Goal: Task Accomplishment & Management: Manage account settings

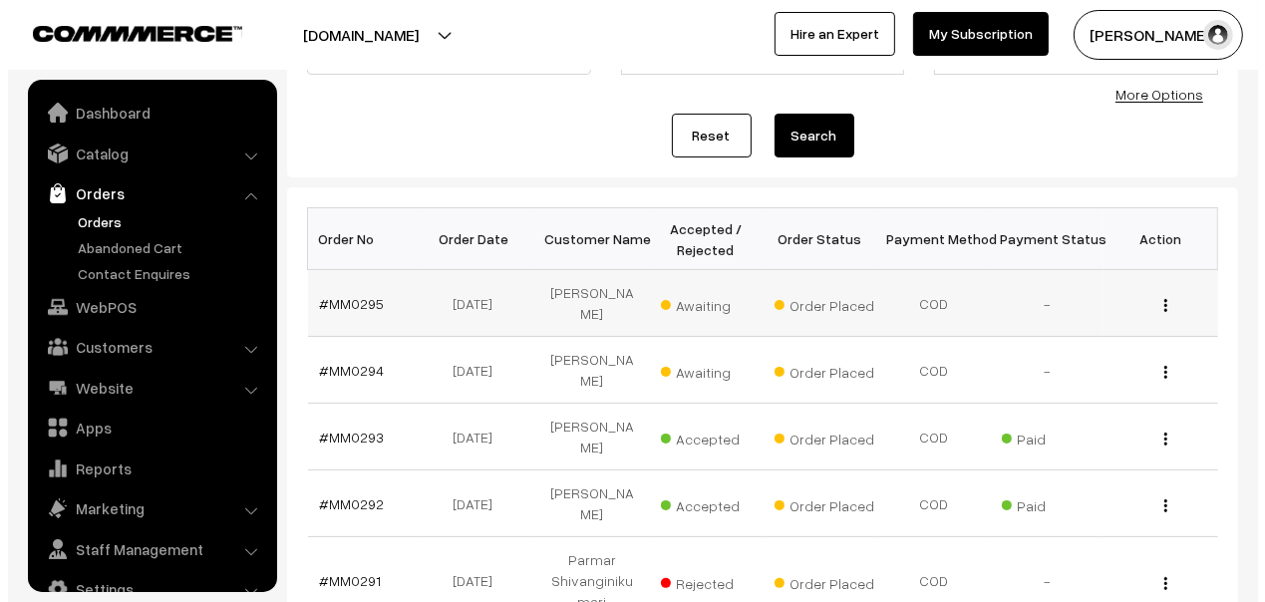
scroll to position [33, 0]
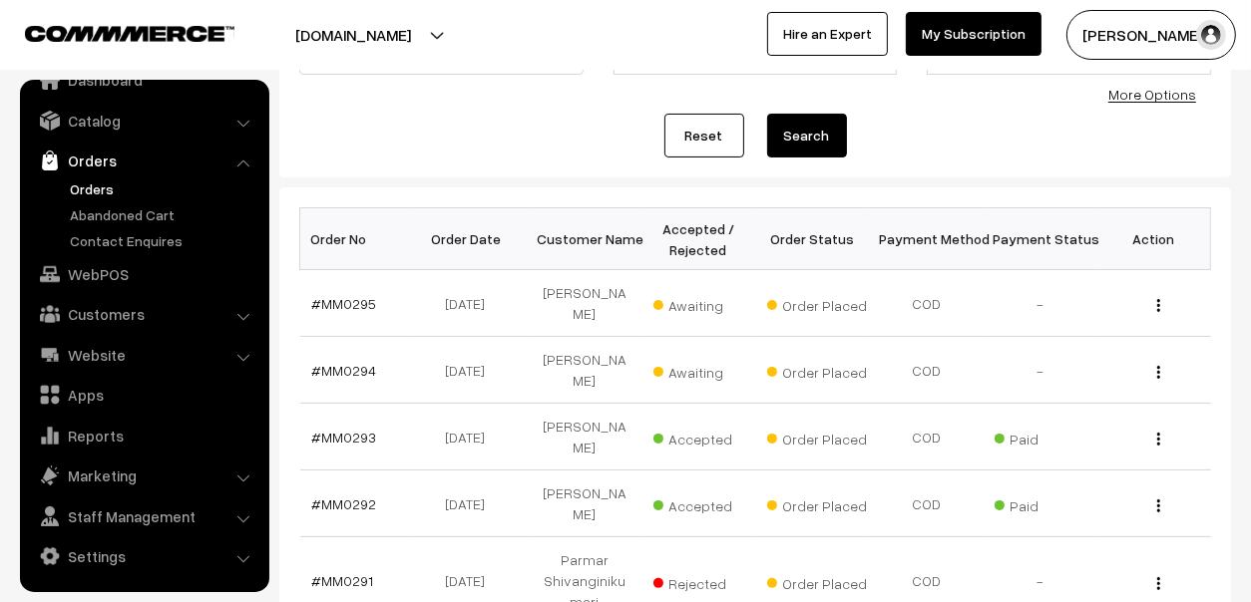
click at [699, 357] on span "Awaiting" at bounding box center [703, 370] width 100 height 26
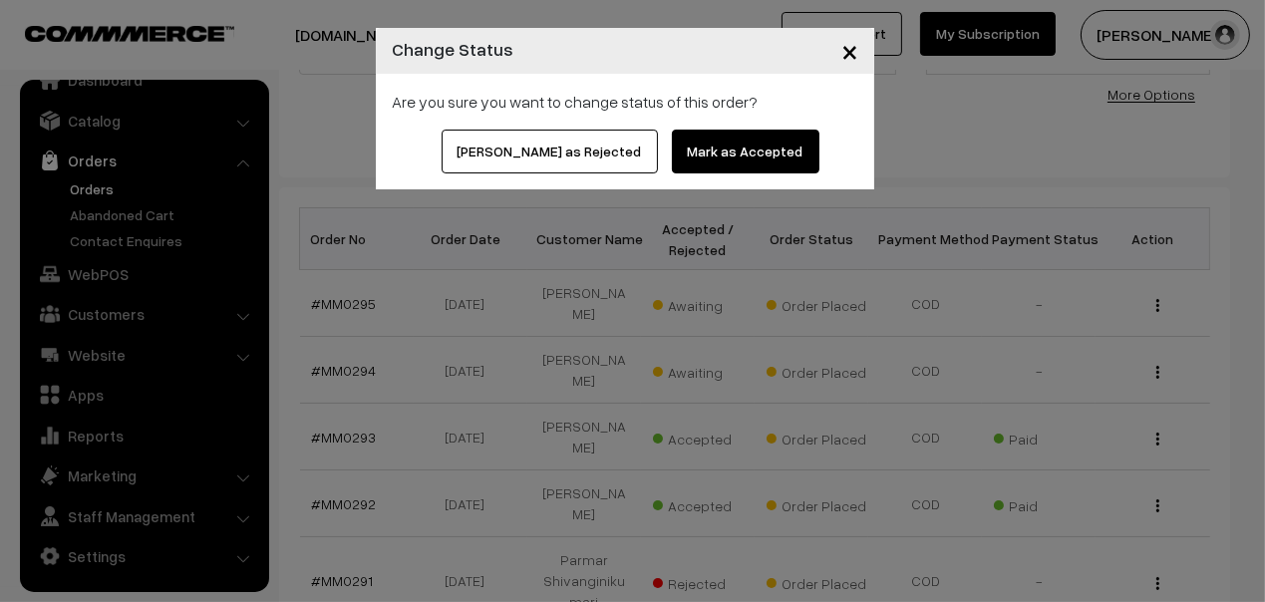
click at [729, 153] on button "Mark as Accepted" at bounding box center [746, 152] width 148 height 44
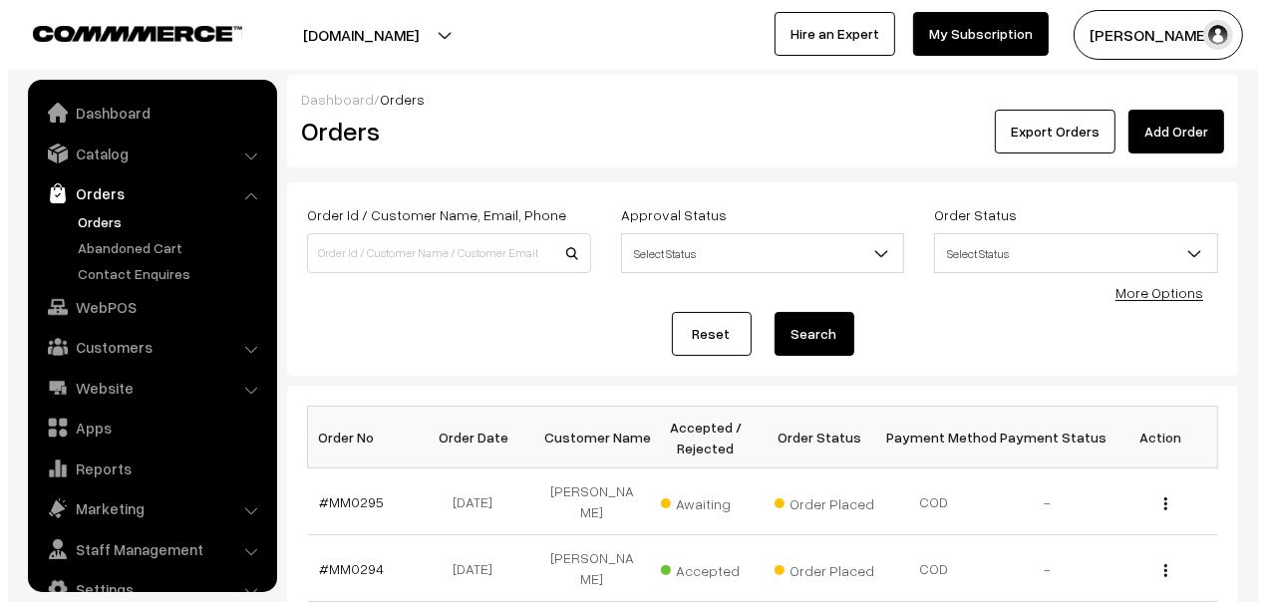
scroll to position [33, 0]
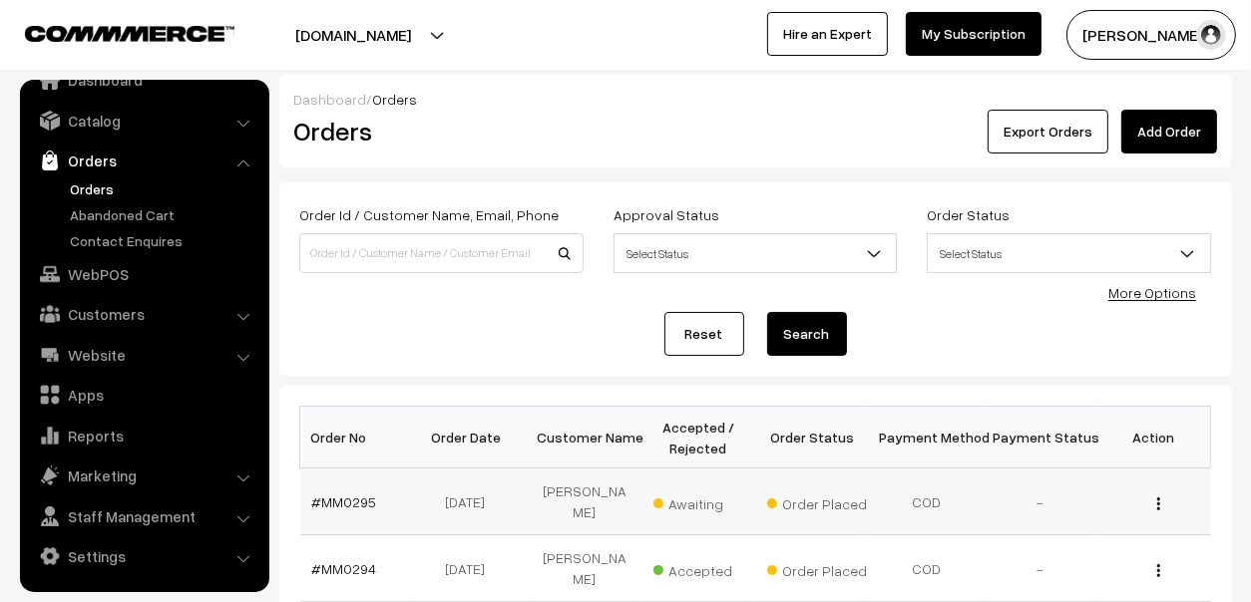
click at [702, 504] on span "Awaiting" at bounding box center [703, 502] width 100 height 26
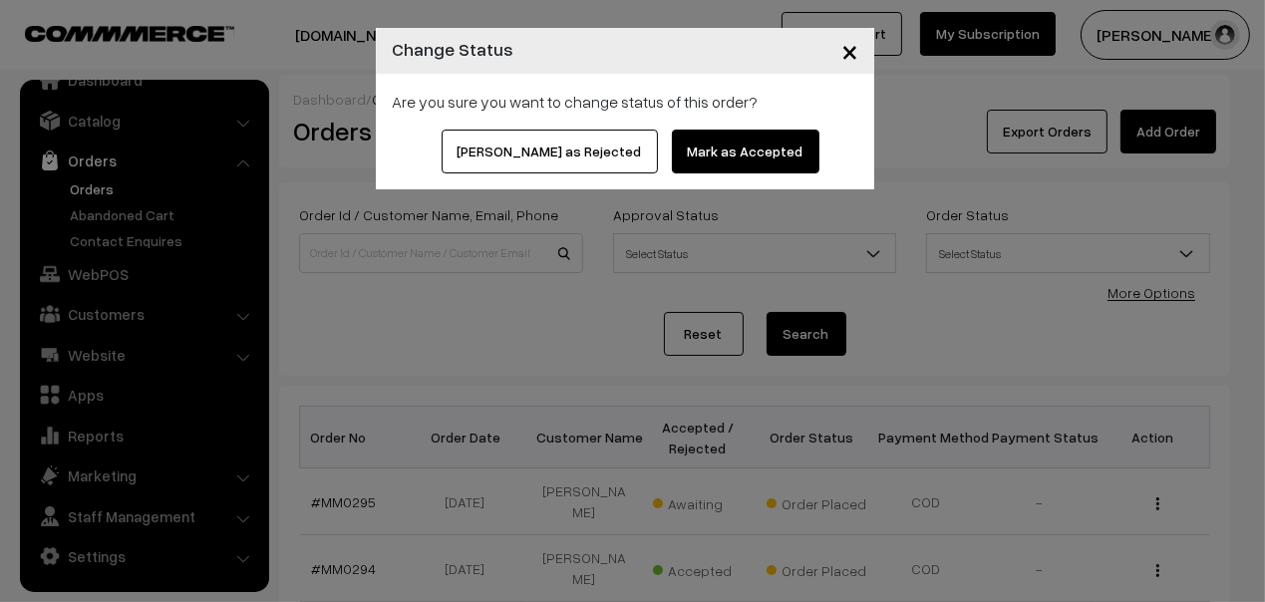
click at [728, 154] on button "Mark as Accepted" at bounding box center [746, 152] width 148 height 44
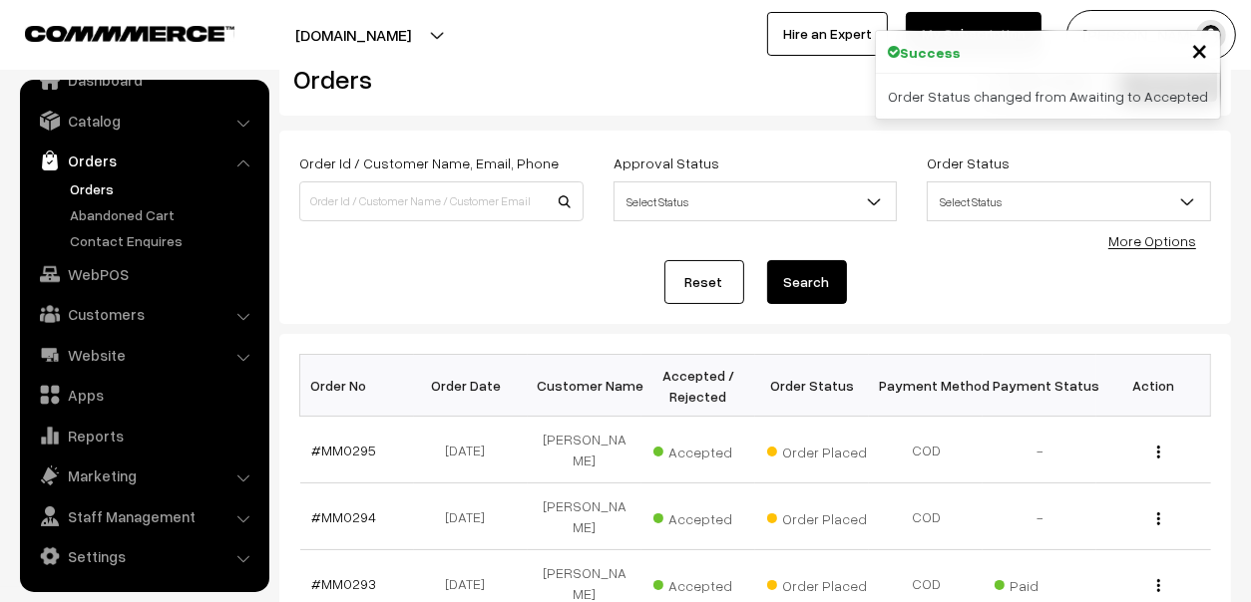
scroll to position [198, 0]
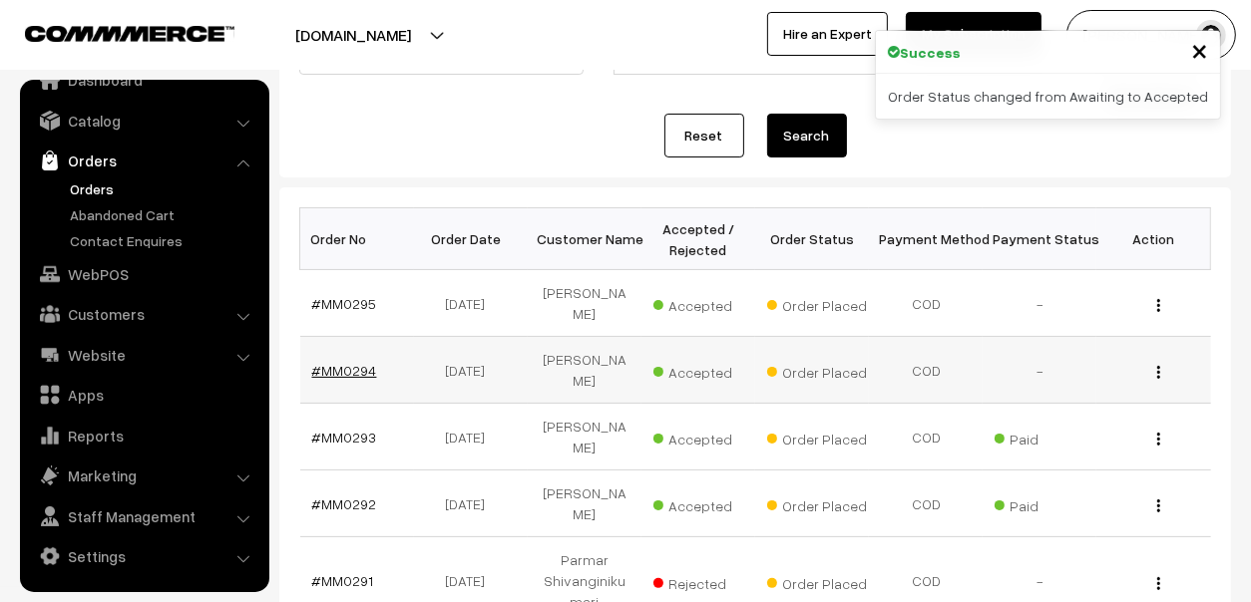
click at [347, 362] on link "#MM0294" at bounding box center [344, 370] width 65 height 17
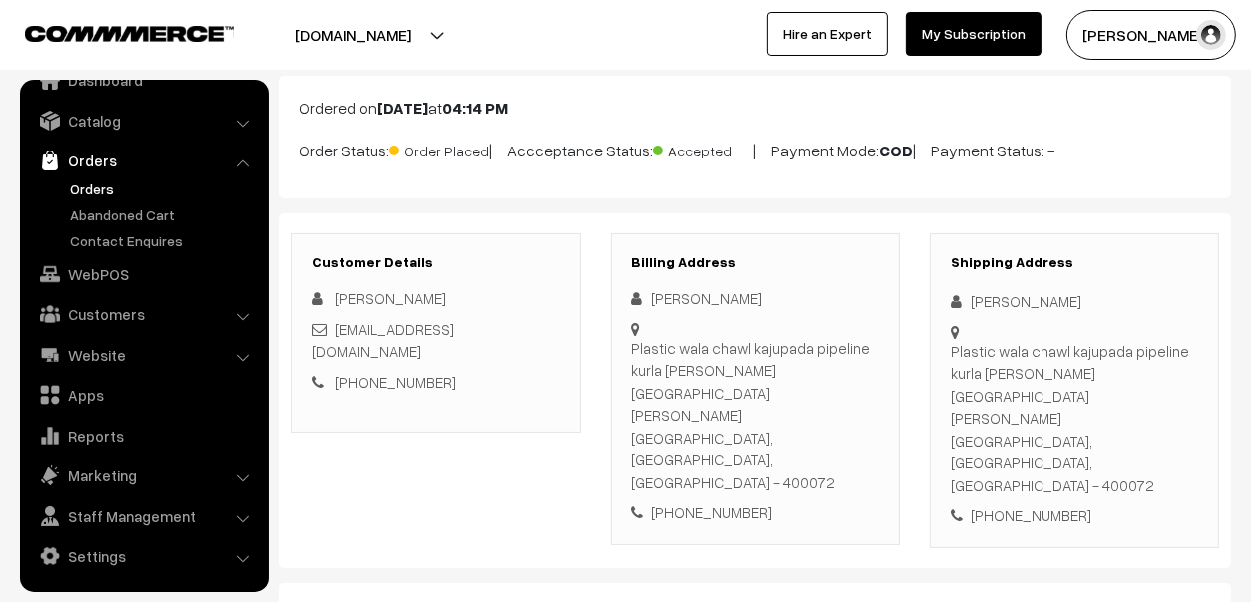
scroll to position [198, 0]
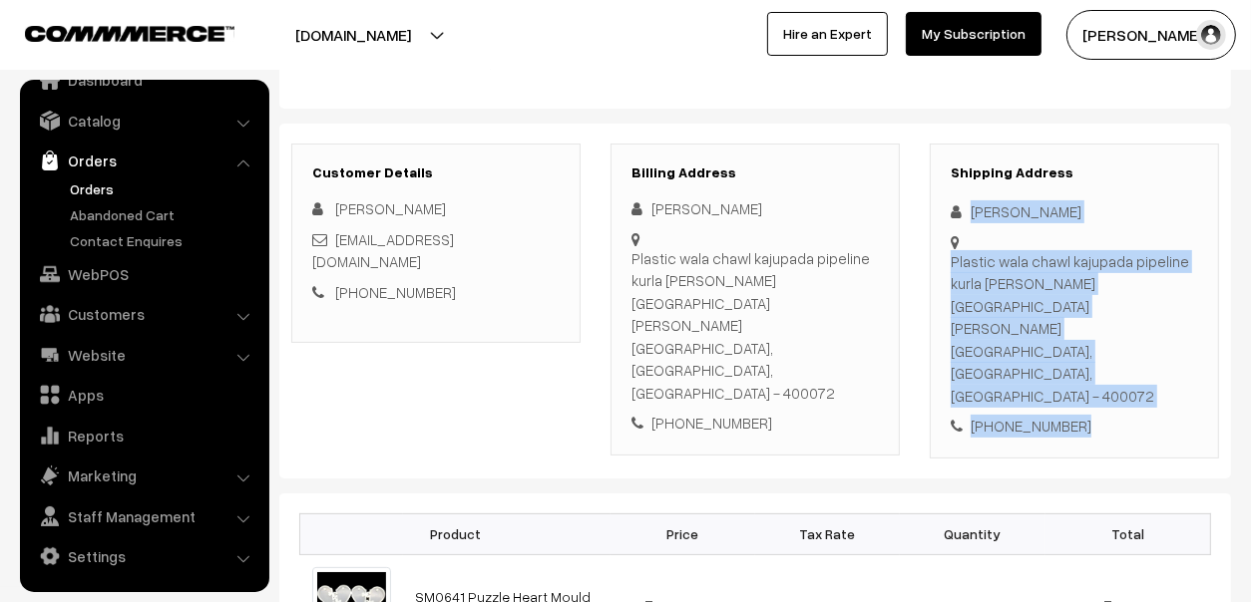
drag, startPoint x: 972, startPoint y: 208, endPoint x: 1125, endPoint y: 384, distance: 232.6
click at [1125, 384] on div "Shipping Address Wahid Khan Plastic wala chawl kajupada pipeline kurla neer St …" at bounding box center [1073, 301] width 289 height 315
copy div "Wahid Khan Plastic wala chawl kajupada pipeline kurla neer St Jude High school …"
click at [126, 210] on link "Abandoned Cart" at bounding box center [163, 214] width 197 height 21
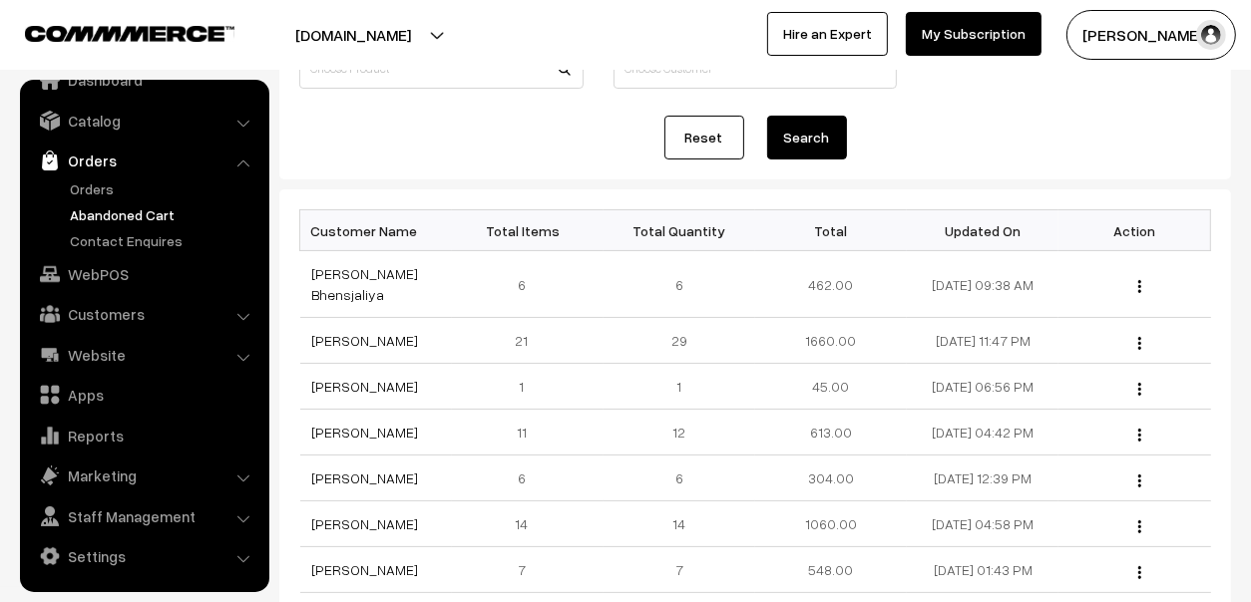
scroll to position [198, 0]
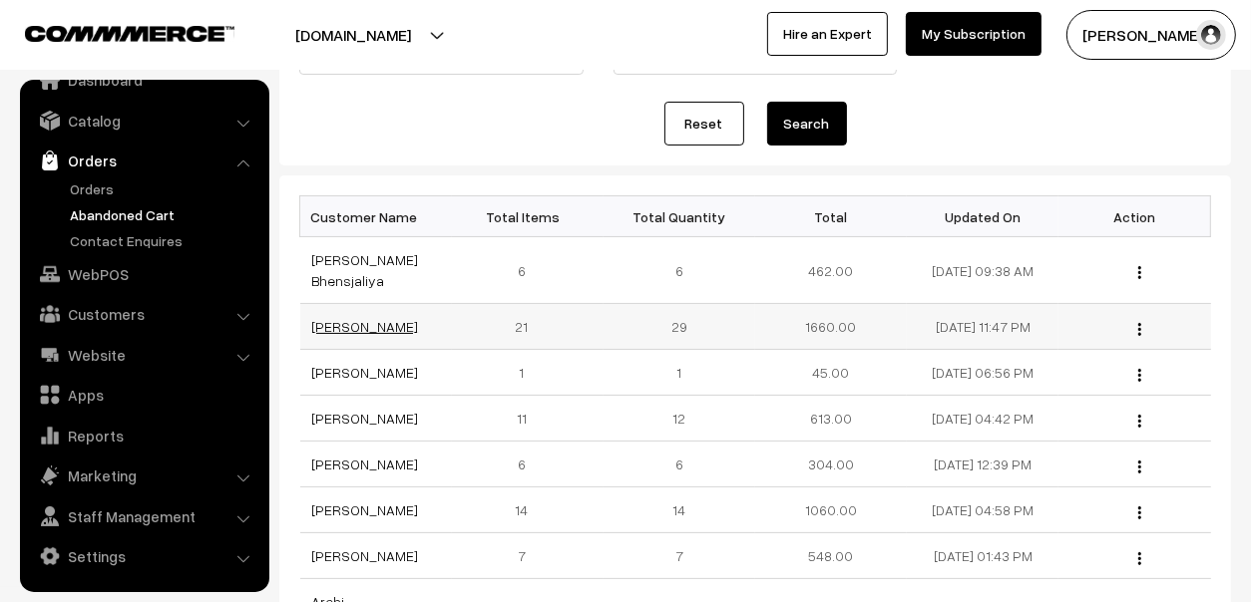
click at [342, 325] on link "[PERSON_NAME]" at bounding box center [365, 326] width 107 height 17
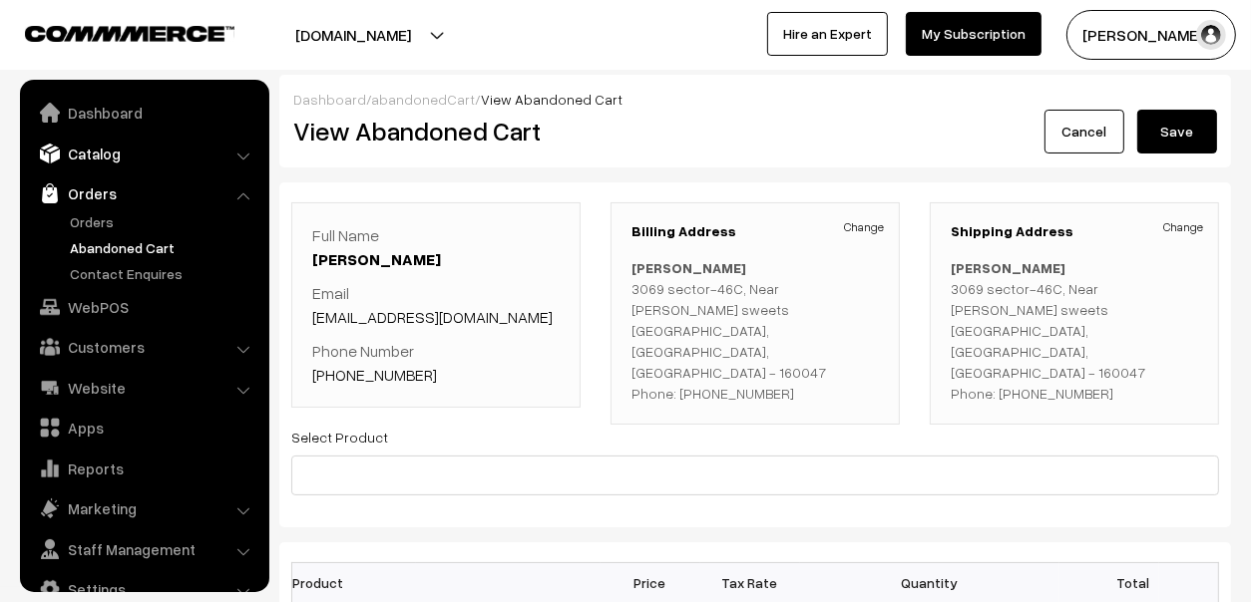
click at [80, 154] on link "Catalog" at bounding box center [143, 154] width 237 height 36
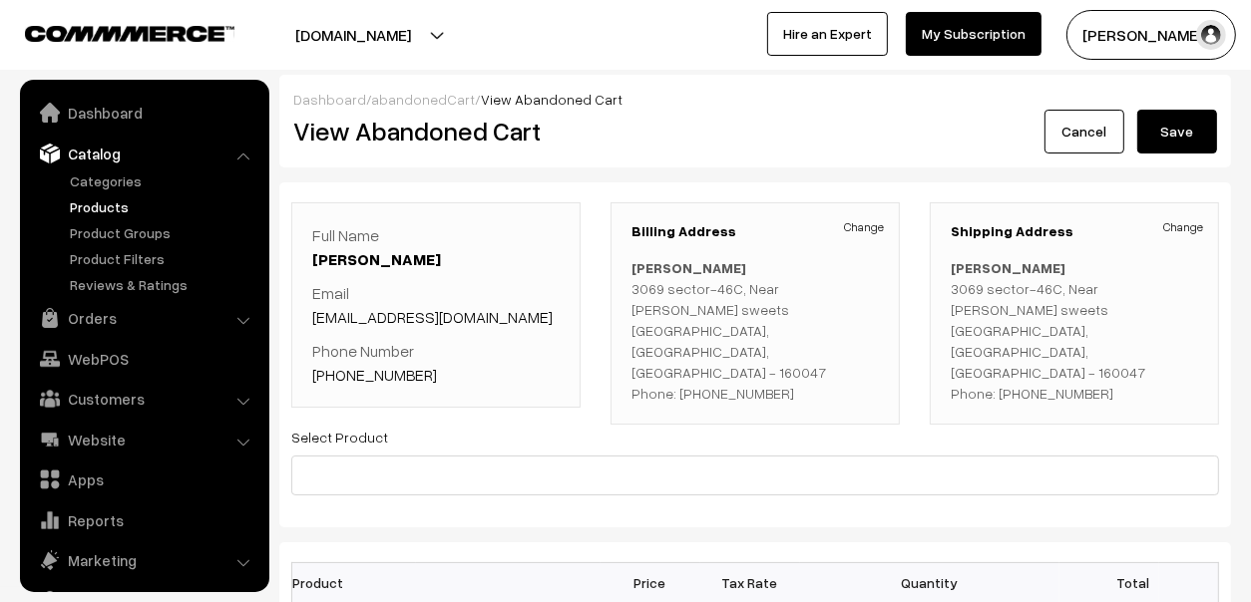
click at [99, 208] on link "Products" at bounding box center [163, 206] width 197 height 21
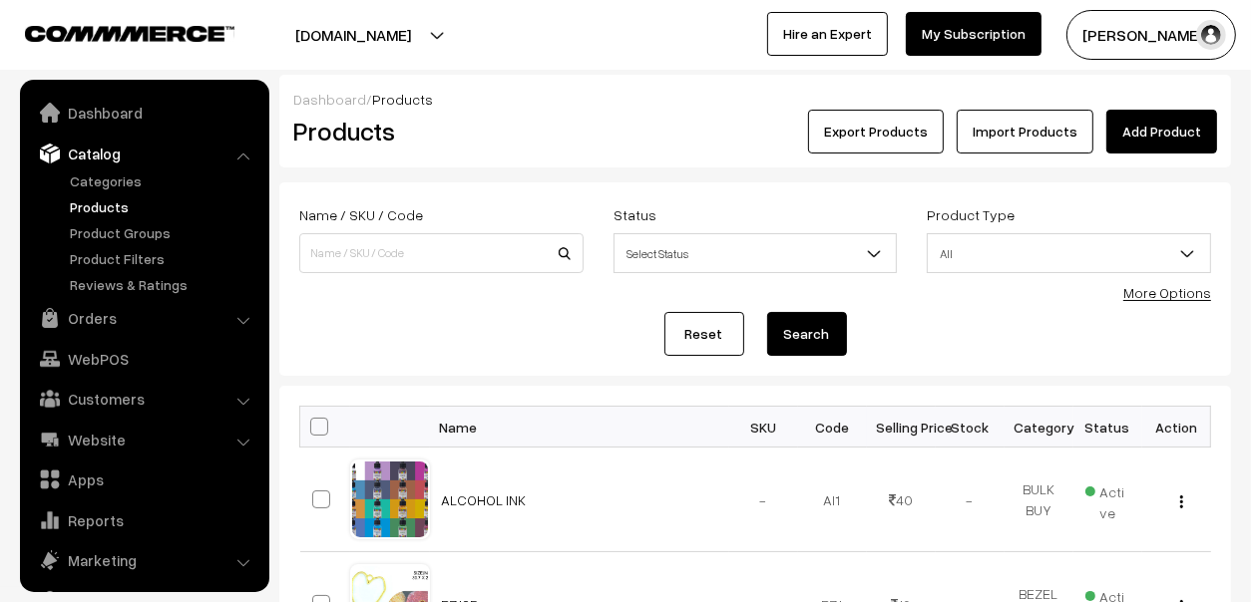
scroll to position [55, 0]
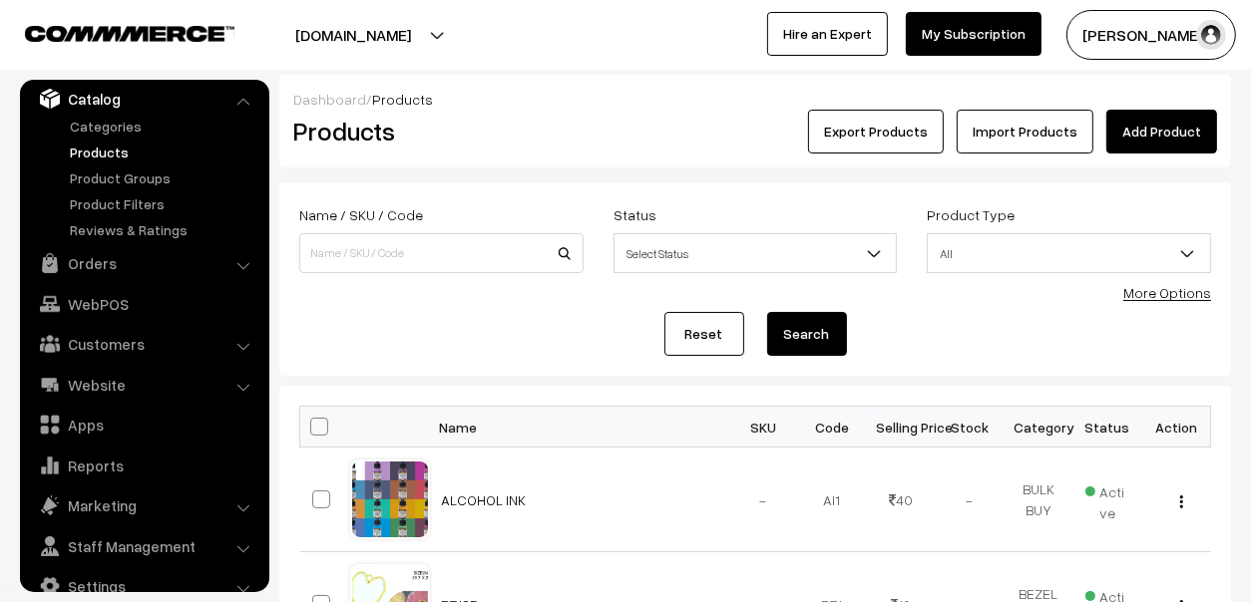
click at [1140, 131] on link "Add Product" at bounding box center [1161, 132] width 111 height 44
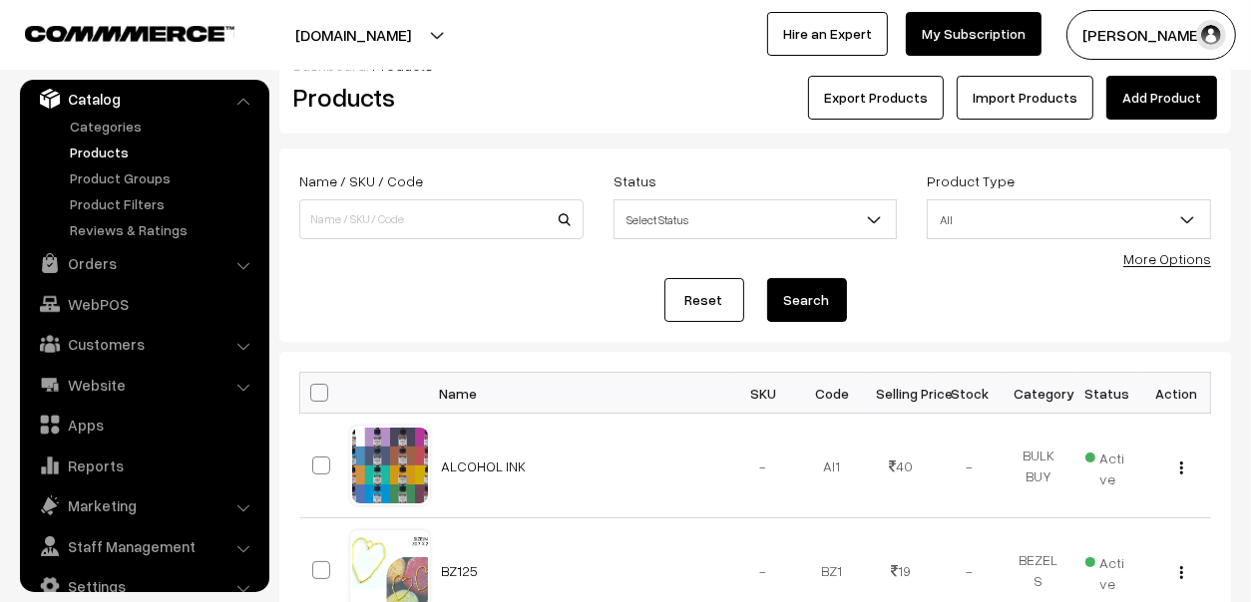
scroll to position [0, 0]
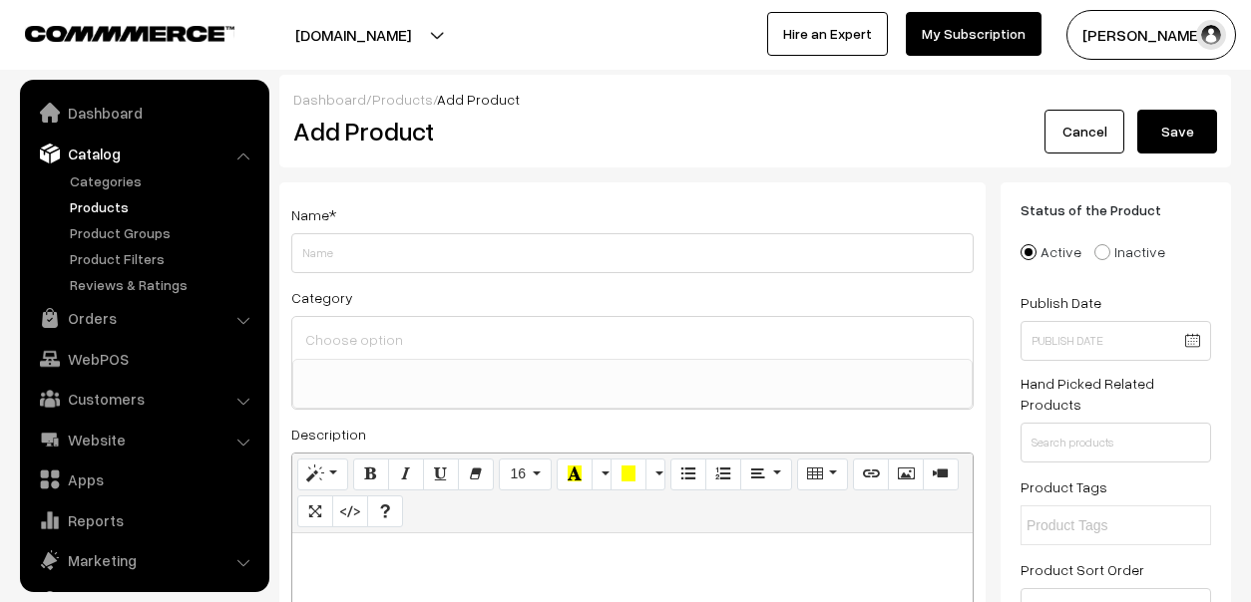
select select
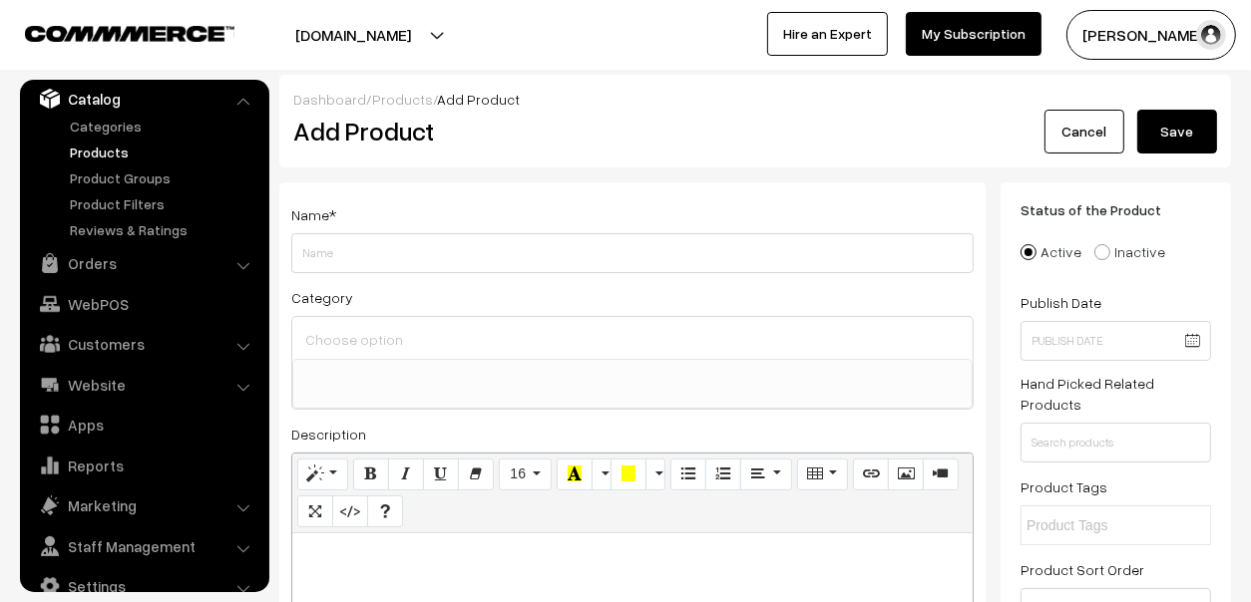
click at [343, 253] on input "Weight" at bounding box center [632, 253] width 682 height 40
type input "UV RESIN HARD"
click at [383, 339] on input at bounding box center [632, 339] width 664 height 29
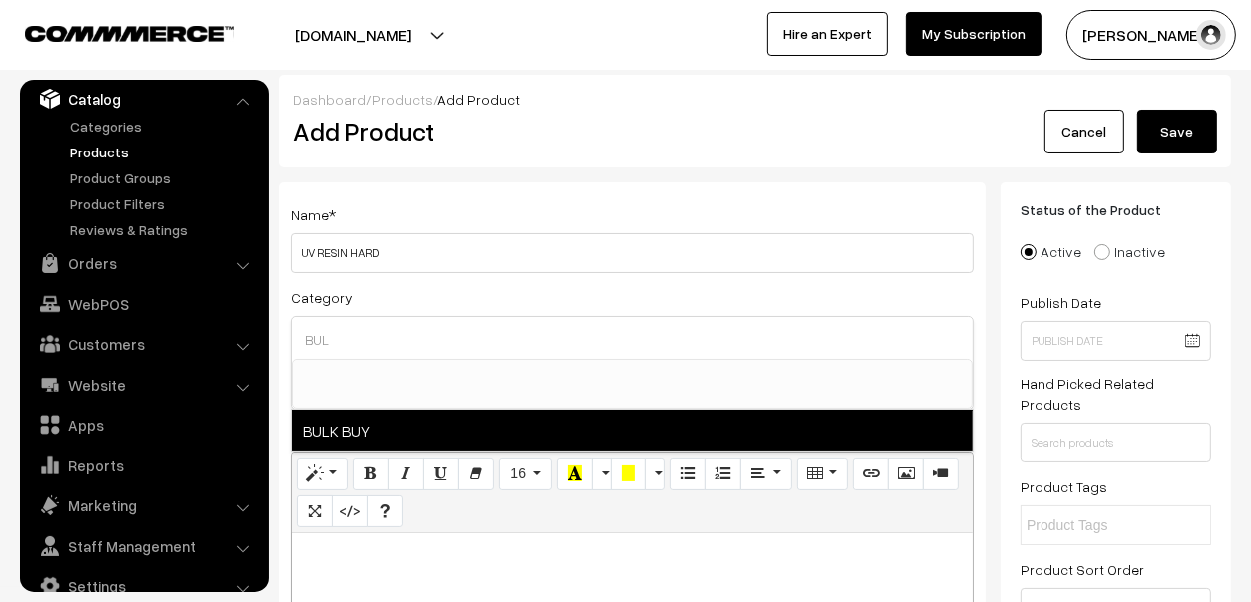
type input "BUL"
click at [367, 424] on span "BULK BUY" at bounding box center [632, 430] width 680 height 41
select select "61"
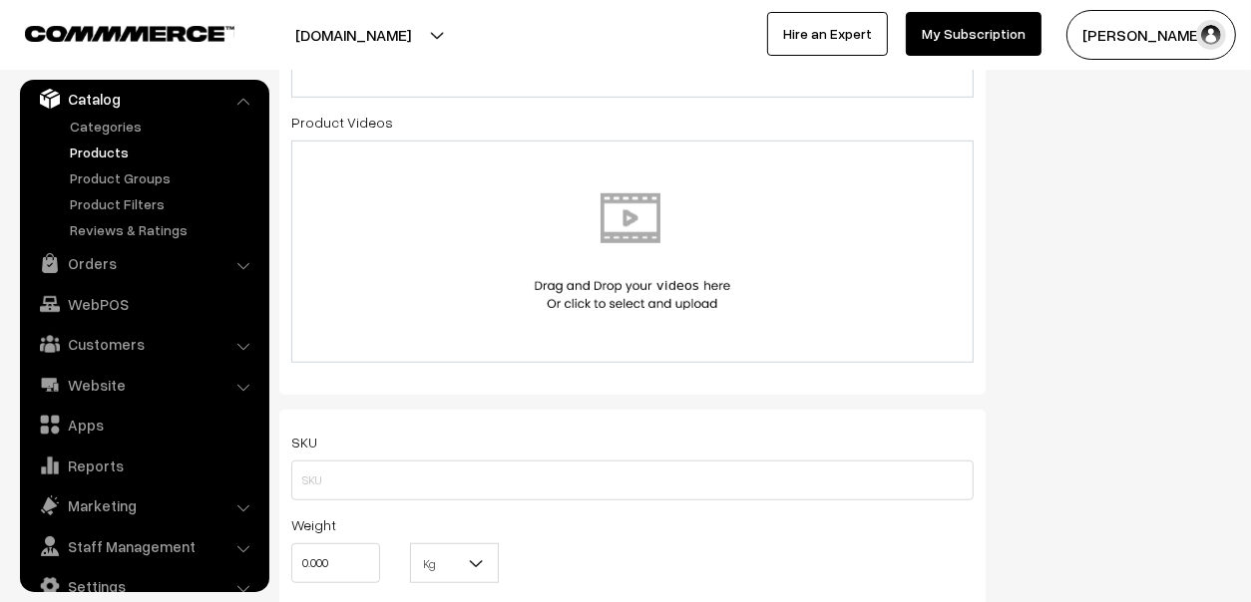
scroll to position [797, 0]
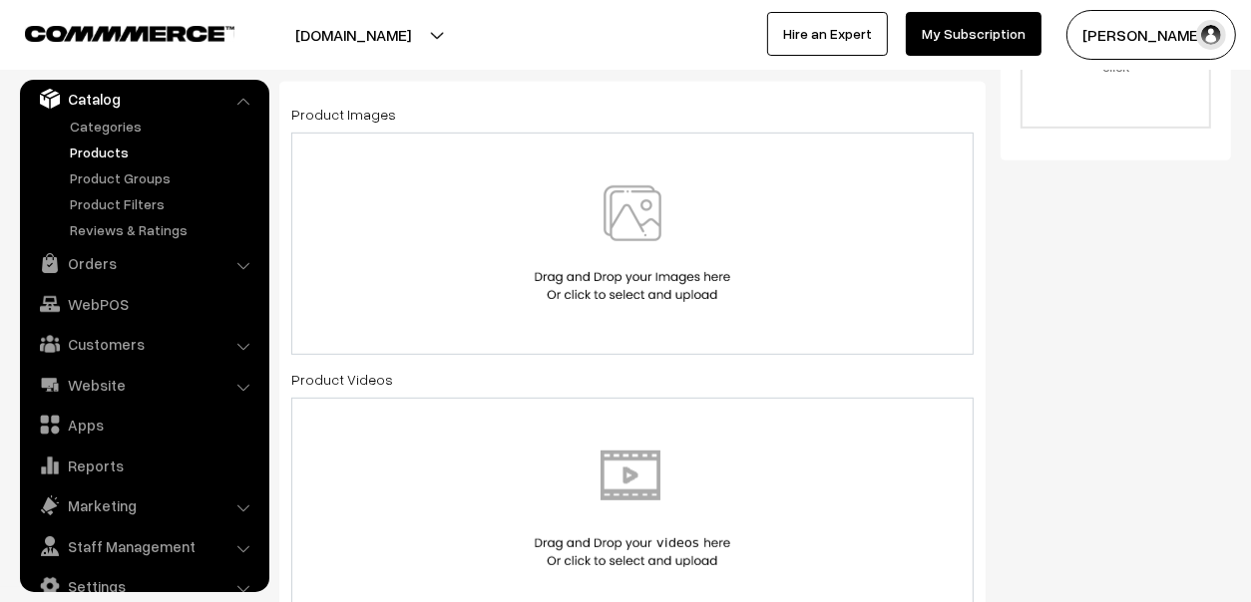
click at [644, 210] on img at bounding box center [632, 243] width 205 height 117
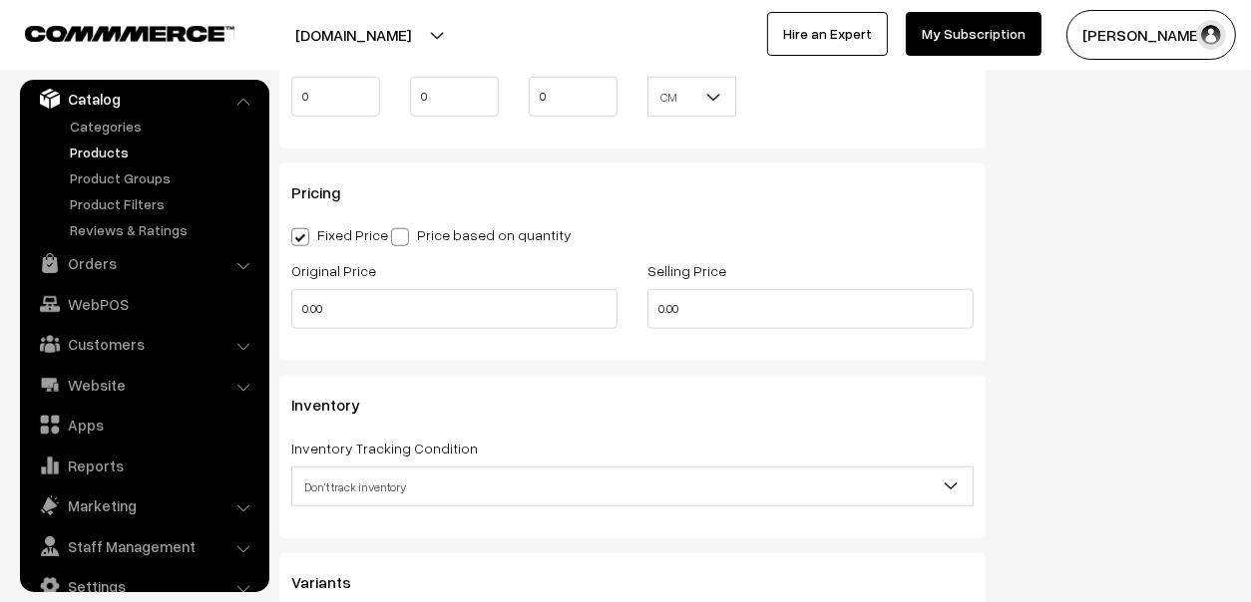
scroll to position [1595, 0]
click at [489, 230] on label "Price based on quantity" at bounding box center [481, 235] width 180 height 21
click at [404, 230] on input "Price based on quantity" at bounding box center [397, 234] width 13 height 13
radio input "true"
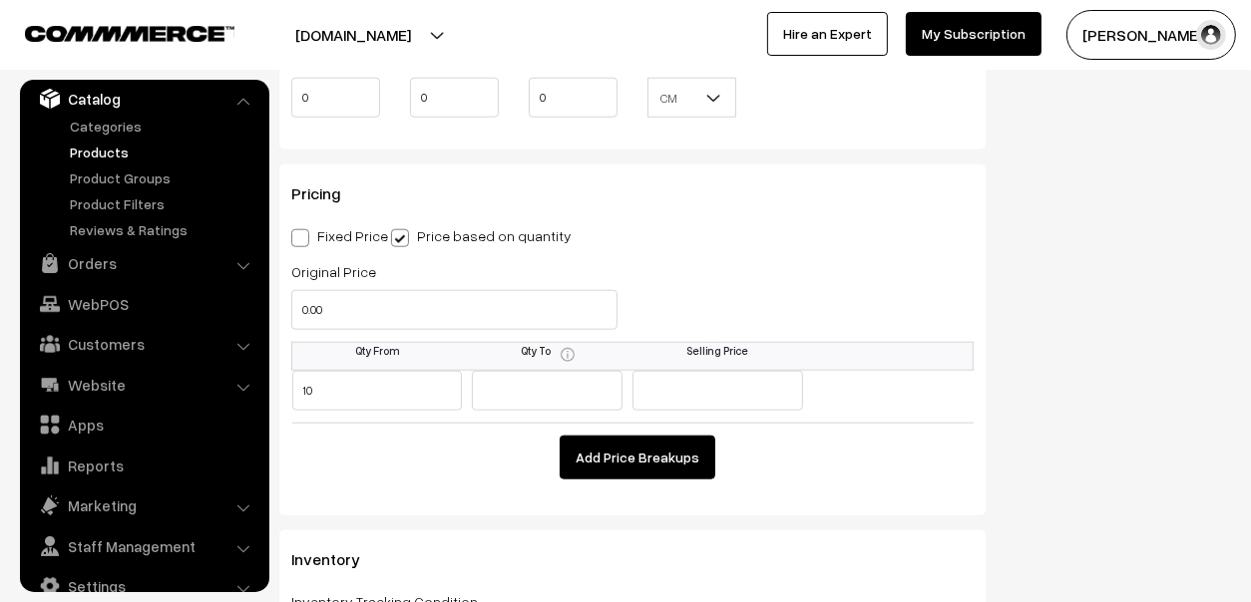
type input "10"
type input "1"
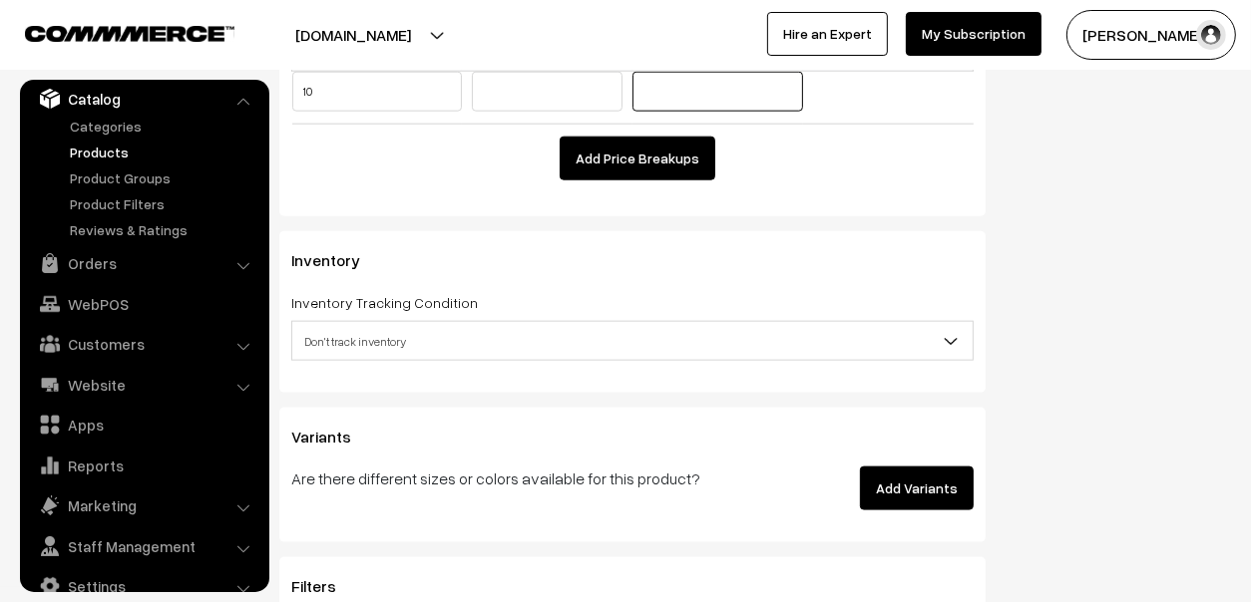
scroll to position [1993, 0]
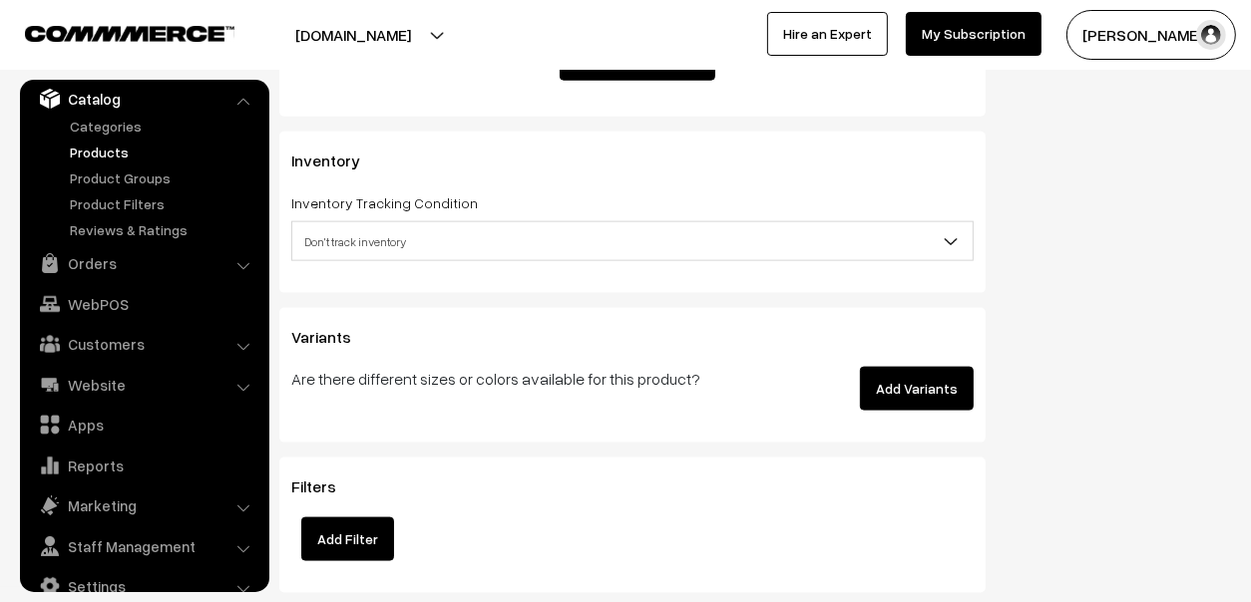
click at [925, 386] on button "Add Variants" at bounding box center [917, 389] width 114 height 44
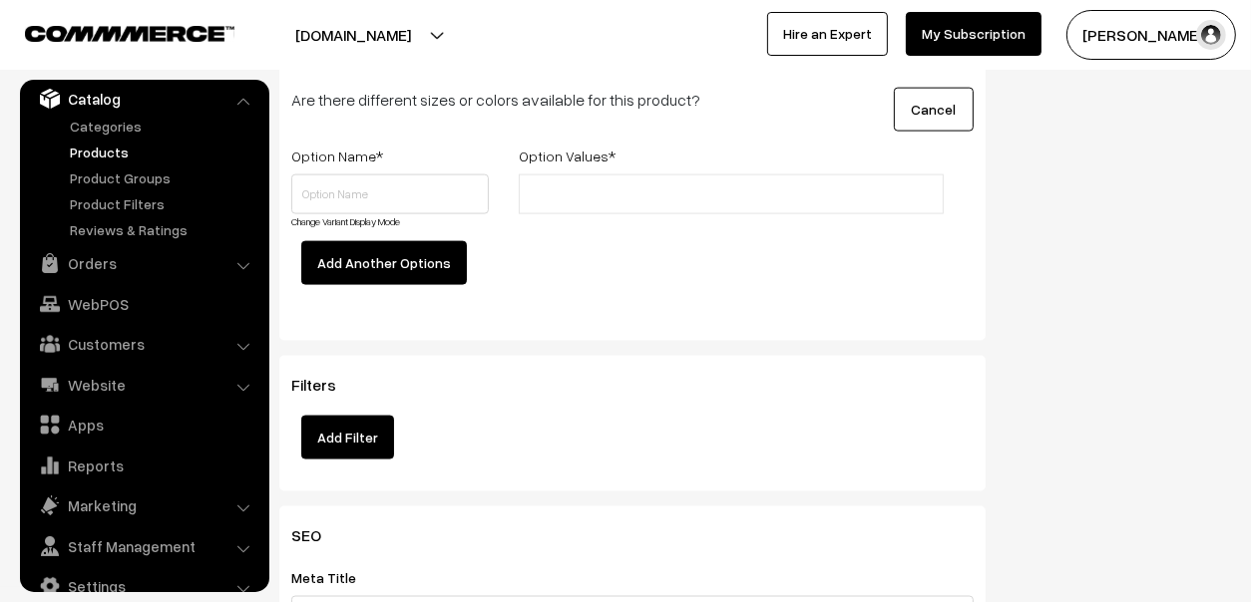
scroll to position [2294, 0]
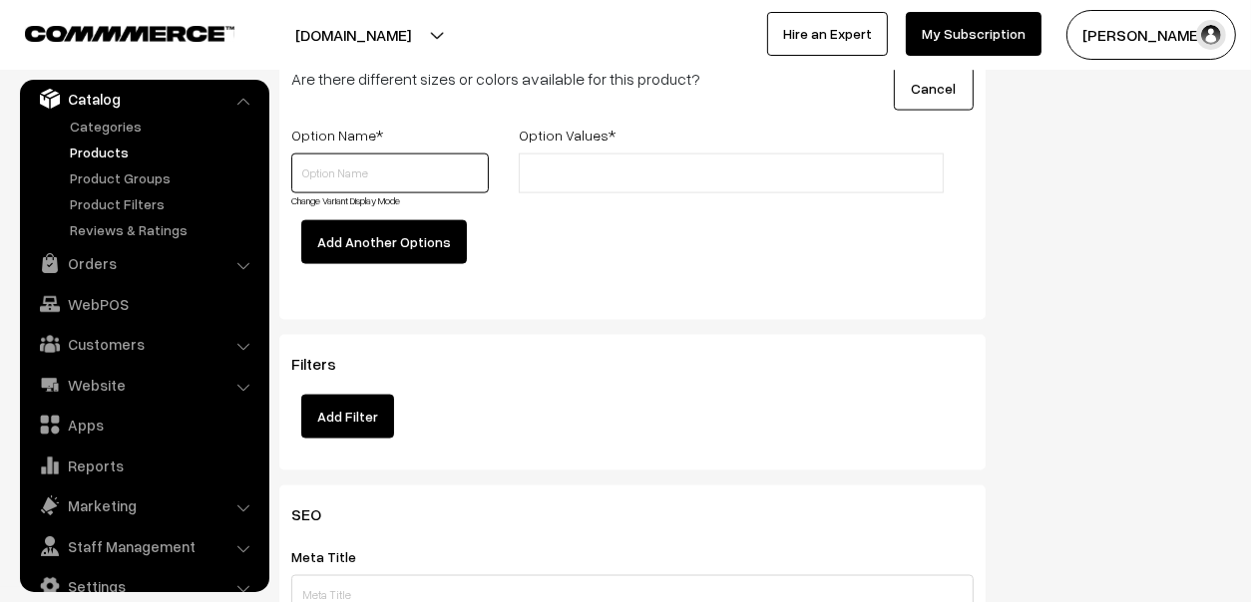
click at [387, 180] on input "text" at bounding box center [389, 174] width 197 height 40
click at [386, 180] on input "qTY" at bounding box center [389, 174] width 197 height 40
type input "q"
type input "QTY"
type input "10Gms"
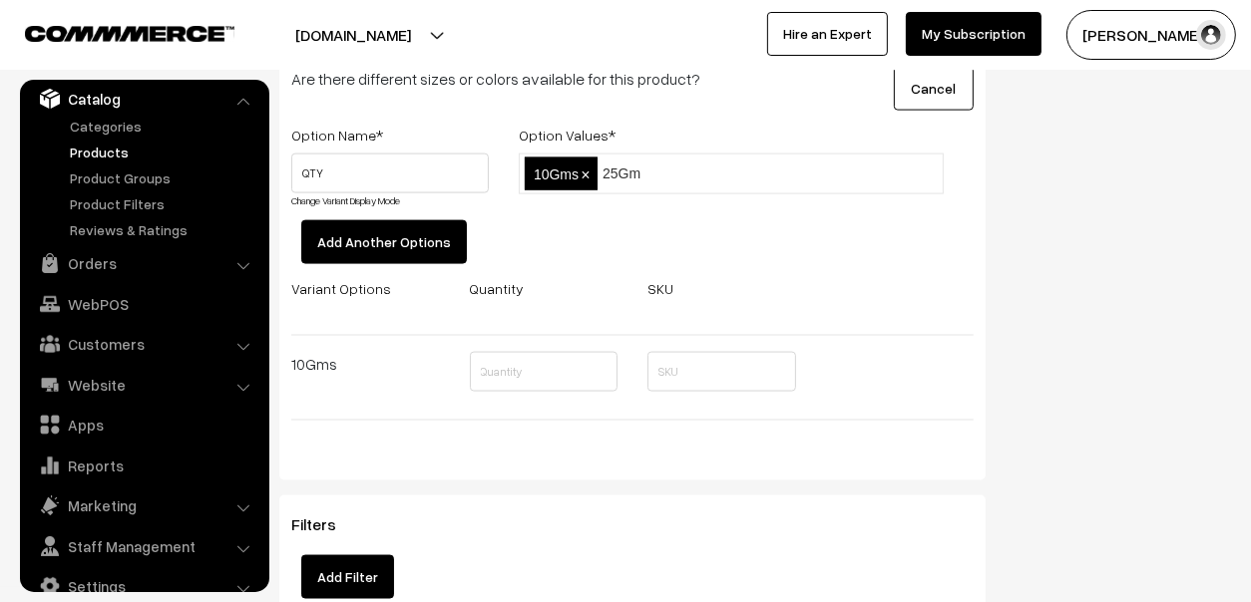
type input "25Gms"
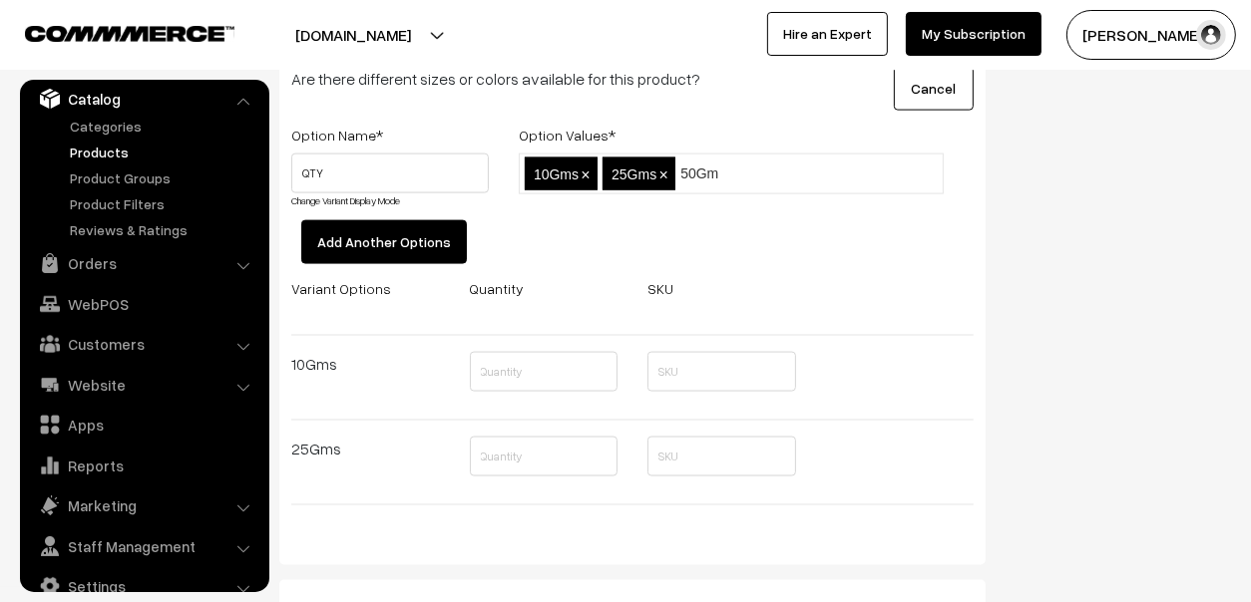
type input "50Gms"
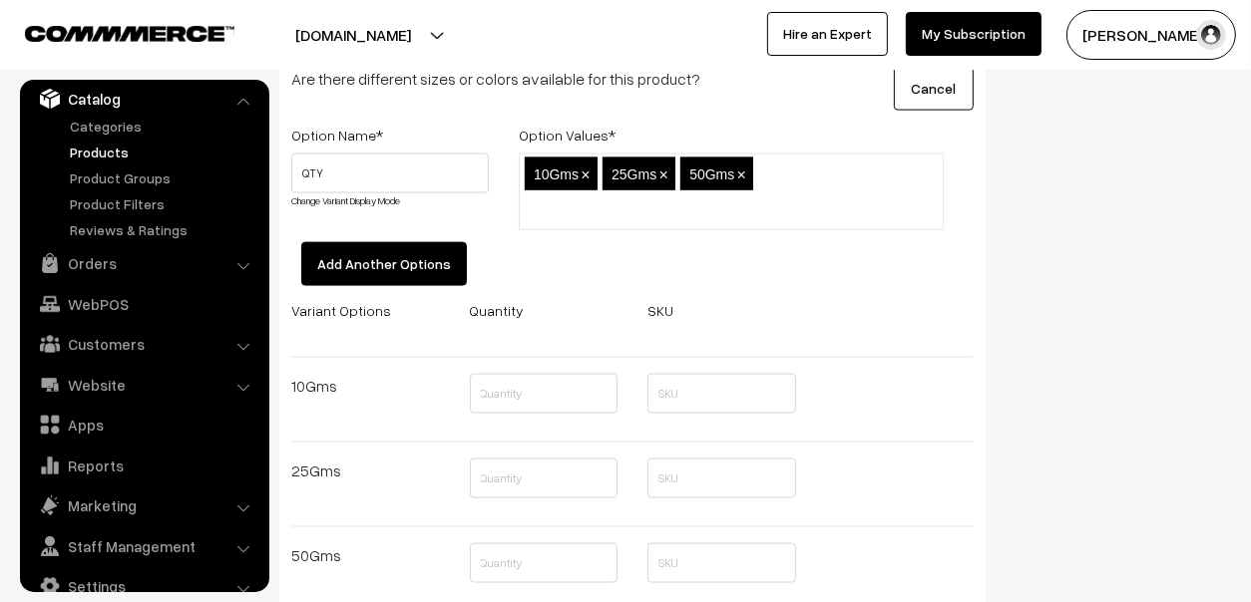
click at [699, 200] on input "text" at bounding box center [612, 210] width 175 height 21
type input "100Gms"
type input "200Gms"
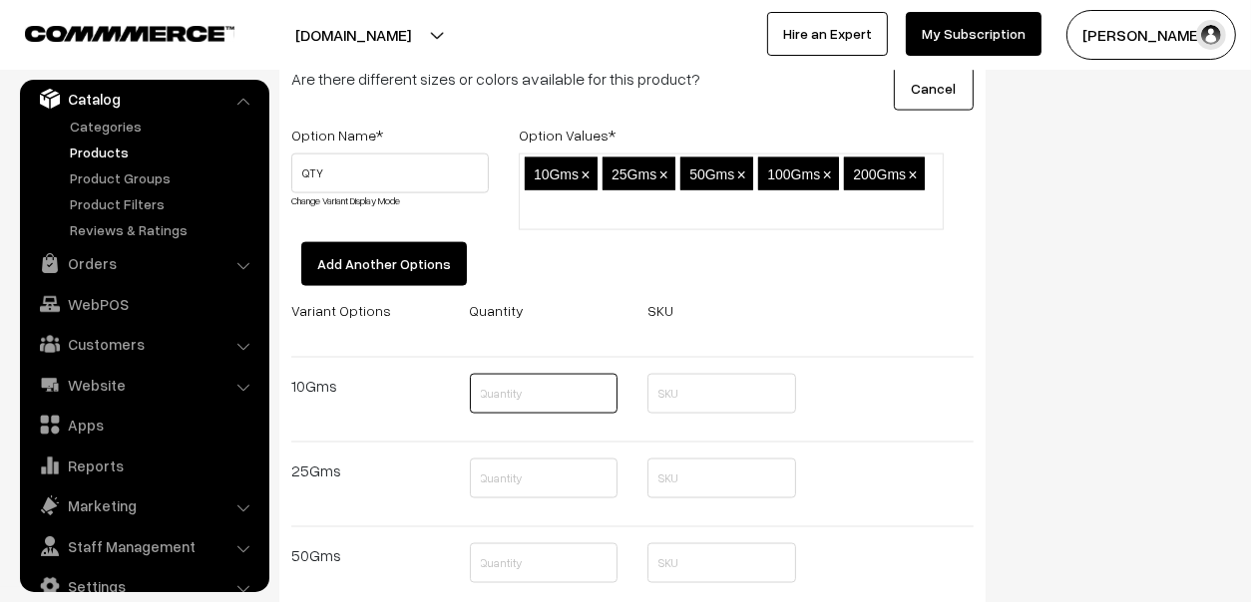
click at [572, 392] on input "text" at bounding box center [544, 394] width 149 height 40
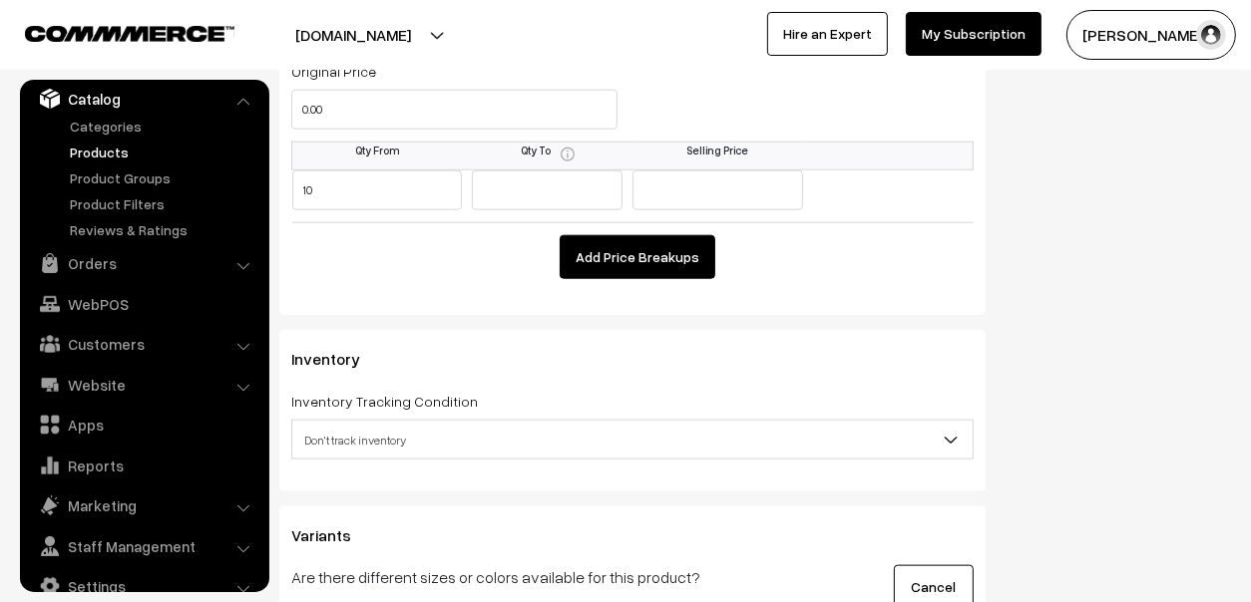
scroll to position [1794, 0]
click at [714, 188] on input "text" at bounding box center [717, 192] width 171 height 40
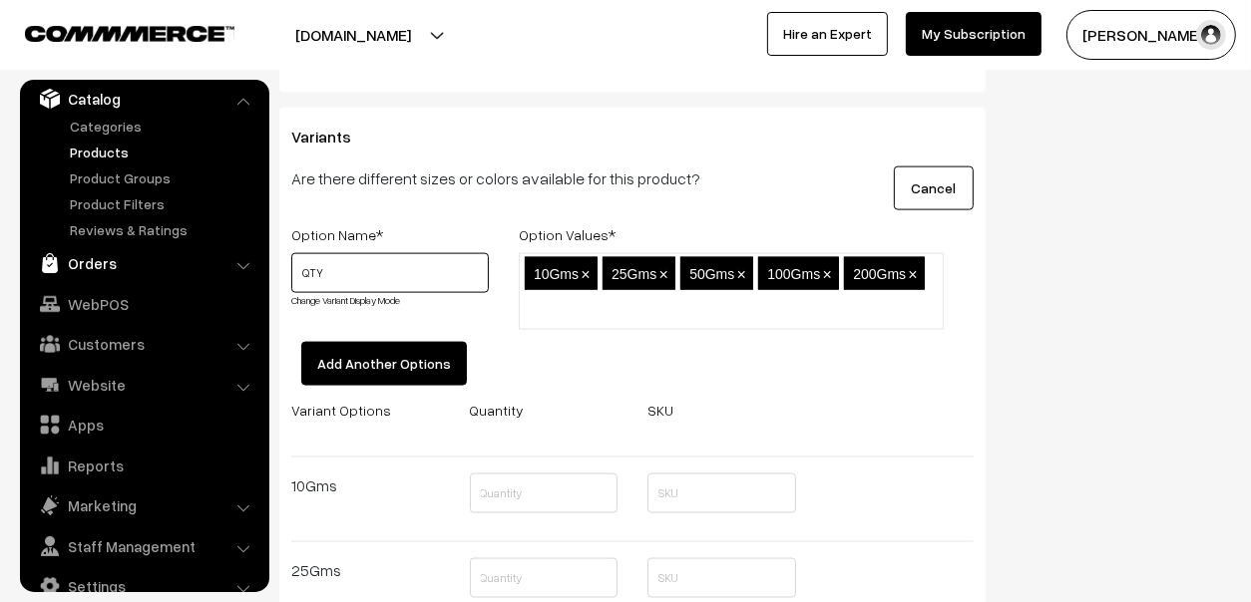
drag, startPoint x: 398, startPoint y: 275, endPoint x: 209, endPoint y: 246, distance: 190.7
type input "Size"
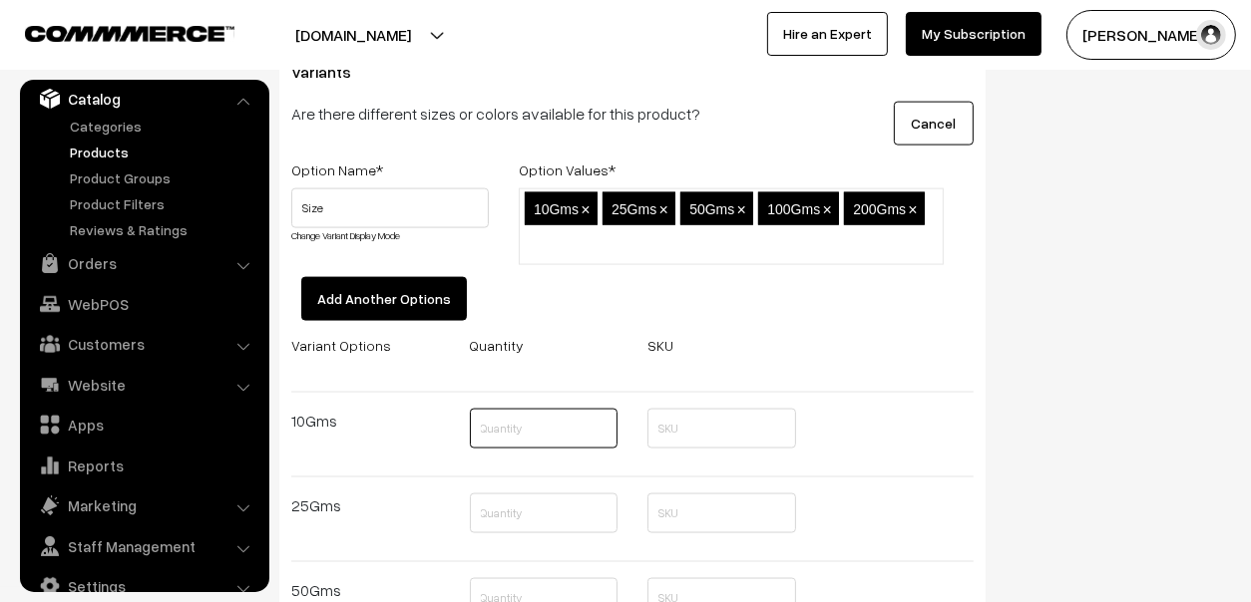
scroll to position [2294, 0]
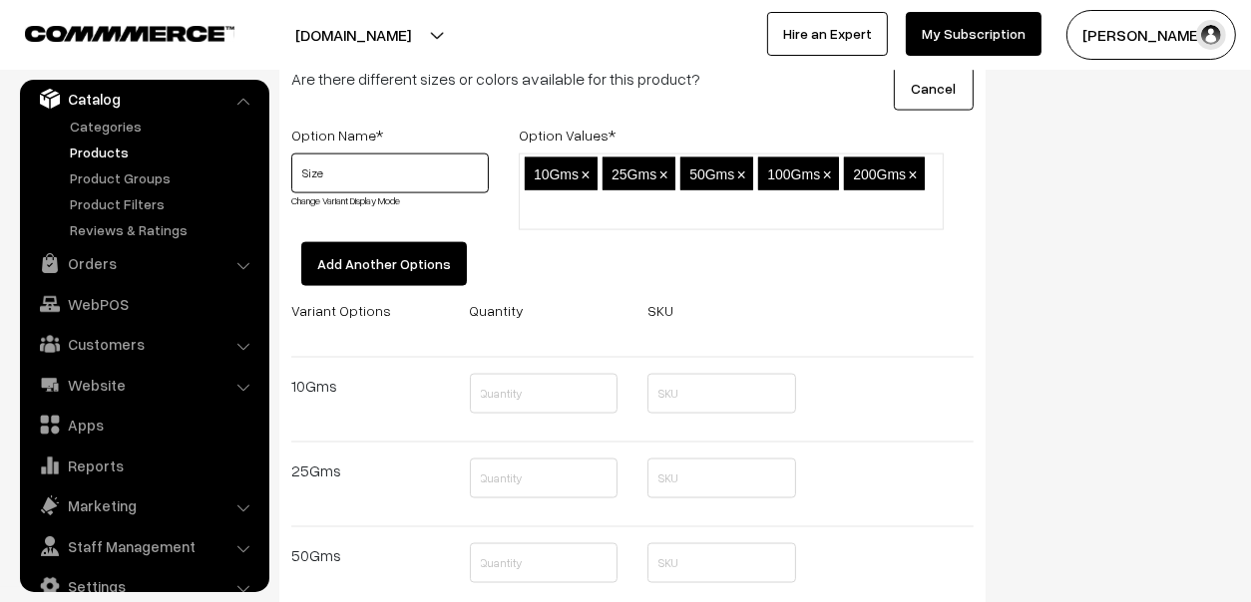
click at [396, 179] on input "Size" at bounding box center [389, 174] width 197 height 40
drag, startPoint x: 396, startPoint y: 179, endPoint x: 207, endPoint y: 168, distance: 188.8
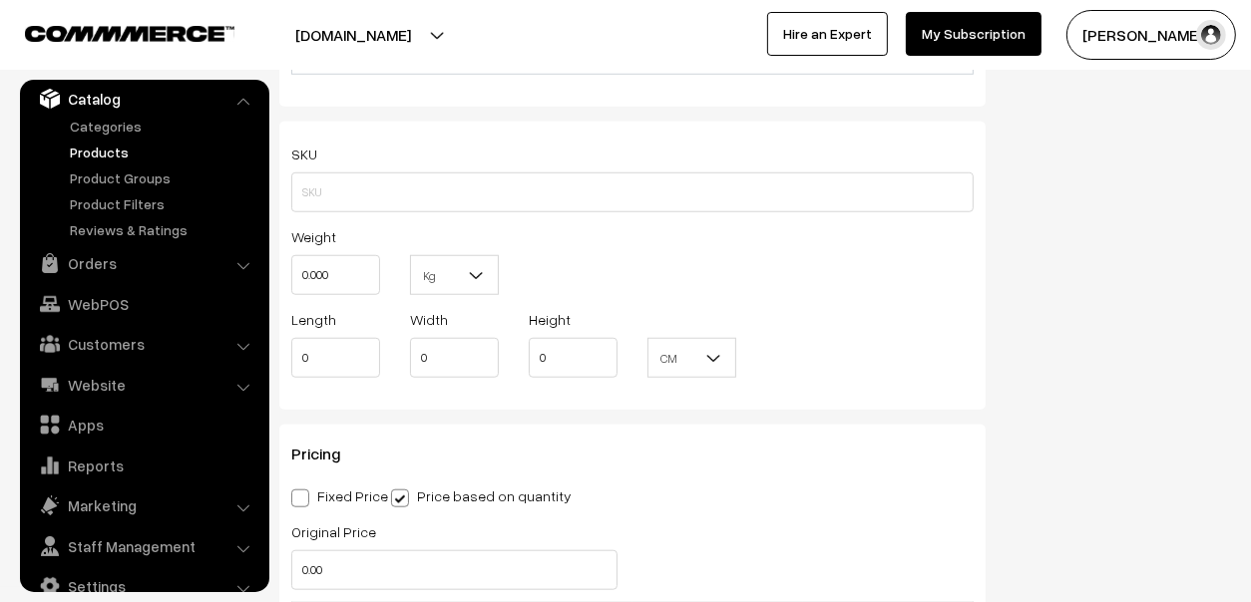
scroll to position [1595, 0]
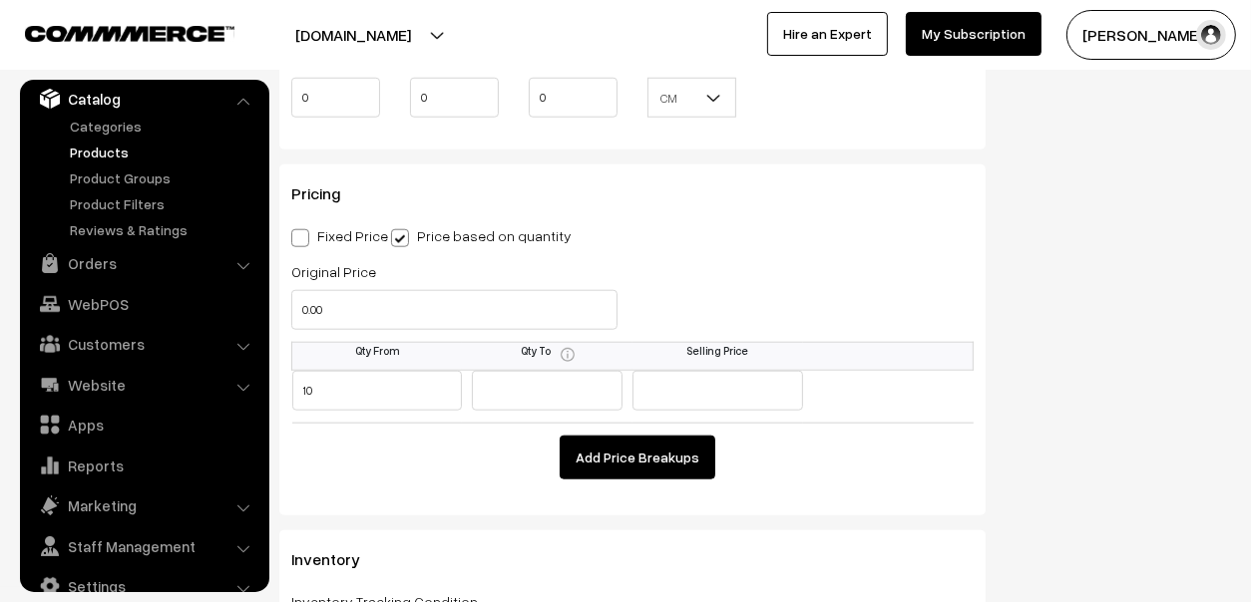
click at [315, 230] on label "Fixed Price" at bounding box center [339, 235] width 97 height 21
click at [304, 230] on input "Fixed Price" at bounding box center [297, 234] width 13 height 13
radio input "true"
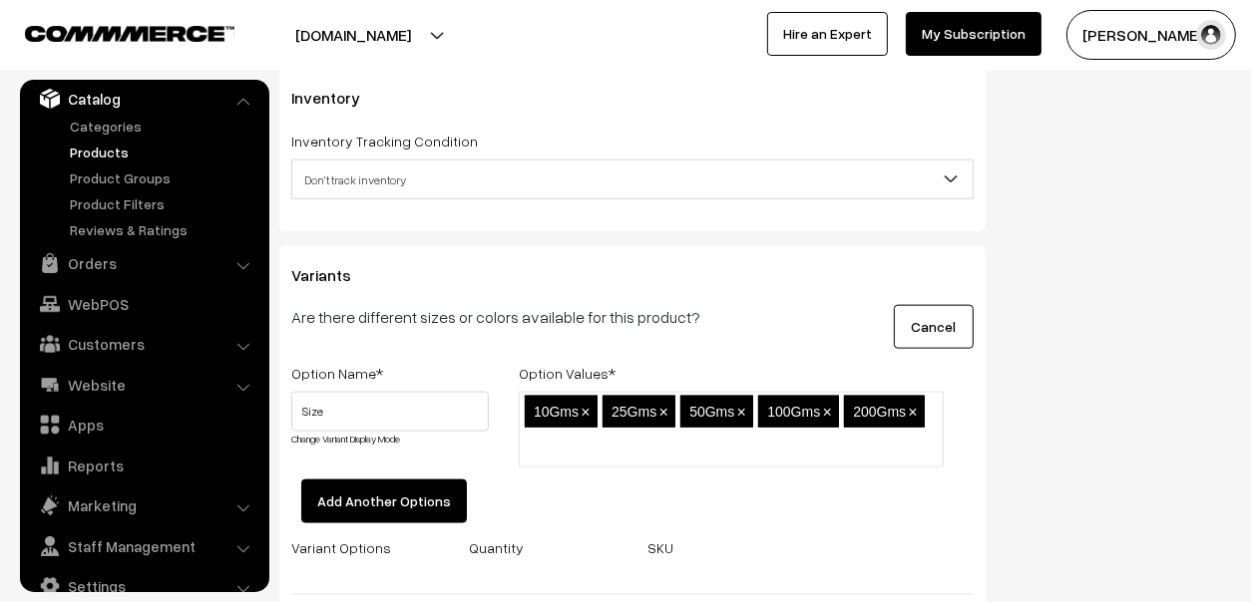
scroll to position [1894, 0]
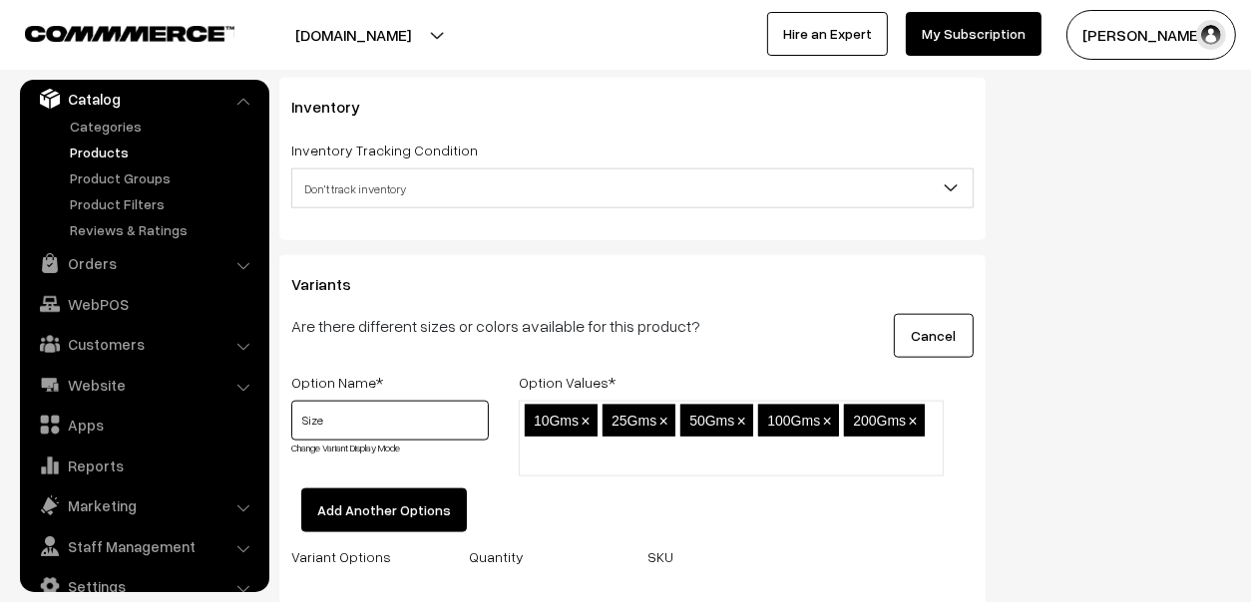
click at [376, 435] on input "Size" at bounding box center [389, 421] width 197 height 40
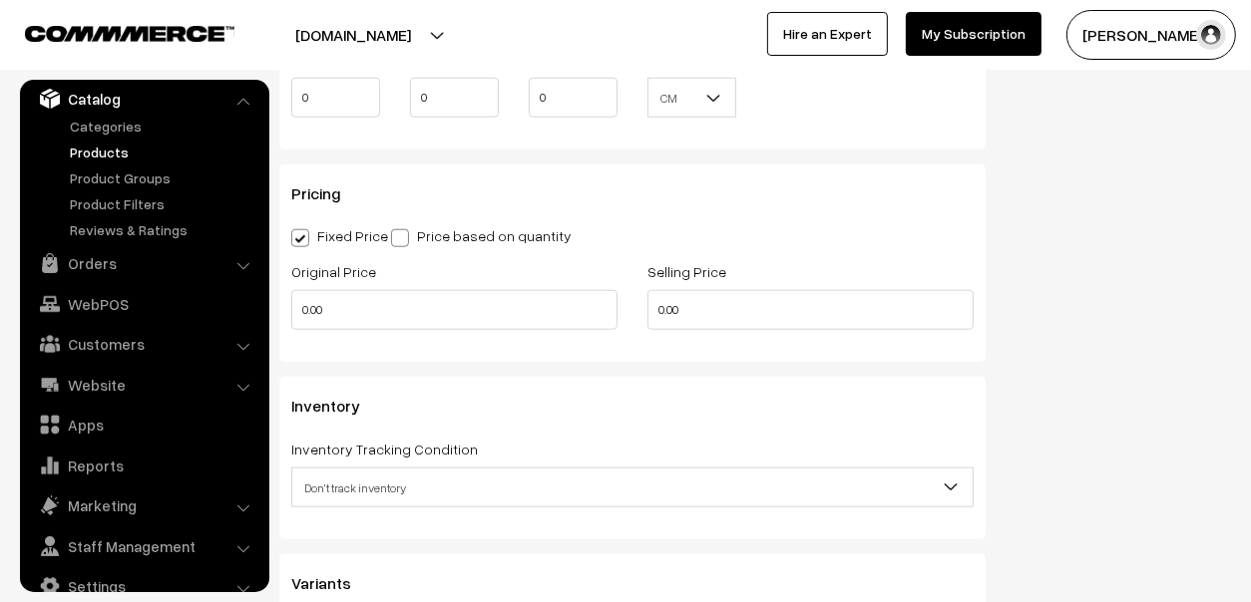
click at [517, 234] on label "Price based on quantity" at bounding box center [481, 235] width 180 height 21
click at [404, 234] on input "Price based on quantity" at bounding box center [397, 234] width 13 height 13
radio input "true"
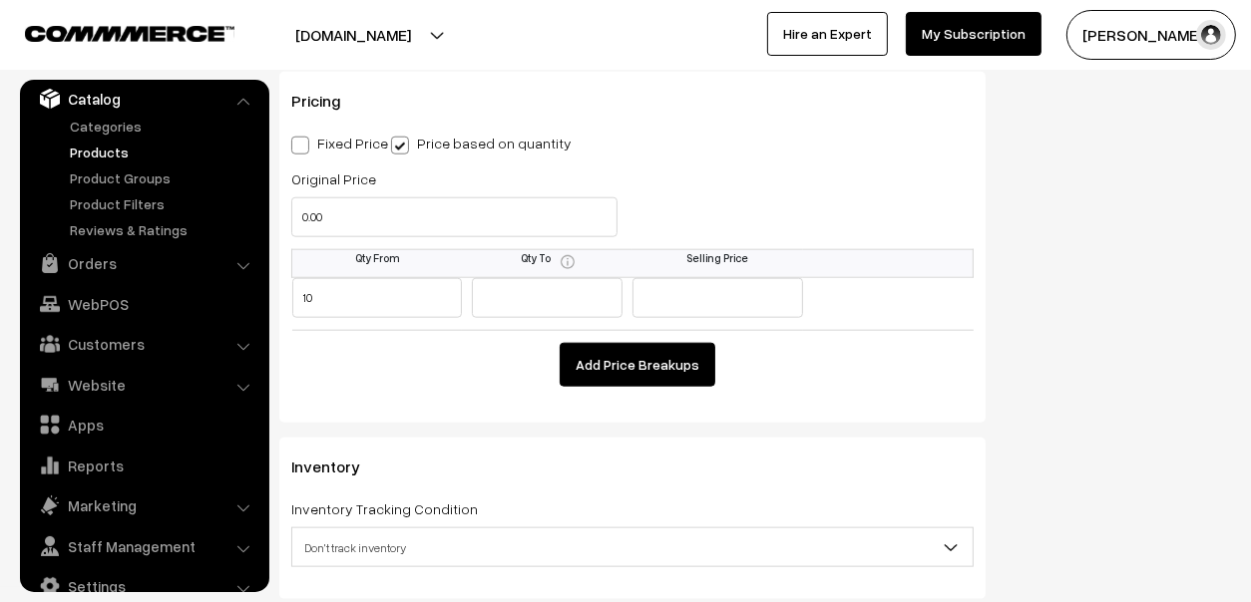
scroll to position [1794, 0]
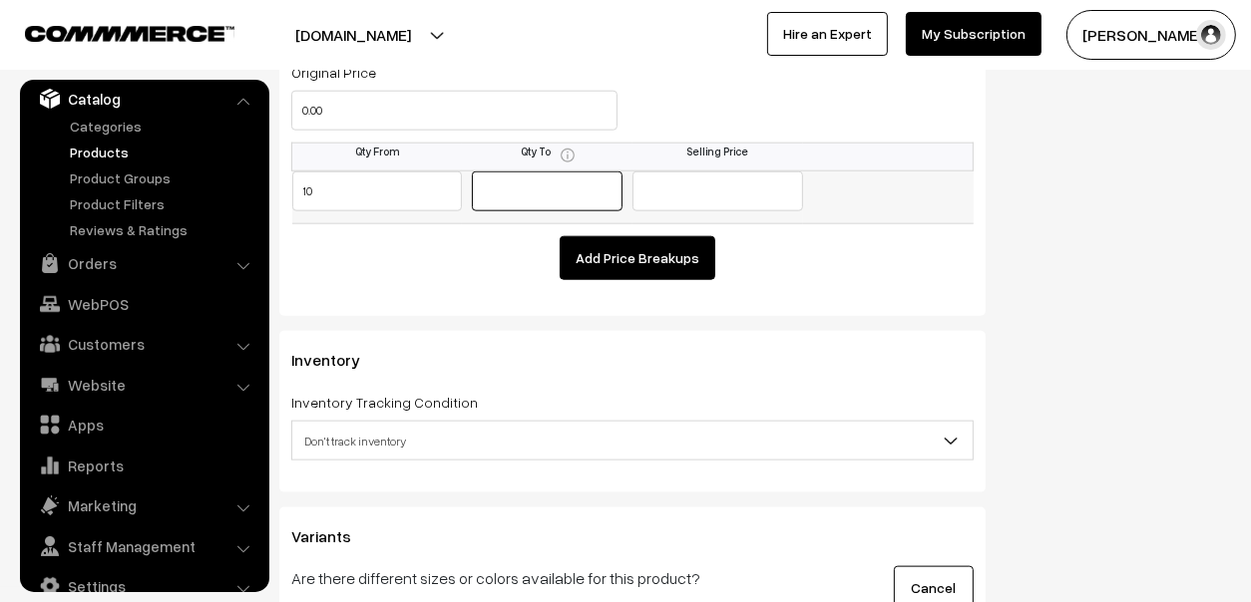
click at [562, 180] on input "text" at bounding box center [547, 192] width 151 height 40
type input "20"
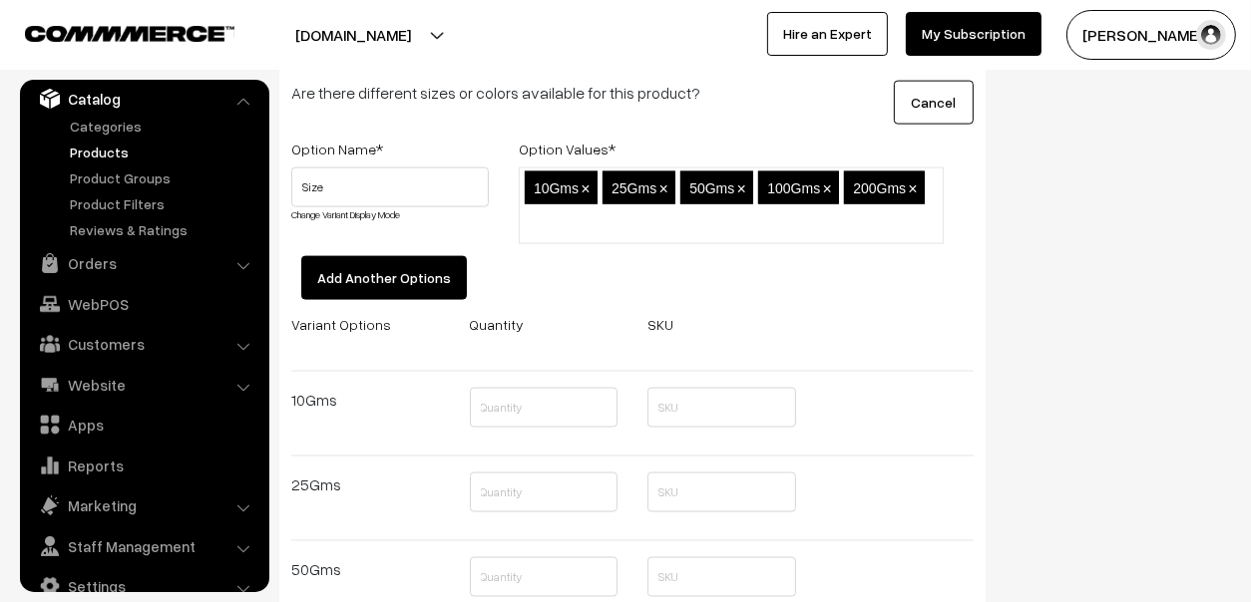
scroll to position [2393, 0]
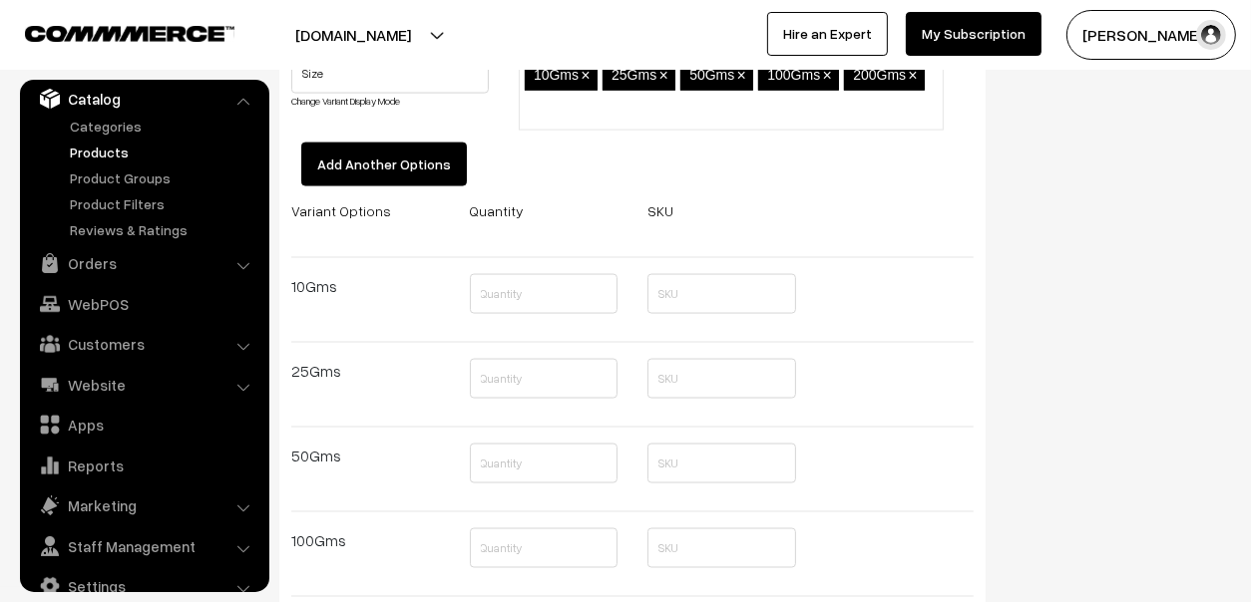
click at [413, 153] on button "Add Another Options" at bounding box center [384, 165] width 166 height 44
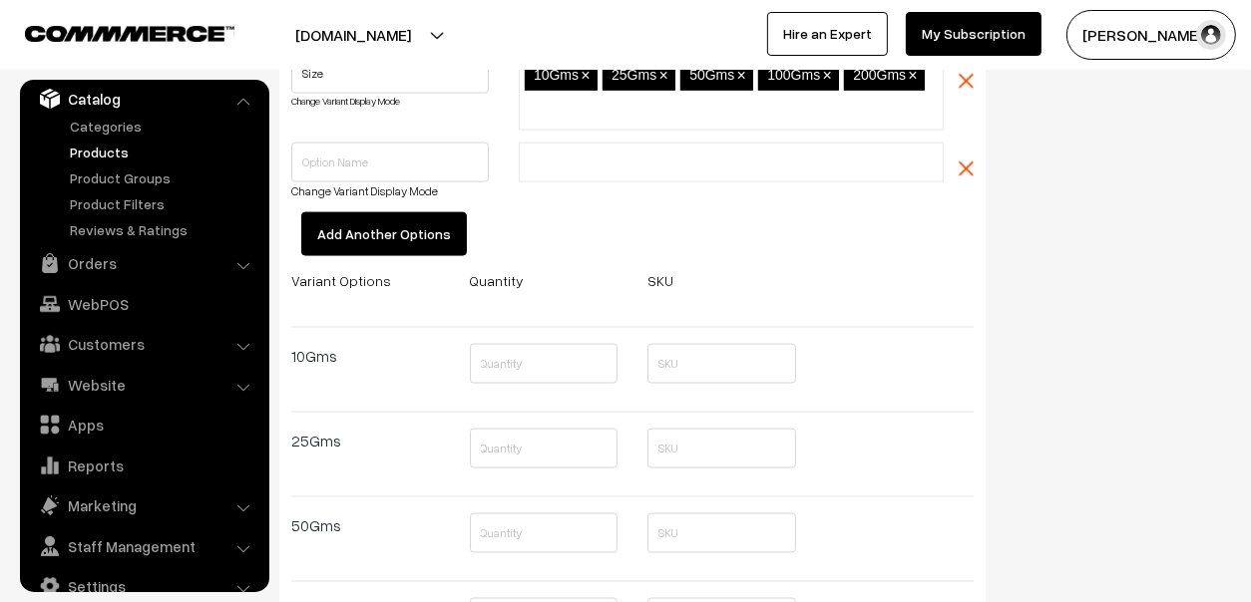
click at [939, 165] on ul at bounding box center [731, 163] width 425 height 40
click at [965, 162] on img "button" at bounding box center [965, 169] width 15 height 15
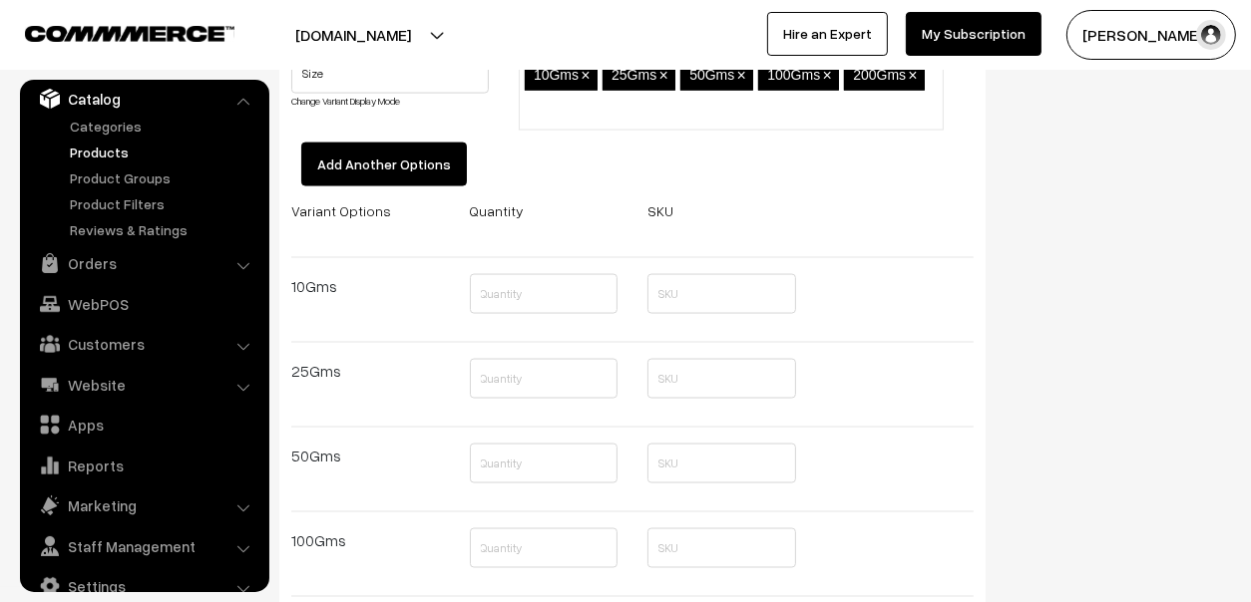
click at [388, 215] on div "Variant Options" at bounding box center [365, 213] width 149 height 31
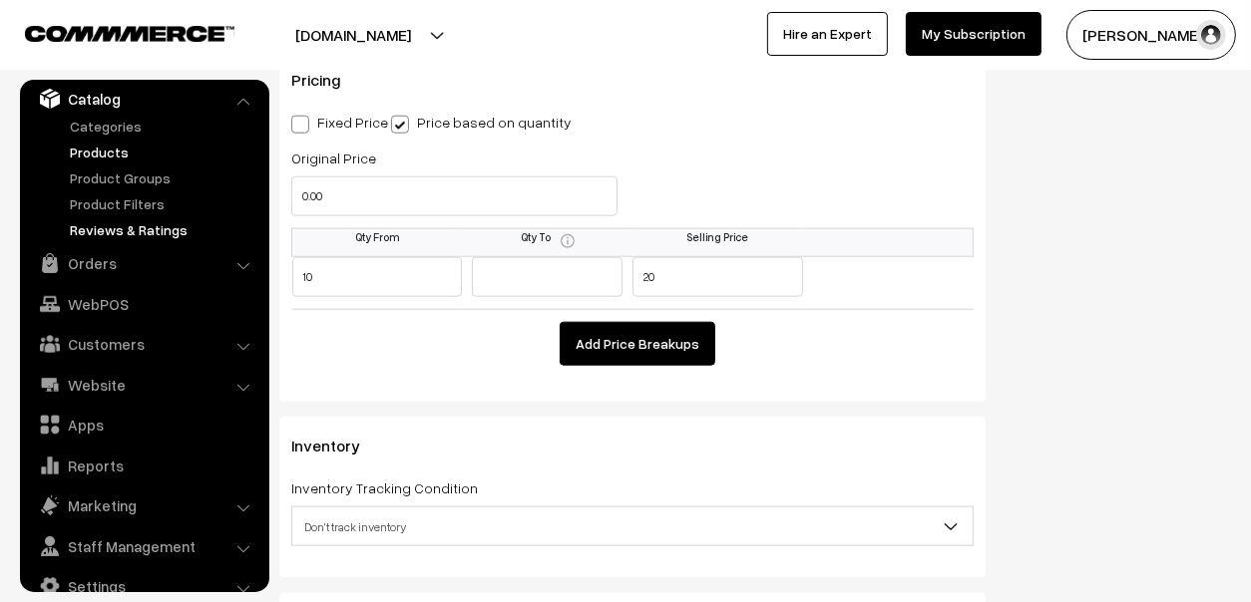
scroll to position [1495, 0]
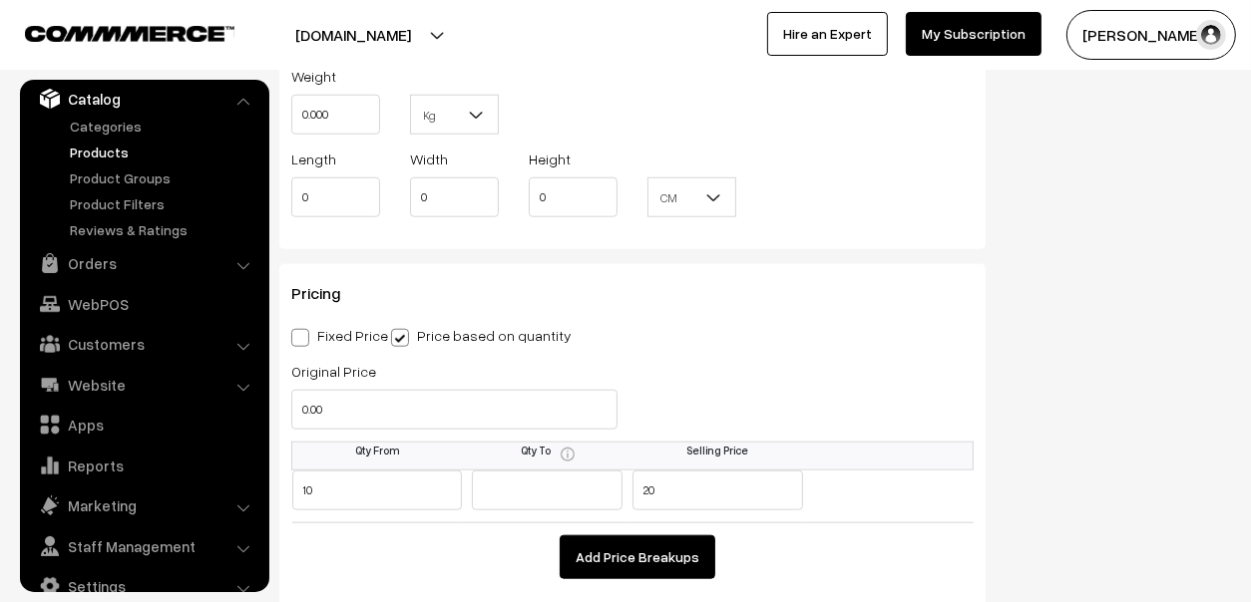
click at [106, 150] on link "Products" at bounding box center [163, 152] width 197 height 21
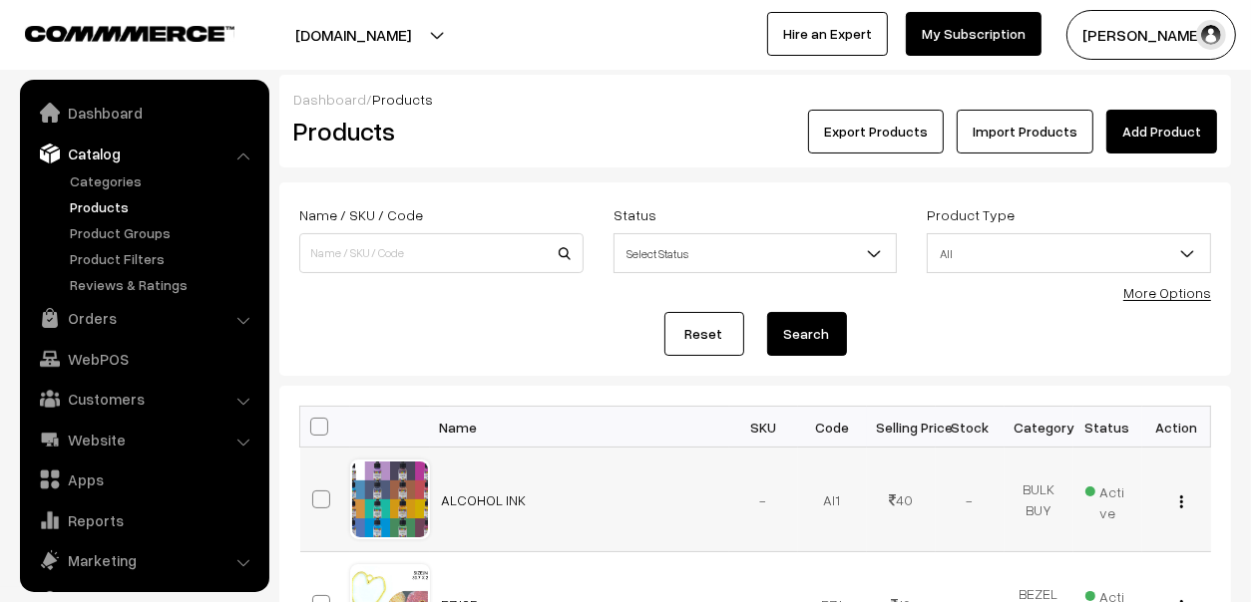
scroll to position [55, 0]
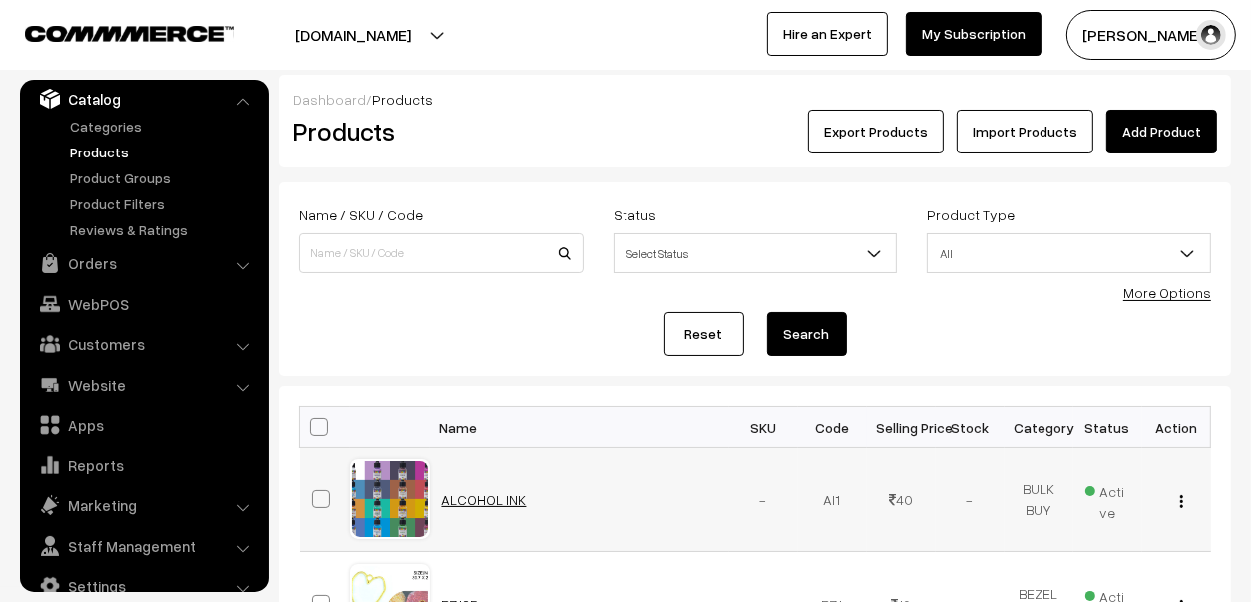
click at [466, 499] on link "ALCOHOL INK" at bounding box center [484, 500] width 85 height 17
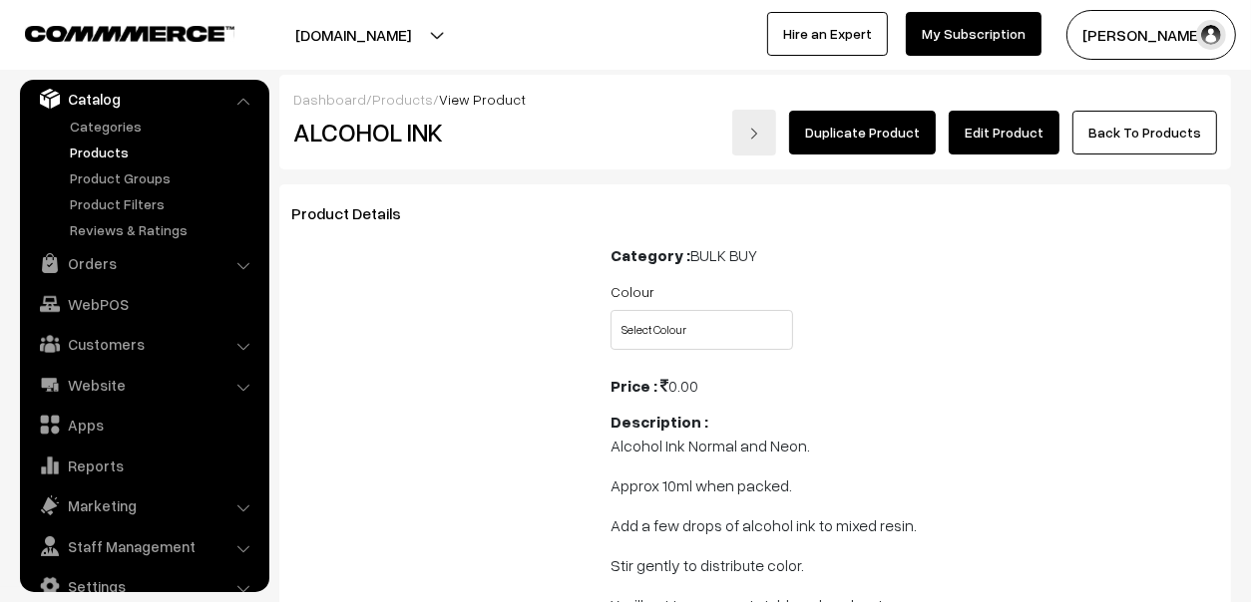
click at [1021, 136] on link "Edit Product" at bounding box center [1003, 133] width 111 height 44
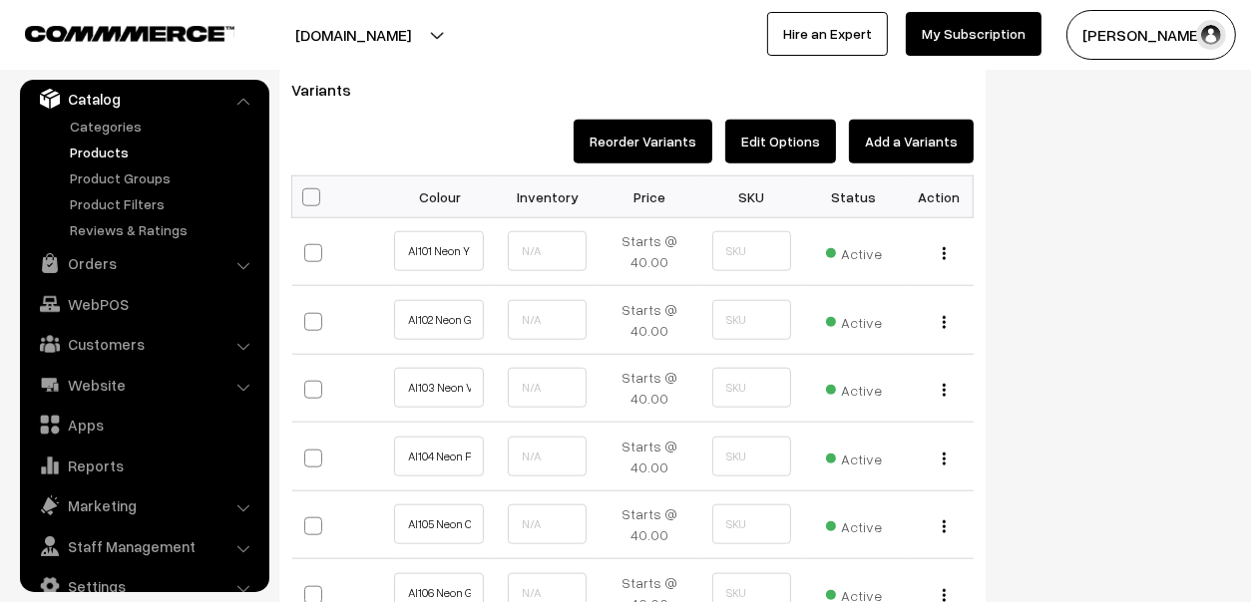
scroll to position [1495, 0]
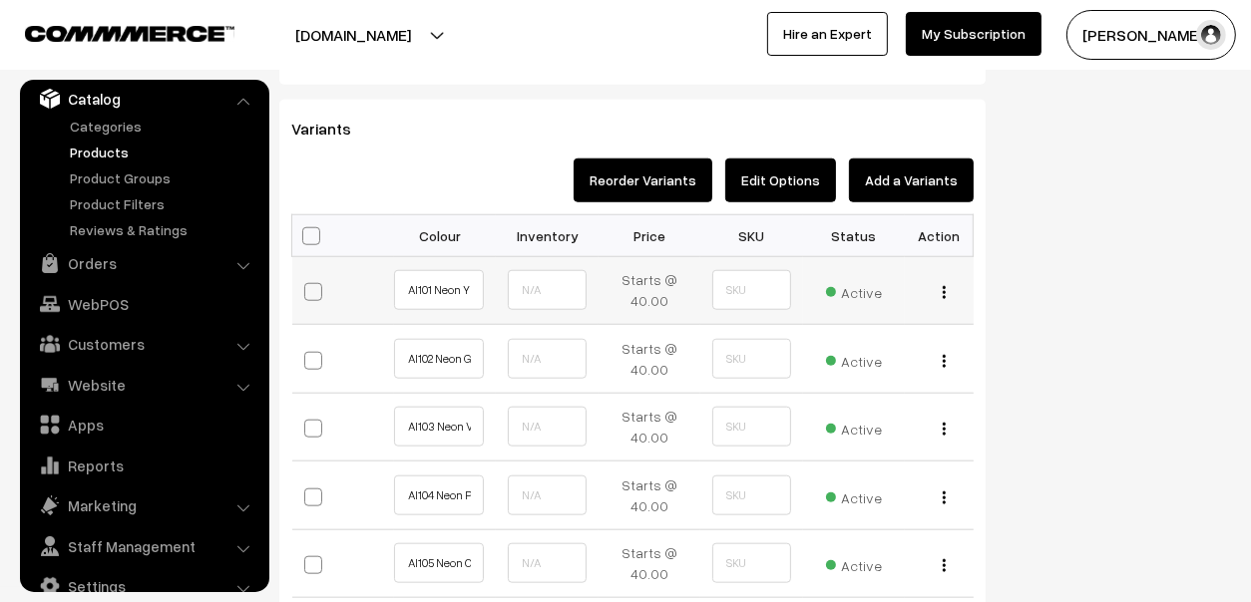
click at [632, 285] on td "Starts @ 40.00" at bounding box center [649, 290] width 102 height 69
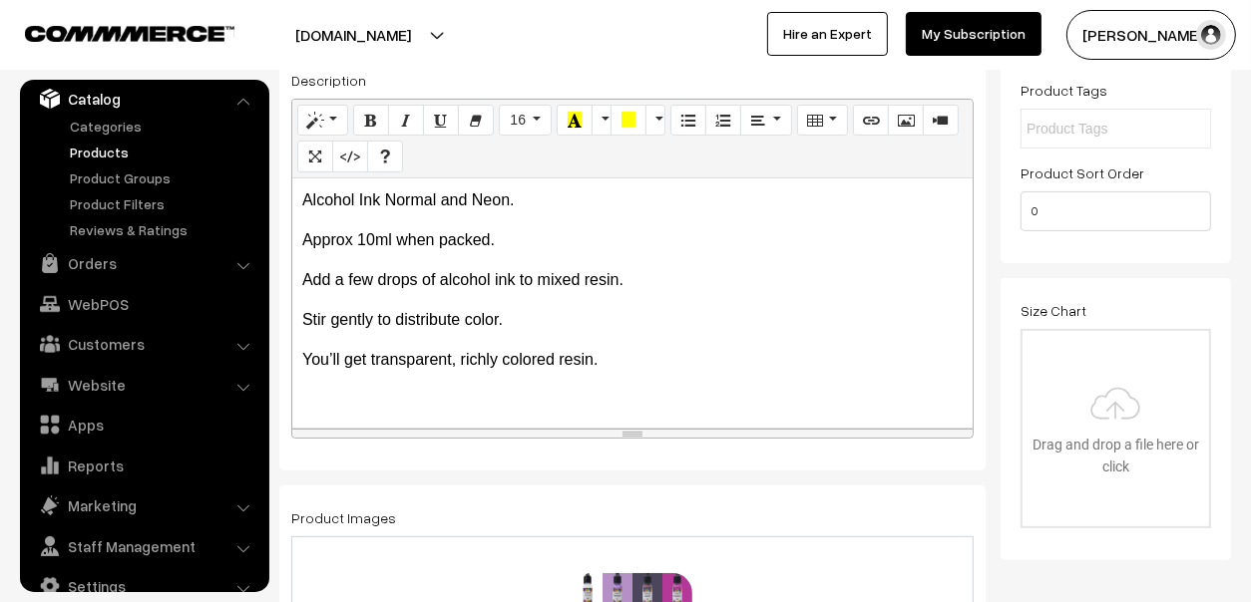
scroll to position [99, 0]
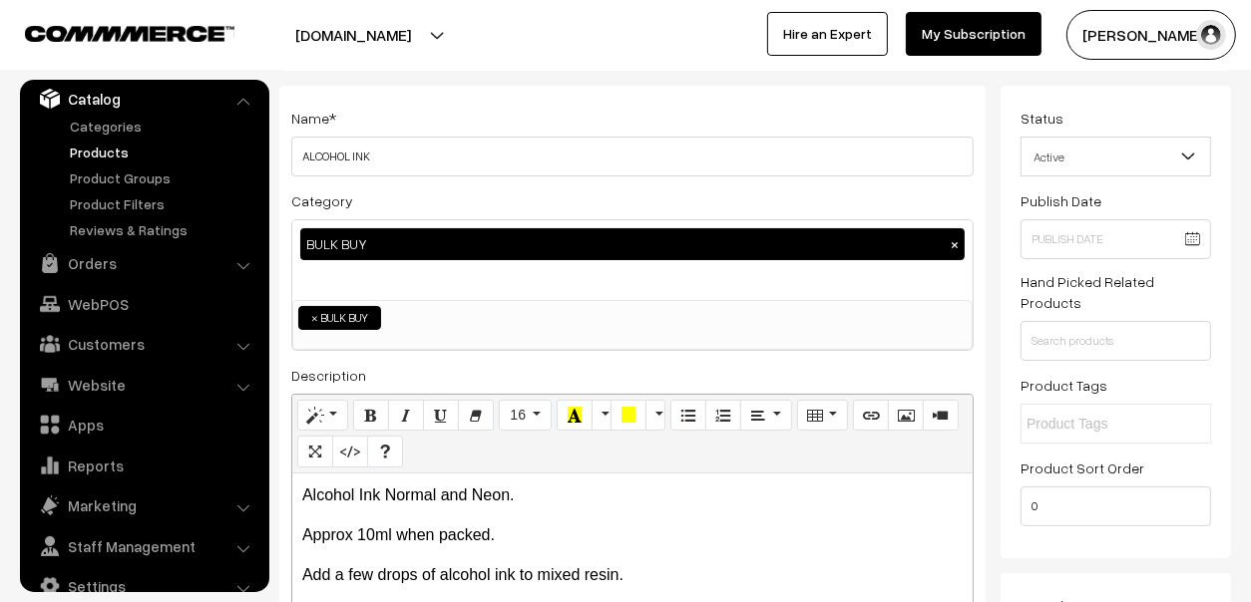
click at [658, 96] on div "Name * ALCOHOL INK Category BULK BUY × SILICONE MOULD PIGMENTS PIGMENTS > ALCOH…" at bounding box center [632, 426] width 706 height 680
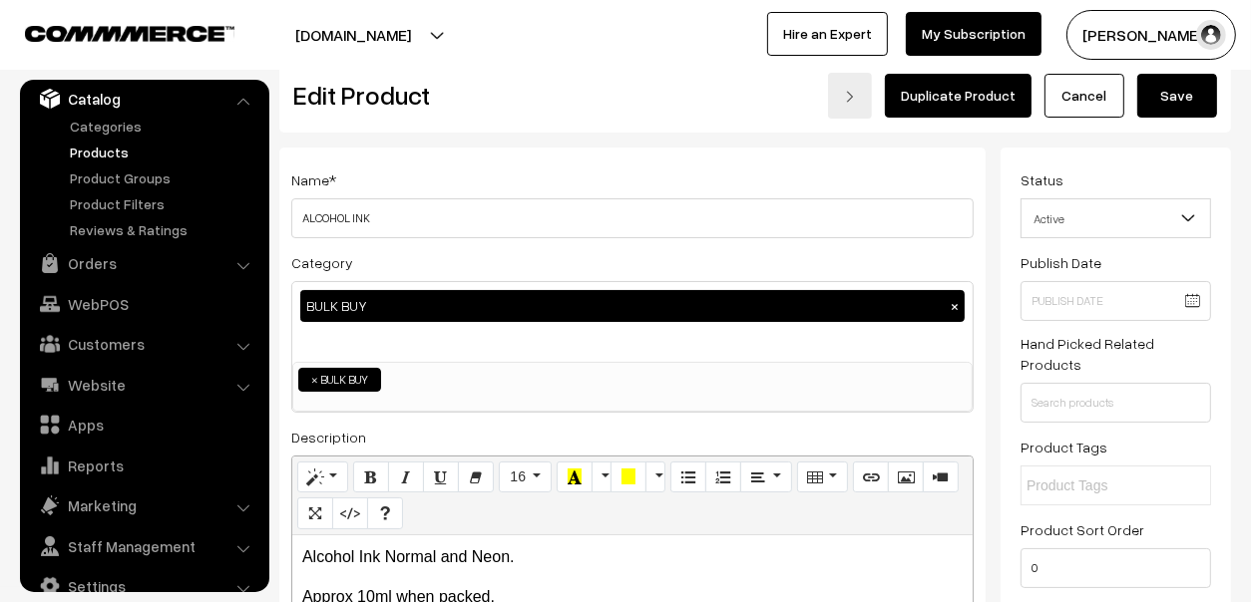
scroll to position [0, 0]
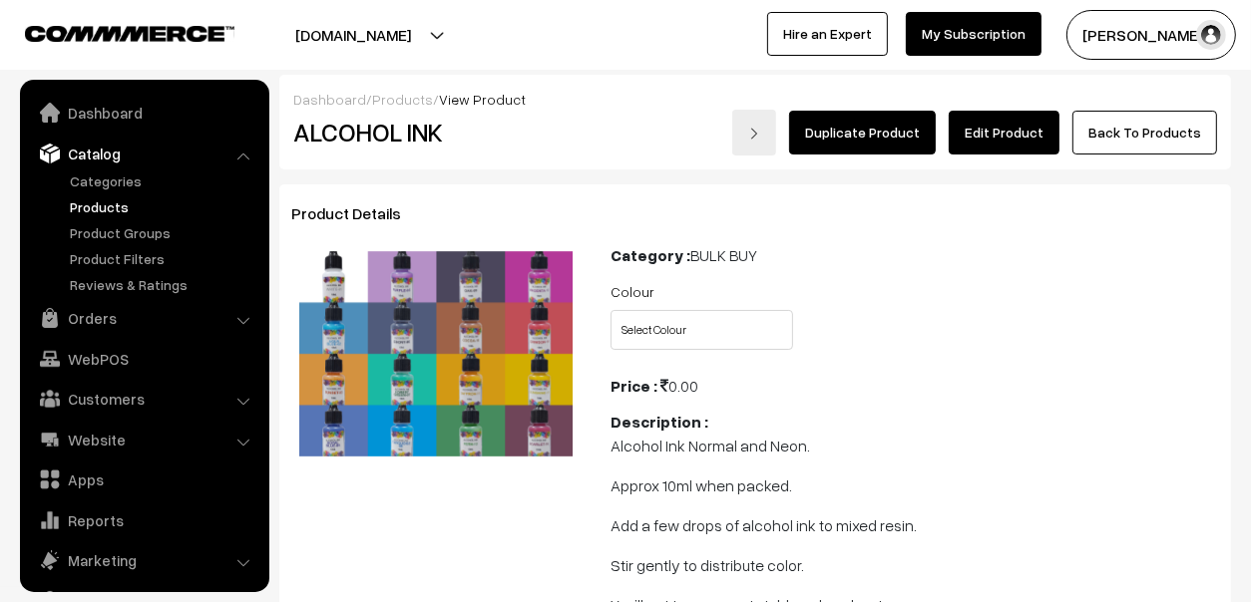
scroll to position [55, 0]
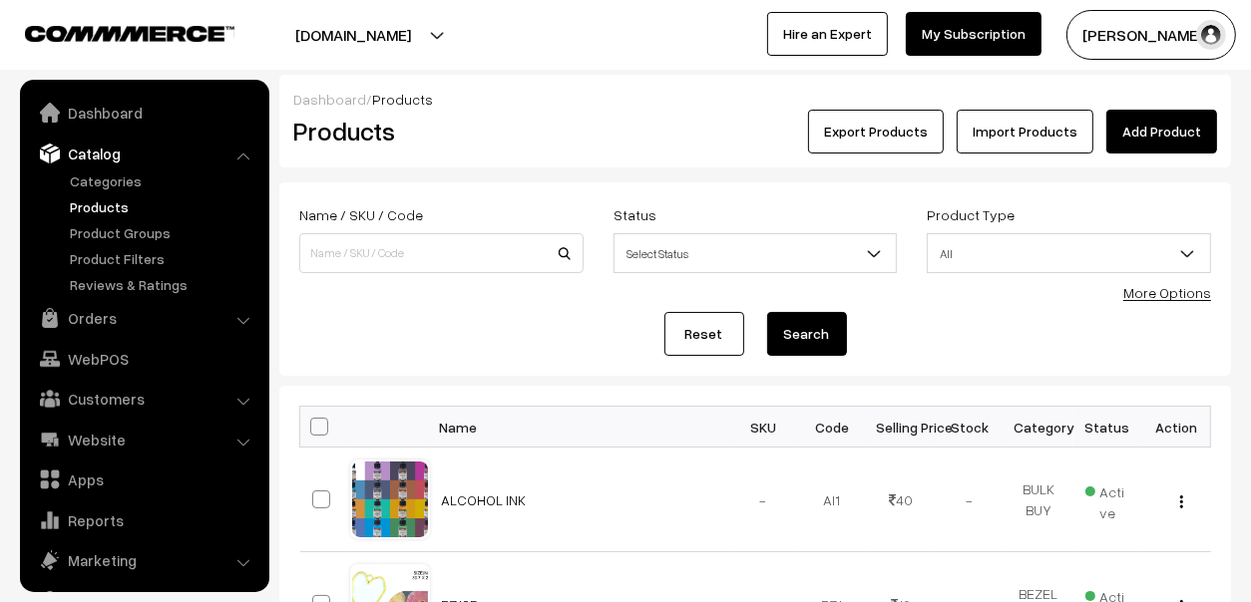
scroll to position [55, 0]
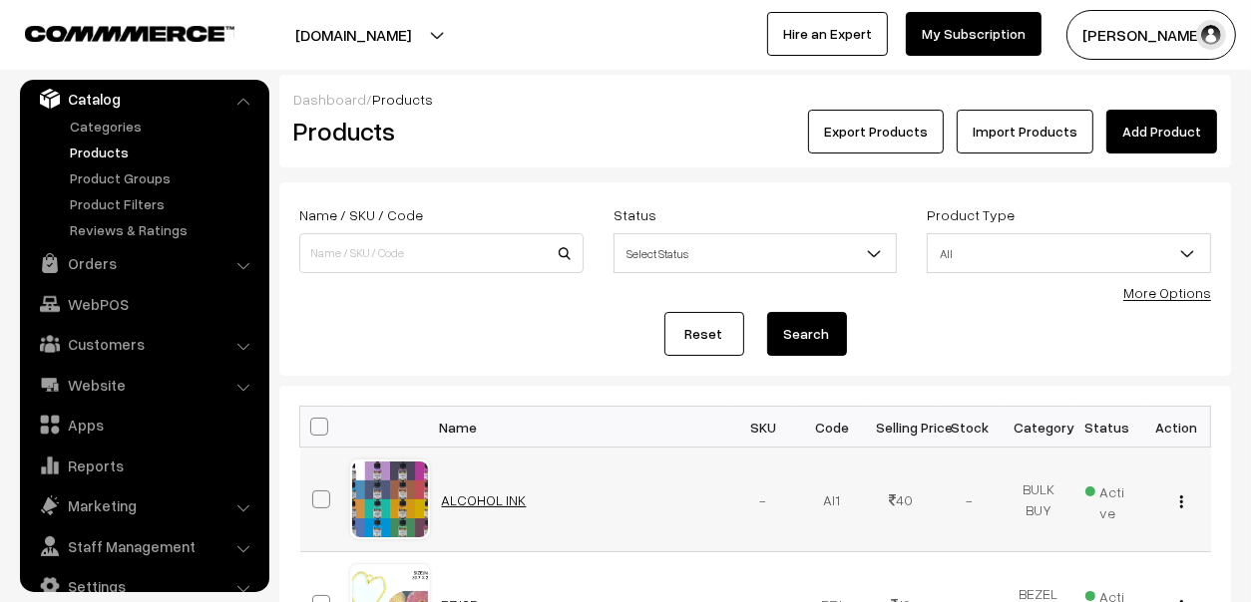
click at [488, 496] on link "ALCOHOL INK" at bounding box center [484, 500] width 85 height 17
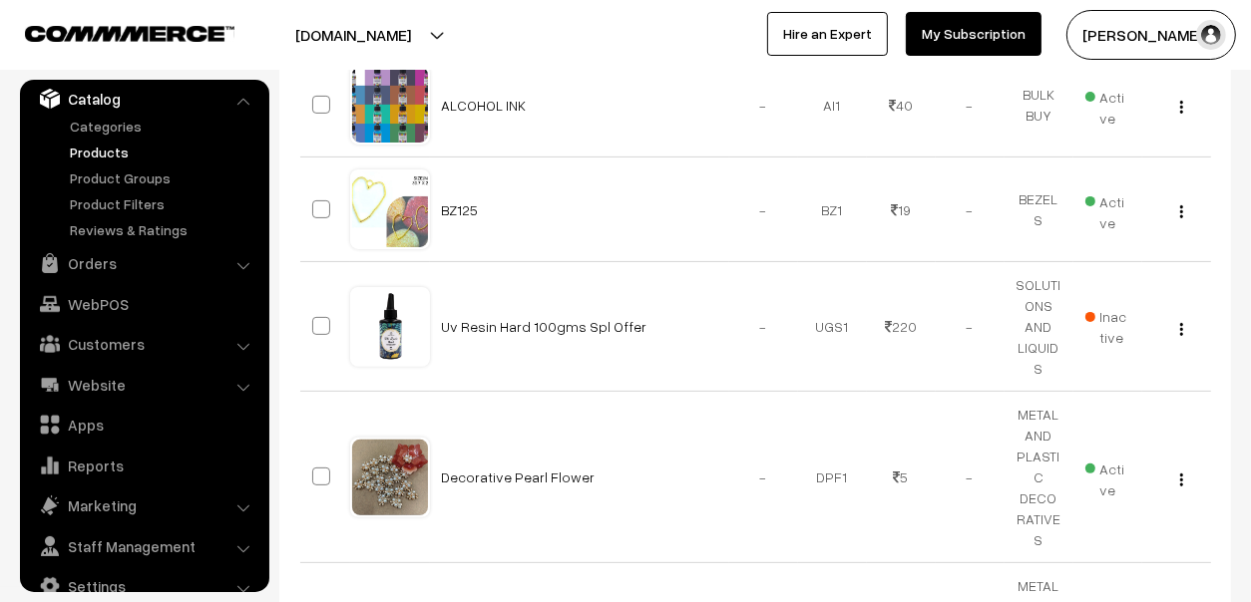
scroll to position [398, 0]
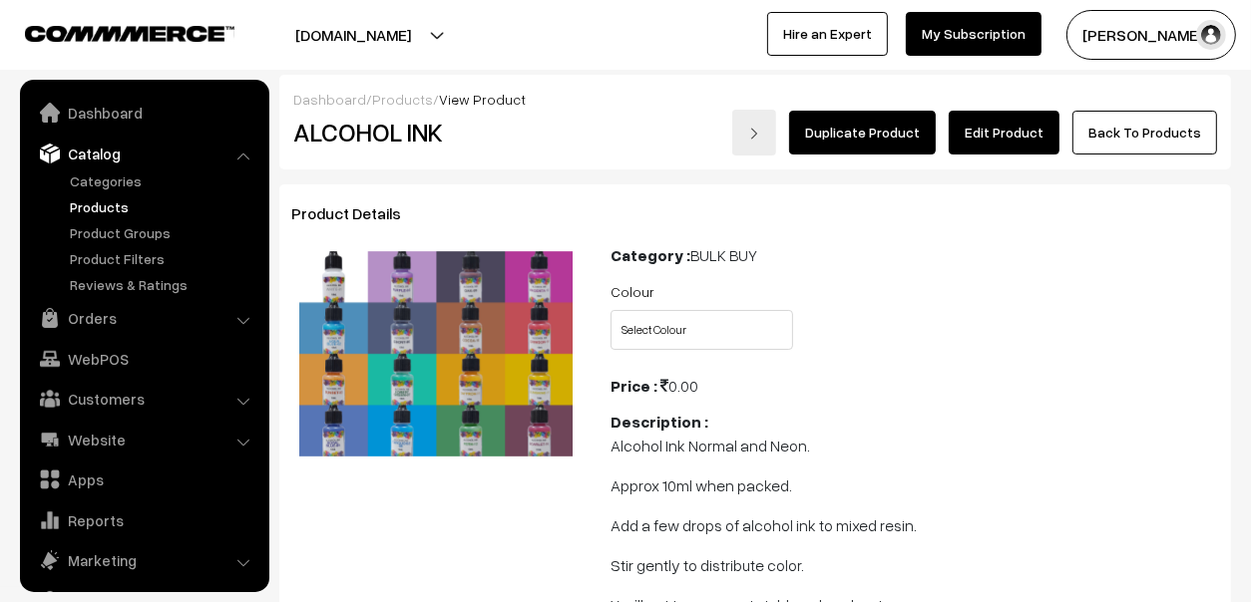
scroll to position [55, 0]
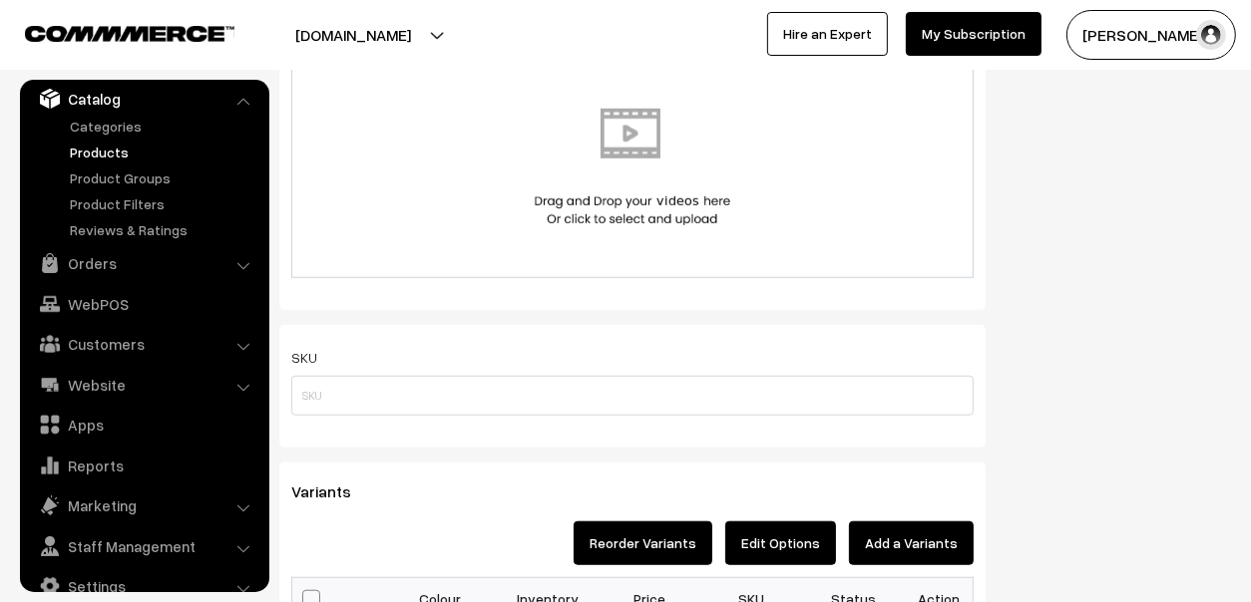
scroll to position [1595, 0]
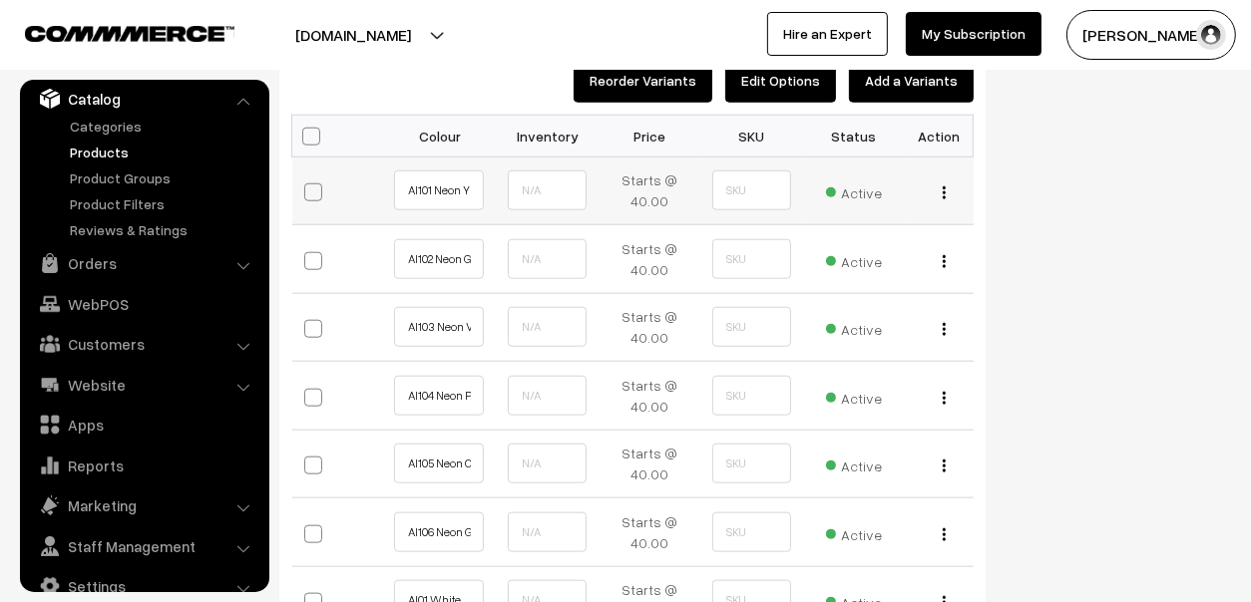
click at [311, 193] on span at bounding box center [313, 192] width 18 height 18
click at [316, 193] on input "checkbox" at bounding box center [322, 190] width 13 height 13
checkbox input "true"
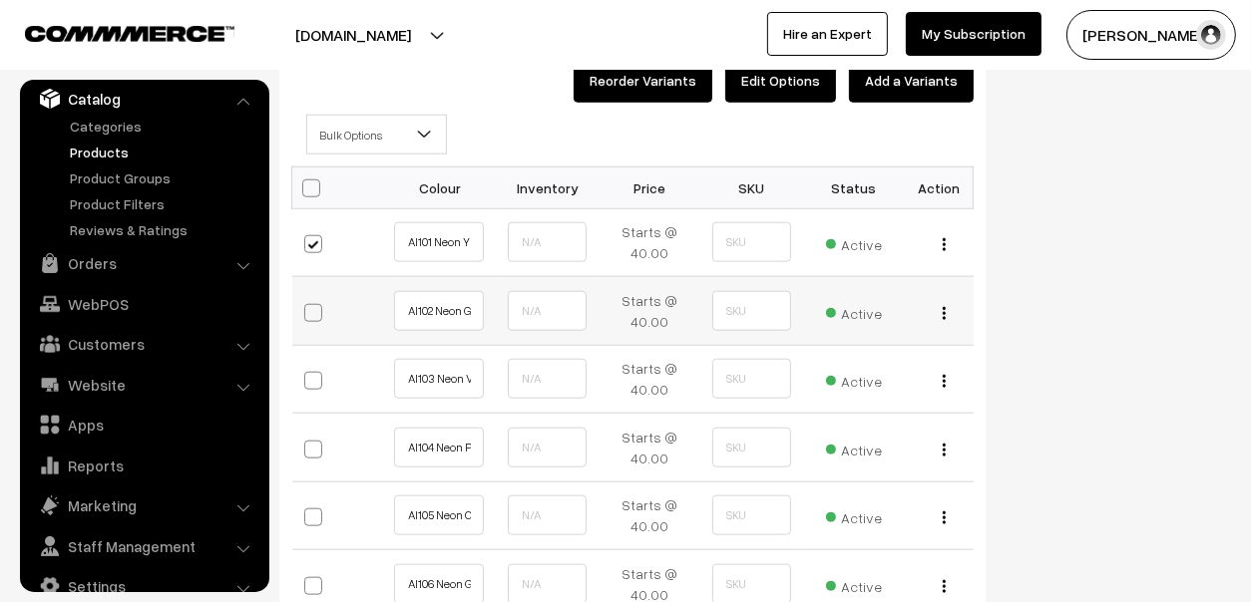
drag, startPoint x: 310, startPoint y: 312, endPoint x: 304, endPoint y: 324, distance: 13.4
click at [309, 312] on span at bounding box center [313, 313] width 18 height 18
click at [316, 312] on input "checkbox" at bounding box center [322, 310] width 13 height 13
checkbox input "true"
click at [312, 382] on span at bounding box center [313, 381] width 18 height 18
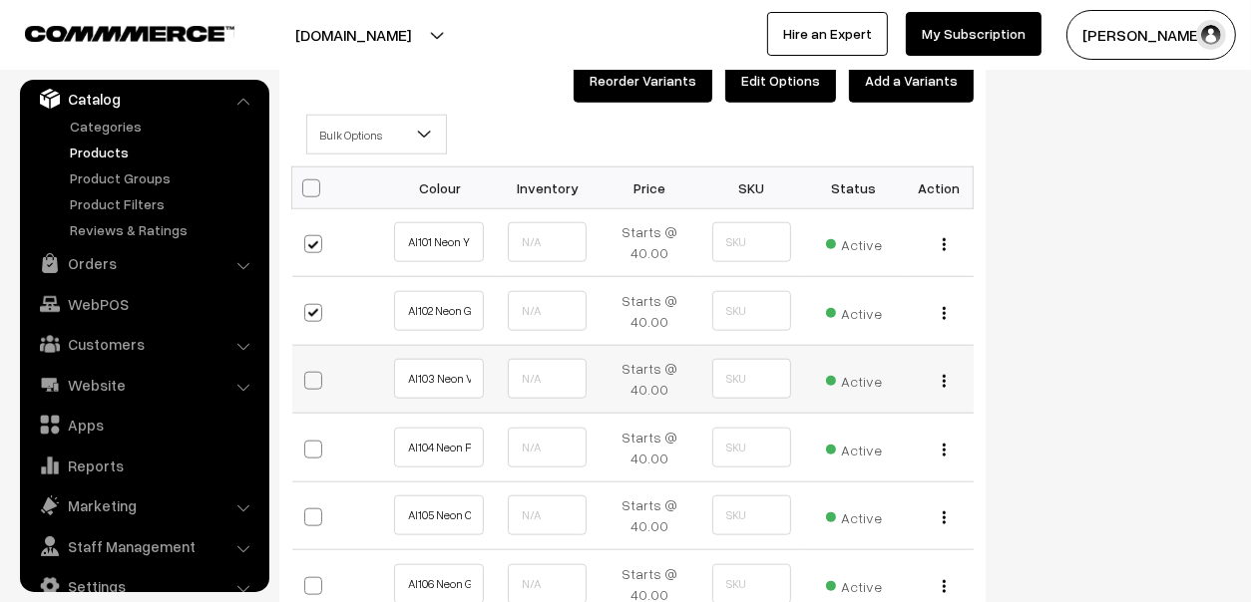
click at [316, 382] on input "checkbox" at bounding box center [322, 379] width 13 height 13
checkbox input "true"
click at [309, 445] on span at bounding box center [313, 450] width 18 height 18
click at [316, 445] on input "checkbox" at bounding box center [322, 447] width 13 height 13
checkbox input "true"
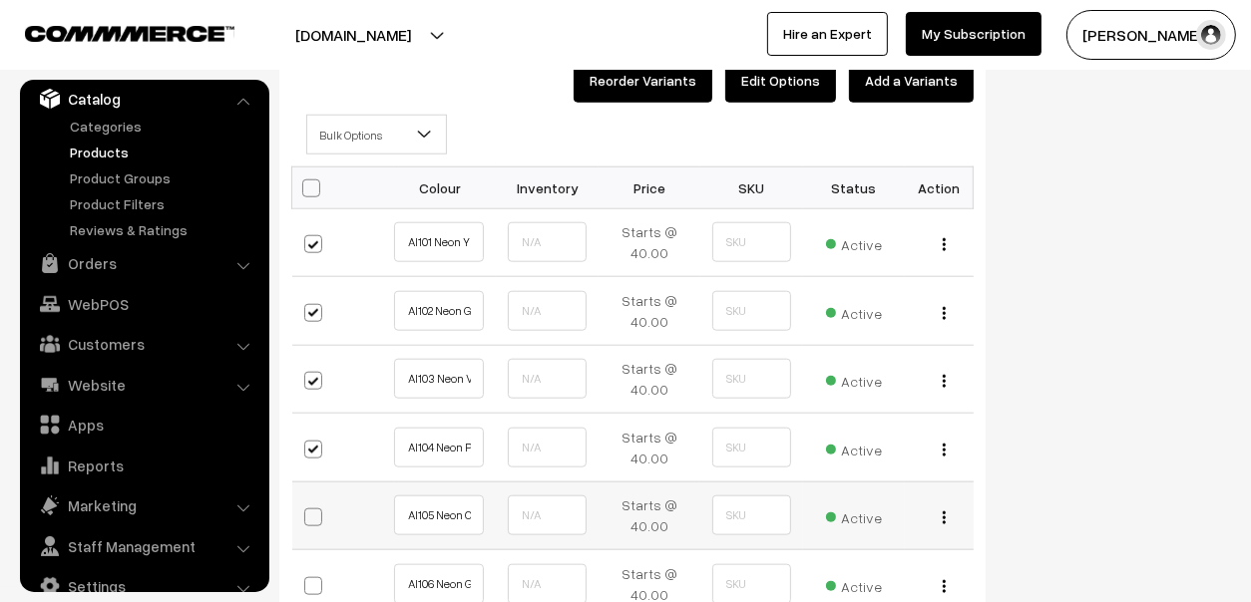
click at [307, 500] on label at bounding box center [330, 519] width 52 height 44
click at [316, 510] on input "checkbox" at bounding box center [322, 516] width 13 height 13
checkbox input "true"
click at [316, 585] on span at bounding box center [313, 586] width 18 height 18
click at [316, 585] on input "checkbox" at bounding box center [322, 583] width 13 height 13
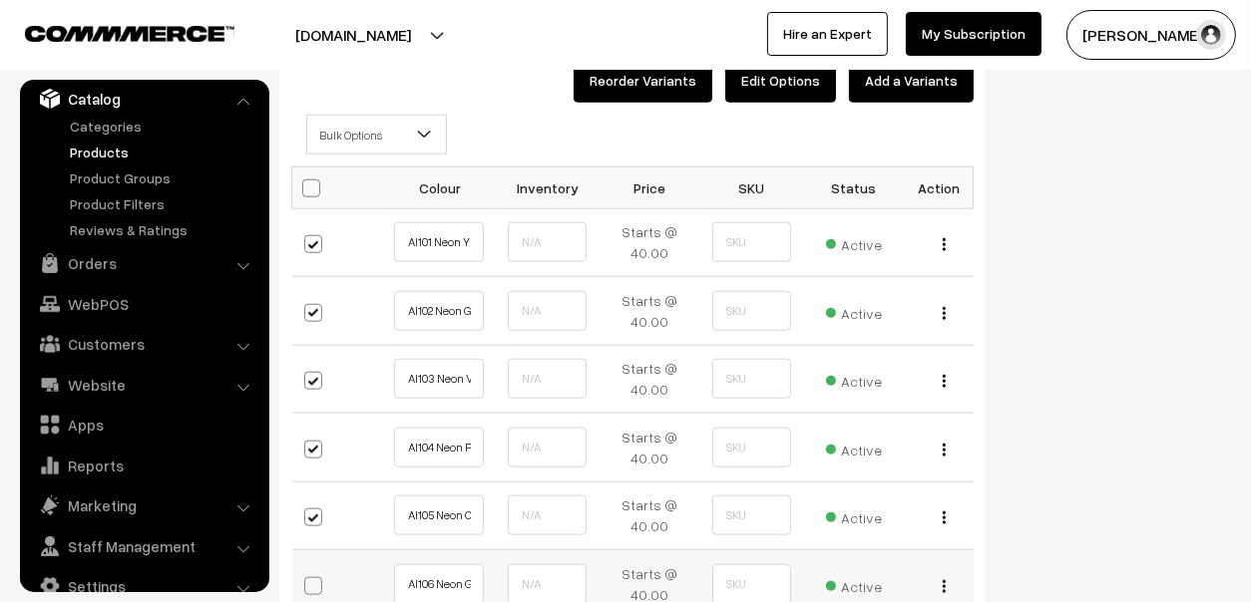
checkbox input "true"
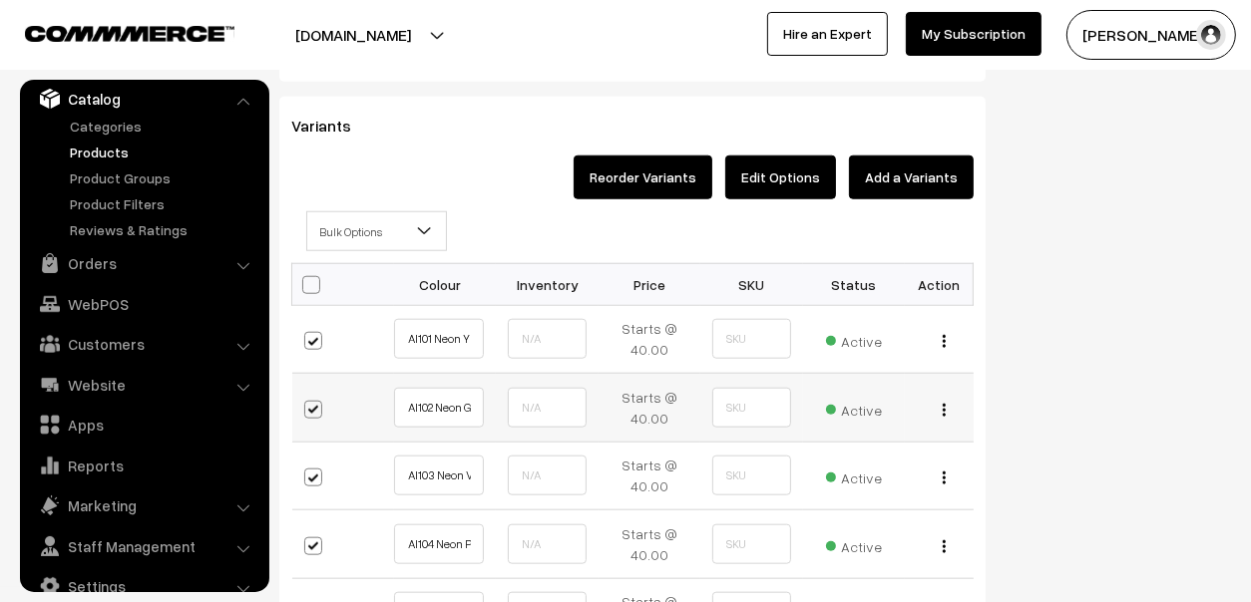
scroll to position [1395, 0]
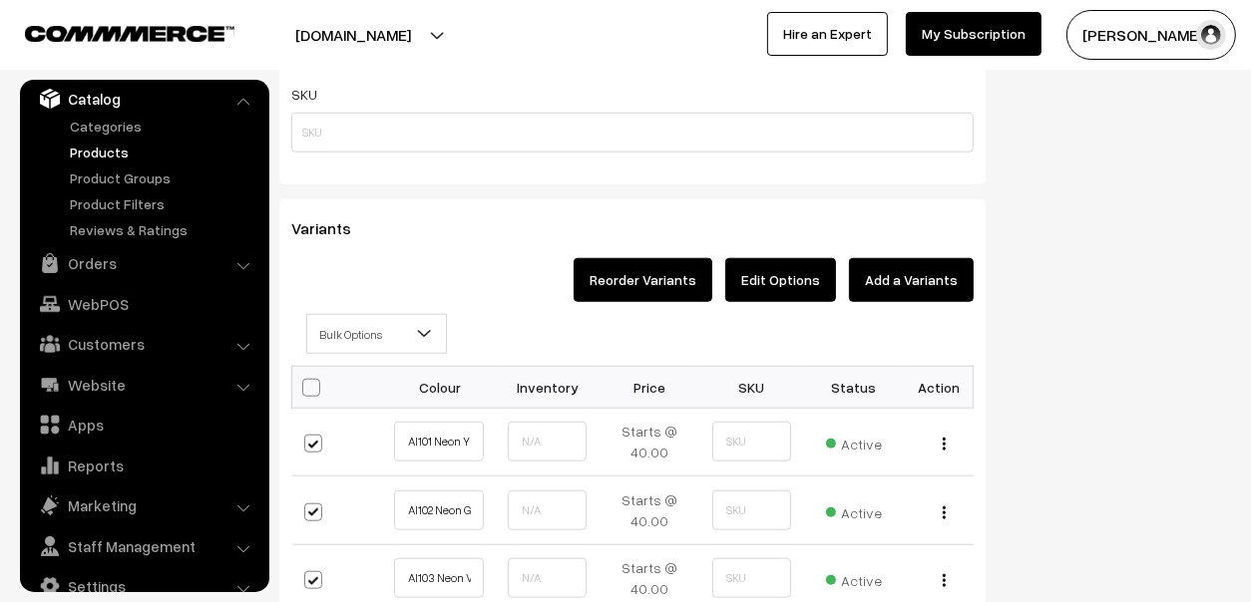
click at [441, 325] on span at bounding box center [432, 340] width 20 height 50
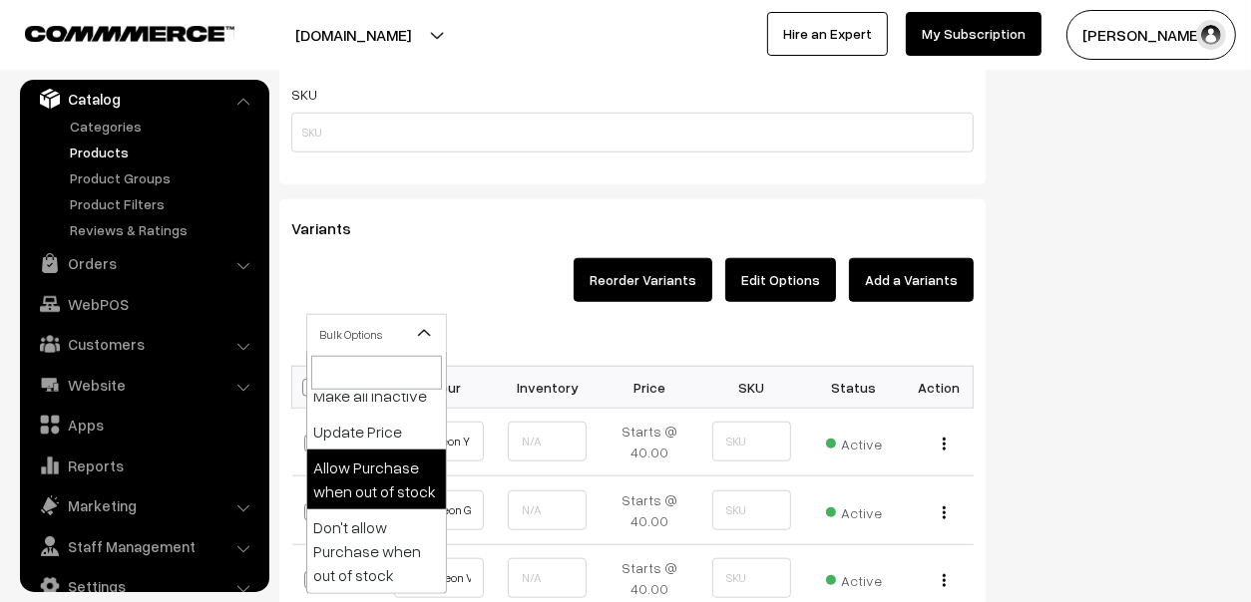
scroll to position [0, 0]
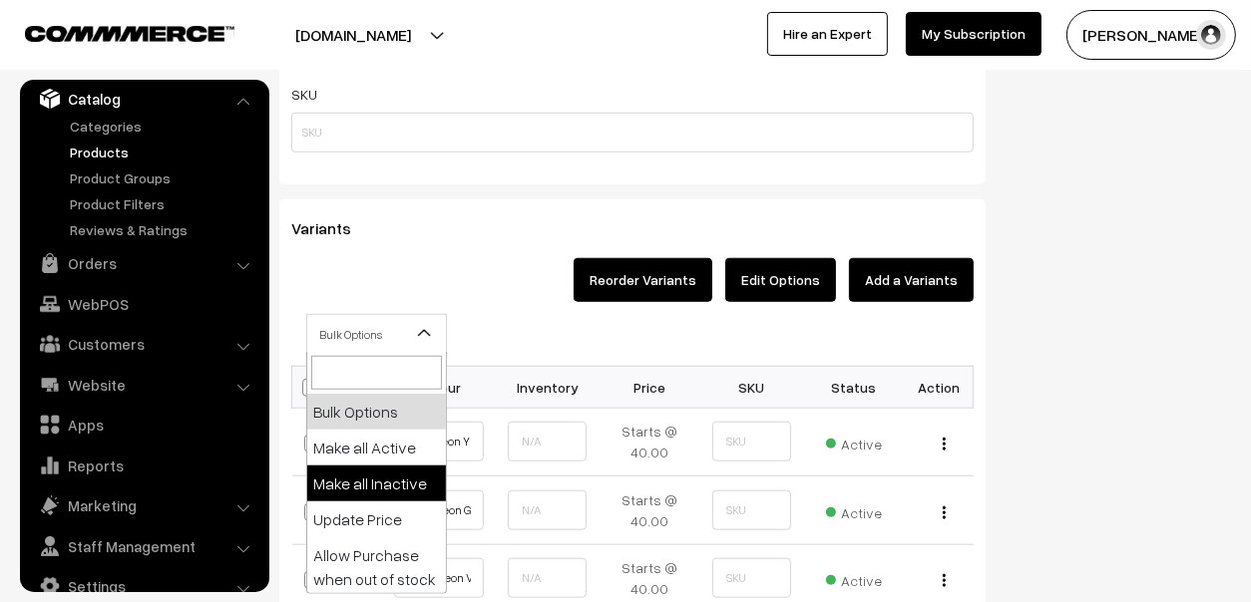
select select "inactive"
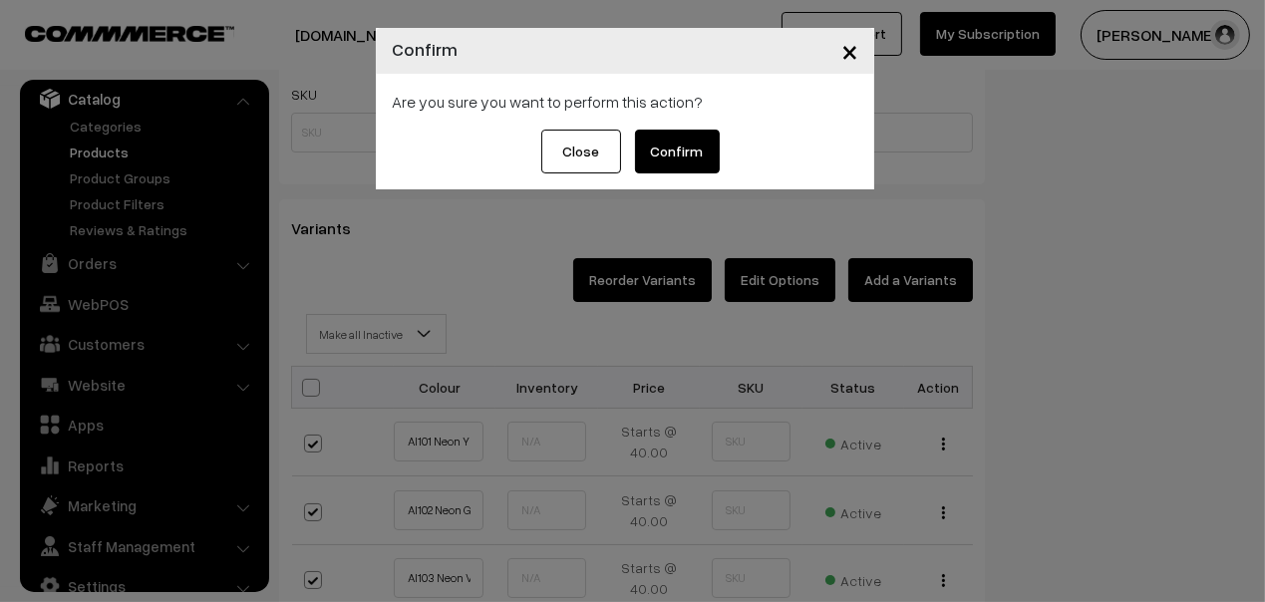
click at [673, 145] on button "Confirm" at bounding box center [677, 152] width 85 height 44
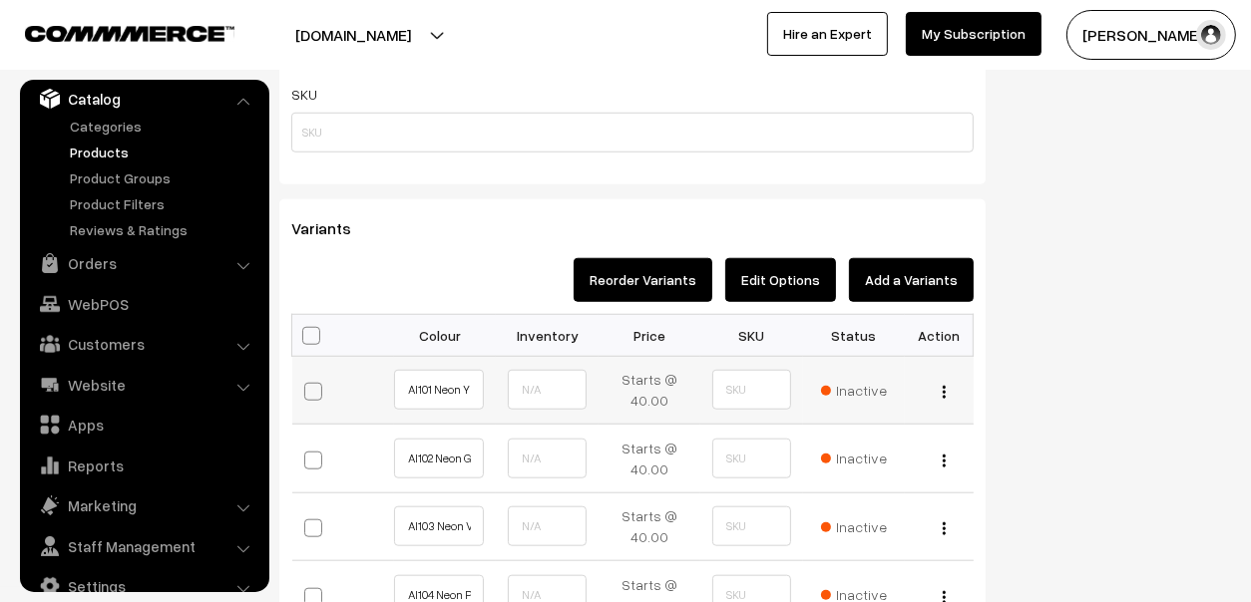
click at [947, 387] on div "Edit Delete" at bounding box center [938, 390] width 44 height 21
click at [941, 396] on button "button" at bounding box center [943, 392] width 5 height 16
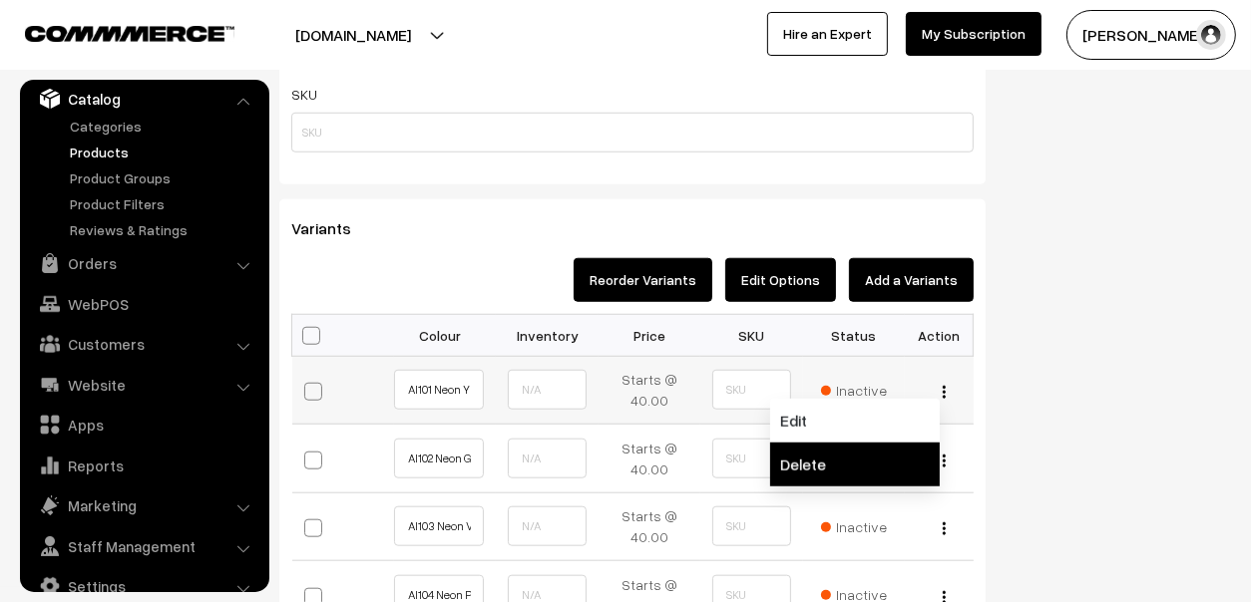
click at [847, 458] on link "Delete" at bounding box center [855, 465] width 170 height 44
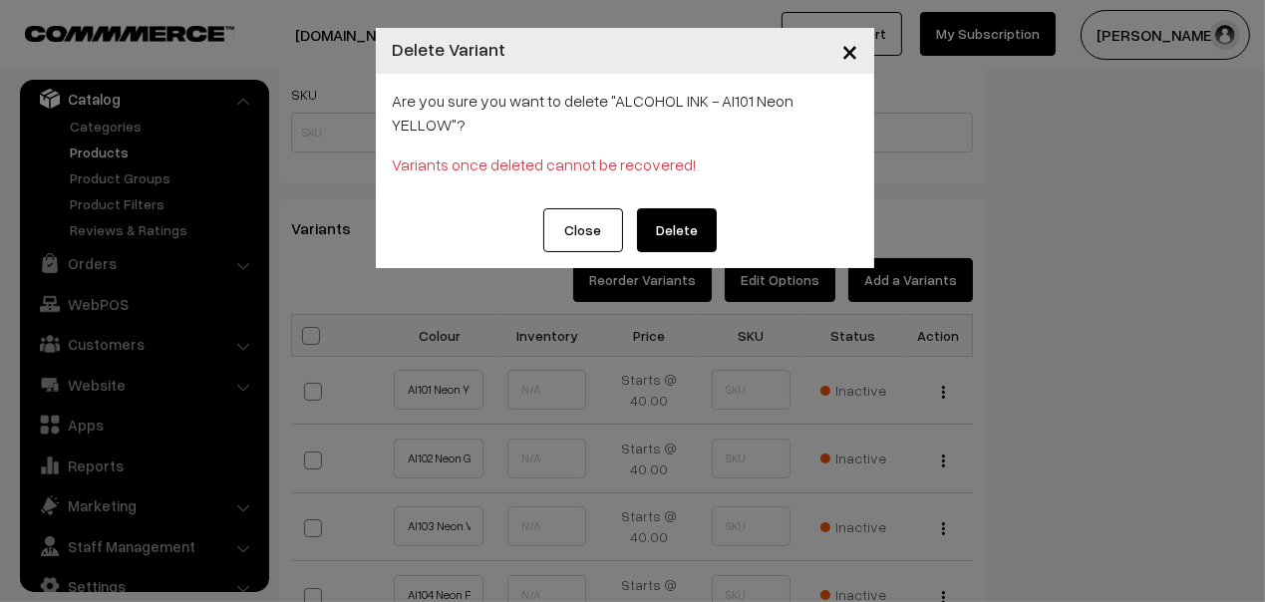
click at [678, 215] on button "Delete" at bounding box center [677, 230] width 80 height 44
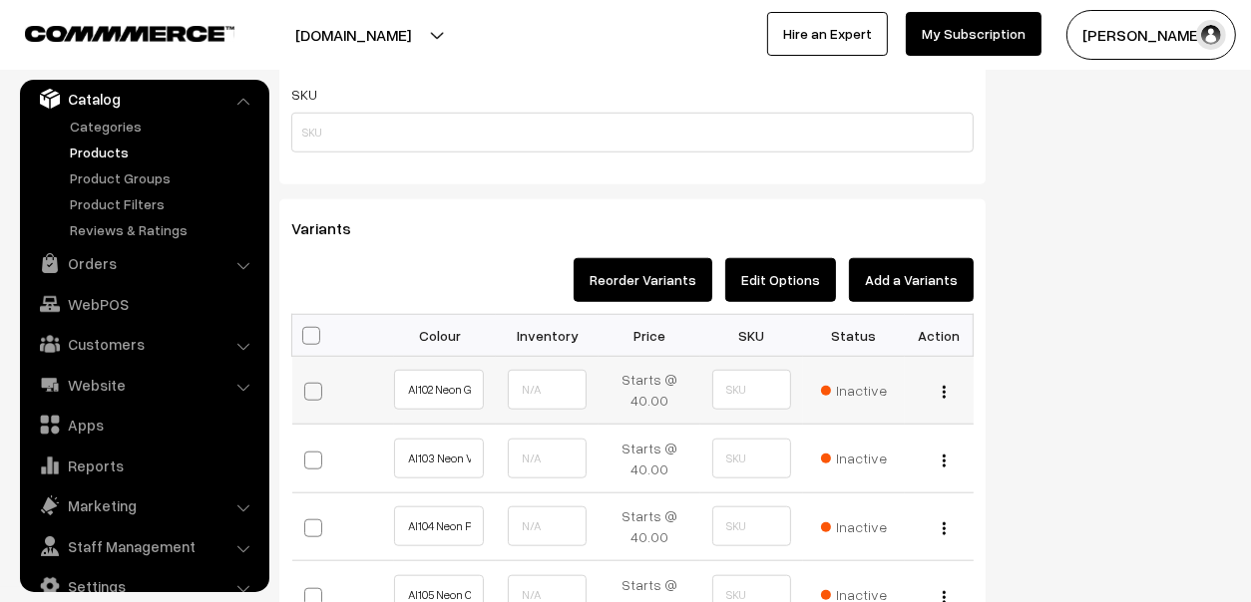
click at [936, 391] on div "Edit Delete" at bounding box center [938, 390] width 44 height 21
click at [945, 388] on button "button" at bounding box center [943, 392] width 5 height 16
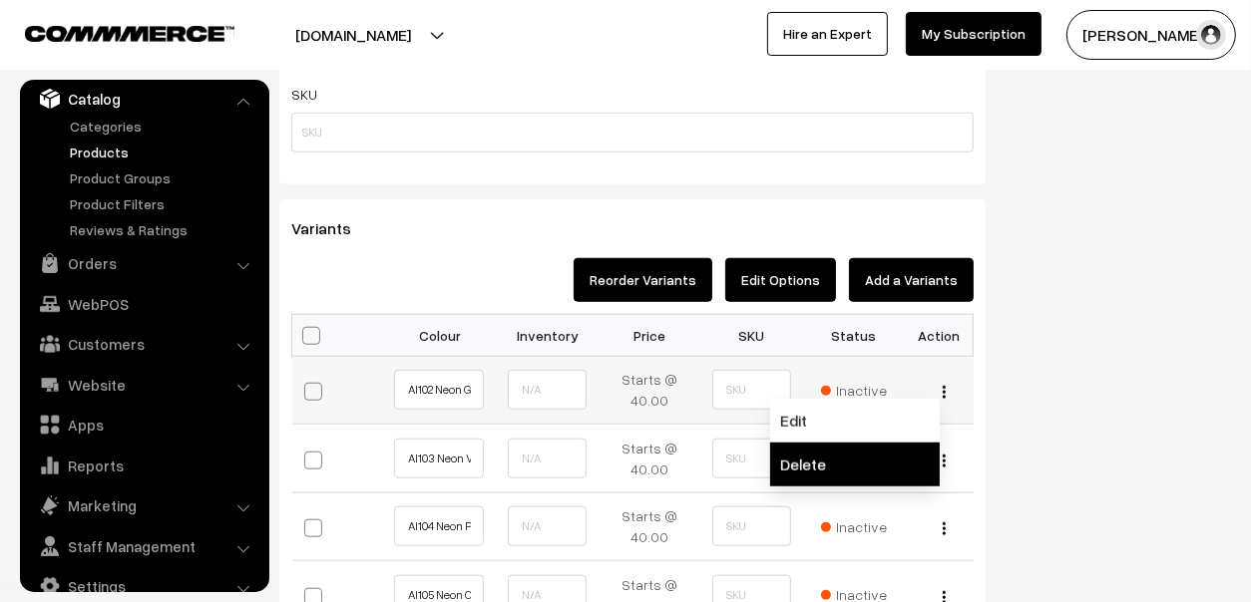
click at [868, 461] on link "Delete" at bounding box center [855, 465] width 170 height 44
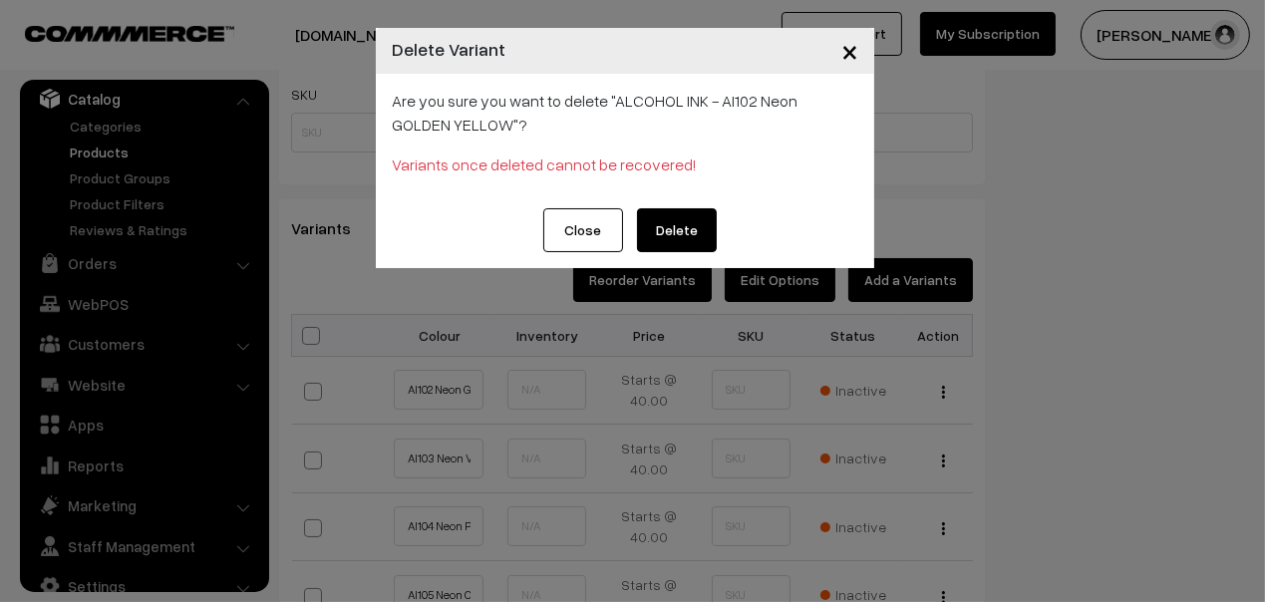
click at [676, 228] on button "Delete" at bounding box center [677, 230] width 80 height 44
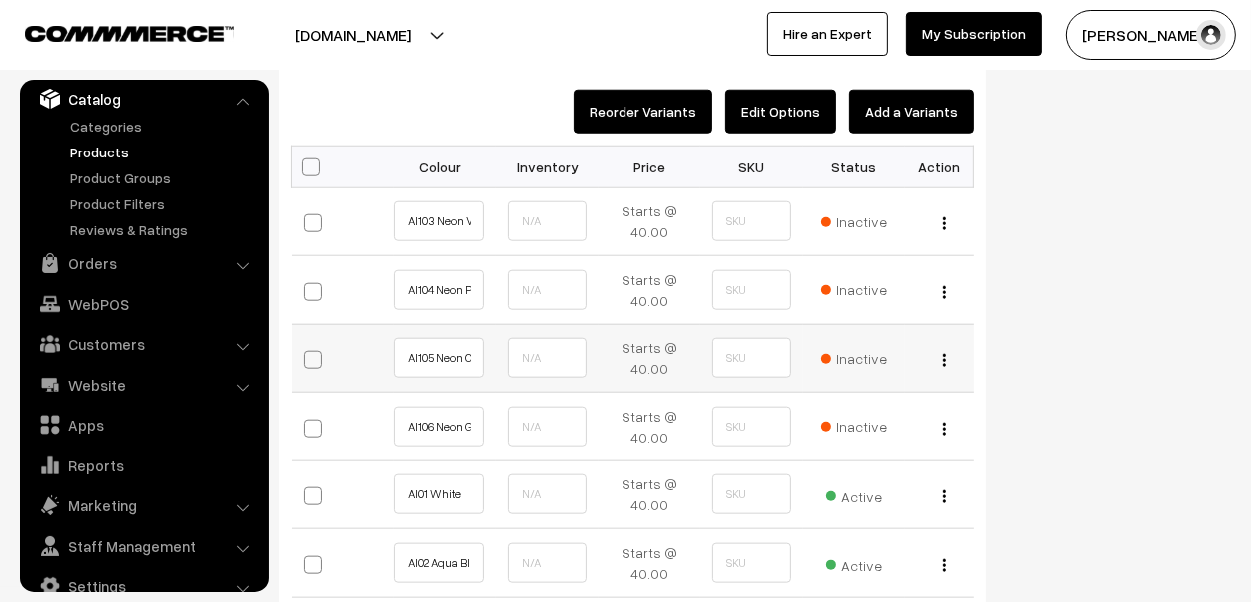
scroll to position [1595, 0]
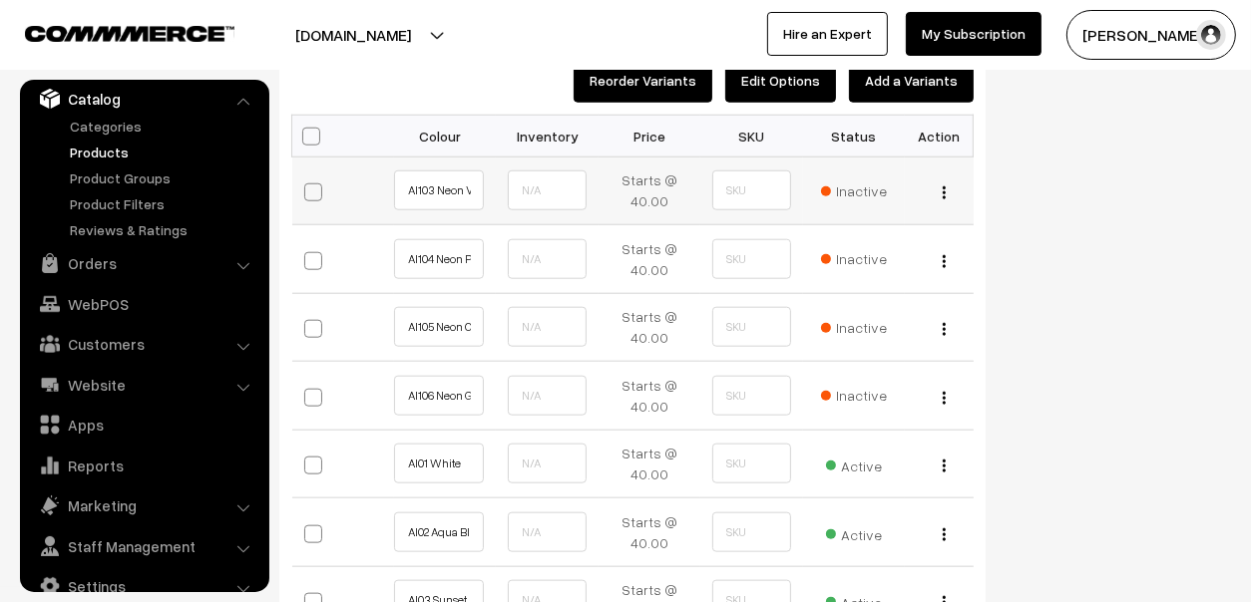
click at [942, 186] on img "button" at bounding box center [943, 192] width 3 height 13
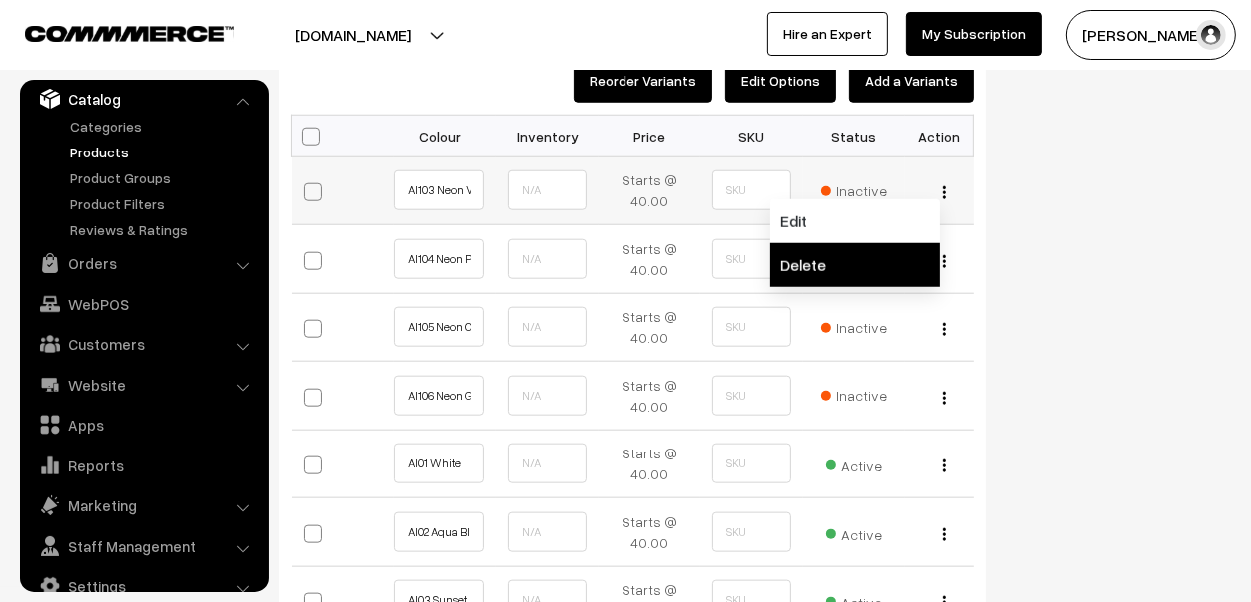
click at [832, 262] on link "Delete" at bounding box center [855, 265] width 170 height 44
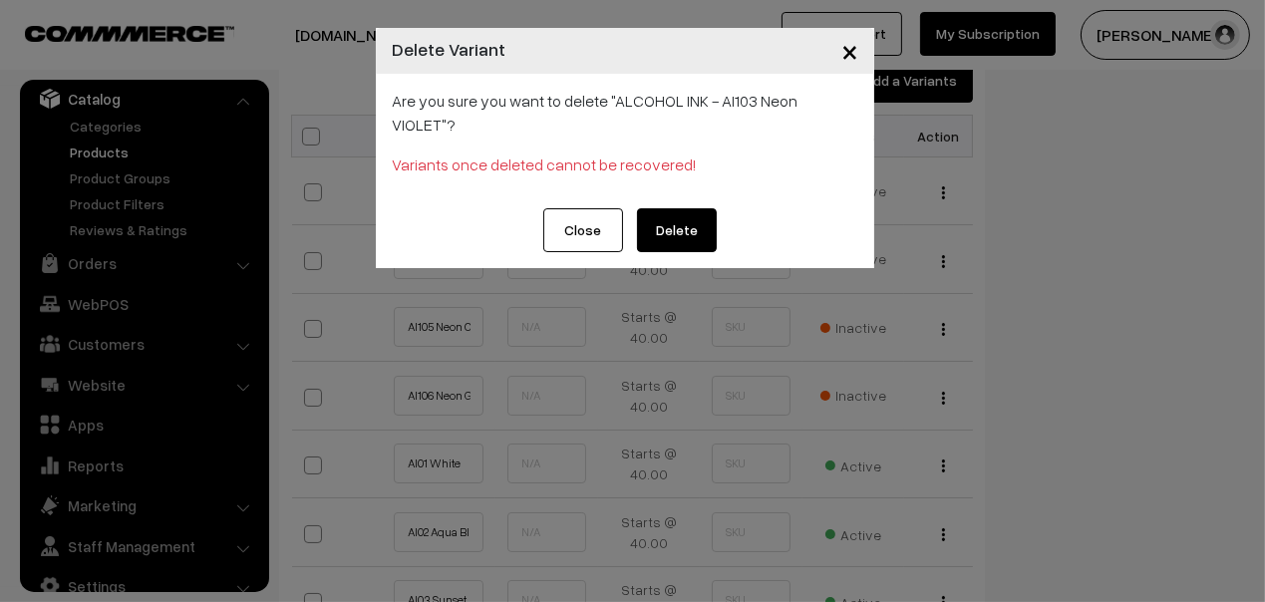
click at [708, 208] on button "Delete" at bounding box center [677, 230] width 80 height 44
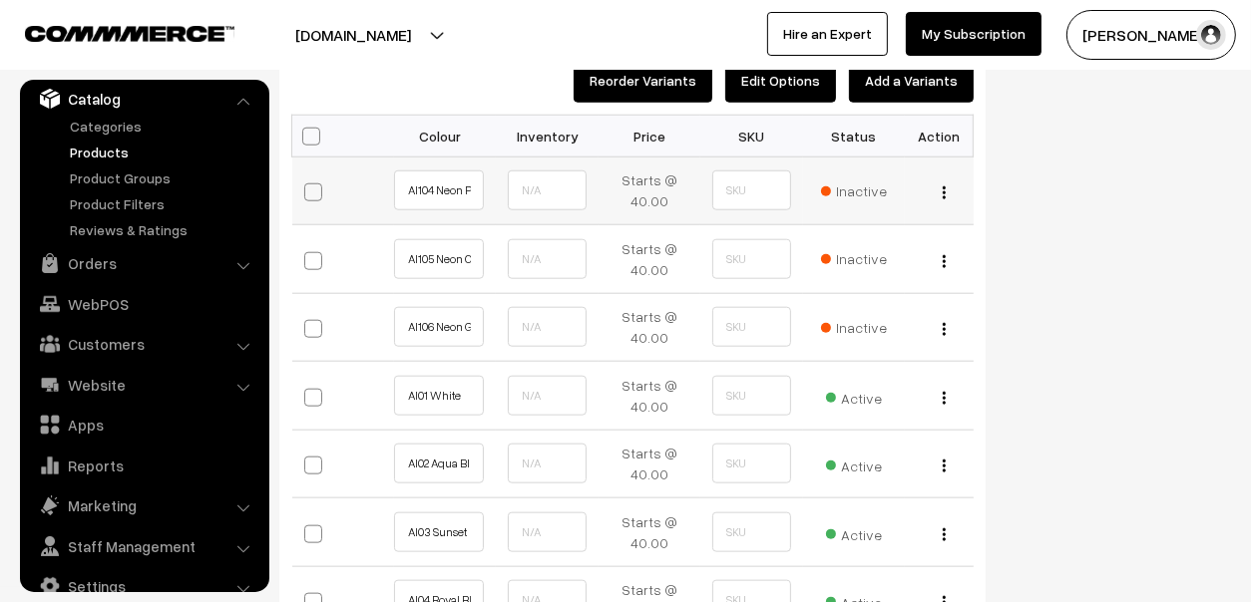
click at [942, 189] on img "button" at bounding box center [943, 192] width 3 height 13
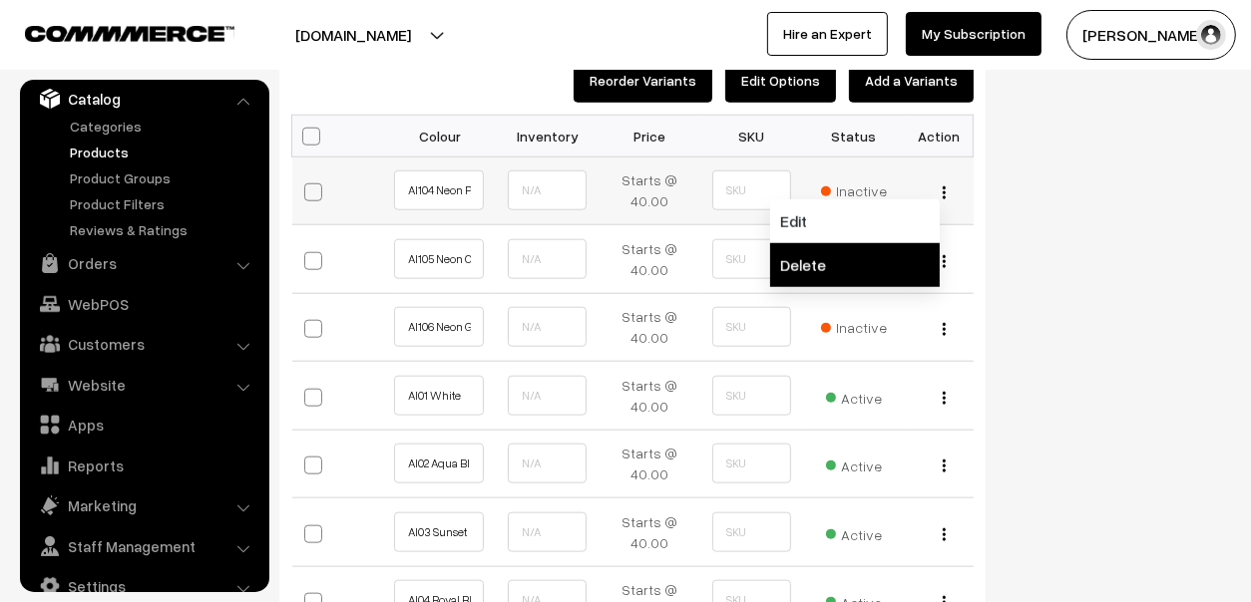
click at [872, 262] on link "Delete" at bounding box center [855, 265] width 170 height 44
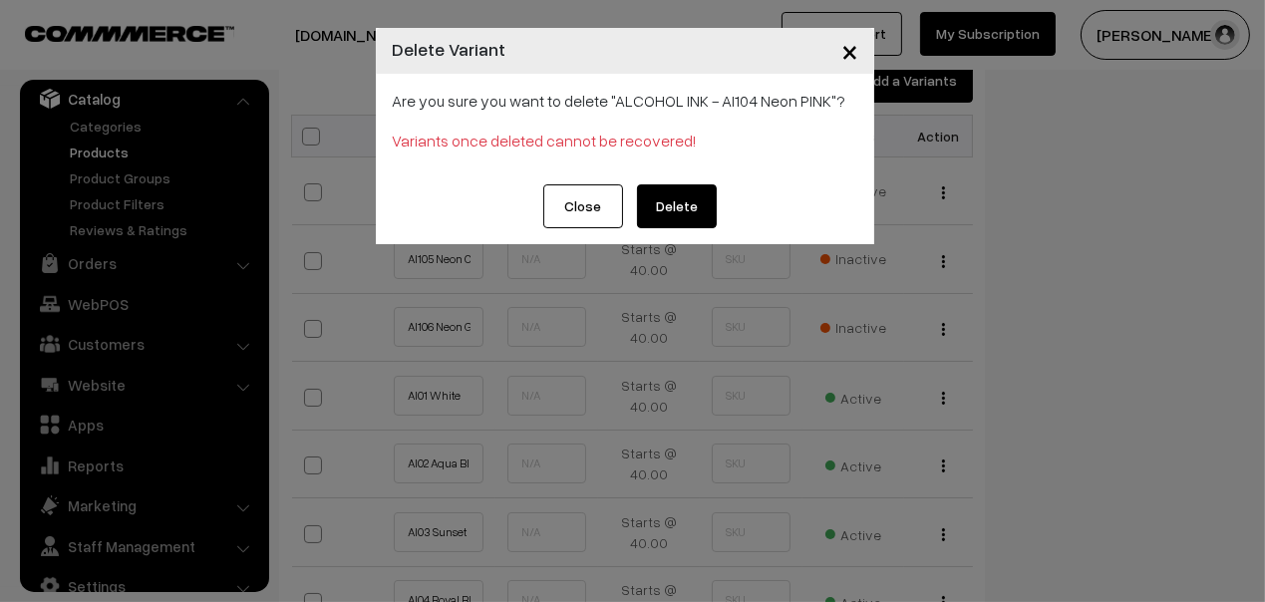
click at [663, 209] on button "Delete" at bounding box center [677, 206] width 80 height 44
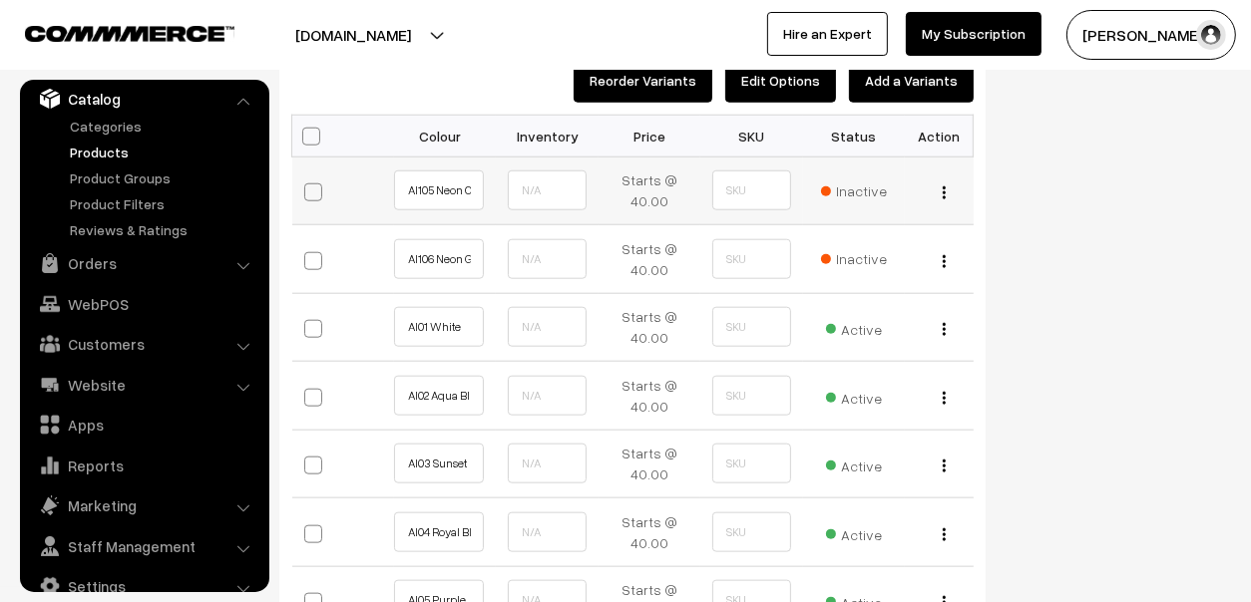
click at [943, 189] on img "button" at bounding box center [943, 192] width 3 height 13
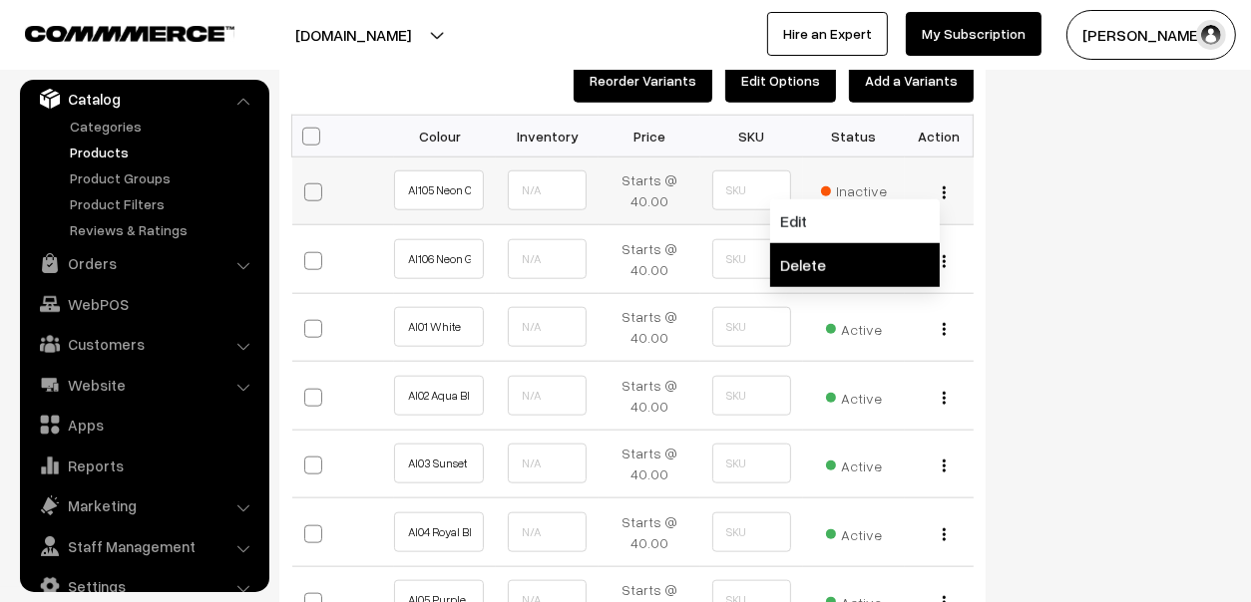
click at [873, 254] on link "Delete" at bounding box center [855, 265] width 170 height 44
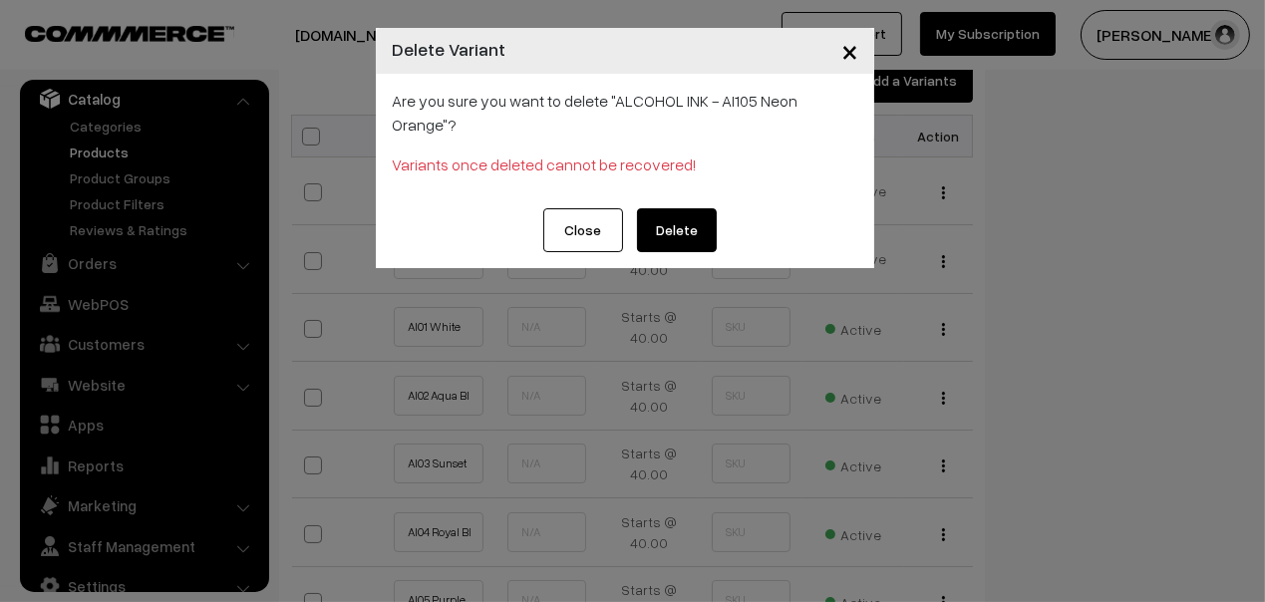
click at [726, 221] on div "Close Delete" at bounding box center [625, 238] width 499 height 60
click at [695, 216] on button "Delete" at bounding box center [677, 230] width 80 height 44
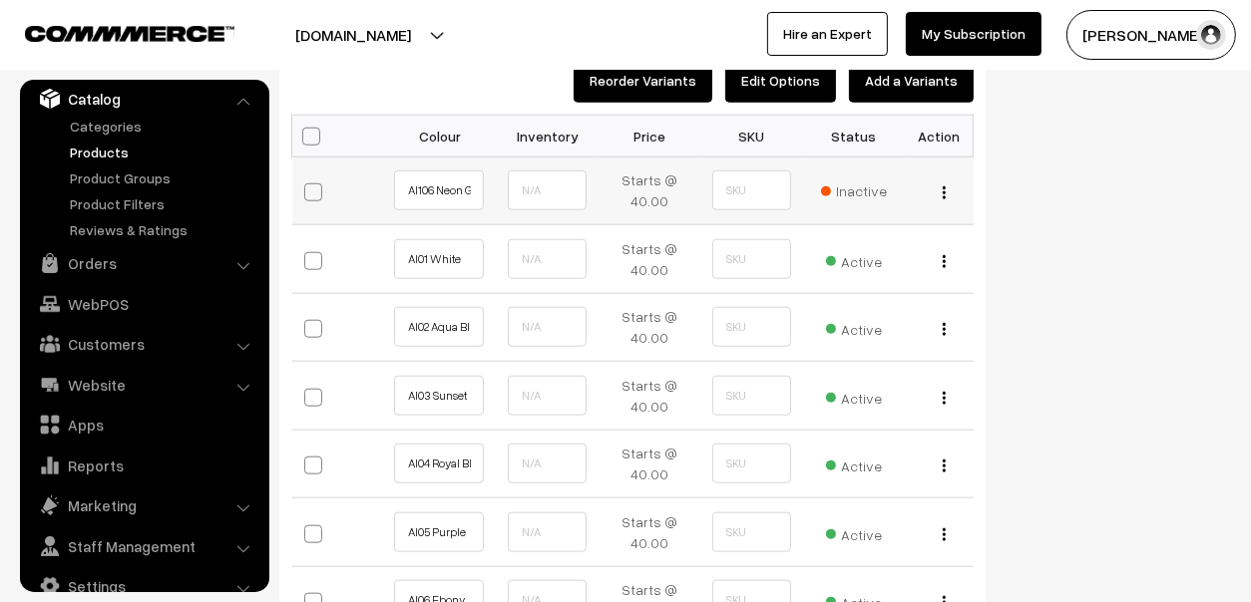
click at [939, 185] on div "Edit Delete" at bounding box center [938, 190] width 44 height 21
click at [942, 187] on button "button" at bounding box center [943, 192] width 5 height 16
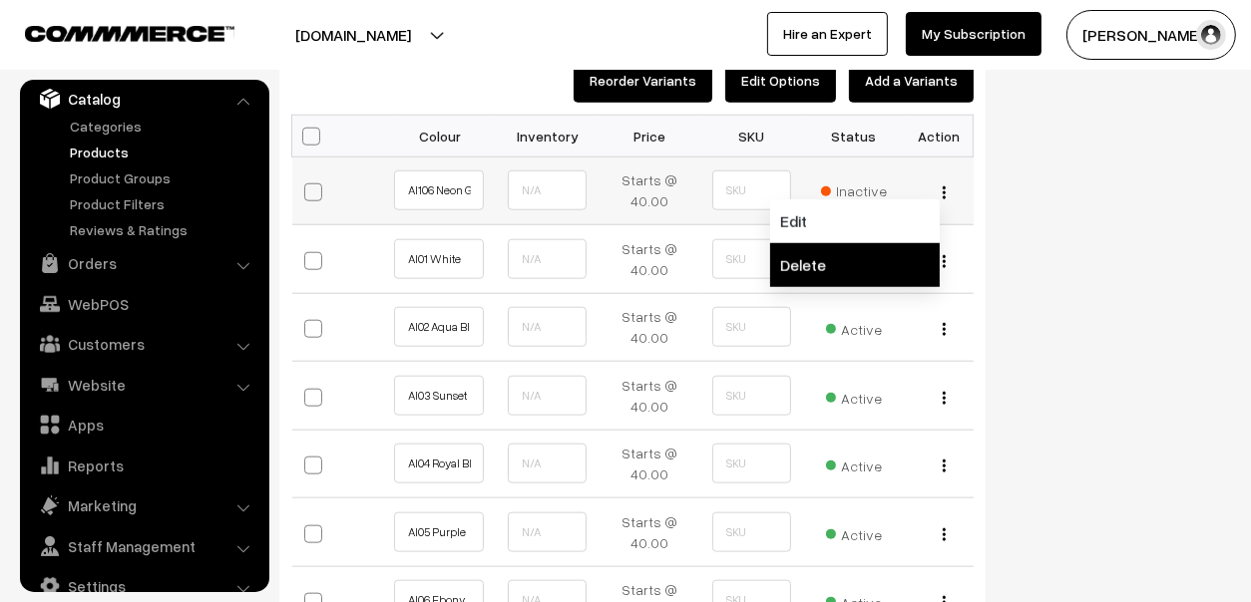
click at [887, 244] on link "Delete" at bounding box center [855, 265] width 170 height 44
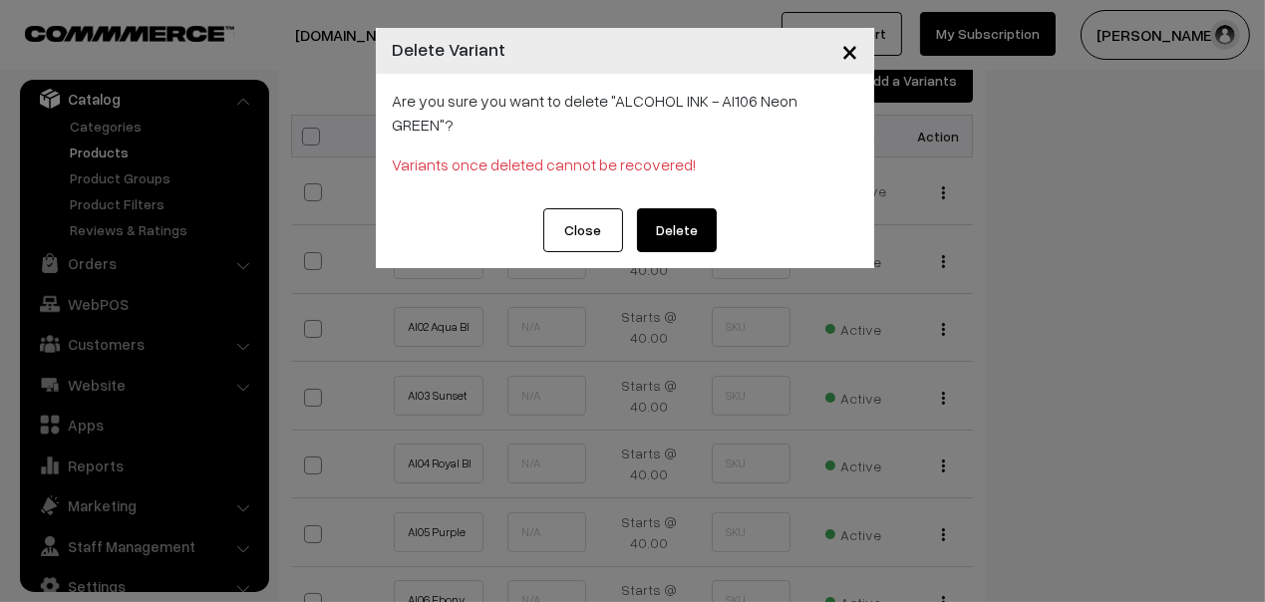
click at [655, 208] on button "Delete" at bounding box center [677, 230] width 80 height 44
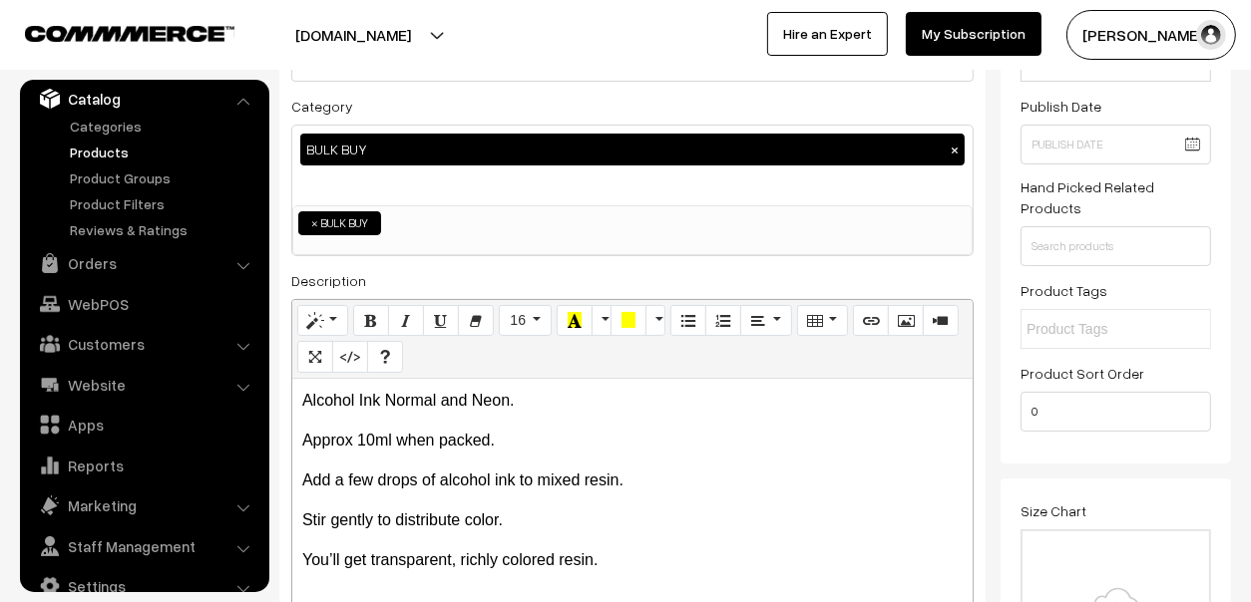
scroll to position [0, 0]
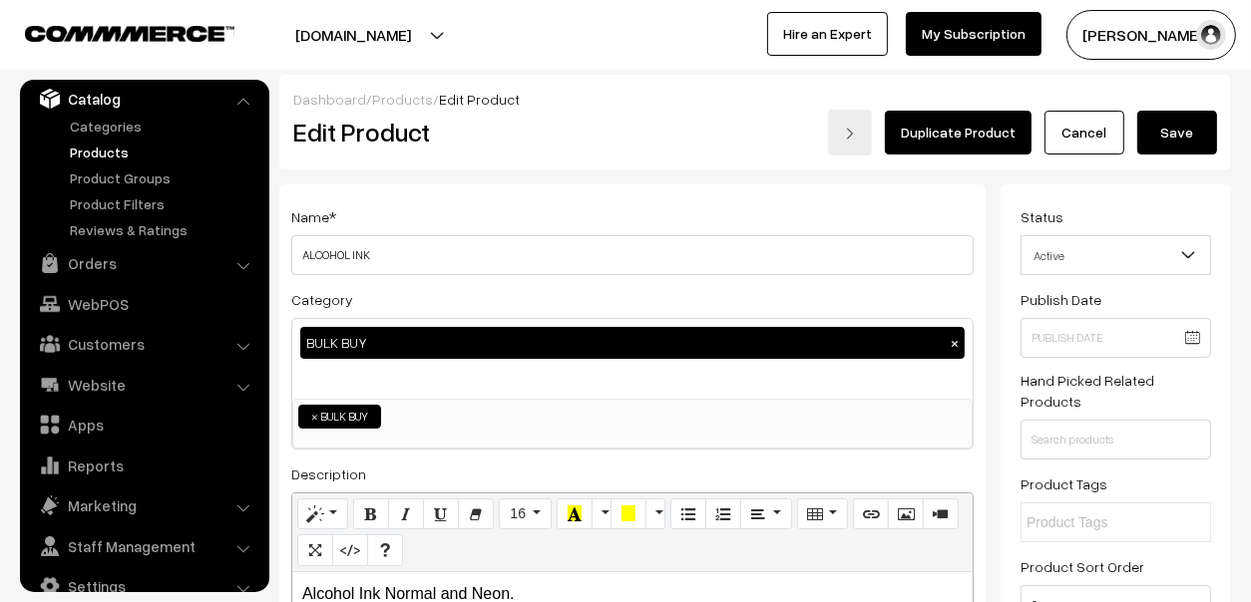
click at [1172, 137] on button "Save" at bounding box center [1177, 133] width 80 height 44
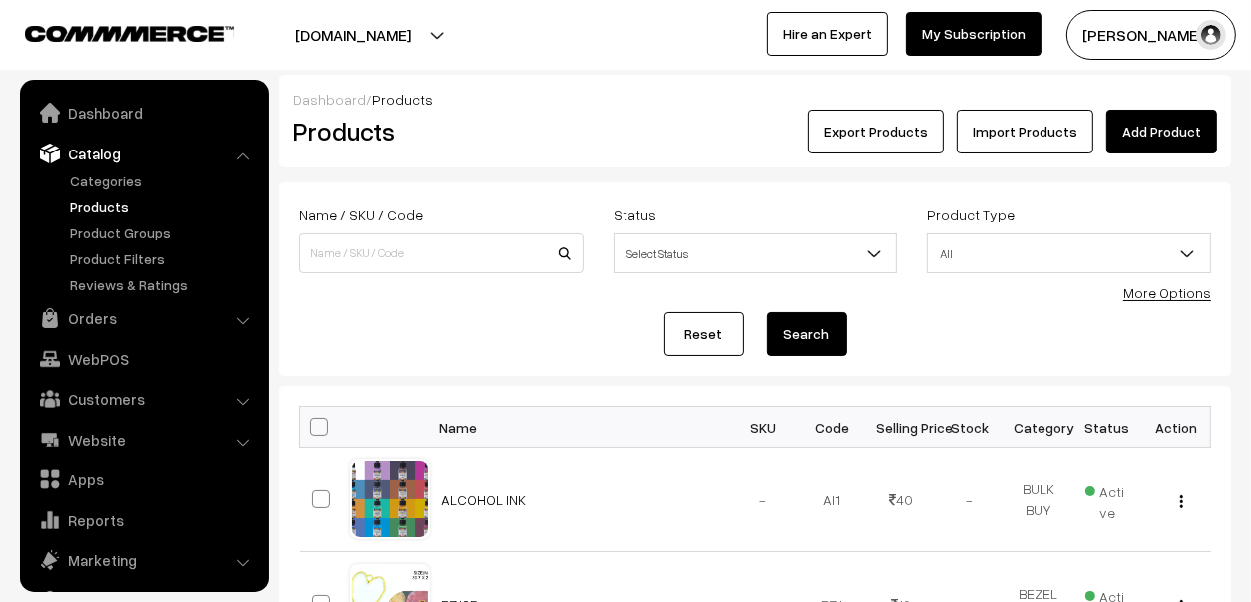
scroll to position [55, 0]
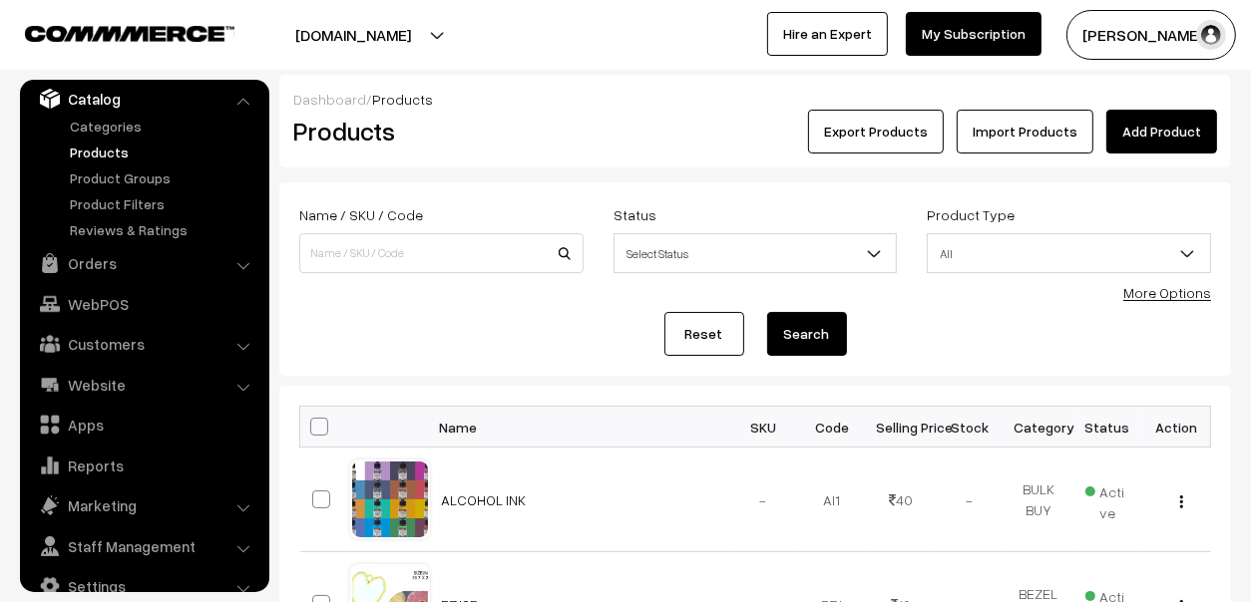
click at [1174, 136] on link "Add Product" at bounding box center [1161, 132] width 111 height 44
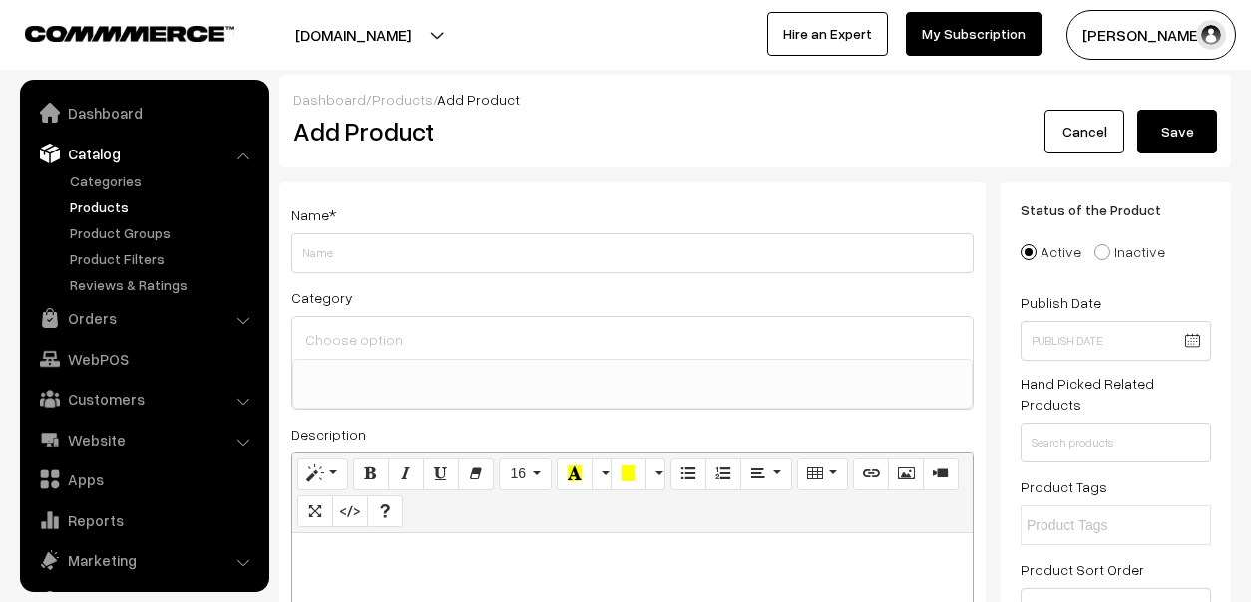
select select
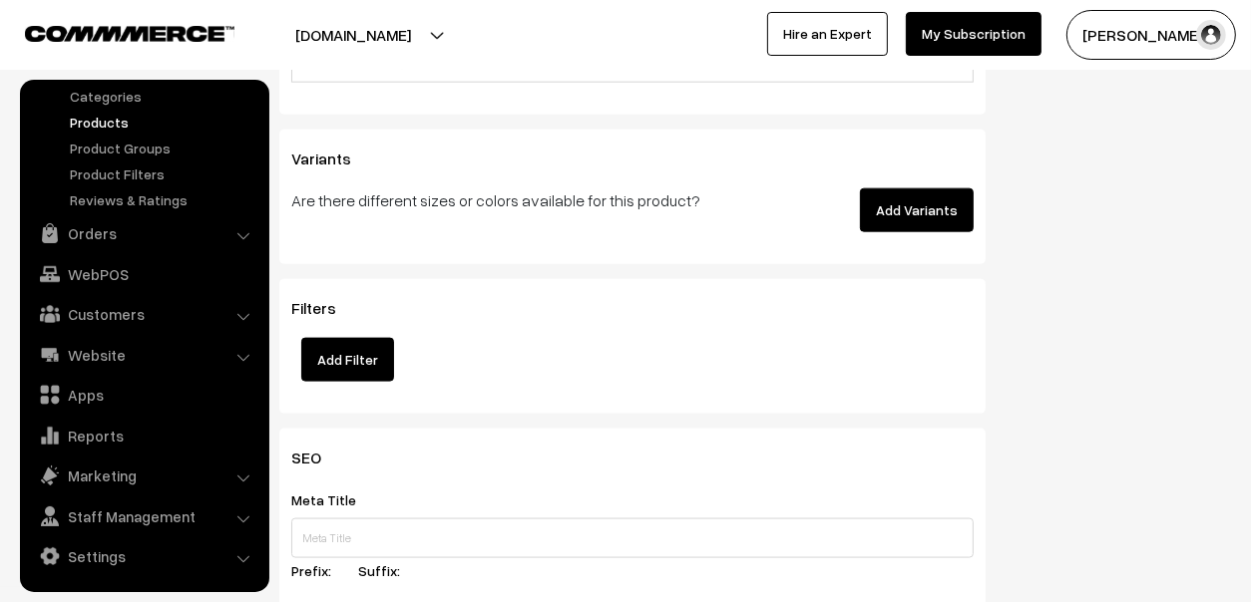
scroll to position [1993, 0]
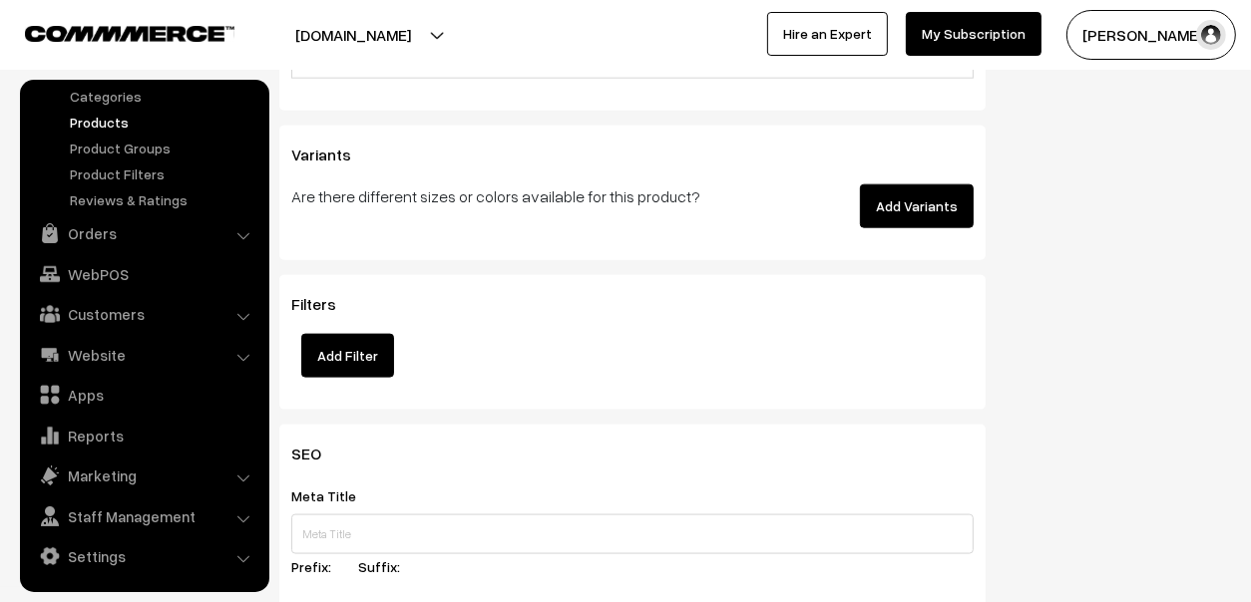
click at [380, 353] on button "Add Filter" at bounding box center [347, 356] width 93 height 44
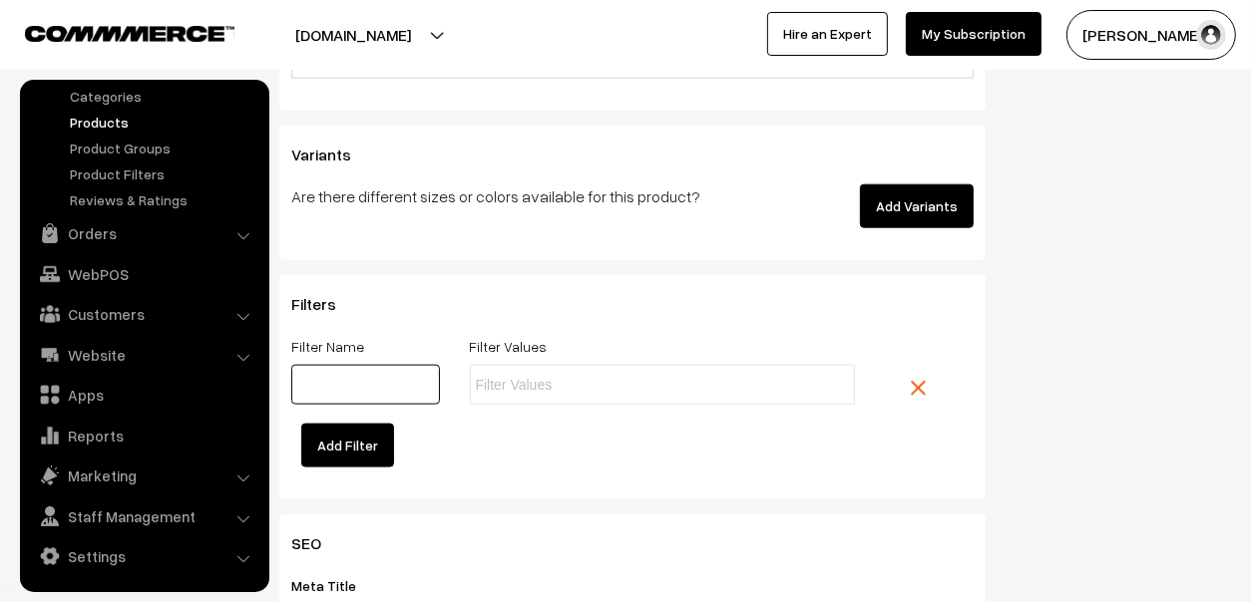
click at [414, 398] on input "text" at bounding box center [365, 385] width 149 height 40
click at [559, 382] on input "text" at bounding box center [563, 385] width 175 height 21
click at [432, 382] on input "text" at bounding box center [365, 385] width 149 height 40
type input "s"
click at [949, 195] on button "Add Variants" at bounding box center [917, 206] width 114 height 44
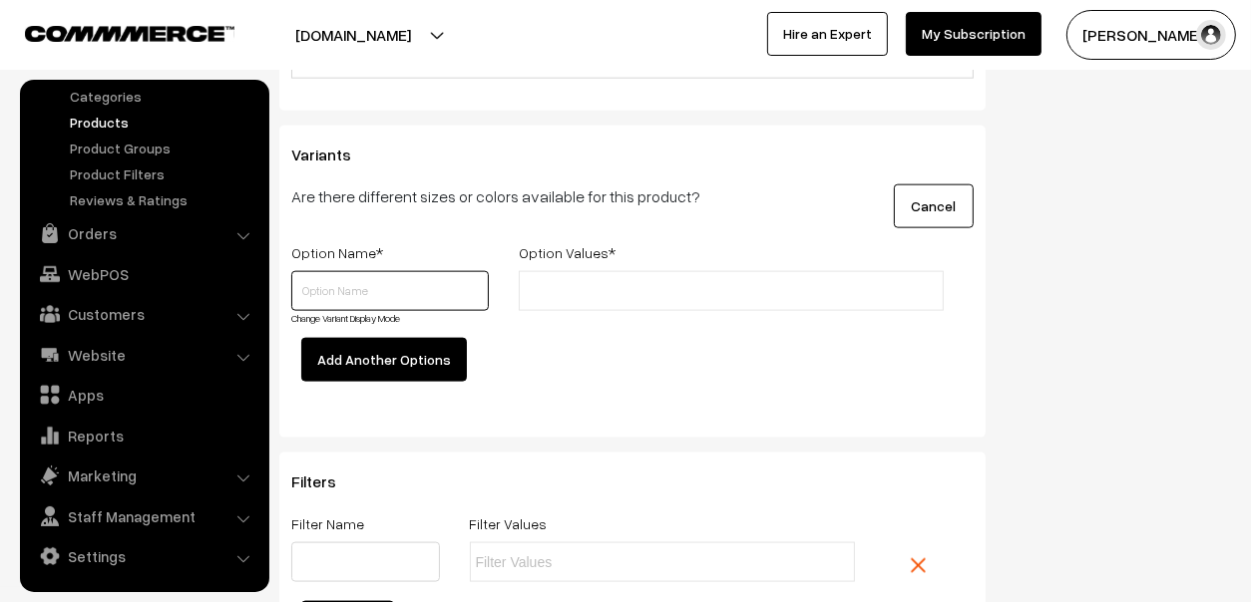
click at [422, 286] on input "text" at bounding box center [389, 291] width 197 height 40
type input "Size"
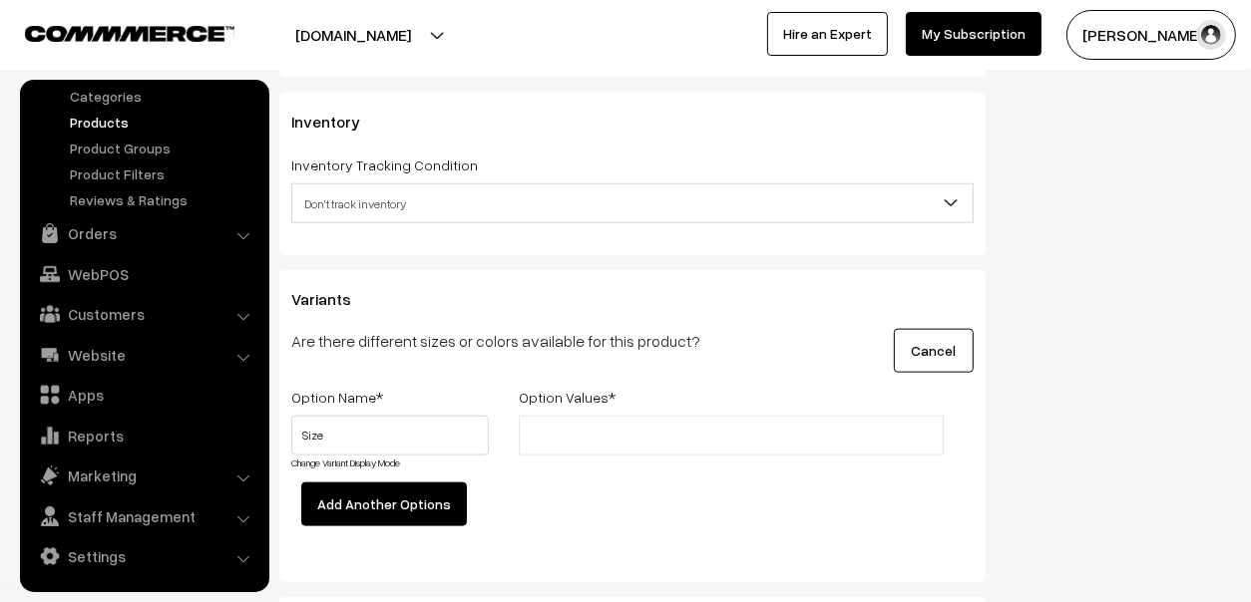
scroll to position [1694, 0]
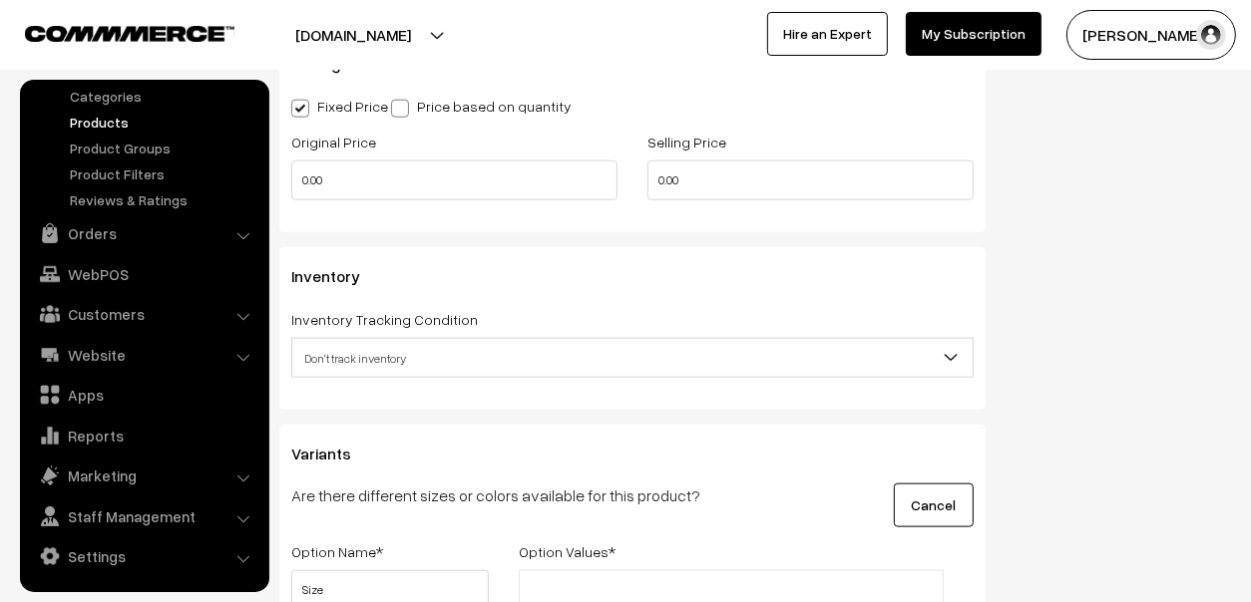
click at [417, 97] on label "Price based on quantity" at bounding box center [481, 106] width 180 height 21
click at [404, 99] on input "Price based on quantity" at bounding box center [397, 105] width 13 height 13
radio input "true"
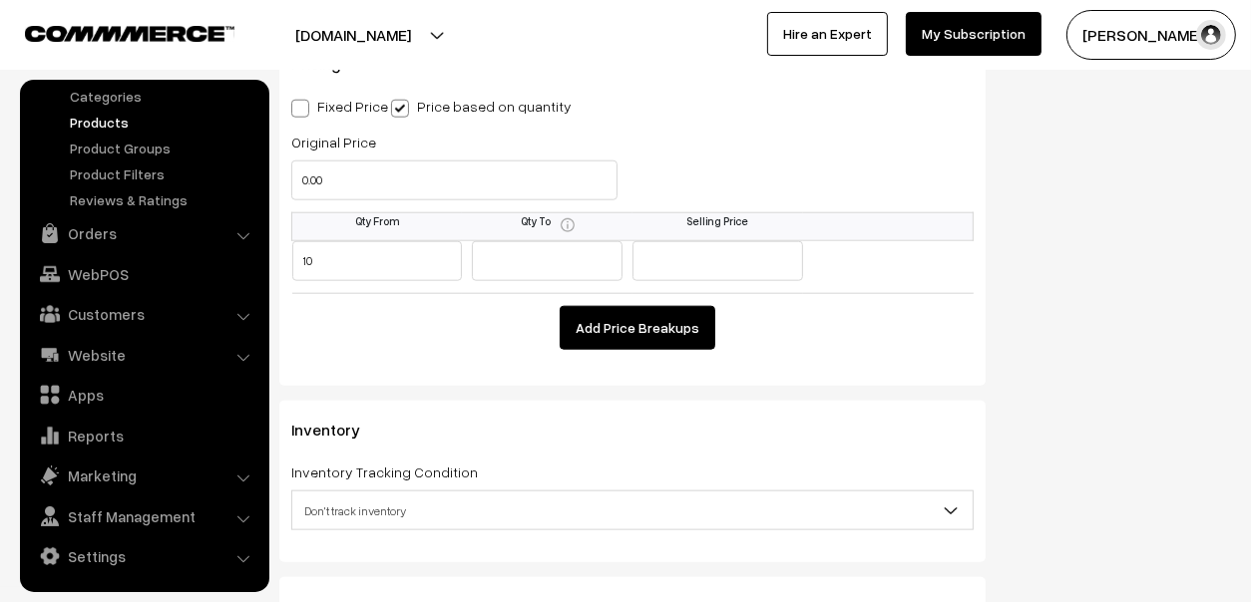
type input "10"
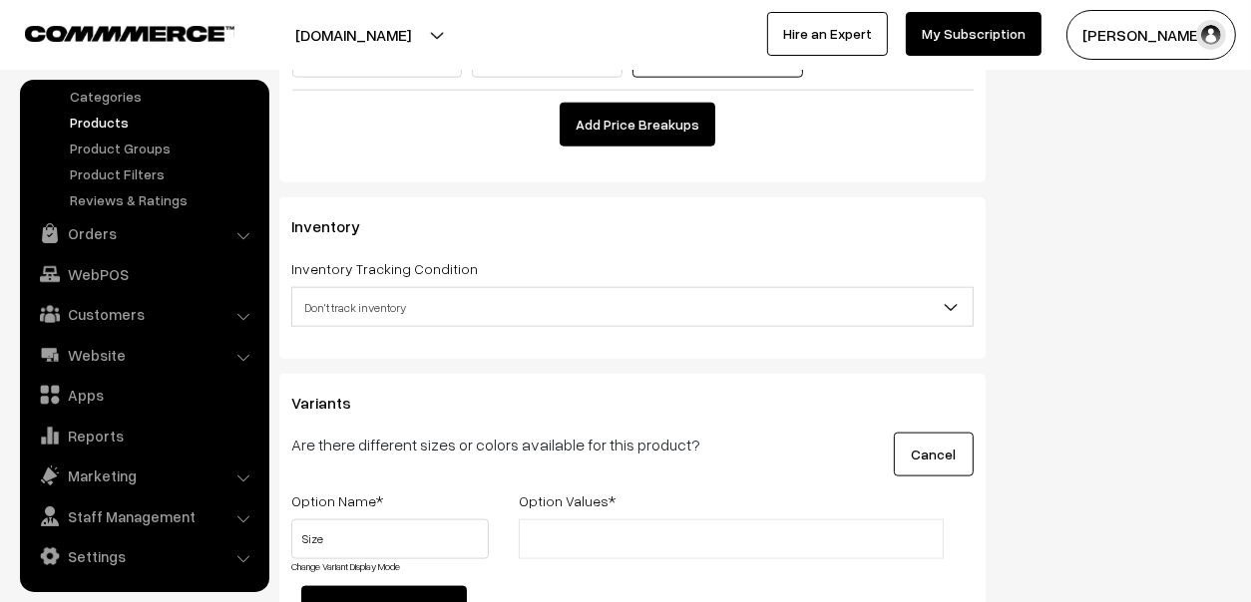
scroll to position [2094, 0]
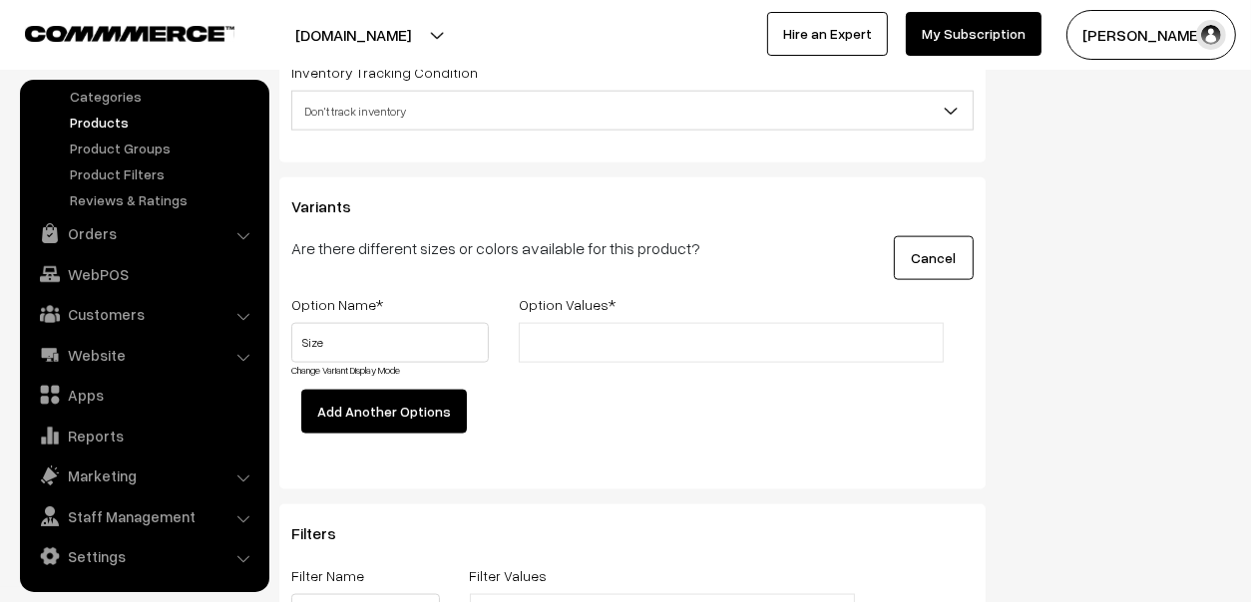
click at [566, 318] on div "Option Values *" at bounding box center [731, 307] width 455 height 31
click at [499, 341] on div "Size Change Variant Display Mode" at bounding box center [389, 356] width 227 height 67
click at [553, 333] on input "text" at bounding box center [612, 343] width 175 height 21
type input "10Gms"
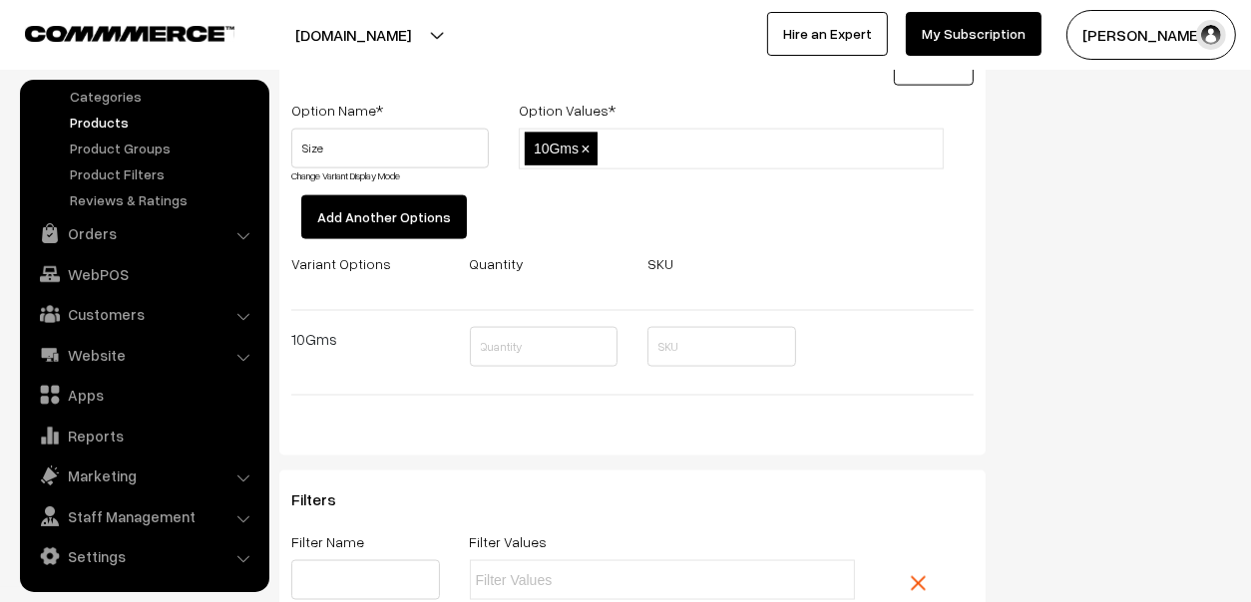
scroll to position [2294, 0]
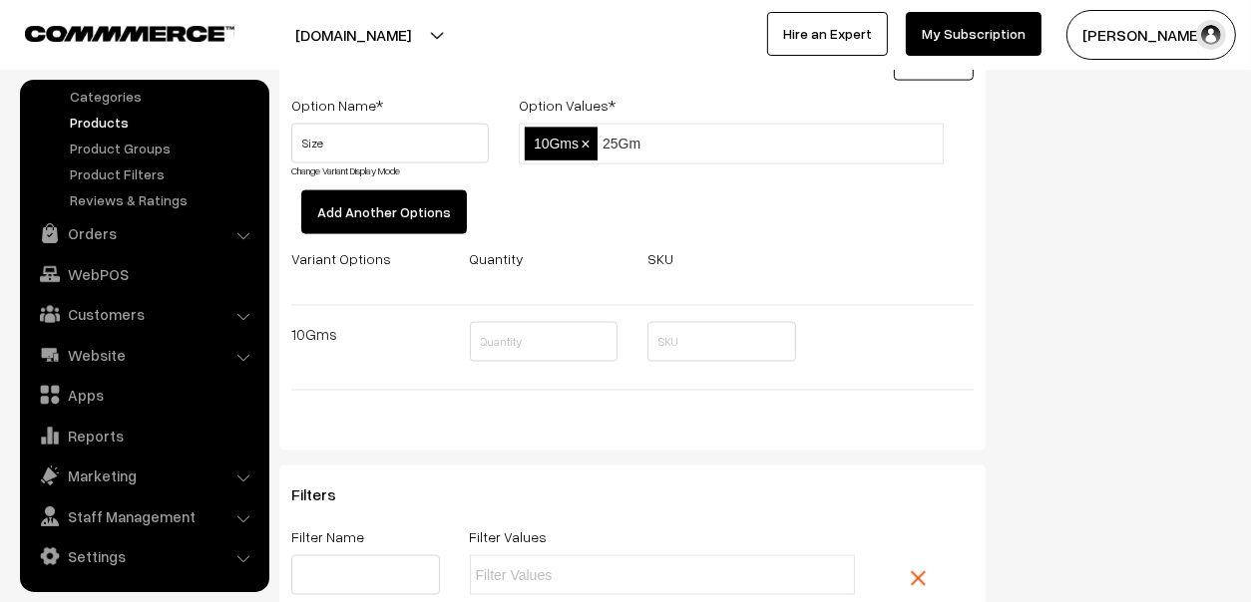
type input "25Gms"
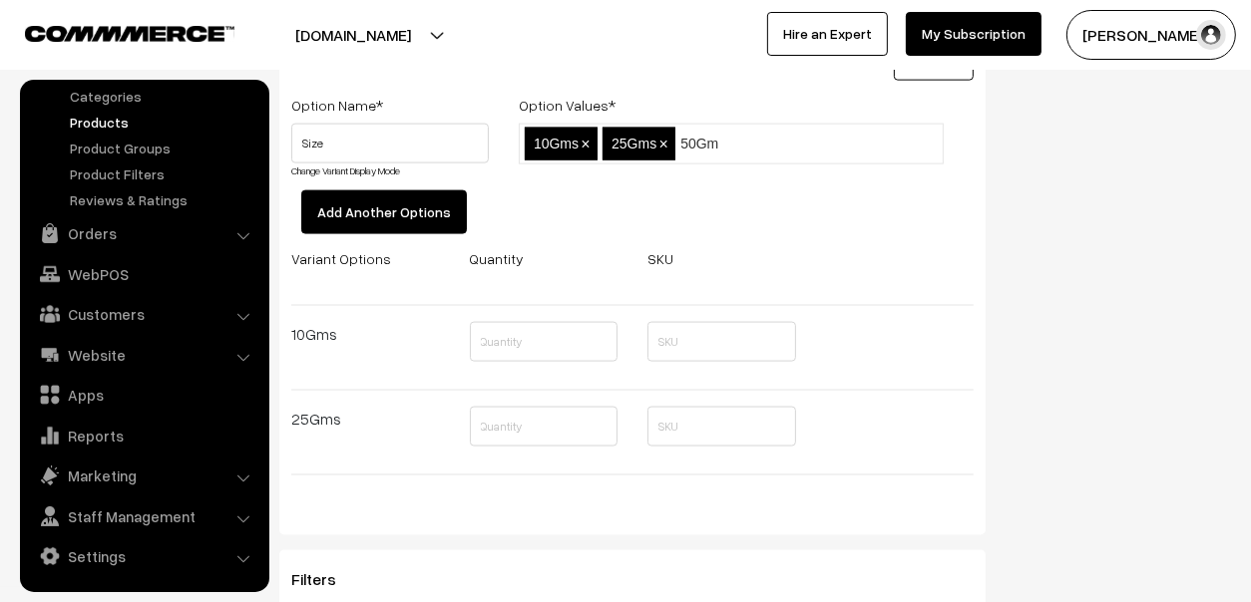
type input "50Gms"
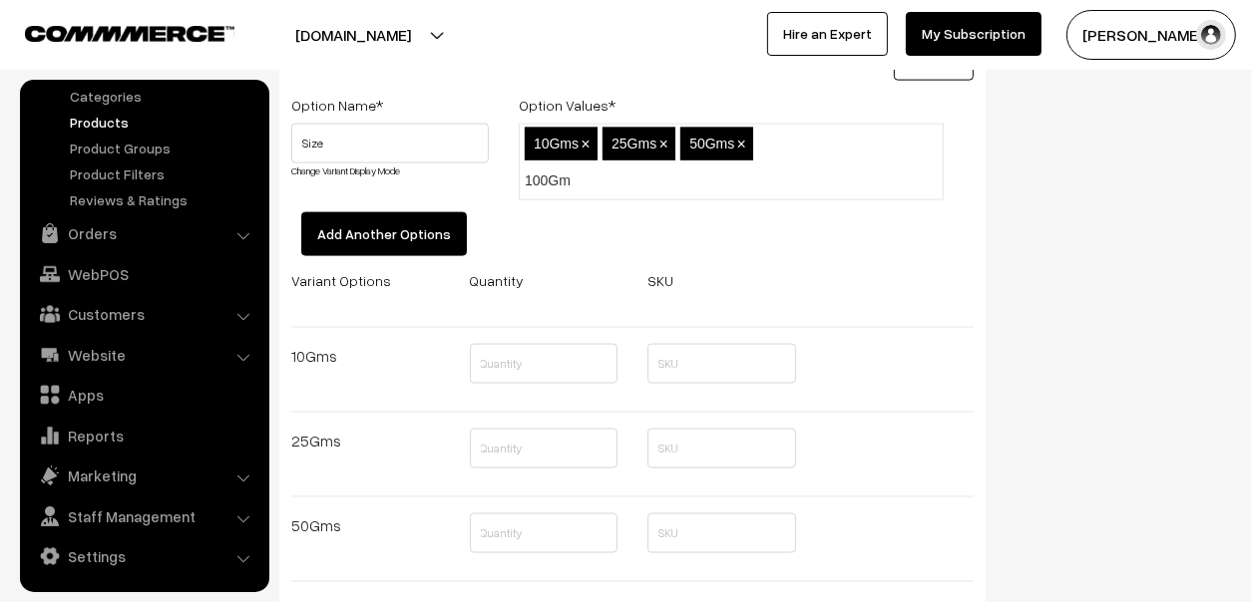
type input "100Gms"
type input "200Gms"
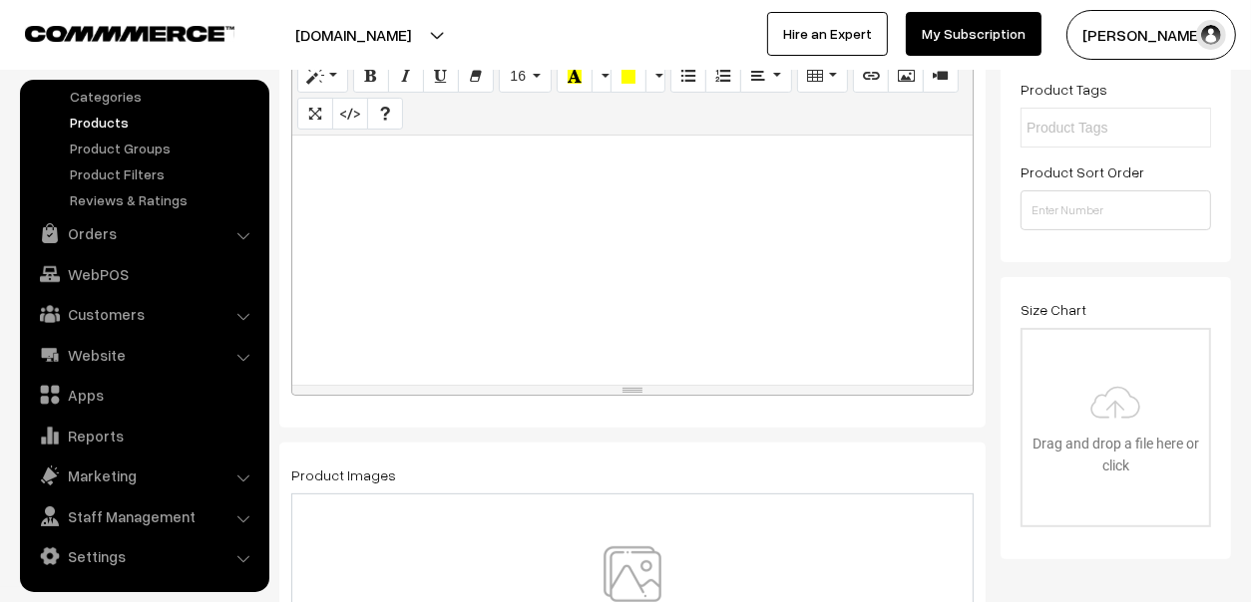
scroll to position [0, 0]
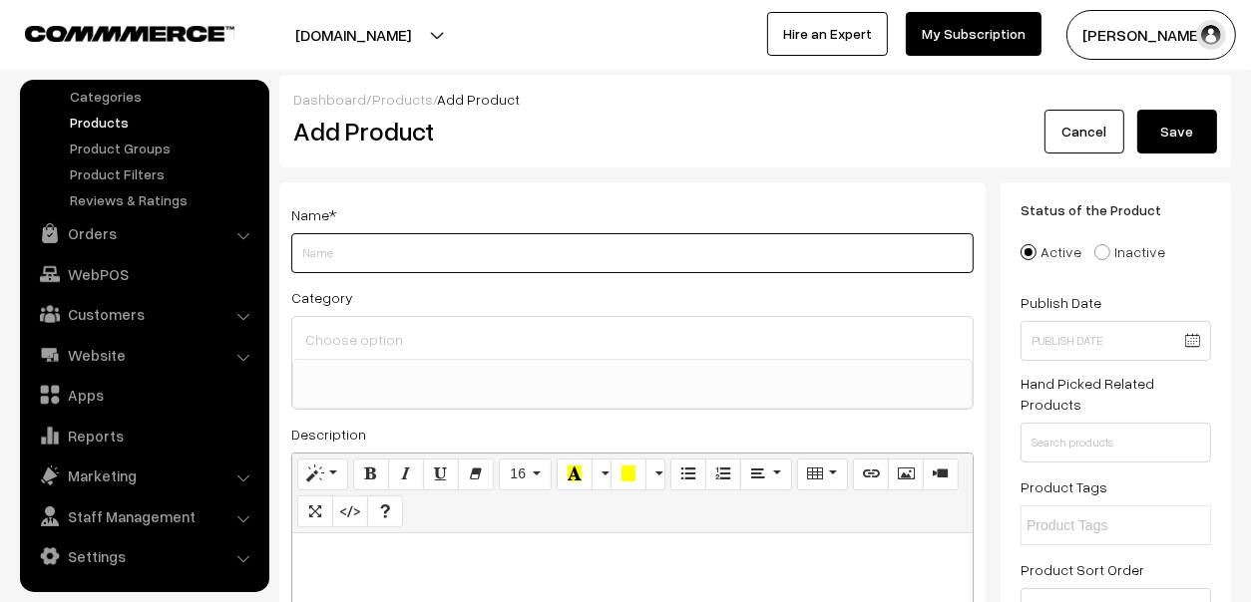
click at [400, 251] on input "Weight" at bounding box center [632, 253] width 682 height 40
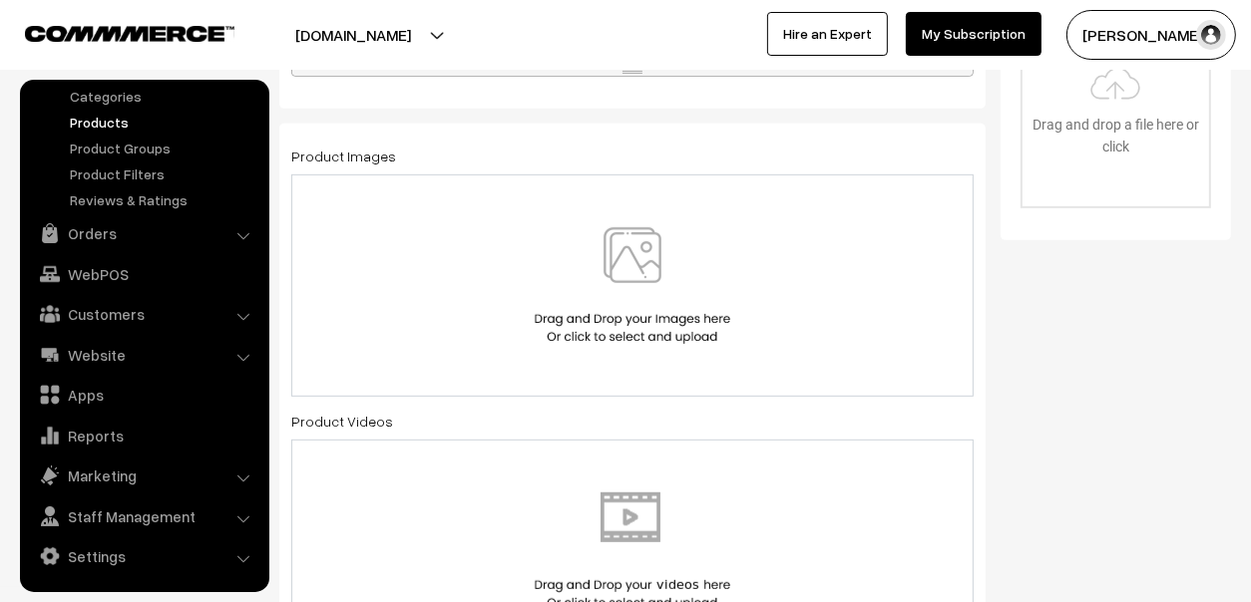
scroll to position [897, 0]
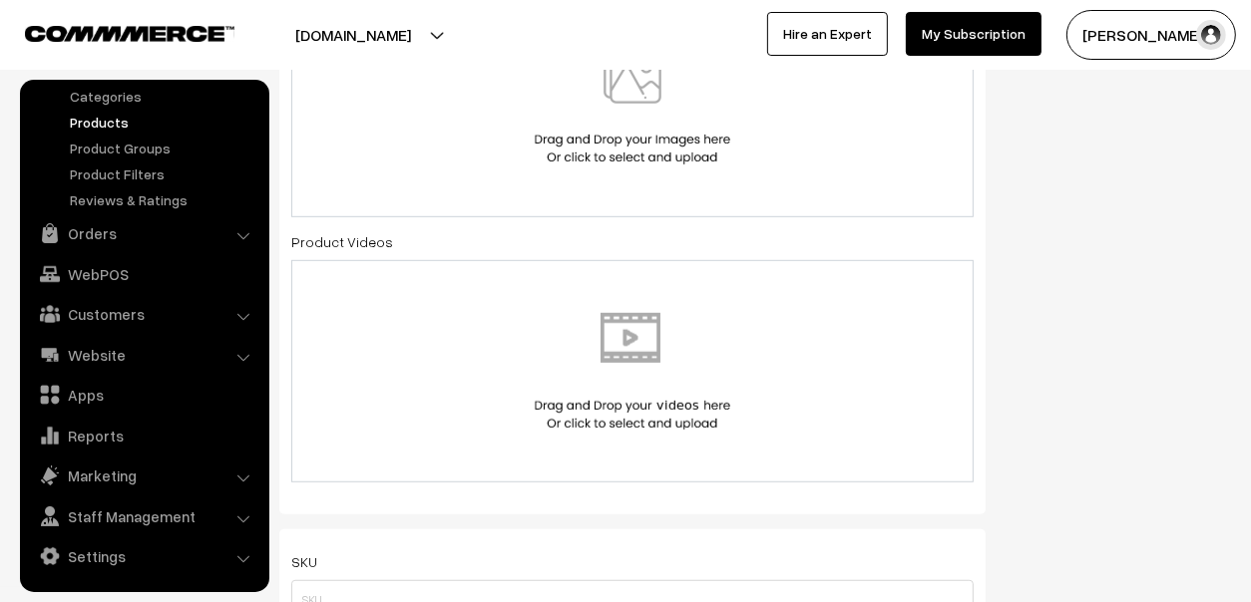
type input "UV Resin Hard"
click at [636, 146] on img at bounding box center [632, 106] width 205 height 117
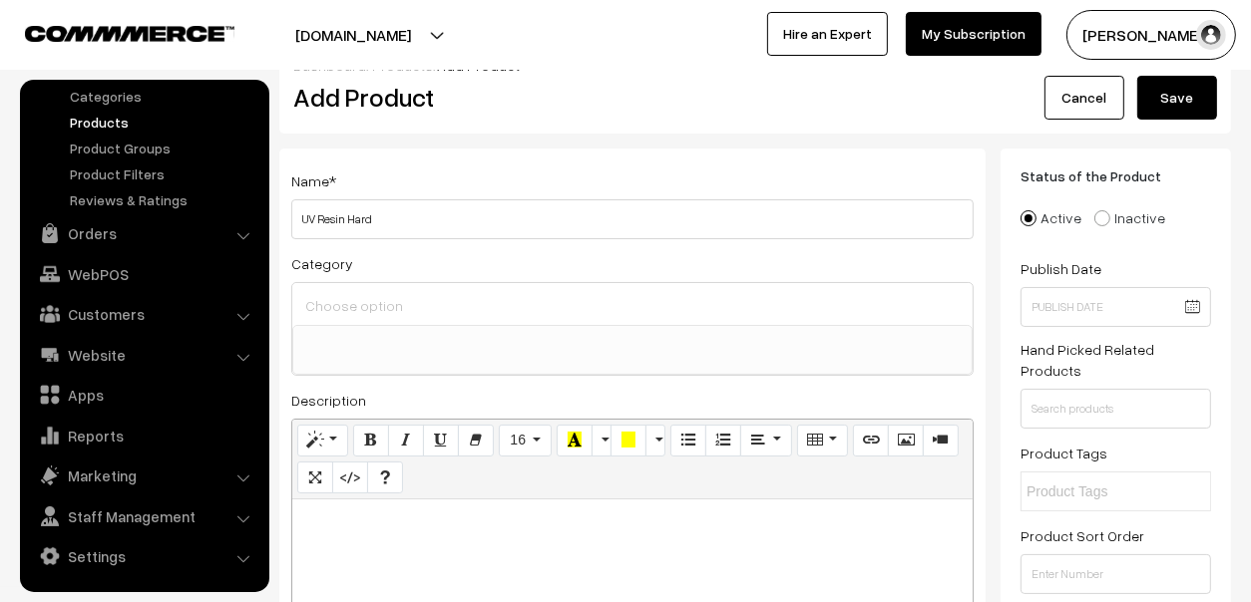
scroll to position [0, 0]
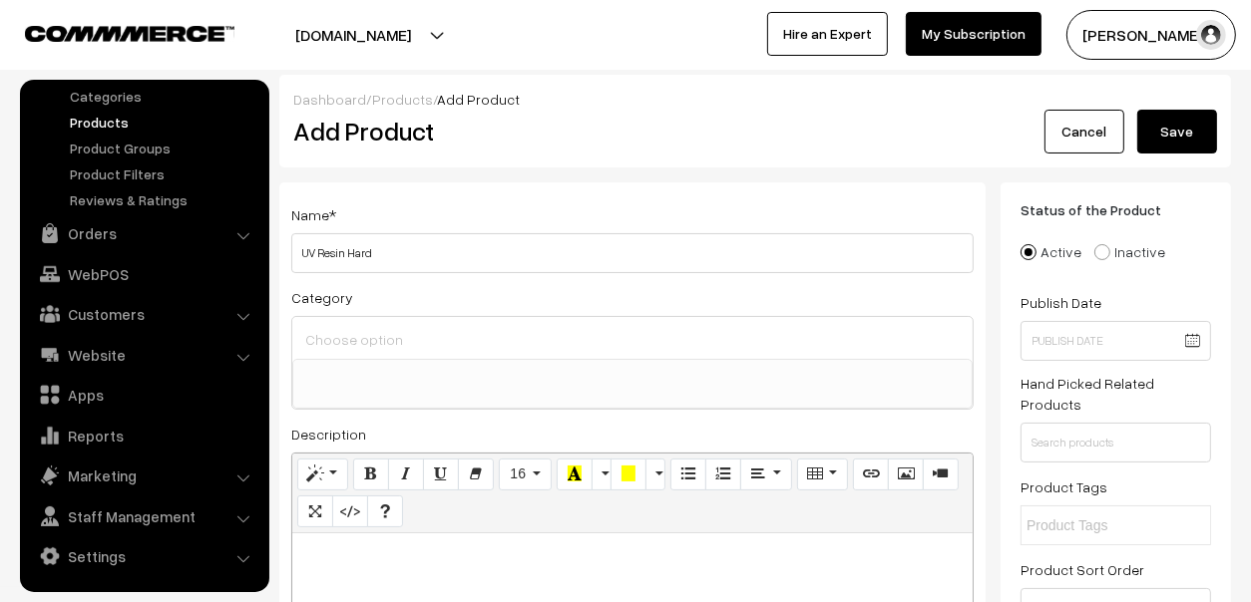
click at [1214, 132] on button "Save" at bounding box center [1177, 132] width 80 height 44
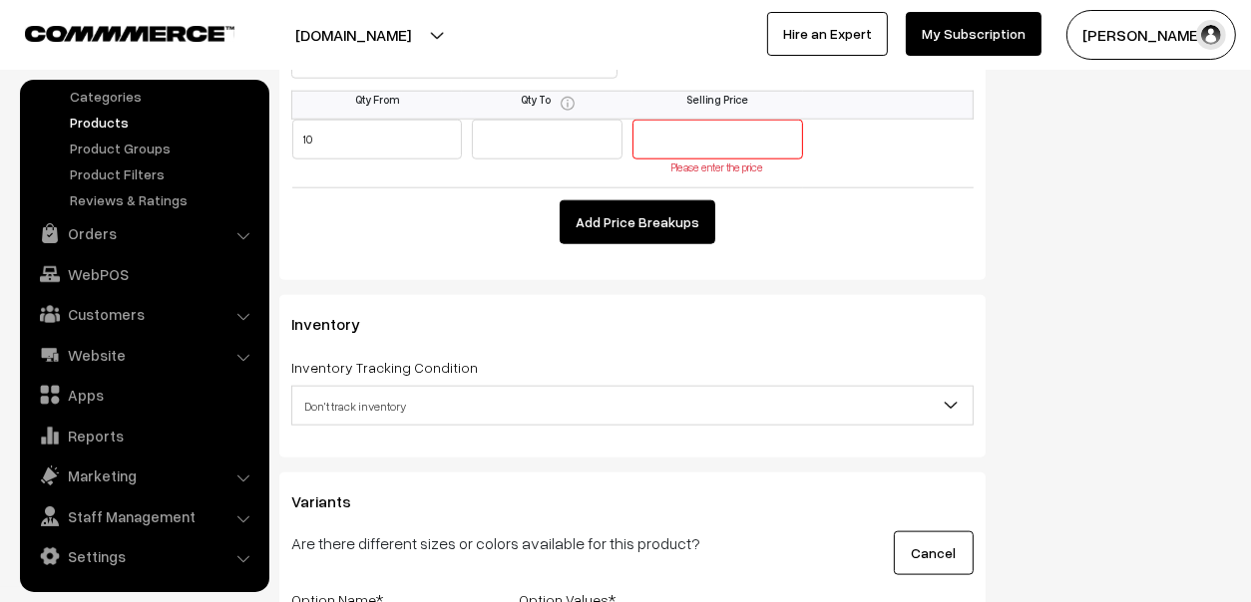
scroll to position [1824, 0]
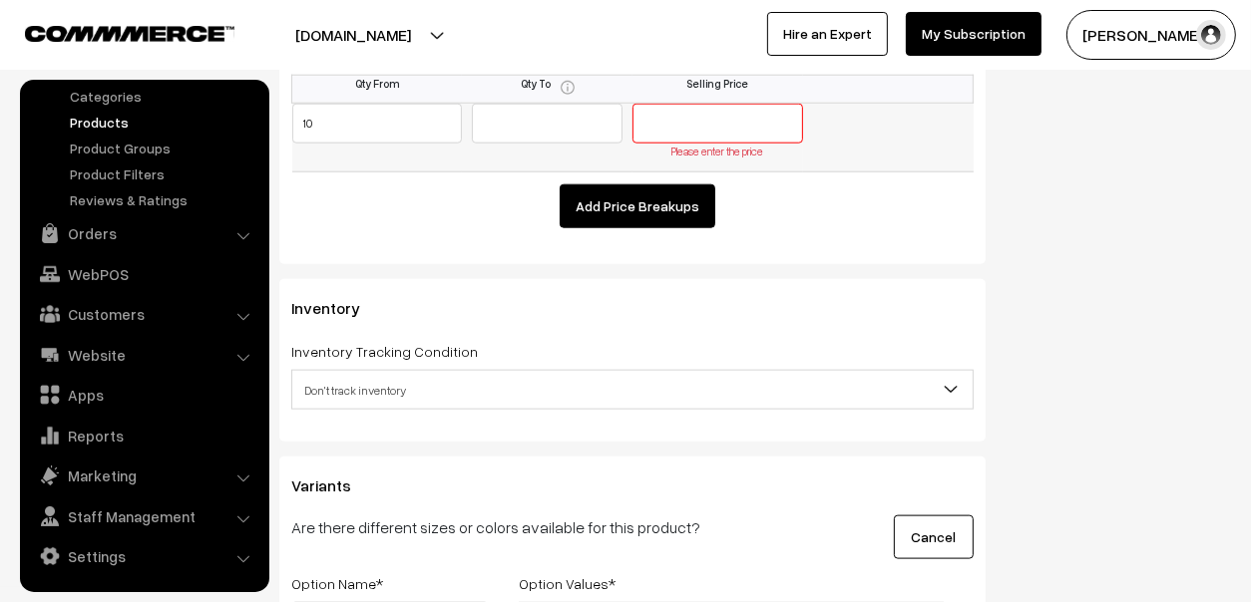
click at [715, 115] on input "text" at bounding box center [717, 124] width 171 height 40
click at [669, 200] on button "Add Price Breakups" at bounding box center [637, 206] width 156 height 44
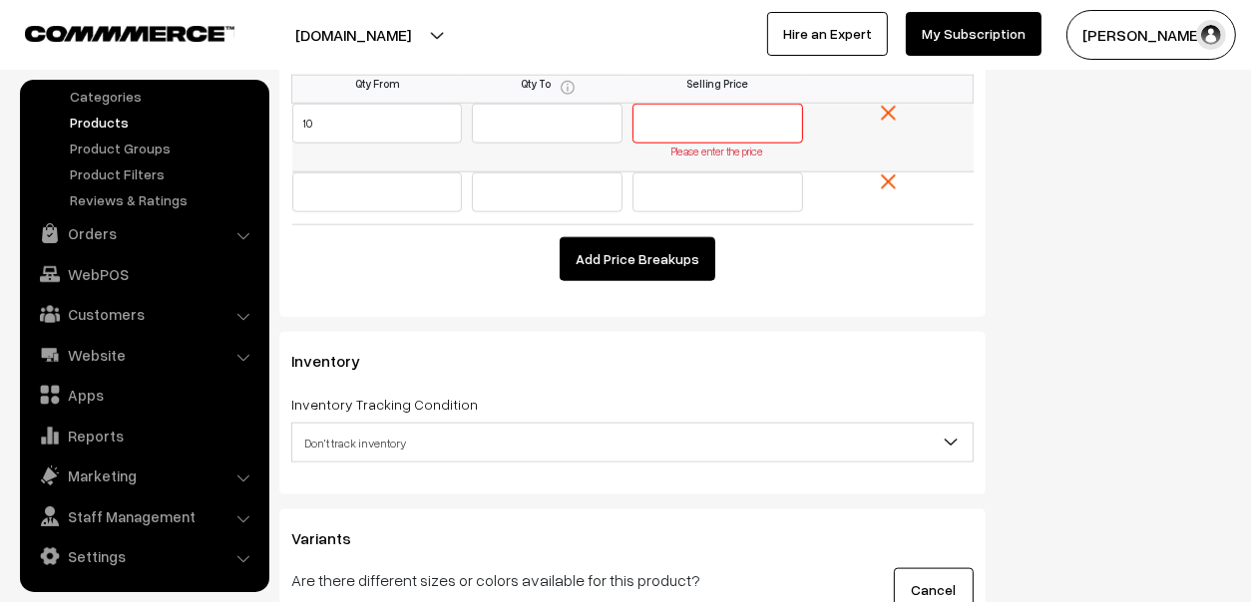
click at [898, 114] on td at bounding box center [888, 138] width 171 height 70
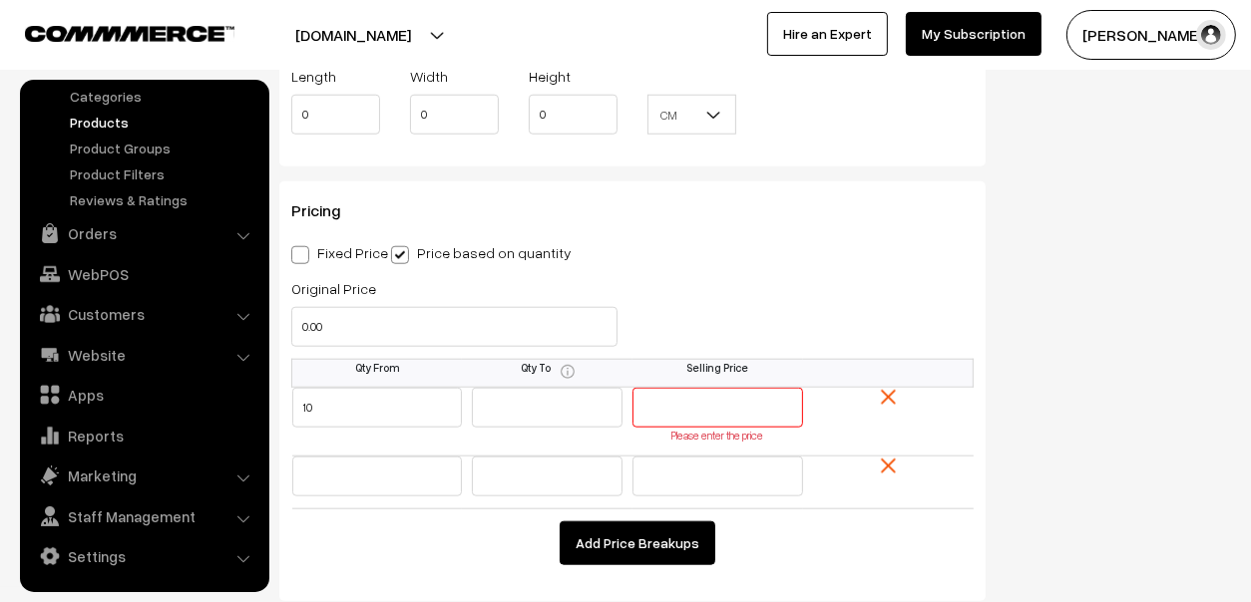
scroll to position [1525, 0]
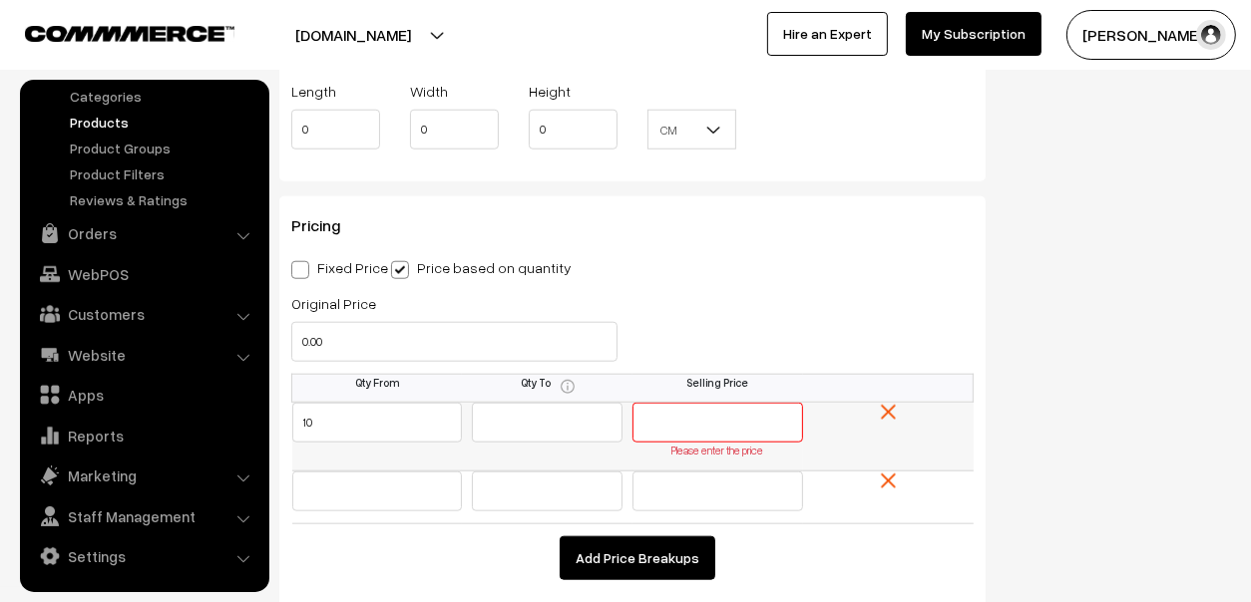
click at [715, 403] on input "text" at bounding box center [717, 423] width 171 height 40
type input "2"
type input "30"
click at [589, 544] on button "Add Price Breakups" at bounding box center [637, 559] width 156 height 44
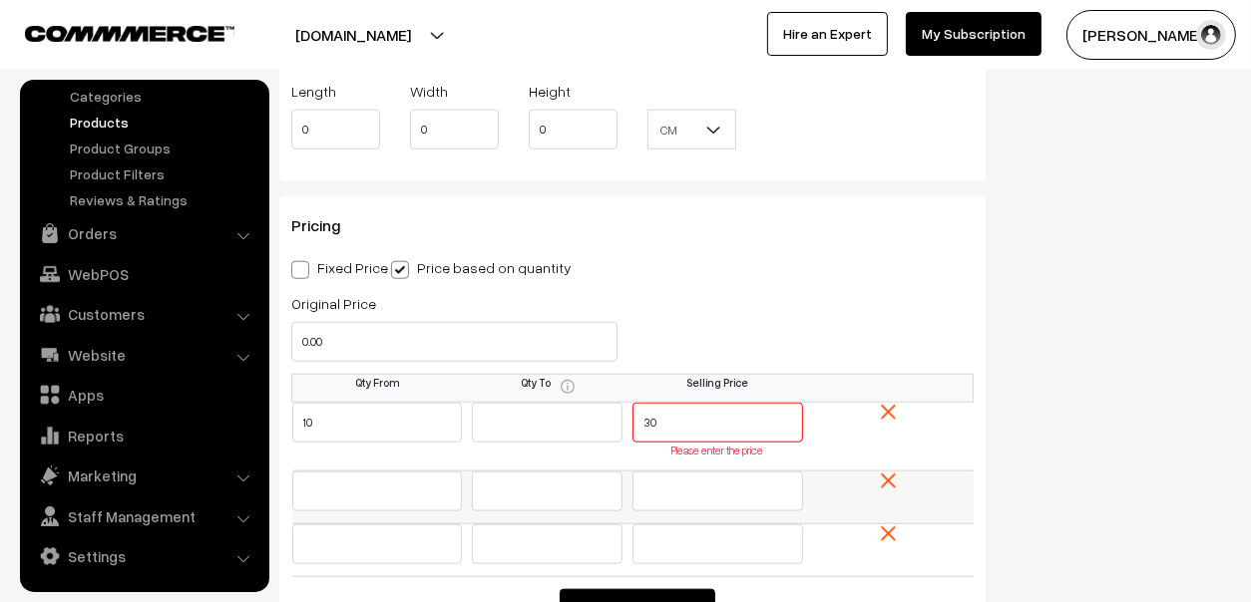
click at [881, 474] on img at bounding box center [888, 481] width 15 height 15
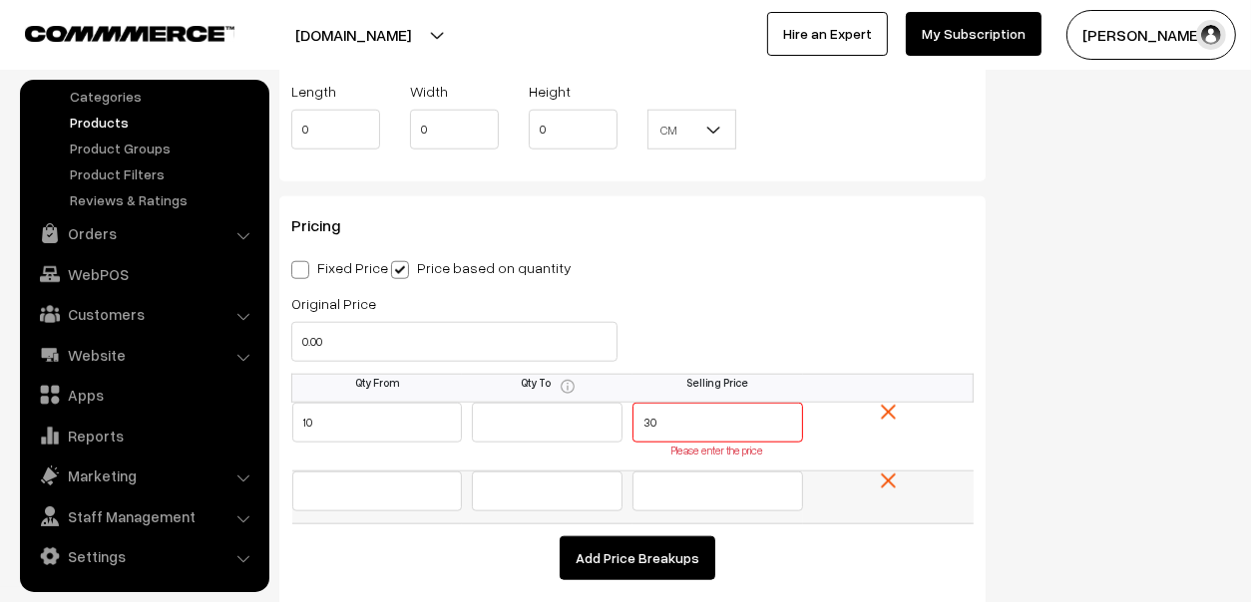
click at [893, 482] on img at bounding box center [888, 481] width 15 height 15
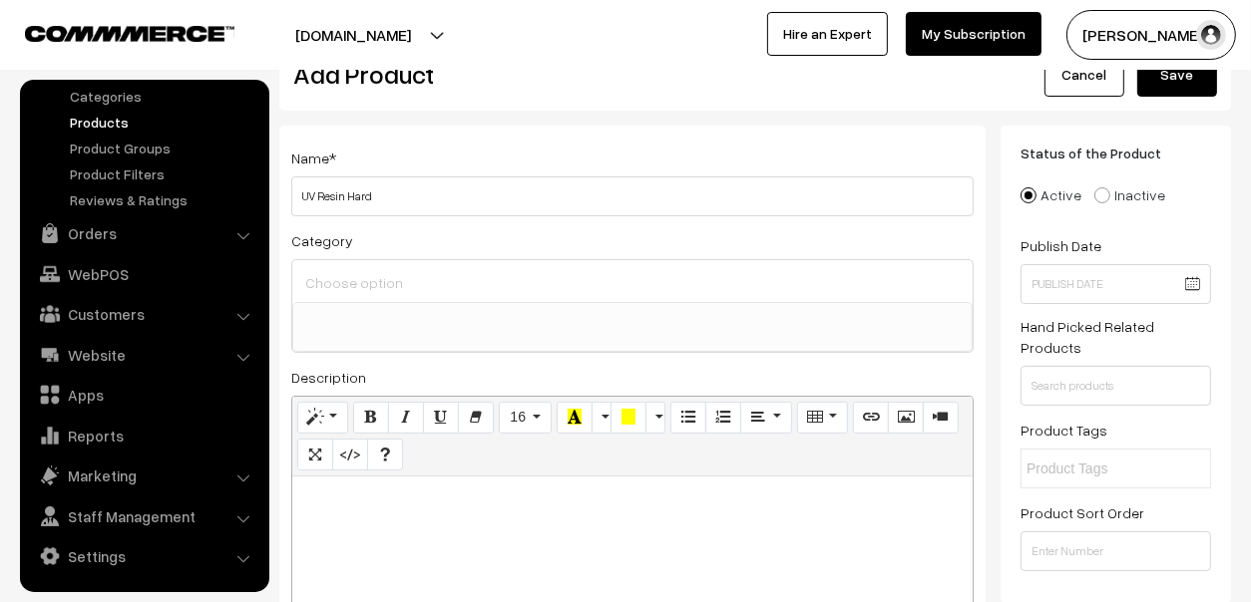
scroll to position [0, 0]
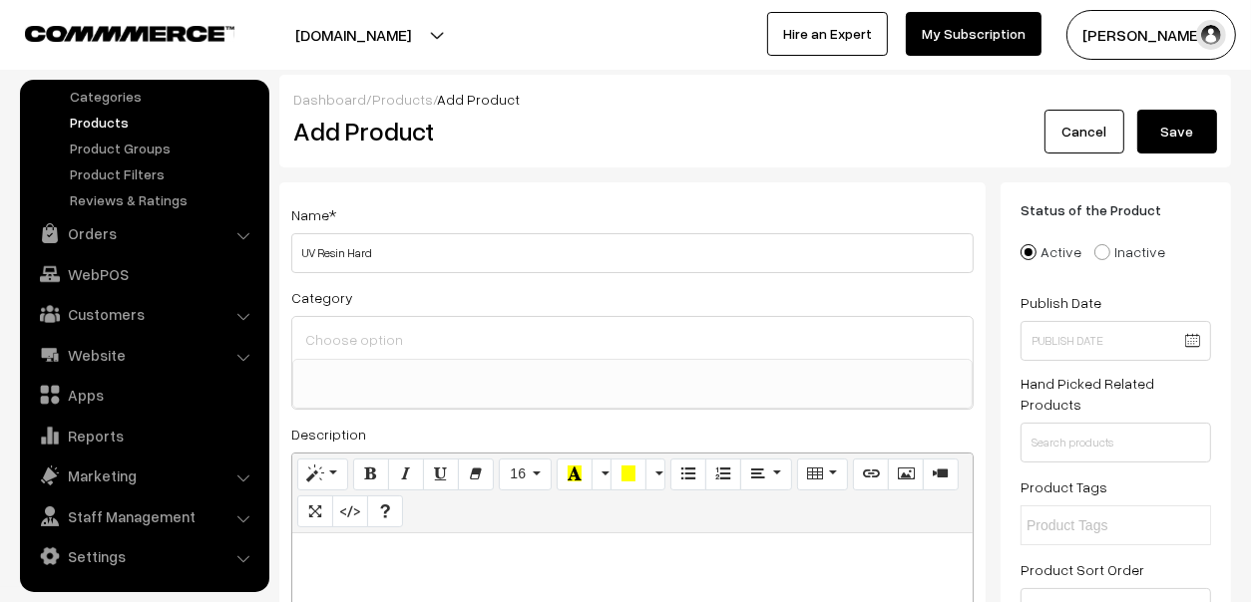
click at [1181, 126] on button "Save" at bounding box center [1177, 132] width 80 height 44
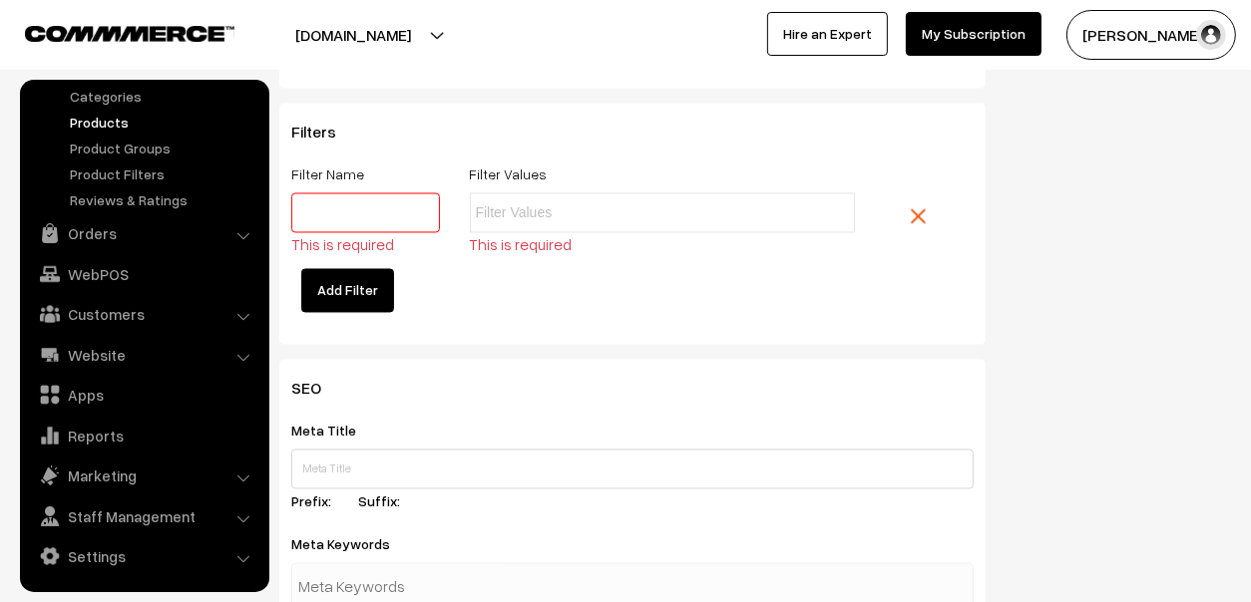
scroll to position [2897, 0]
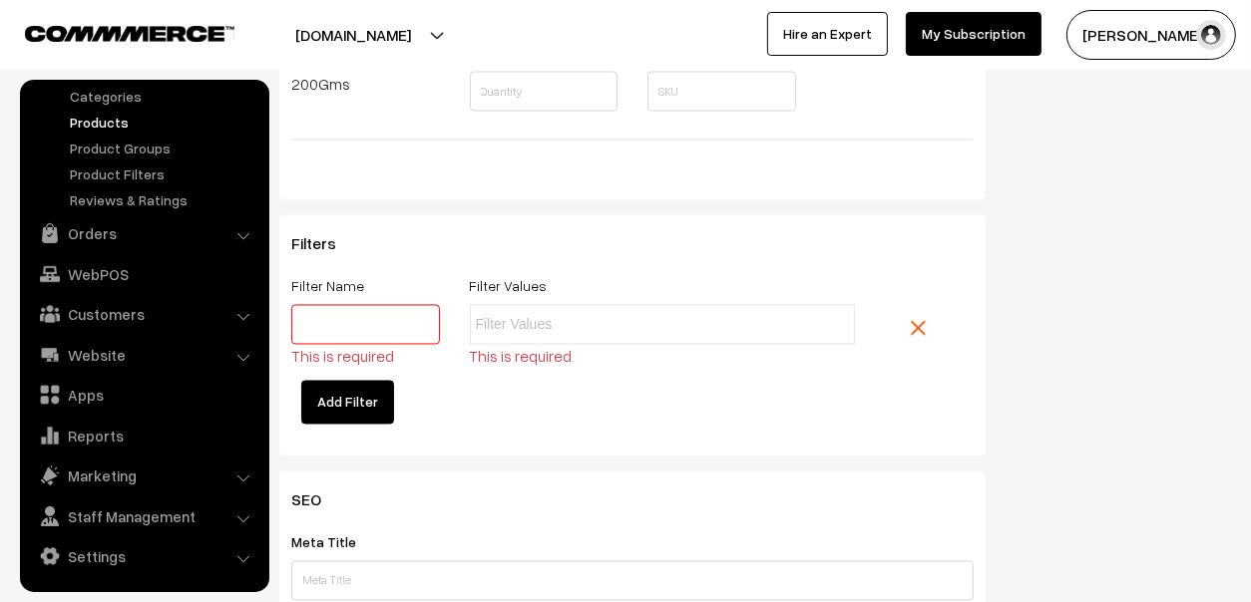
click at [921, 321] on img at bounding box center [917, 328] width 15 height 15
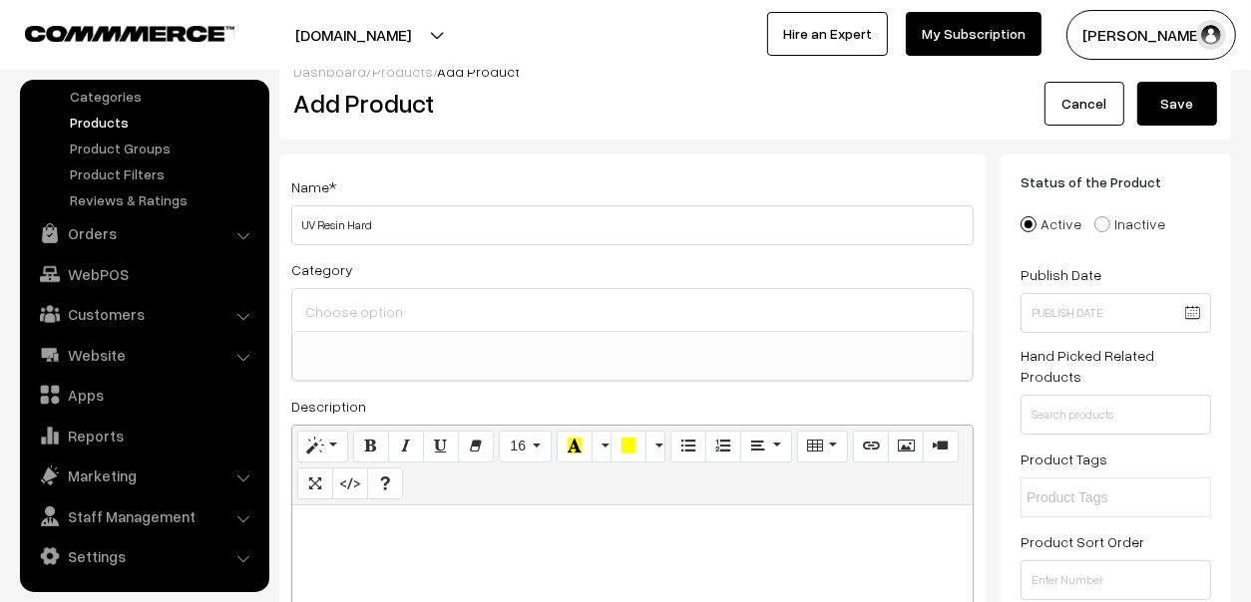
scroll to position [0, 0]
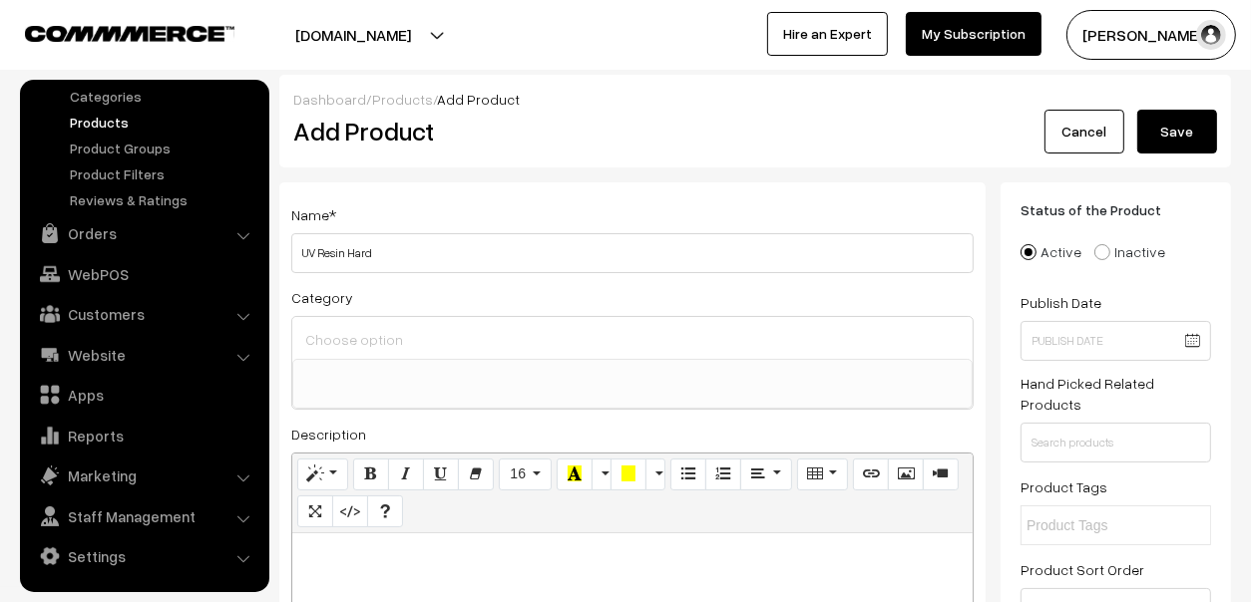
click at [1173, 122] on button "Save" at bounding box center [1177, 132] width 80 height 44
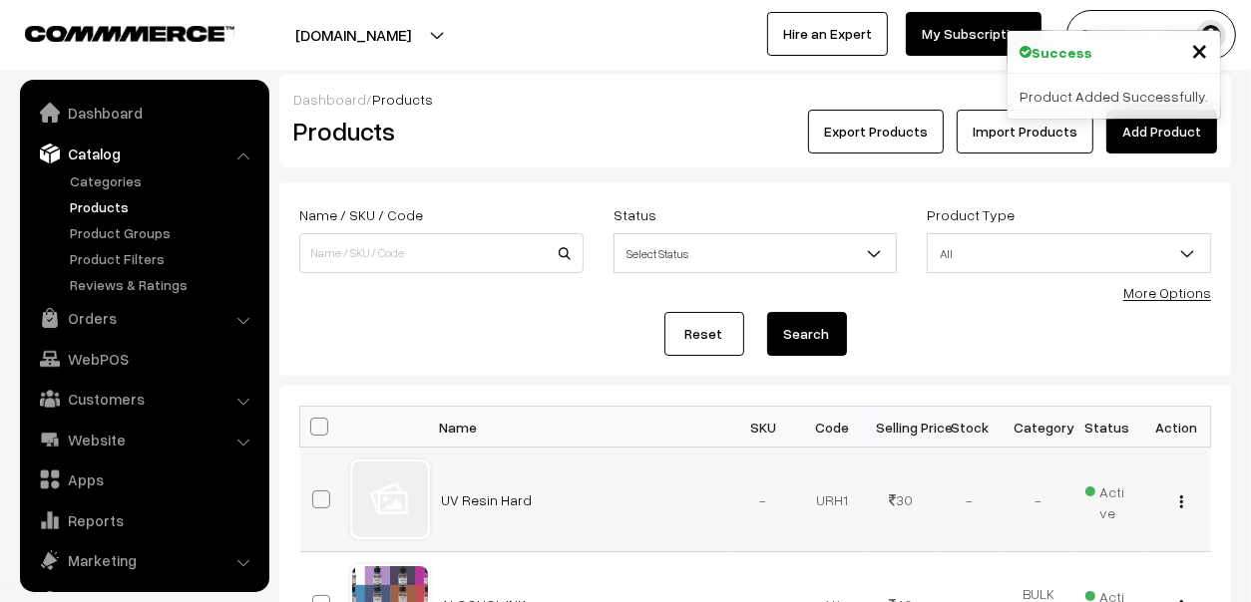
scroll to position [55, 0]
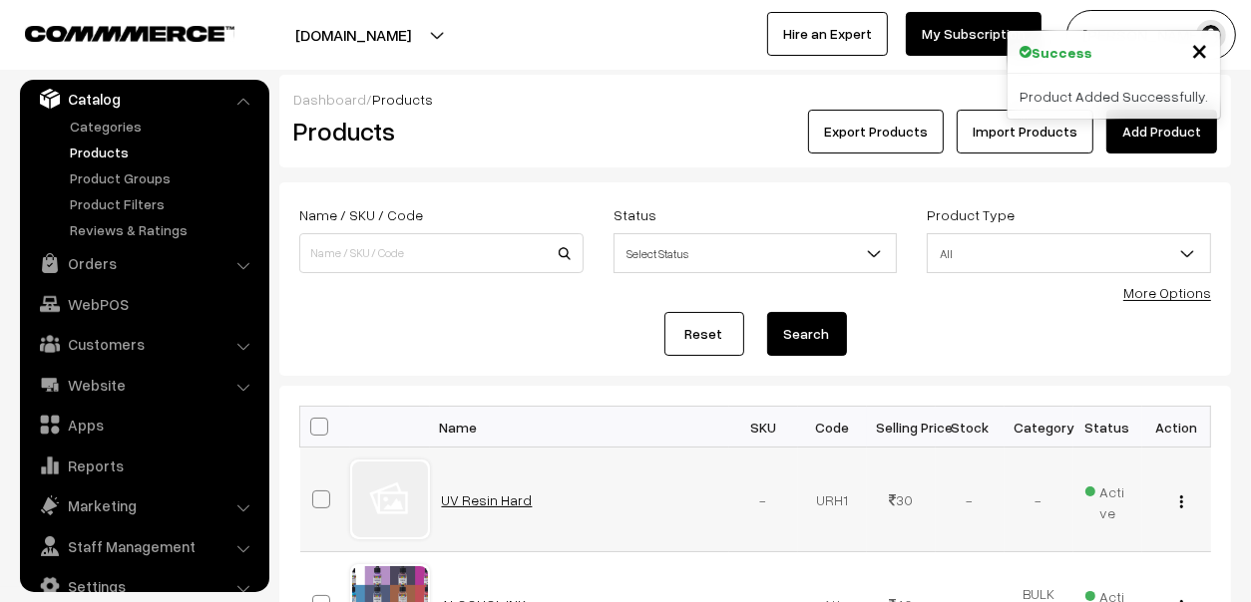
click at [492, 505] on link "UV Resin Hard" at bounding box center [487, 500] width 91 height 17
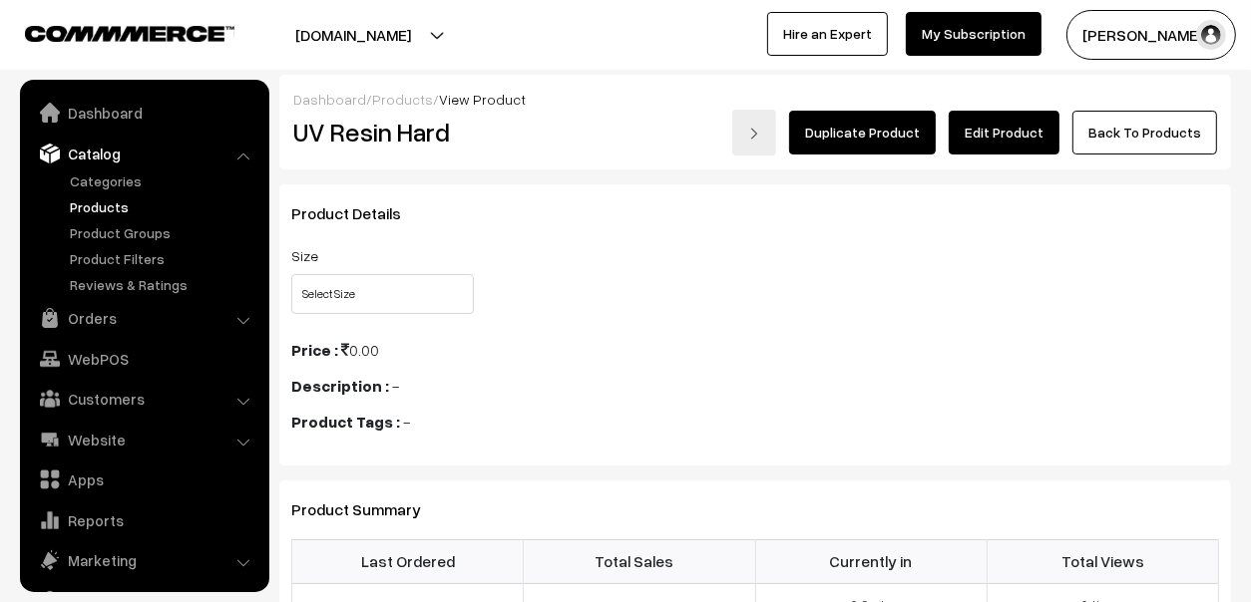
scroll to position [55, 0]
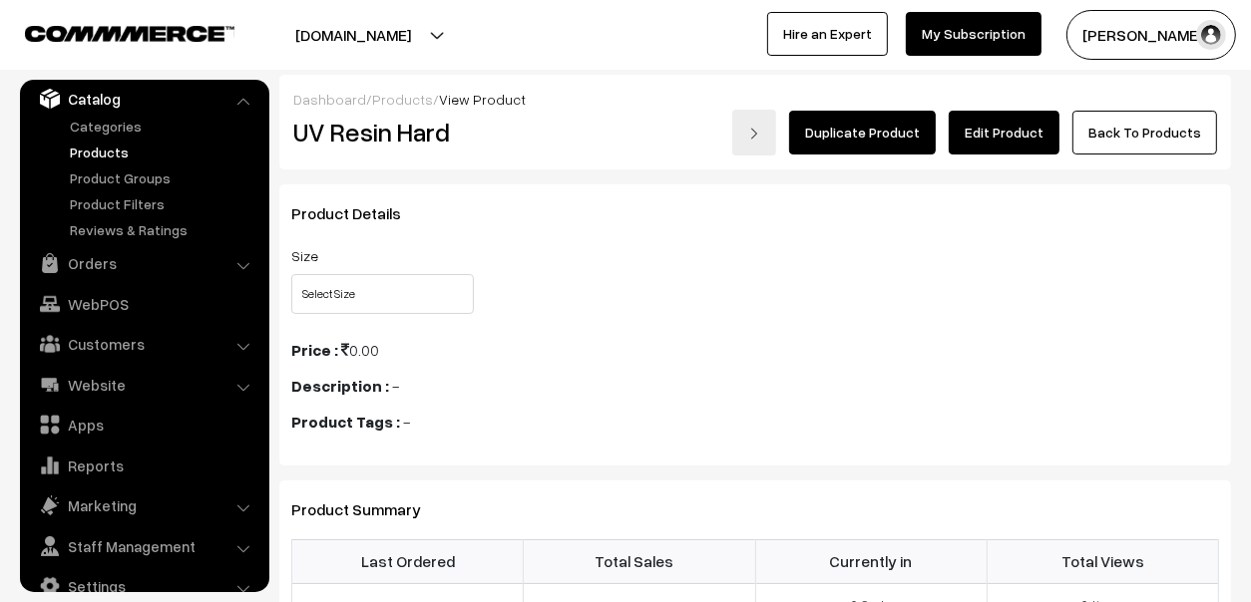
click at [996, 134] on link "Edit Product" at bounding box center [1003, 133] width 111 height 44
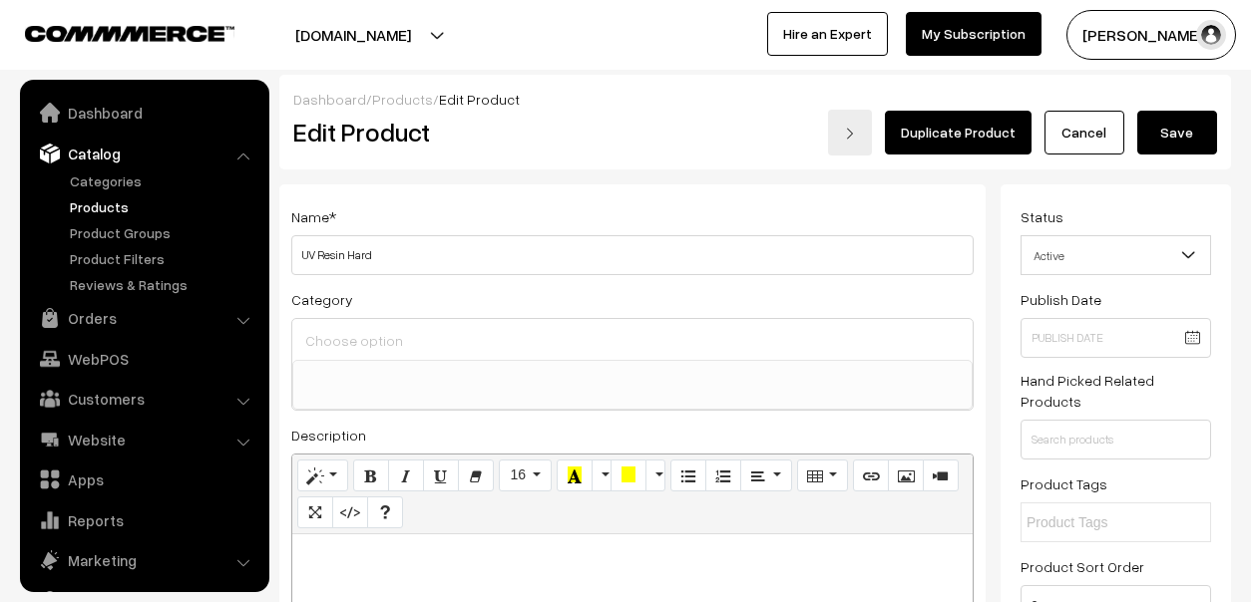
select select
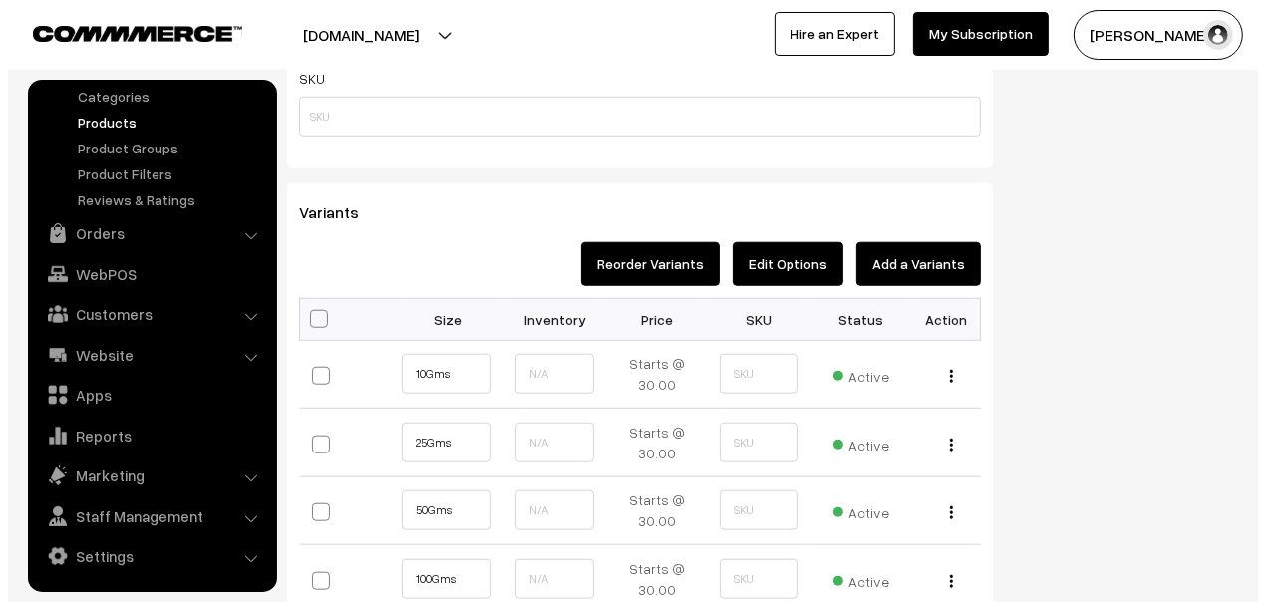
scroll to position [1395, 0]
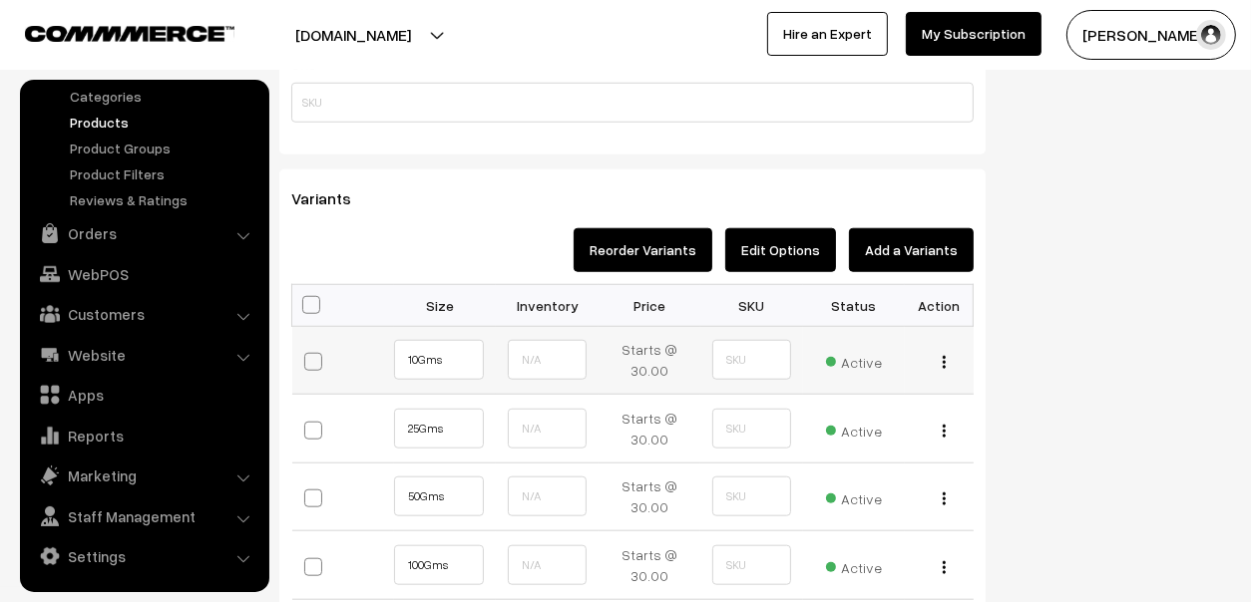
click at [309, 357] on span at bounding box center [313, 362] width 18 height 18
click at [316, 357] on input "checkbox" at bounding box center [322, 360] width 13 height 13
checkbox input "true"
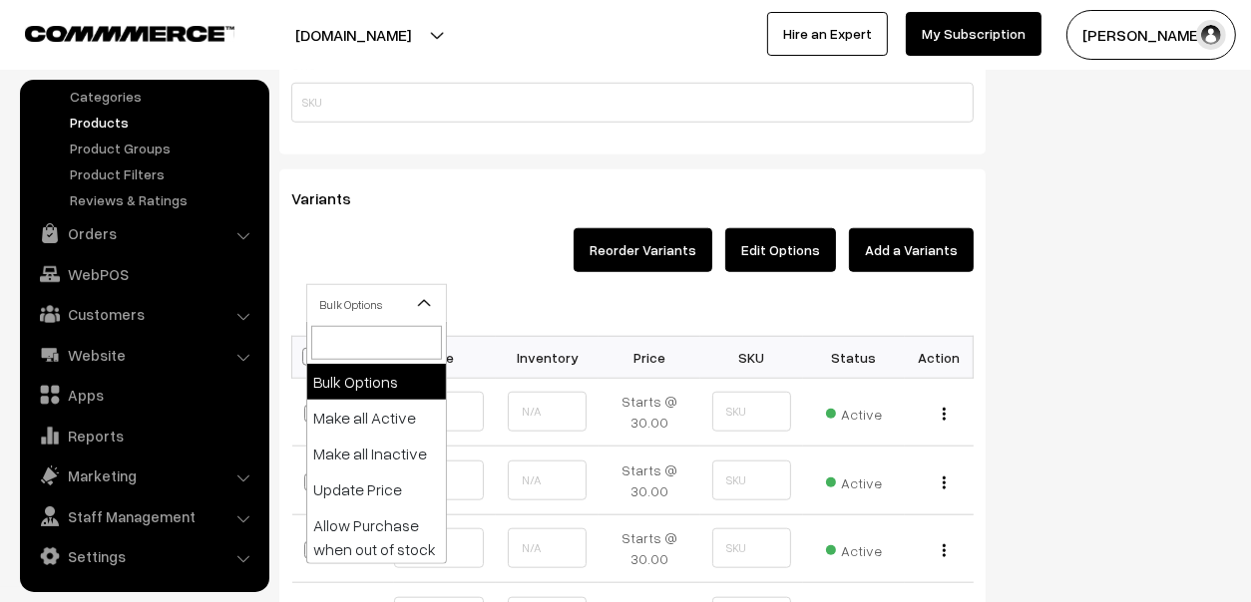
click at [357, 299] on span "Bulk Options" at bounding box center [376, 304] width 139 height 35
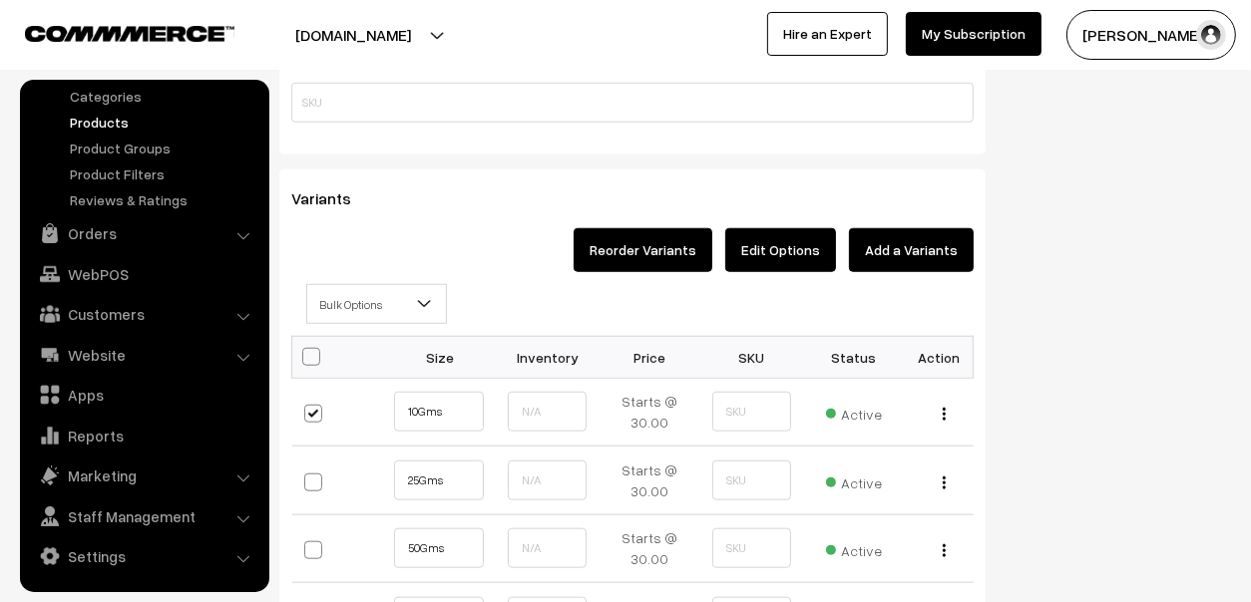
click at [404, 301] on span "Bulk Options" at bounding box center [376, 304] width 139 height 35
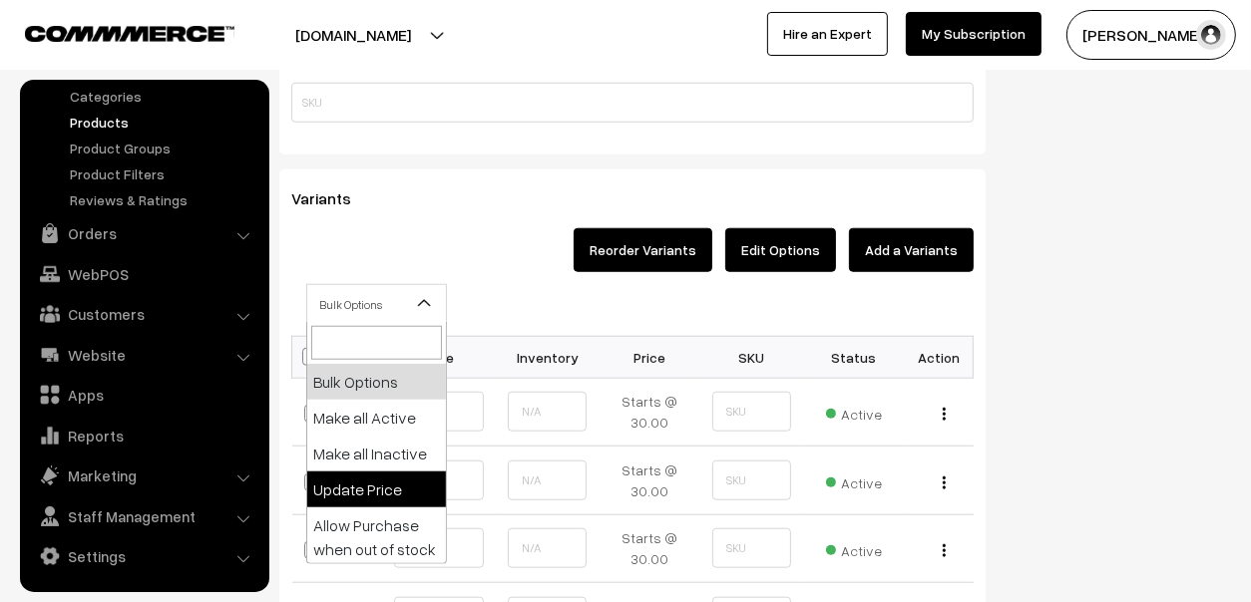
select select "0"
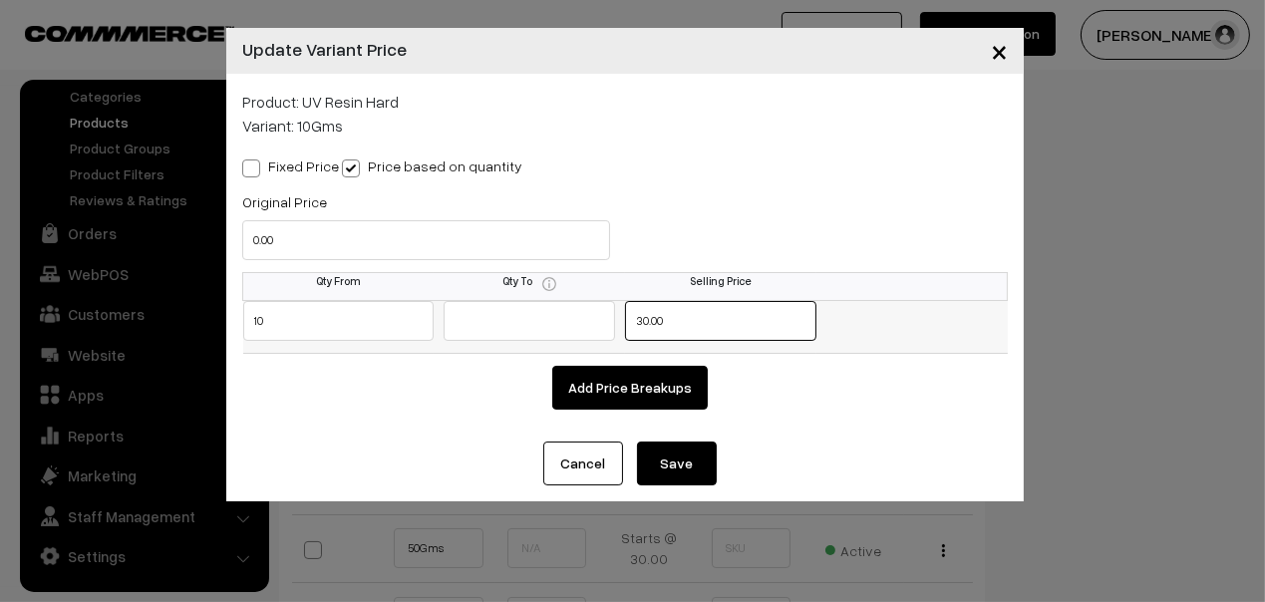
drag, startPoint x: 750, startPoint y: 319, endPoint x: 497, endPoint y: 317, distance: 253.3
click at [499, 317] on tr "10 30.00" at bounding box center [625, 326] width 765 height 53
click at [693, 466] on button "Save" at bounding box center [677, 464] width 80 height 44
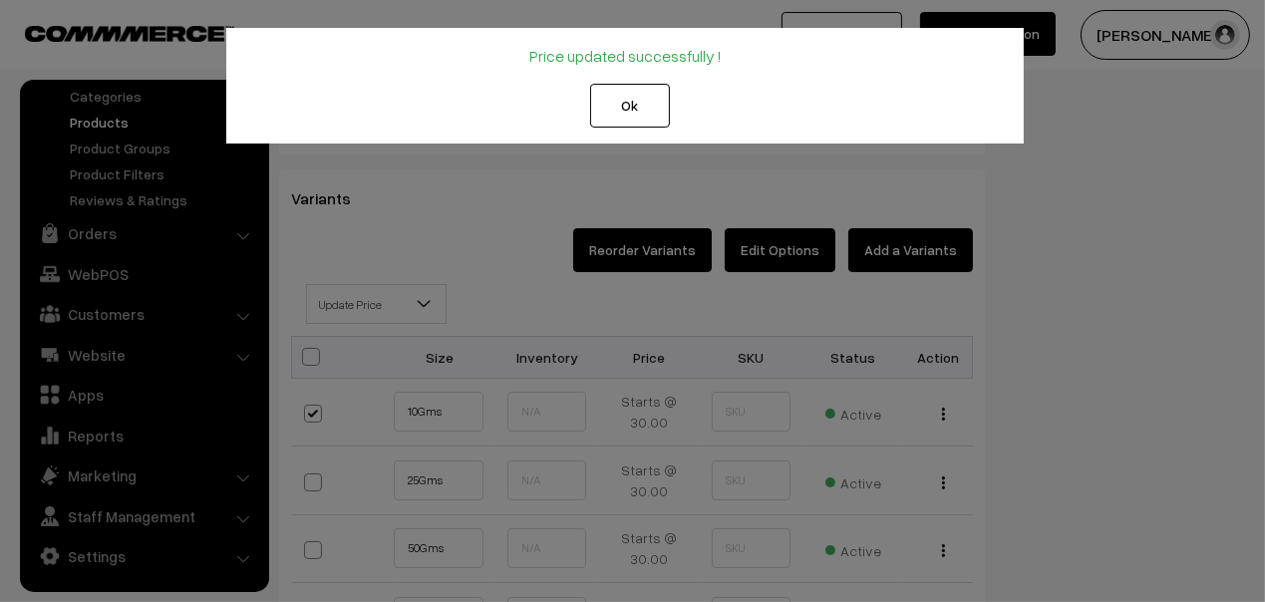
click at [636, 99] on button "Ok" at bounding box center [630, 106] width 80 height 44
click at [638, 101] on button "Ok" at bounding box center [630, 106] width 80 height 44
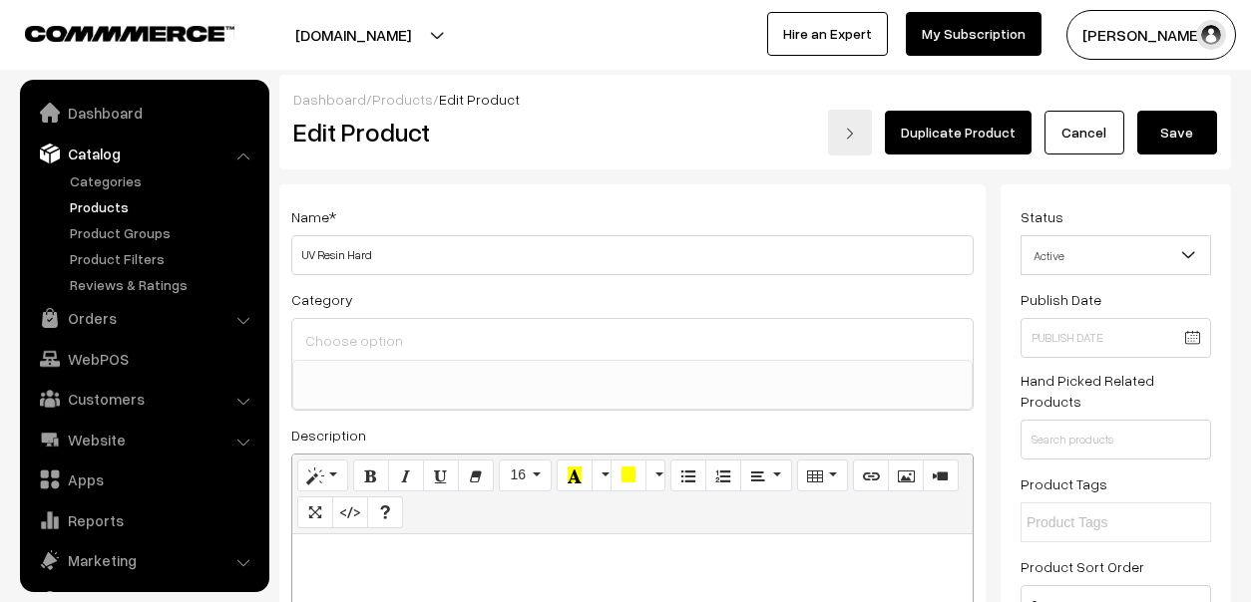
select select
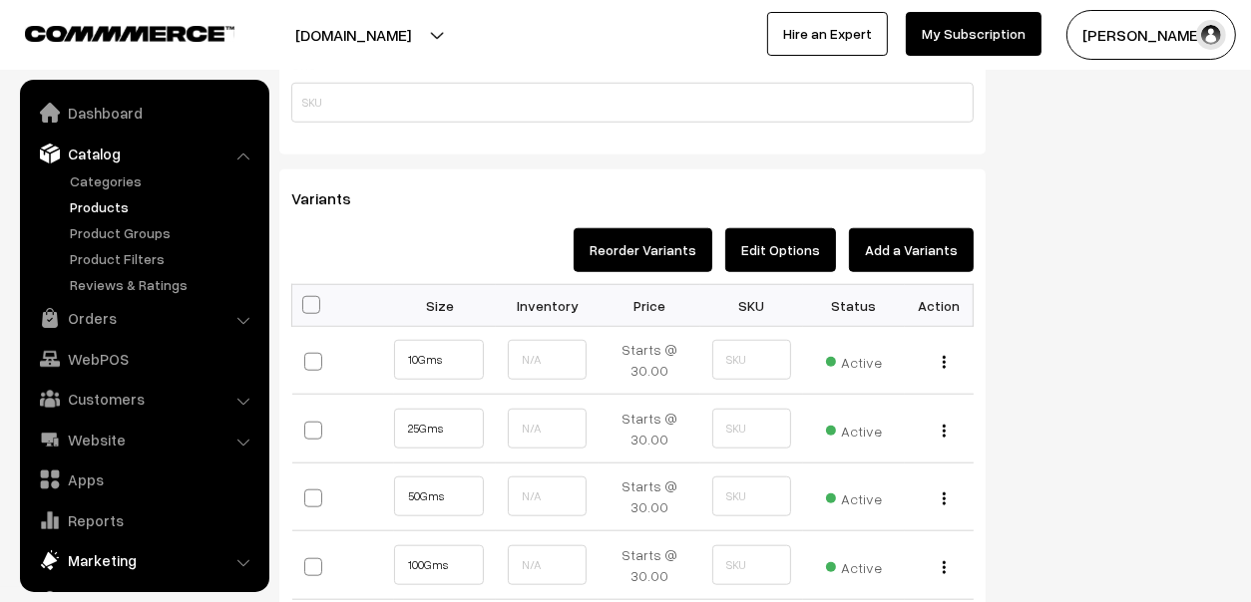
scroll to position [55, 0]
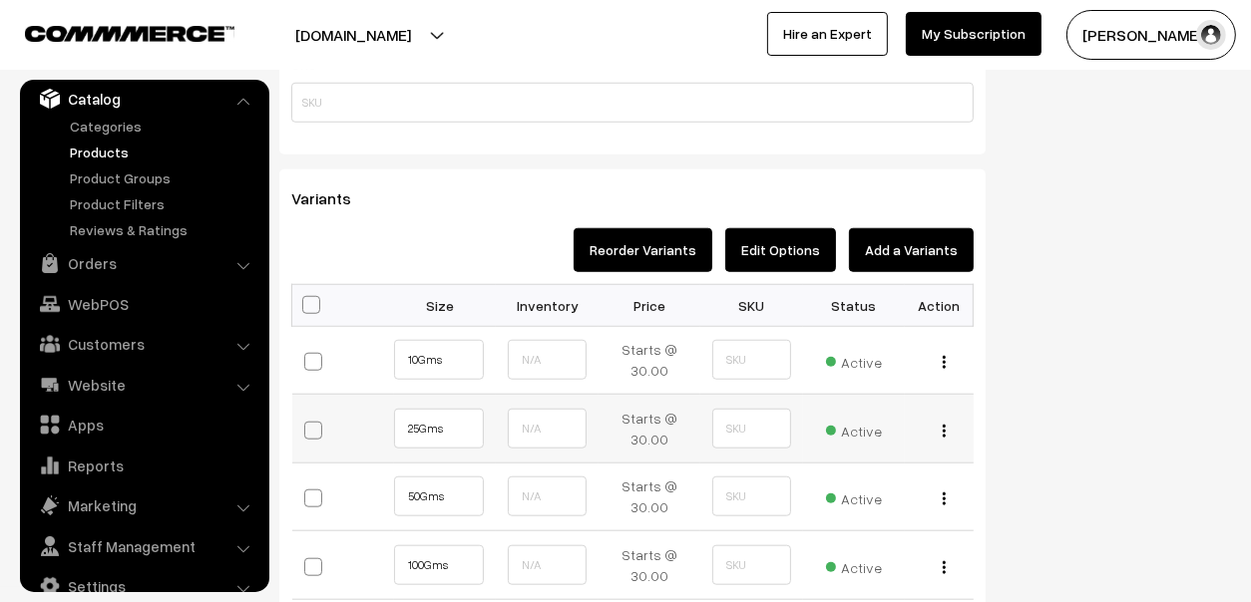
click at [307, 432] on span at bounding box center [313, 431] width 18 height 18
click at [316, 432] on input "checkbox" at bounding box center [322, 428] width 13 height 13
checkbox input "true"
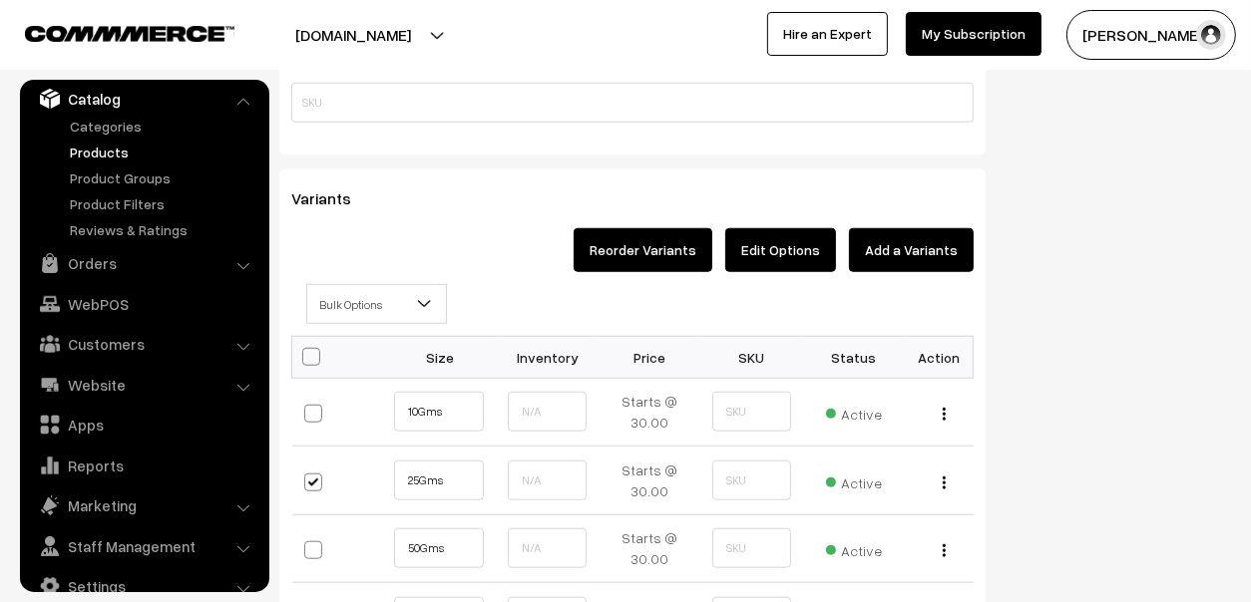
click at [306, 350] on span at bounding box center [311, 357] width 18 height 18
click at [306, 350] on input "checkbox" at bounding box center [308, 355] width 13 height 13
checkbox input "true"
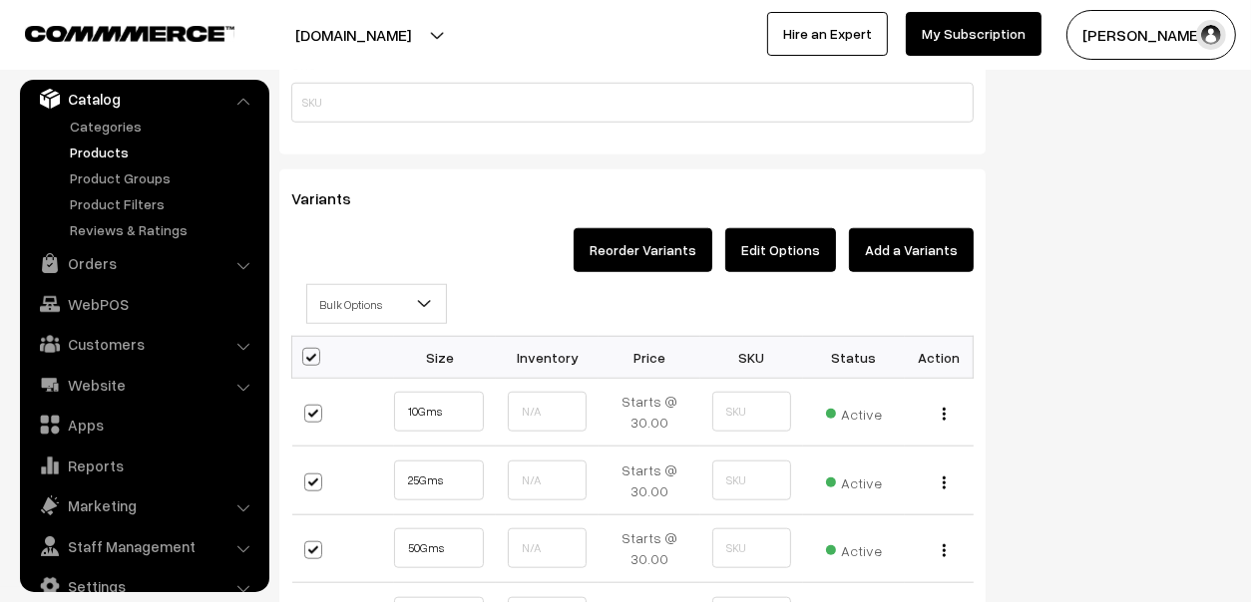
checkbox input "true"
click at [373, 299] on span "Bulk Options" at bounding box center [376, 304] width 139 height 35
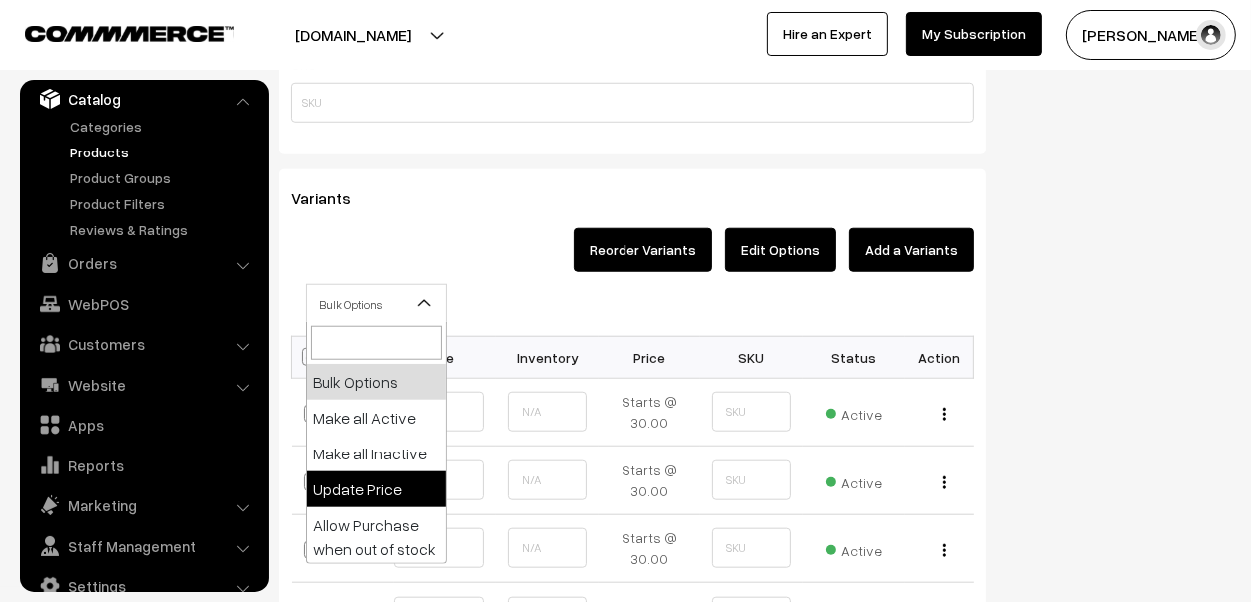
select select "0"
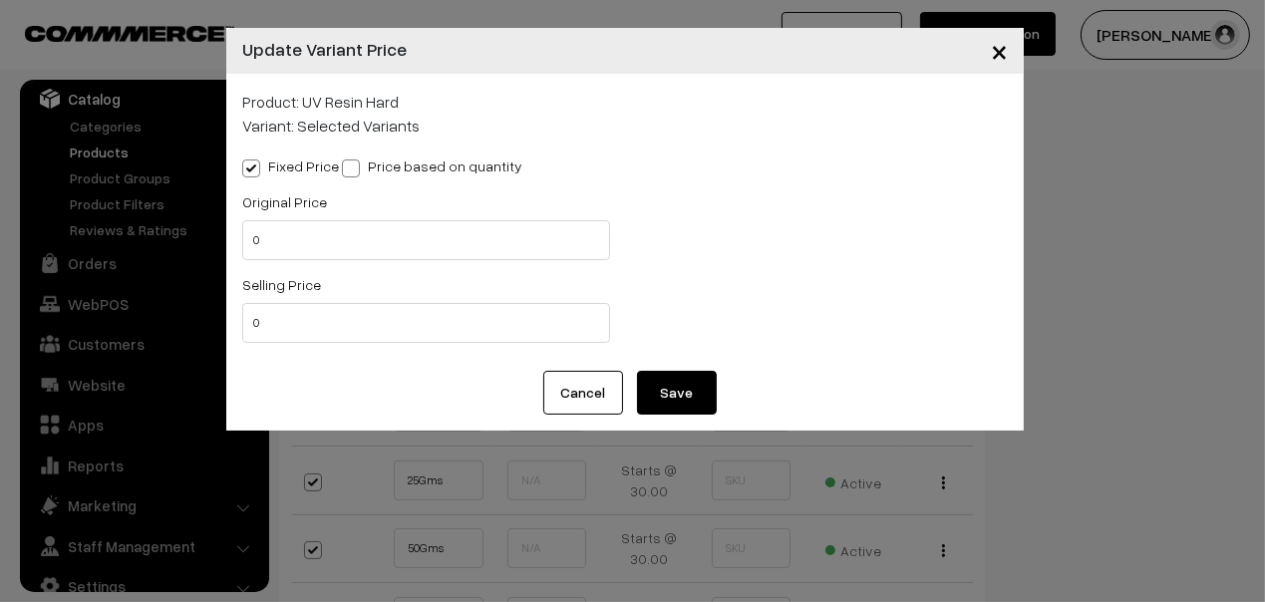
click at [604, 407] on button "Cancel" at bounding box center [583, 393] width 80 height 44
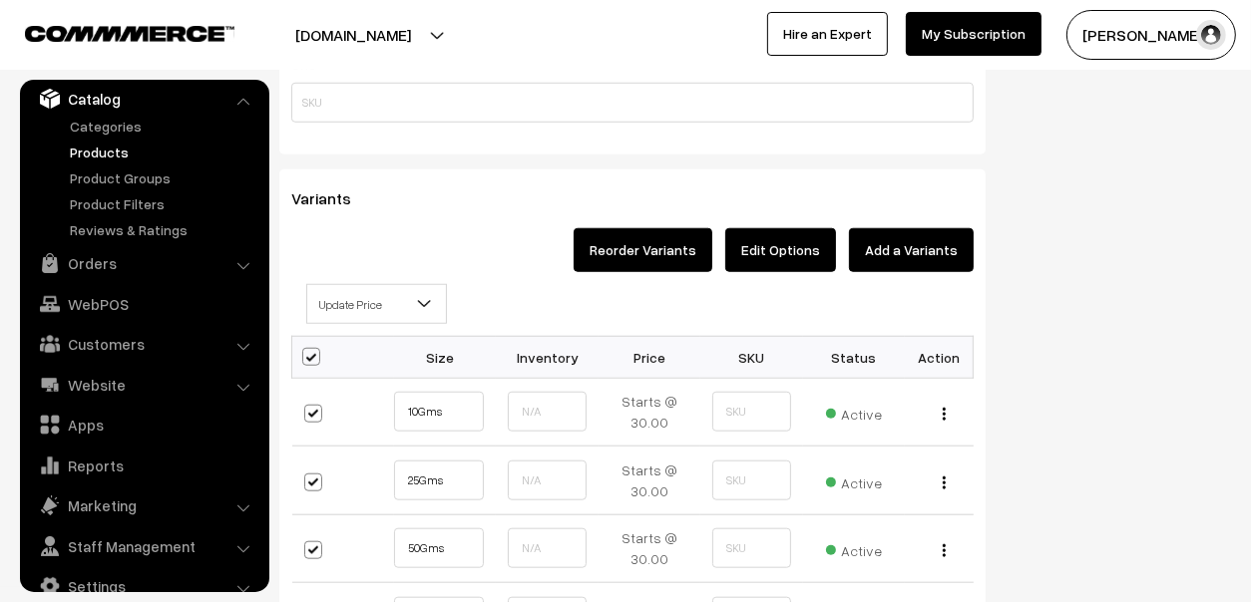
click at [313, 354] on span at bounding box center [311, 357] width 18 height 18
click at [313, 354] on input "checkbox" at bounding box center [308, 355] width 13 height 13
checkbox input "false"
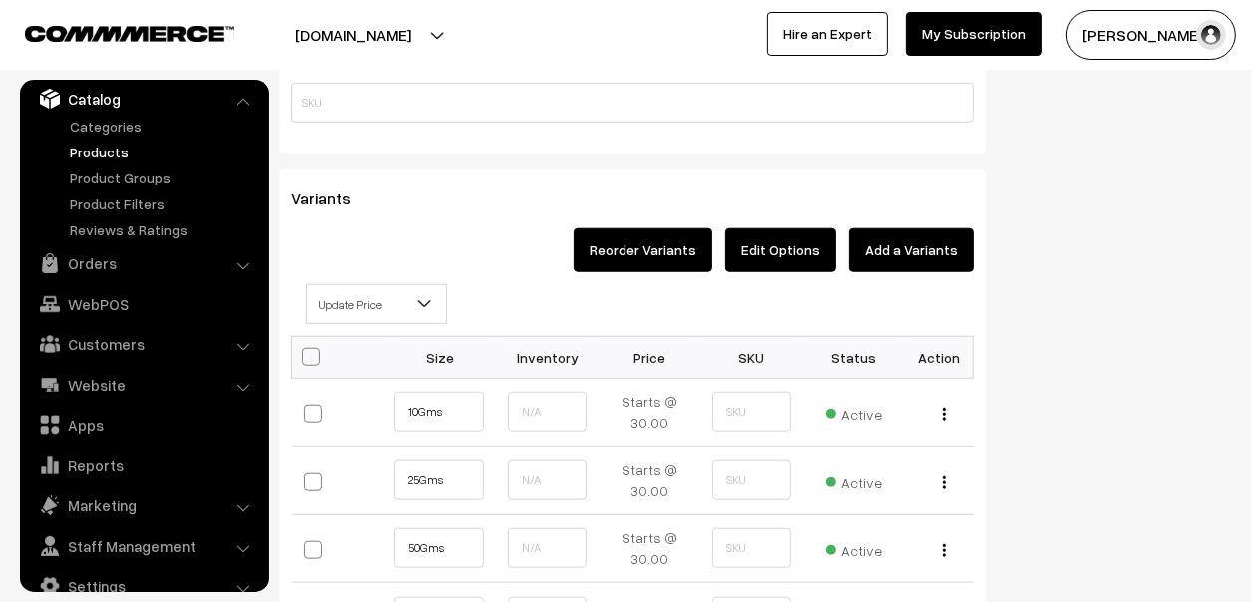
checkbox input "false"
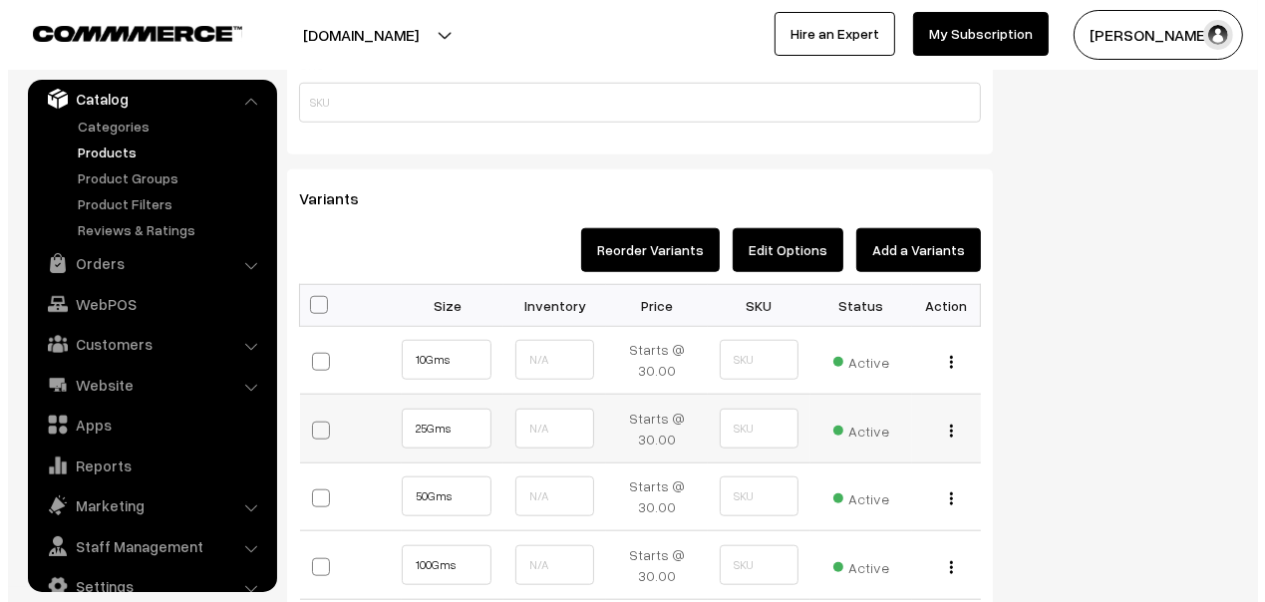
scroll to position [1495, 0]
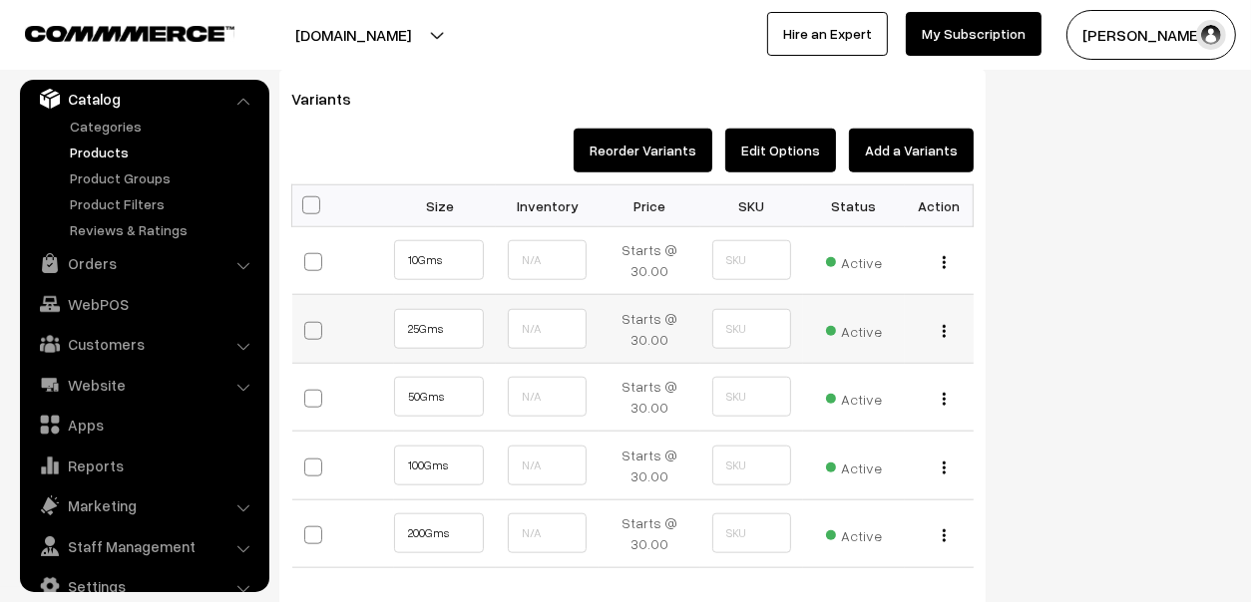
click at [317, 332] on span at bounding box center [313, 331] width 18 height 18
click at [317, 332] on input "checkbox" at bounding box center [322, 328] width 13 height 13
checkbox input "true"
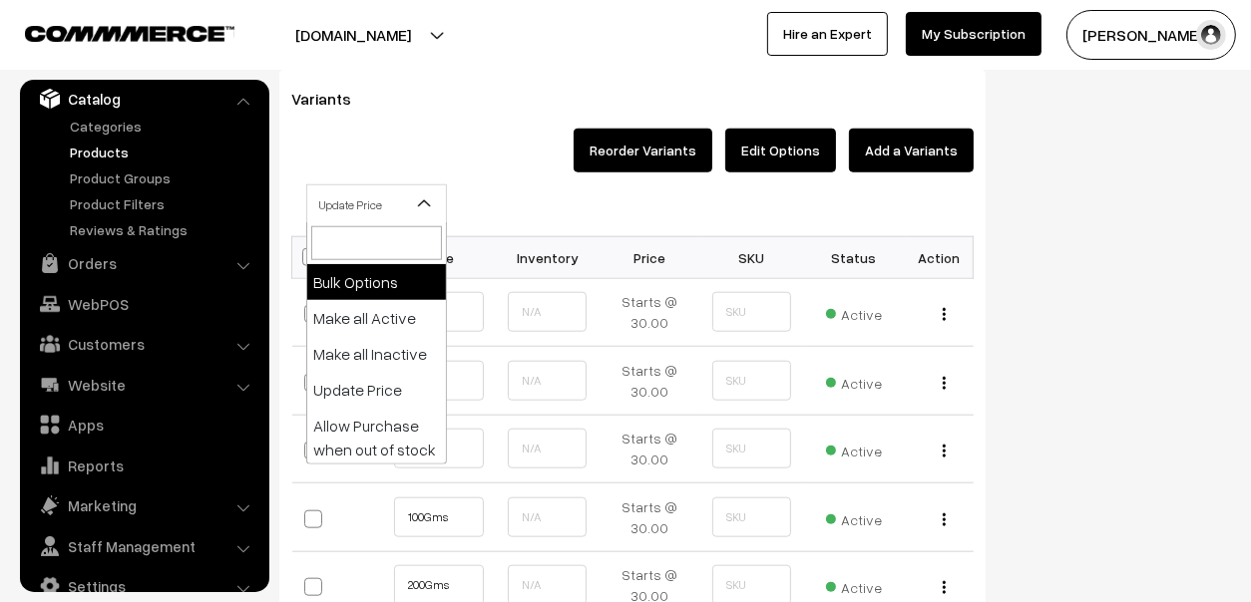
click at [381, 213] on span "Update Price" at bounding box center [376, 204] width 139 height 35
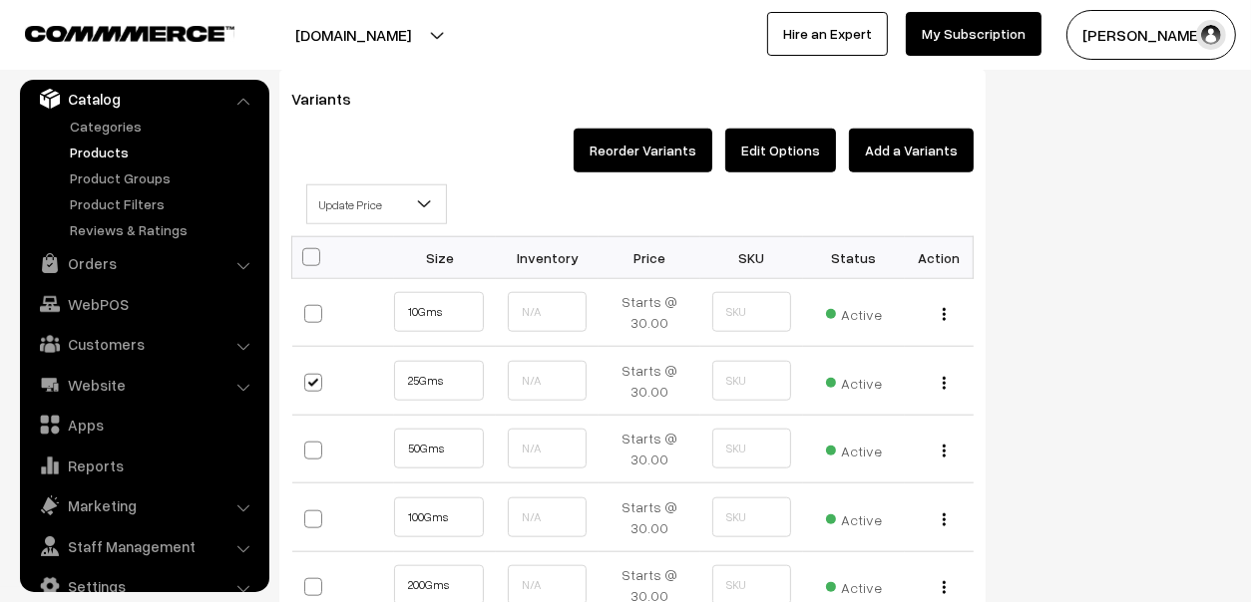
click at [411, 202] on span "Update Price" at bounding box center [376, 204] width 139 height 35
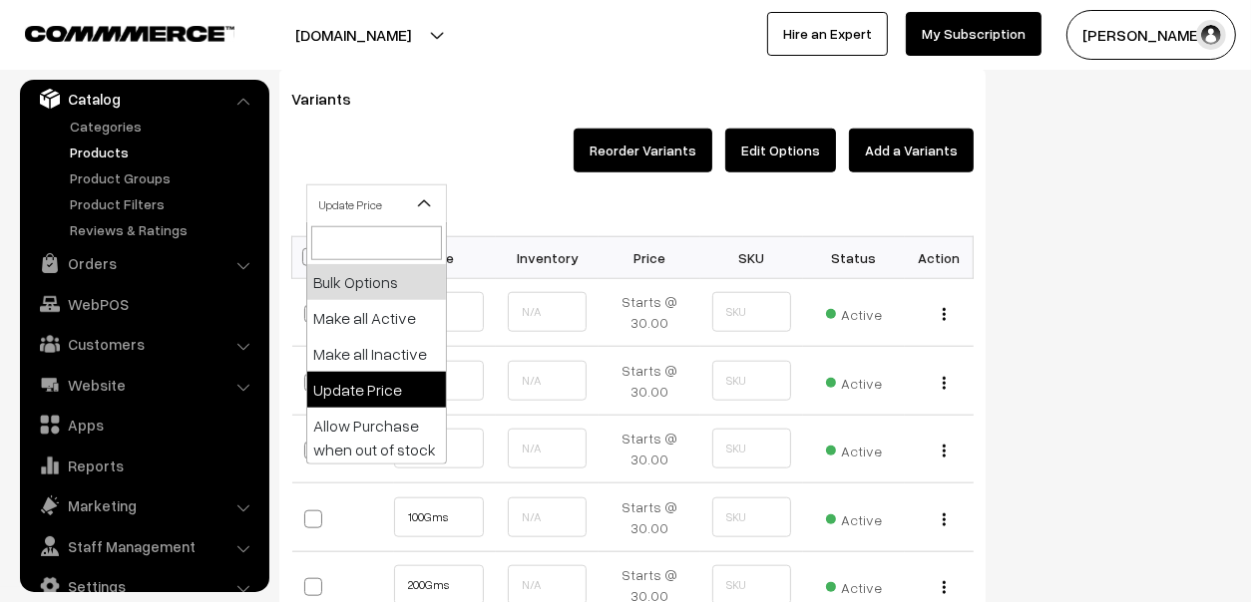
select select "0"
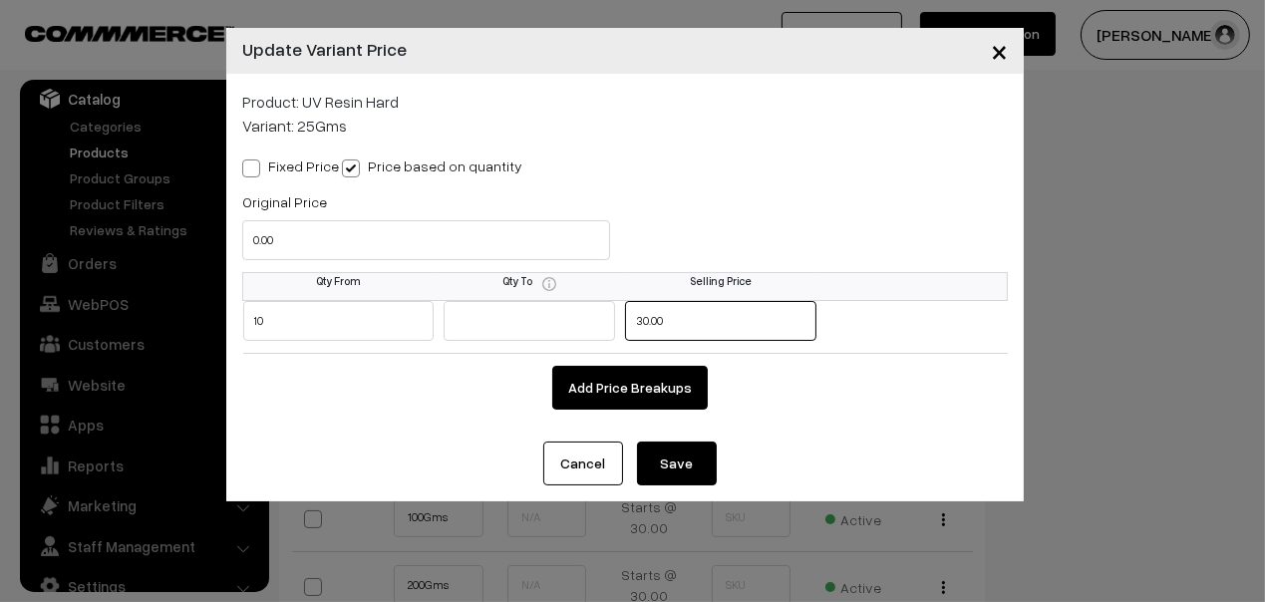
drag, startPoint x: 716, startPoint y: 319, endPoint x: 293, endPoint y: 290, distance: 423.8
click at [293, 290] on table "Qty From Qty To Selling Price 10 30.00 Add Price Breakups" at bounding box center [625, 341] width 766 height 138
type input "80"
click at [679, 467] on button "Save" at bounding box center [677, 464] width 80 height 44
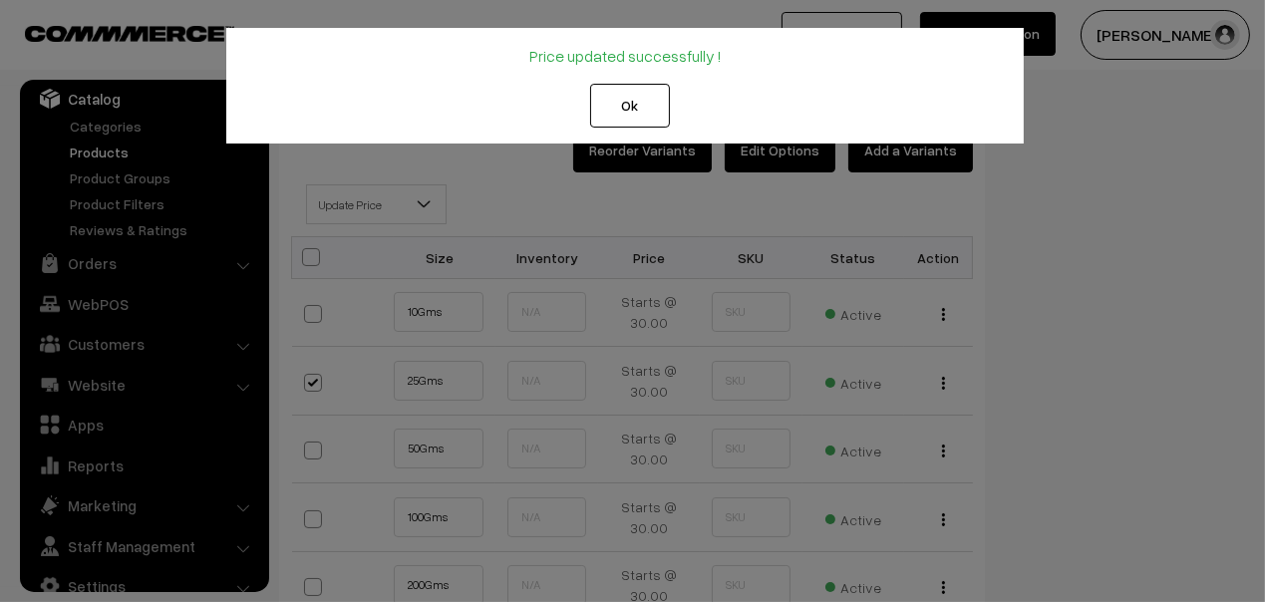
click at [642, 117] on button "Ok" at bounding box center [630, 106] width 80 height 44
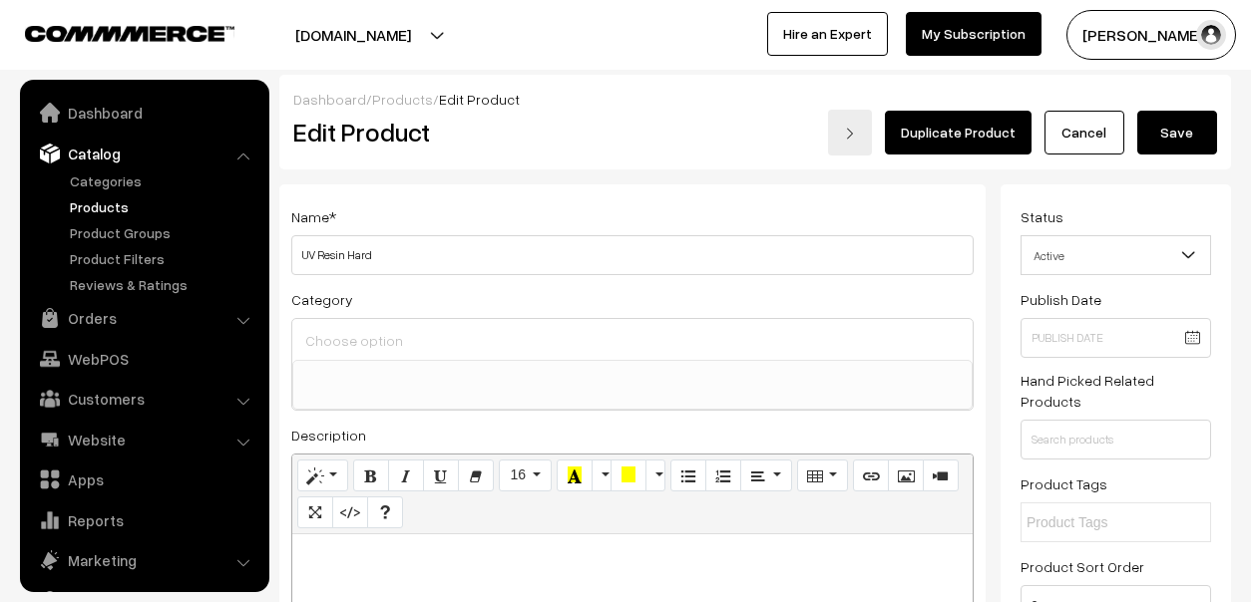
select select
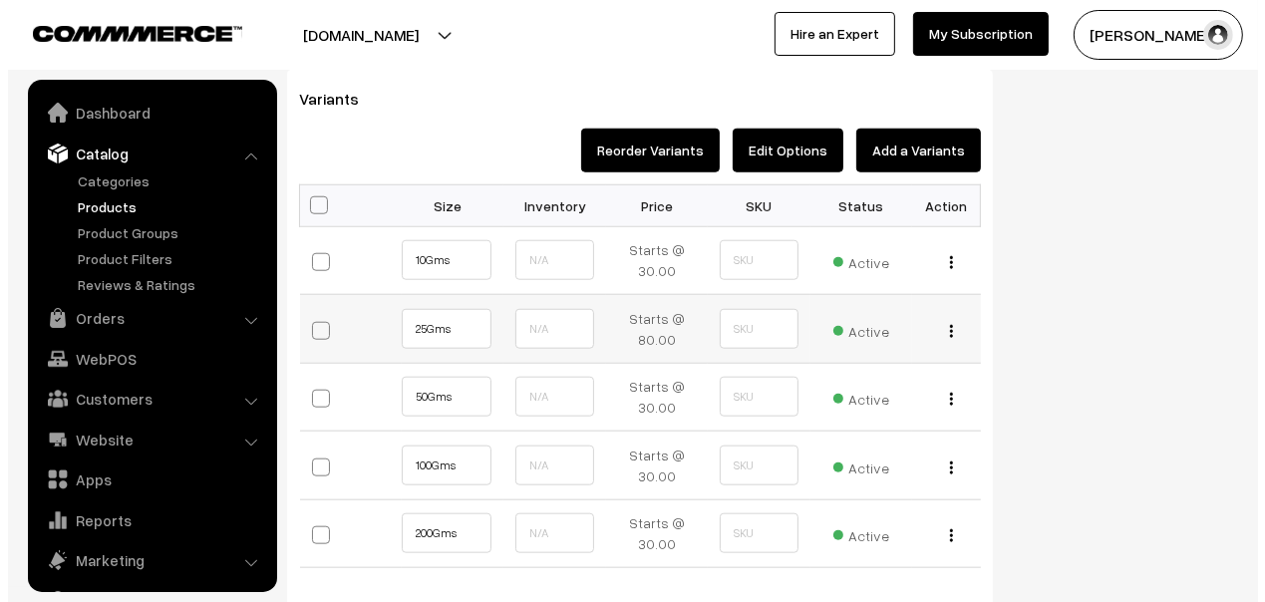
scroll to position [55, 0]
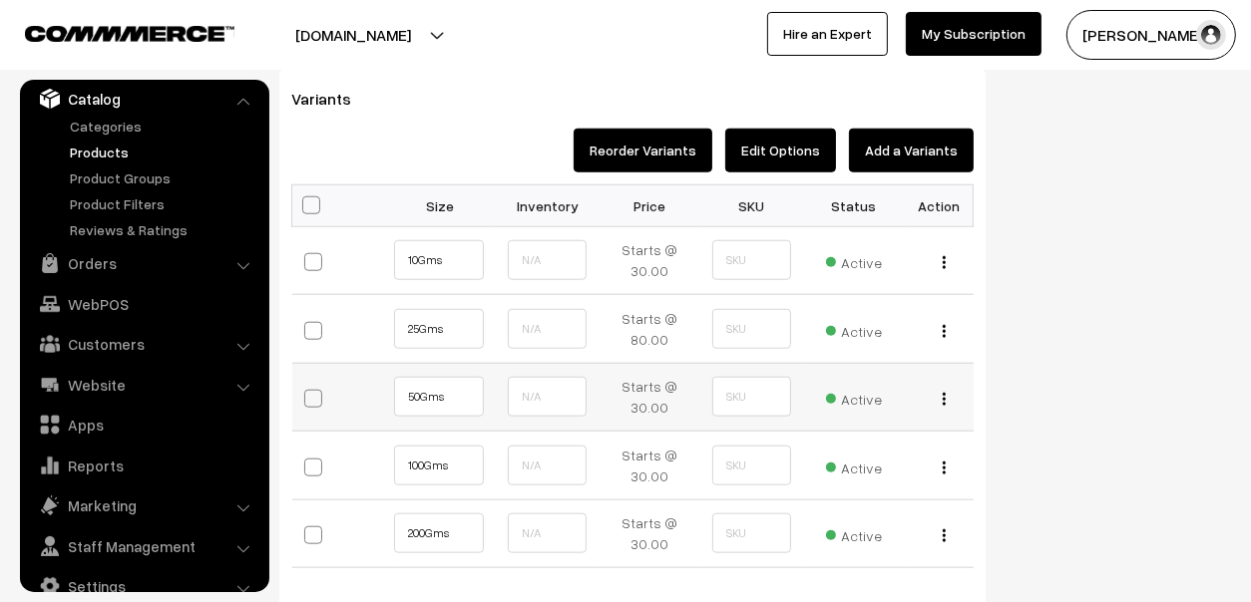
click at [315, 393] on span at bounding box center [313, 399] width 18 height 18
click at [316, 393] on input "checkbox" at bounding box center [322, 397] width 13 height 13
checkbox input "true"
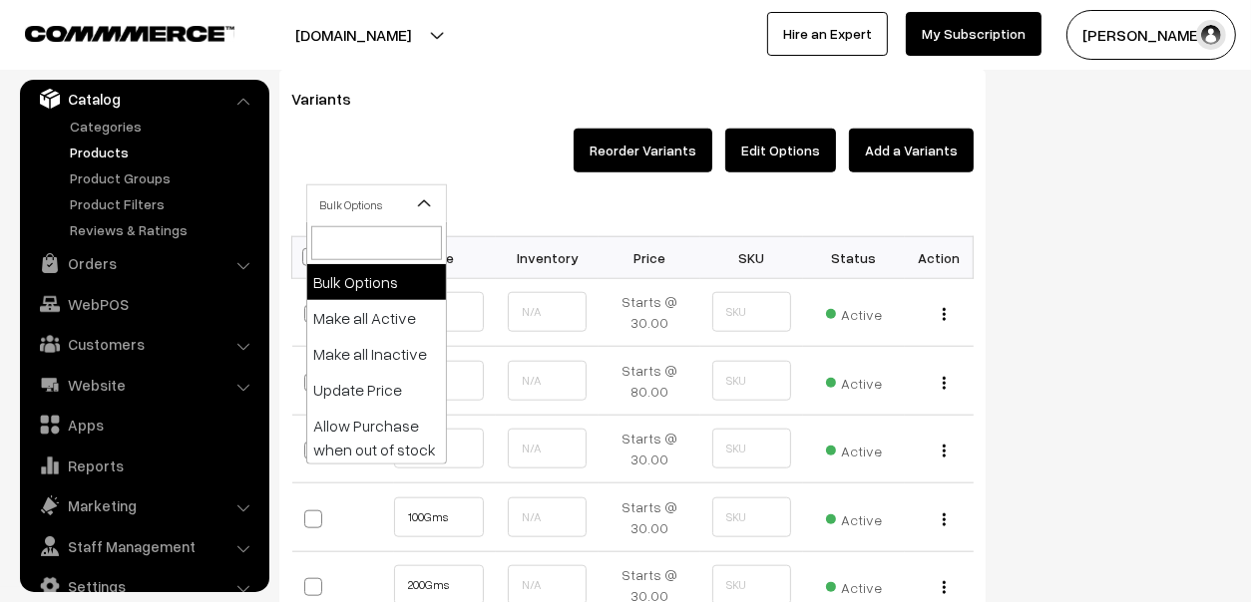
click at [380, 212] on span "Bulk Options" at bounding box center [376, 204] width 139 height 35
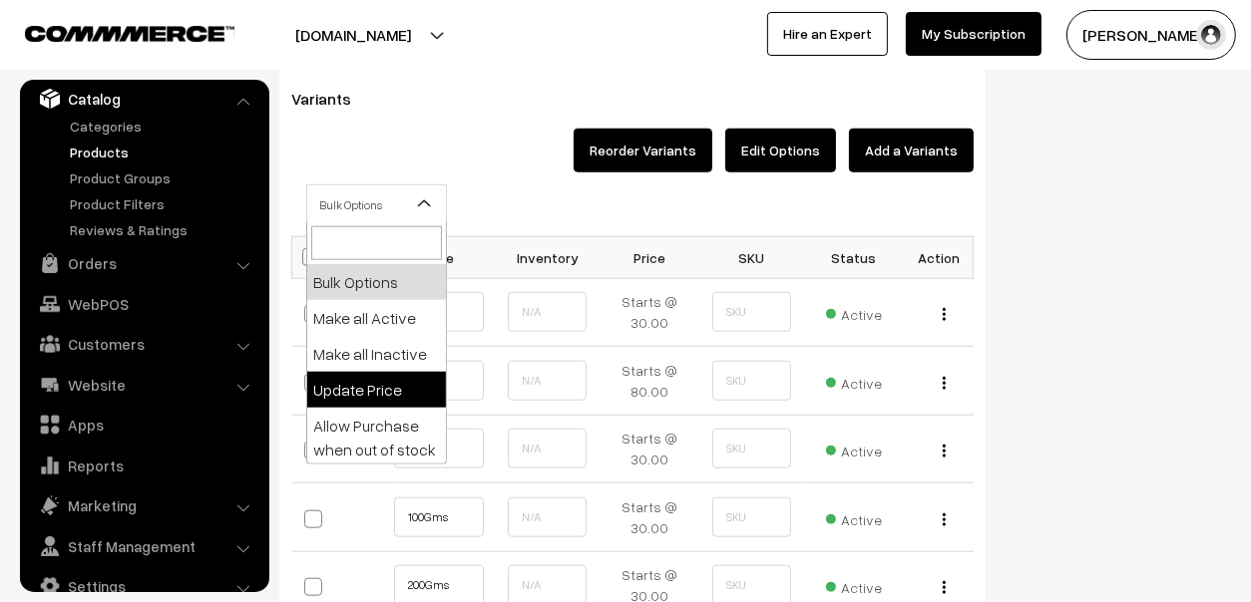
select select "0"
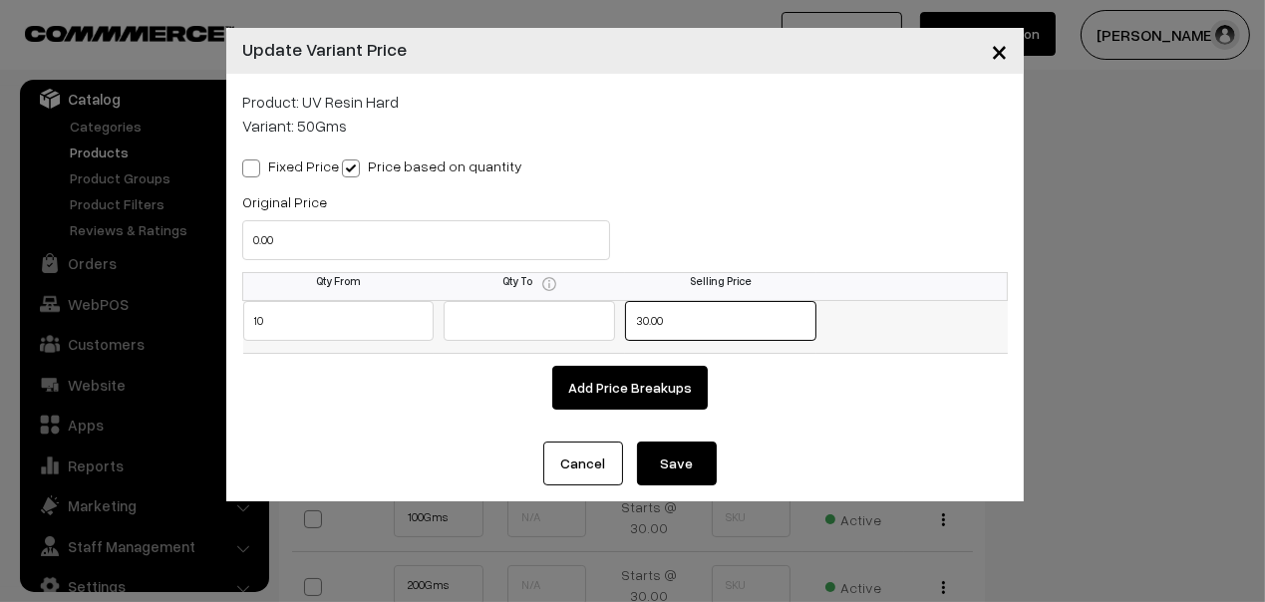
drag, startPoint x: 705, startPoint y: 316, endPoint x: 459, endPoint y: 330, distance: 246.7
click at [459, 330] on tr "10 30.00" at bounding box center [625, 326] width 765 height 53
type input "110"
click at [673, 463] on button "Save" at bounding box center [677, 464] width 80 height 44
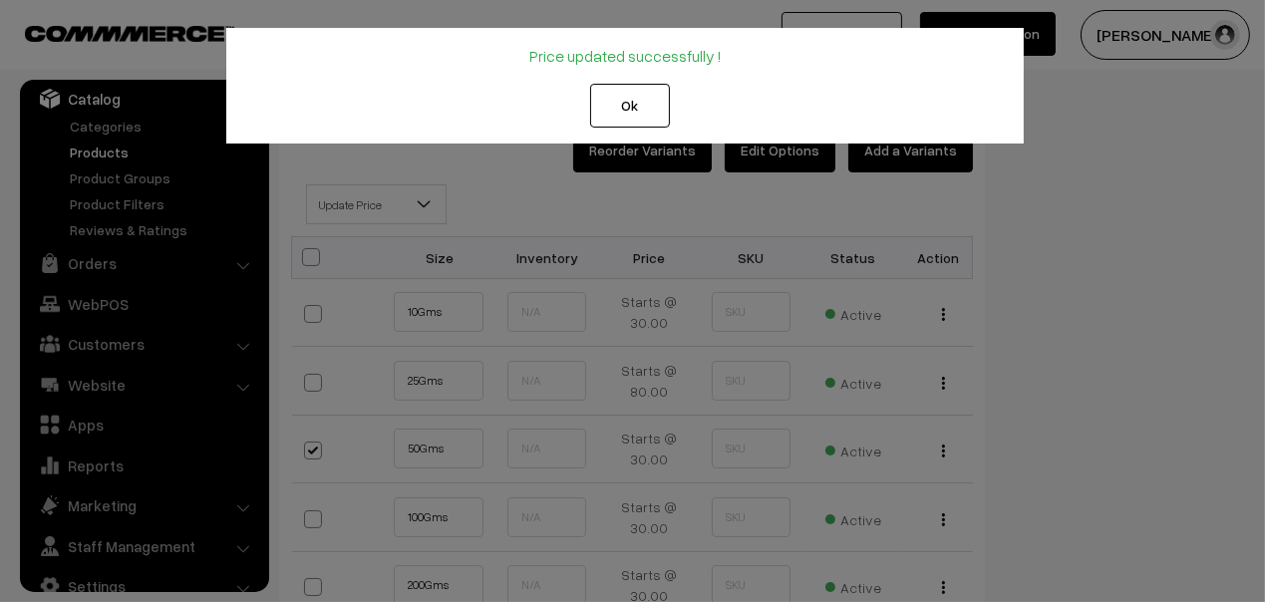
click at [612, 101] on button "Ok" at bounding box center [630, 106] width 80 height 44
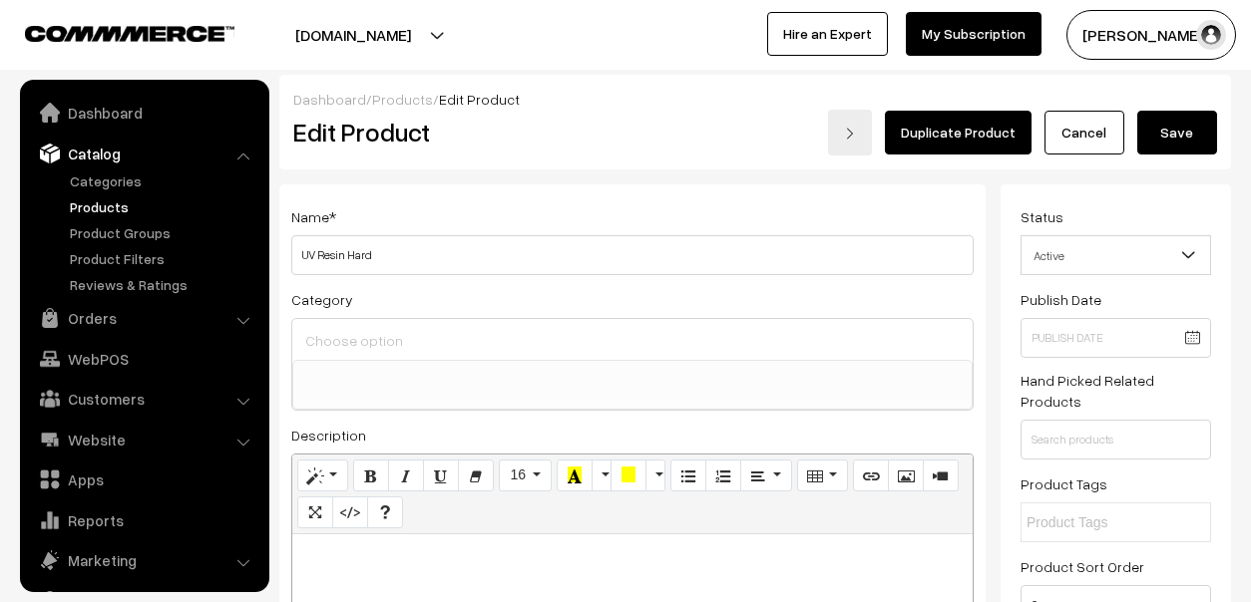
select select
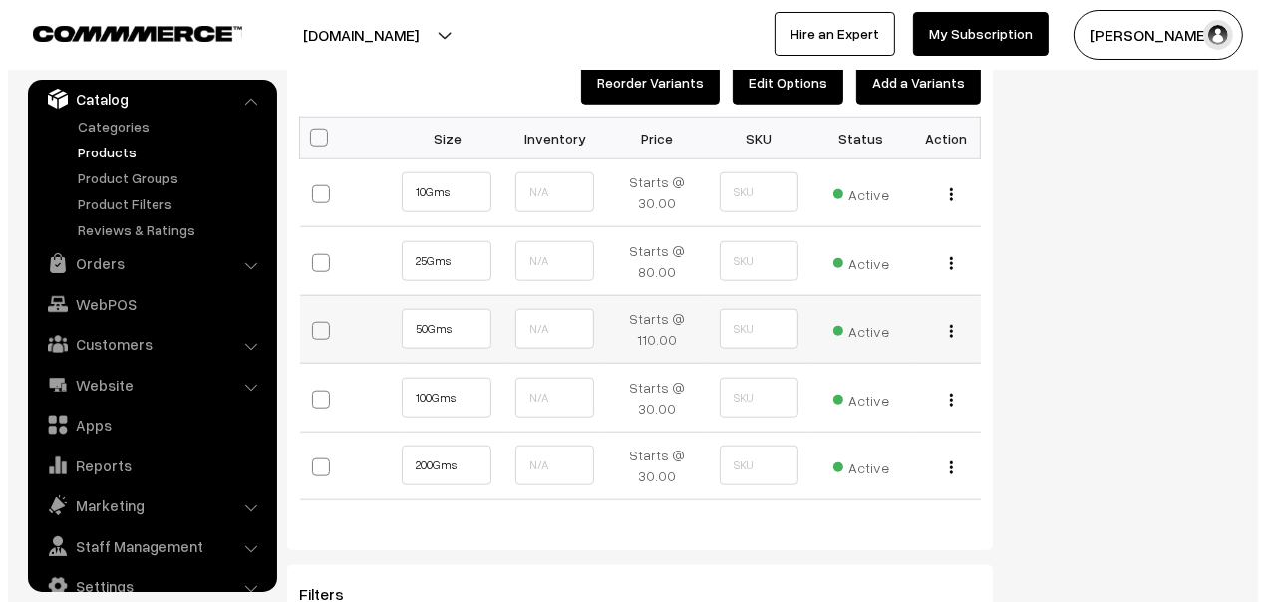
scroll to position [1595, 0]
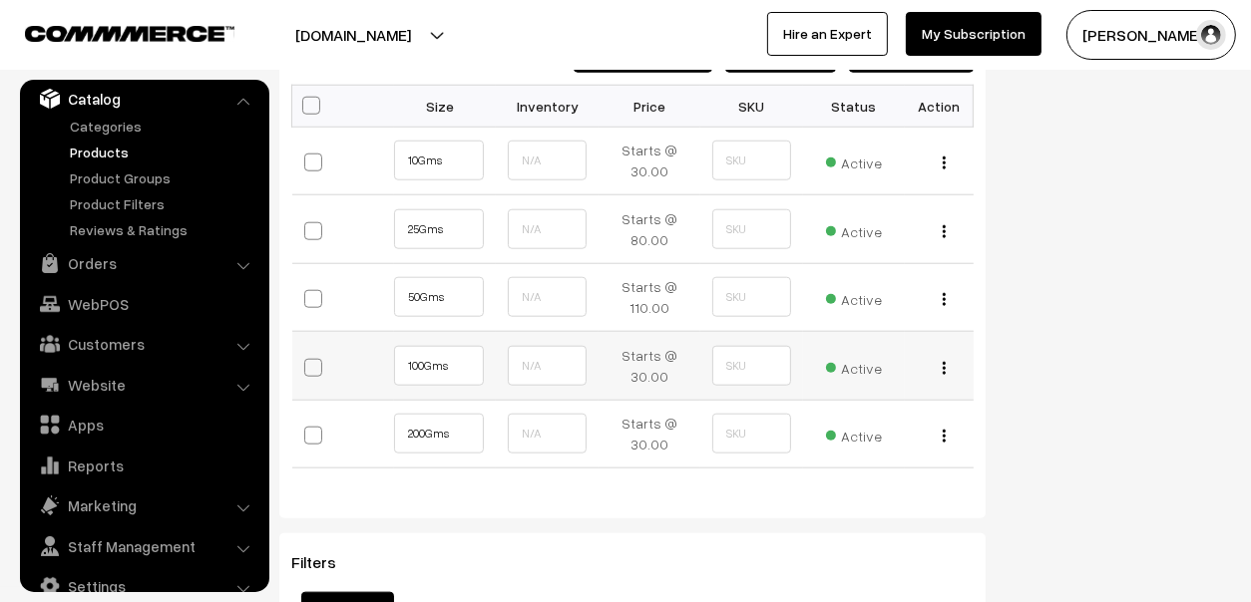
click at [316, 364] on span at bounding box center [313, 368] width 18 height 18
click at [316, 364] on input "checkbox" at bounding box center [322, 365] width 13 height 13
checkbox input "true"
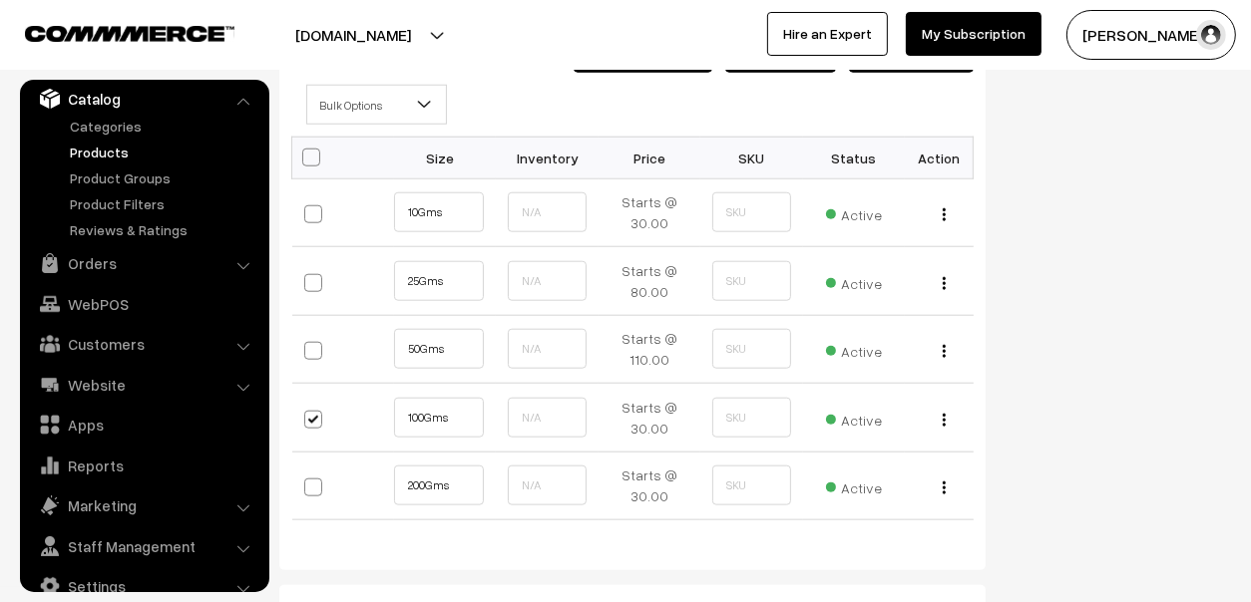
click at [350, 98] on span "Bulk Options" at bounding box center [376, 105] width 139 height 35
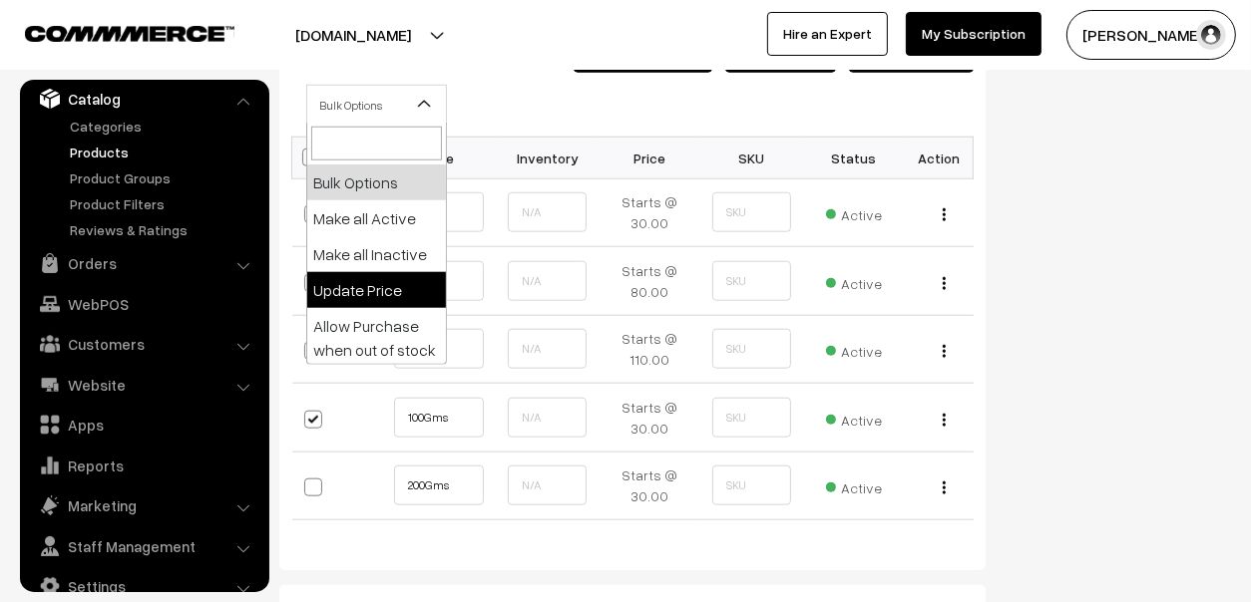
select select "0"
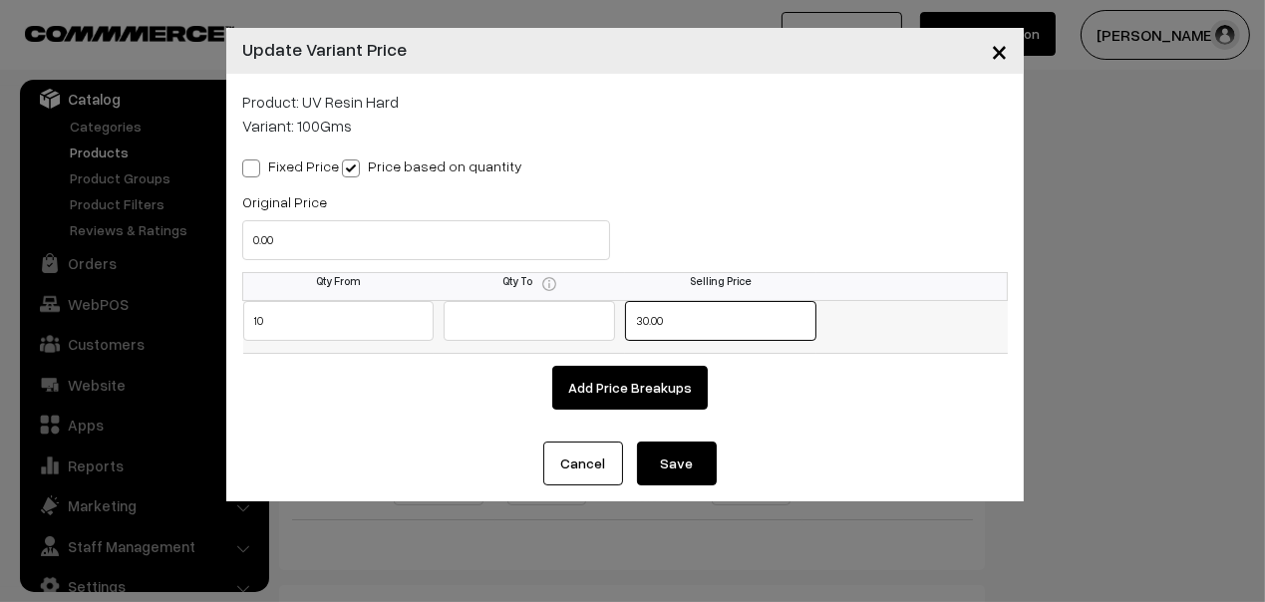
drag, startPoint x: 688, startPoint y: 329, endPoint x: 528, endPoint y: 334, distance: 160.6
click at [531, 334] on tr "10 30.00" at bounding box center [625, 326] width 765 height 53
type input "190"
click at [666, 454] on button "Save" at bounding box center [677, 464] width 80 height 44
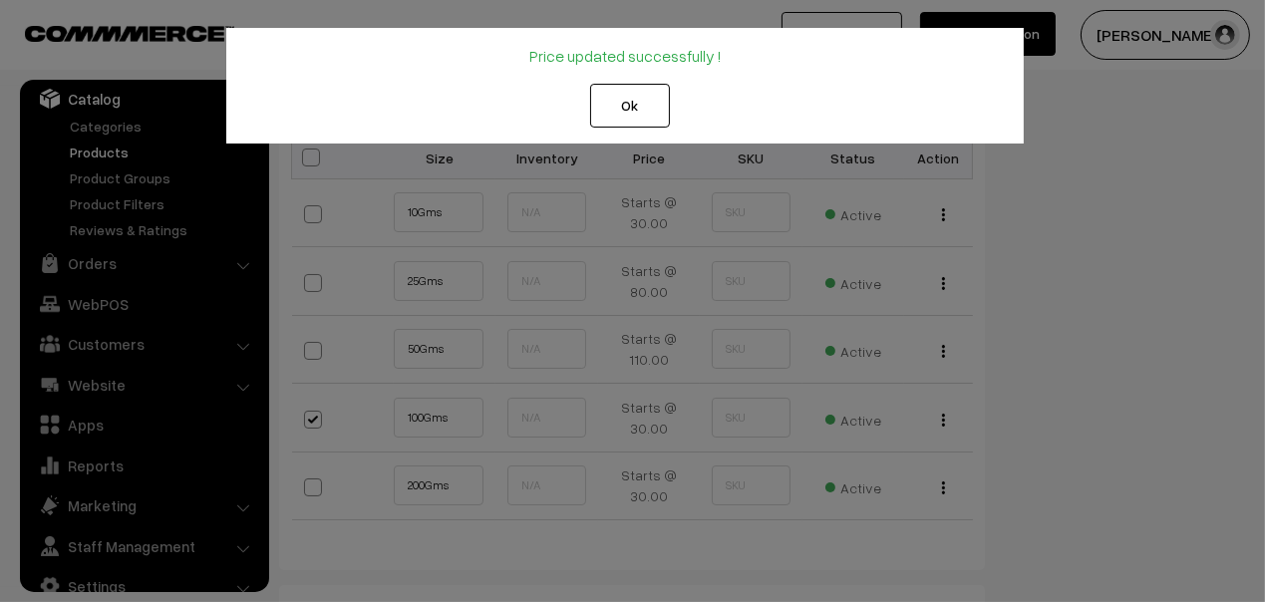
click at [625, 116] on button "Ok" at bounding box center [630, 106] width 80 height 44
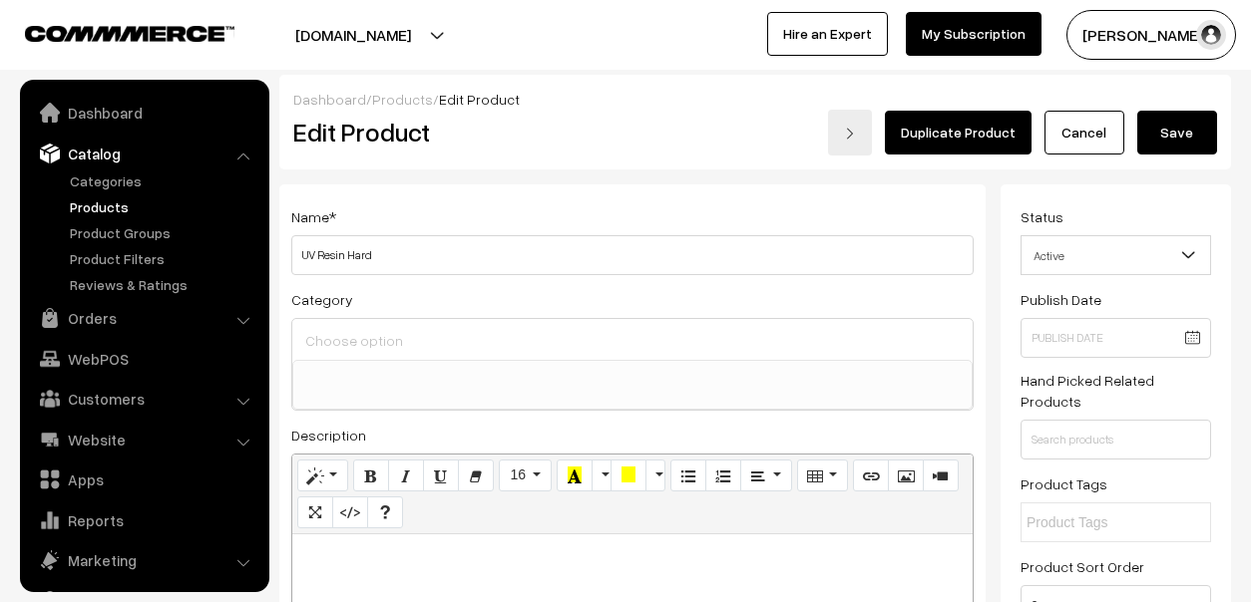
select select
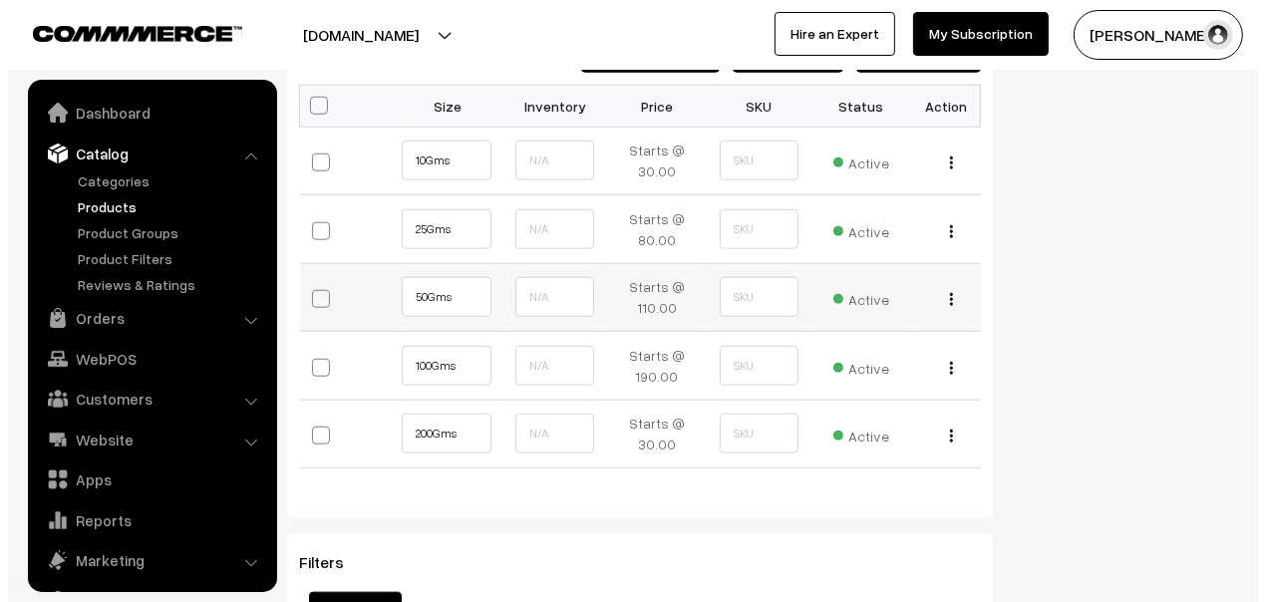
scroll to position [55, 0]
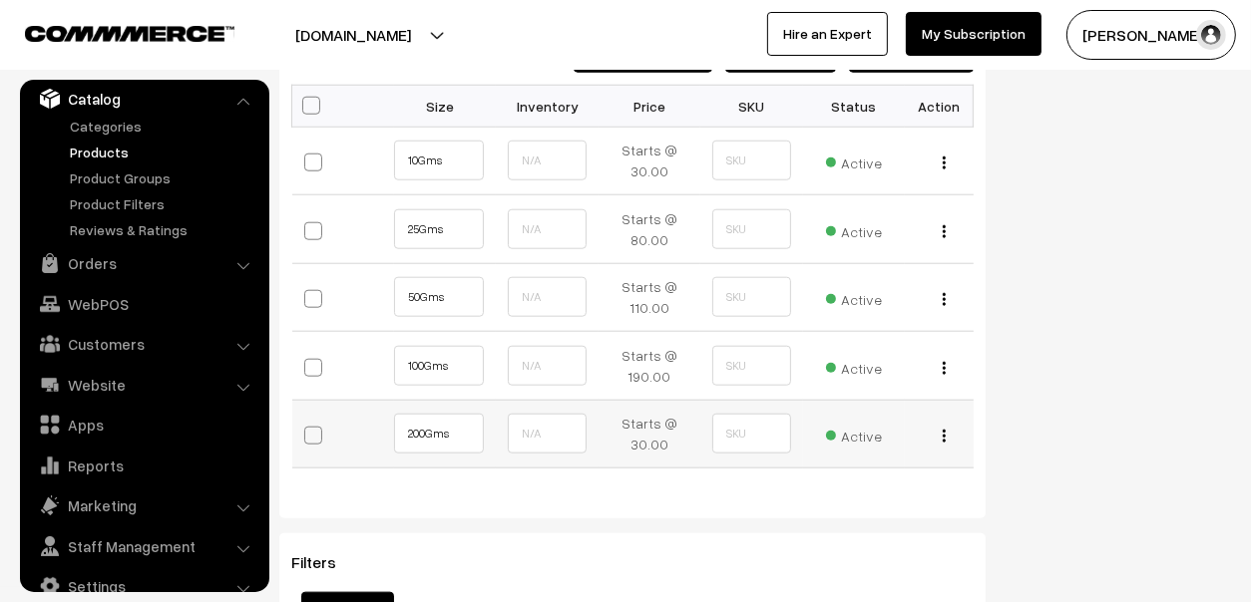
click at [314, 437] on span at bounding box center [313, 436] width 18 height 18
click at [316, 437] on input "checkbox" at bounding box center [322, 434] width 13 height 13
checkbox input "true"
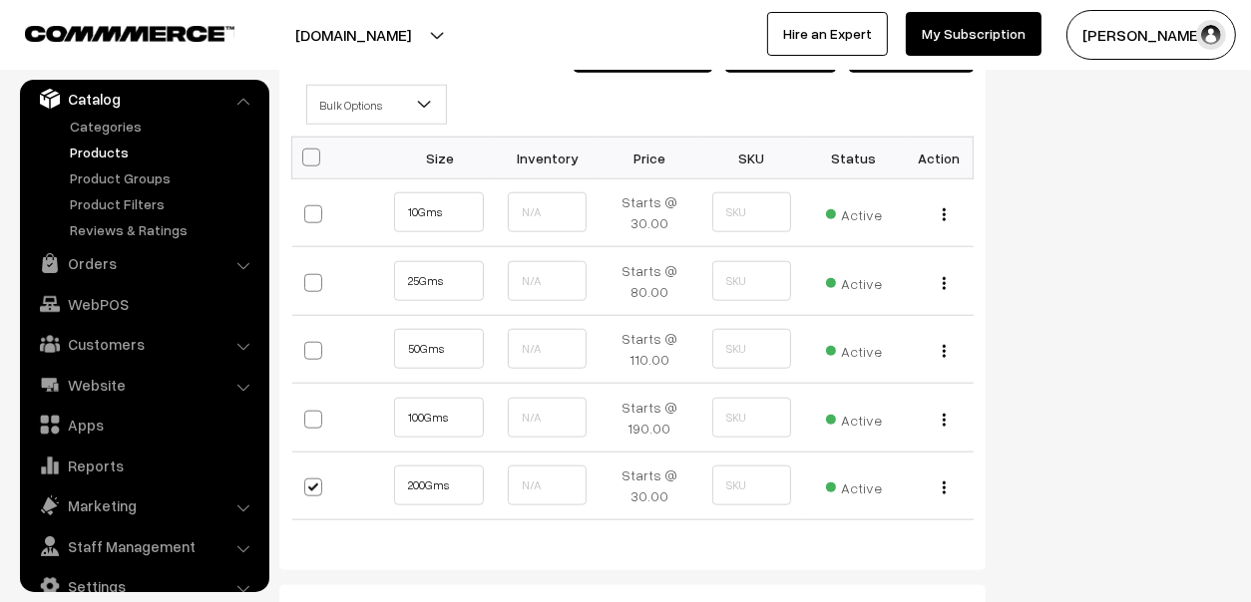
click at [421, 103] on b at bounding box center [424, 105] width 20 height 20
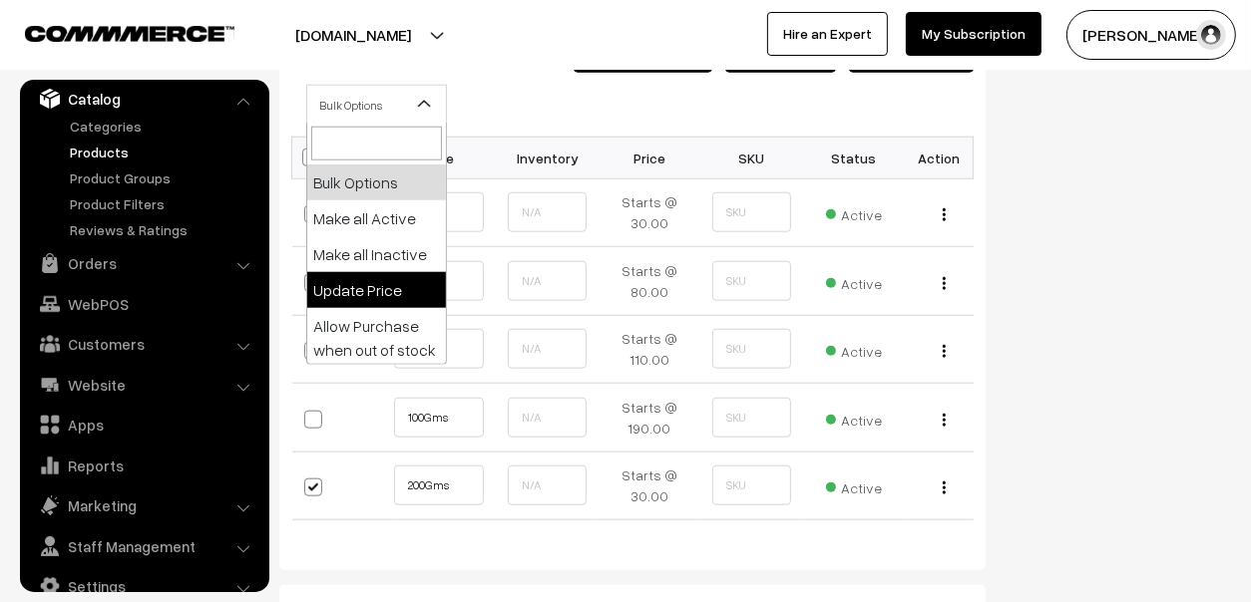
select select "0"
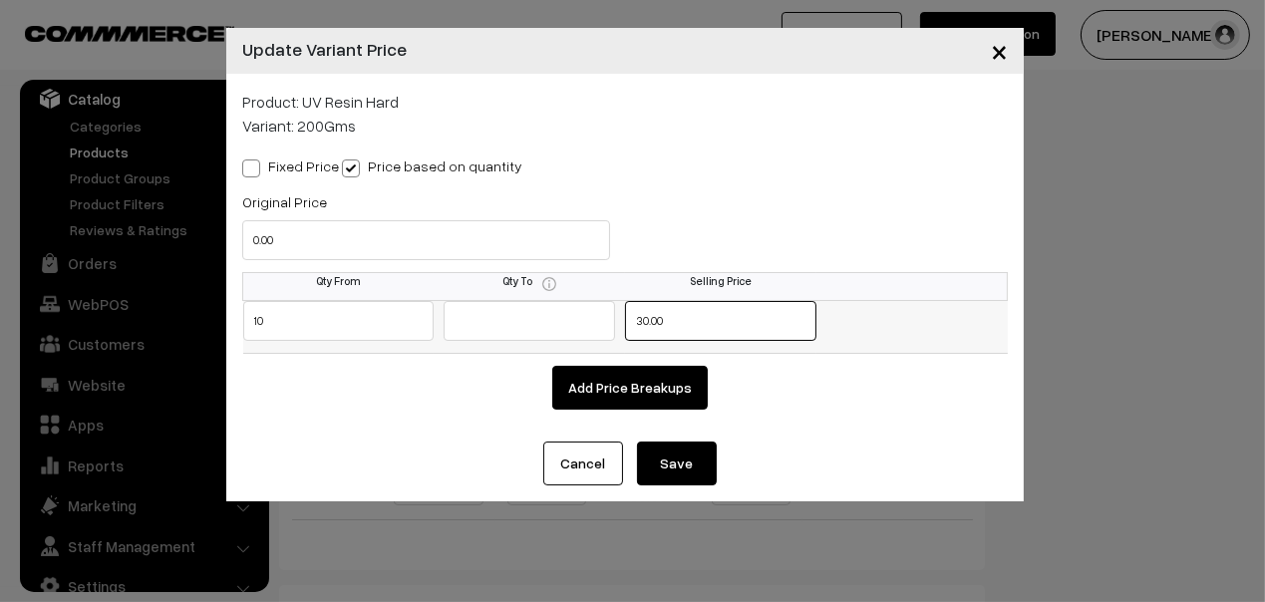
drag, startPoint x: 669, startPoint y: 310, endPoint x: 544, endPoint y: 321, distance: 125.1
click at [549, 320] on tr "10 30.00" at bounding box center [625, 326] width 765 height 53
type input "350"
click at [684, 464] on button "Save" at bounding box center [677, 464] width 80 height 44
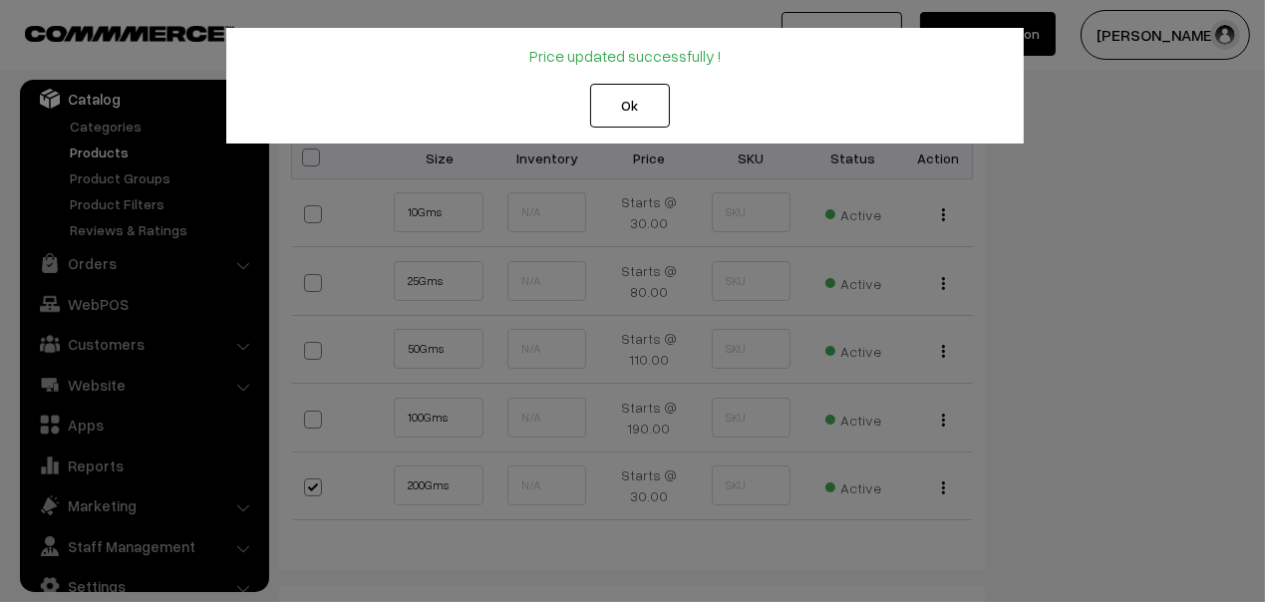
click at [649, 111] on button "Ok" at bounding box center [630, 106] width 80 height 44
click at [638, 111] on button "Ok" at bounding box center [630, 106] width 80 height 44
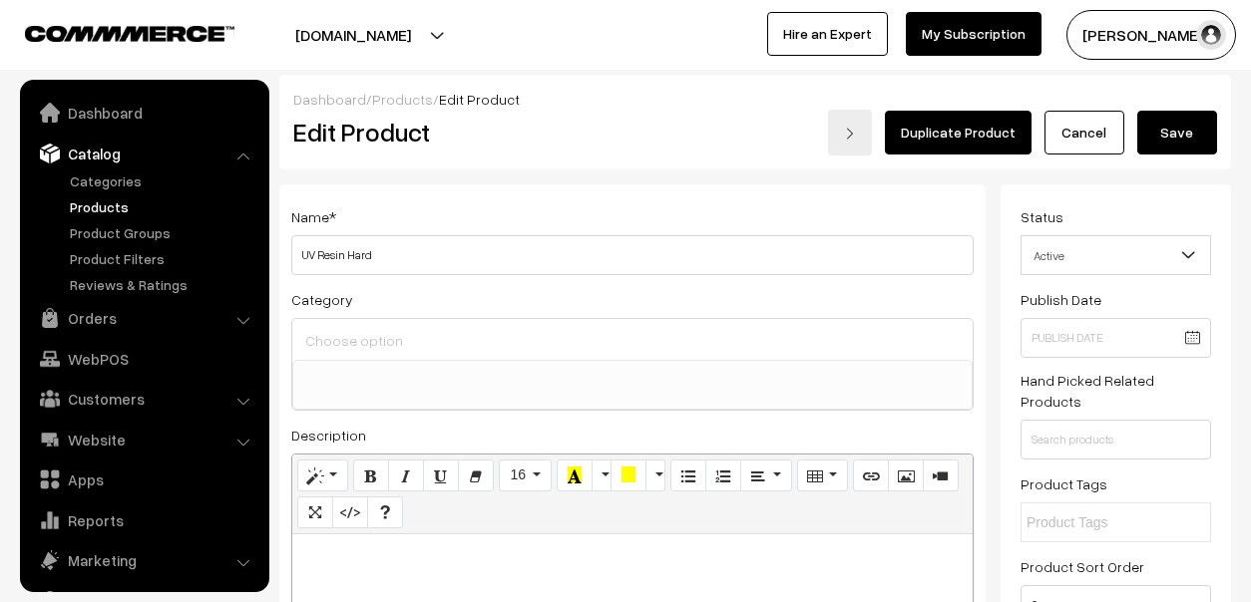
select select
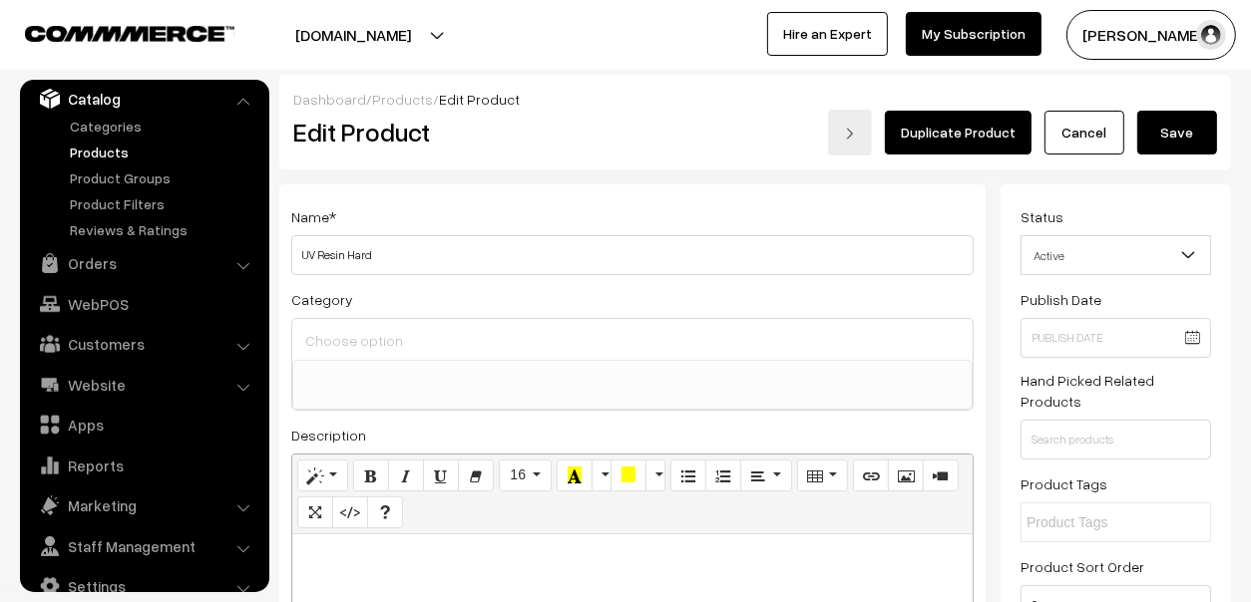
click at [1173, 131] on button "Save" at bounding box center [1177, 133] width 80 height 44
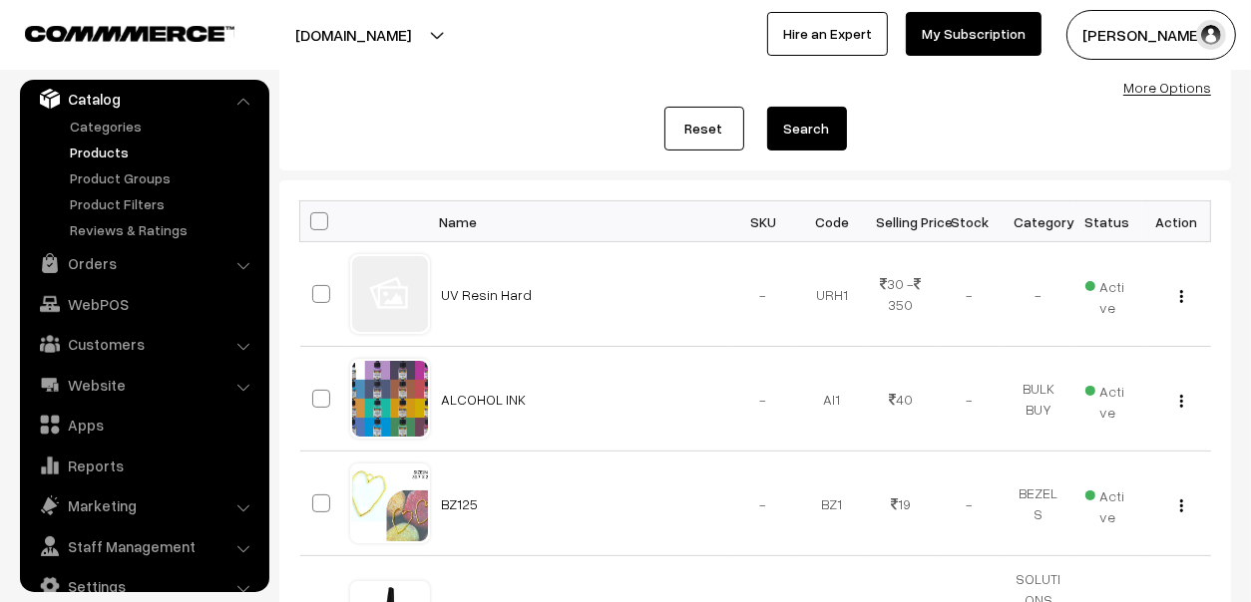
scroll to position [198, 0]
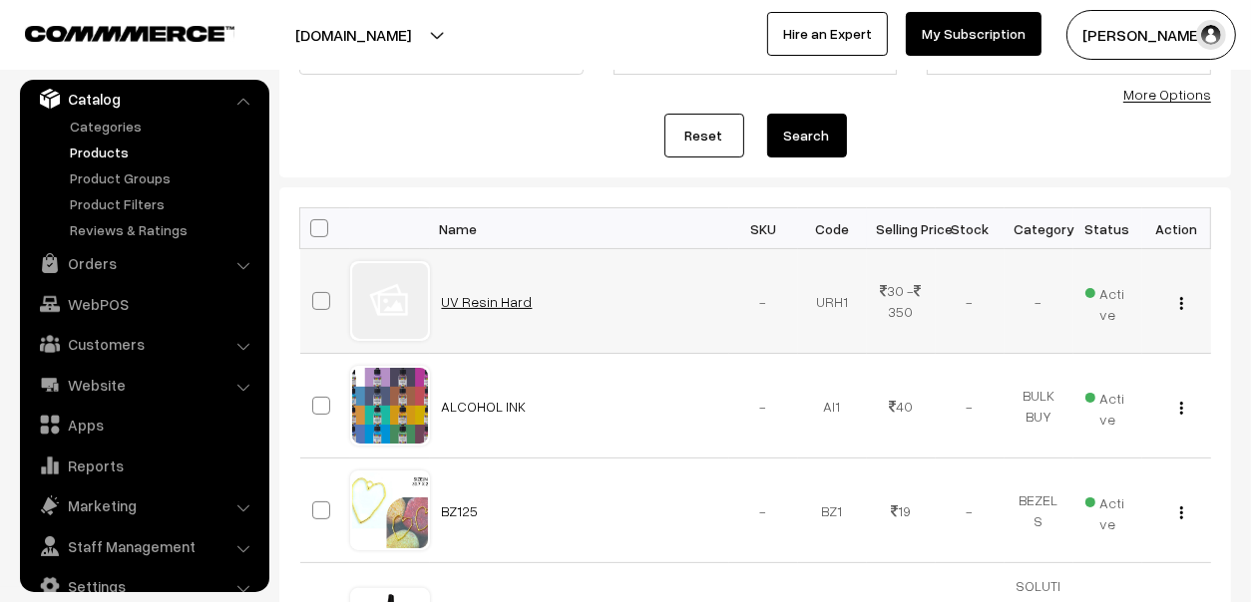
click at [483, 308] on td "UV Resin Hard" at bounding box center [579, 301] width 299 height 105
click at [503, 293] on link "UV Resin Hard" at bounding box center [487, 301] width 91 height 17
click at [505, 294] on link "UV Resin Hard" at bounding box center [487, 301] width 91 height 17
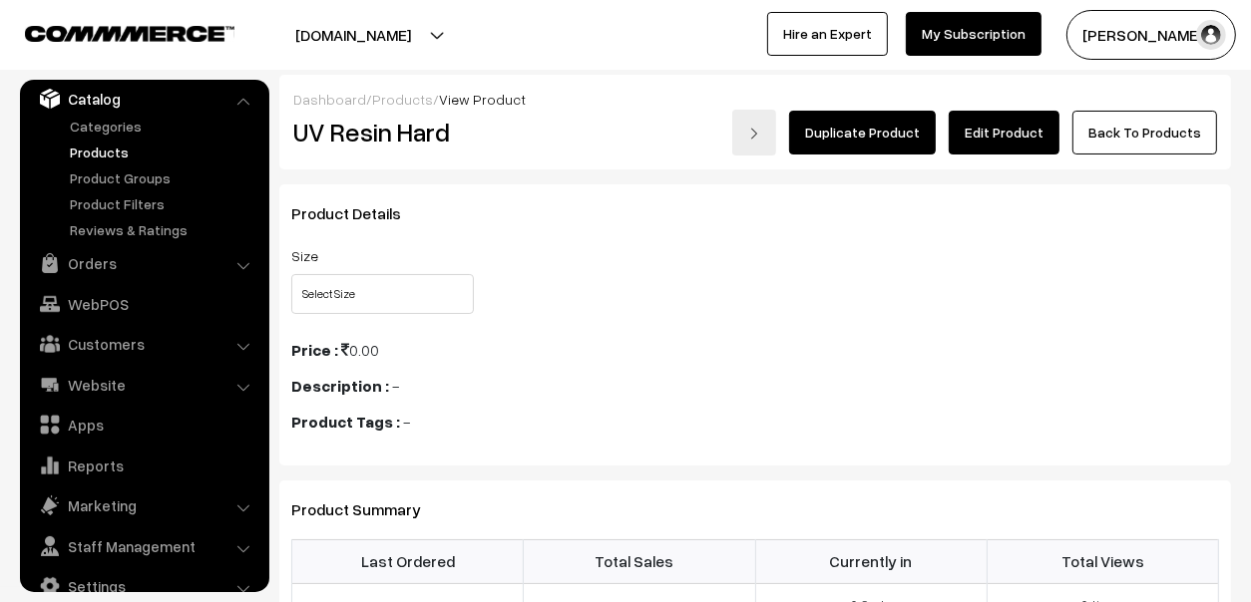
click at [1059, 146] on link "Edit Product" at bounding box center [1003, 133] width 111 height 44
click at [999, 121] on link "Edit Product" at bounding box center [1003, 133] width 111 height 44
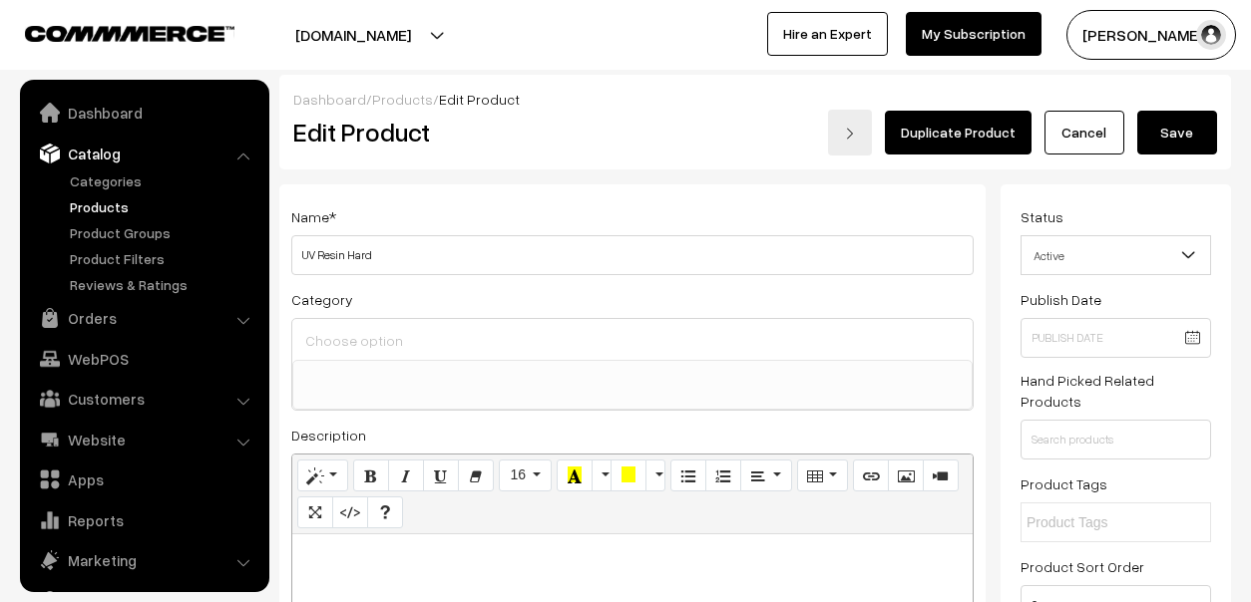
select select
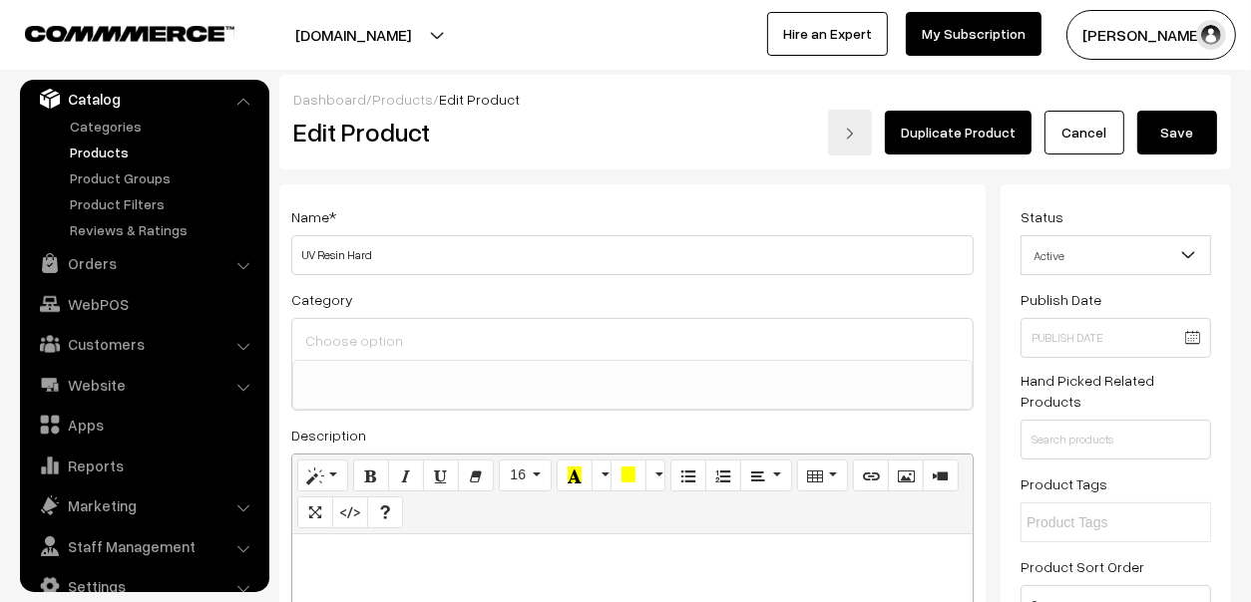
click at [559, 375] on ul at bounding box center [632, 372] width 678 height 23
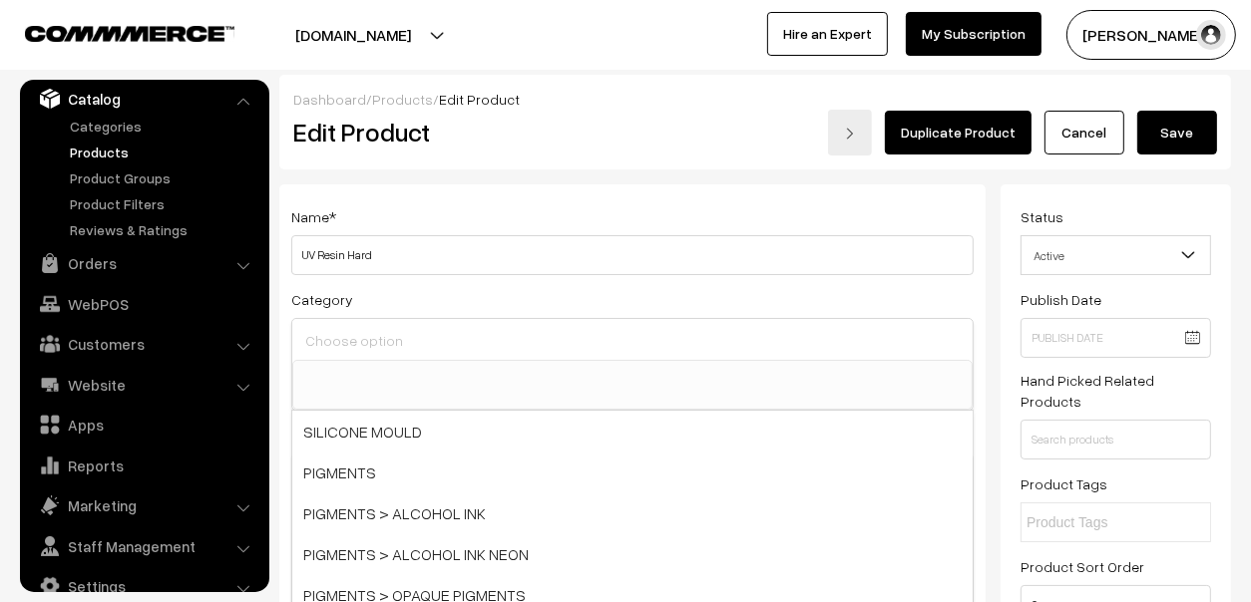
click at [525, 338] on input at bounding box center [632, 341] width 664 height 29
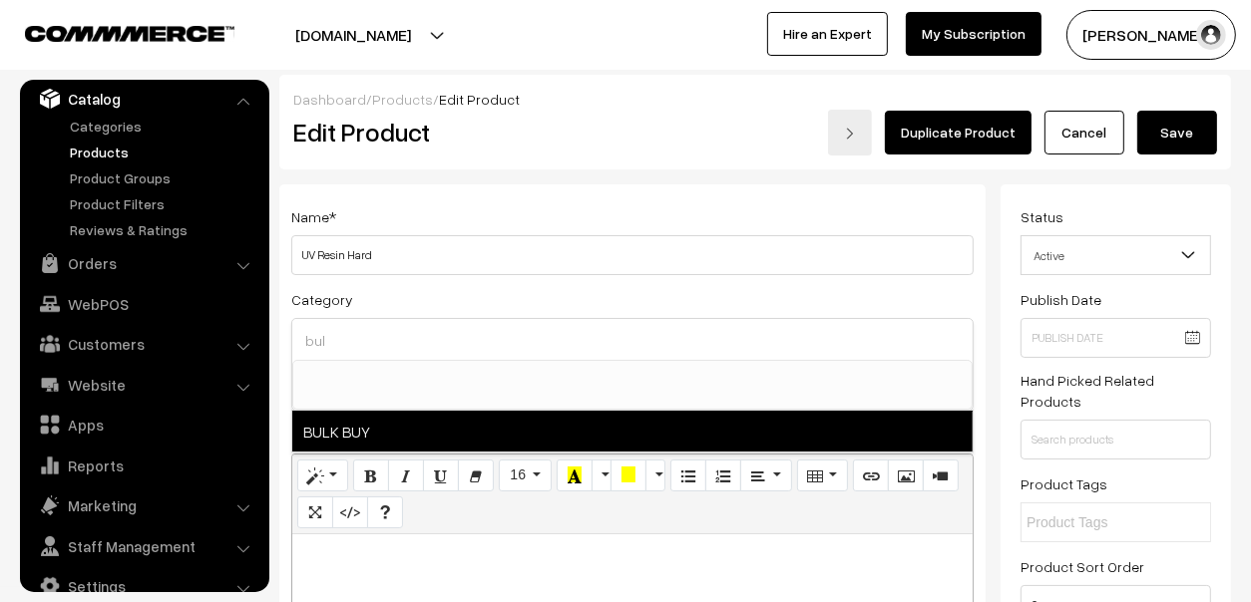
type input "bul"
click at [409, 411] on span "BULK BUY" at bounding box center [632, 431] width 680 height 41
select select "61"
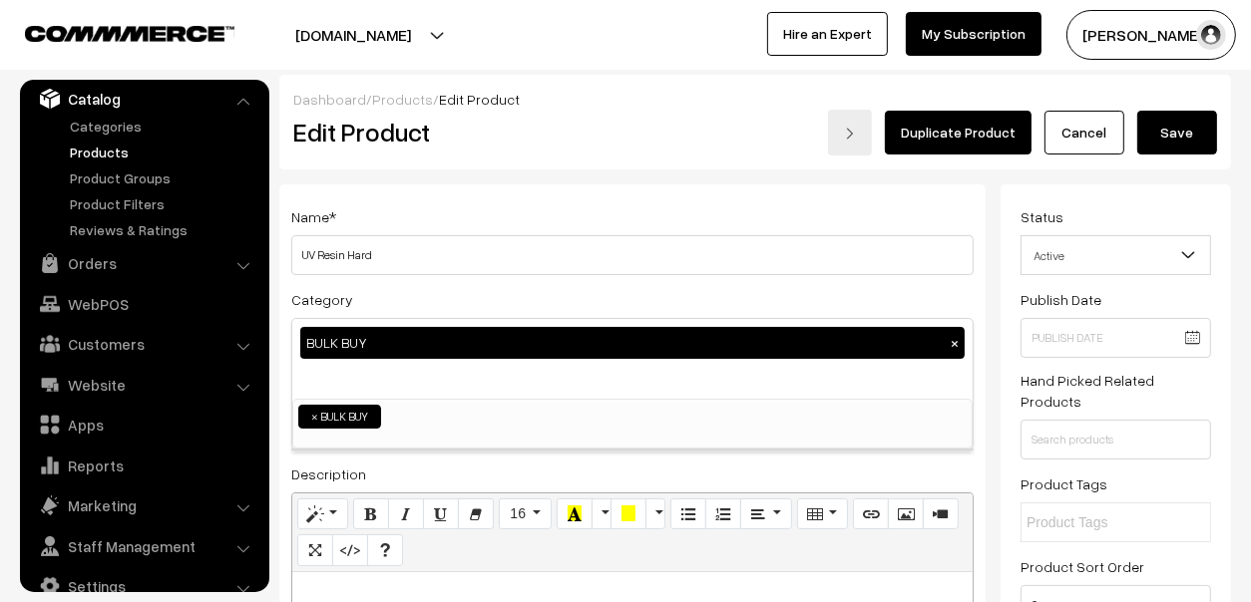
scroll to position [681, 0]
click at [1161, 134] on button "Save" at bounding box center [1177, 133] width 80 height 44
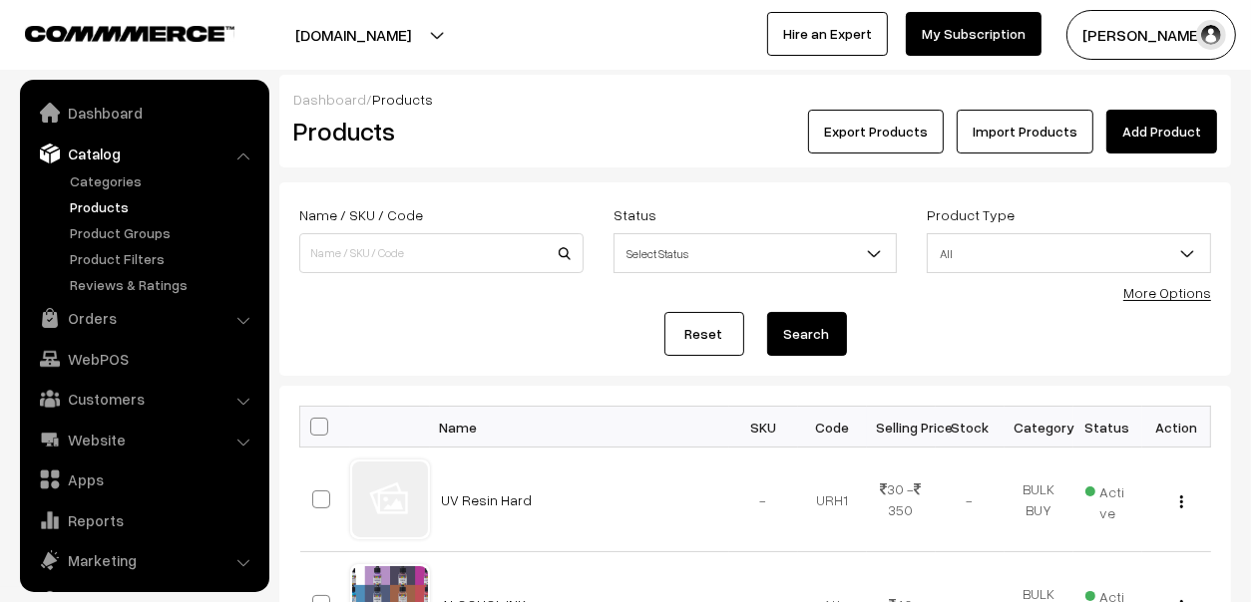
scroll to position [55, 0]
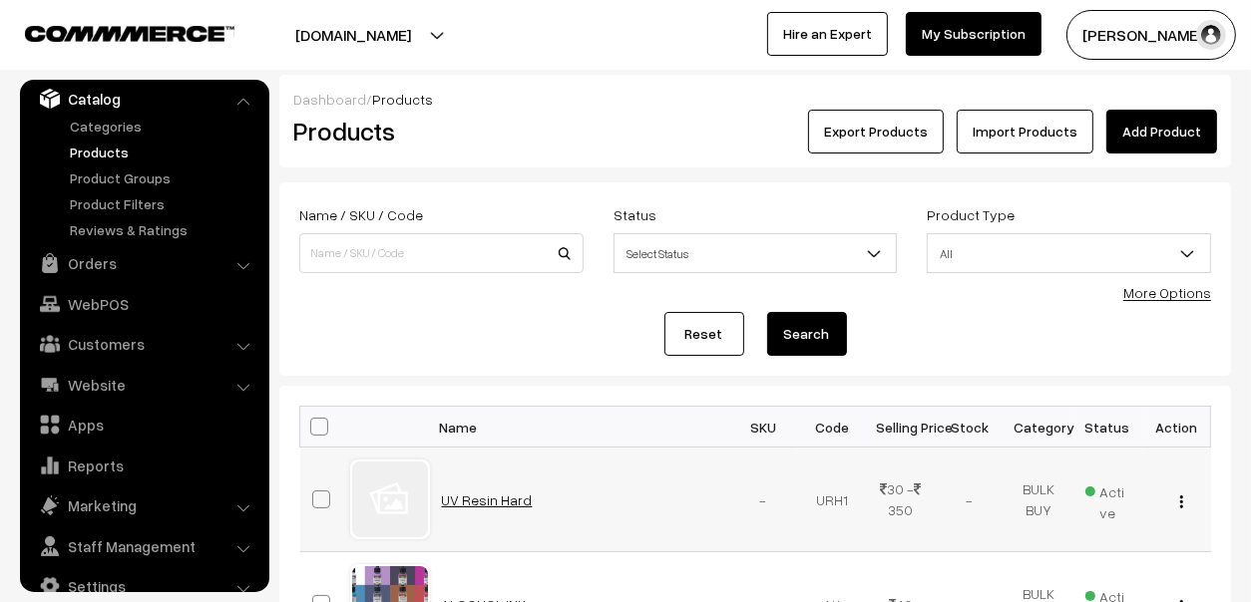
click at [505, 500] on link "UV Resin Hard" at bounding box center [487, 500] width 91 height 17
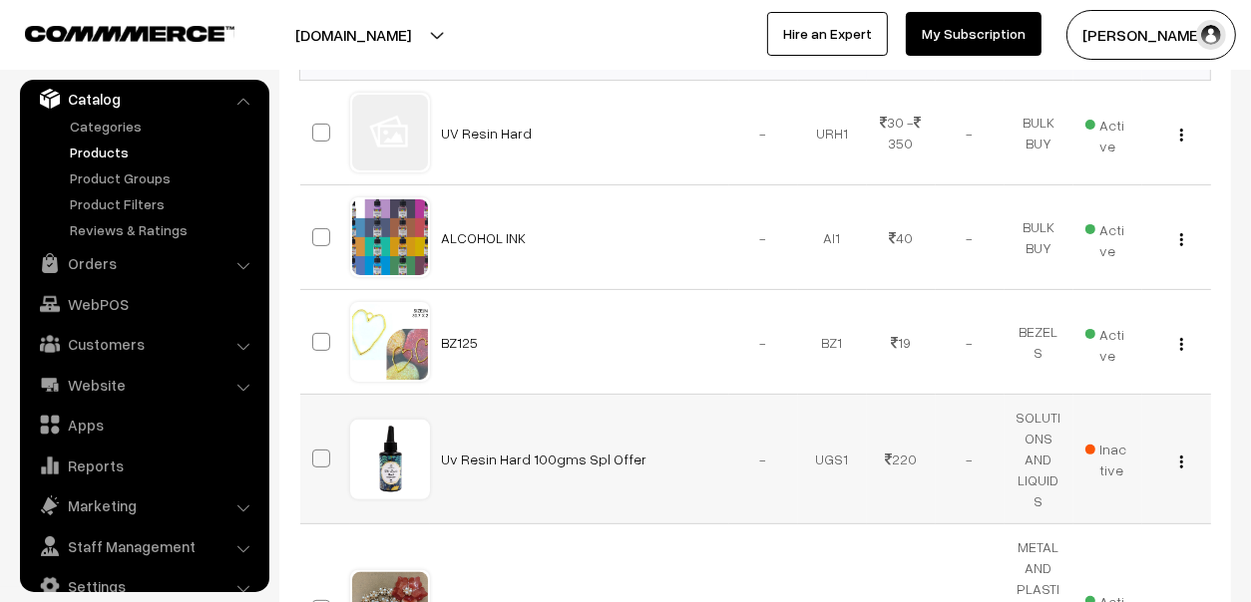
scroll to position [398, 0]
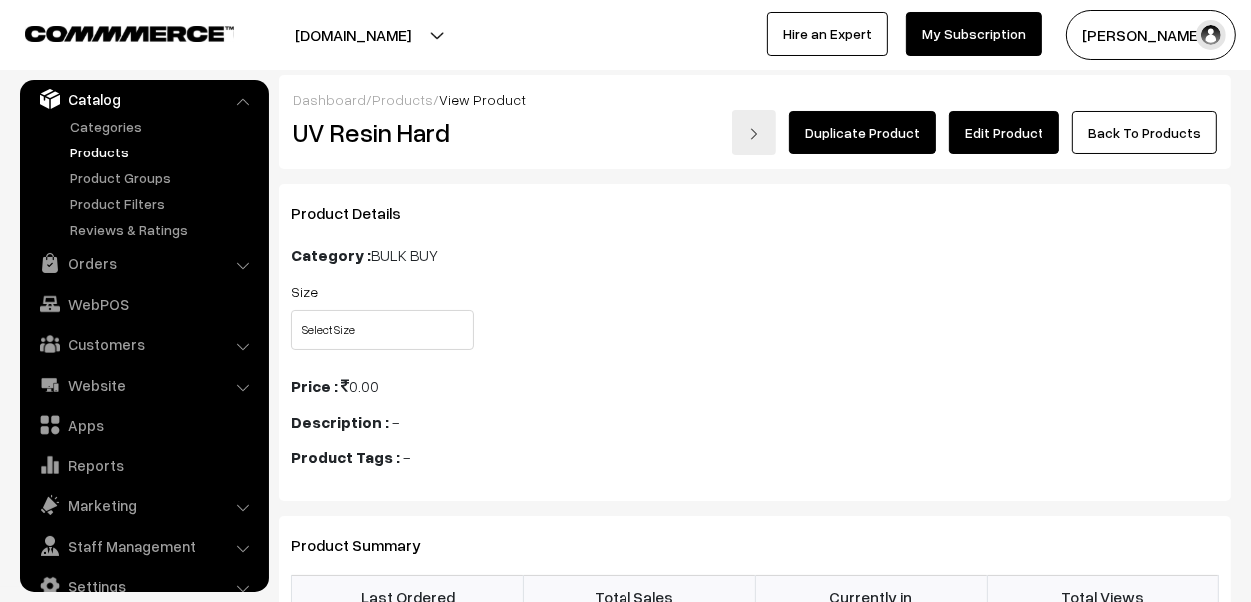
click at [969, 147] on link "Edit Product" at bounding box center [1003, 133] width 111 height 44
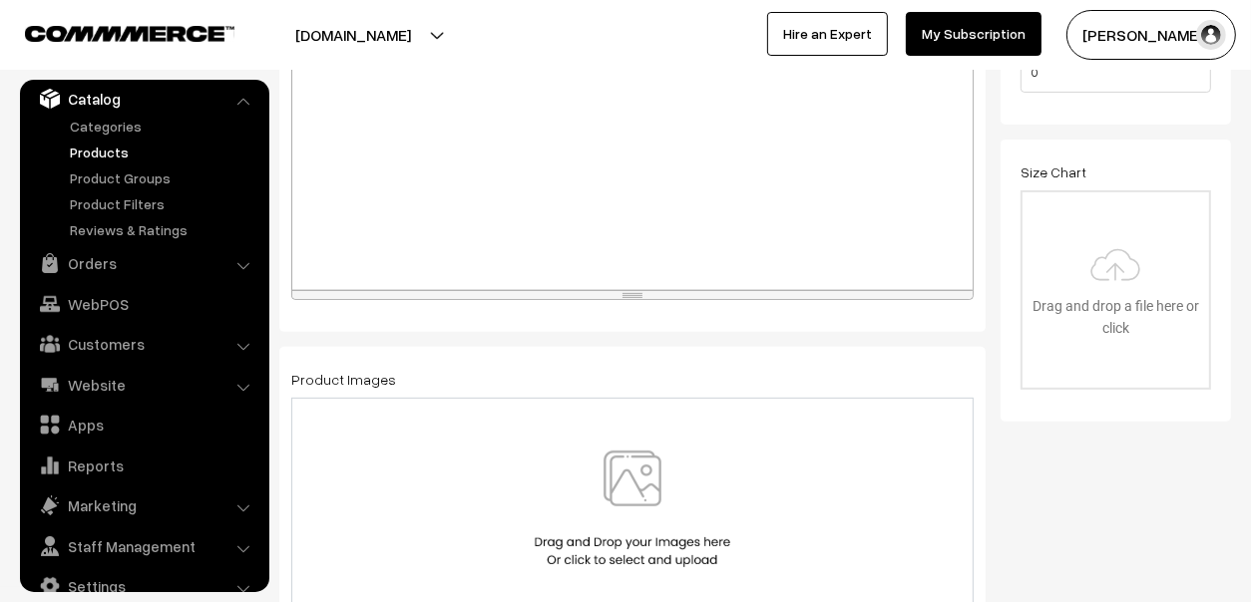
scroll to position [697, 0]
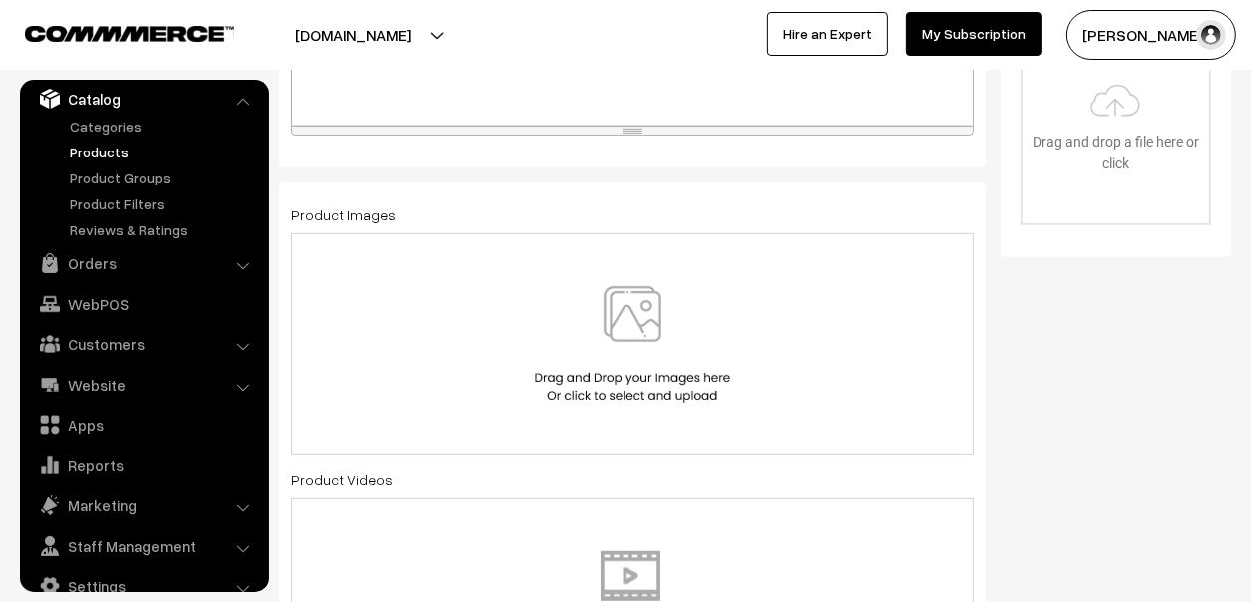
click at [624, 321] on img at bounding box center [632, 344] width 205 height 117
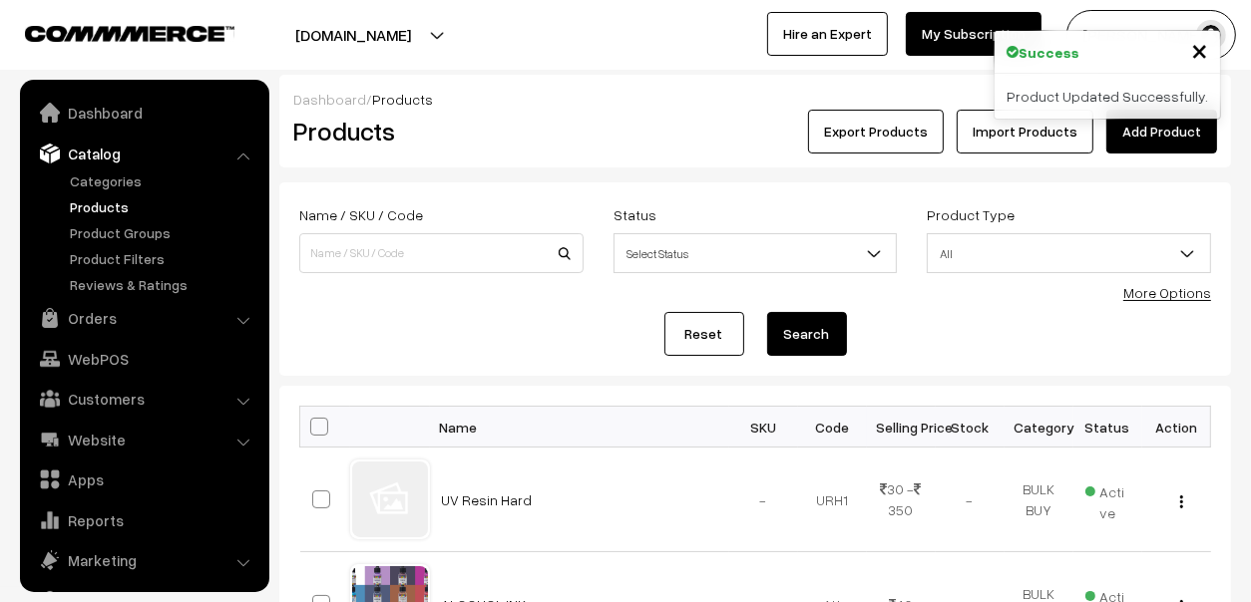
scroll to position [55, 0]
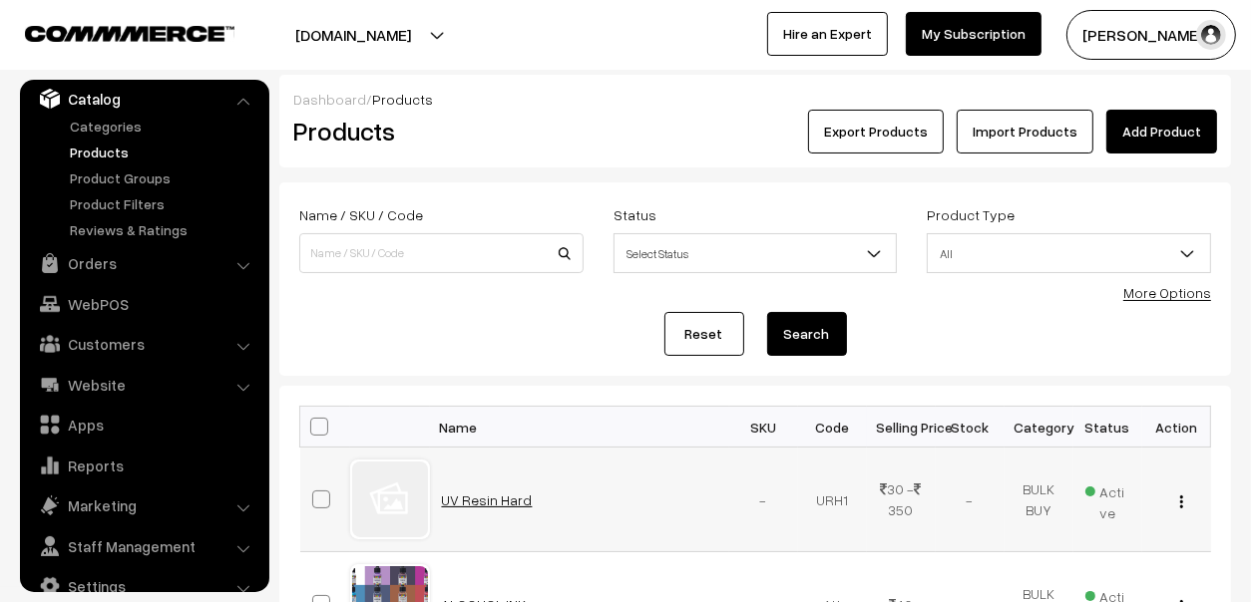
click at [462, 501] on link "UV Resin Hard" at bounding box center [487, 500] width 91 height 17
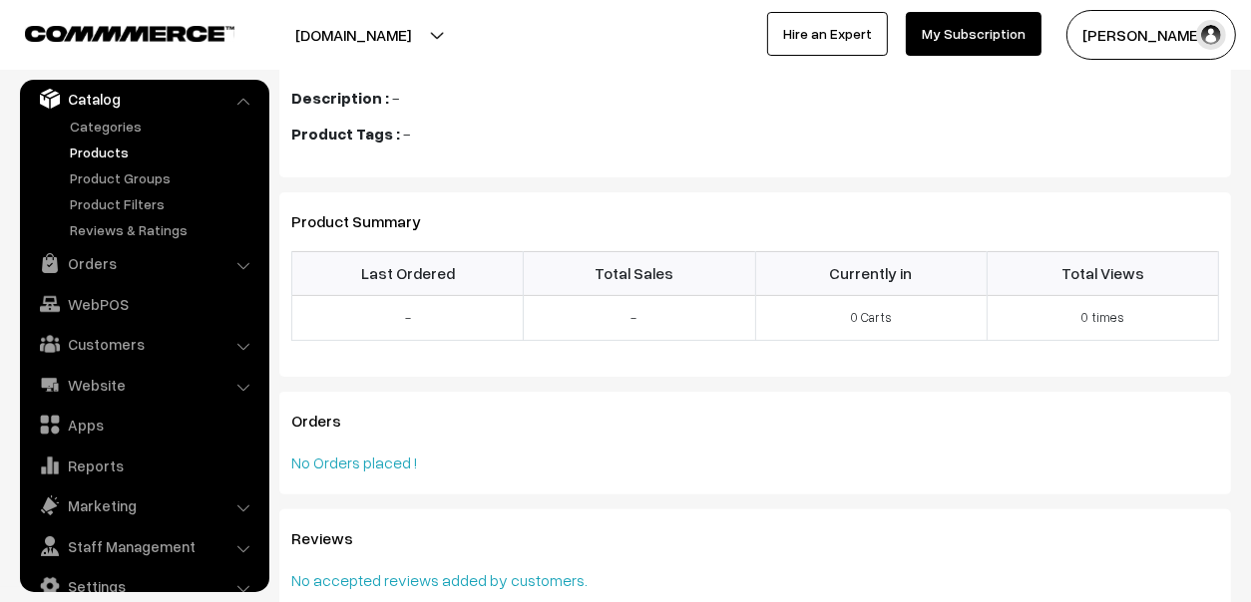
scroll to position [64, 0]
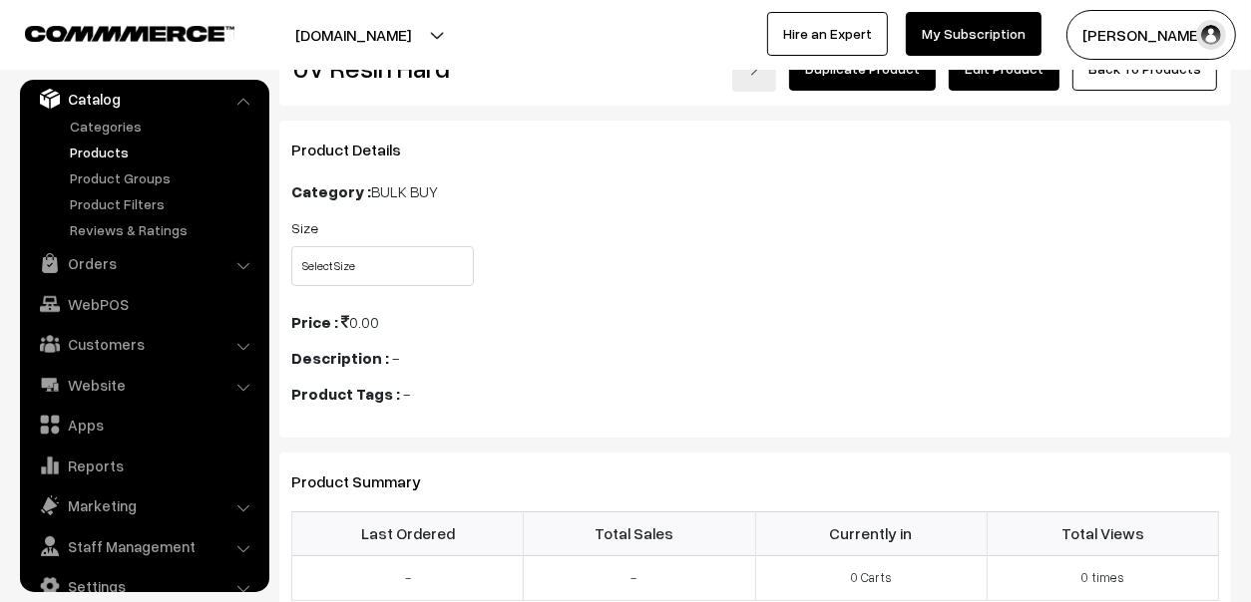
click at [1028, 79] on link "Edit Product" at bounding box center [1003, 69] width 111 height 44
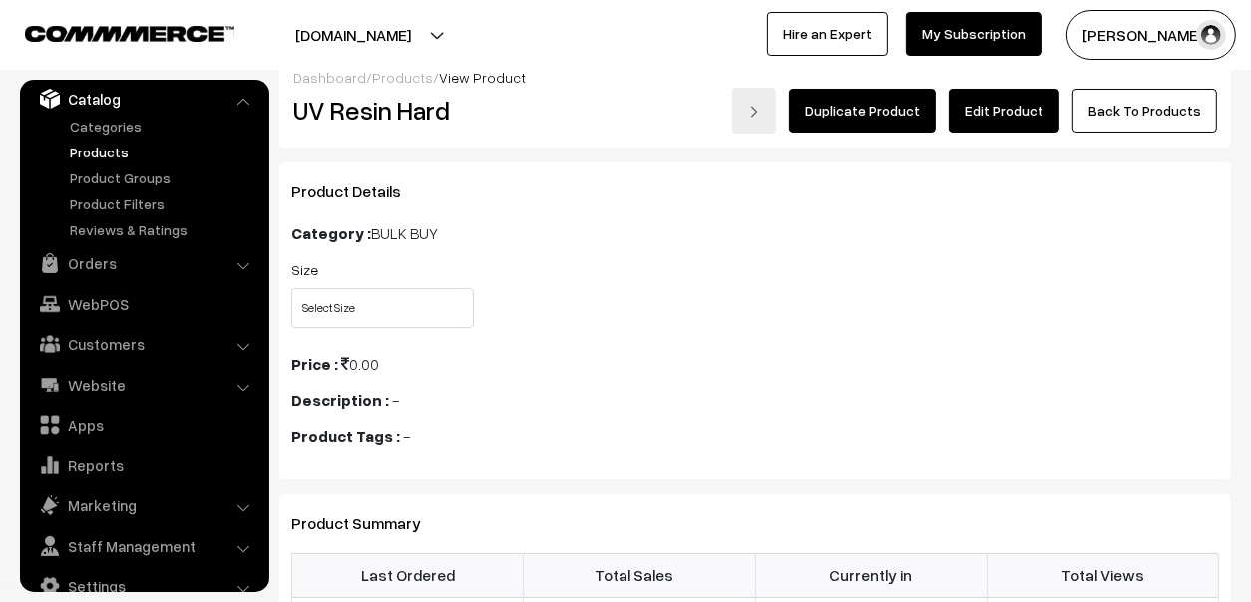
scroll to position [0, 0]
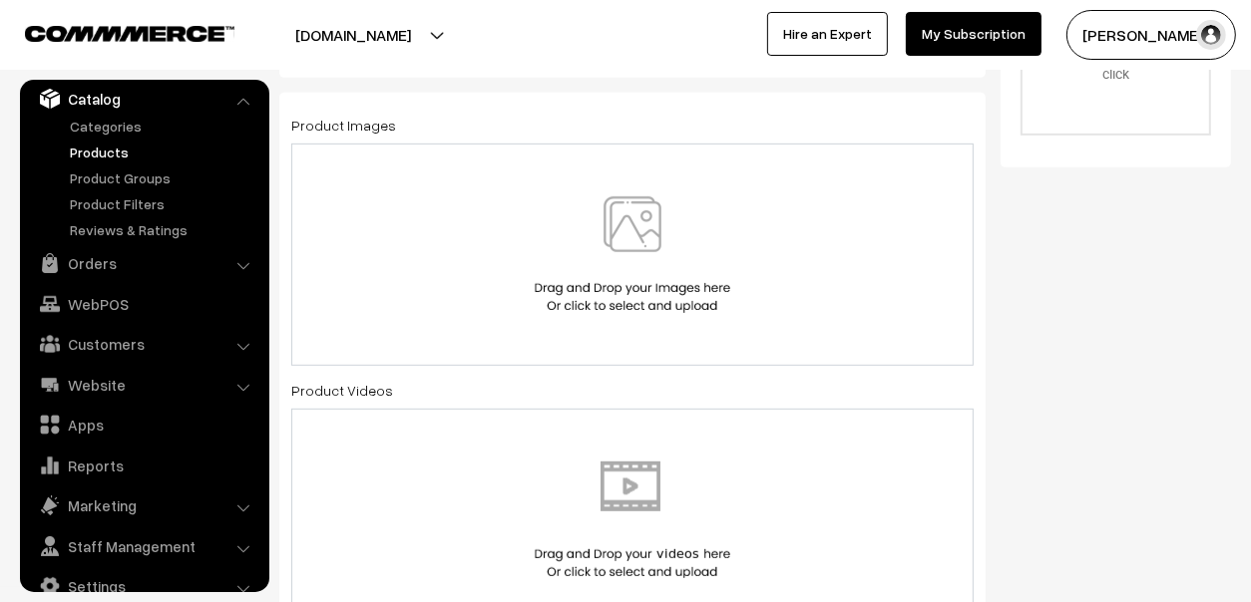
scroll to position [697, 0]
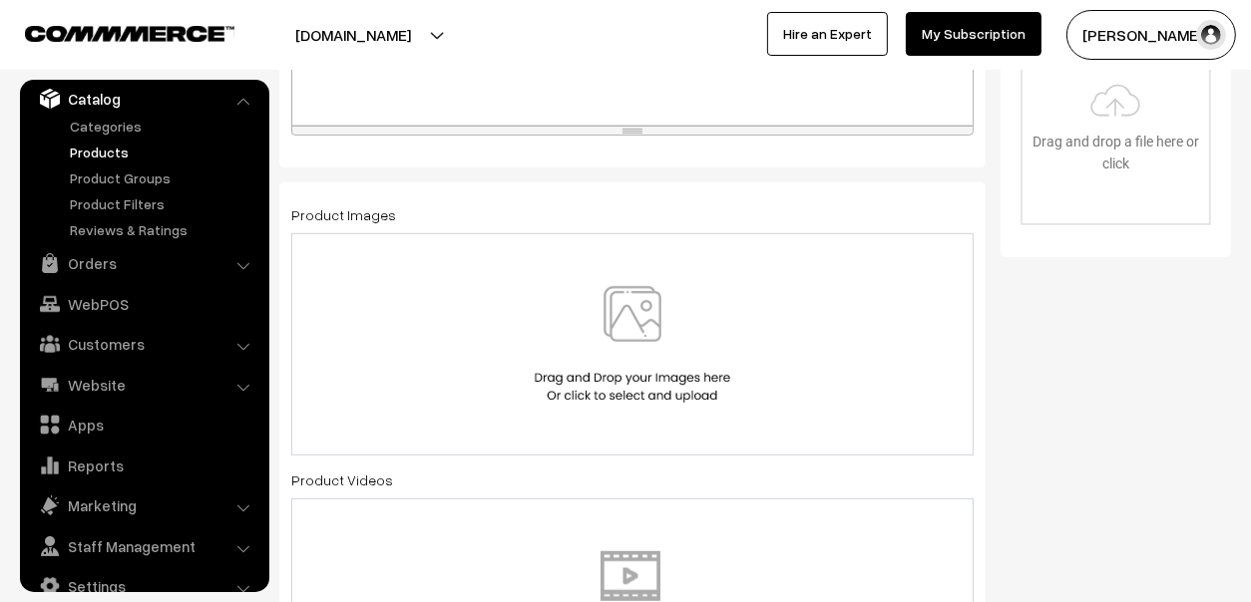
click at [655, 305] on img at bounding box center [632, 344] width 205 height 117
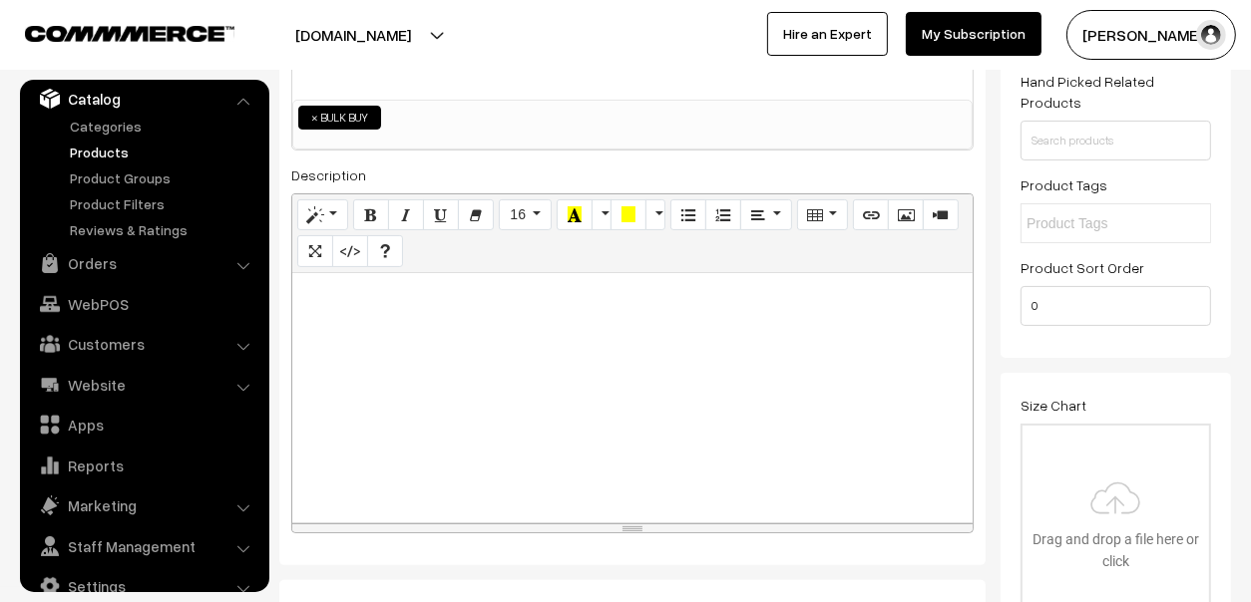
scroll to position [598, 0]
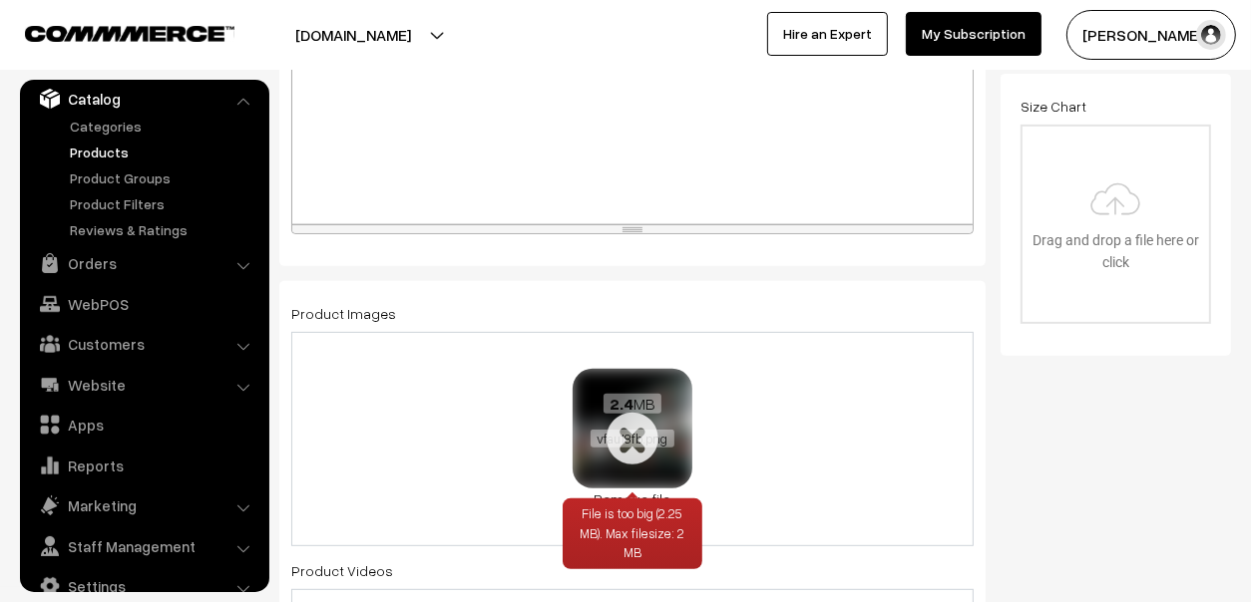
click at [630, 449] on div "2.4 MB vfau18fb.png" at bounding box center [632, 422] width 120 height 107
click at [645, 434] on span "vfau18fb.png" at bounding box center [631, 439] width 83 height 18
click at [618, 452] on div "2.4 MB vfau18fb.png" at bounding box center [632, 422] width 120 height 107
click at [647, 447] on div "vfau18fb.png" at bounding box center [632, 440] width 94 height 20
click at [636, 435] on span "vfau18fb.png" at bounding box center [631, 439] width 83 height 18
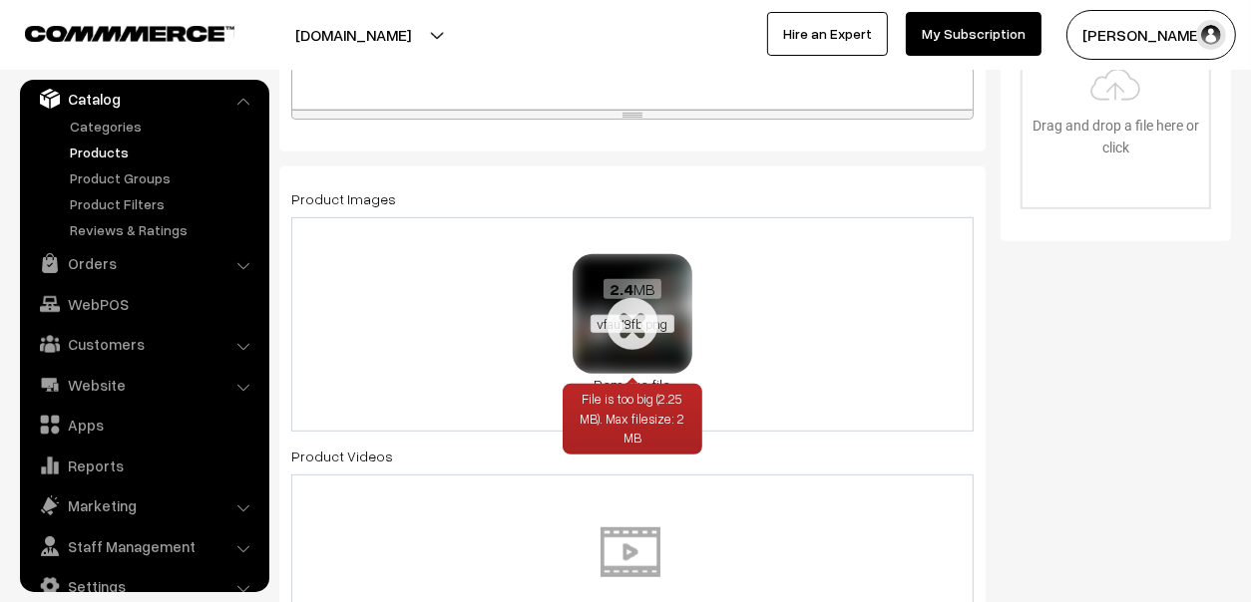
scroll to position [897, 0]
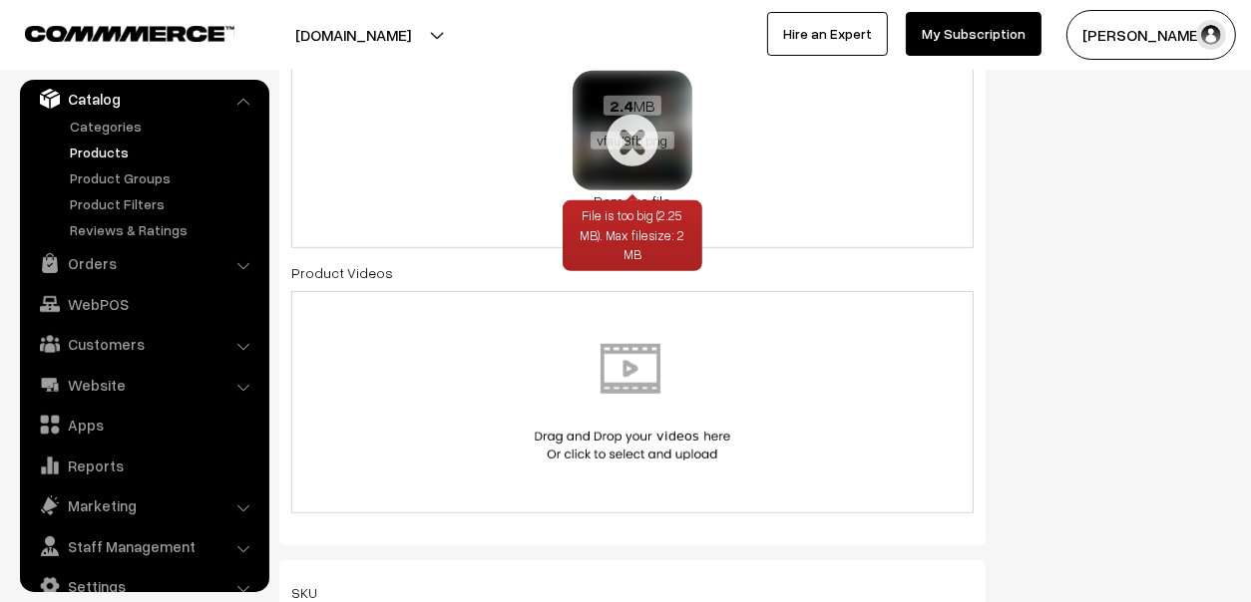
click at [626, 200] on div "File is too big (2.25 MB). Max filesize: 2 MB" at bounding box center [632, 236] width 140 height 72
click at [658, 191] on link "Remove file" at bounding box center [632, 200] width 120 height 21
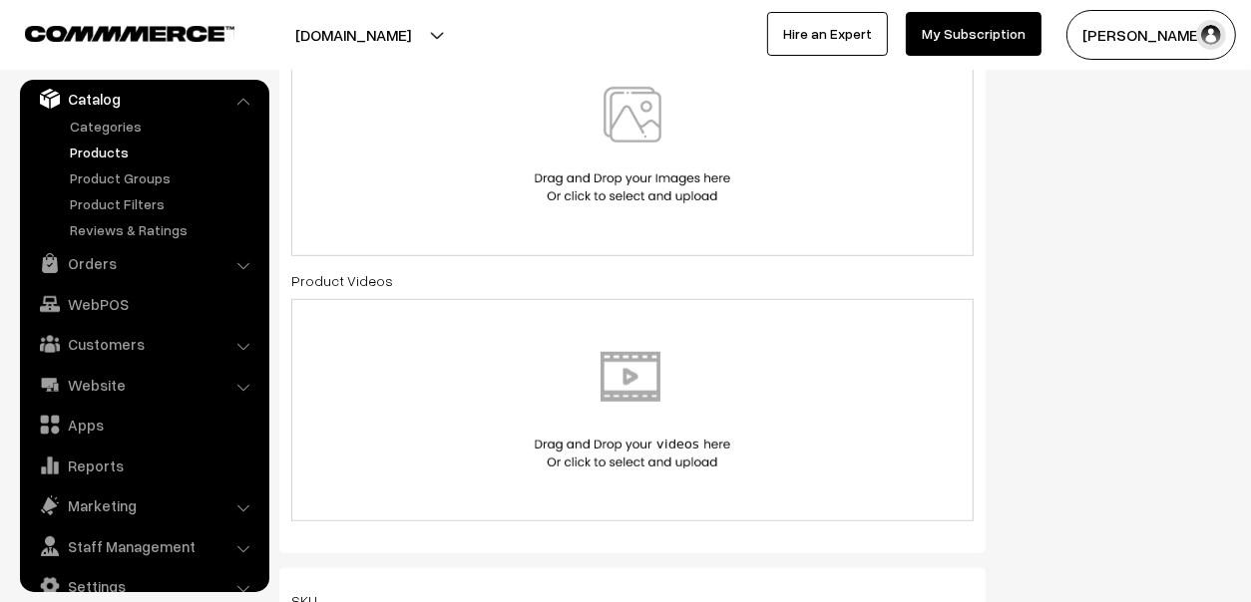
click at [619, 135] on img at bounding box center [632, 145] width 205 height 117
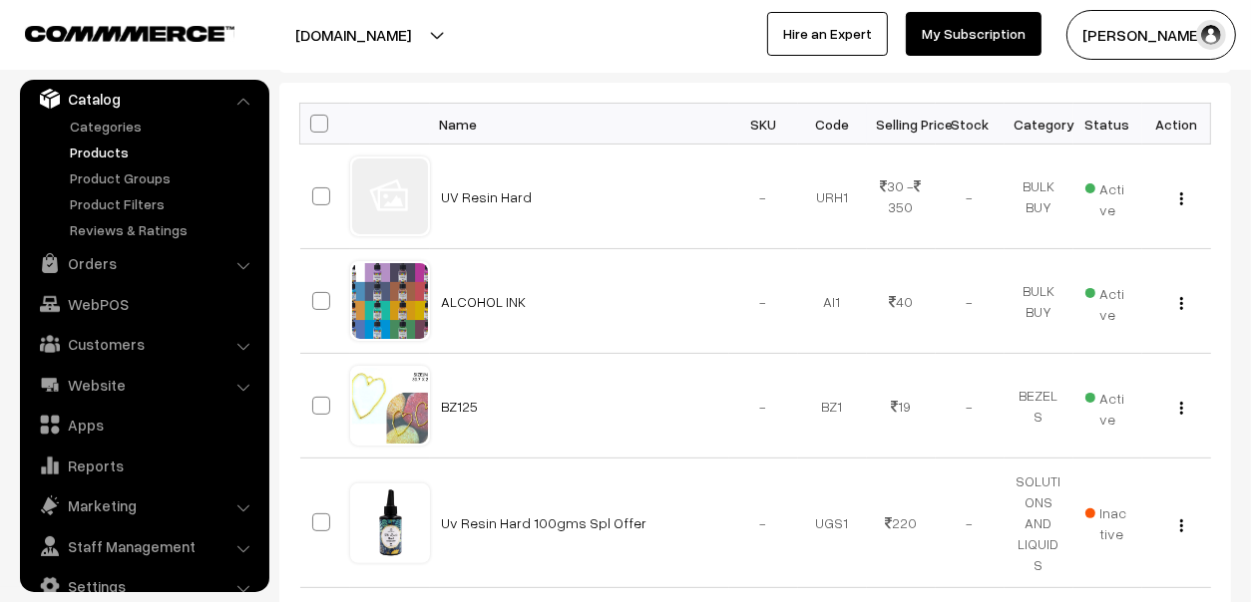
scroll to position [299, 0]
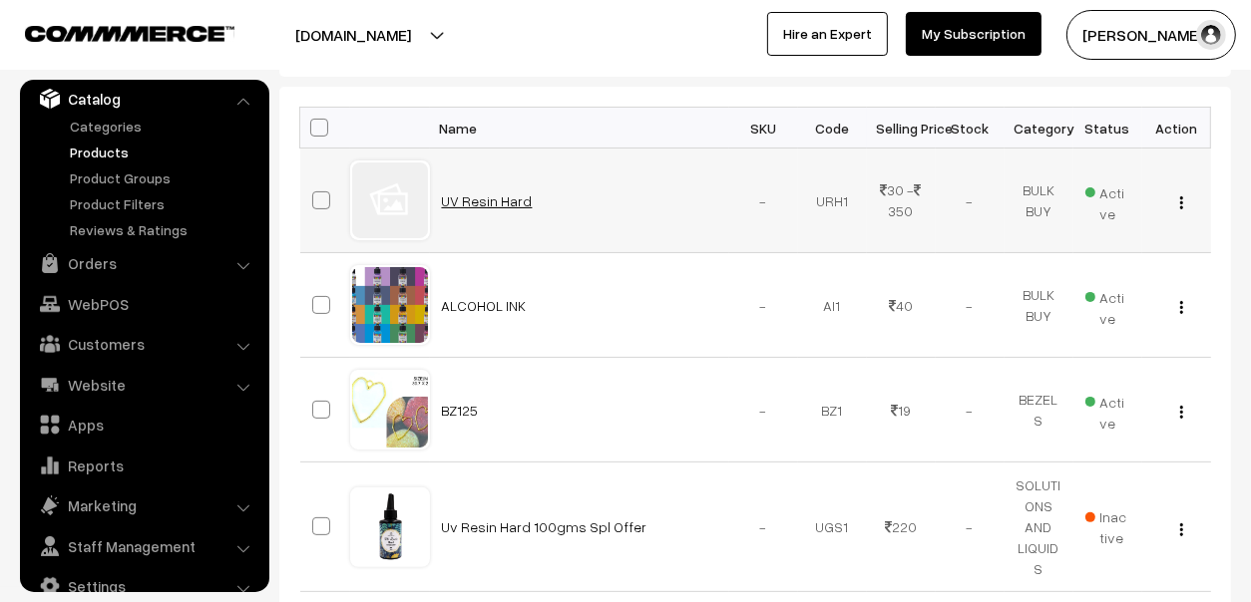
click at [469, 199] on link "UV Resin Hard" at bounding box center [487, 200] width 91 height 17
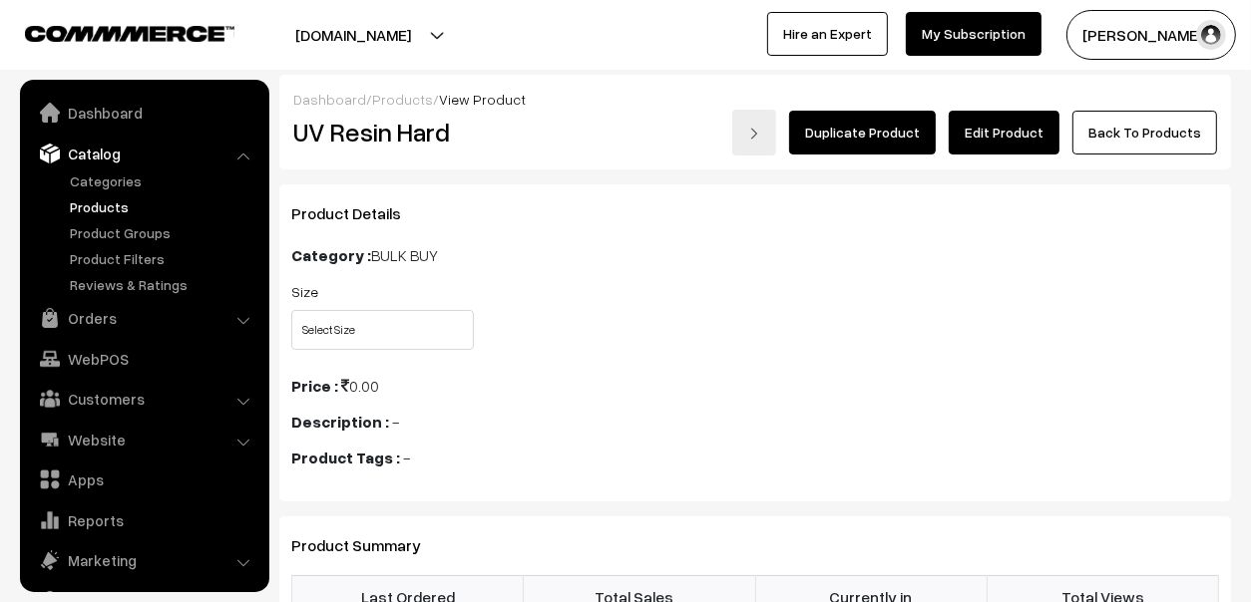
scroll to position [55, 0]
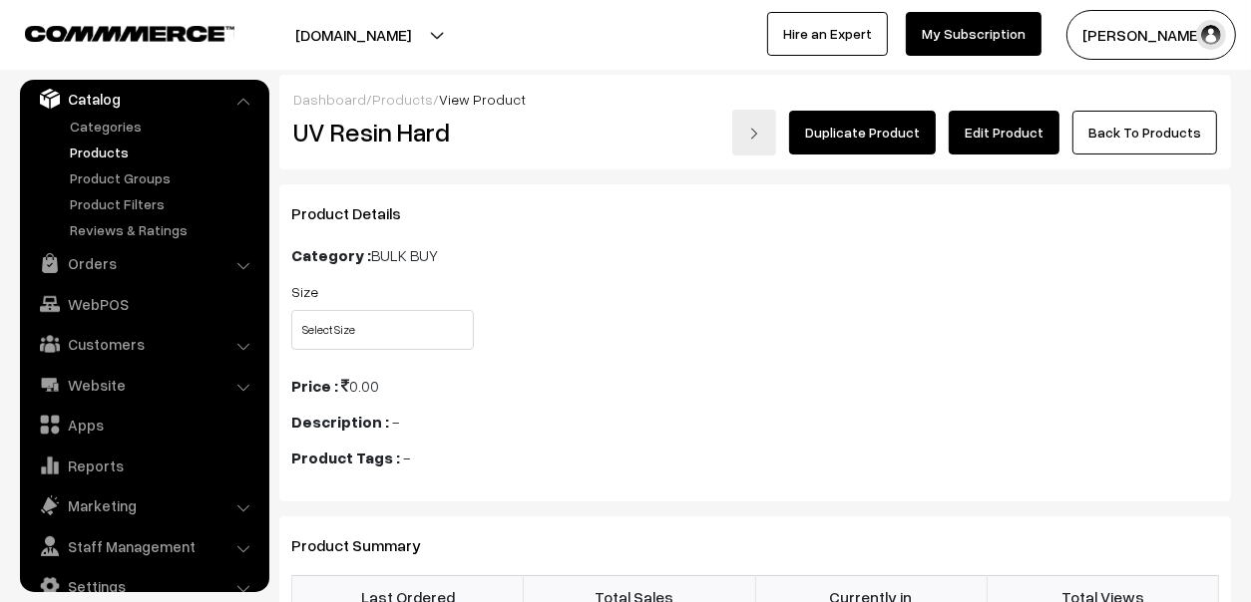
click at [1015, 128] on link "Edit Product" at bounding box center [1003, 133] width 111 height 44
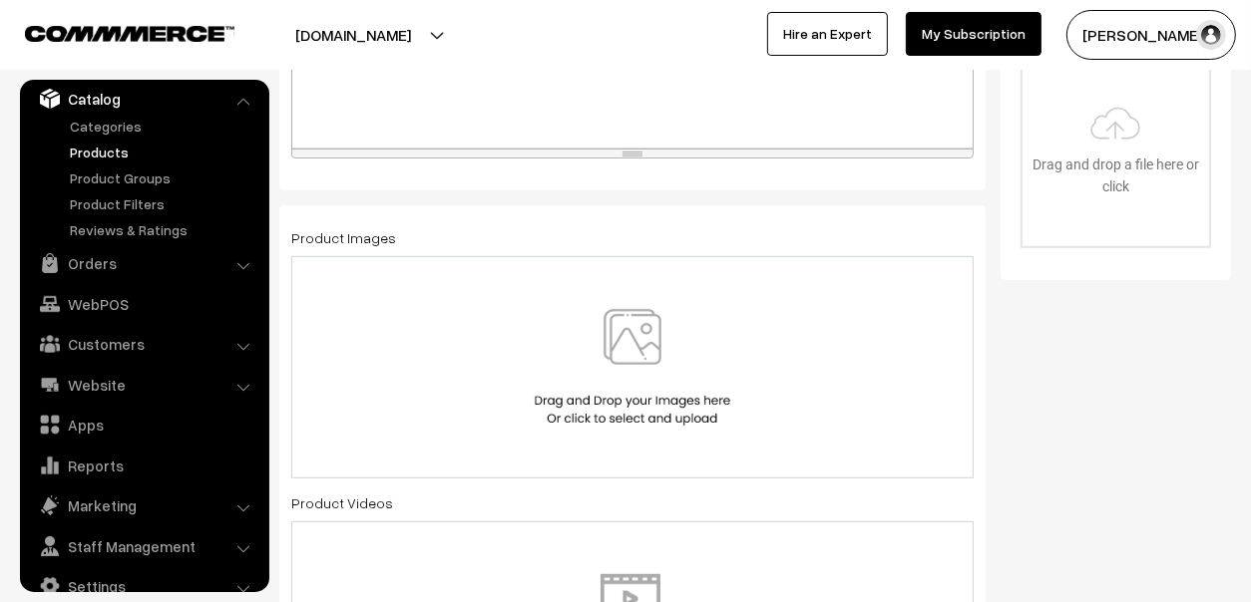
scroll to position [697, 0]
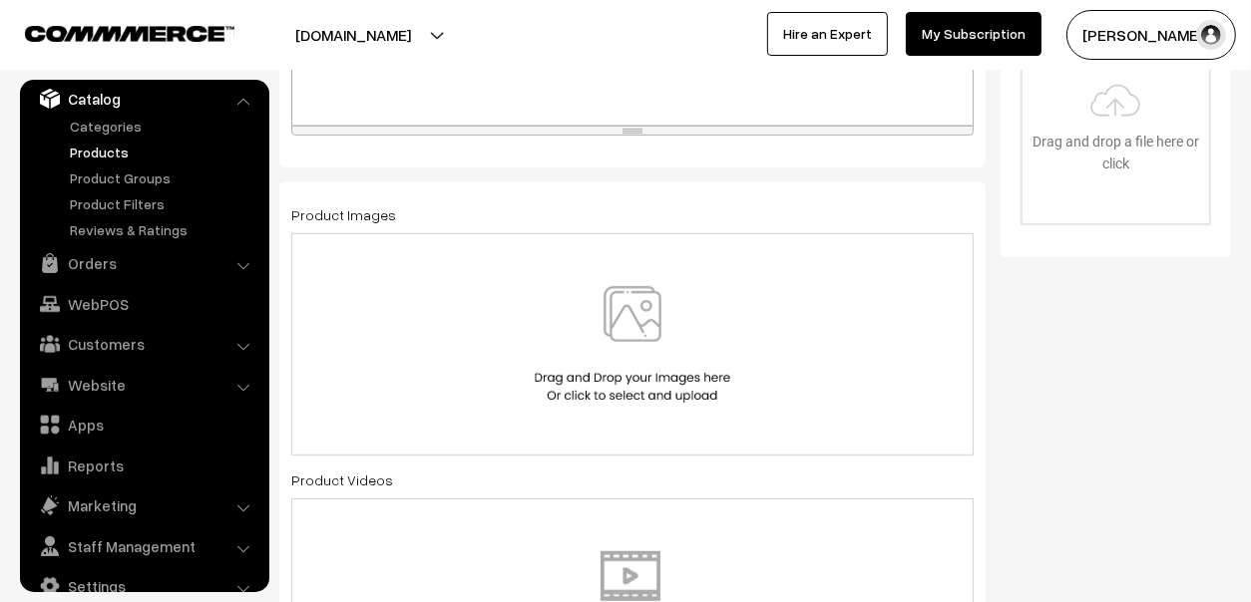
click at [651, 330] on img at bounding box center [632, 344] width 205 height 117
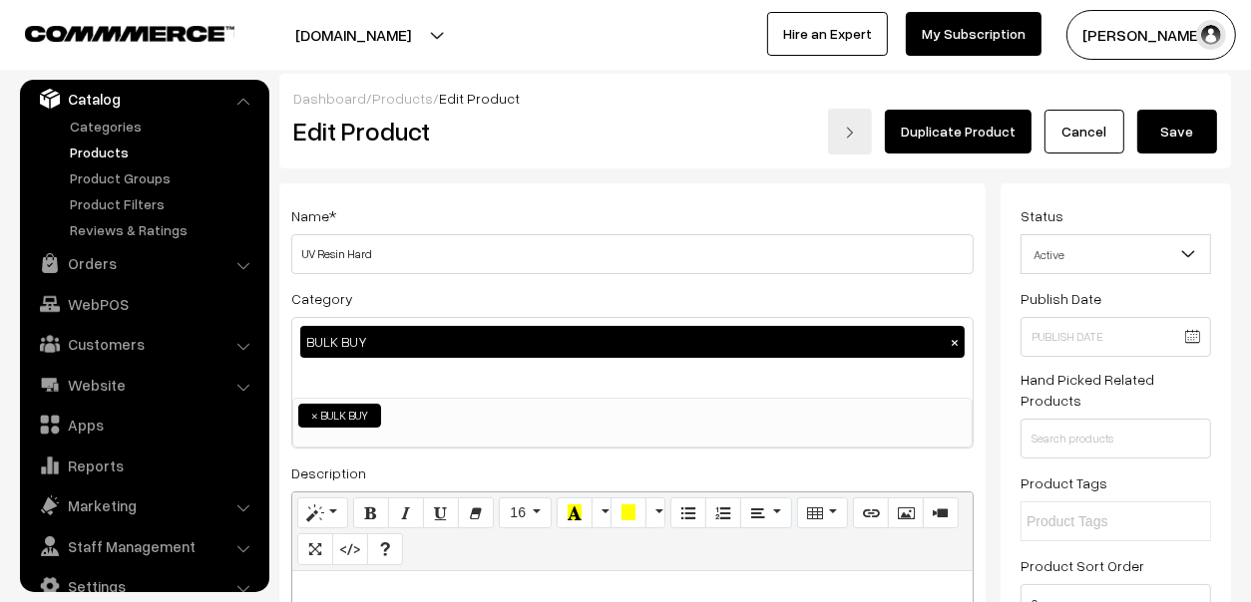
scroll to position [0, 0]
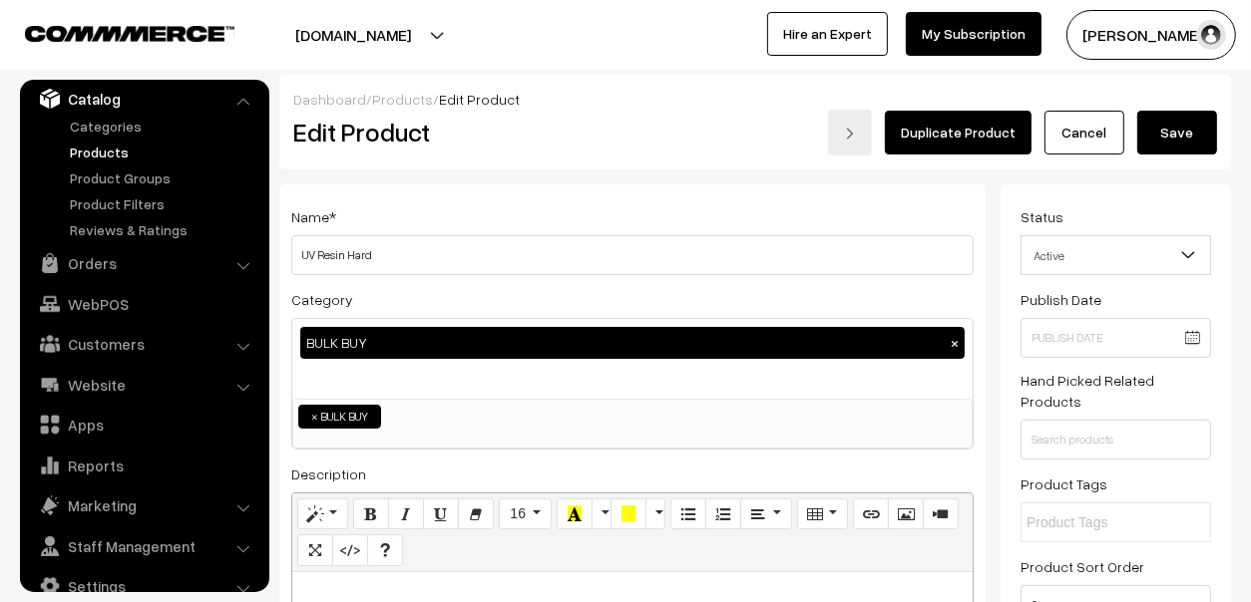
click at [1193, 126] on button "Save" at bounding box center [1177, 133] width 80 height 44
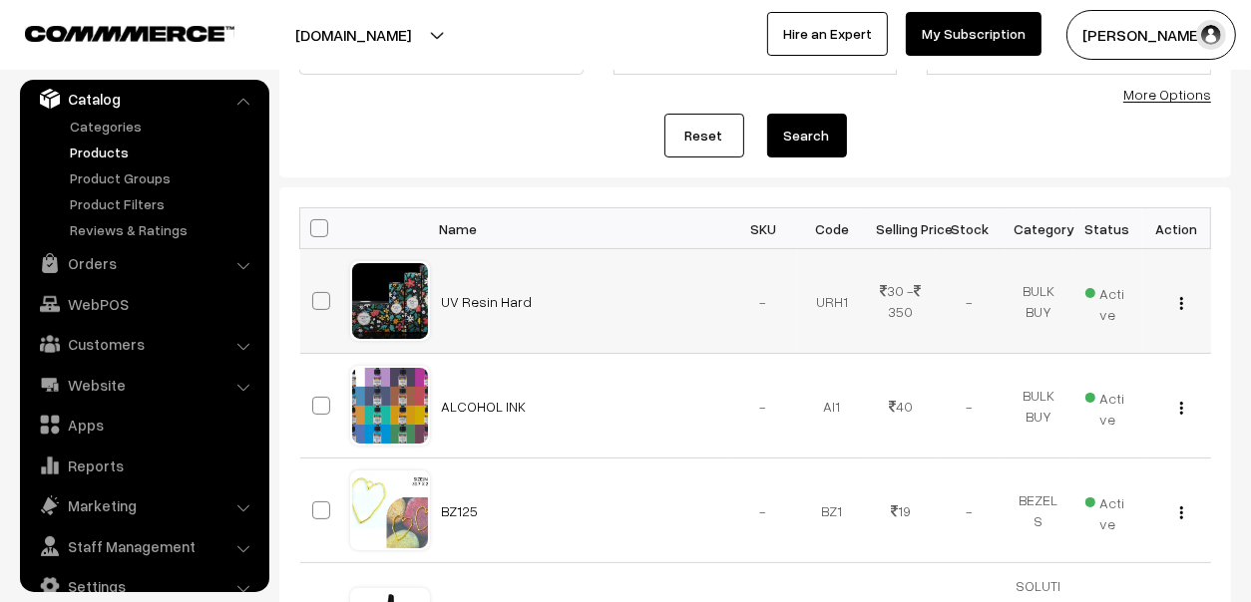
scroll to position [198, 0]
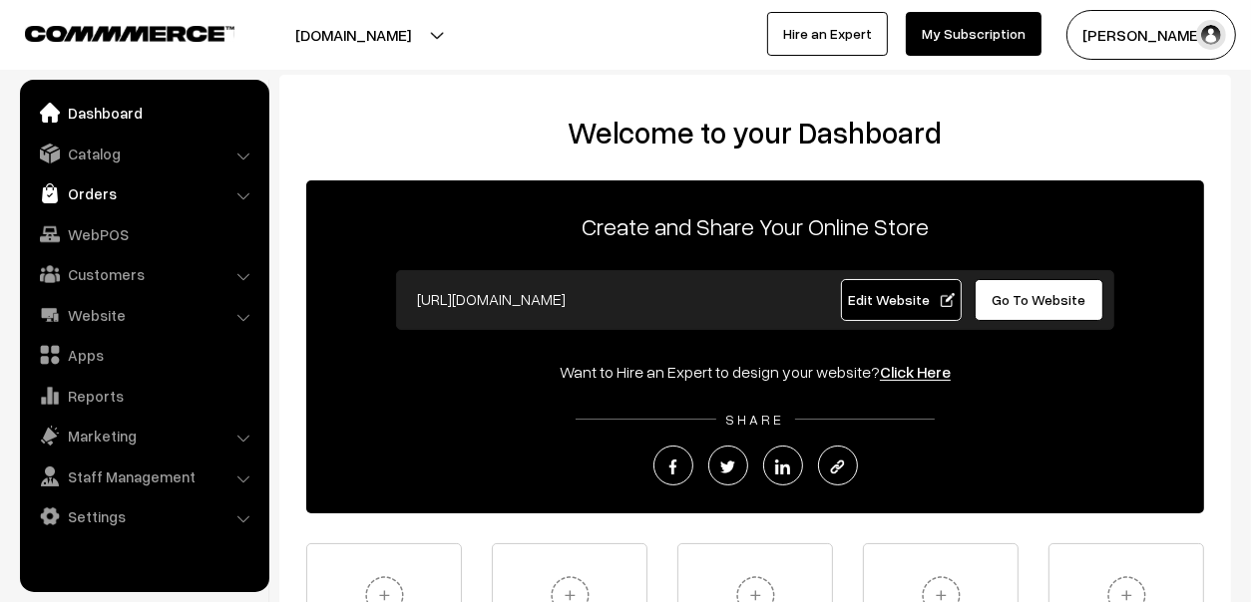
click at [95, 199] on link "Orders" at bounding box center [143, 194] width 237 height 36
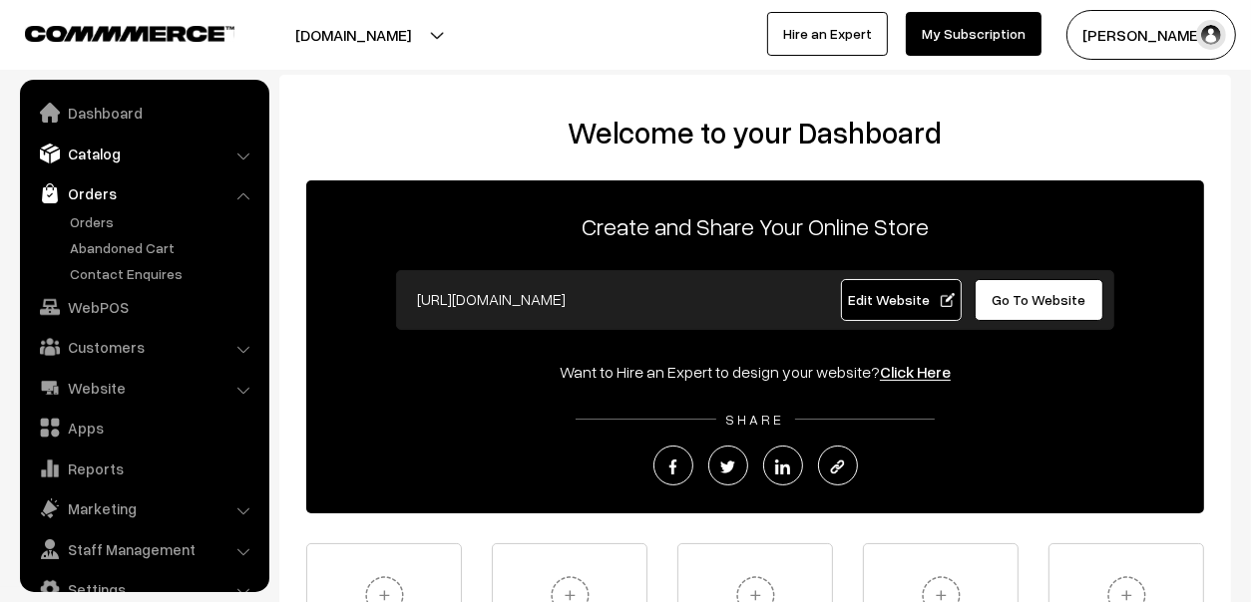
click at [94, 158] on link "Catalog" at bounding box center [143, 154] width 237 height 36
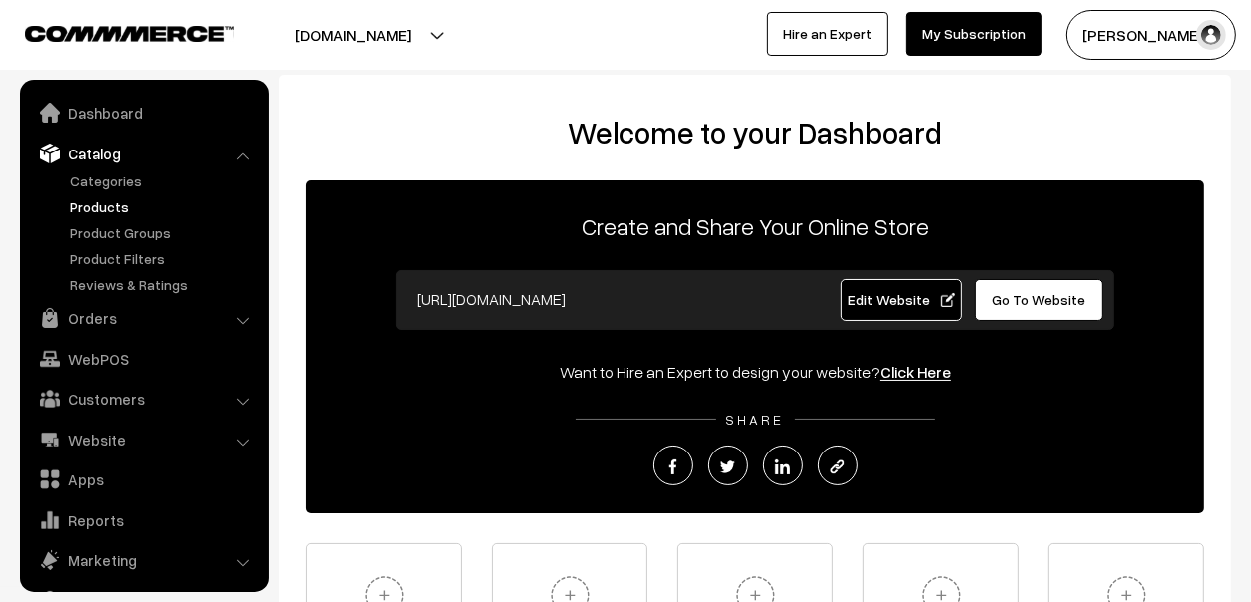
click at [102, 200] on link "Products" at bounding box center [163, 206] width 197 height 21
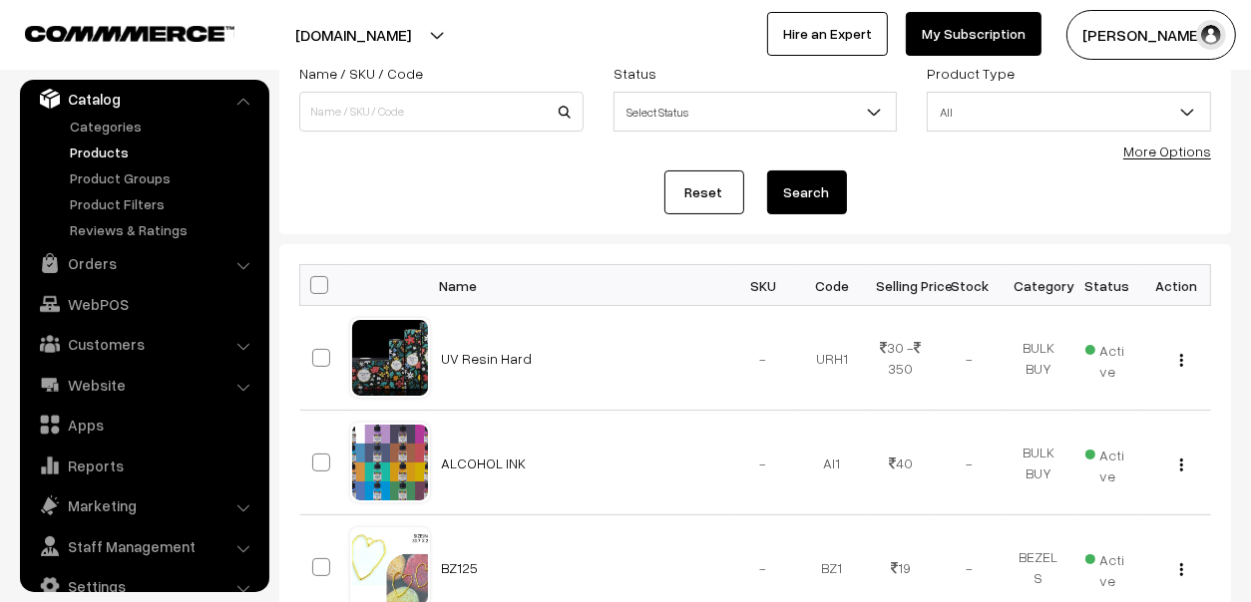
scroll to position [299, 0]
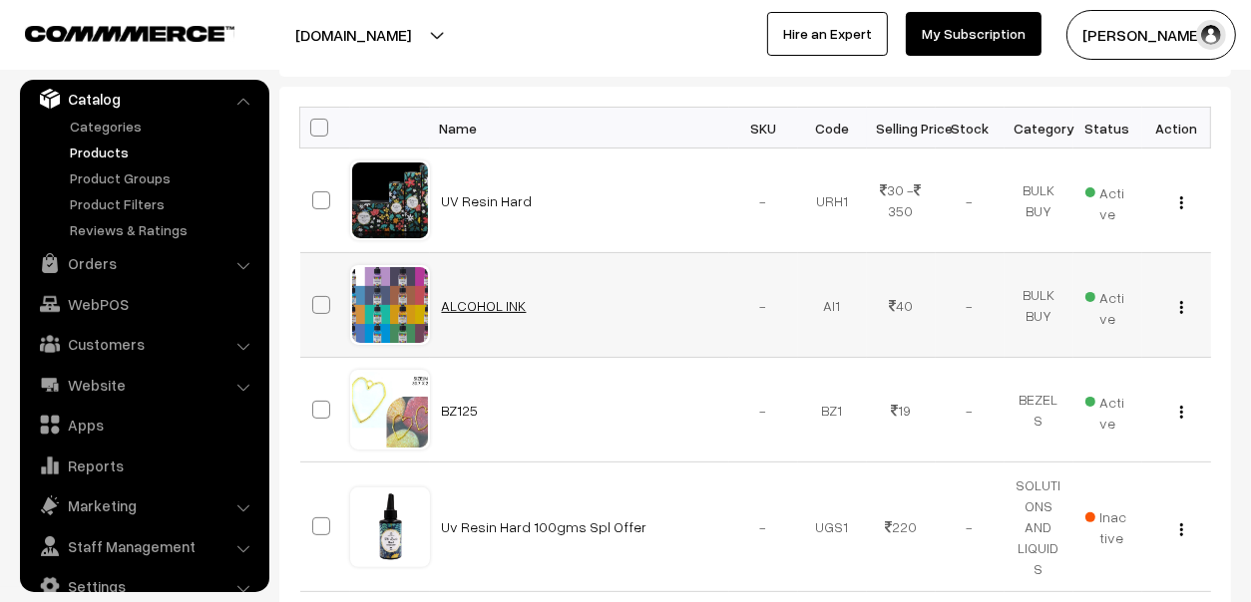
click at [507, 307] on link "ALCOHOL INK" at bounding box center [484, 305] width 85 height 17
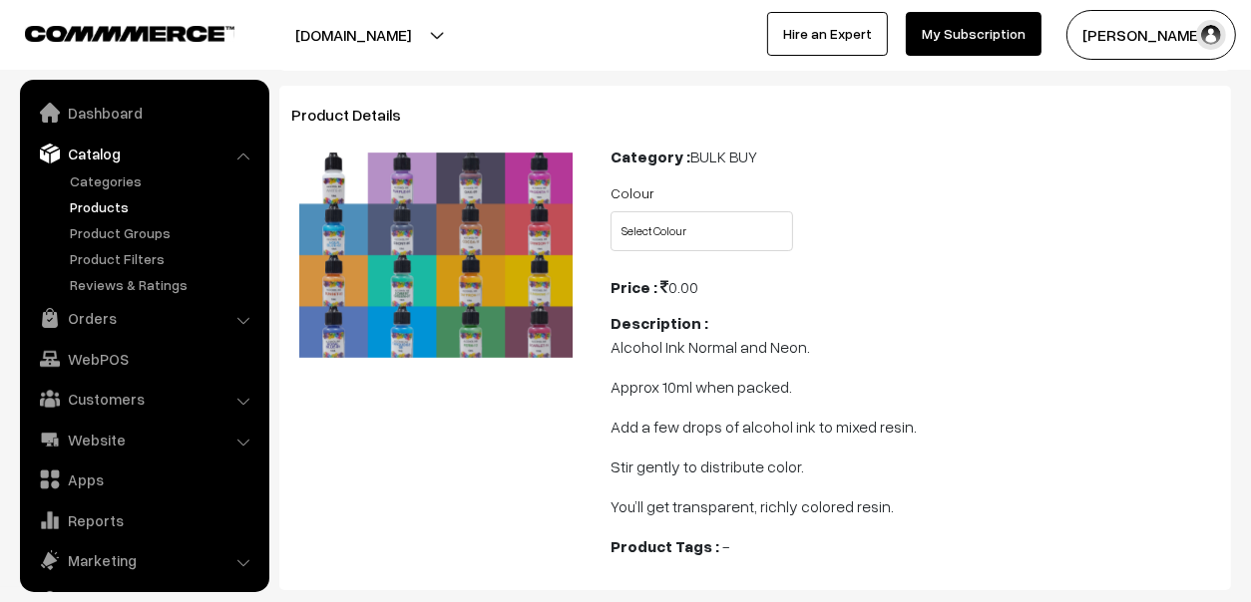
scroll to position [55, 0]
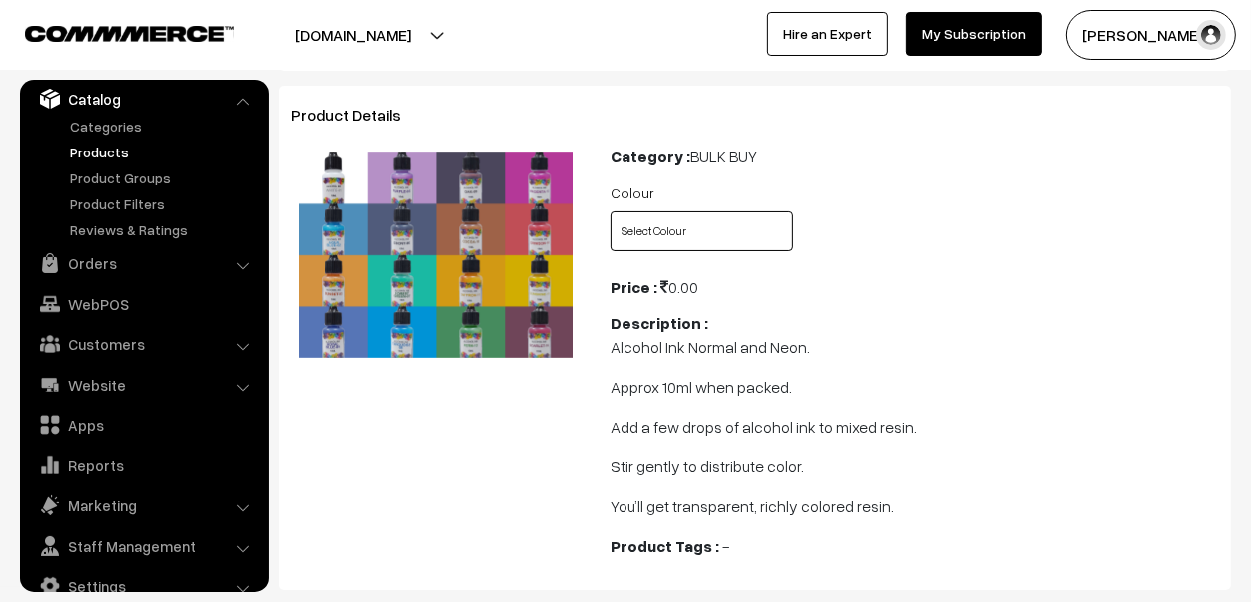
click at [687, 239] on select "Select Colour AI38 Fire Engine Red AI37 Tyrian Purple AI36 Royal Purple AI35 By…" at bounding box center [701, 231] width 182 height 40
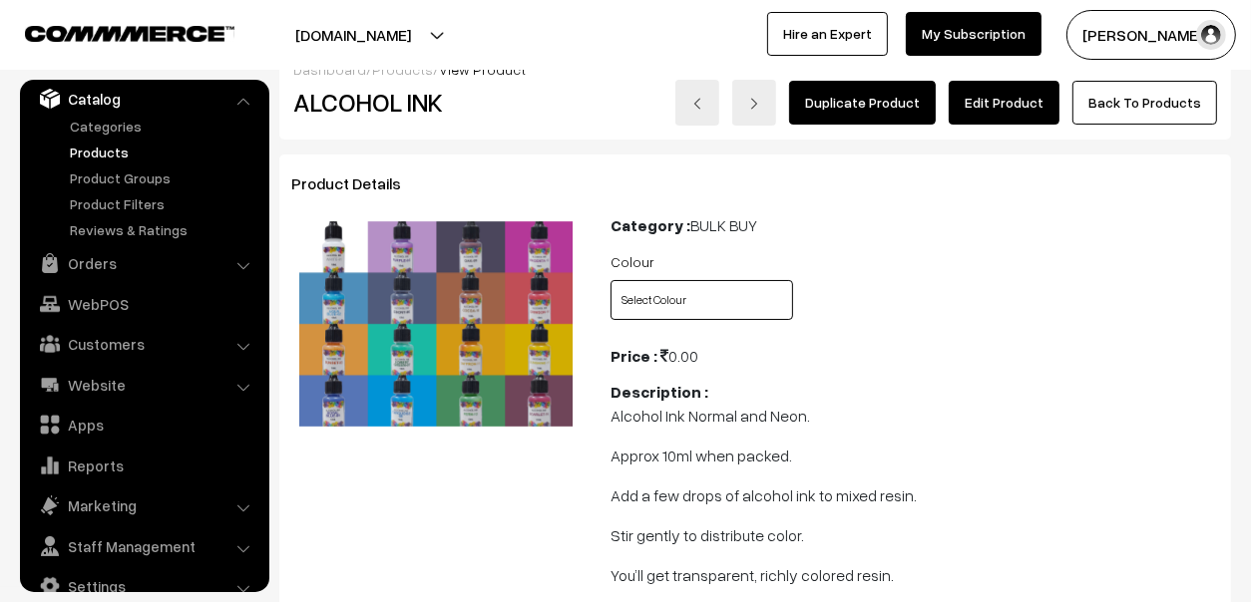
scroll to position [0, 0]
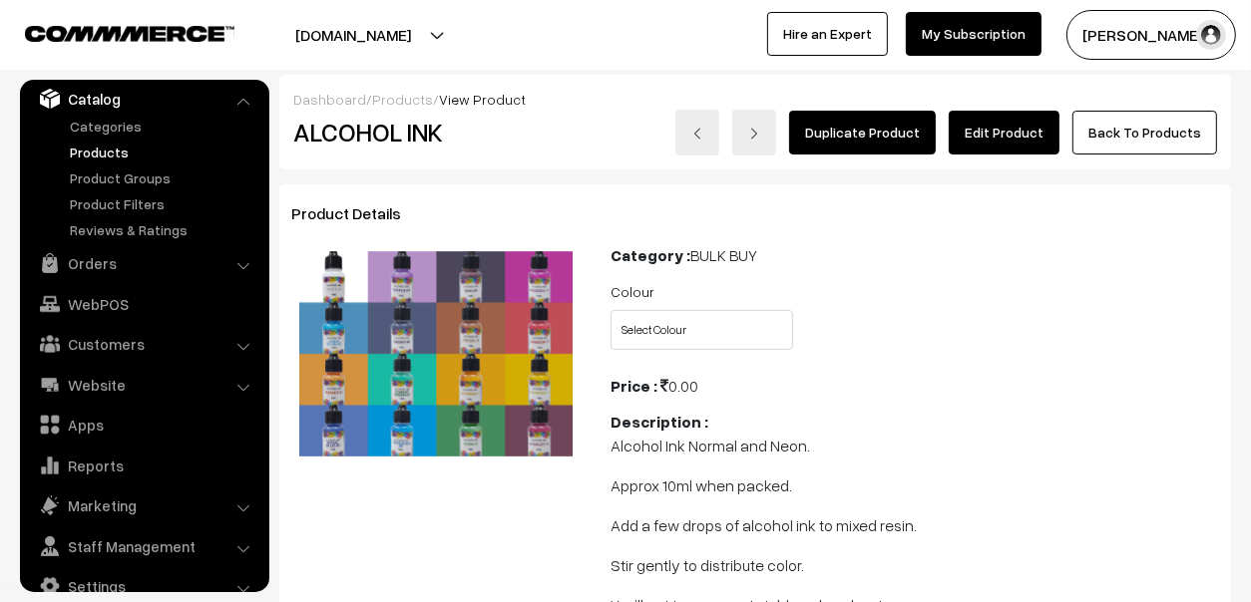
click at [992, 125] on link "Edit Product" at bounding box center [1003, 133] width 111 height 44
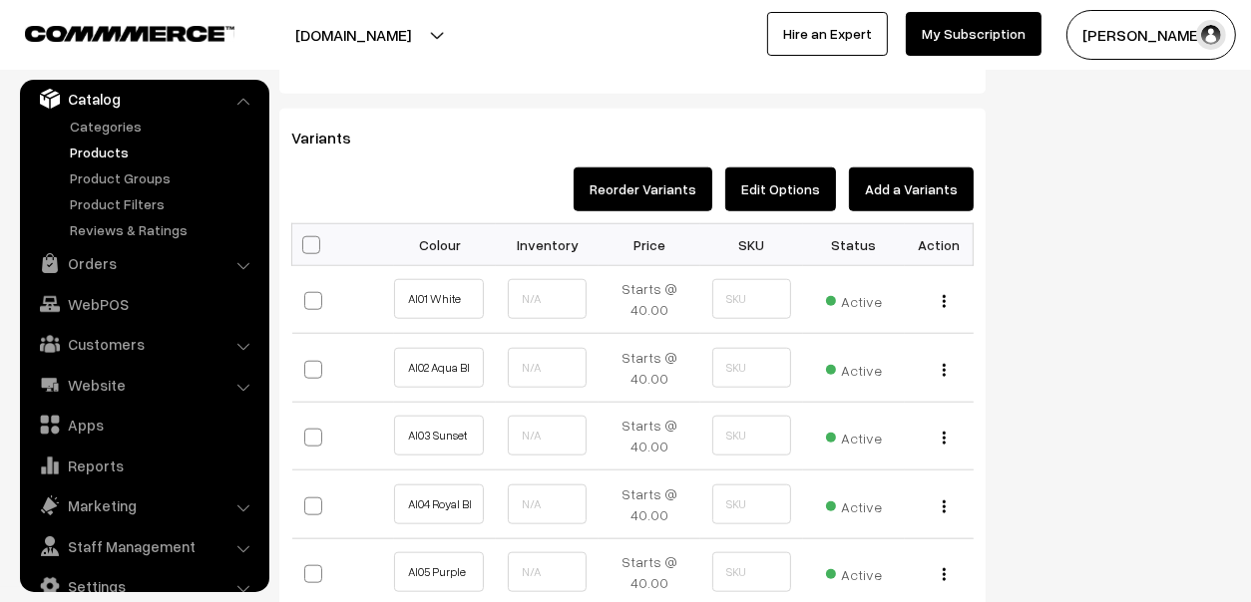
scroll to position [1295, 0]
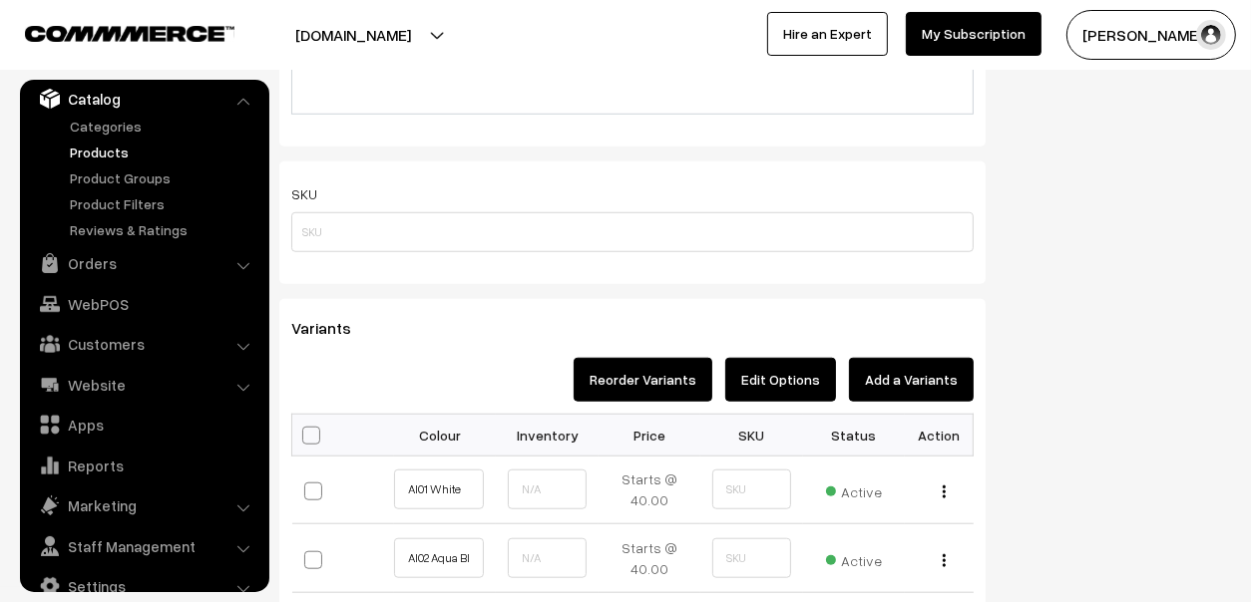
click at [884, 374] on button "Add a Variants" at bounding box center [911, 380] width 125 height 44
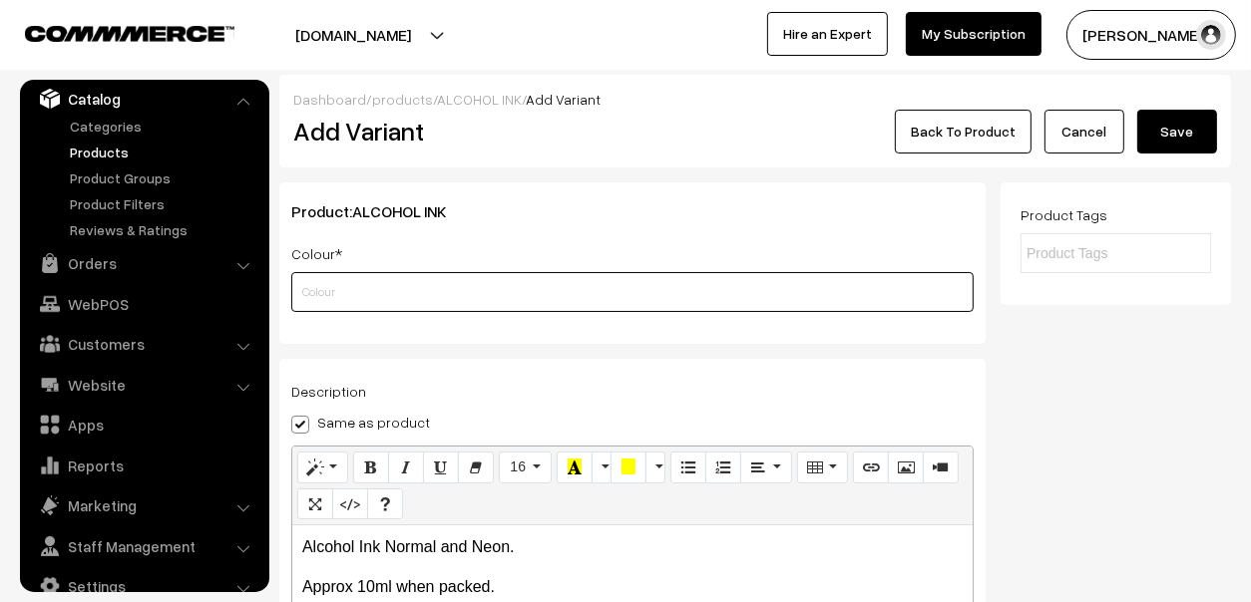
click at [358, 283] on input "text" at bounding box center [632, 292] width 682 height 40
paste input "AI101 Neon YELLOW"
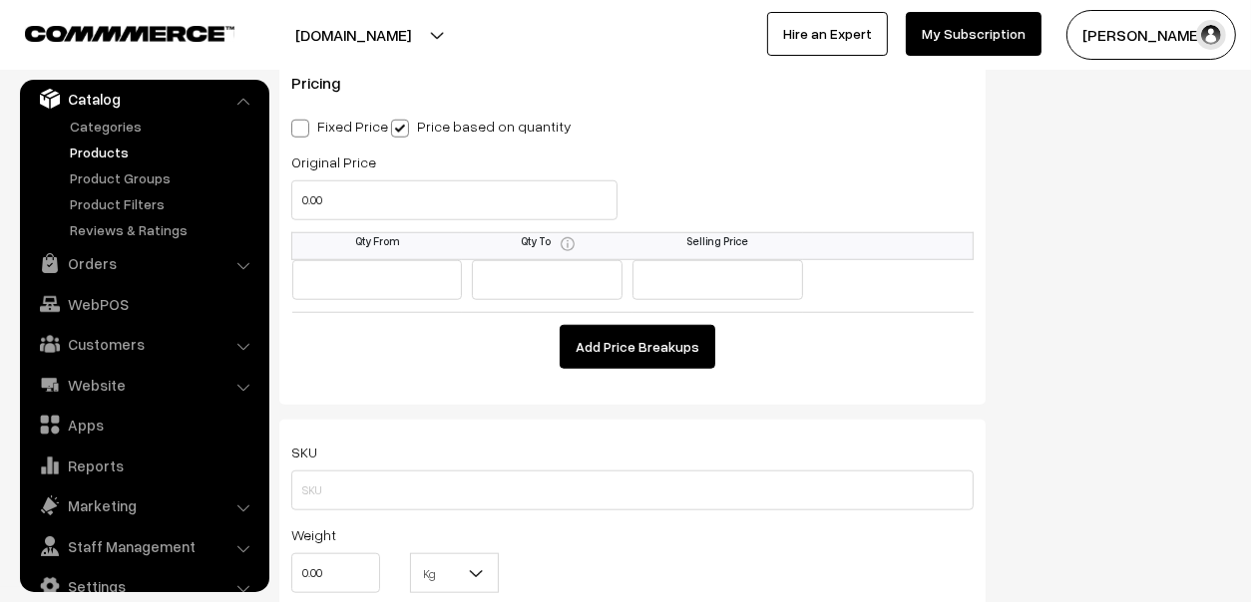
scroll to position [1395, 0]
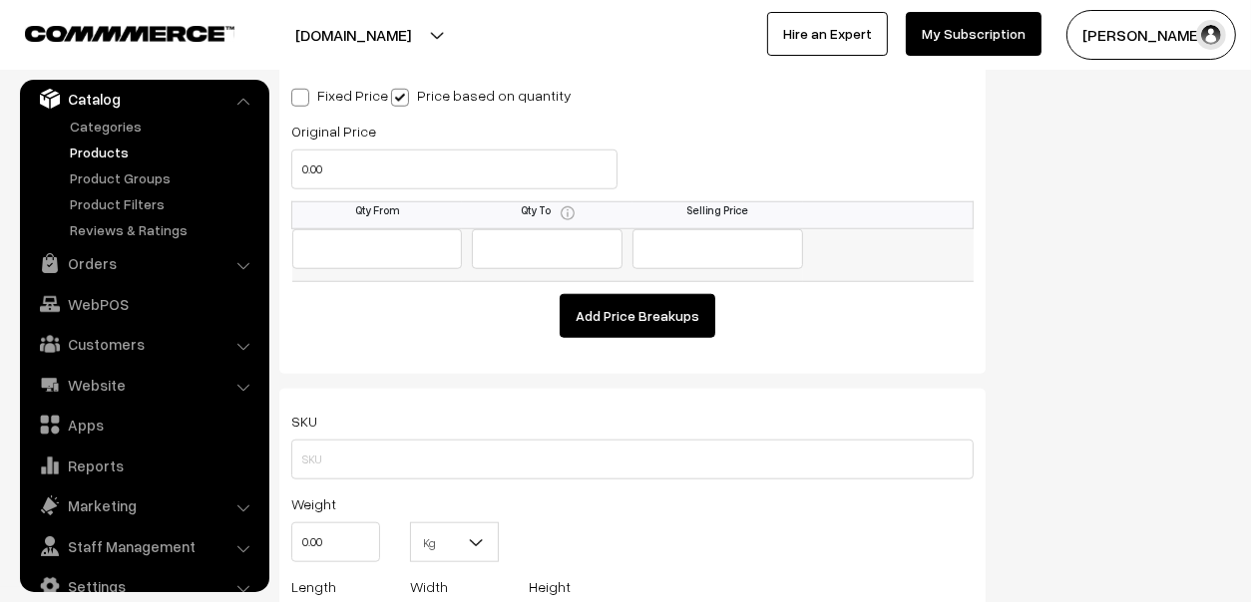
type input "AI101 Neon YELLOW"
click at [376, 245] on input "text" at bounding box center [377, 249] width 171 height 40
type input "10"
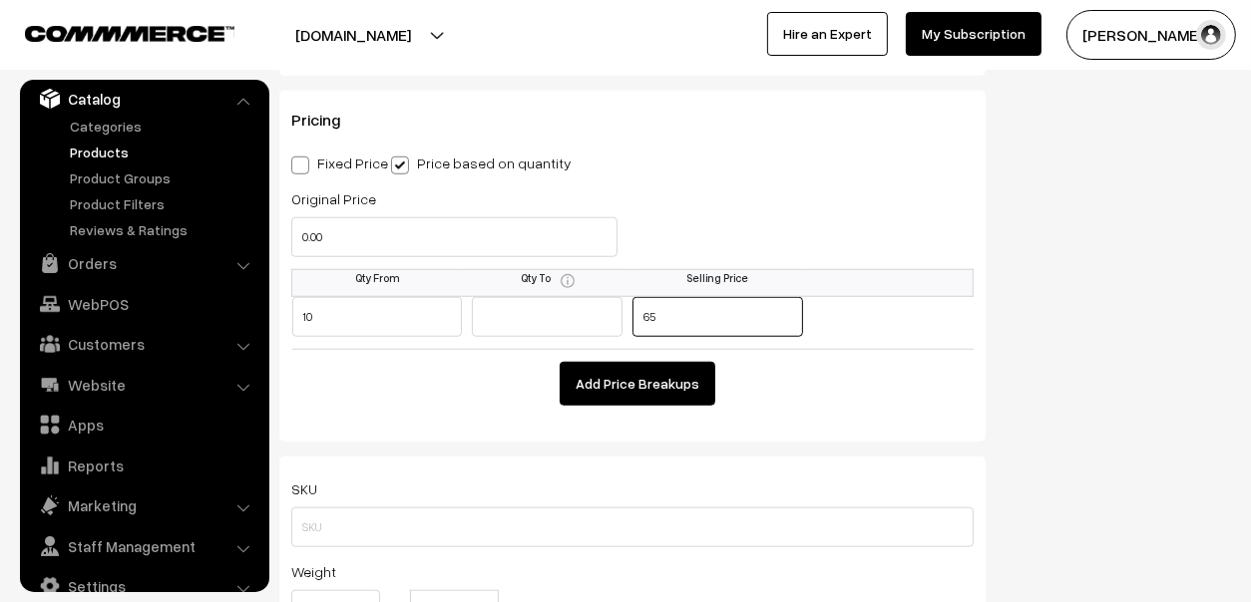
scroll to position [1318, 0]
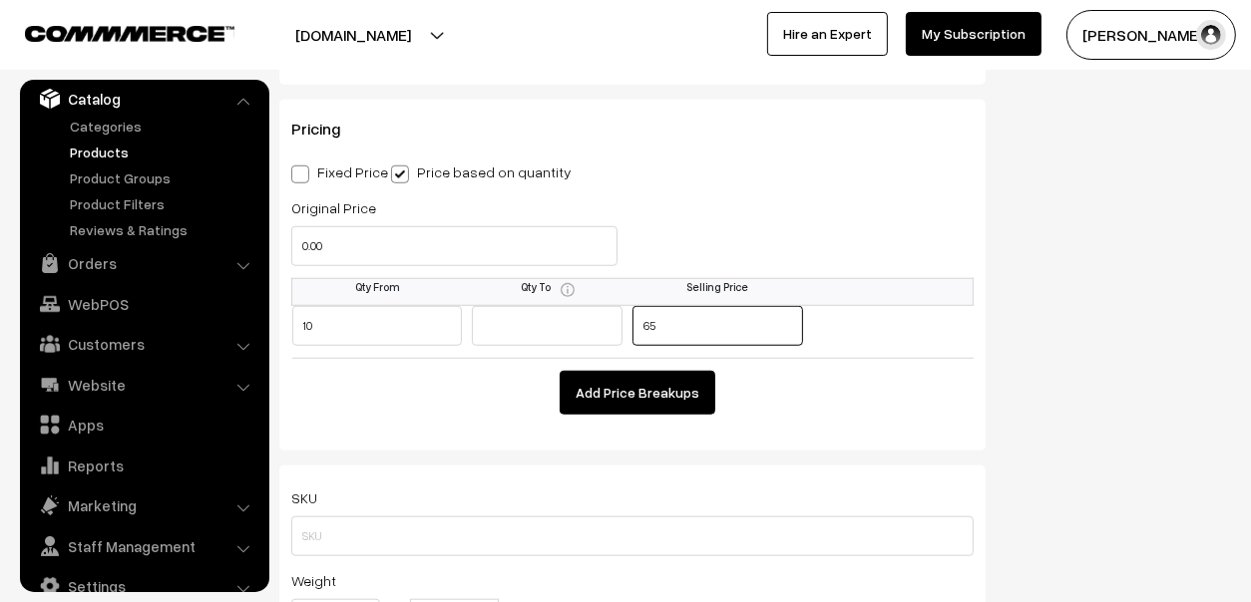
type input "65"
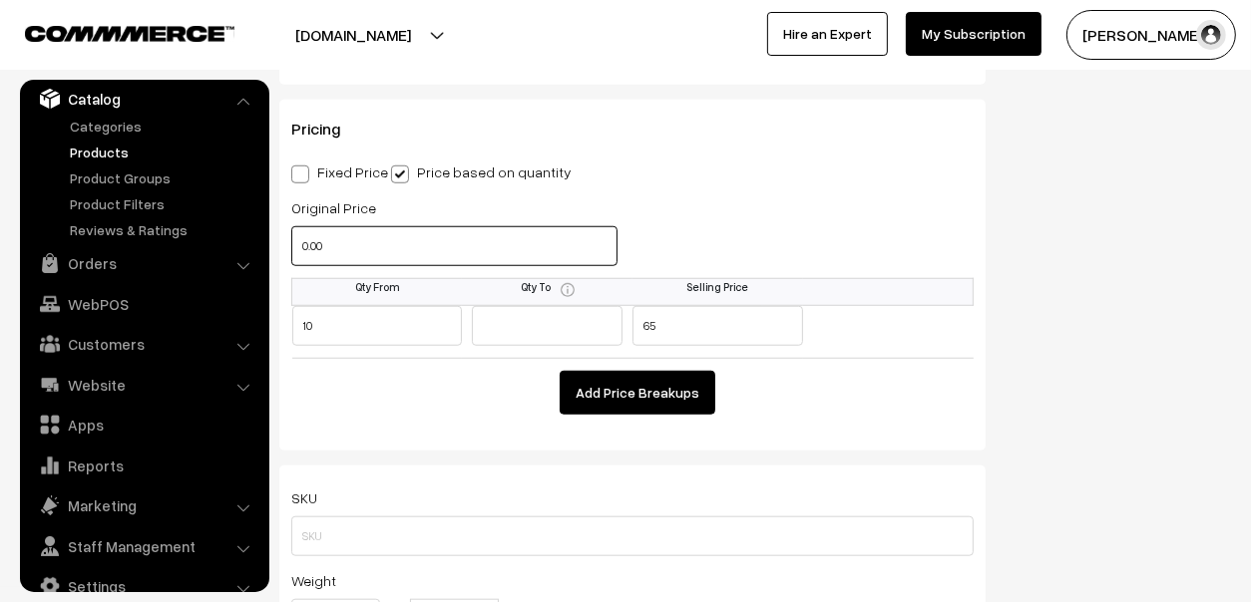
drag, startPoint x: 352, startPoint y: 243, endPoint x: 16, endPoint y: 240, distance: 336.1
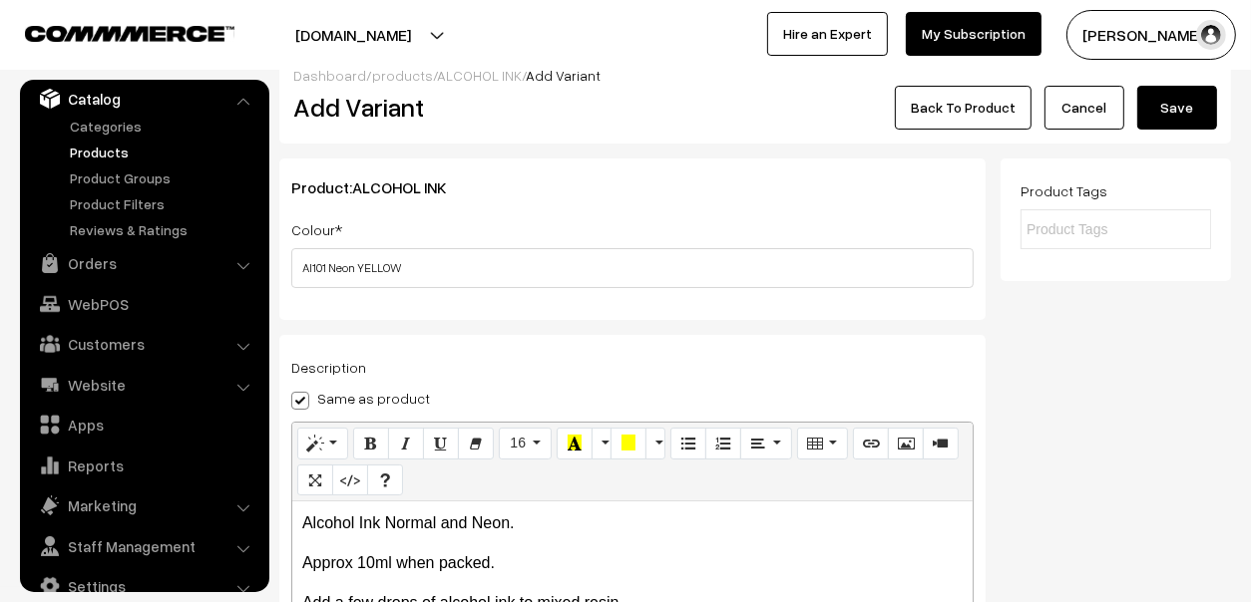
scroll to position [22, 0]
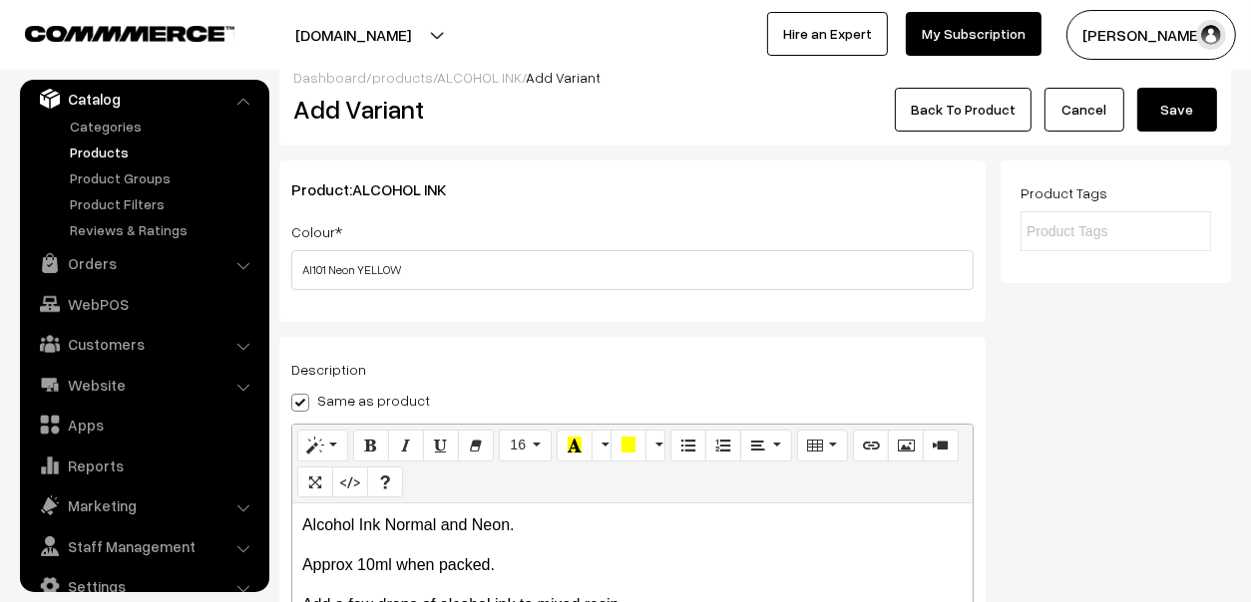
type input "90"
click at [1173, 112] on button "Save" at bounding box center [1177, 110] width 80 height 44
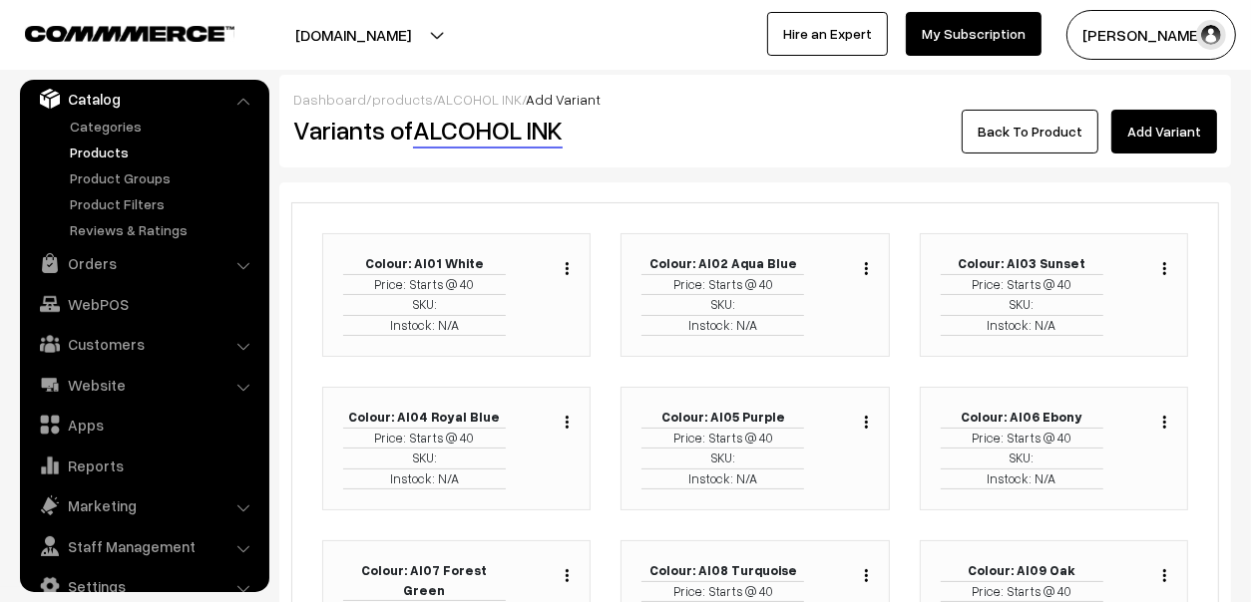
click at [1159, 139] on link "Add Variant" at bounding box center [1164, 132] width 106 height 44
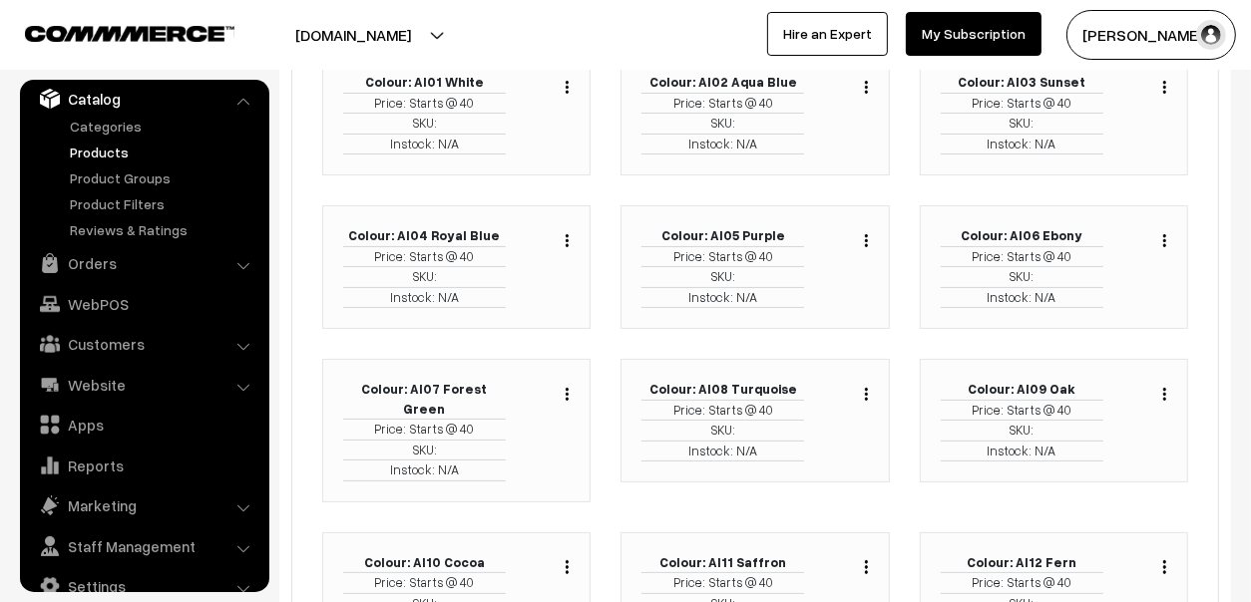
scroll to position [173, 0]
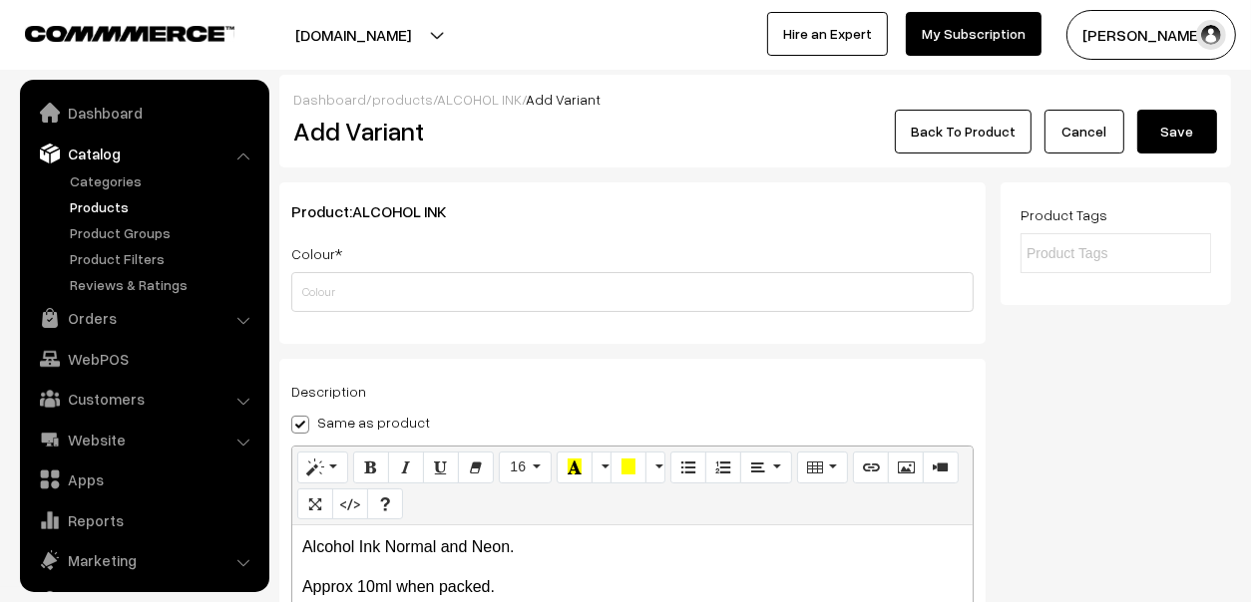
scroll to position [55, 0]
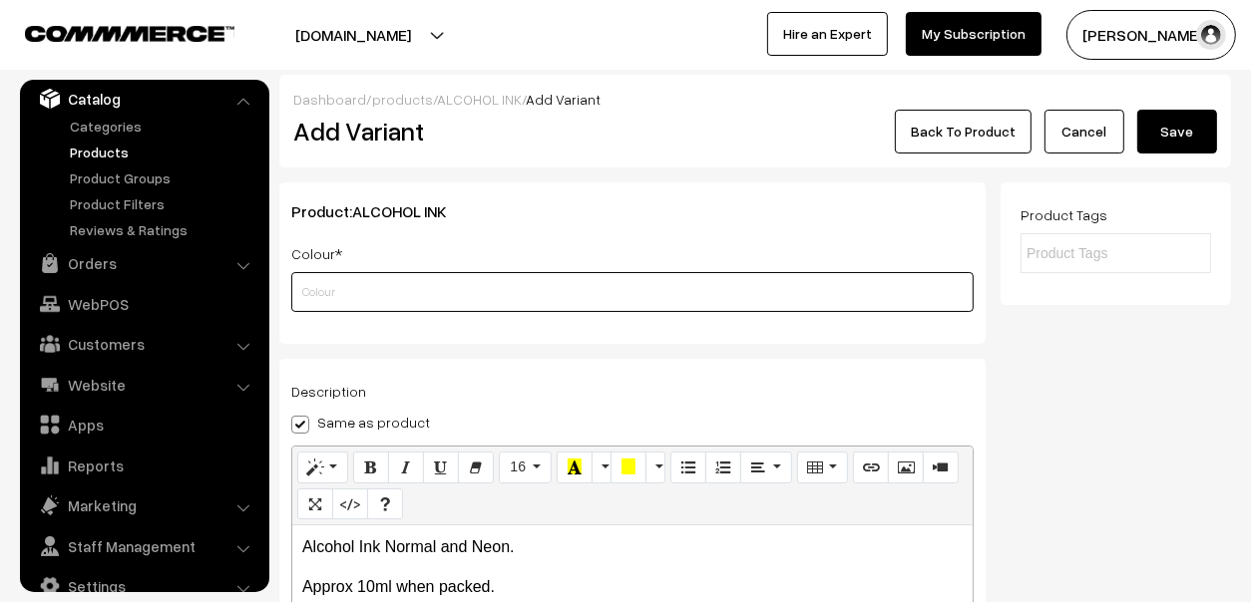
click at [448, 286] on input "text" at bounding box center [632, 292] width 682 height 40
paste input "AI102 Neon GOLDEN YELLOW"
type input "AI102 Neon GOLDEN YELLOW"
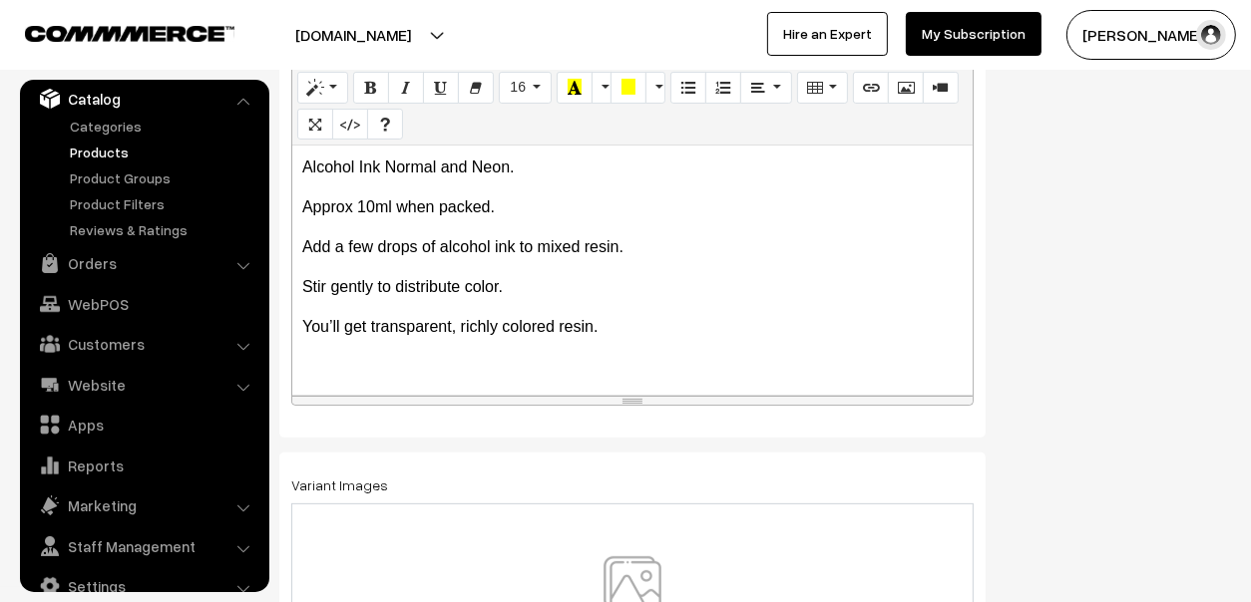
scroll to position [188, 0]
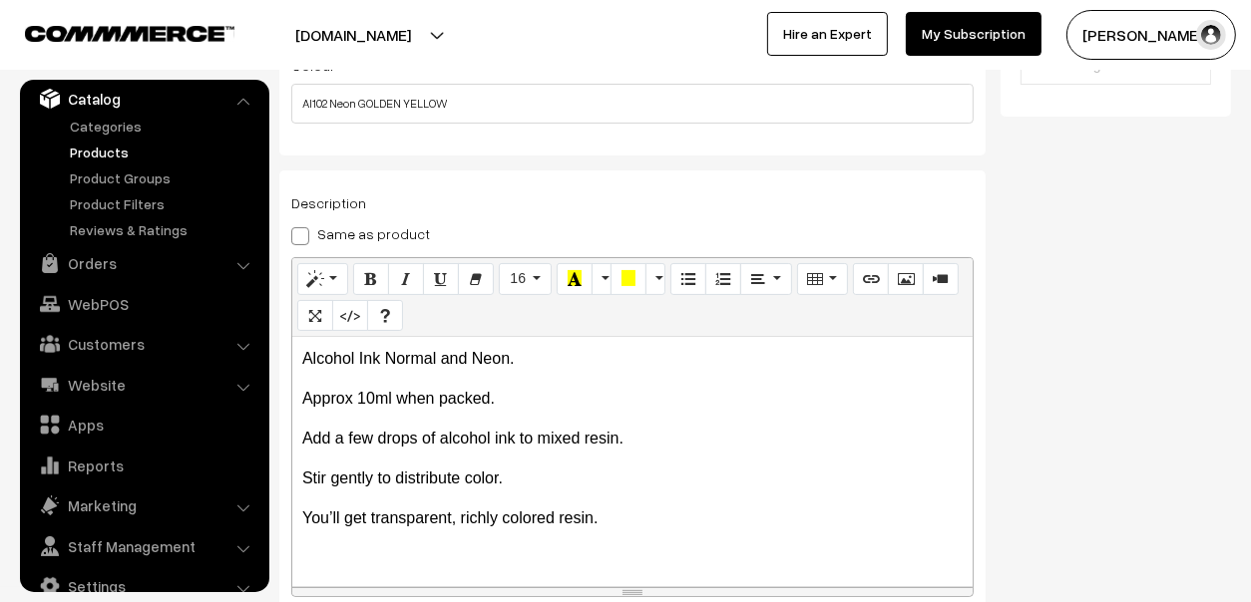
click at [309, 230] on label "Same as product" at bounding box center [360, 233] width 139 height 21
click at [304, 230] on input "Same as product" at bounding box center [297, 232] width 13 height 13
checkbox input "true"
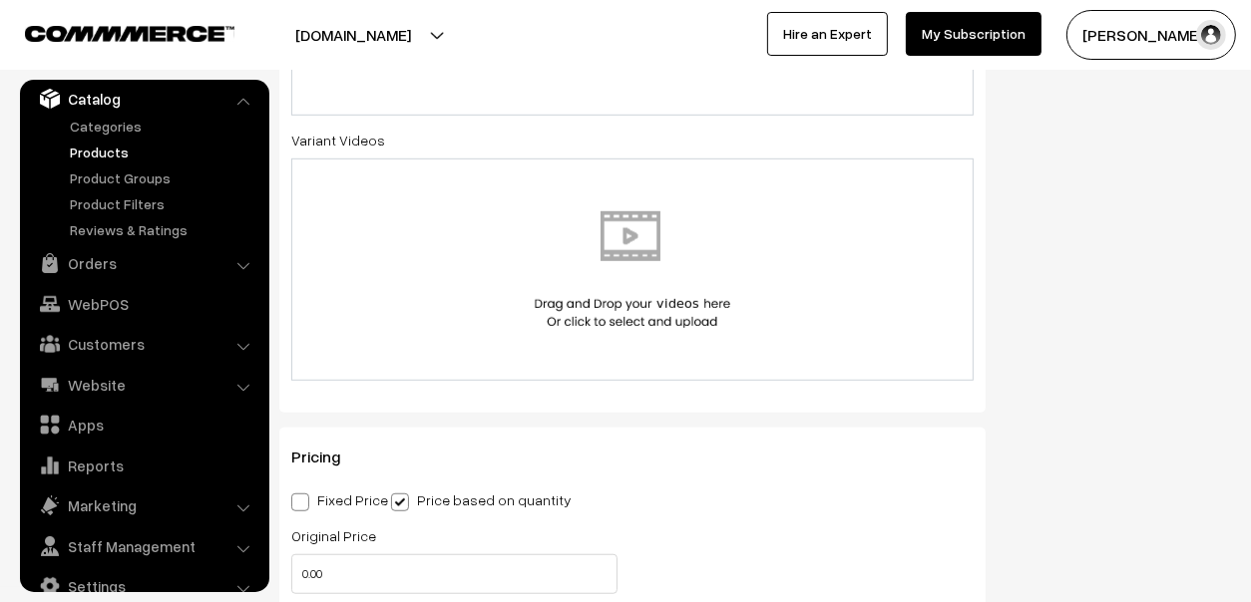
scroll to position [1186, 0]
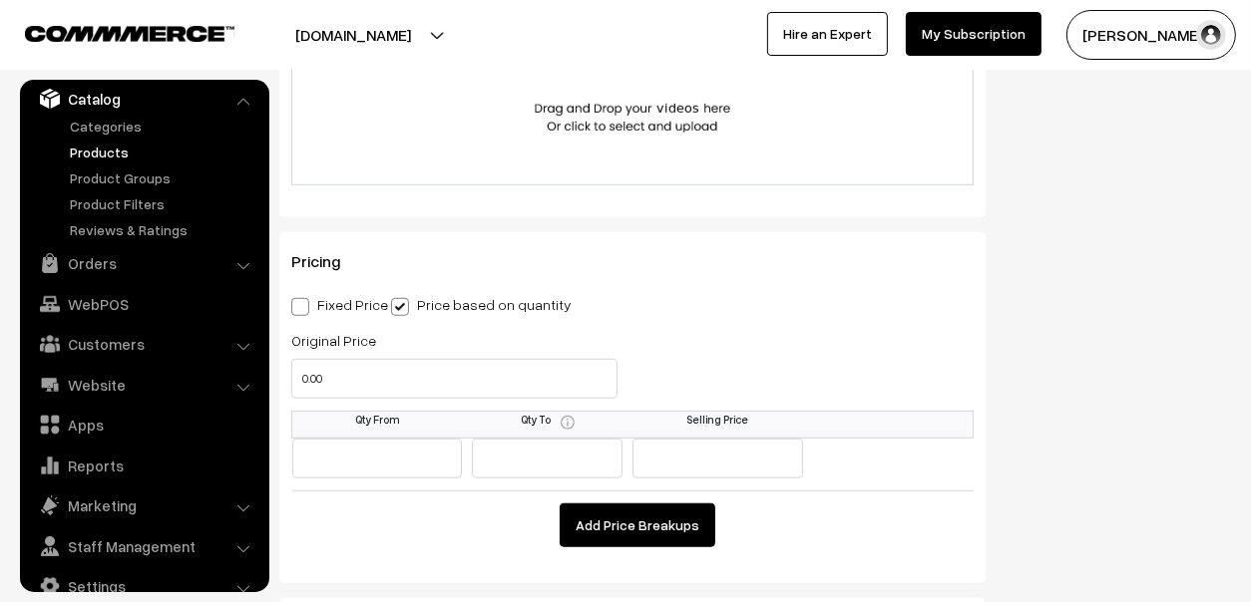
click at [328, 302] on label "Fixed Price" at bounding box center [339, 304] width 97 height 21
click at [304, 302] on input "Fixed Price" at bounding box center [297, 303] width 13 height 13
radio input "true"
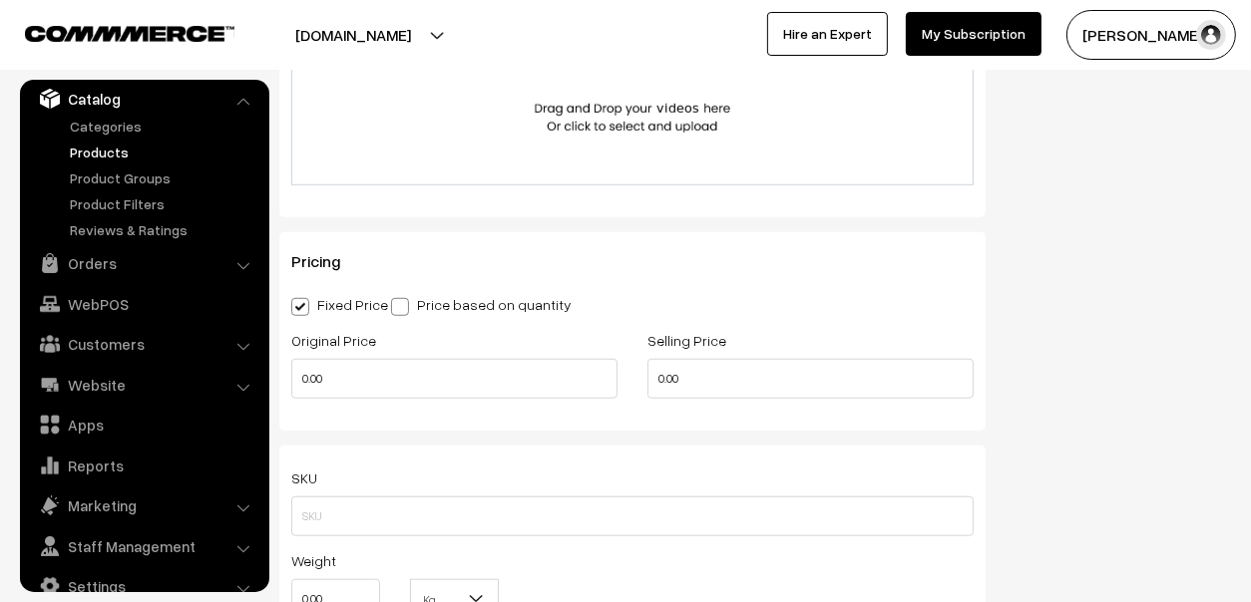
click at [447, 295] on label "Price based on quantity" at bounding box center [481, 304] width 180 height 21
click at [404, 297] on input "Price based on quantity" at bounding box center [397, 303] width 13 height 13
radio input "true"
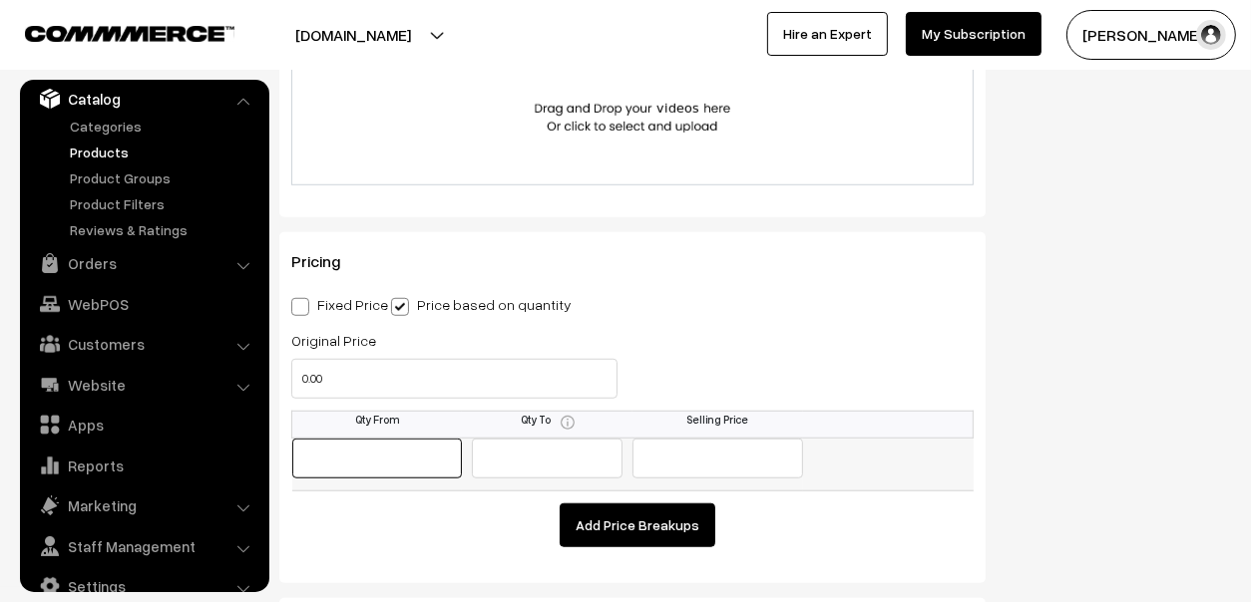
drag, startPoint x: 380, startPoint y: 458, endPoint x: 723, endPoint y: 463, distance: 343.1
click at [380, 458] on input "text" at bounding box center [377, 459] width 171 height 40
type input "10"
type input "65"
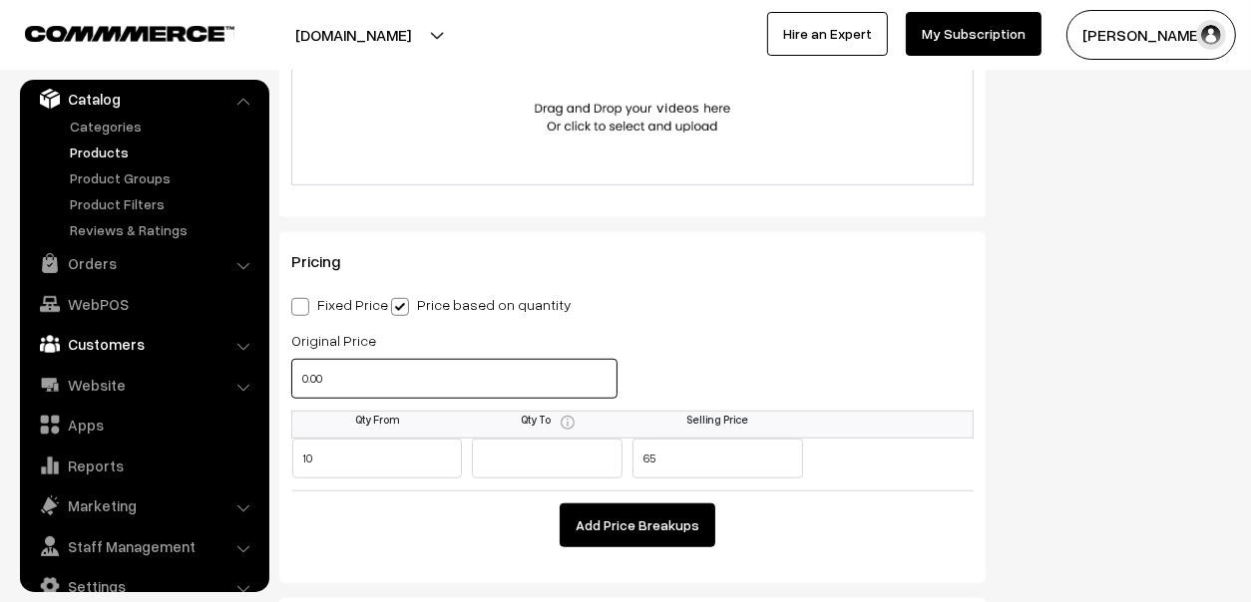
drag, startPoint x: 380, startPoint y: 381, endPoint x: 221, endPoint y: 351, distance: 161.4
click at [223, 353] on body "Thank you for showing interest. Our team will call you shortly. Close mouldmark…" at bounding box center [625, 25] width 1251 height 2422
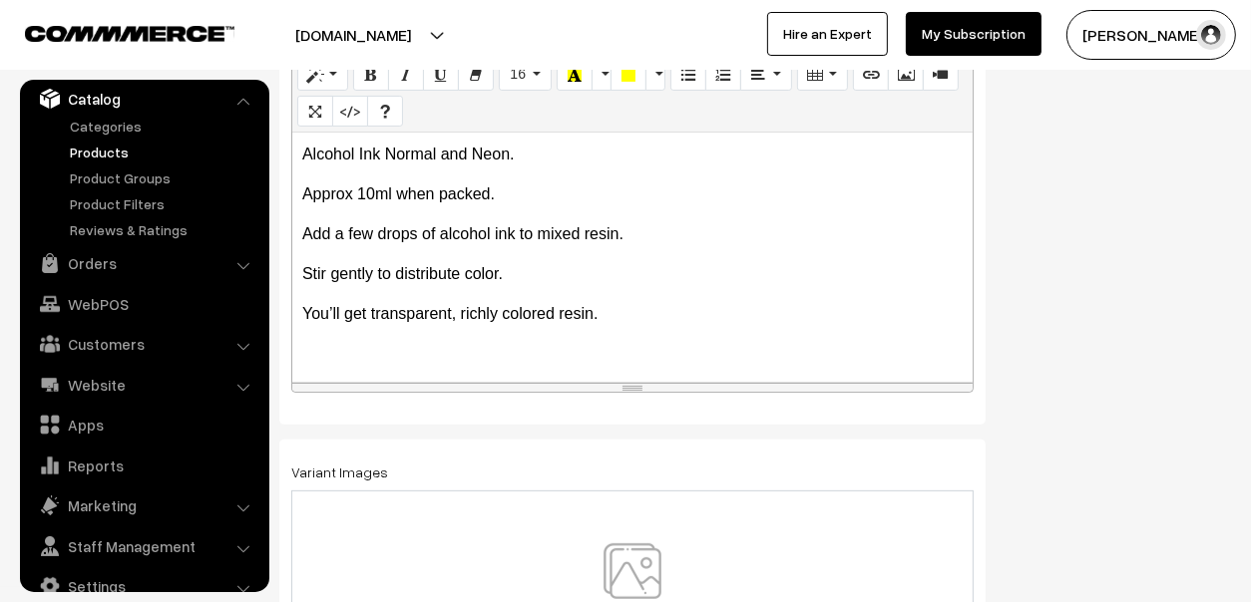
scroll to position [0, 0]
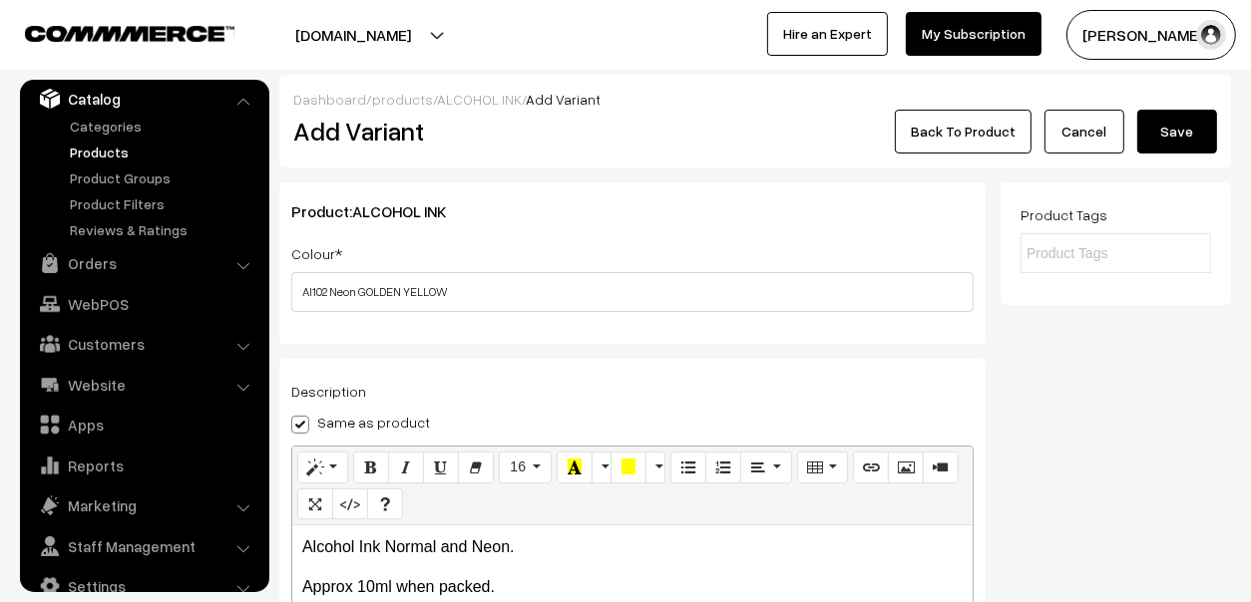
type input "90"
click at [1185, 118] on button "Save" at bounding box center [1177, 132] width 80 height 44
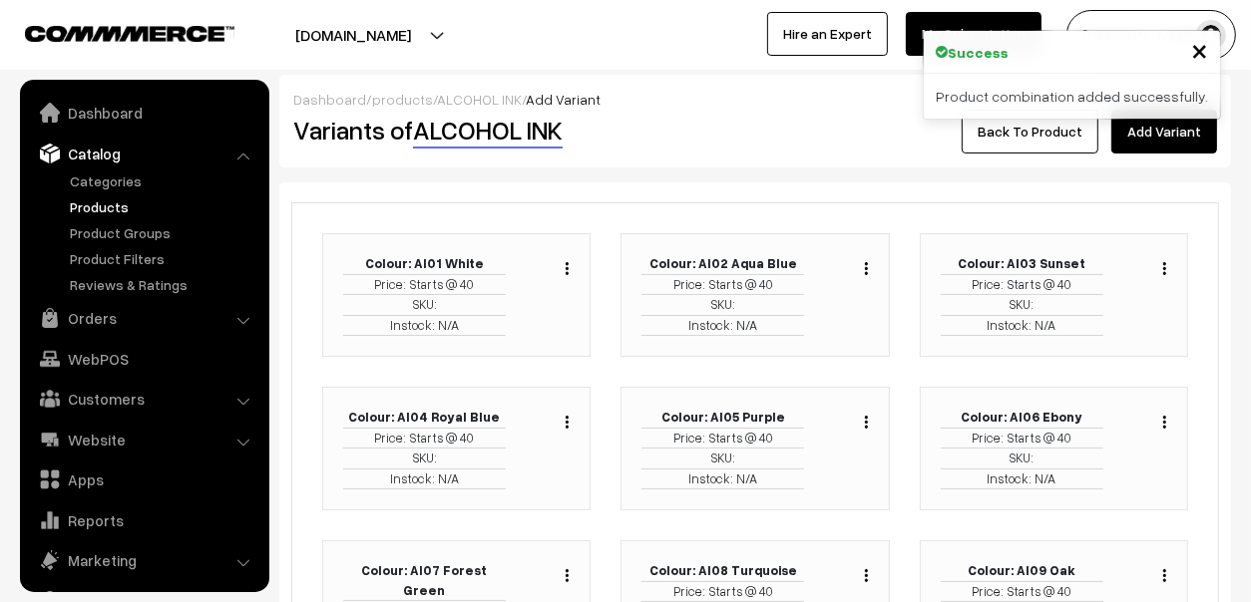
scroll to position [55, 0]
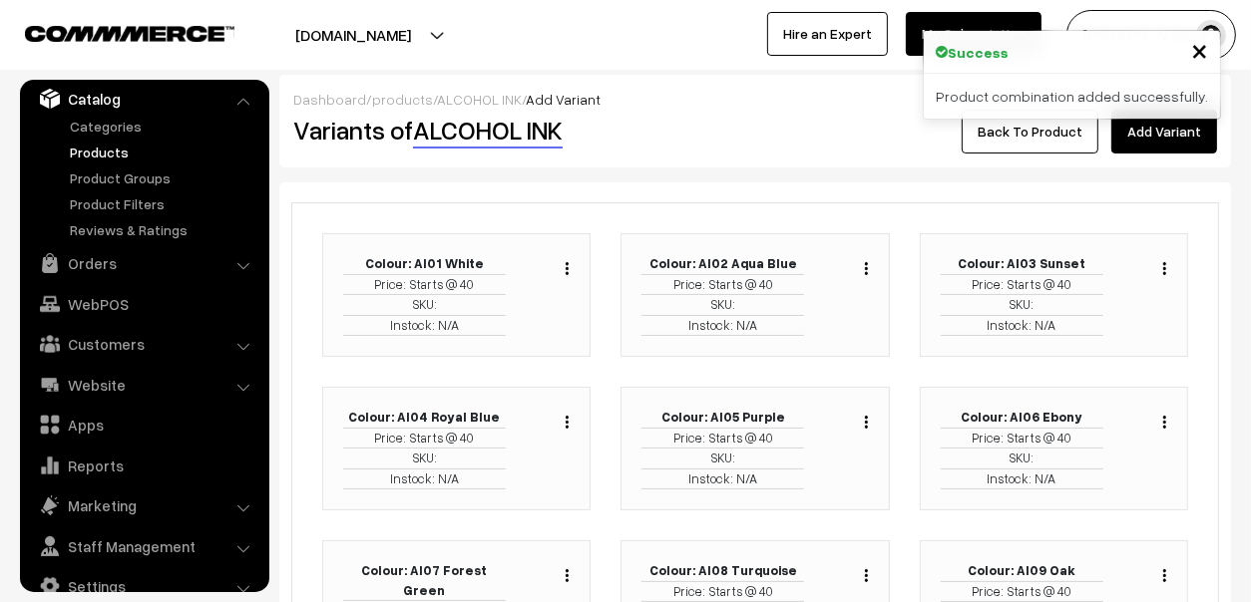
click at [1182, 138] on link "Add Variant" at bounding box center [1164, 132] width 106 height 44
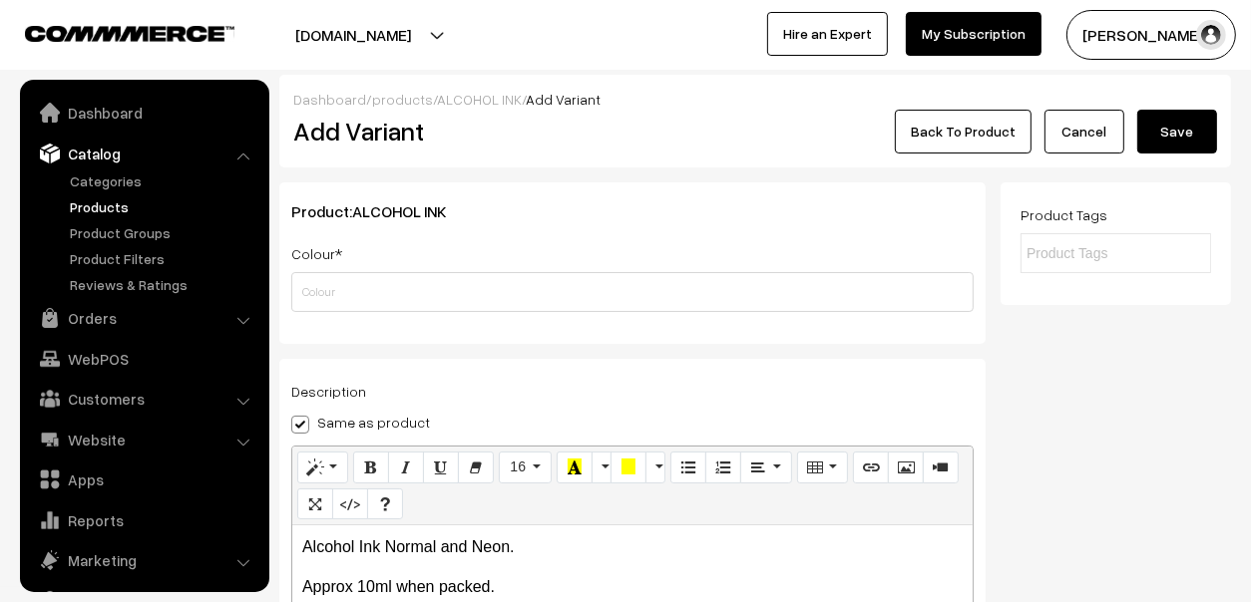
scroll to position [55, 0]
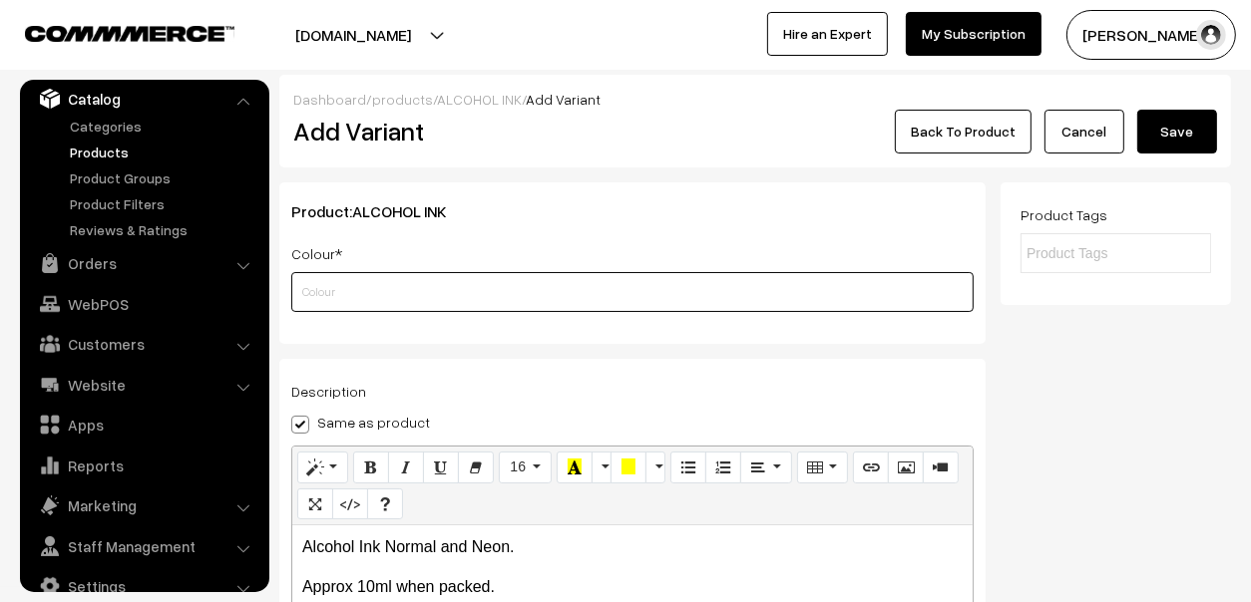
click at [374, 299] on input "text" at bounding box center [632, 292] width 682 height 40
paste input "AI103 Neon VIOLET"
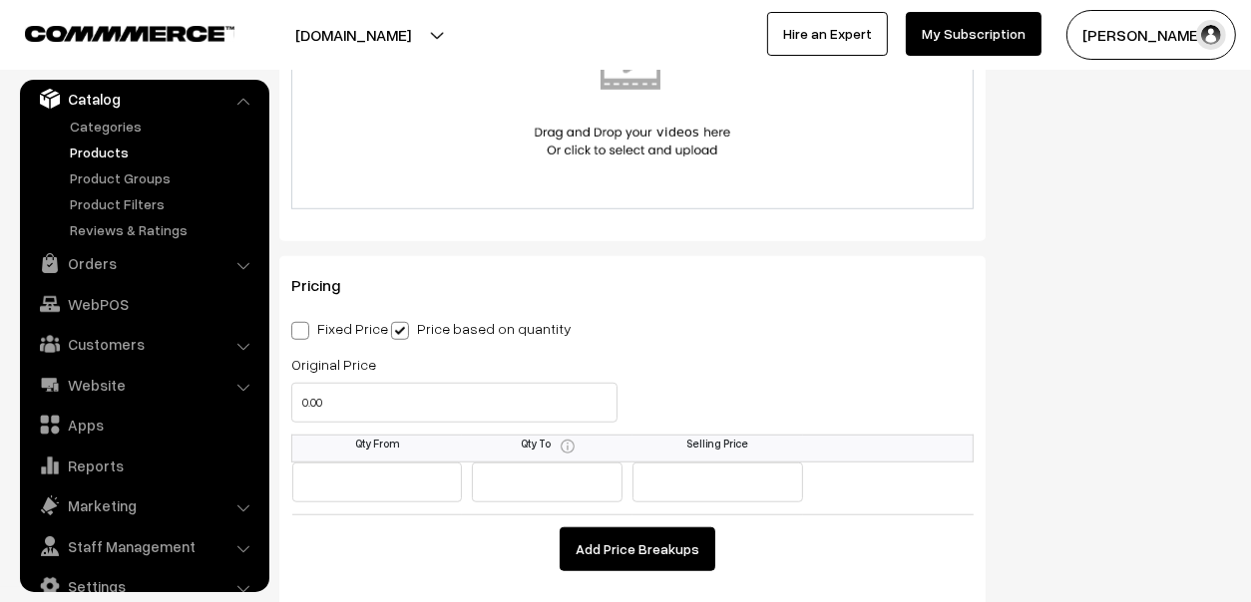
scroll to position [1197, 0]
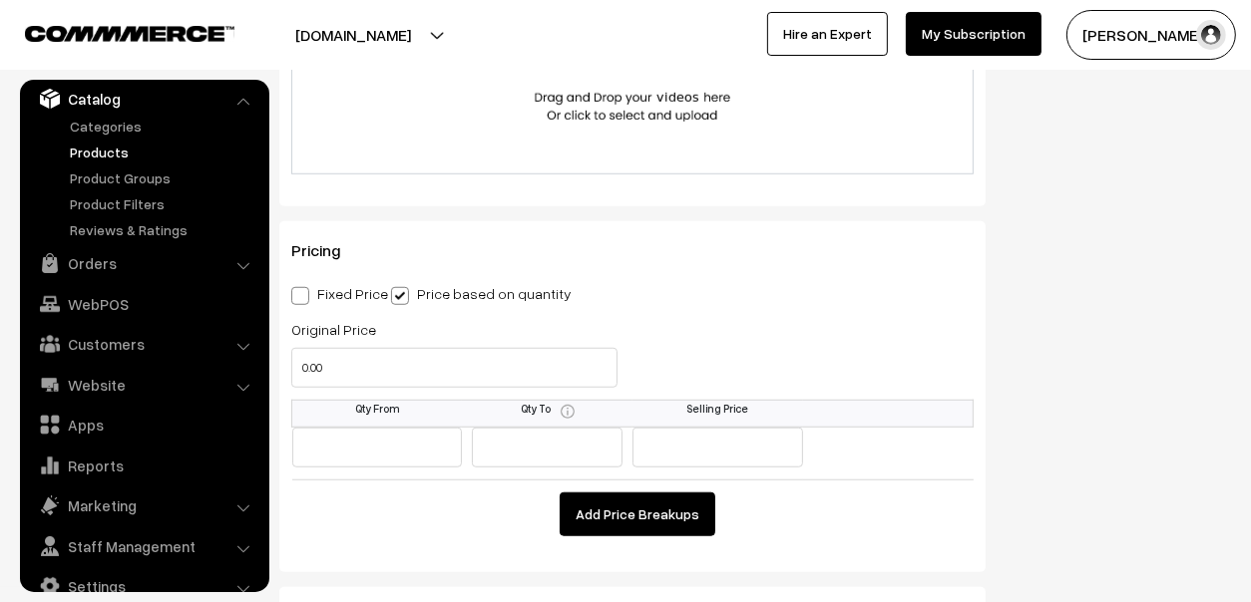
type input "AI103 Neon VIOLET"
click at [375, 359] on input "0.00" at bounding box center [454, 368] width 326 height 40
type input "90"
type input "10"
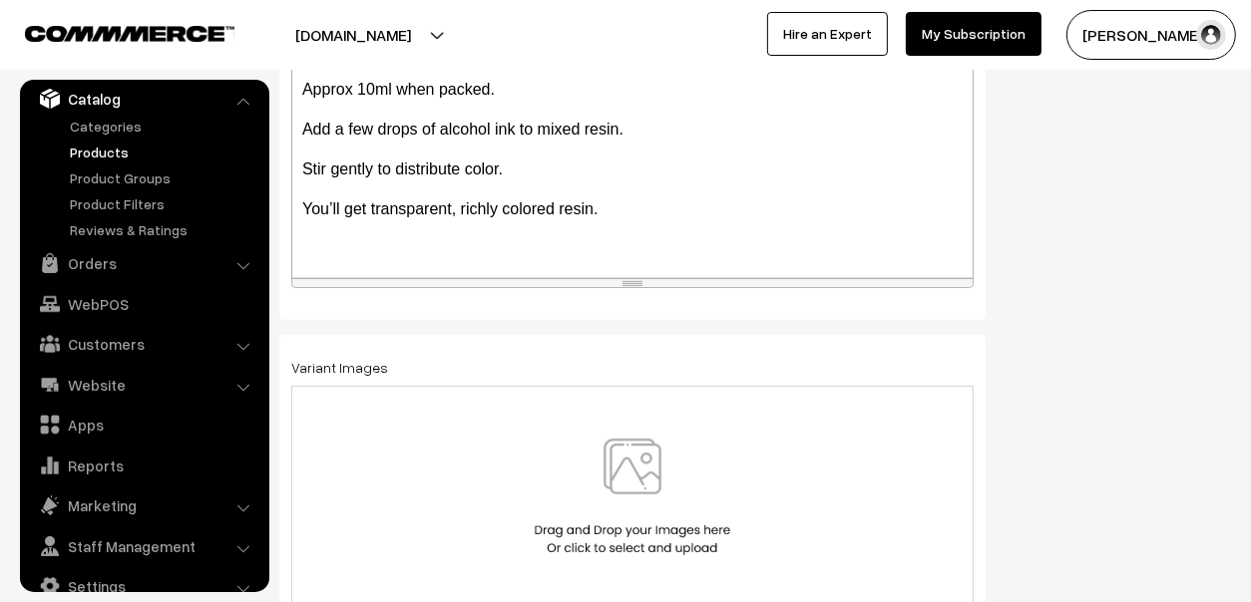
scroll to position [0, 0]
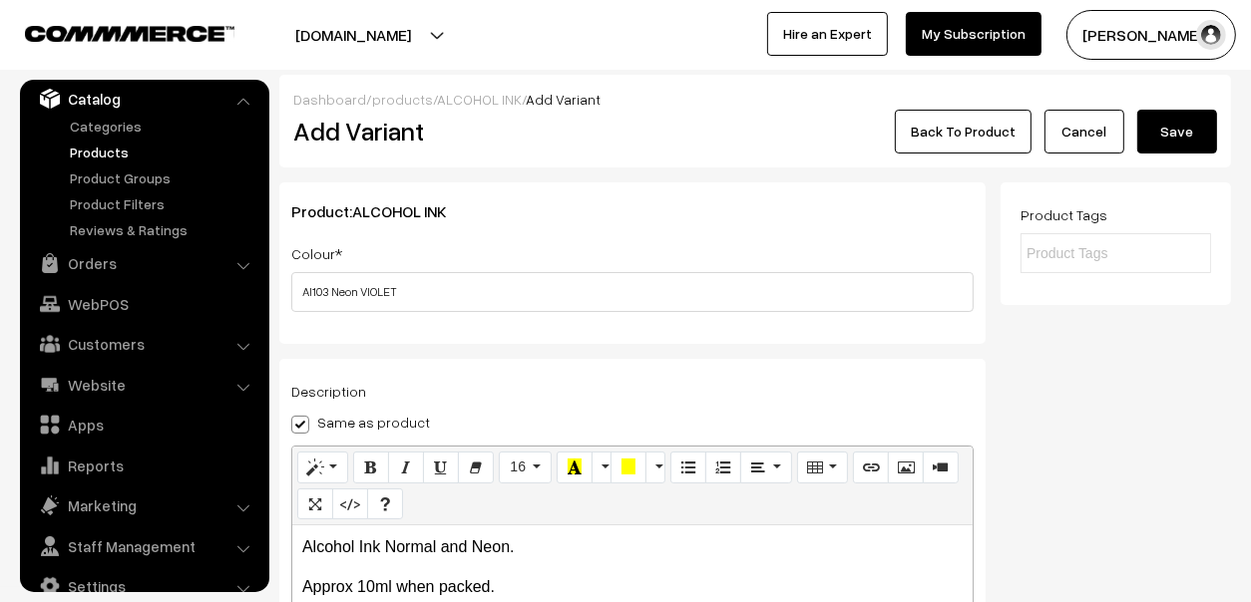
type input "65"
click at [1174, 132] on button "Save" at bounding box center [1177, 132] width 80 height 44
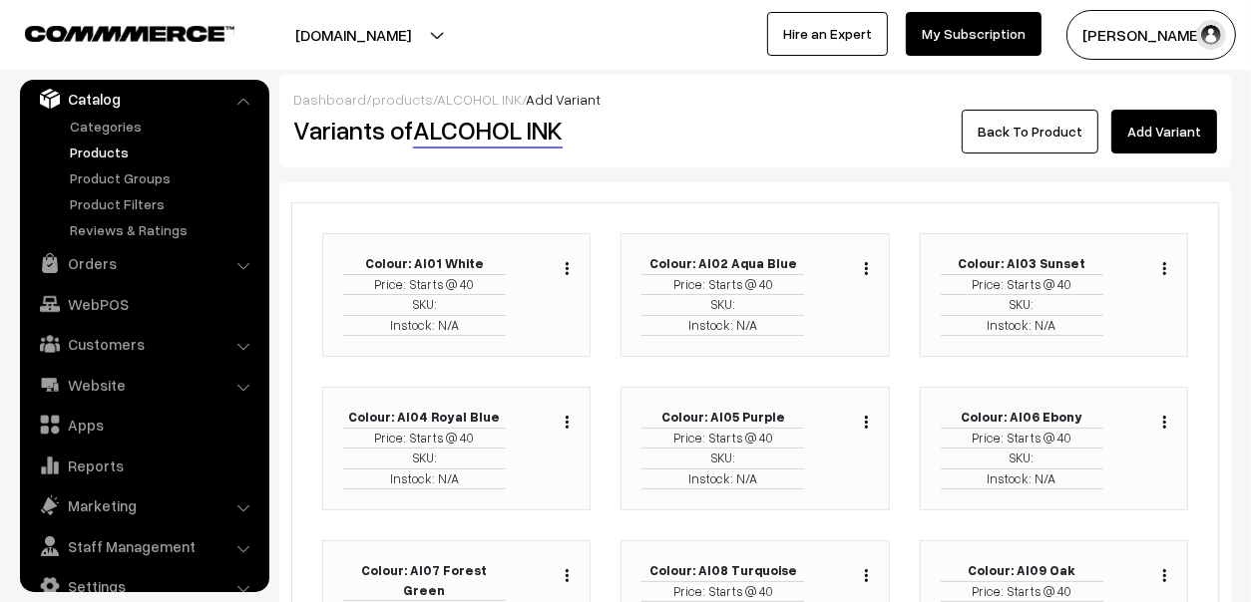
click at [1160, 130] on link "Add Variant" at bounding box center [1164, 132] width 106 height 44
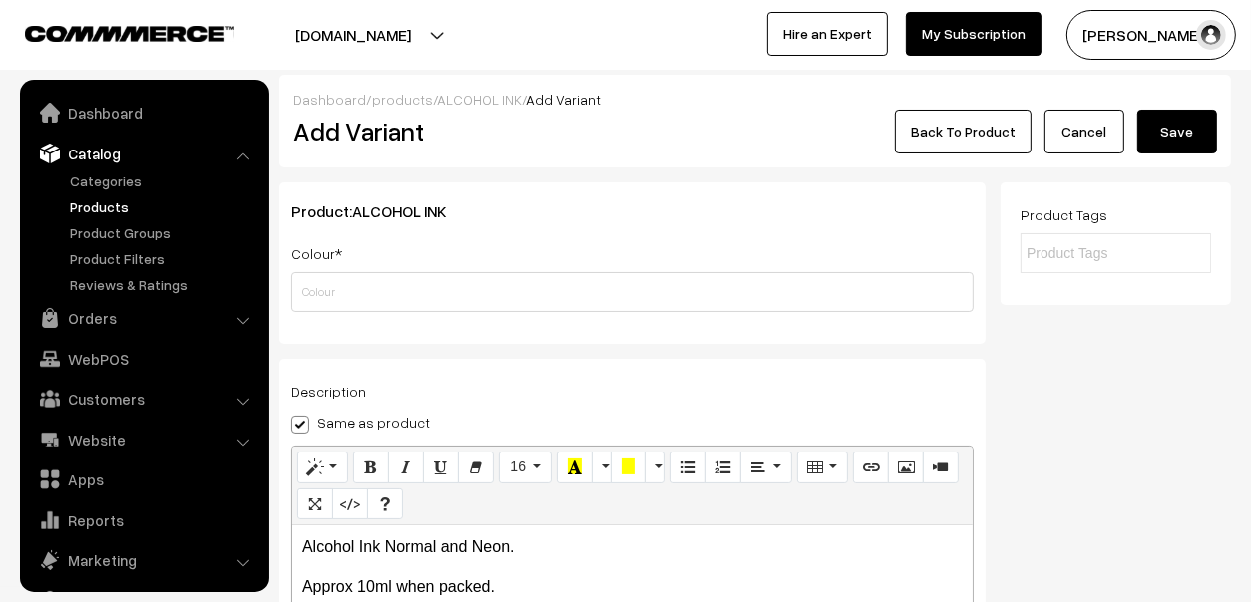
scroll to position [55, 0]
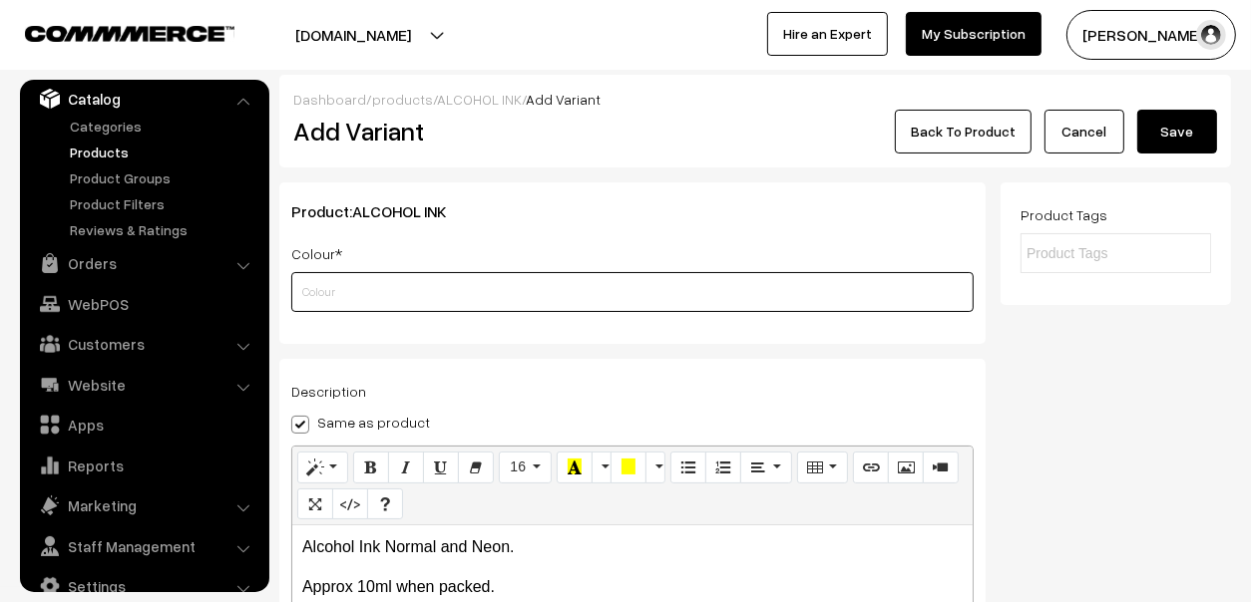
click at [386, 293] on input "text" at bounding box center [632, 292] width 682 height 40
paste input "AI104 Neon PINK"
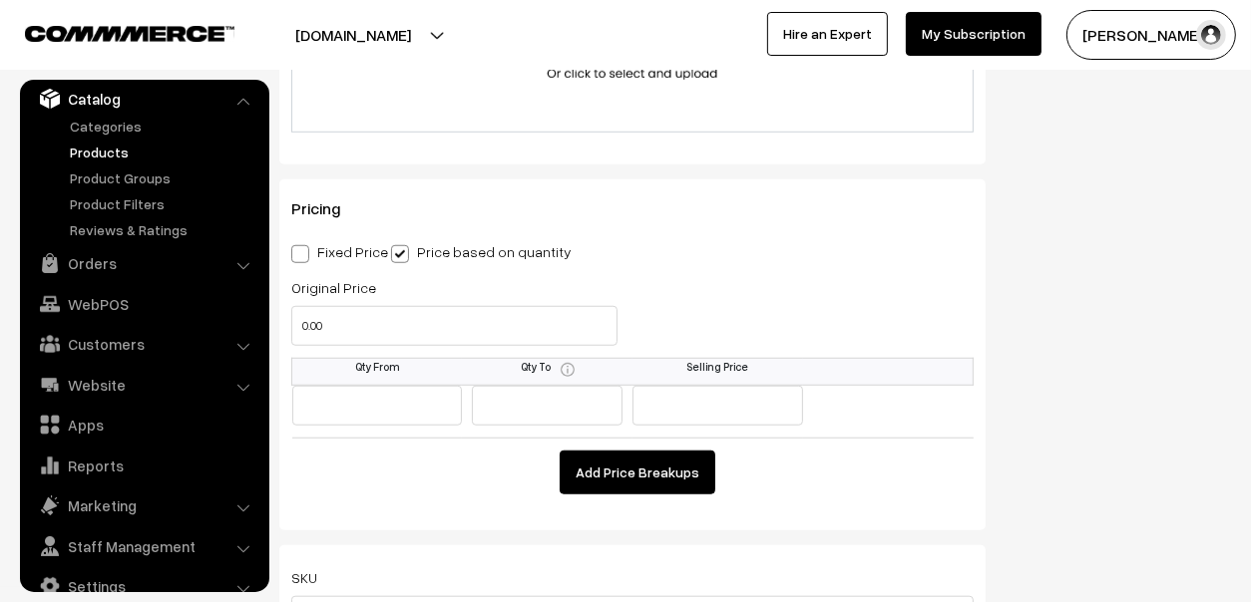
scroll to position [1395, 0]
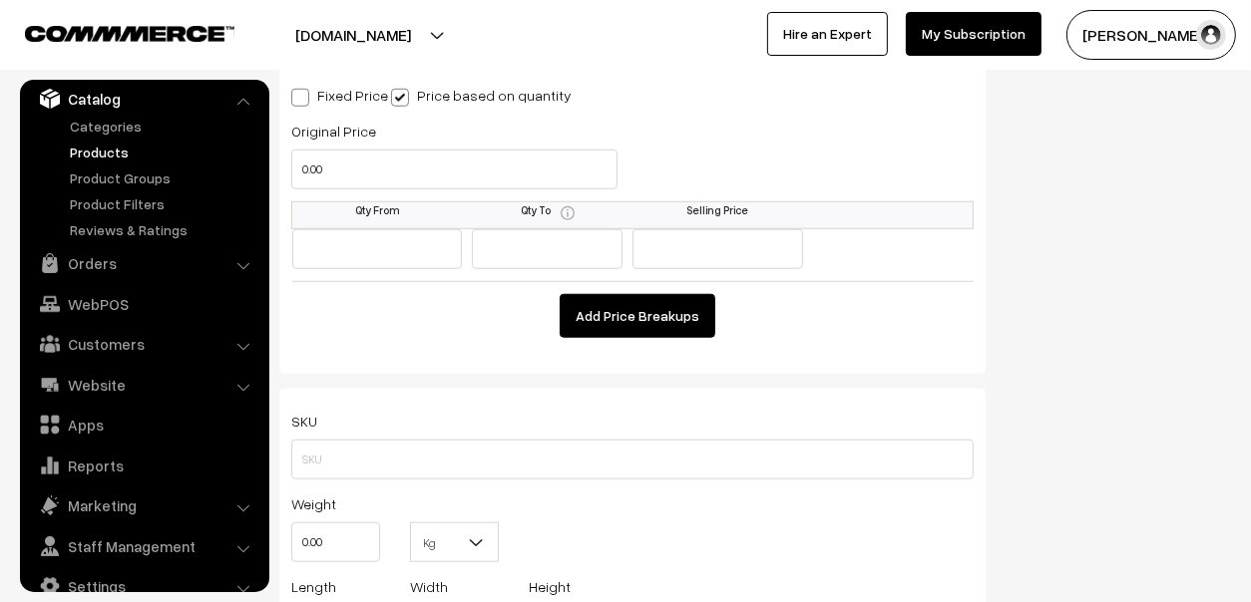
type input "AI104 Neon PINK"
drag, startPoint x: 357, startPoint y: 157, endPoint x: 78, endPoint y: 154, distance: 279.2
type input "90"
type input "10"
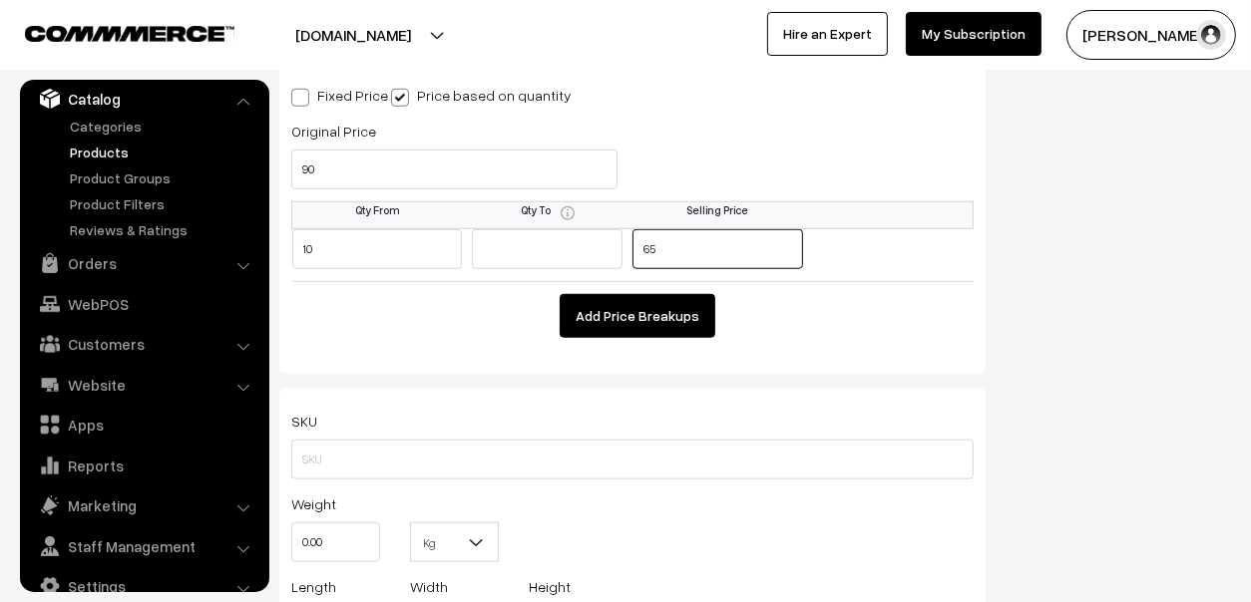
type input "65"
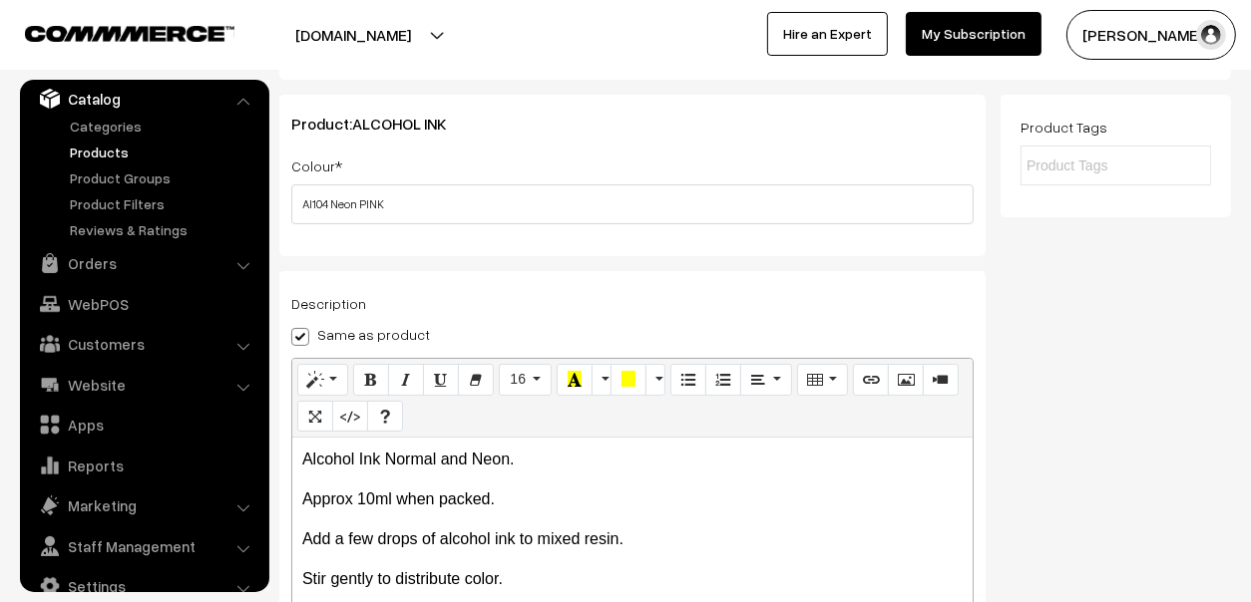
scroll to position [0, 0]
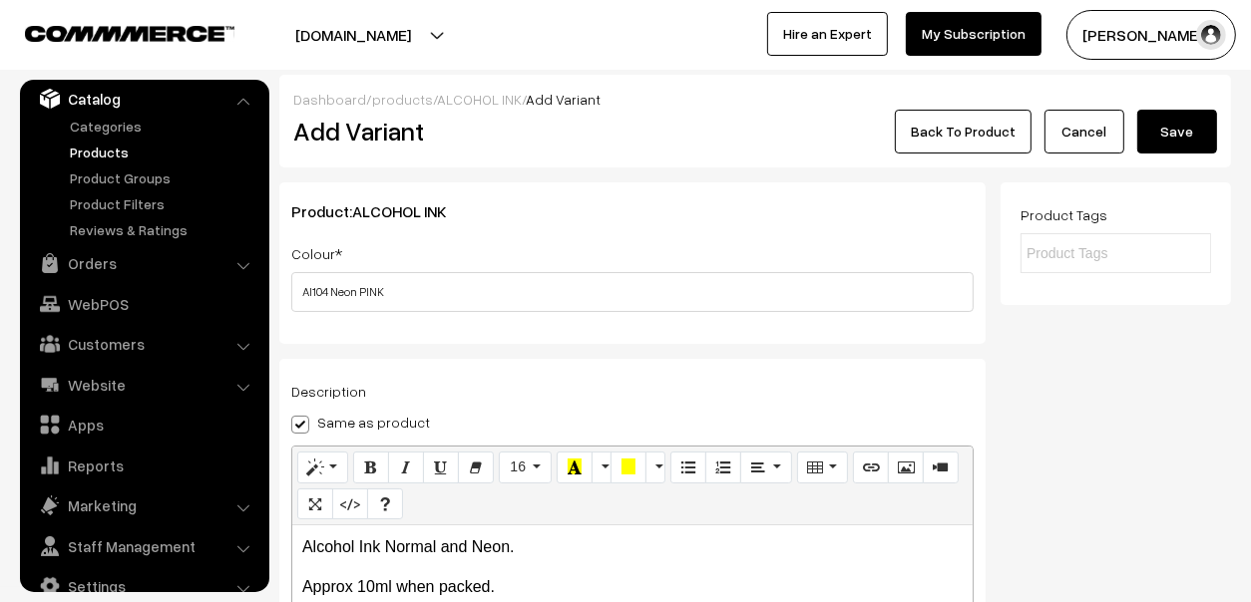
click at [1168, 140] on button "Save" at bounding box center [1177, 132] width 80 height 44
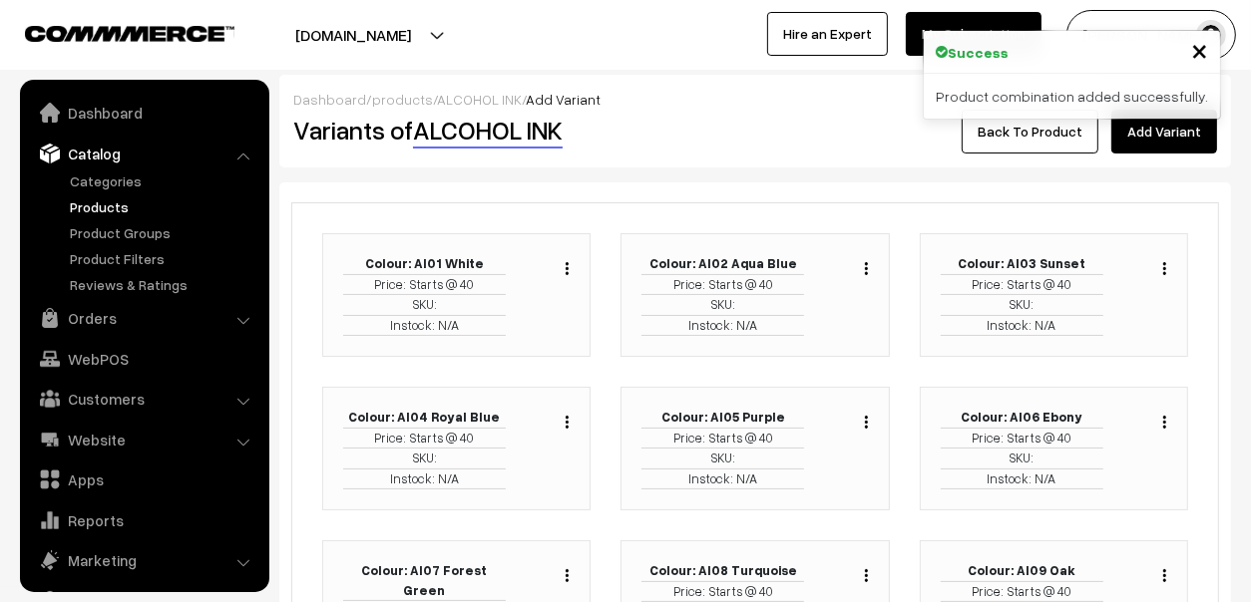
scroll to position [55, 0]
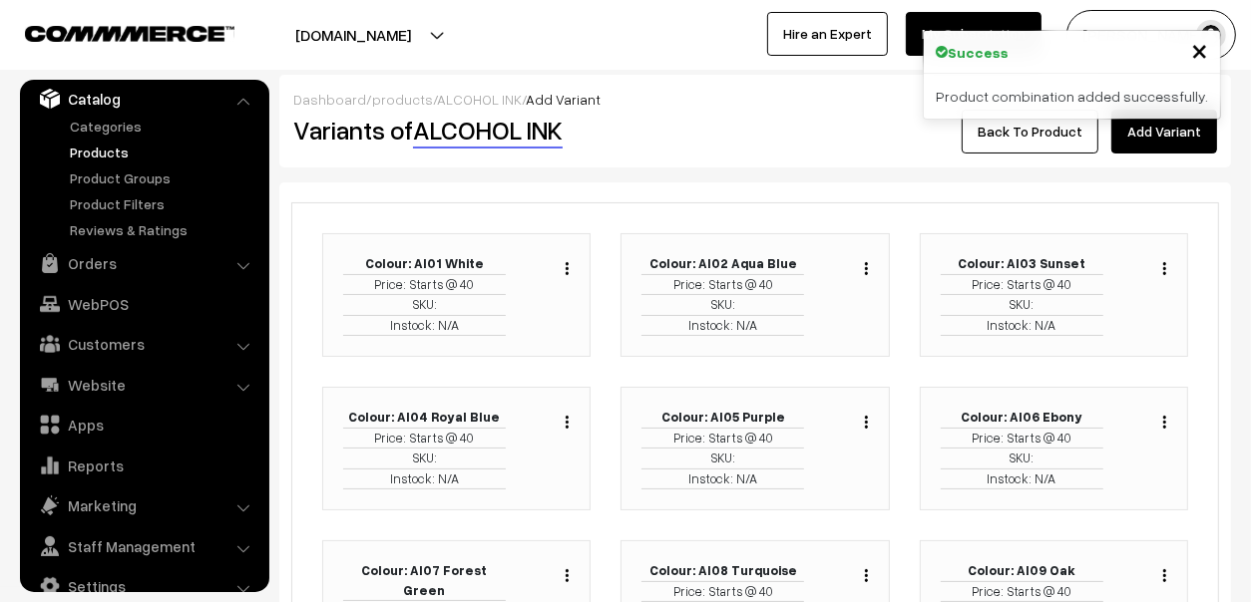
click at [1150, 143] on link "Add Variant" at bounding box center [1164, 132] width 106 height 44
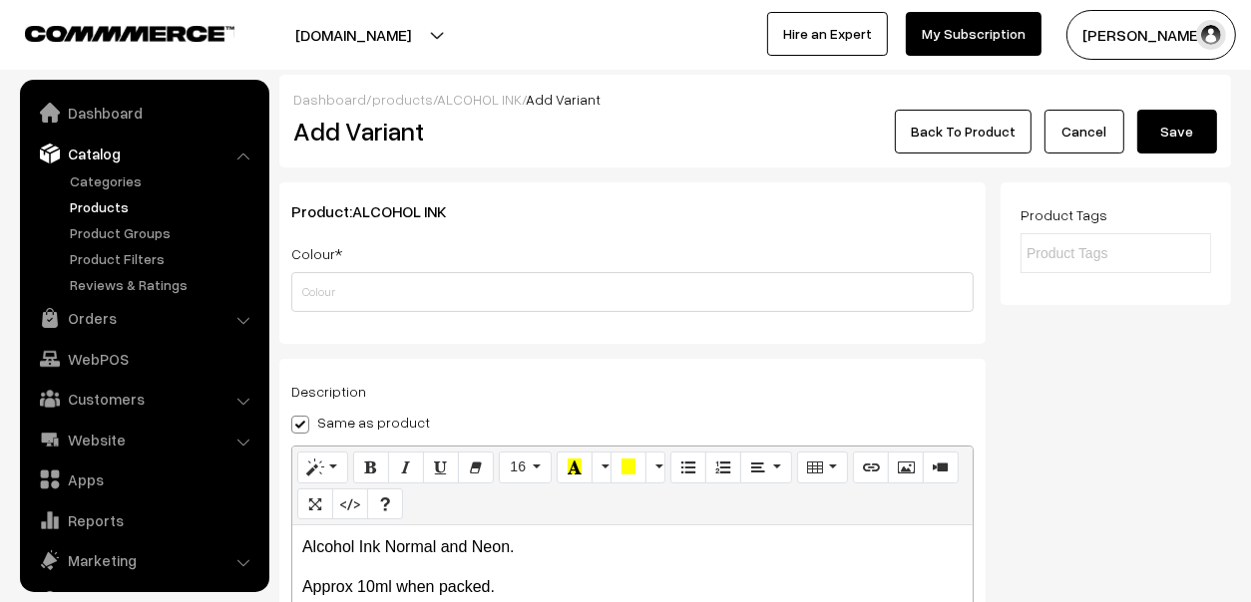
scroll to position [55, 0]
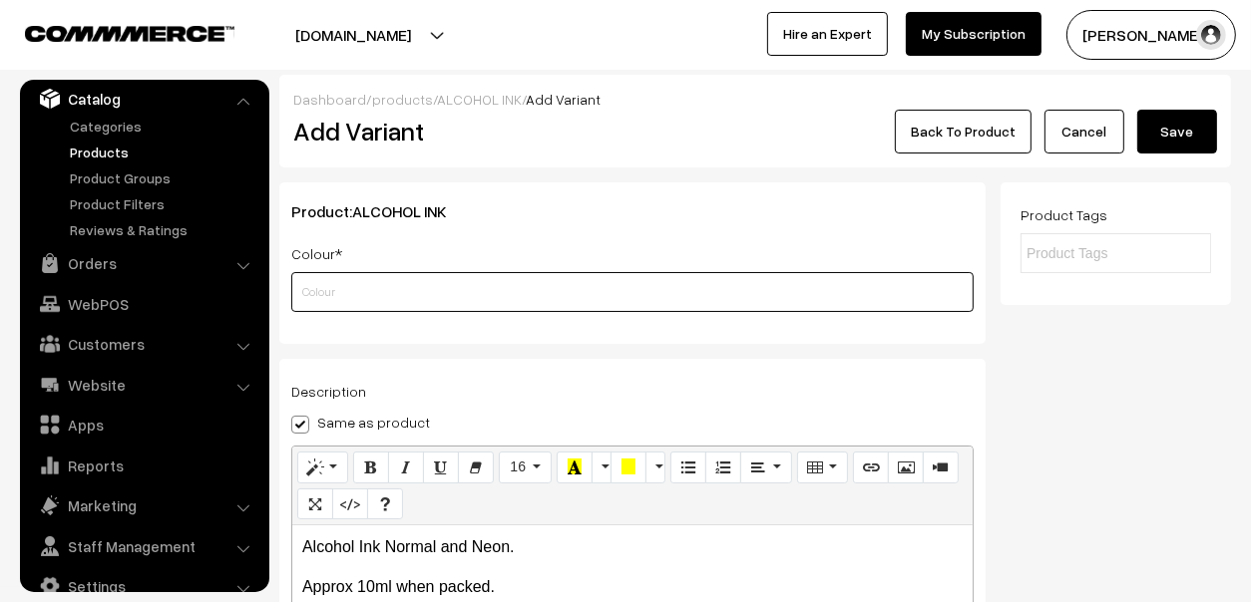
click at [616, 277] on input "text" at bounding box center [632, 292] width 682 height 40
paste input "AI105 Neon Orange"
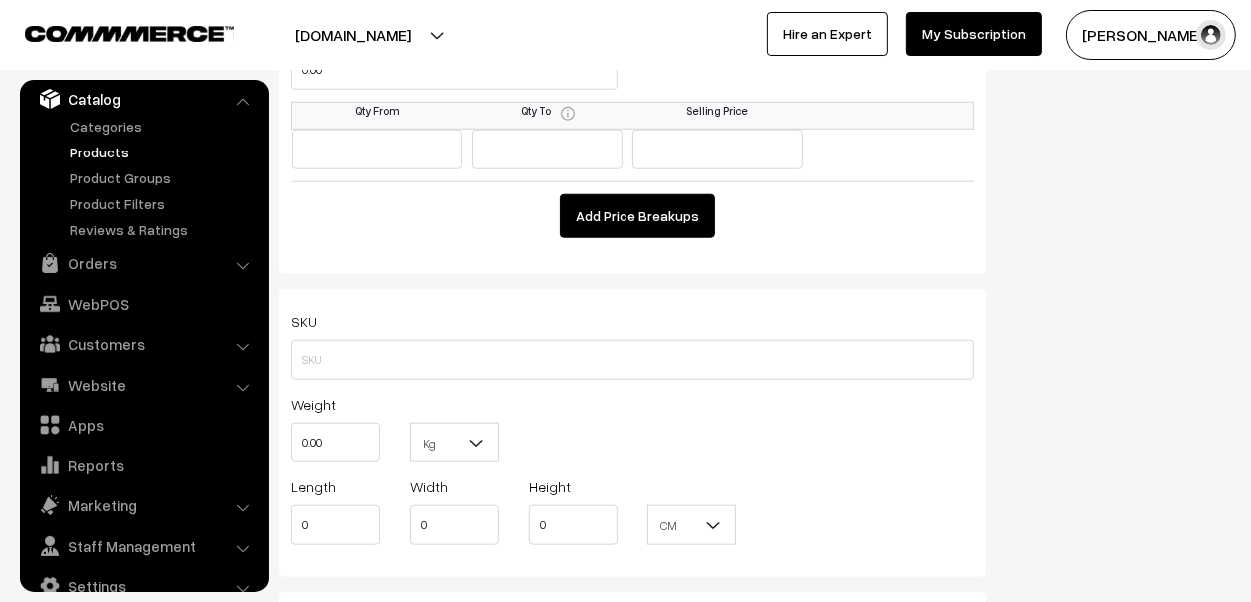
scroll to position [1295, 0]
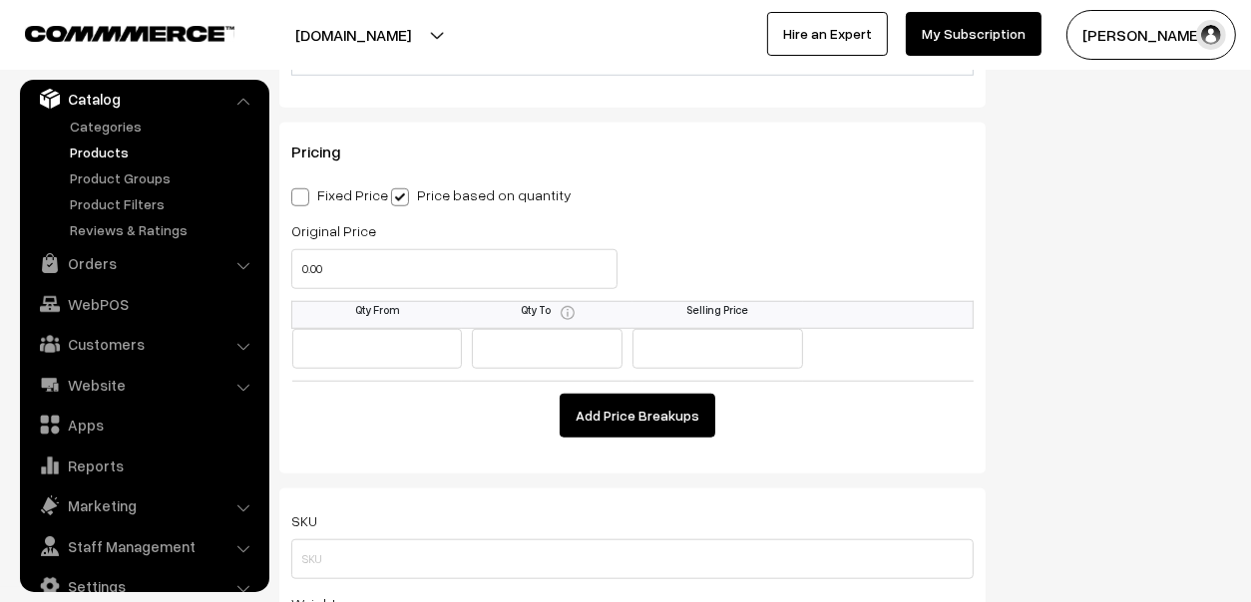
type input "AI105 Neon Orange"
click at [358, 267] on input "0.00" at bounding box center [454, 269] width 326 height 40
type input "90"
type input "10"
type input "6"
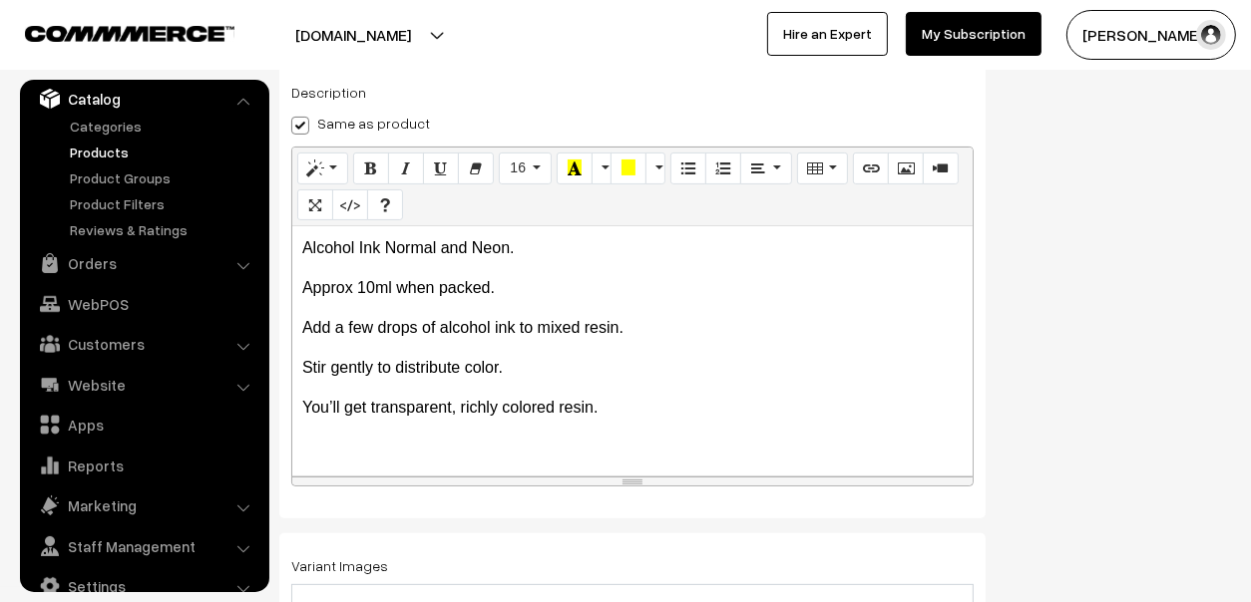
scroll to position [0, 0]
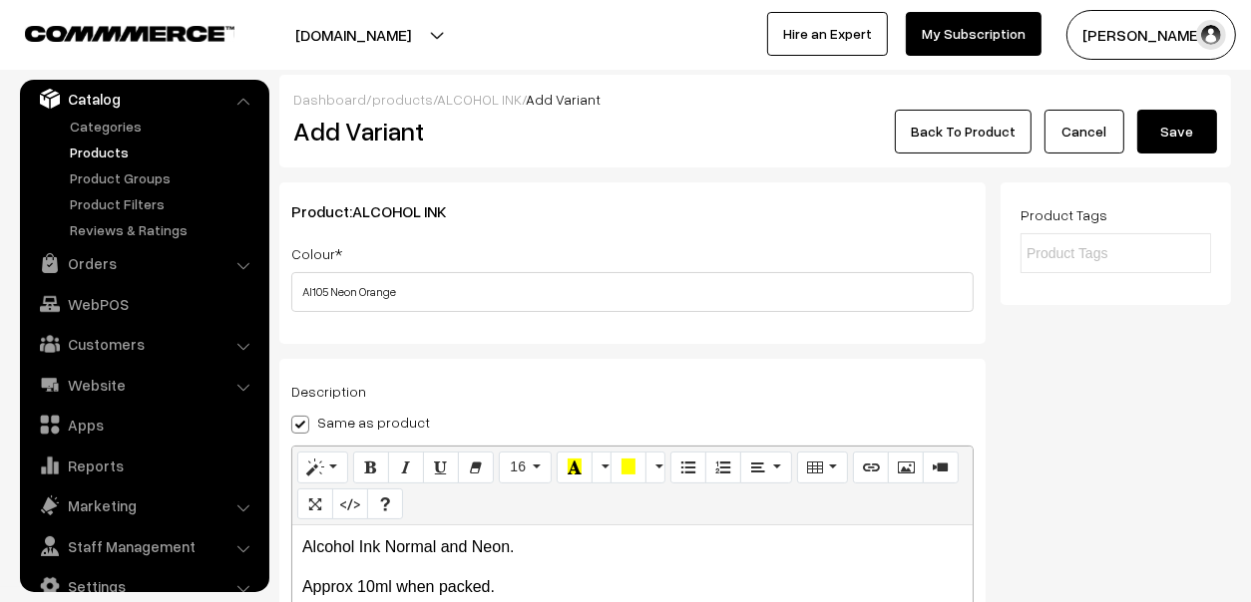
type input "65"
click at [1181, 130] on button "Save" at bounding box center [1177, 132] width 80 height 44
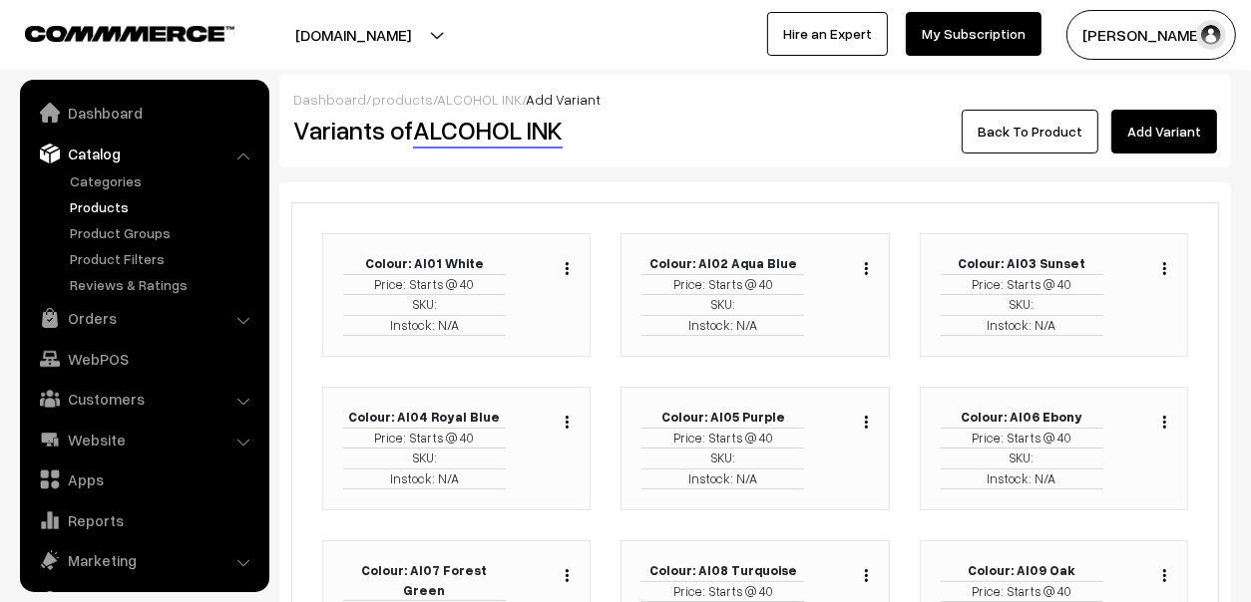
scroll to position [55, 0]
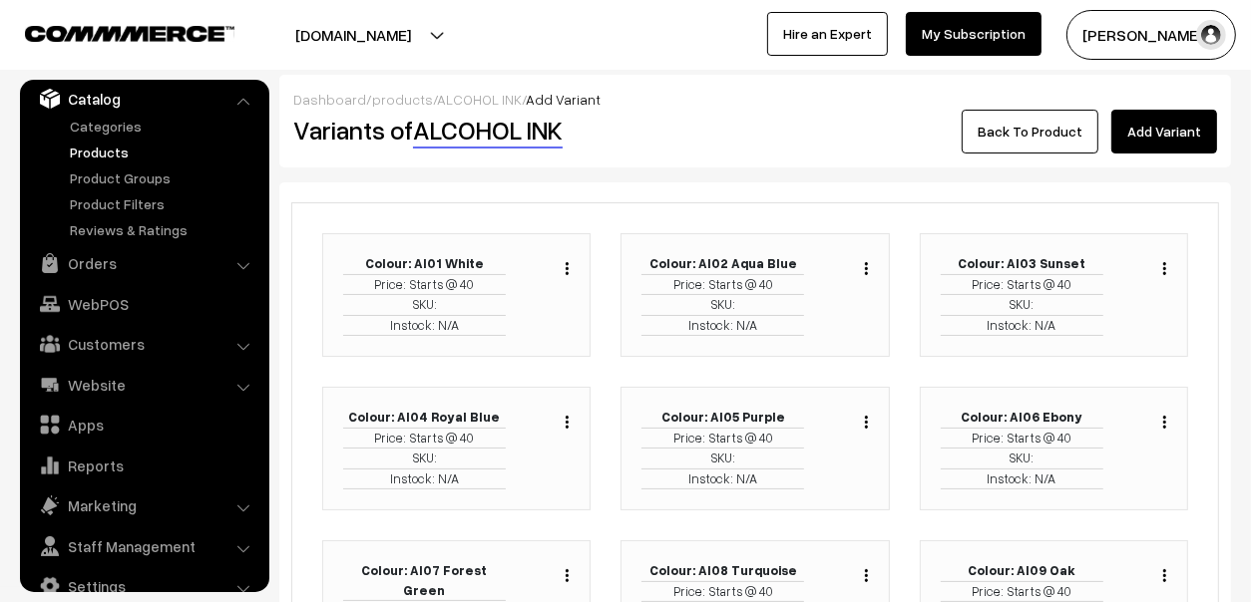
click at [1163, 130] on link "Add Variant" at bounding box center [1164, 132] width 106 height 44
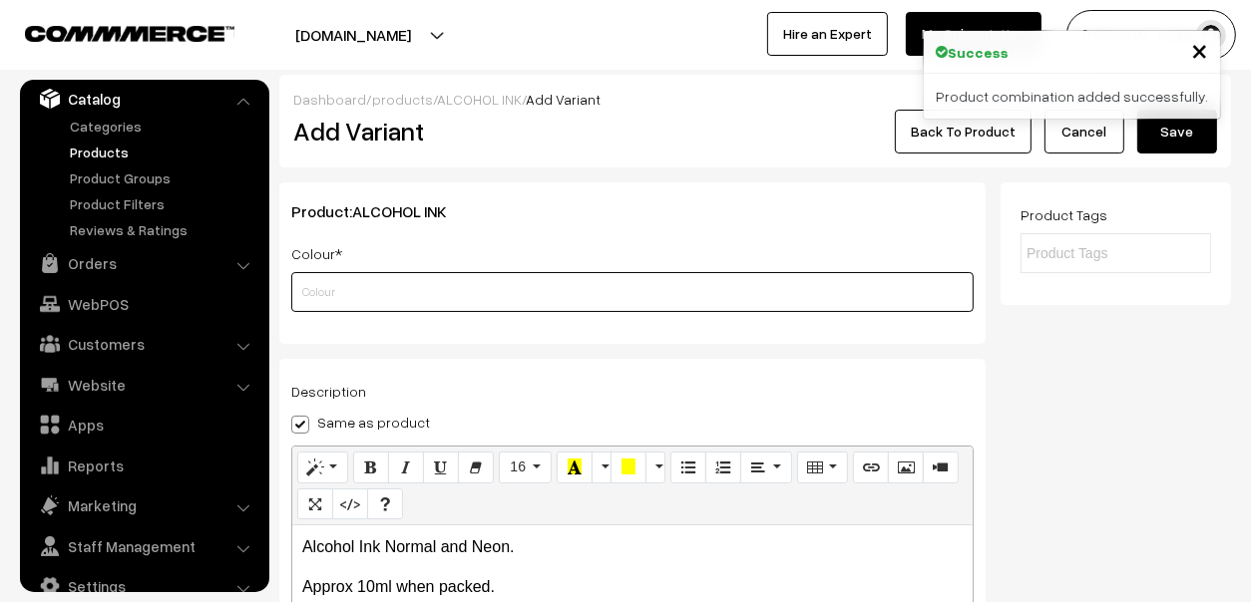
click at [499, 297] on input "text" at bounding box center [632, 292] width 682 height 40
paste input "AI106 Neon GREEN"
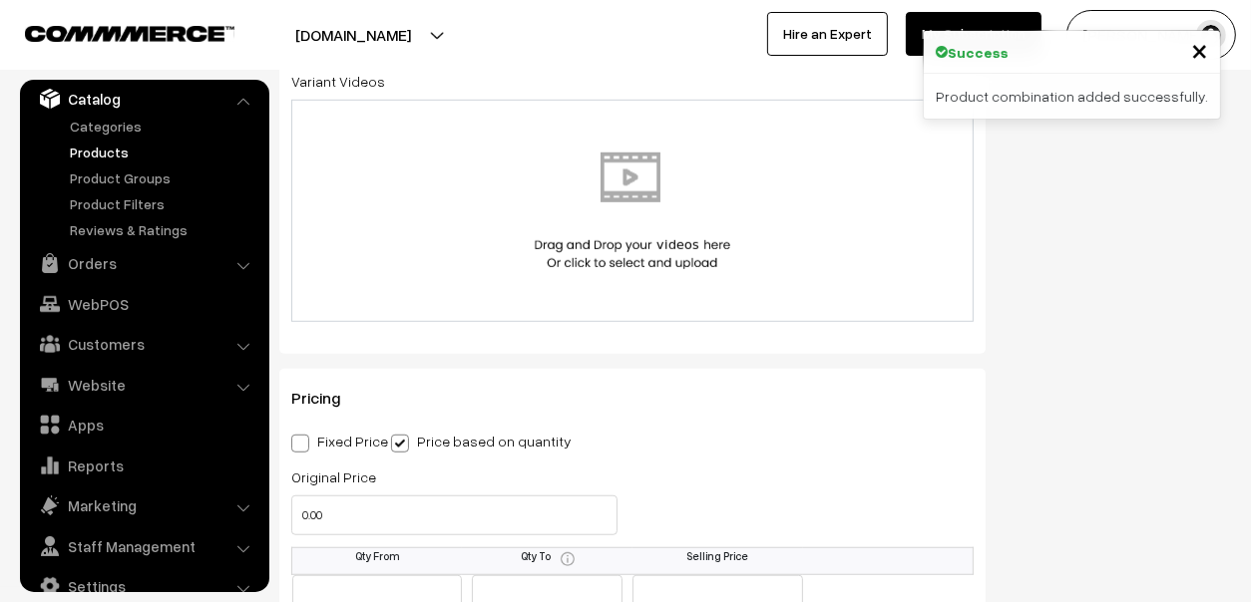
scroll to position [1295, 0]
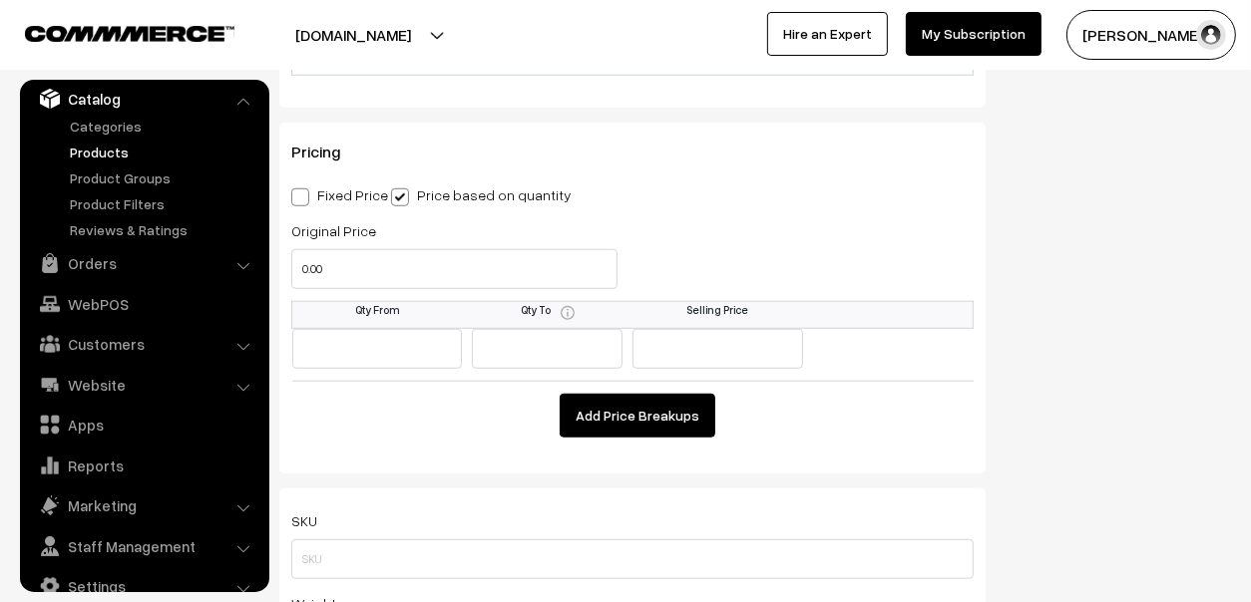
type input "AI106 Neon GREEN"
click at [453, 273] on input "0.00" at bounding box center [454, 269] width 326 height 40
type input "90"
type input "10"
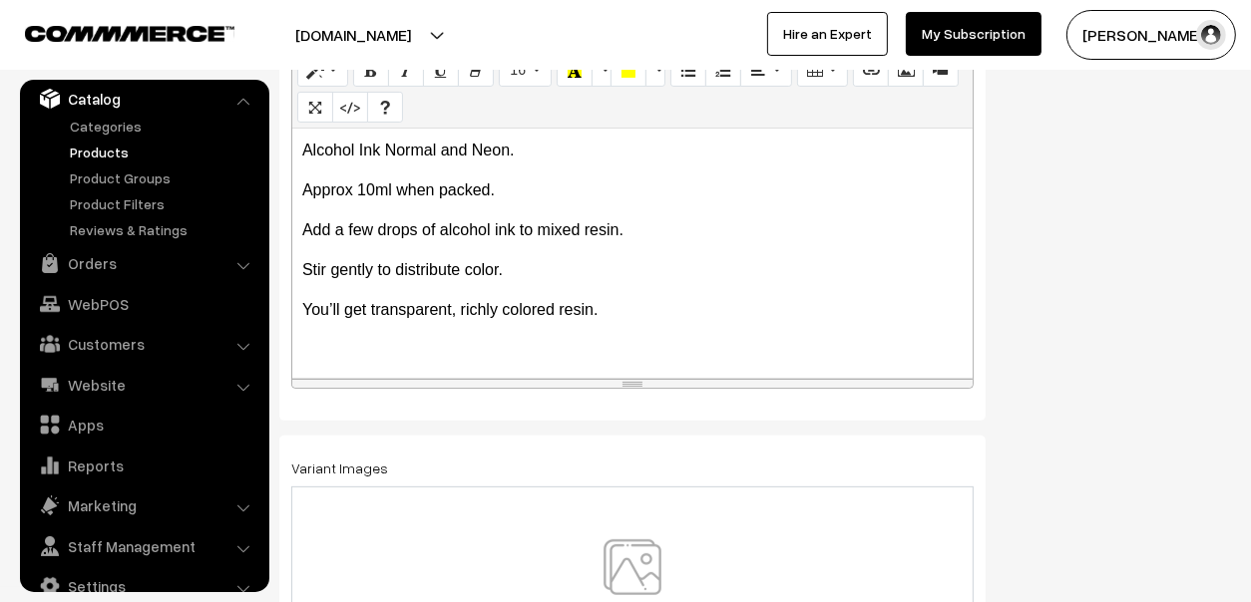
scroll to position [0, 0]
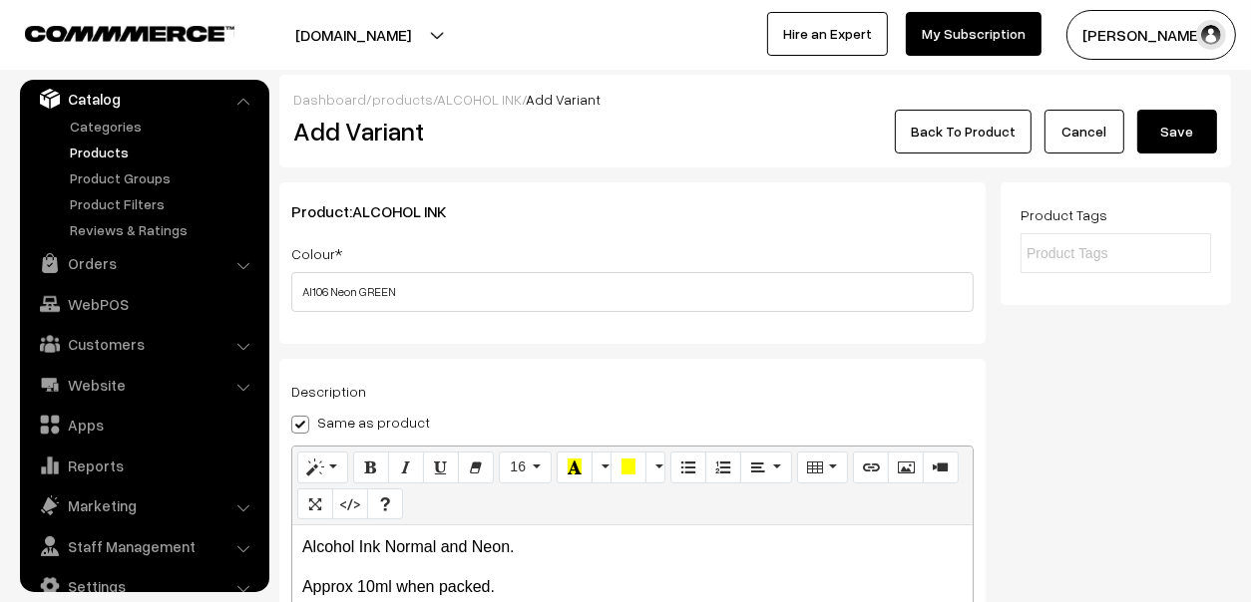
type input "65"
click at [1180, 130] on button "Save" at bounding box center [1177, 132] width 80 height 44
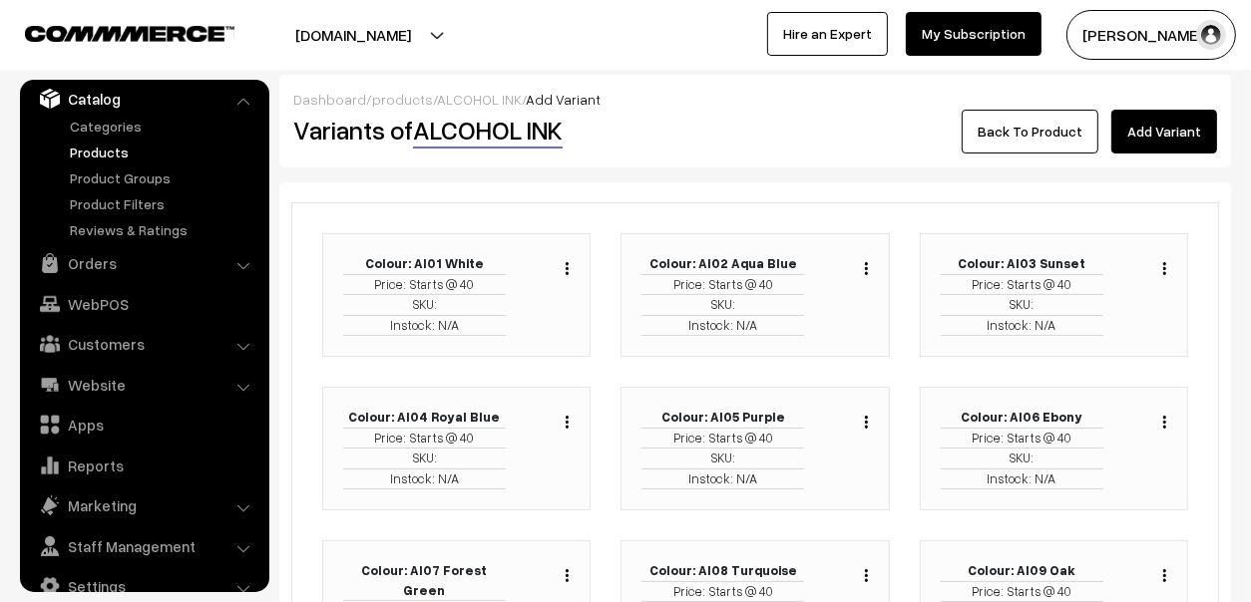
click at [1001, 129] on link "Back To Product" at bounding box center [1029, 132] width 137 height 44
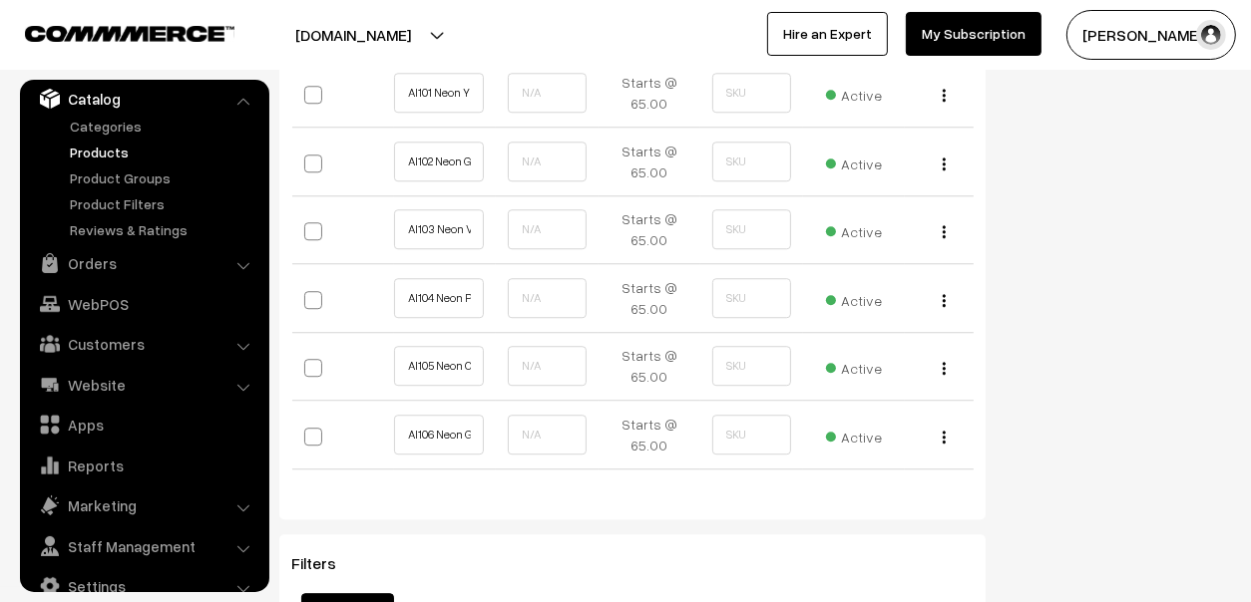
scroll to position [4188, 0]
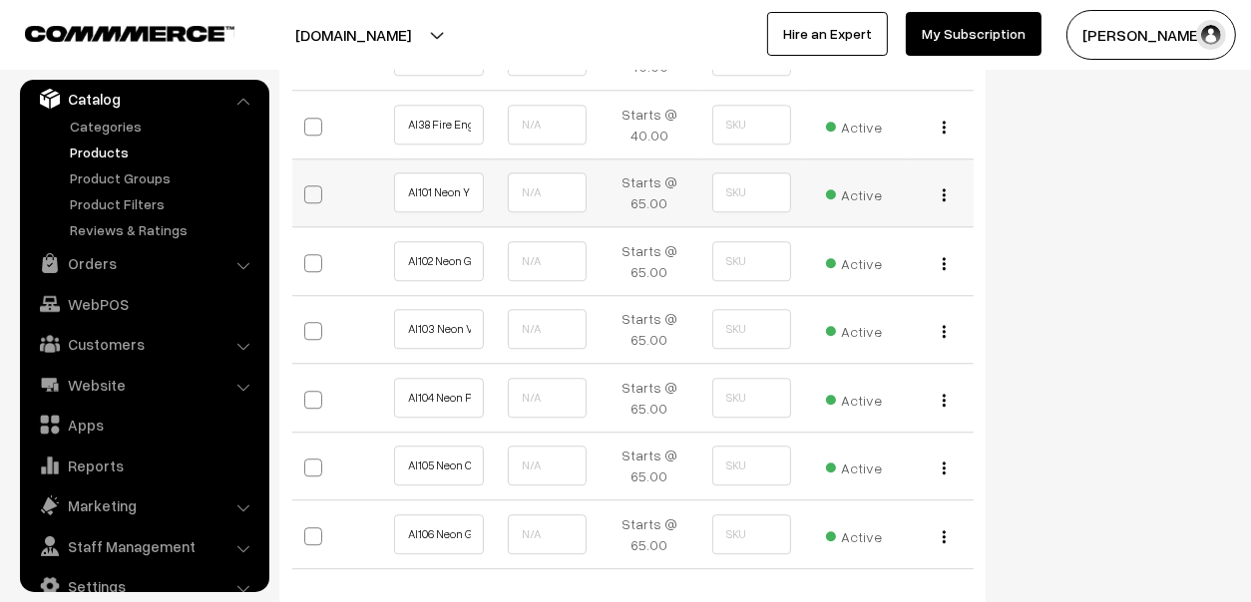
click at [314, 185] on span at bounding box center [313, 194] width 18 height 18
click at [316, 186] on input "checkbox" at bounding box center [322, 192] width 13 height 13
checkbox input "true"
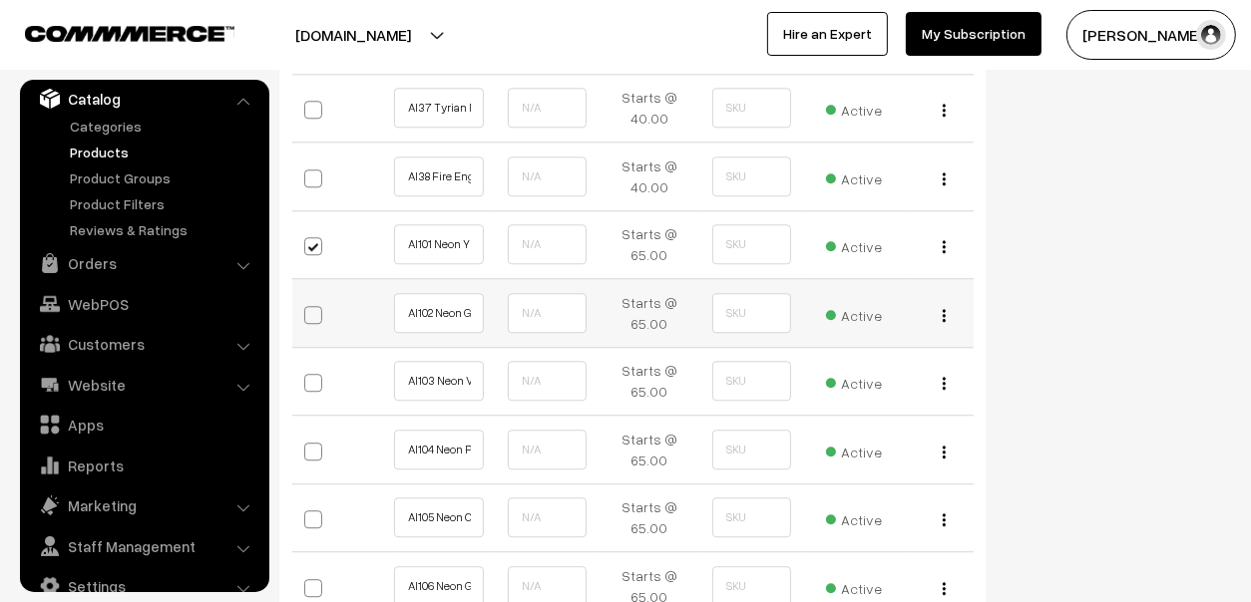
scroll to position [4240, 0]
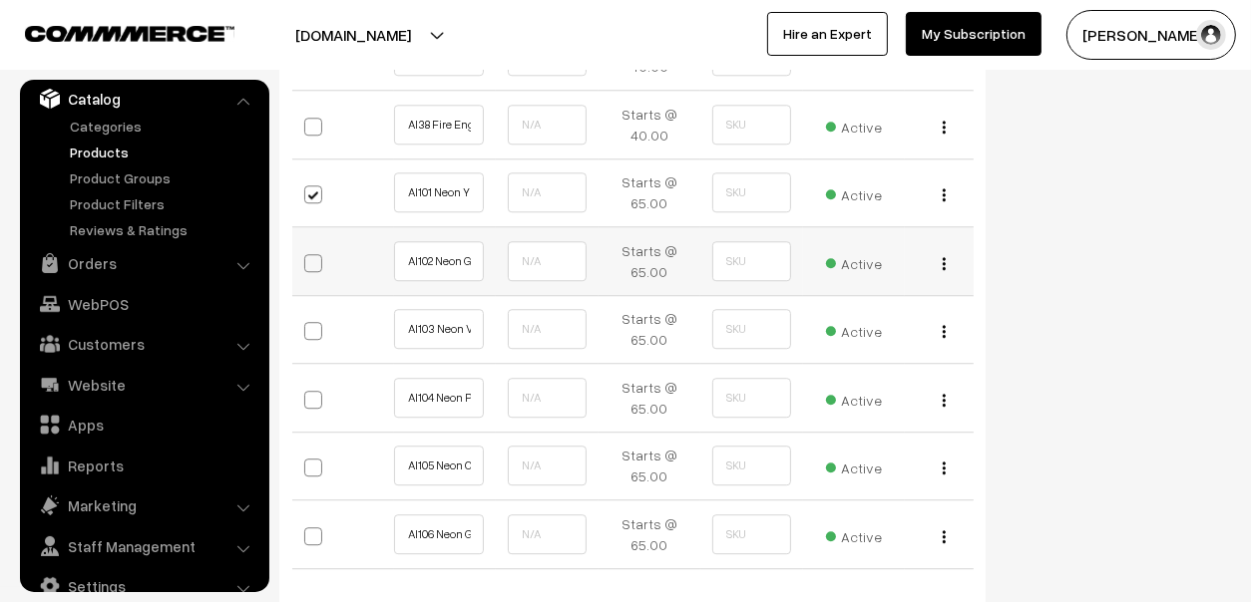
click at [309, 257] on span at bounding box center [313, 263] width 18 height 18
click at [316, 257] on input "checkbox" at bounding box center [322, 260] width 13 height 13
checkbox input "true"
click at [304, 324] on span at bounding box center [313, 331] width 18 height 18
click at [316, 324] on input "checkbox" at bounding box center [322, 329] width 13 height 13
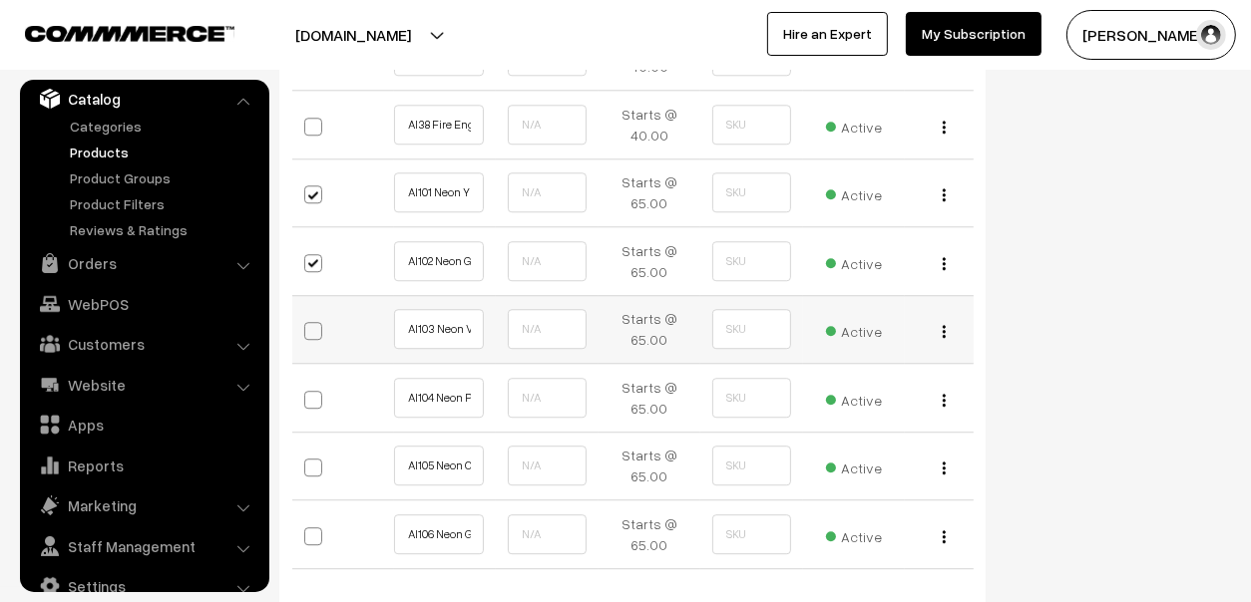
checkbox input "true"
click at [302, 400] on td at bounding box center [343, 398] width 102 height 69
click at [311, 459] on span at bounding box center [313, 468] width 18 height 18
click at [316, 460] on input "checkbox" at bounding box center [322, 466] width 13 height 13
checkbox input "true"
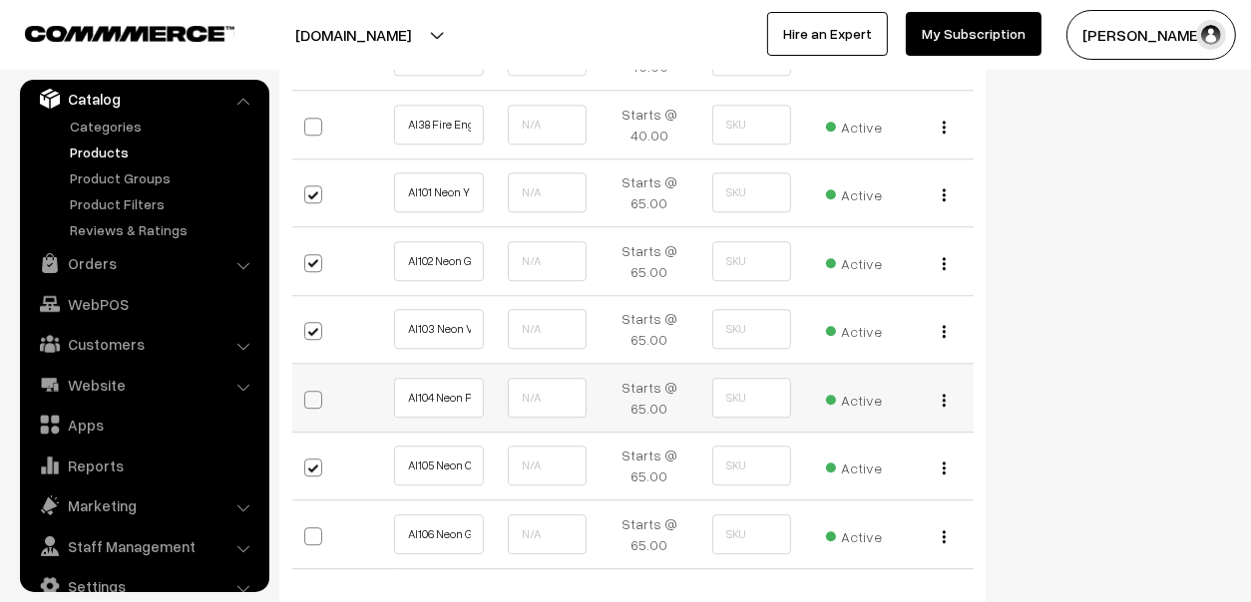
click at [313, 401] on label at bounding box center [330, 400] width 52 height 44
click at [316, 401] on input "checkbox" at bounding box center [322, 397] width 13 height 13
checkbox input "true"
click at [317, 540] on label at bounding box center [330, 537] width 52 height 44
click at [317, 540] on input "checkbox" at bounding box center [322, 534] width 13 height 13
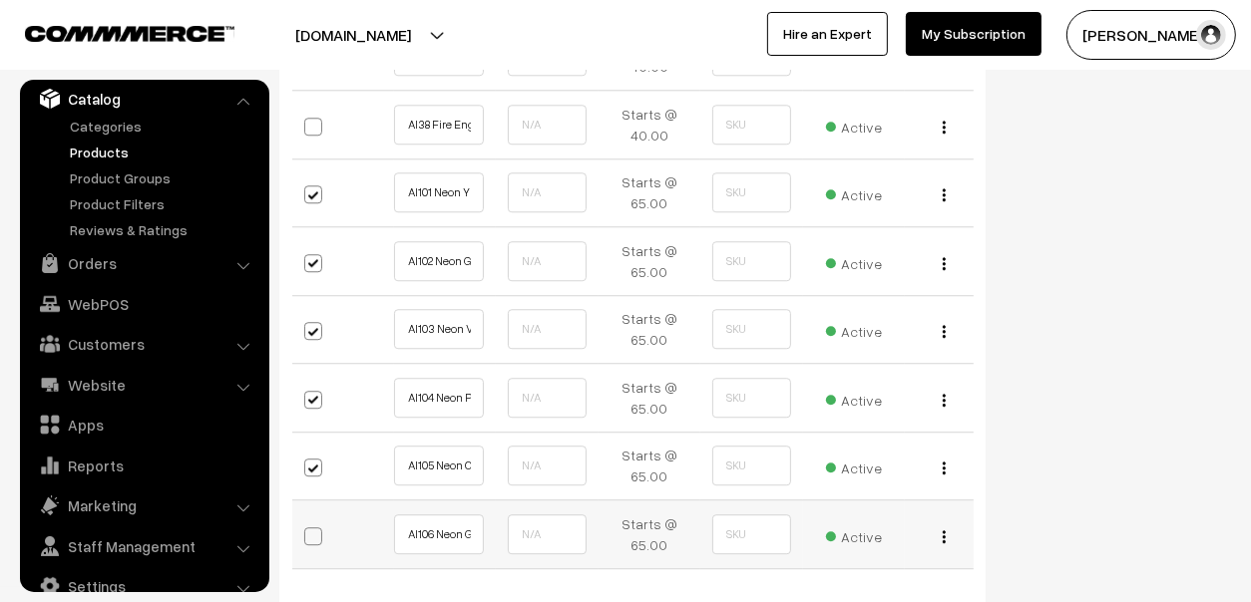
checkbox input "true"
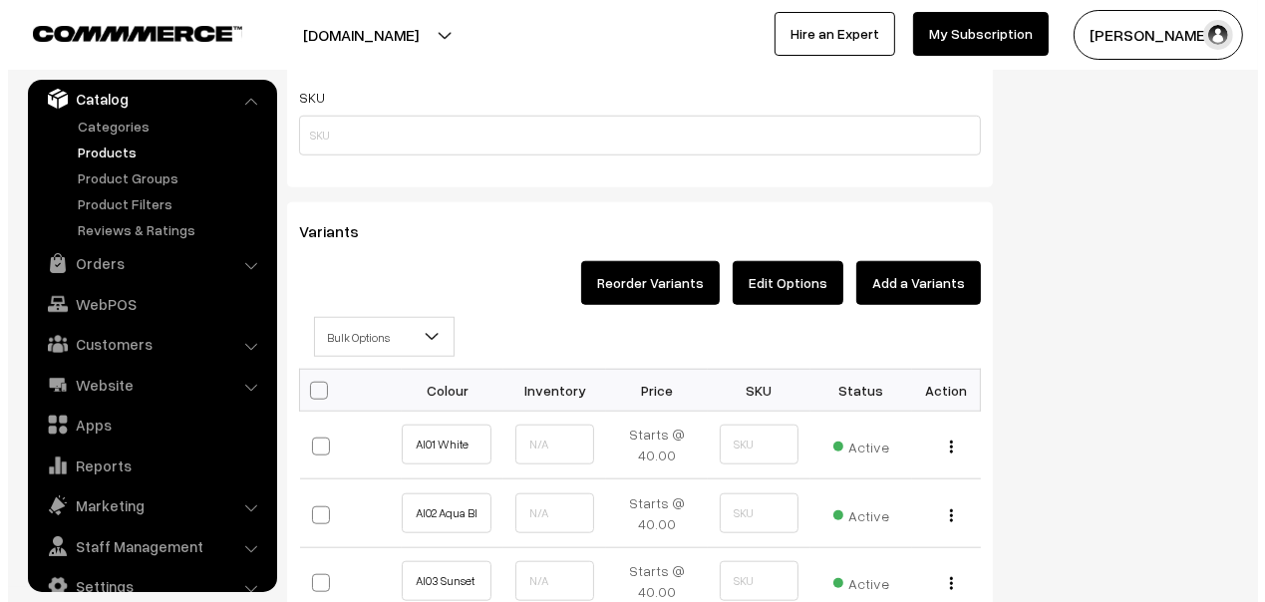
scroll to position [1548, 0]
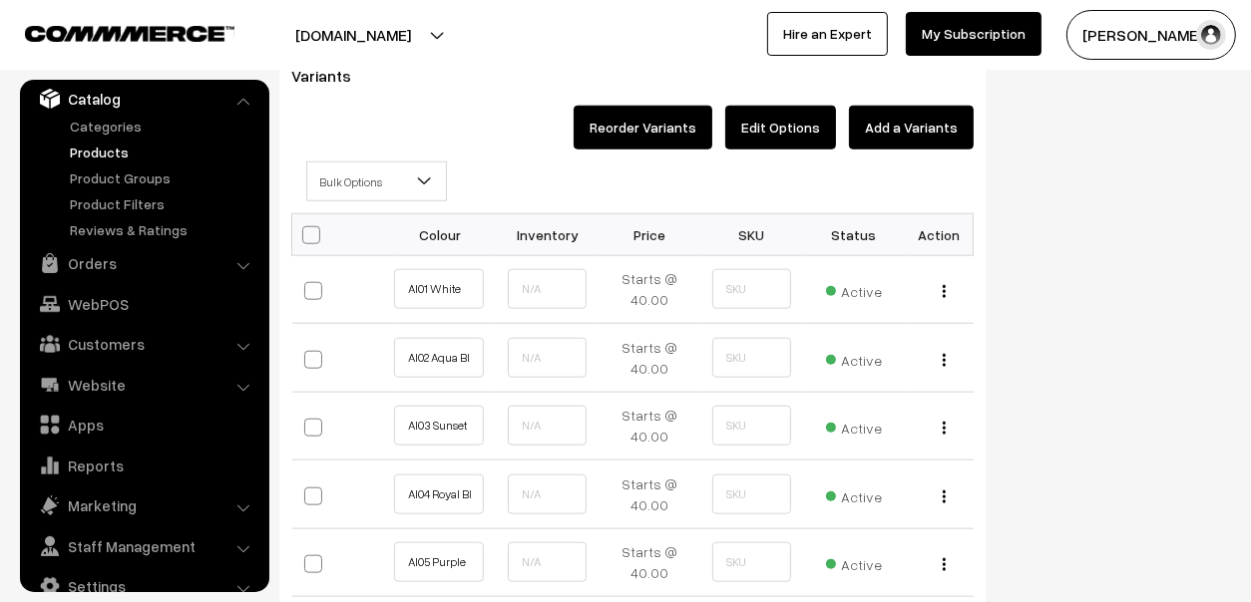
click at [410, 187] on span "Bulk Options" at bounding box center [376, 182] width 139 height 35
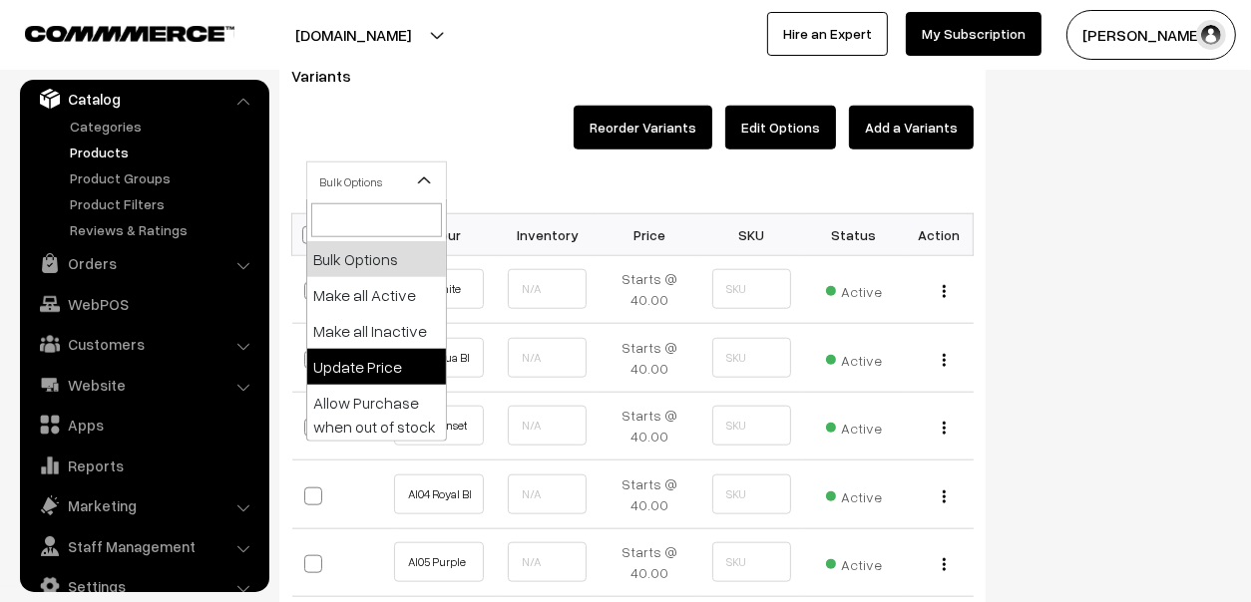
select select "0"
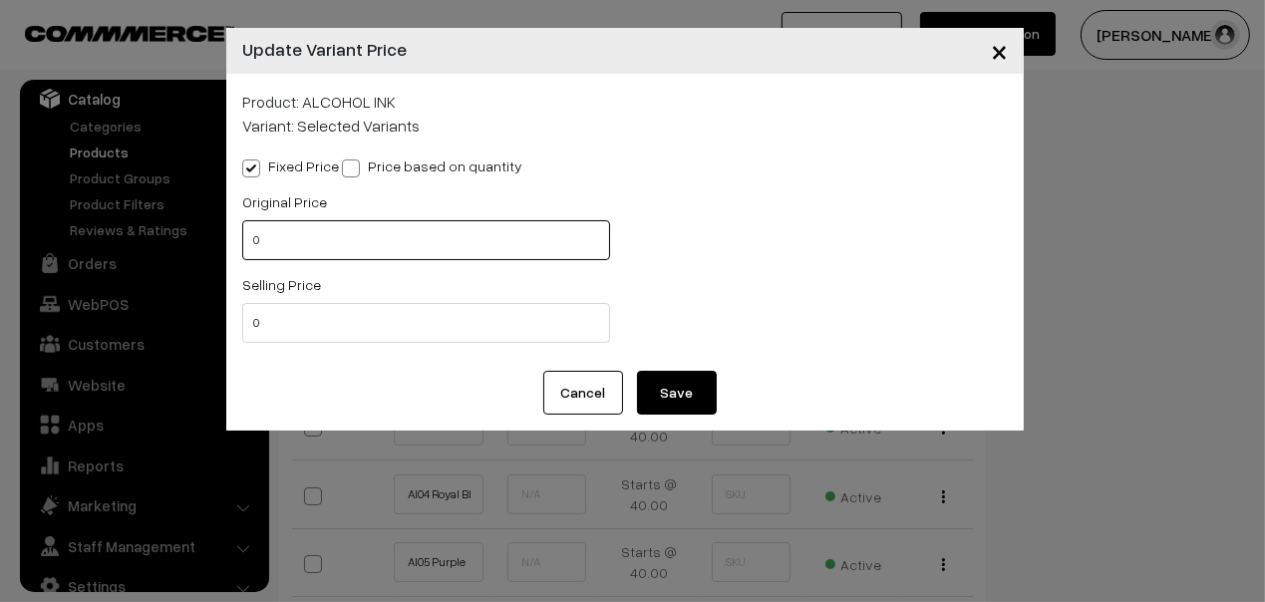
click at [364, 237] on input "0" at bounding box center [426, 240] width 368 height 40
drag, startPoint x: 364, startPoint y: 237, endPoint x: 0, endPoint y: 211, distance: 364.9
type input "90"
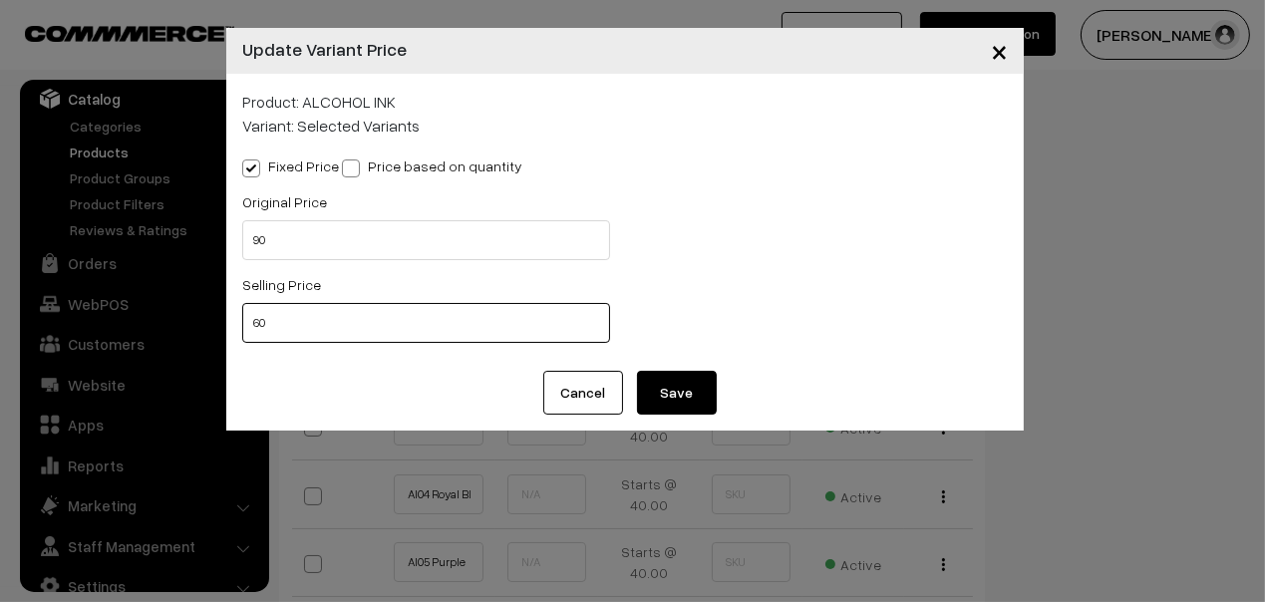
type input "60"
click at [700, 399] on button "Save" at bounding box center [677, 393] width 80 height 44
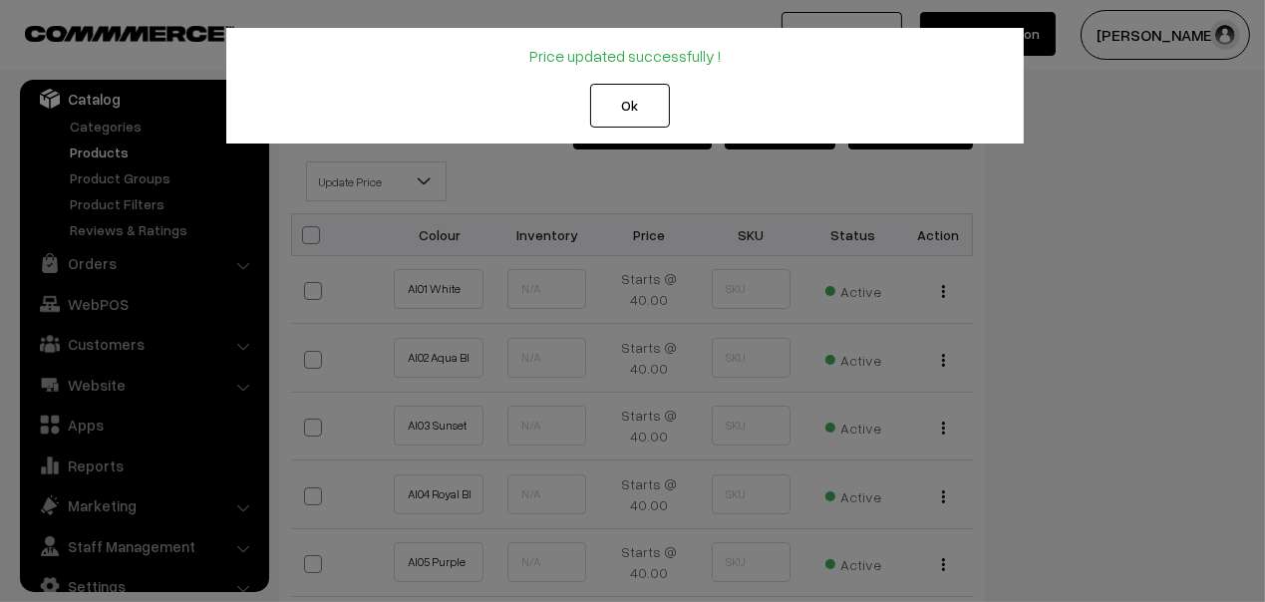
click at [611, 100] on button "Ok" at bounding box center [630, 106] width 80 height 44
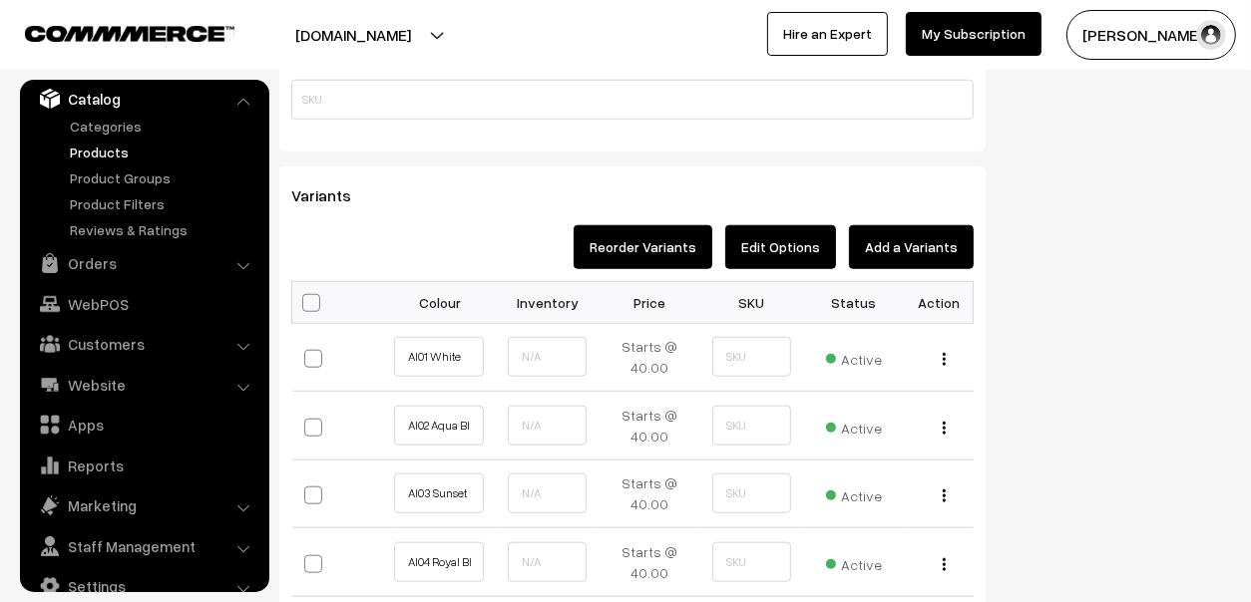
scroll to position [1448, 0]
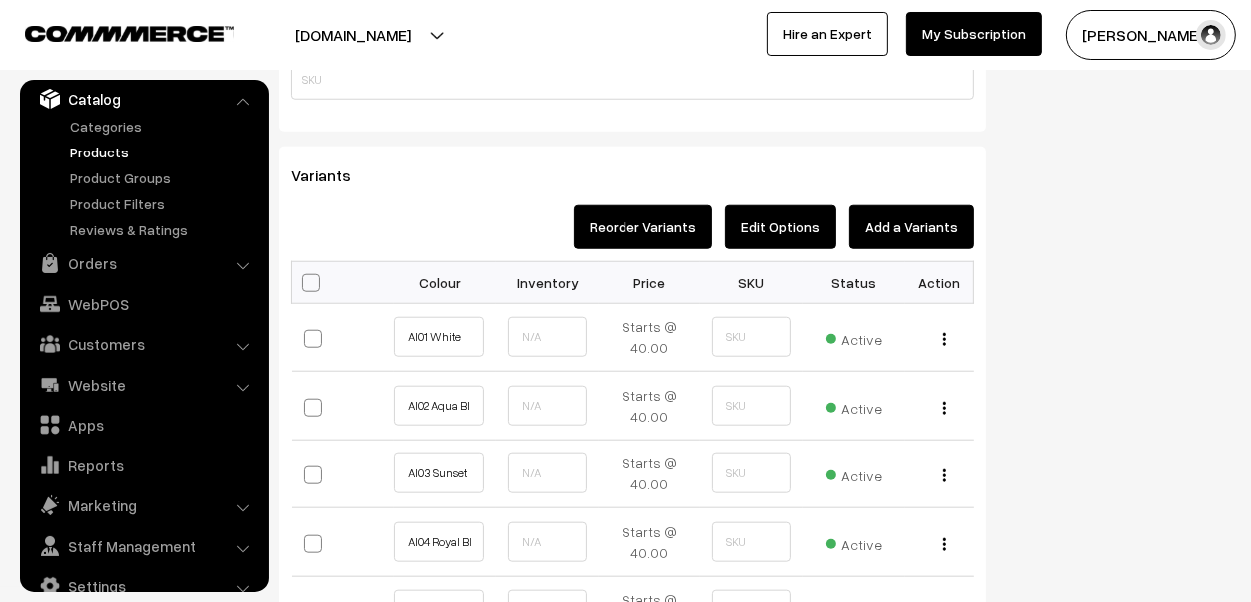
click at [308, 276] on span at bounding box center [311, 283] width 18 height 18
click at [308, 276] on input "checkbox" at bounding box center [308, 281] width 13 height 13
checkbox input "true"
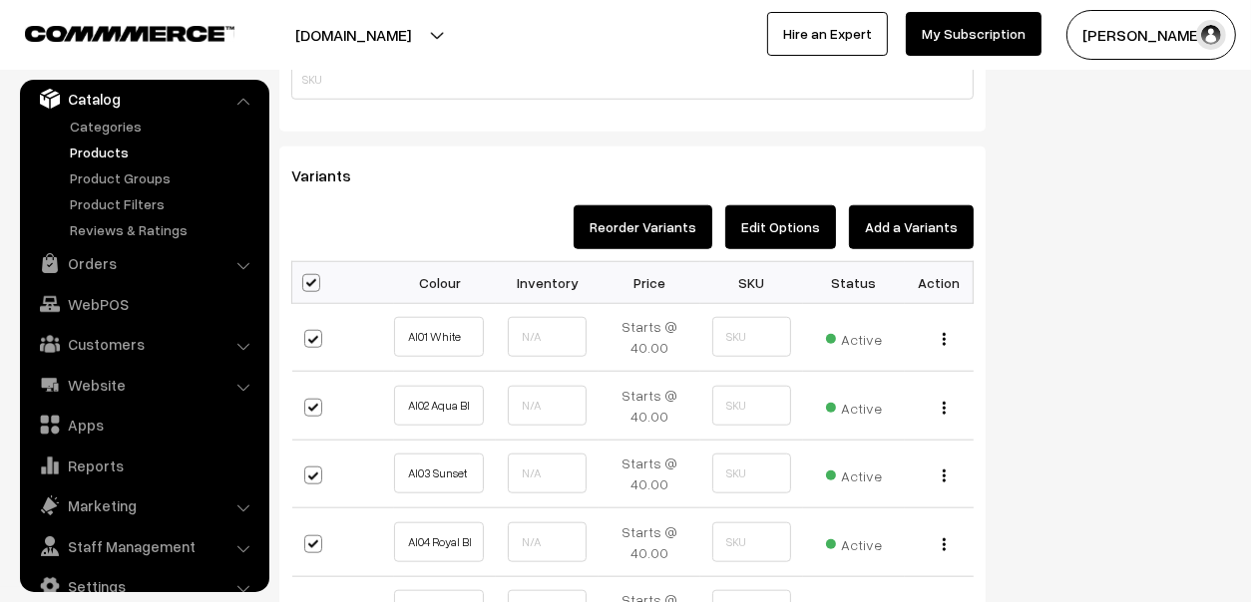
checkbox input "true"
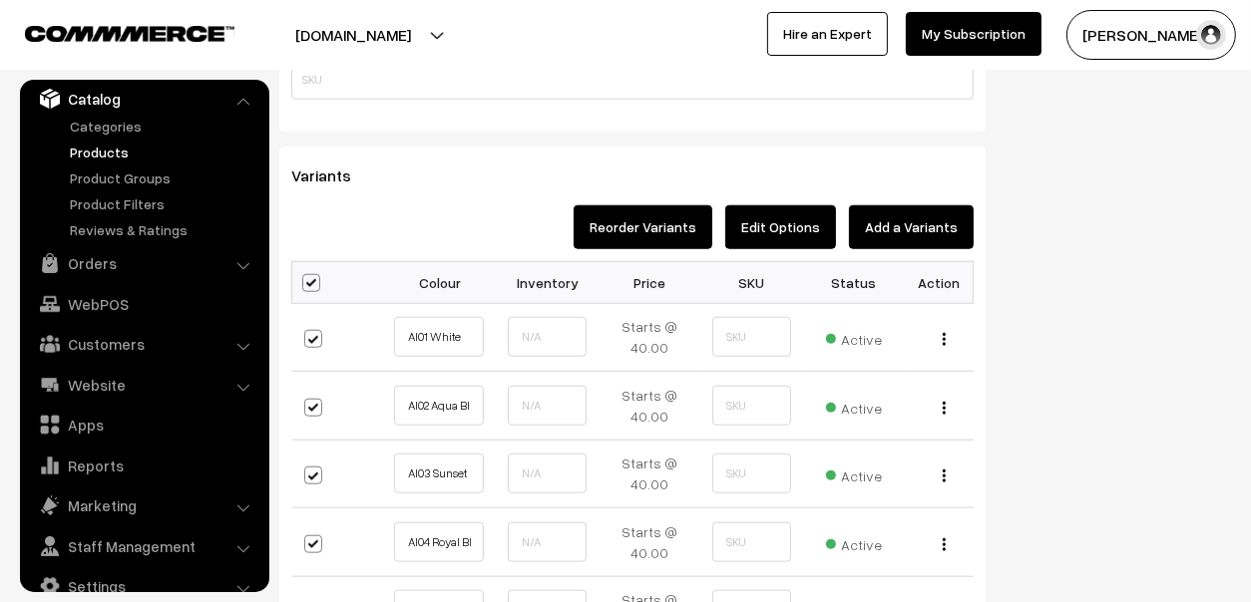
checkbox input "true"
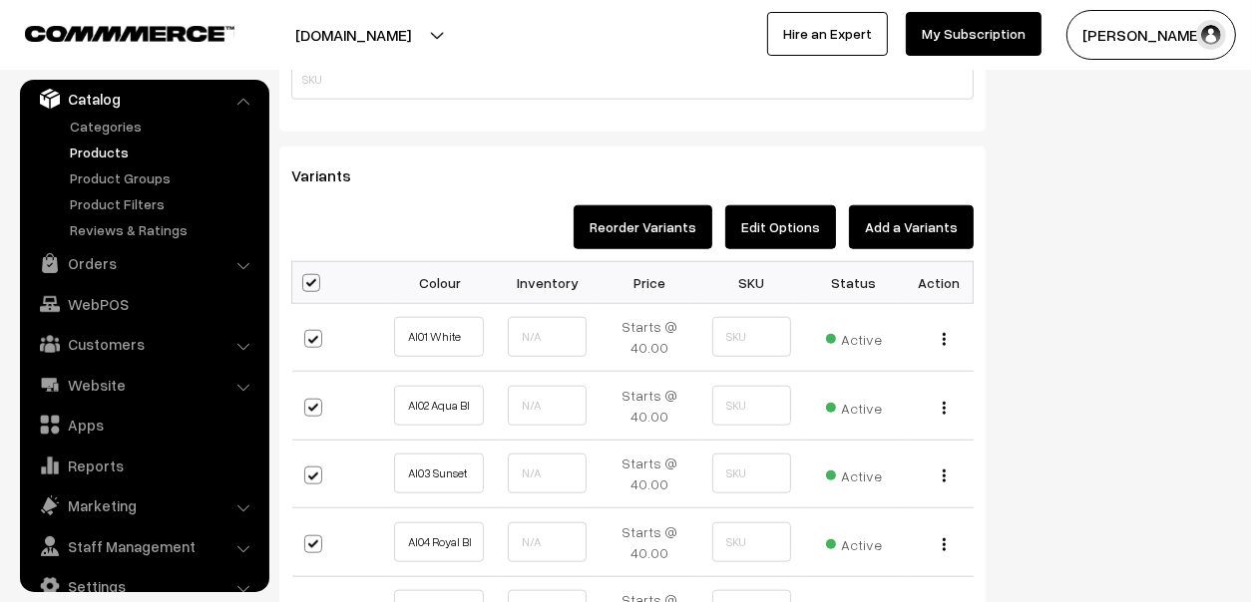
checkbox input "true"
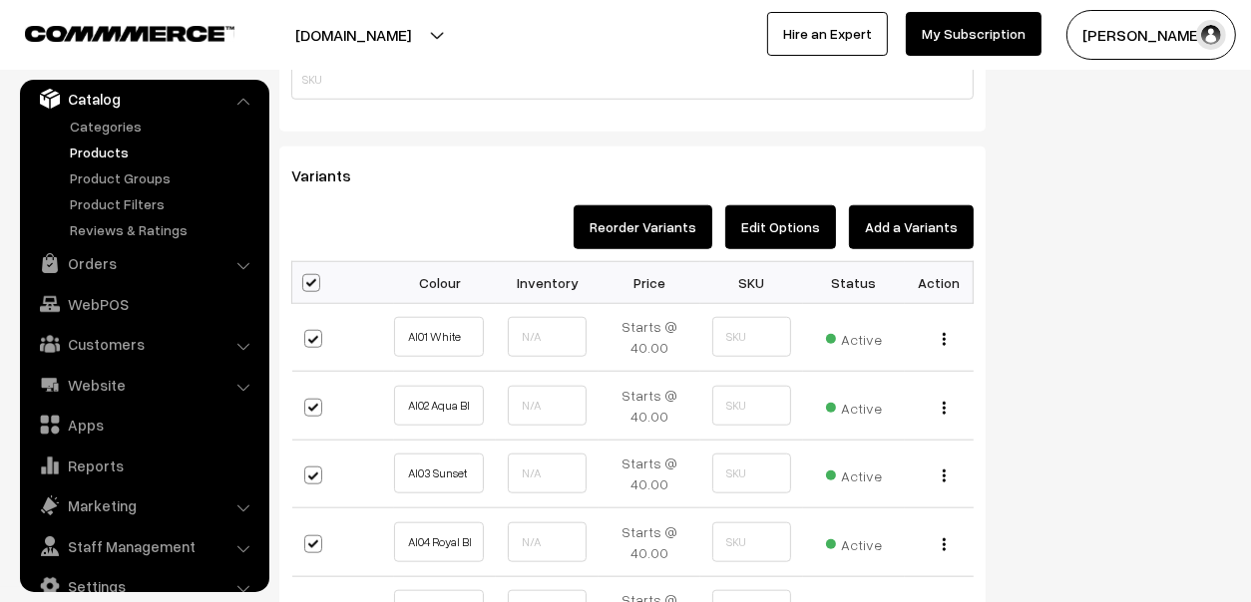
checkbox input "true"
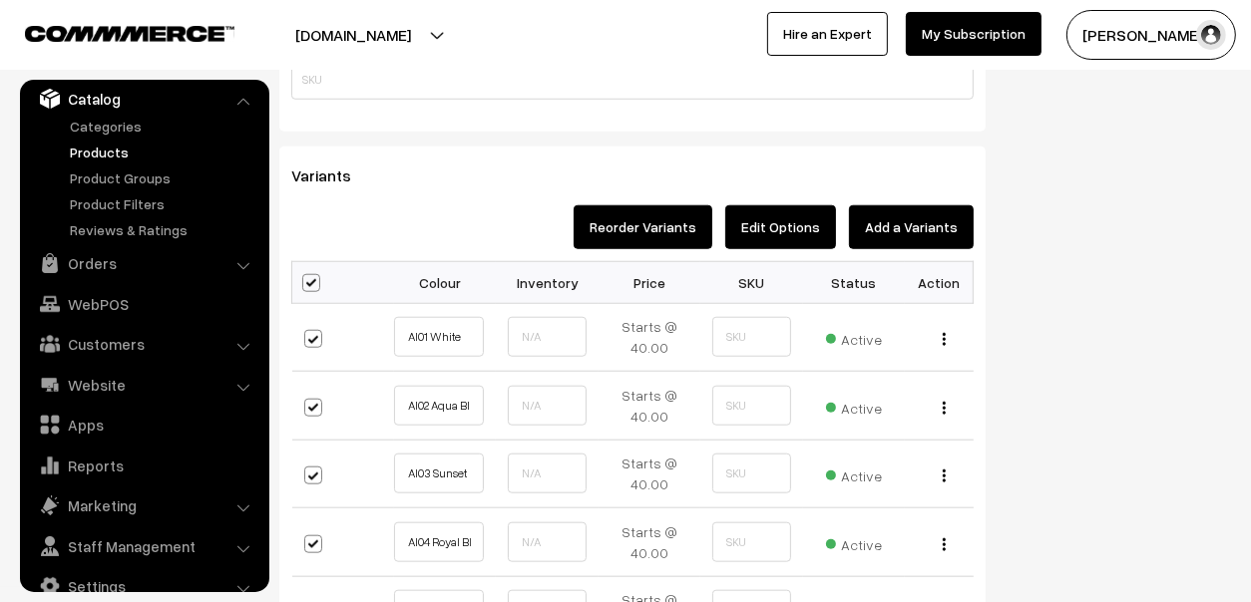
checkbox input "true"
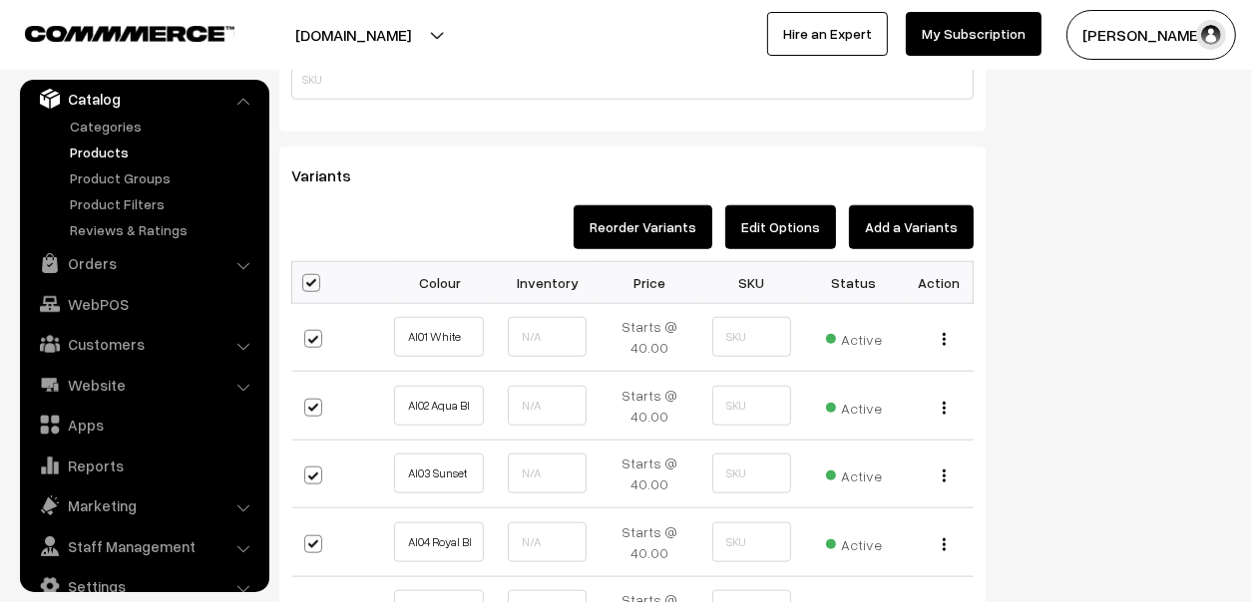
checkbox input "true"
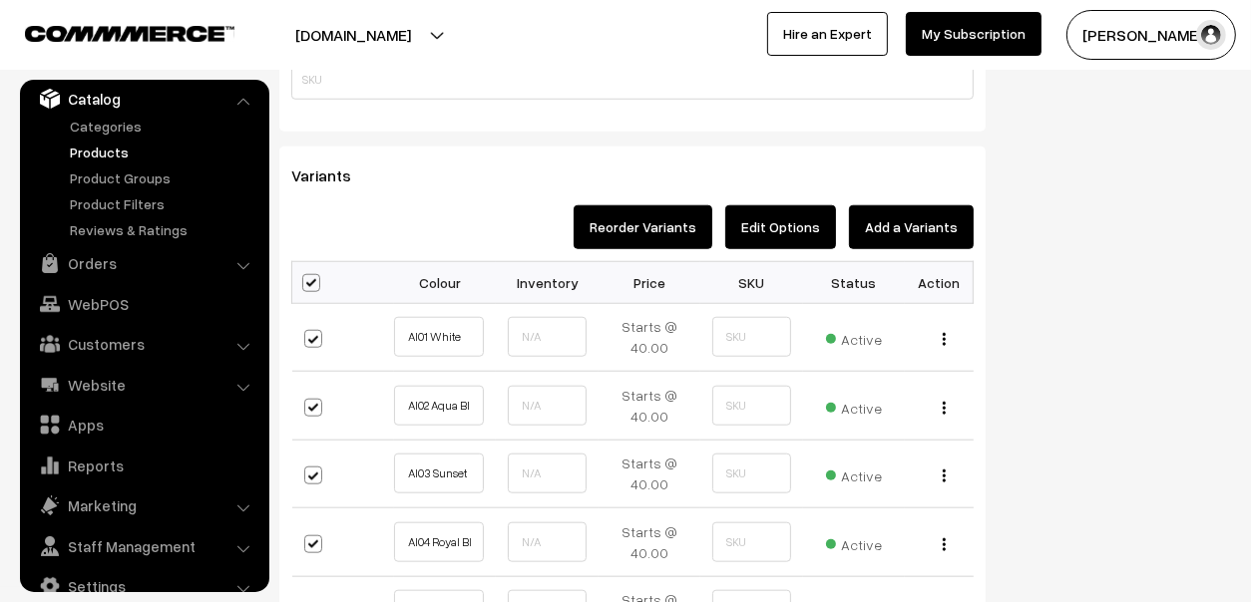
checkbox input "true"
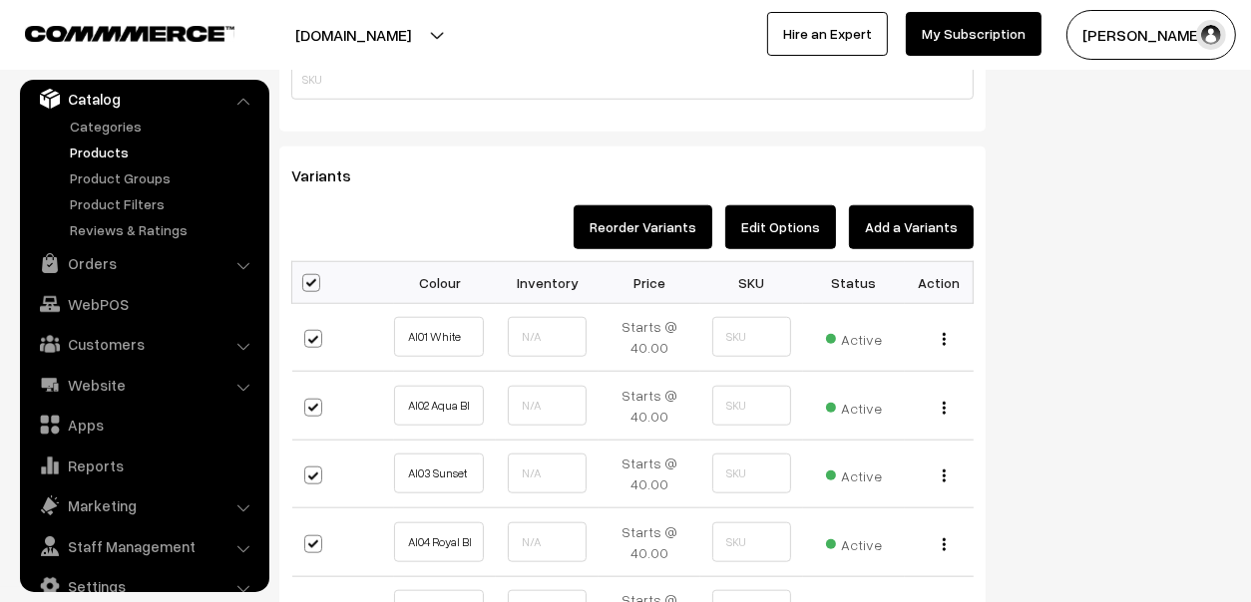
checkbox input "true"
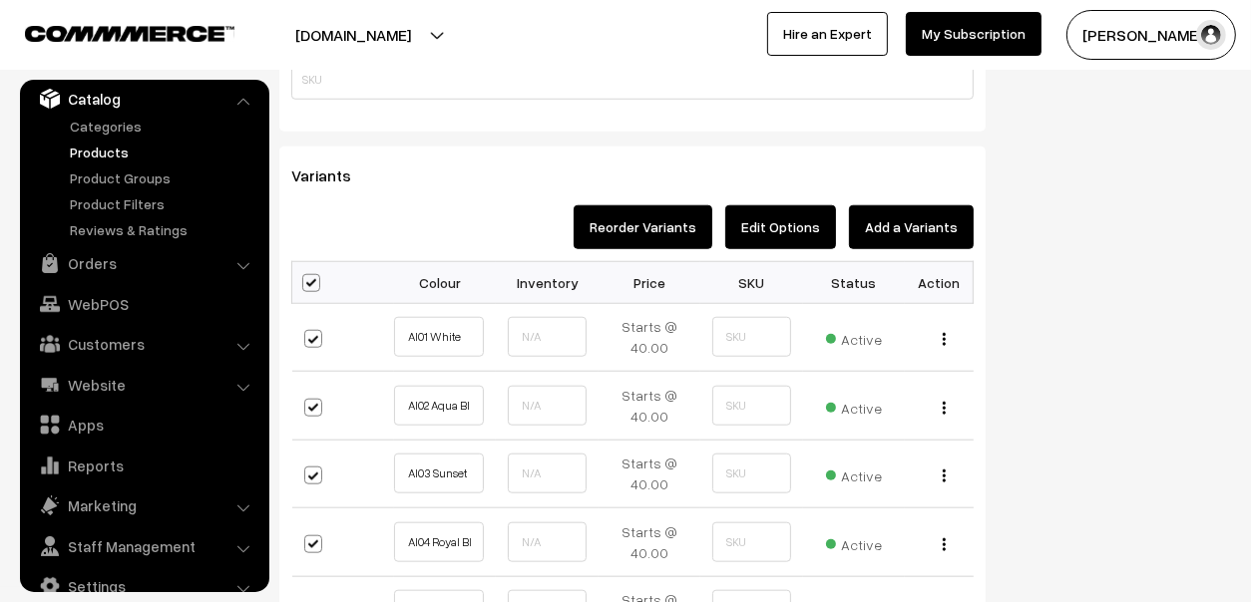
checkbox input "true"
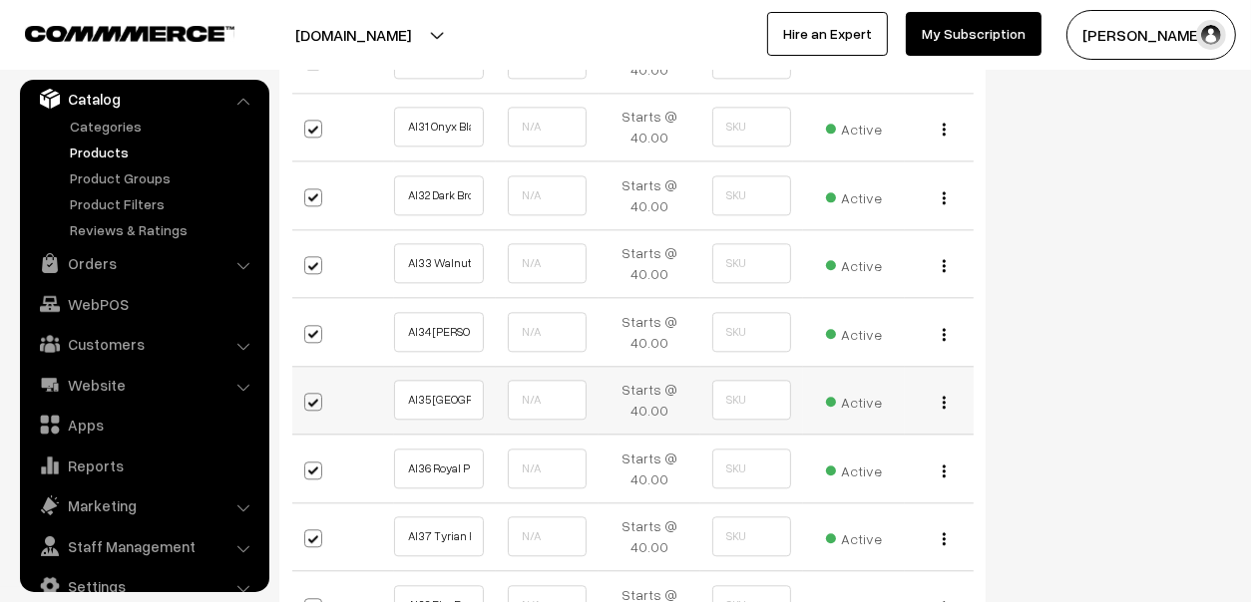
scroll to position [4141, 0]
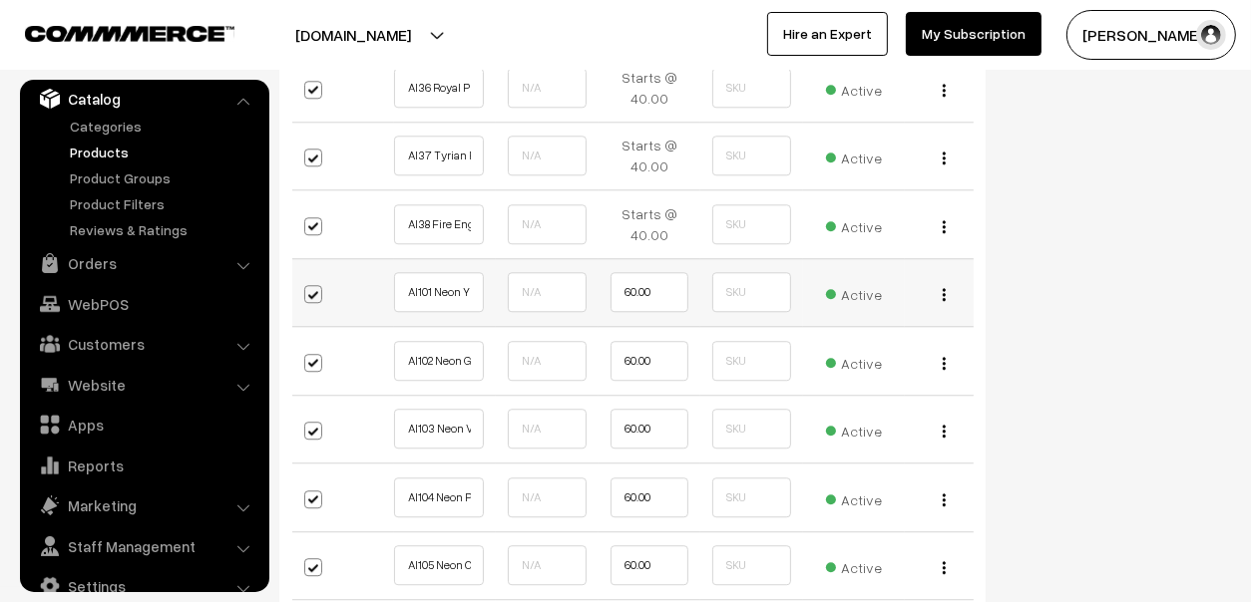
click at [311, 288] on span at bounding box center [313, 294] width 18 height 18
click at [316, 288] on input "checkbox" at bounding box center [322, 292] width 13 height 13
checkbox input "false"
click at [298, 364] on td at bounding box center [343, 361] width 102 height 69
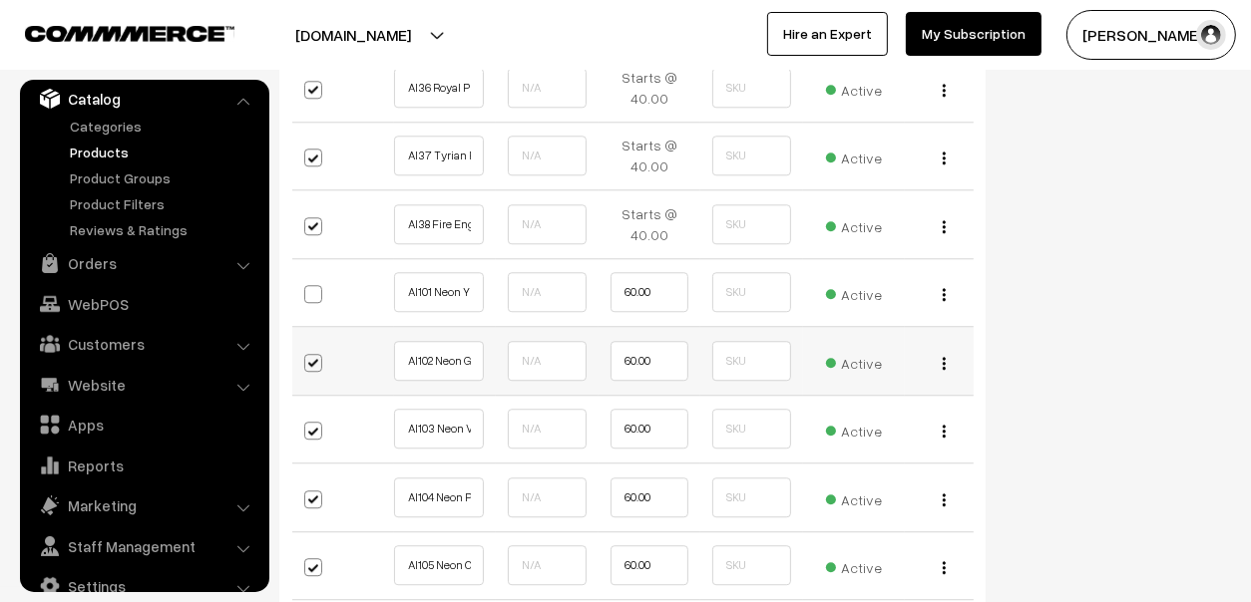
click at [311, 354] on span at bounding box center [313, 363] width 18 height 18
click at [316, 354] on input "checkbox" at bounding box center [322, 360] width 13 height 13
checkbox input "false"
click at [315, 434] on label at bounding box center [330, 432] width 52 height 44
click at [316, 434] on input "checkbox" at bounding box center [322, 429] width 13 height 13
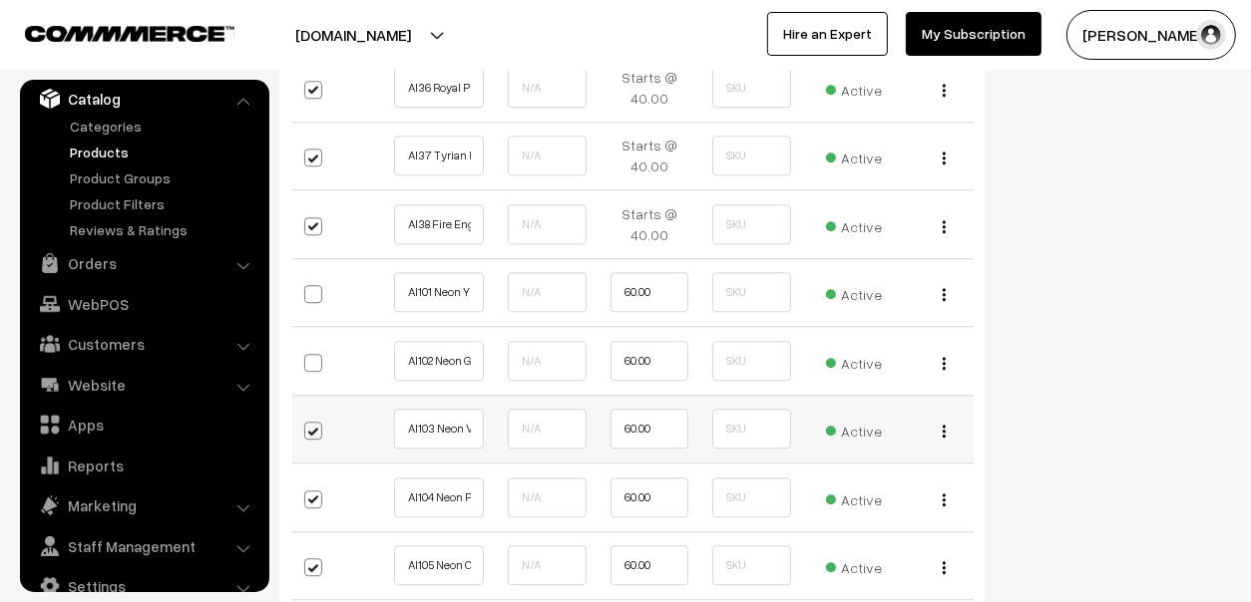
checkbox input "false"
click at [310, 491] on span at bounding box center [313, 500] width 18 height 18
click at [316, 491] on input "checkbox" at bounding box center [322, 497] width 13 height 13
checkbox input "false"
click at [300, 566] on td at bounding box center [343, 566] width 102 height 69
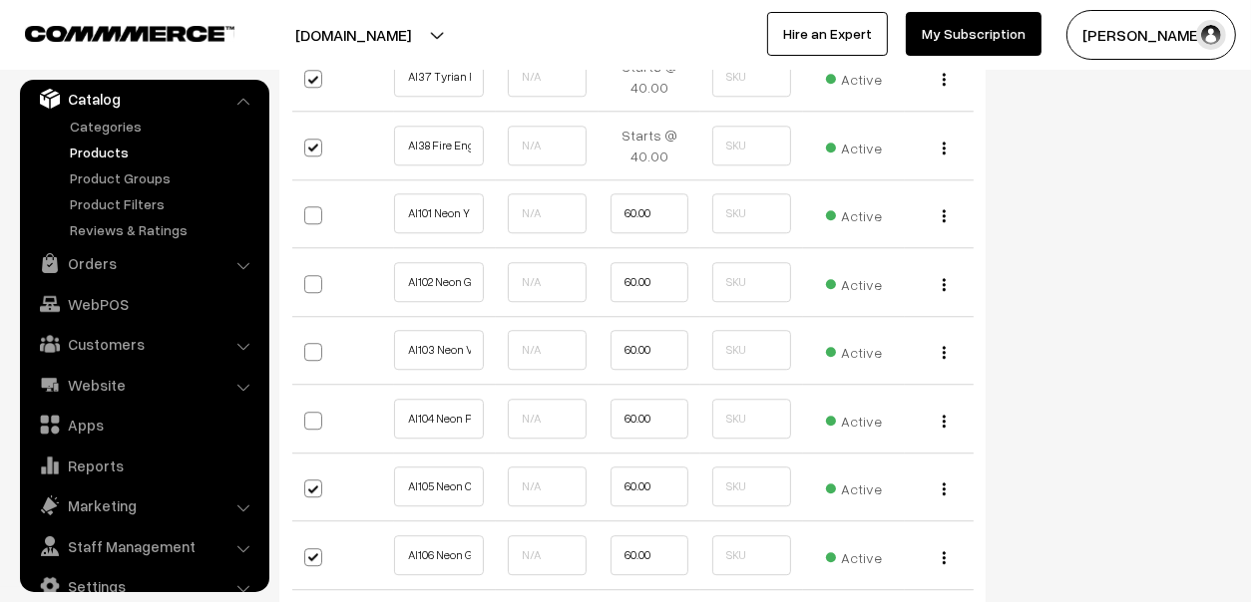
scroll to position [4440, 0]
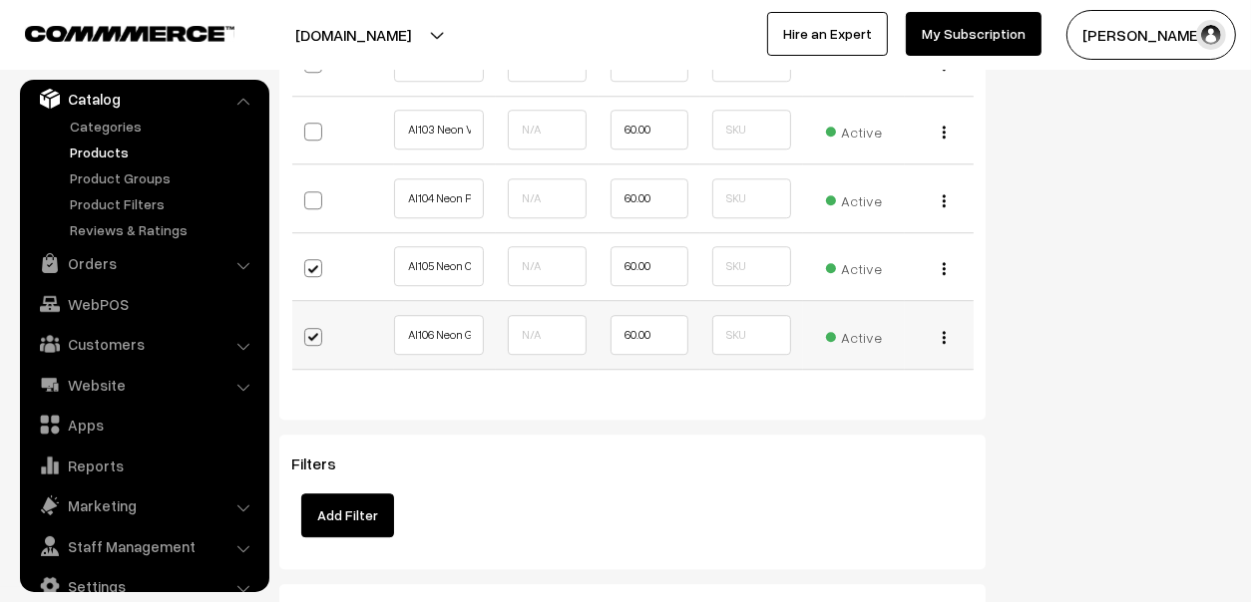
click at [322, 315] on label at bounding box center [330, 337] width 52 height 44
click at [322, 328] on input "checkbox" at bounding box center [322, 334] width 13 height 13
checkbox input "false"
click at [318, 259] on span at bounding box center [313, 268] width 18 height 18
click at [318, 260] on input "checkbox" at bounding box center [322, 266] width 13 height 13
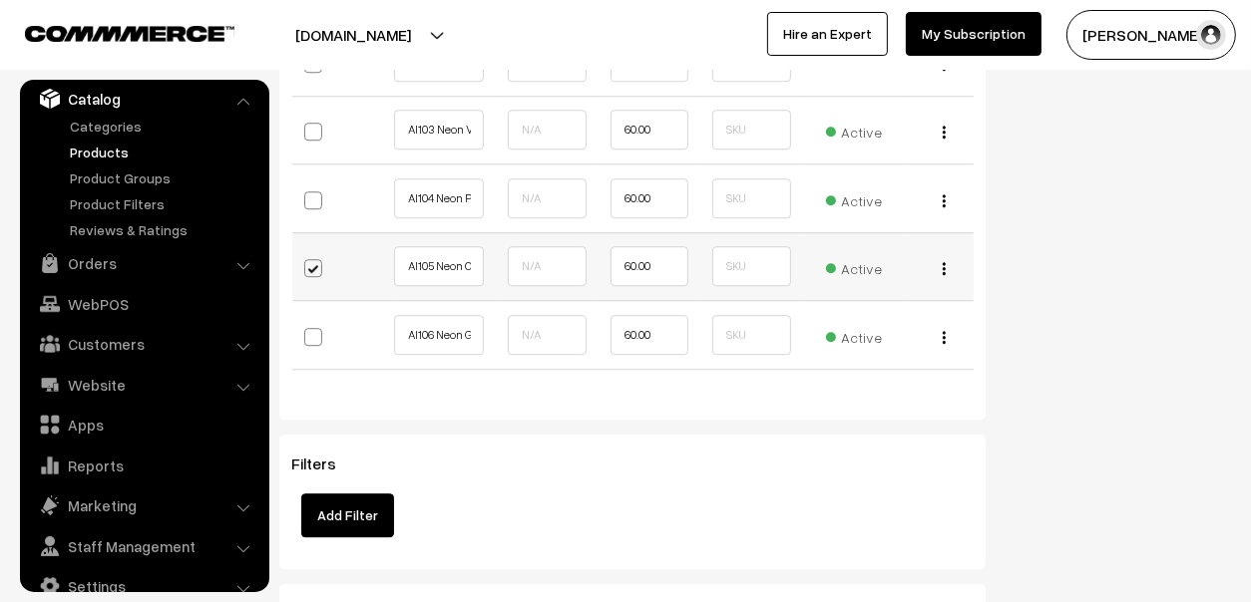
checkbox input "false"
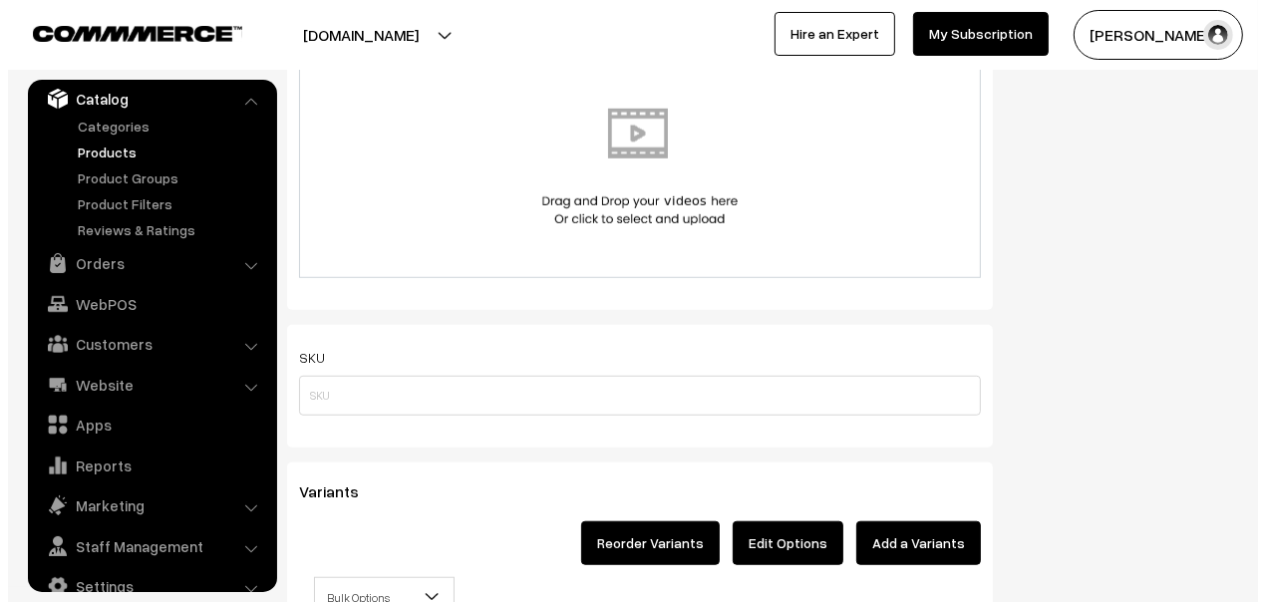
scroll to position [1348, 0]
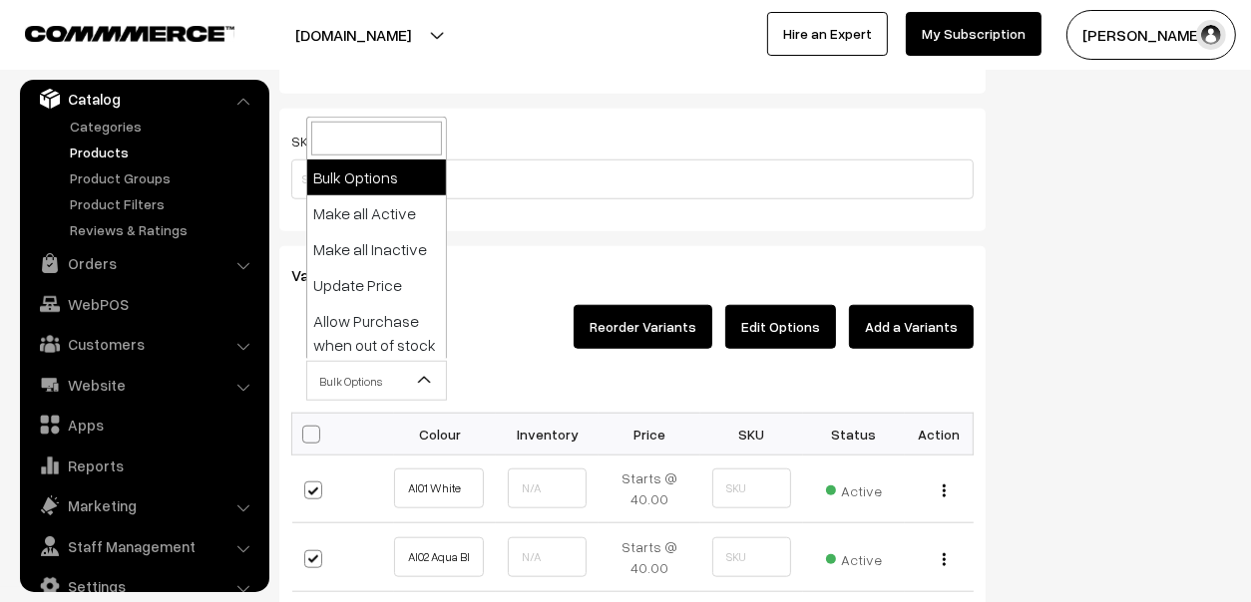
click at [393, 373] on span "Bulk Options" at bounding box center [376, 381] width 139 height 35
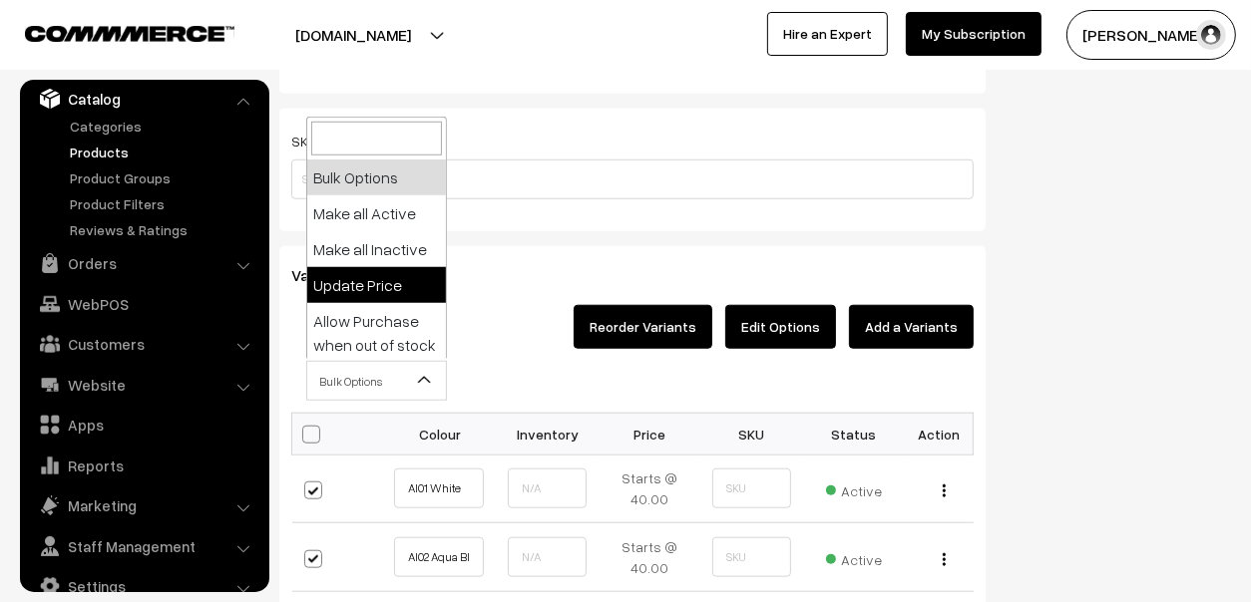
select select "0"
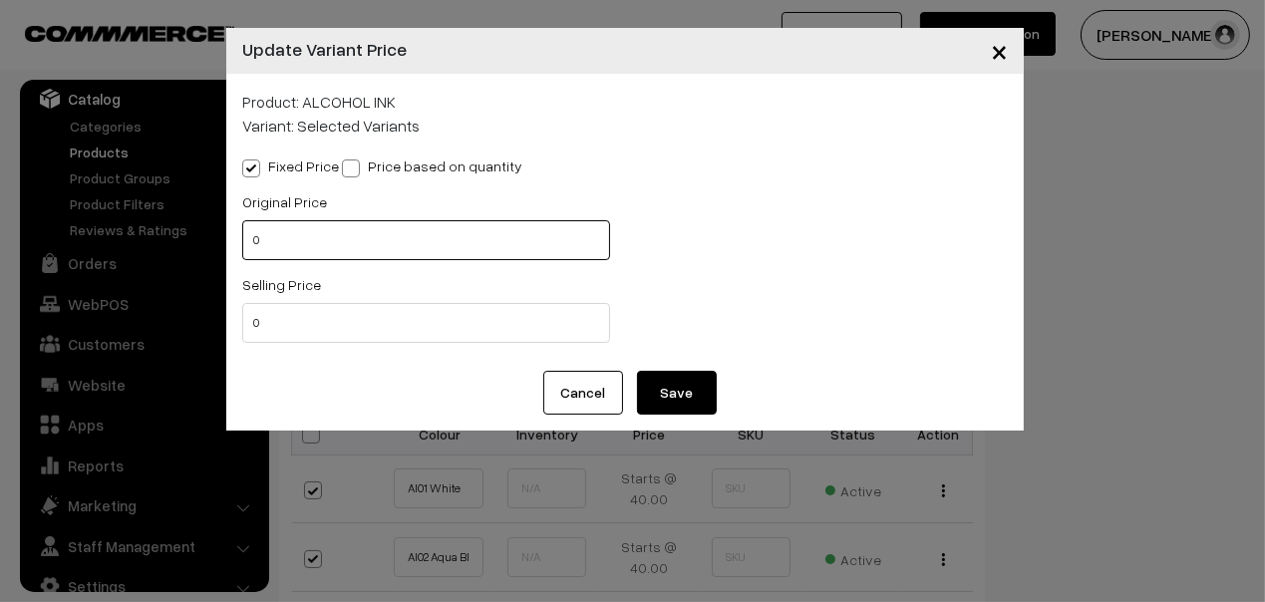
click at [406, 242] on input "0" at bounding box center [426, 240] width 368 height 40
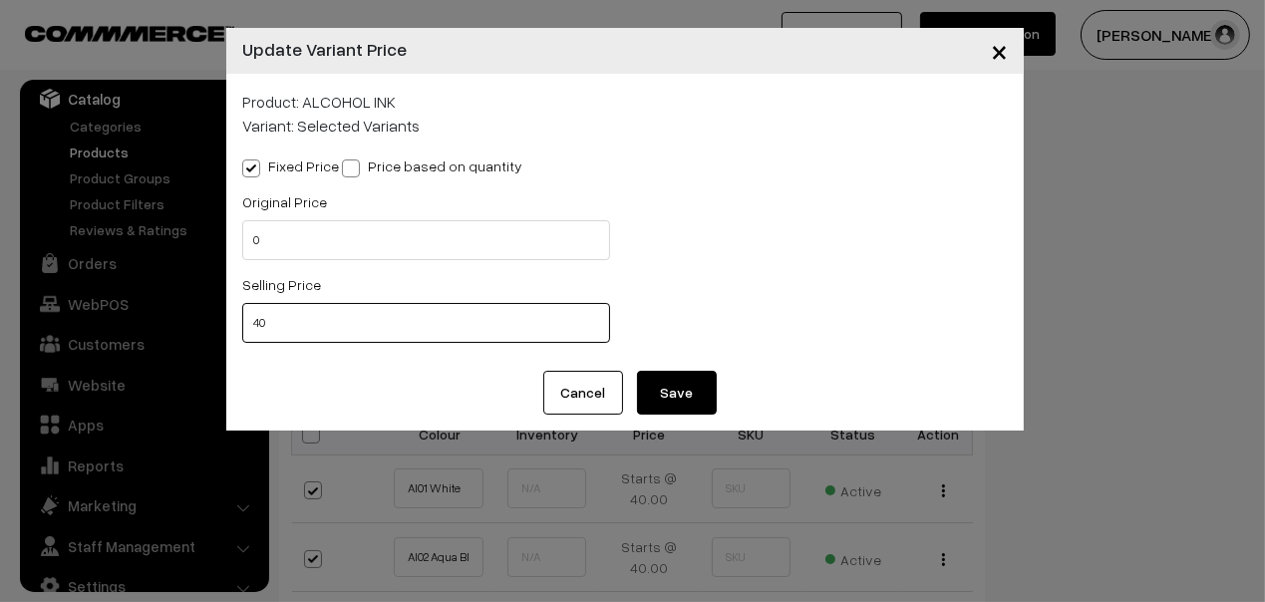
type input "40"
click at [896, 259] on div "Original Price 0 Selling Price 40" at bounding box center [625, 272] width 796 height 166
click at [668, 382] on button "Save" at bounding box center [677, 393] width 80 height 44
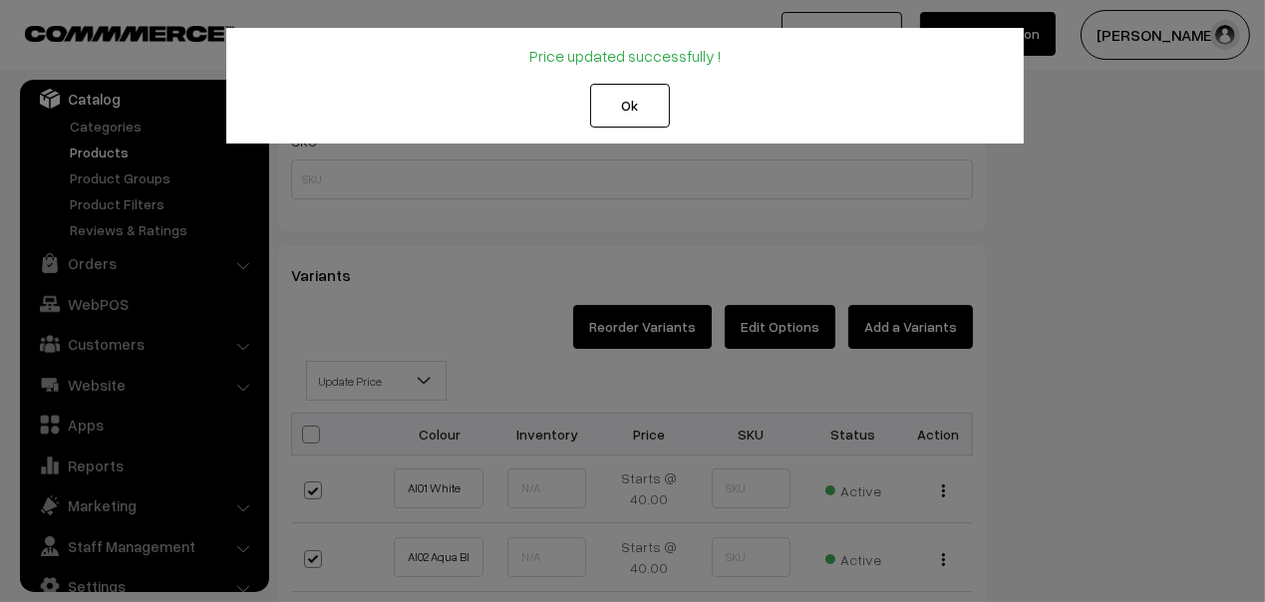
click at [626, 109] on button "Ok" at bounding box center [630, 106] width 80 height 44
click at [637, 101] on button "Ok" at bounding box center [630, 106] width 80 height 44
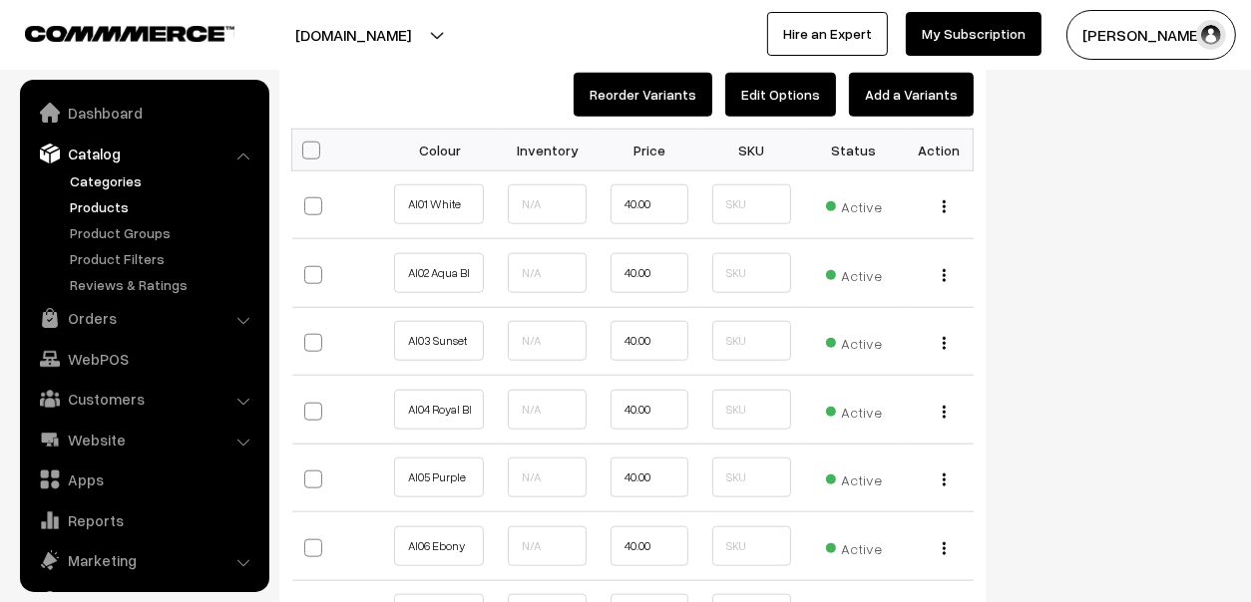
click at [108, 177] on link "Categories" at bounding box center [163, 181] width 197 height 21
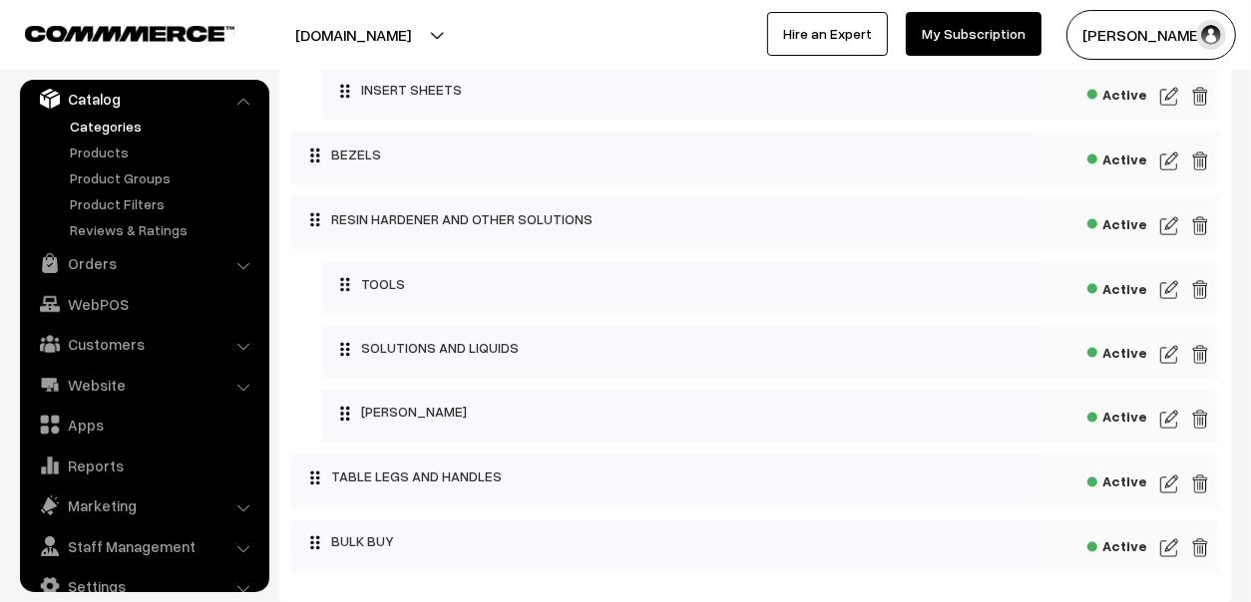
scroll to position [2779, 0]
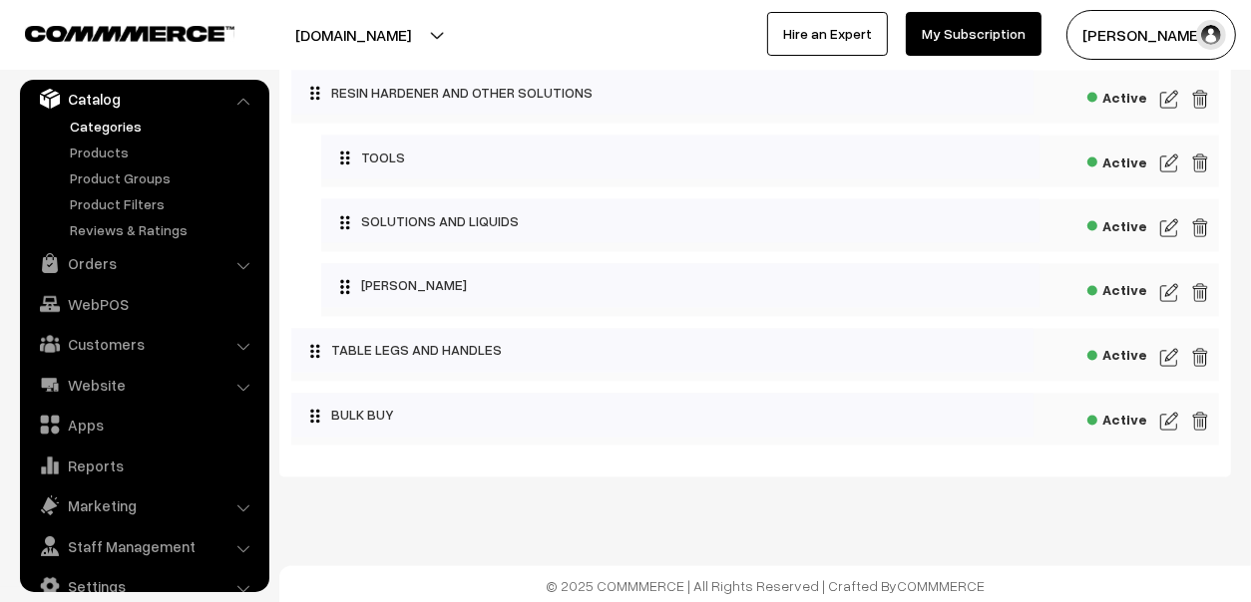
click at [1161, 416] on img at bounding box center [1169, 422] width 18 height 24
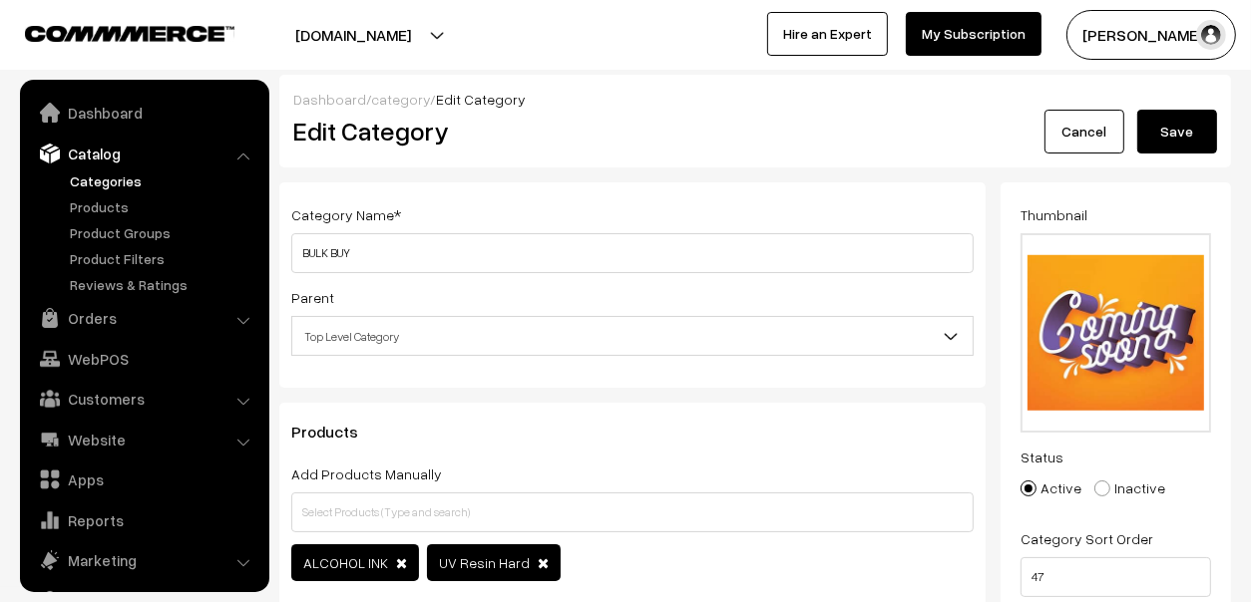
scroll to position [55, 0]
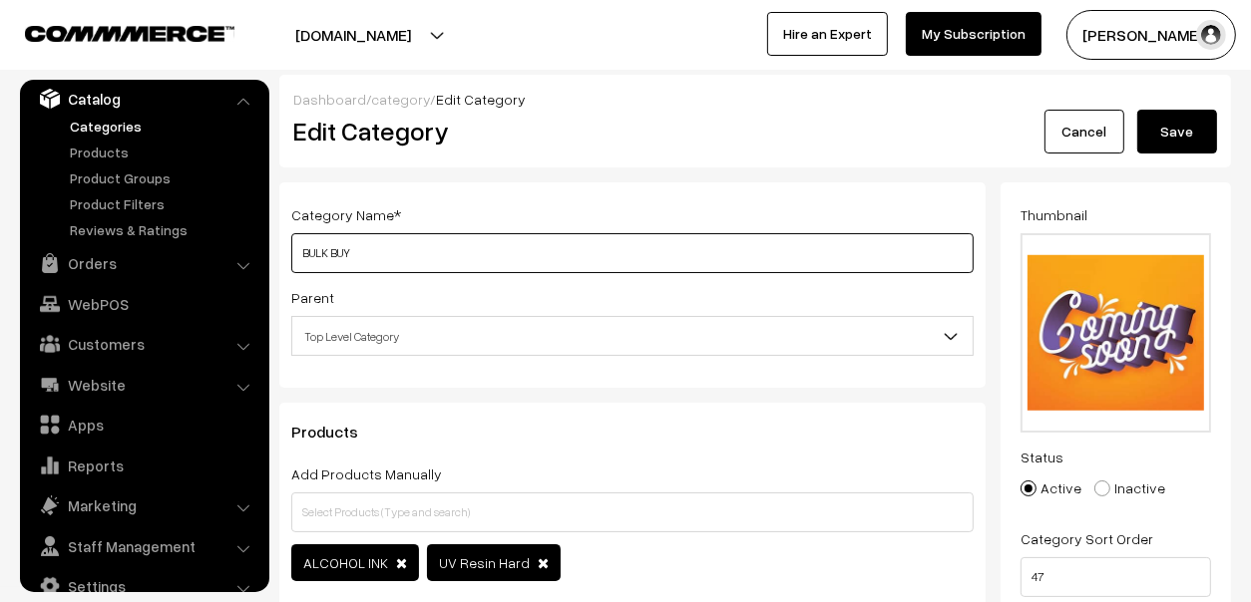
click at [609, 250] on input "BULK BUY" at bounding box center [632, 253] width 682 height 40
type input "BULK BUY (MOQ - 10Nos)"
click at [689, 319] on span "Top Level Category" at bounding box center [632, 336] width 680 height 35
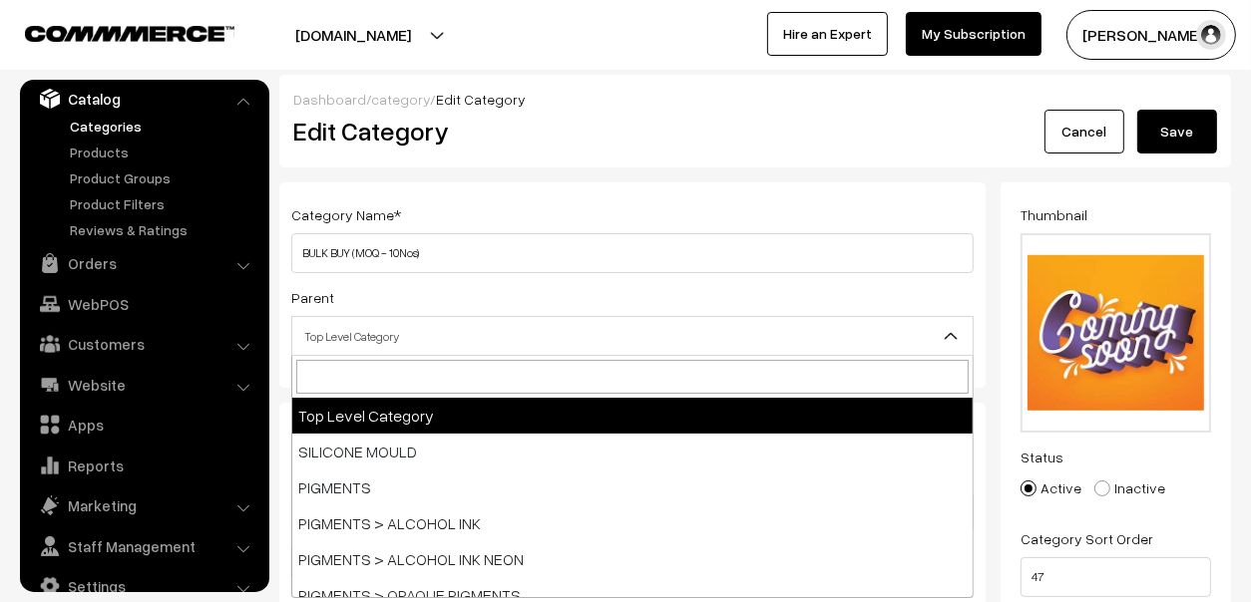
click at [689, 319] on span "Top Level Category" at bounding box center [632, 336] width 680 height 35
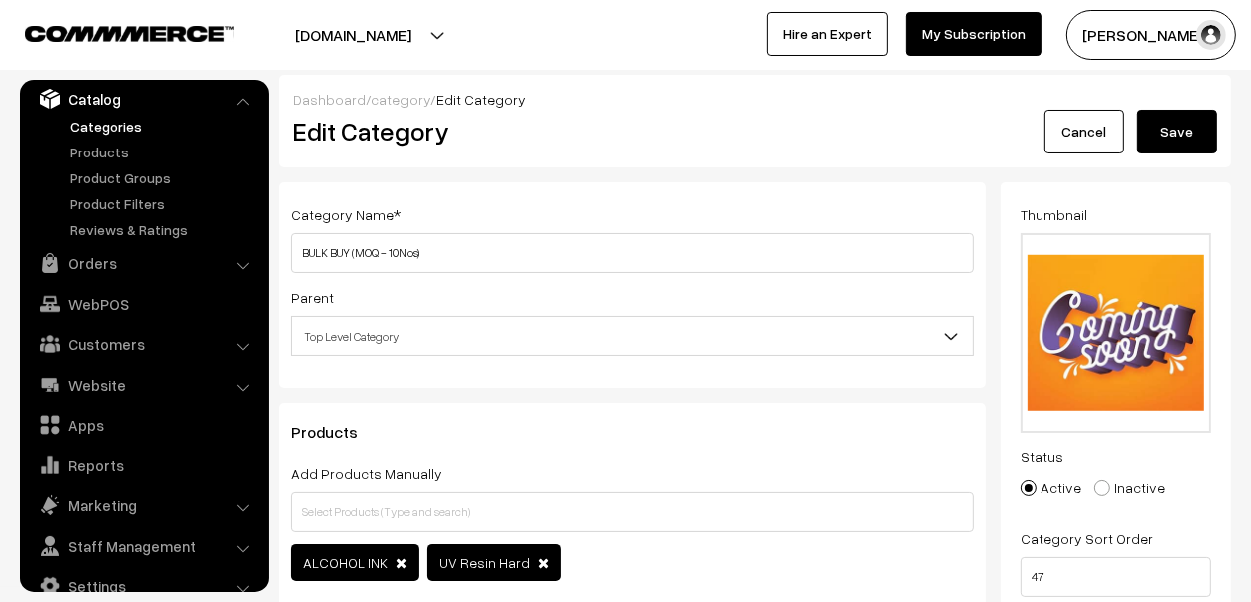
click at [1184, 124] on button "Save" at bounding box center [1177, 132] width 80 height 44
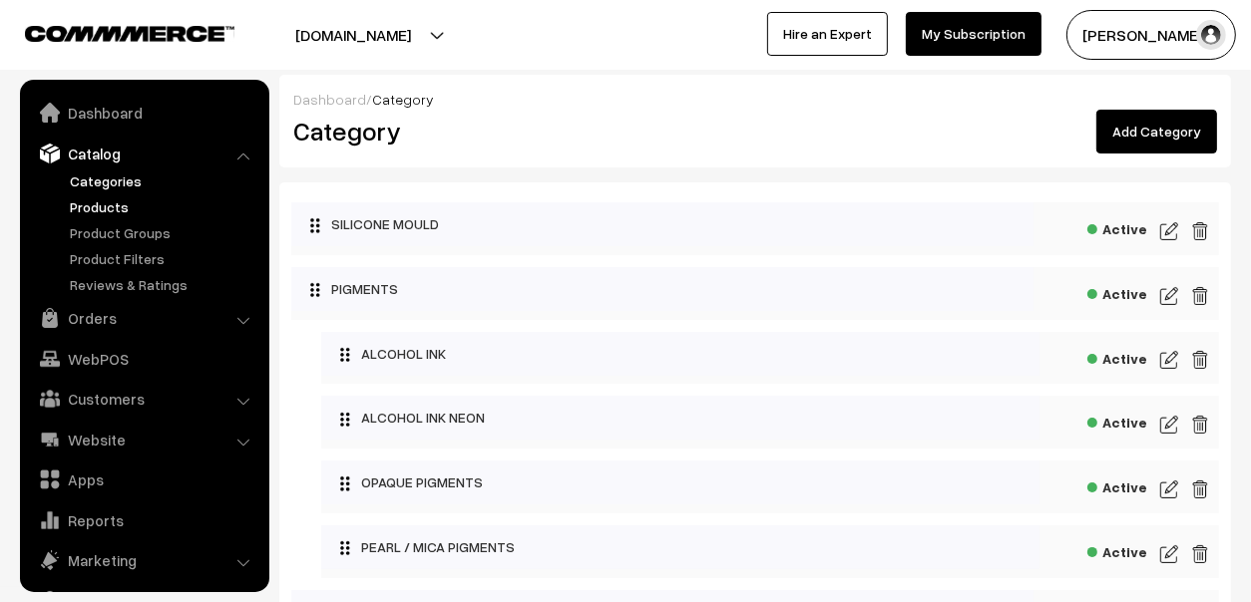
click at [108, 204] on link "Products" at bounding box center [163, 206] width 197 height 21
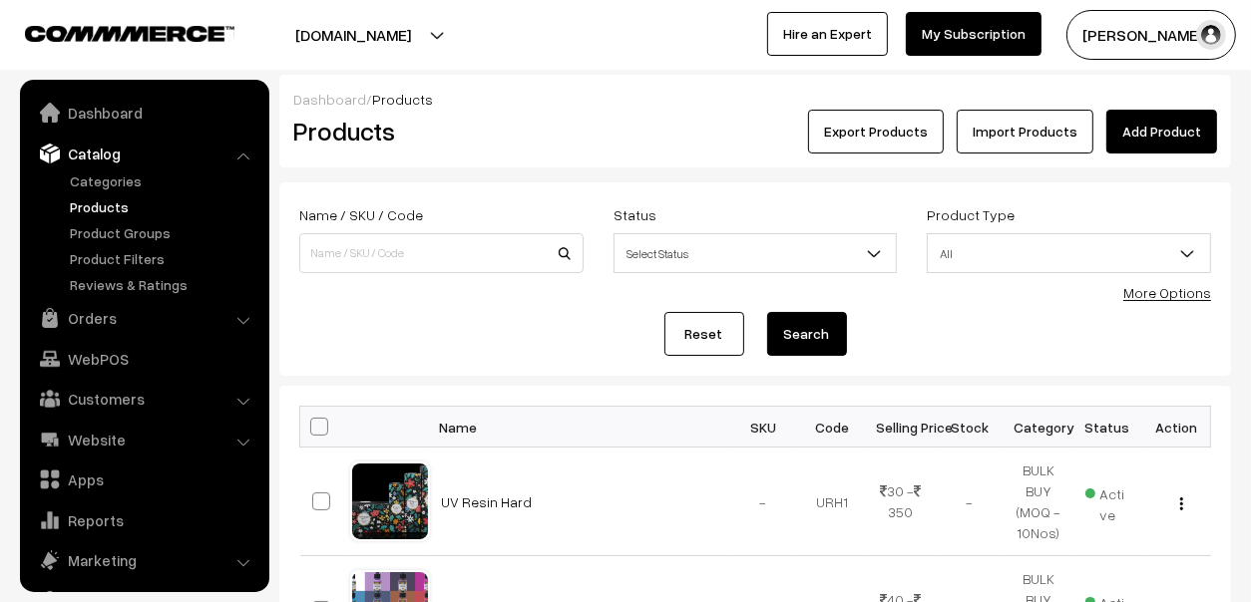
scroll to position [55, 0]
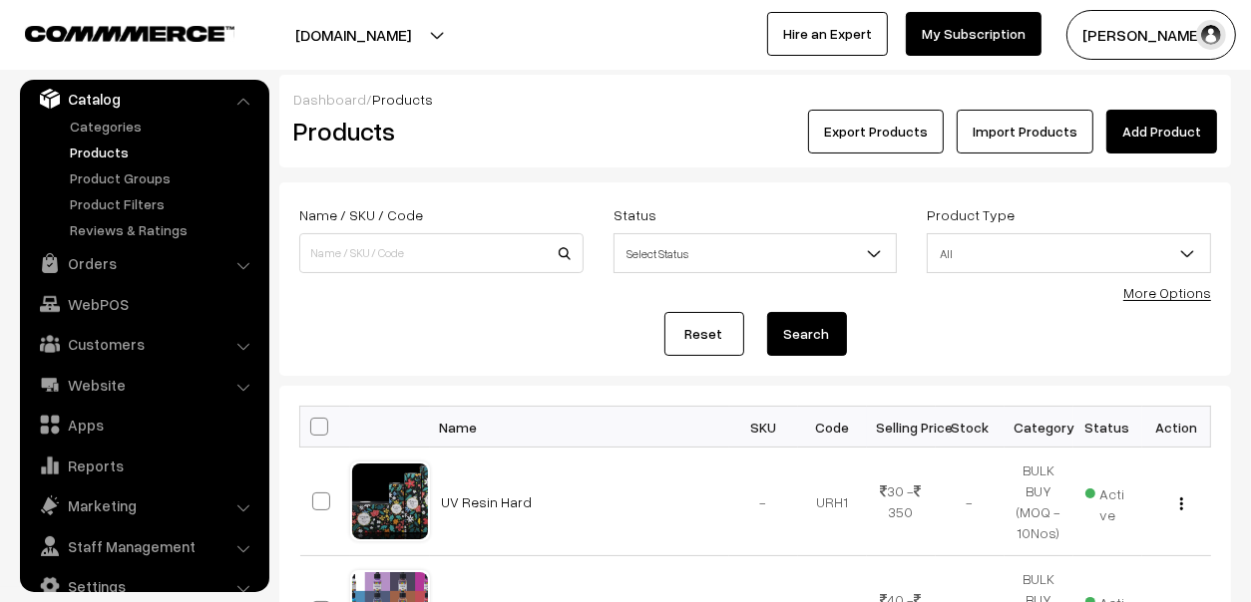
click at [1175, 120] on link "Add Product" at bounding box center [1161, 132] width 111 height 44
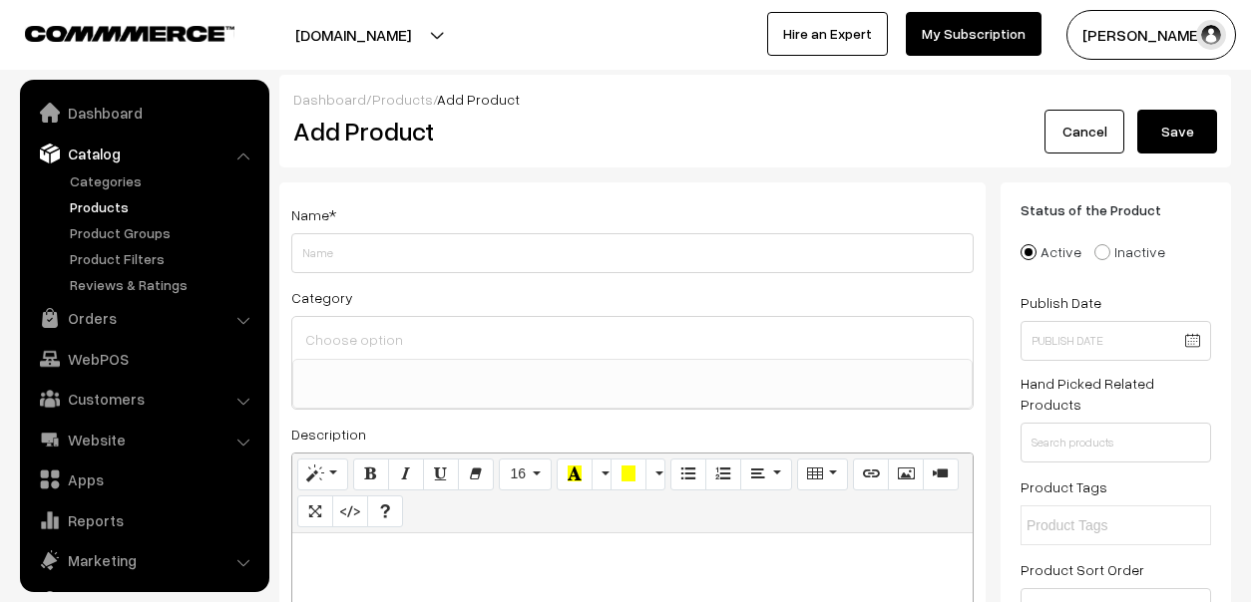
select select
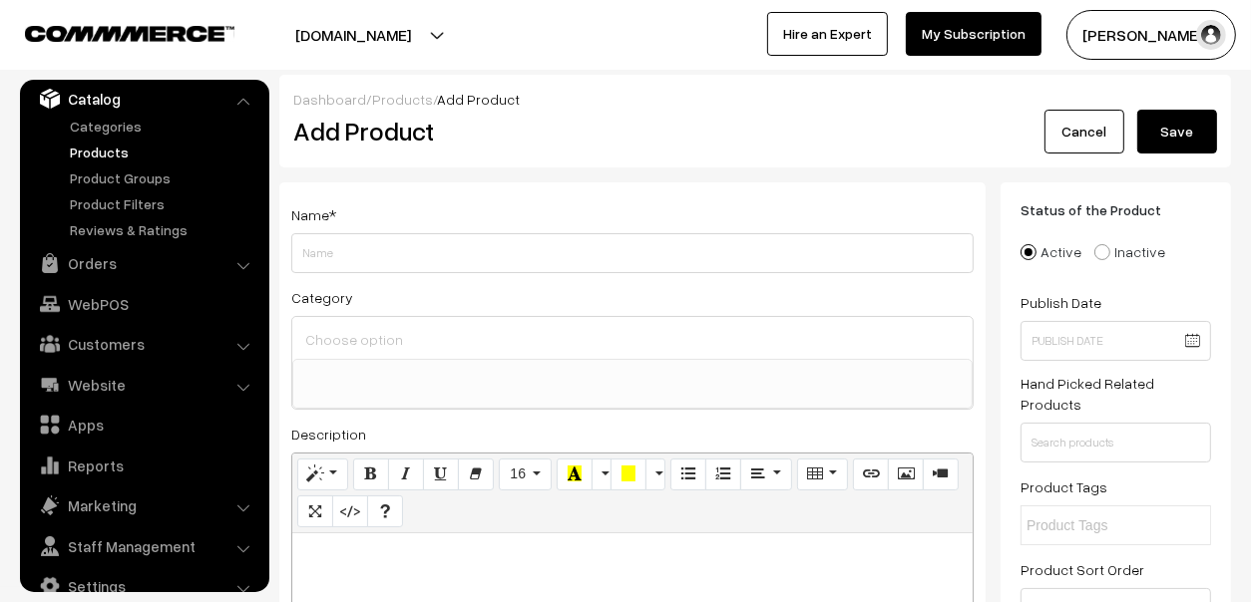
click at [330, 249] on input "Weight" at bounding box center [632, 253] width 682 height 40
type input "Opaque Pigments"
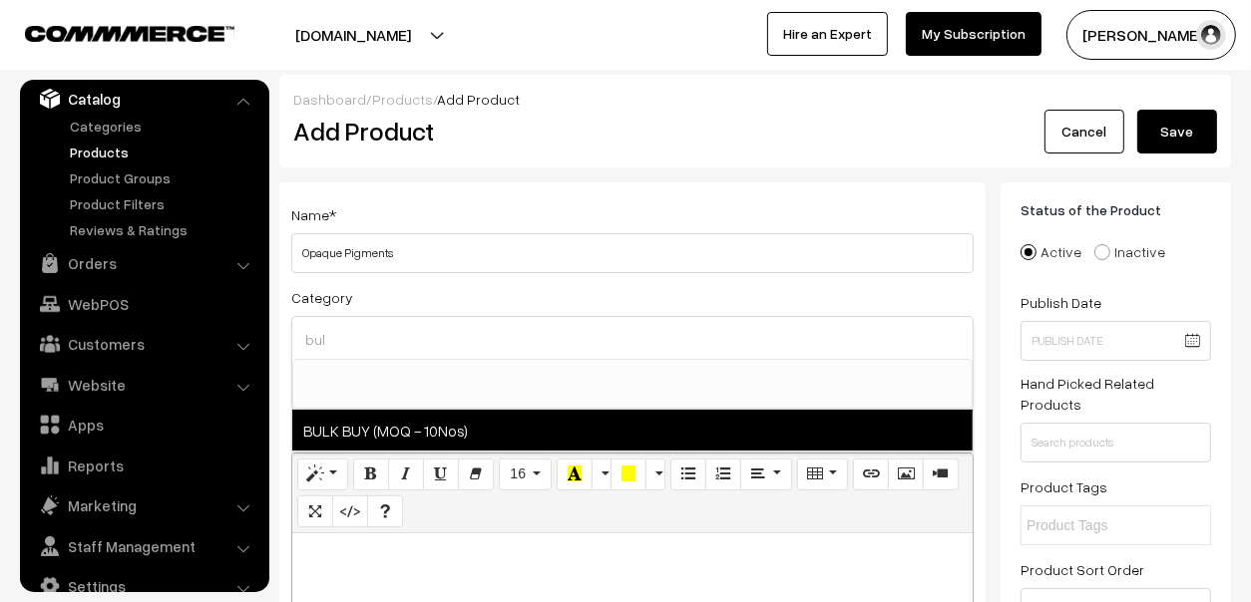
type input "bul"
click at [383, 433] on span "BULK BUY (MOQ - 10Nos)" at bounding box center [632, 430] width 680 height 41
select select "61"
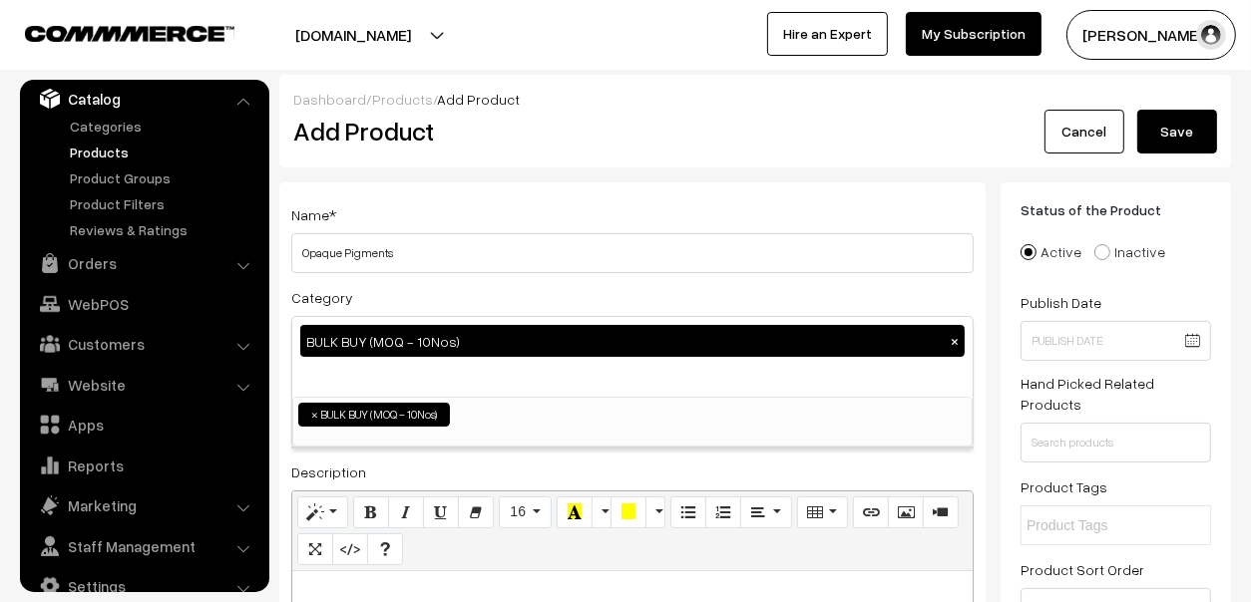
scroll to position [299, 0]
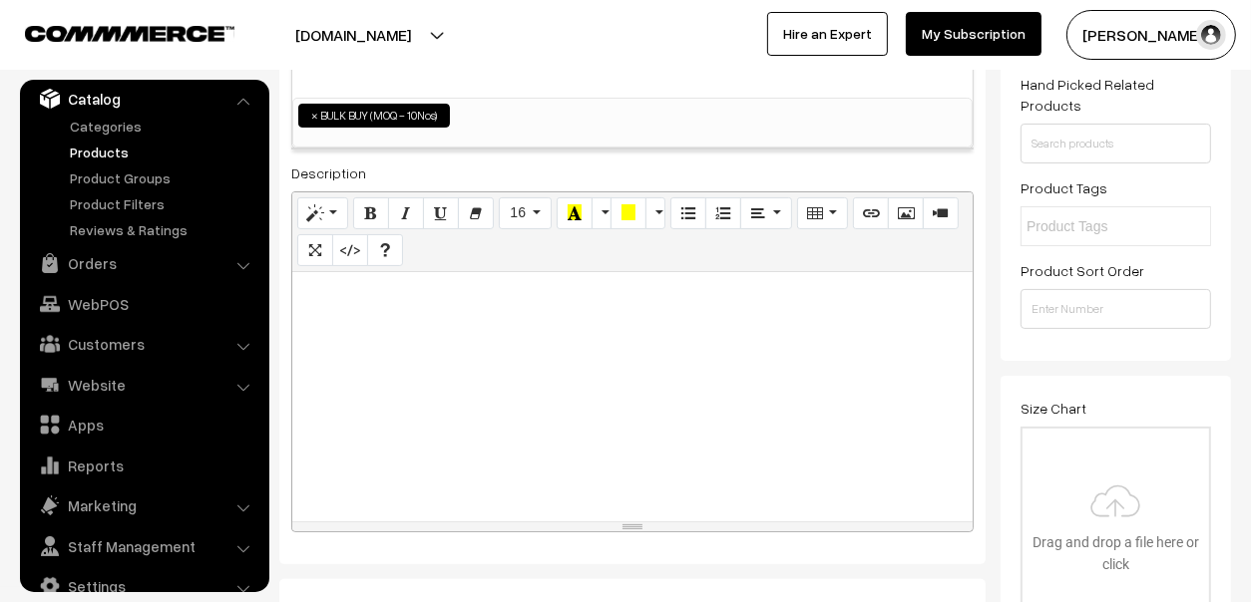
click at [345, 310] on div at bounding box center [632, 396] width 680 height 249
paste div
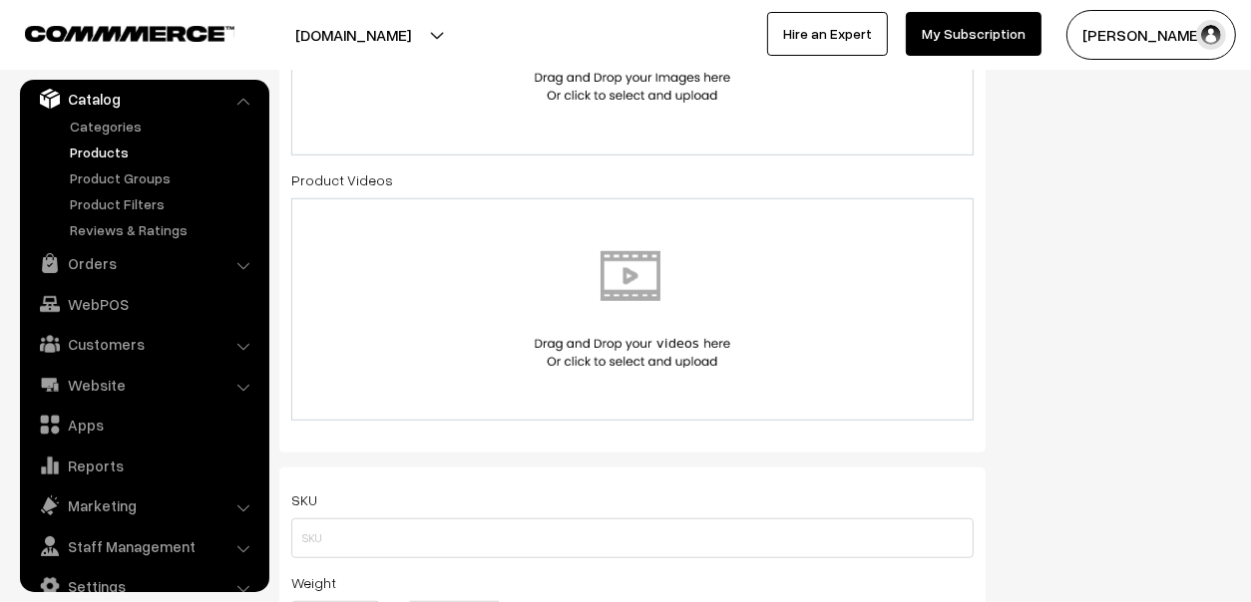
scroll to position [897, 0]
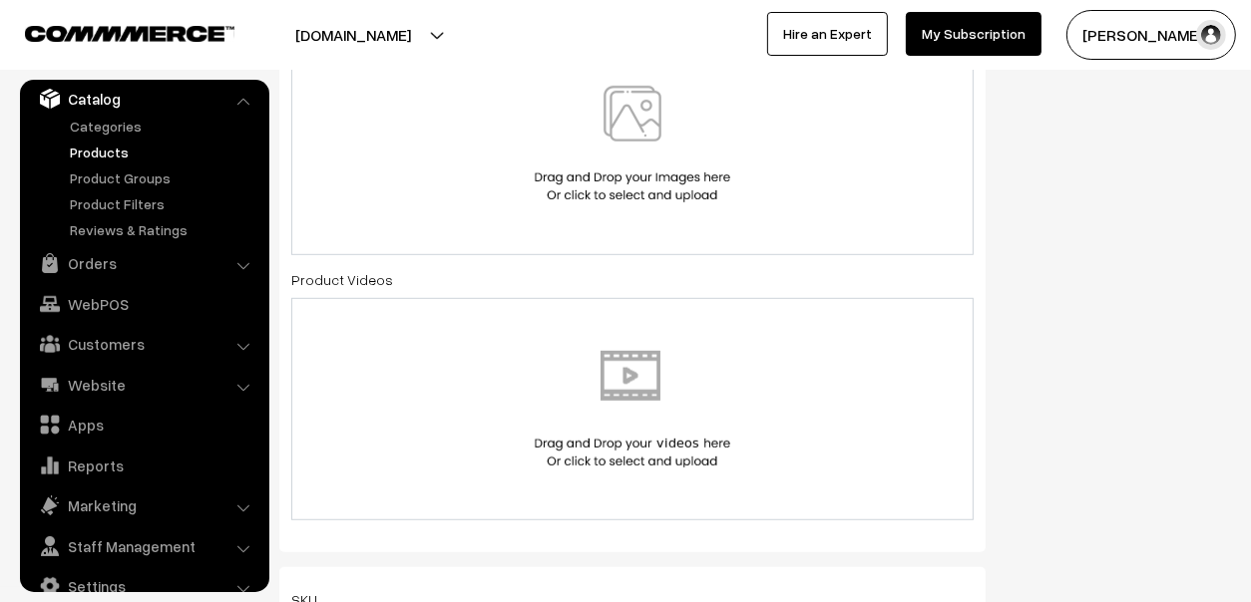
click at [643, 157] on img at bounding box center [632, 144] width 205 height 117
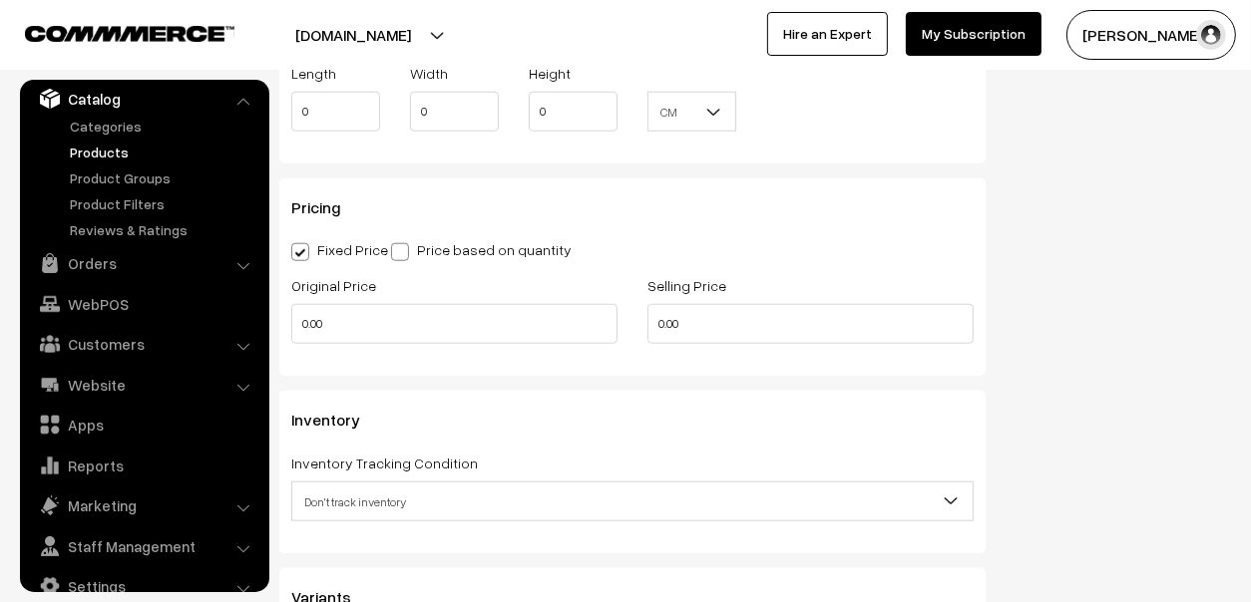
scroll to position [1595, 0]
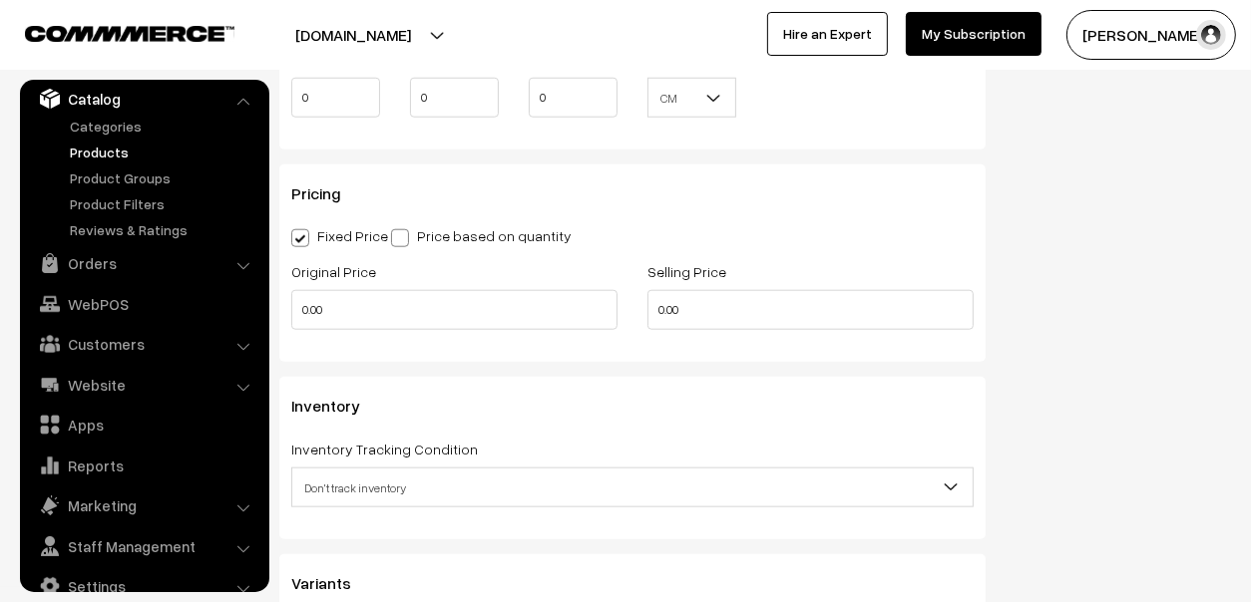
click at [450, 225] on label "Price based on quantity" at bounding box center [481, 235] width 180 height 21
click at [404, 228] on input "Price based on quantity" at bounding box center [397, 234] width 13 height 13
radio input "true"
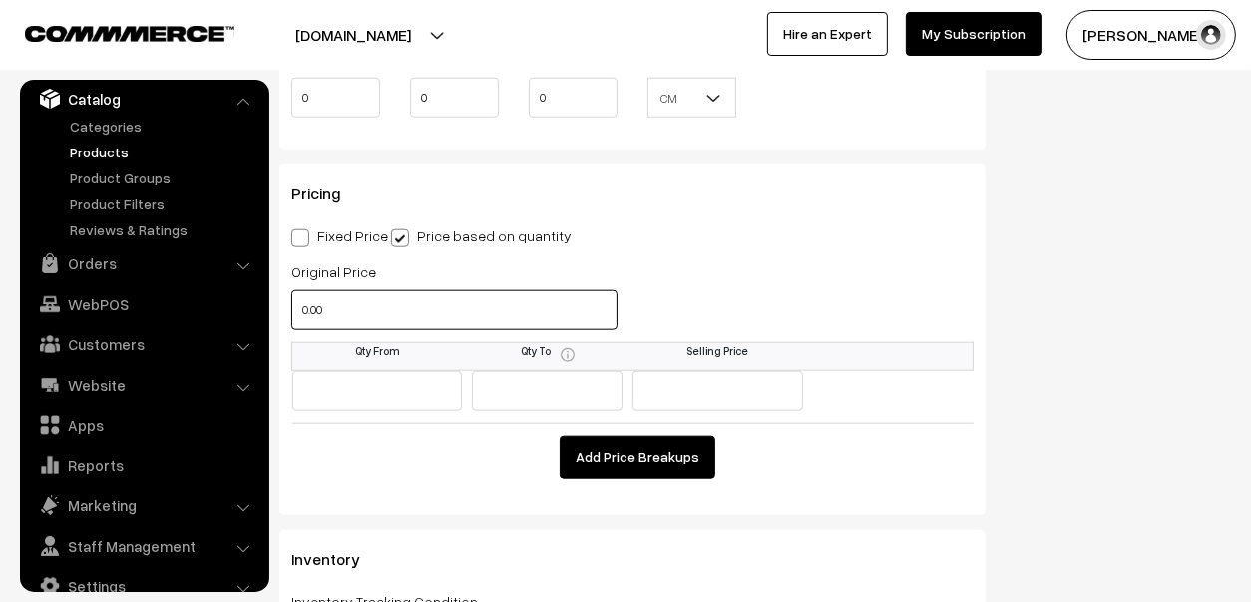
click at [405, 290] on input "0.00" at bounding box center [454, 310] width 326 height 40
type input "100"
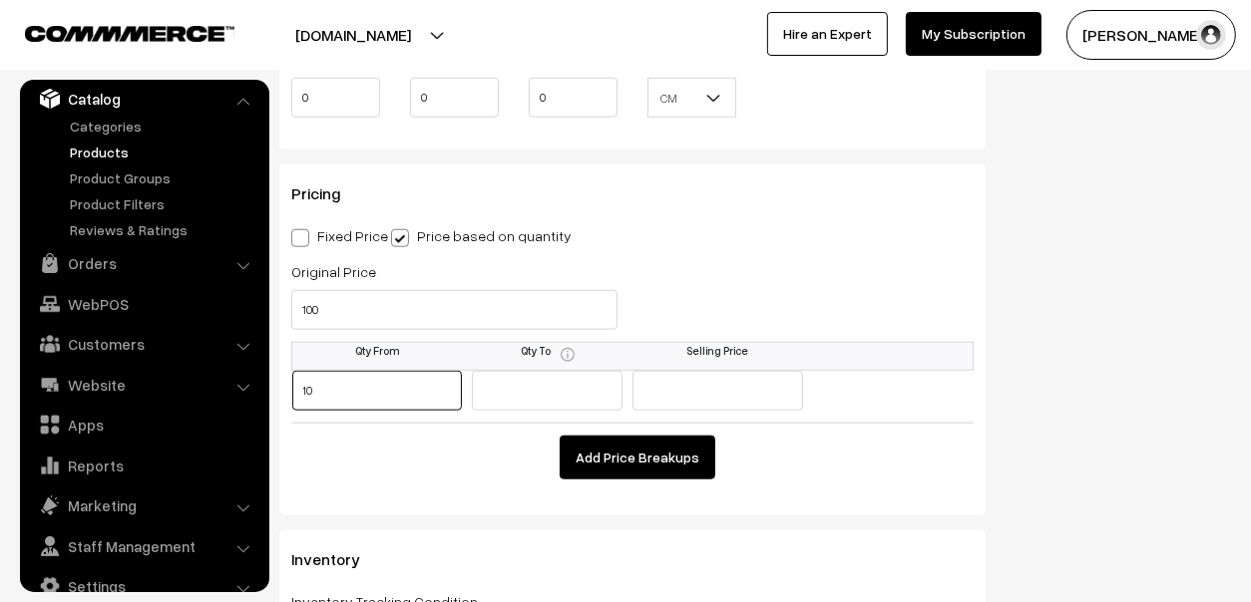
type input "10"
type input "32"
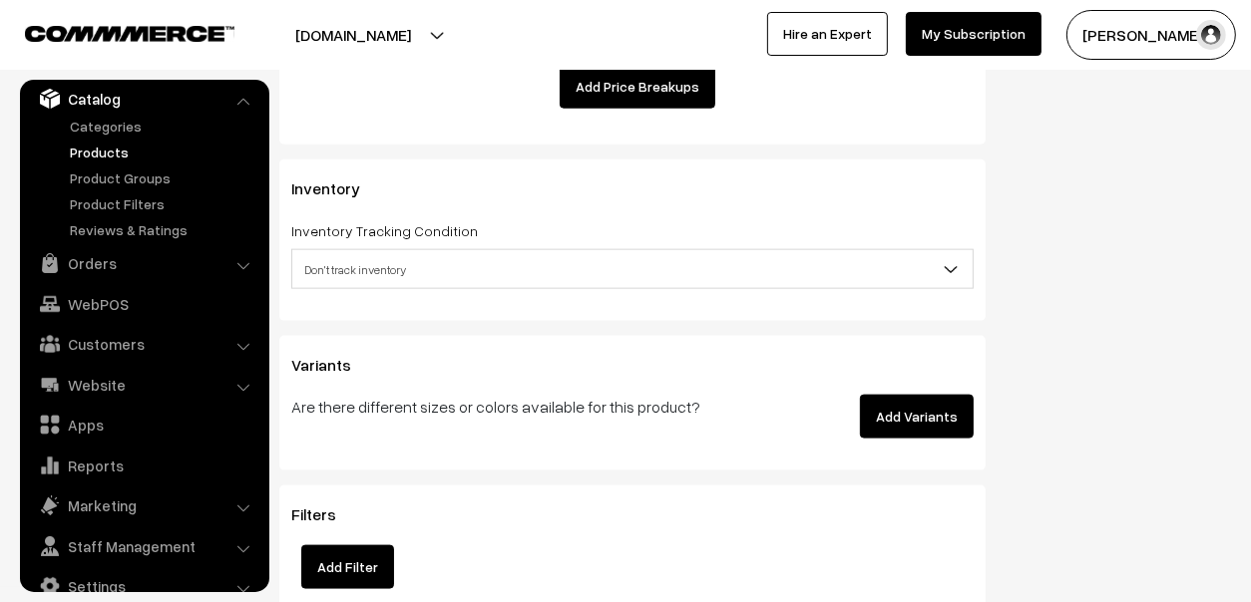
scroll to position [1993, 0]
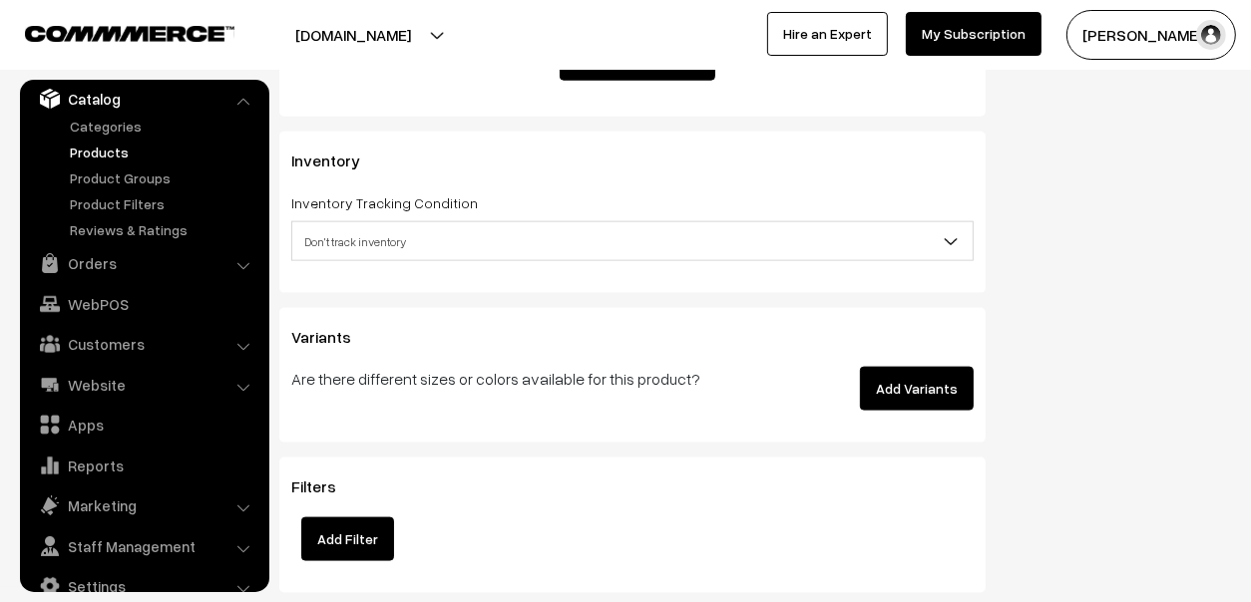
click at [926, 367] on button "Add Variants" at bounding box center [917, 389] width 114 height 44
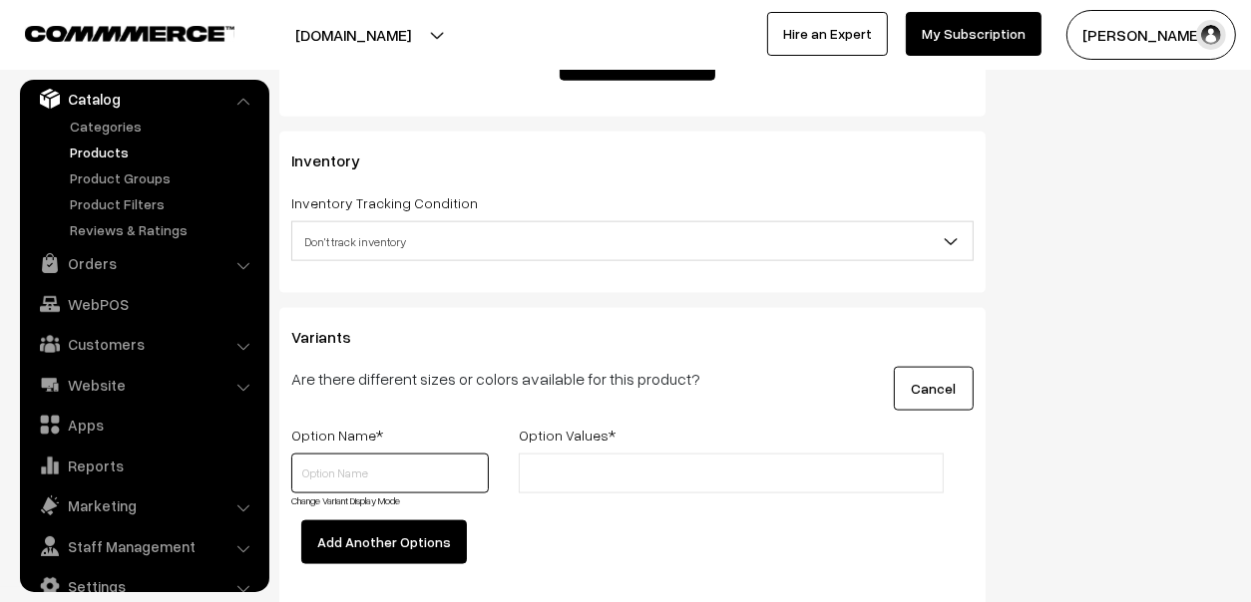
click at [409, 462] on input "text" at bounding box center [389, 474] width 197 height 40
type input "Colour"
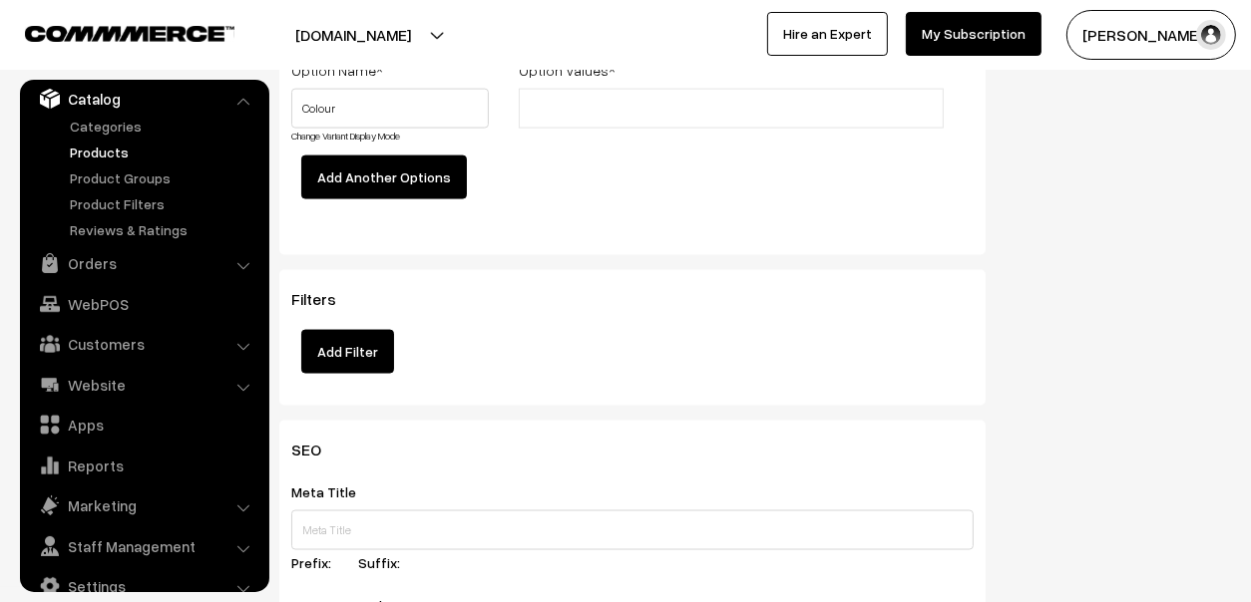
scroll to position [1962, 0]
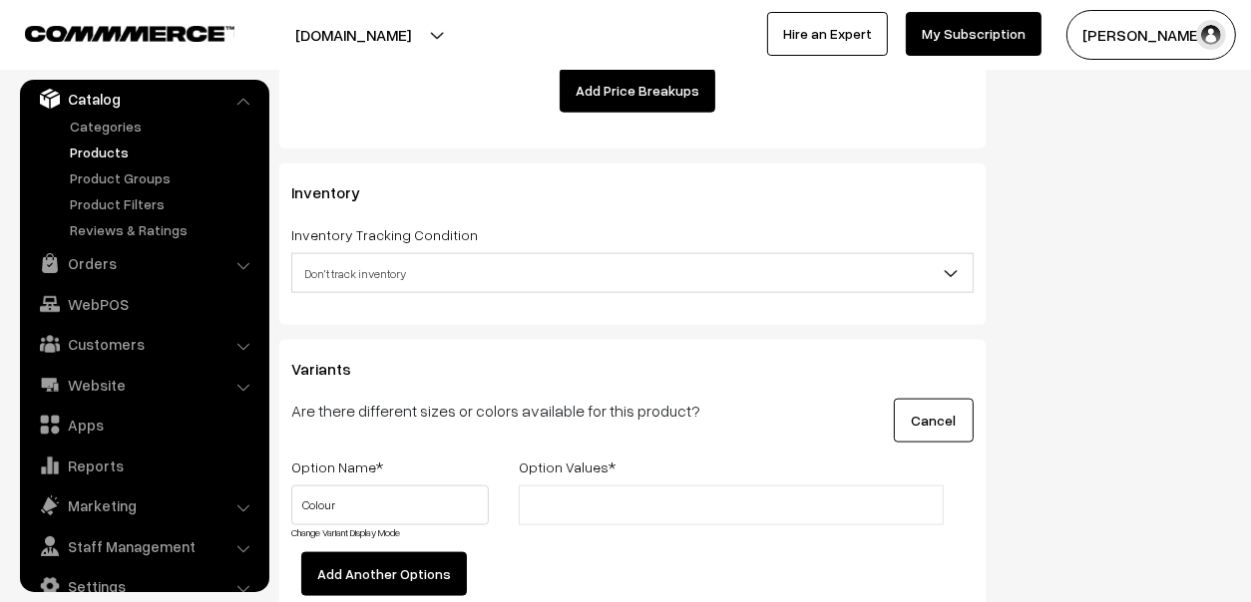
click at [565, 511] on input "text" at bounding box center [612, 506] width 175 height 21
paste input "OP001 Smoke Grey"
type input "OP001 Smoke Grey"
paste input "OP002 Jet Black"
type input "OP002 Jet Black"
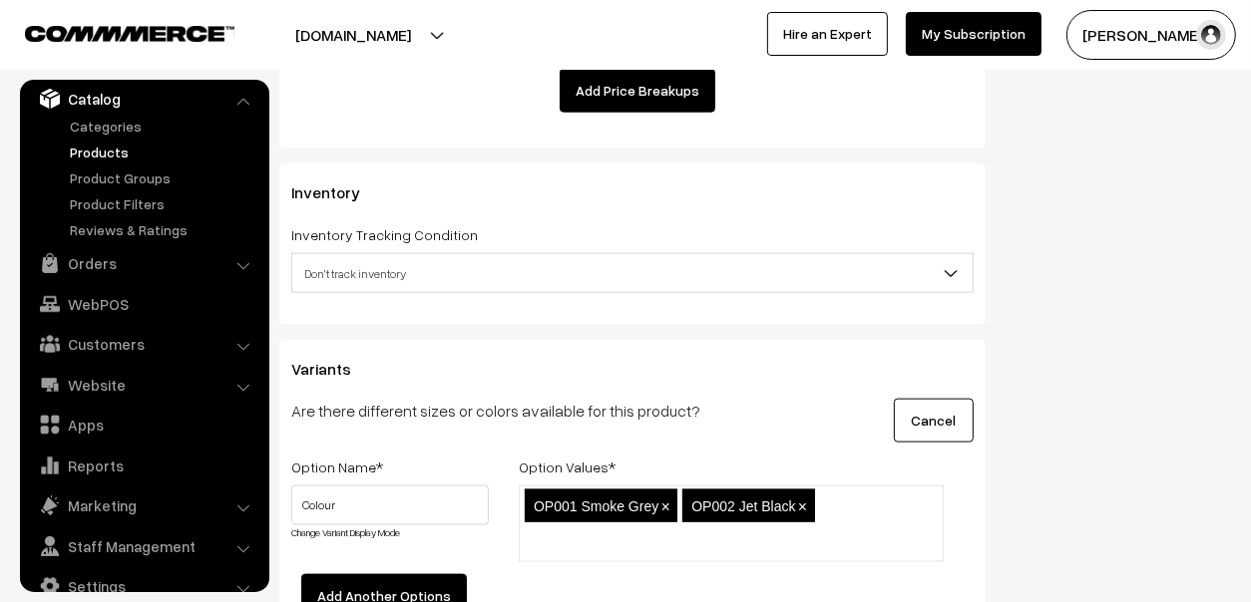
paste input "OP003"
type input "OP003"
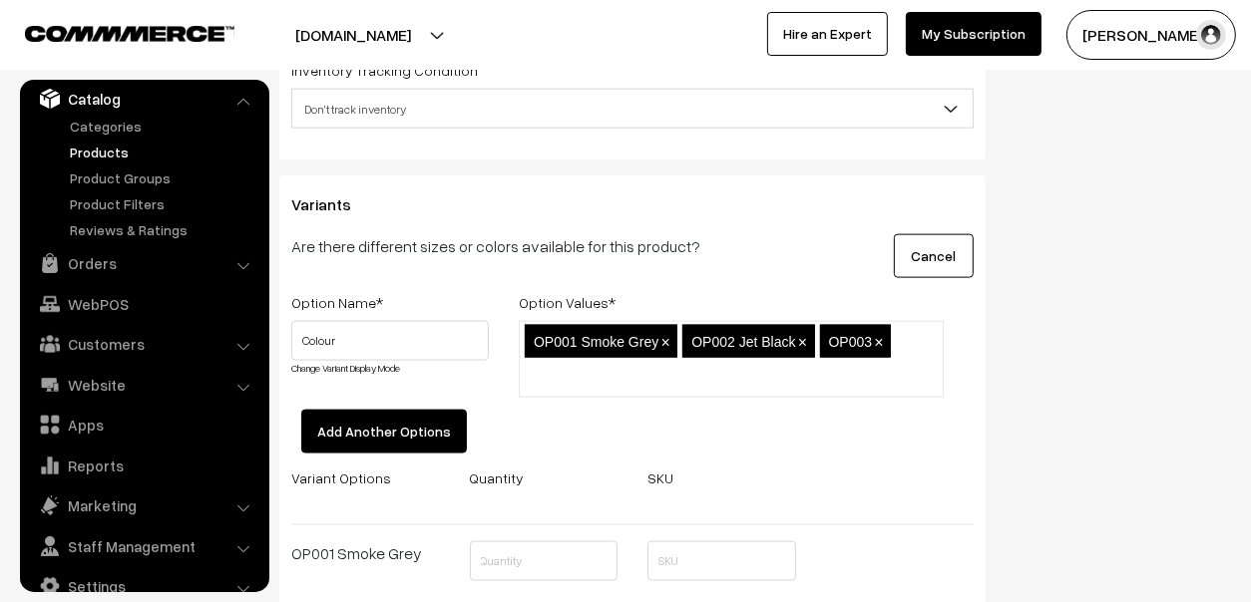
scroll to position [2161, 0]
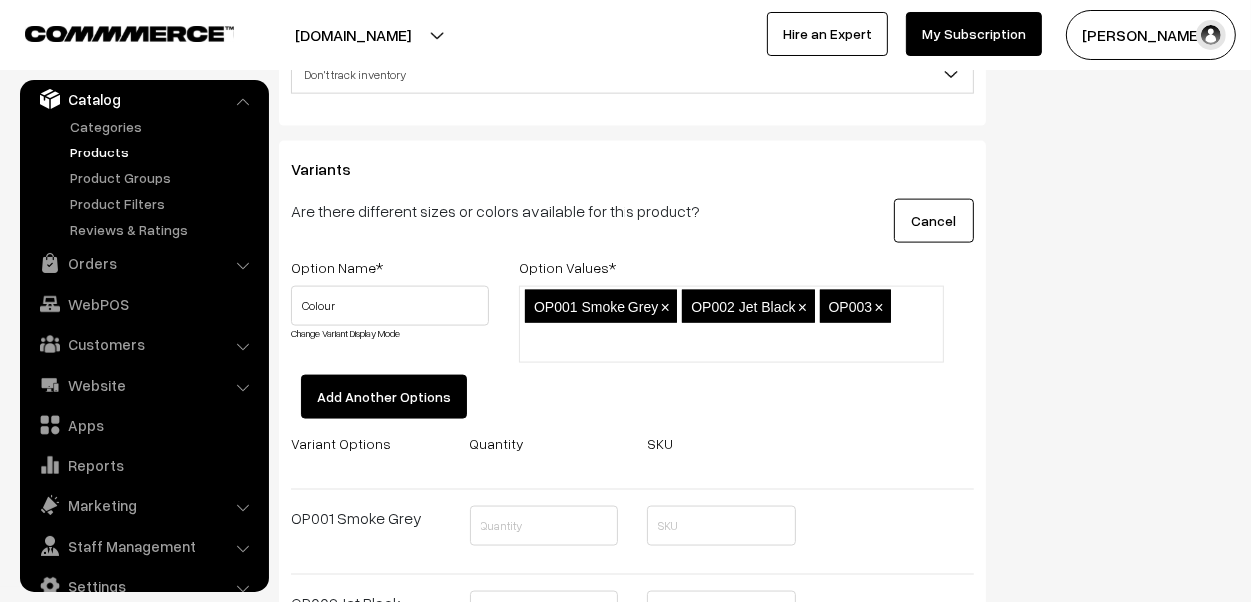
click at [926, 326] on ul "OP001 Smoke Grey × OP002 Jet Black × OP003 ×" at bounding box center [731, 324] width 425 height 76
paste input "OP004 Prim Rose"
type input "OP004 Prim Rose"
paste input "OP005 Nile Blue"
type input "OP005 Nile Blue"
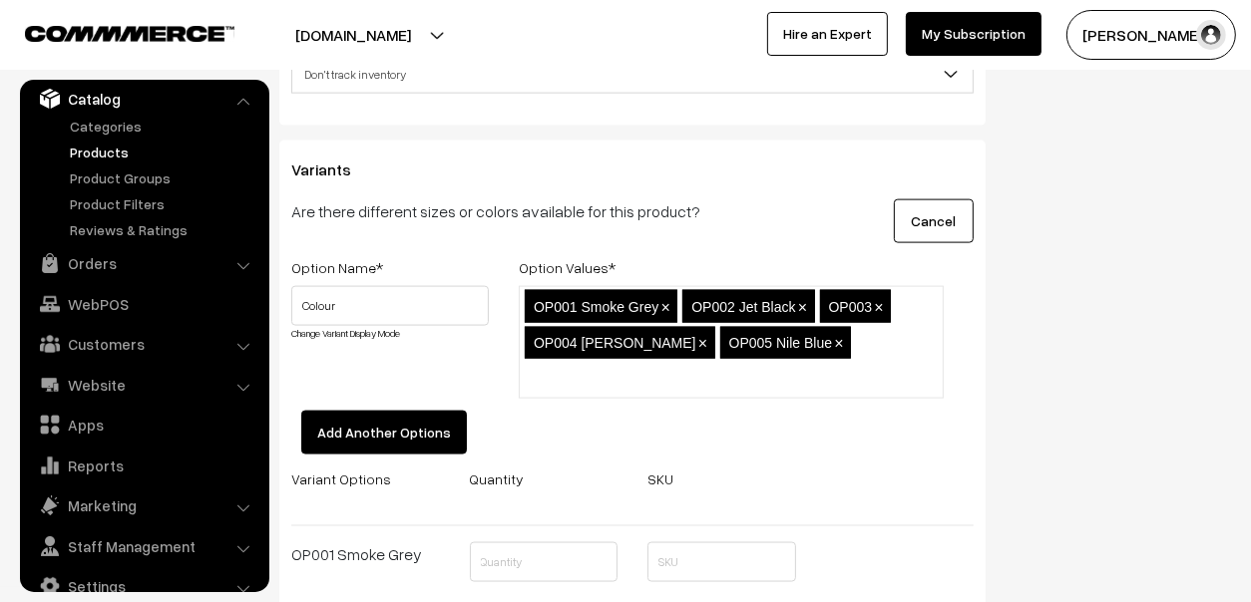
paste input "OP006 Magenta Red"
type input "OP006 Magenta Red"
paste input "OP007 Red Oxide"
type input "OP007 Red Oxide"
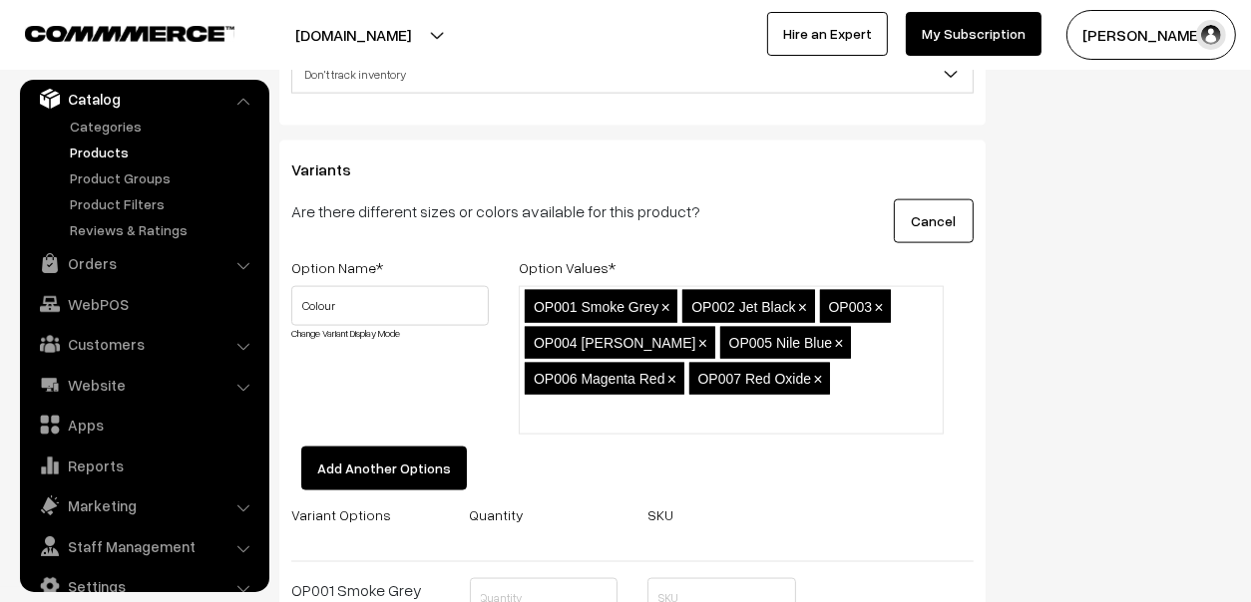
paste input "OP008 Rose Pink"
type input "OP008 Rose Pink"
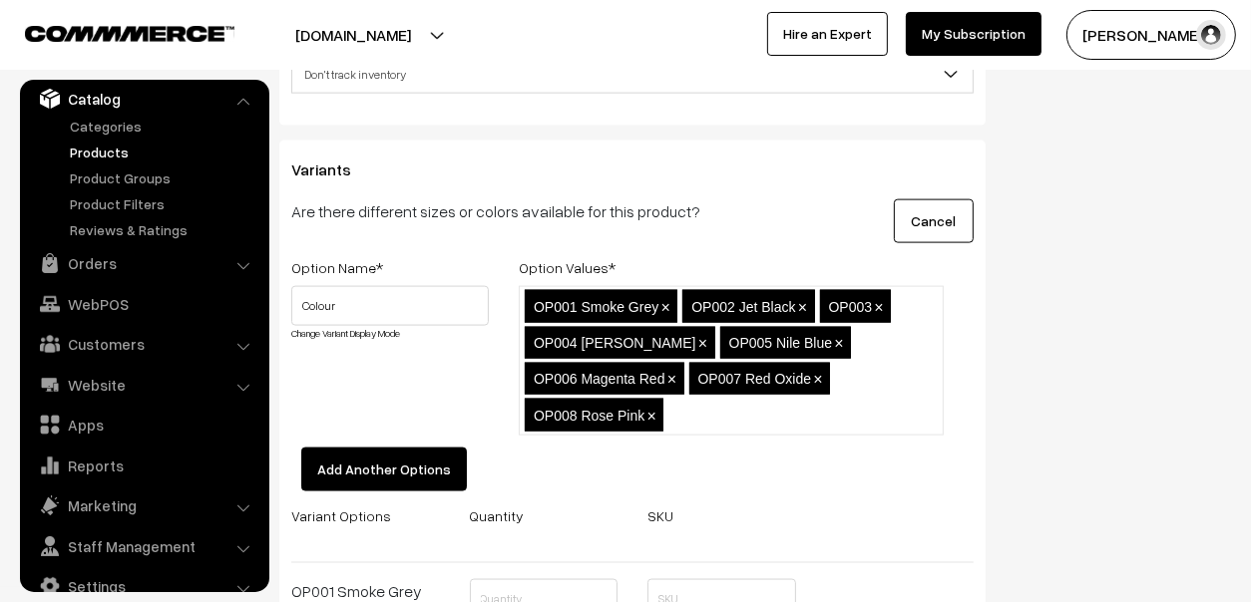
paste input "OP009 Coffee"
type input "OP009 Coffee"
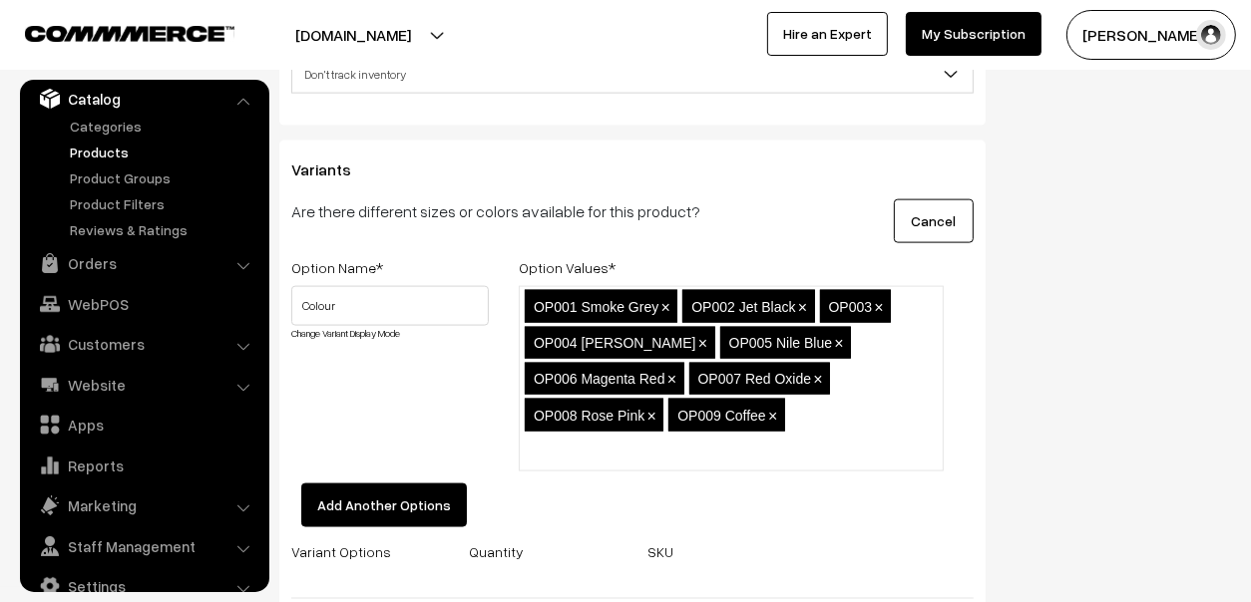
paste input "OP010 Ivory"
type input "OP010 Ivory"
paste input "OP011 Bus Green"
type input "OP011 Bus Green"
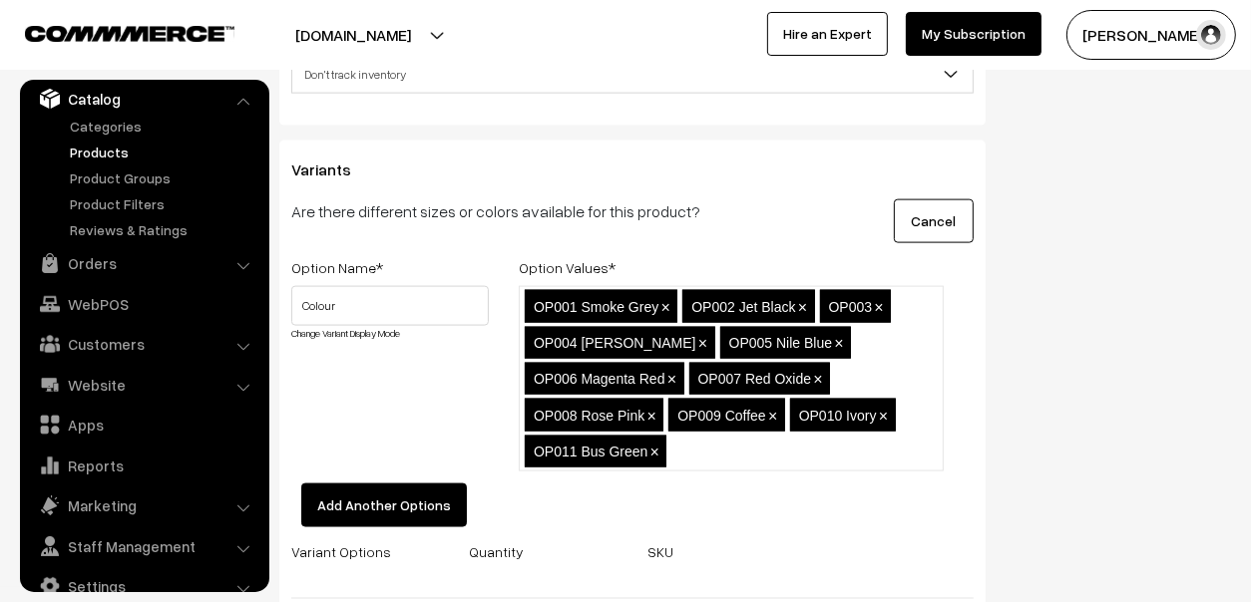
paste input "OP012 Antique Blue"
type input "OP012 Antique Blue"
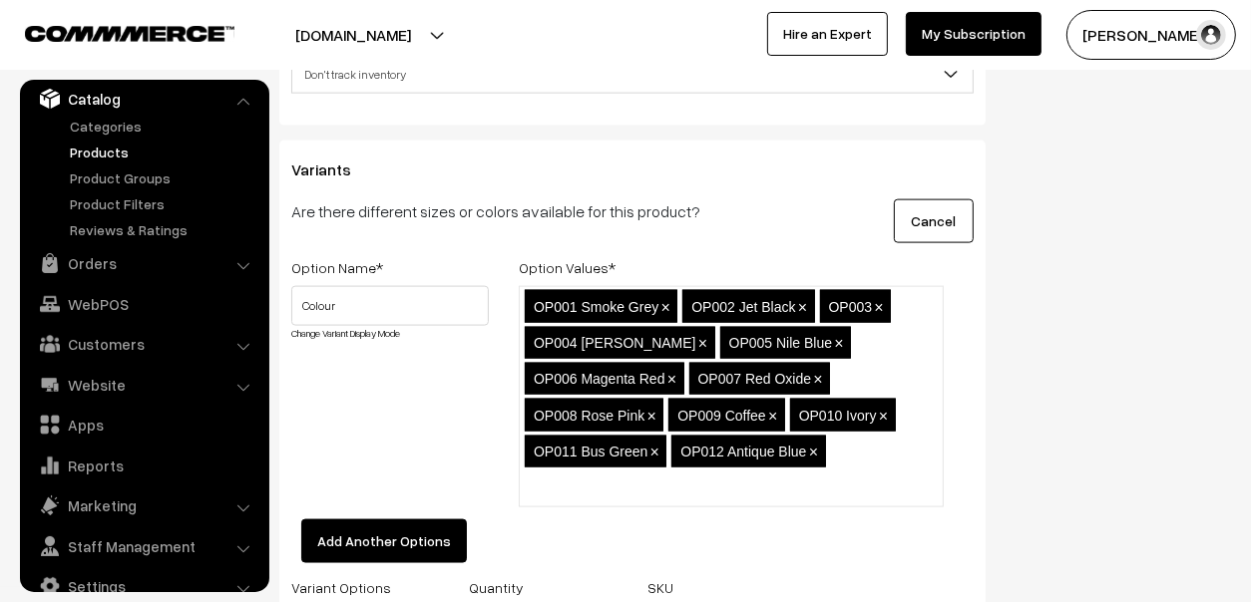
paste input "OP013 White"
type input "OP013 White"
paste input "OP014 Golden Brown"
type input "OP014 Golden Brown"
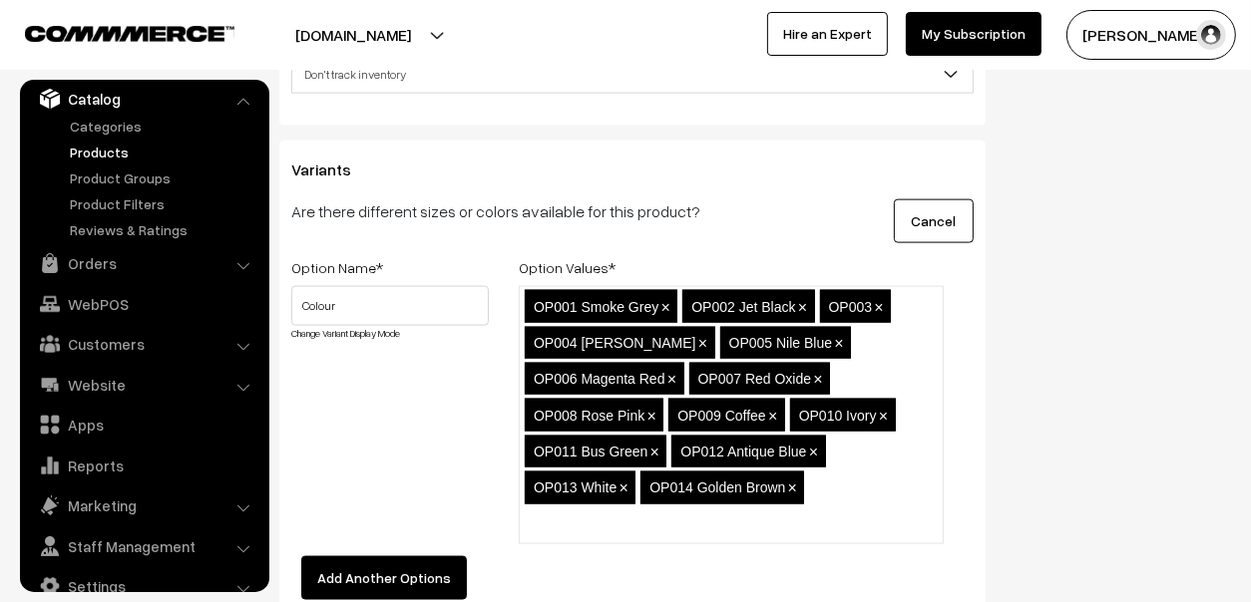
paste input "OP015 Sky Blue"
type input "OP015 Sky Blue"
paste input "OP016 Aqua Marine"
type input "OP016 Aqua Marine"
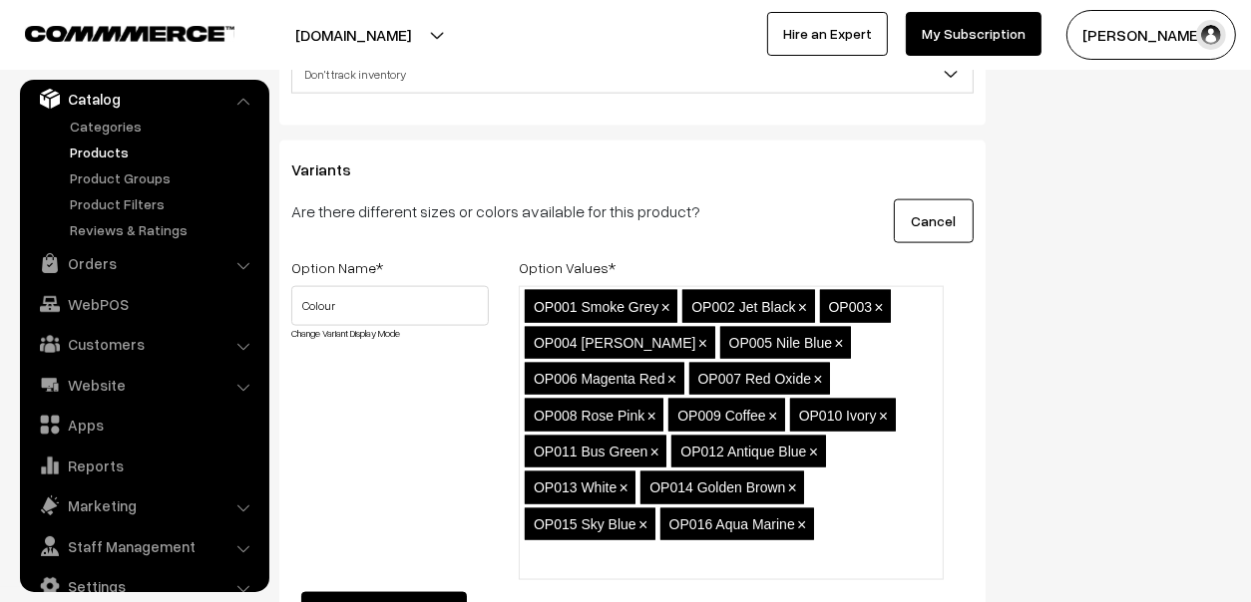
paste input "OP017 Bright Red Orange"
type input "OP017 Bright Red Orange"
paste input "OP018"
type input "OP018"
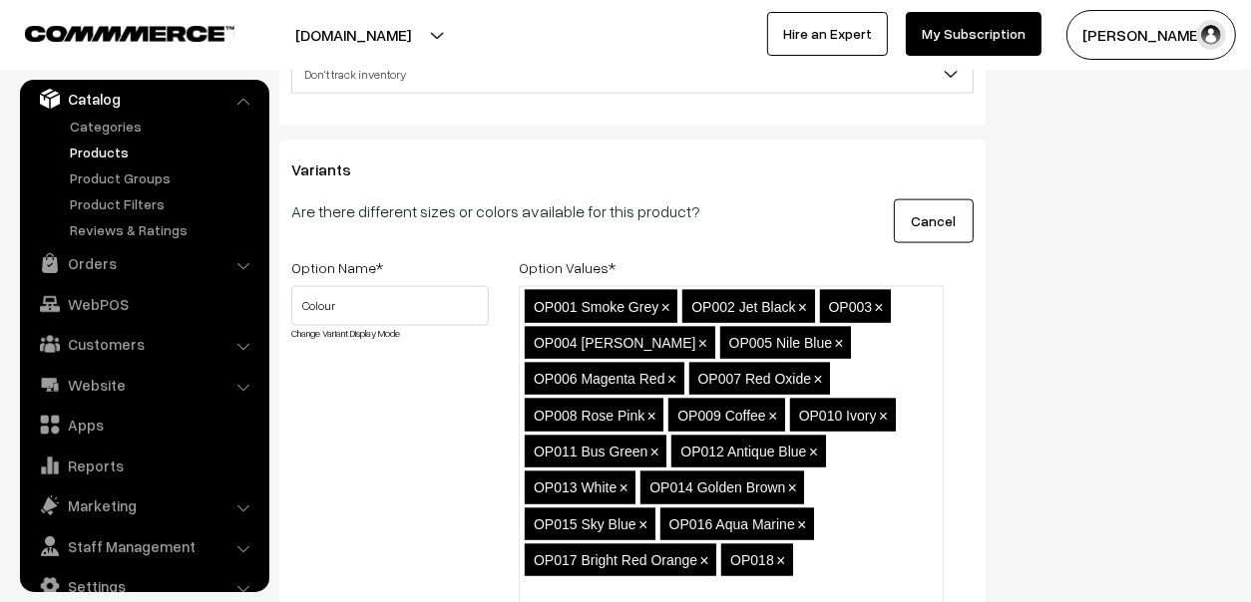
paste input "OP019 Parrot Green"
type input "OP019 Parrot Green"
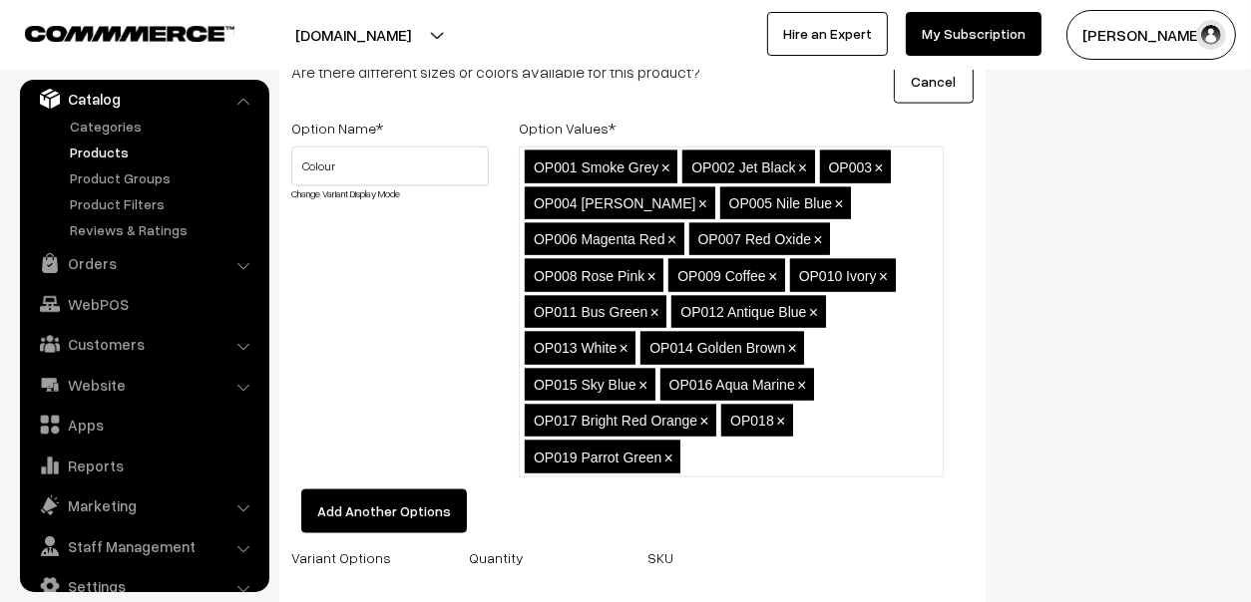
scroll to position [2560, 0]
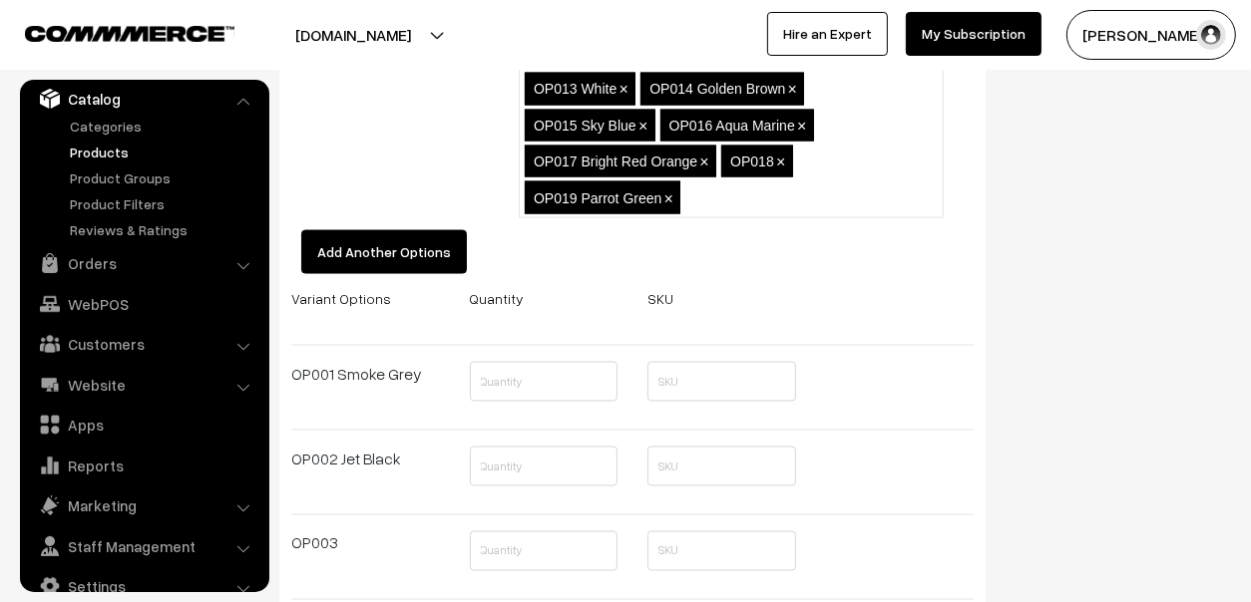
paste input "OP020 OXFORD BLUE"
type input "OP020 OXFORD BLUE"
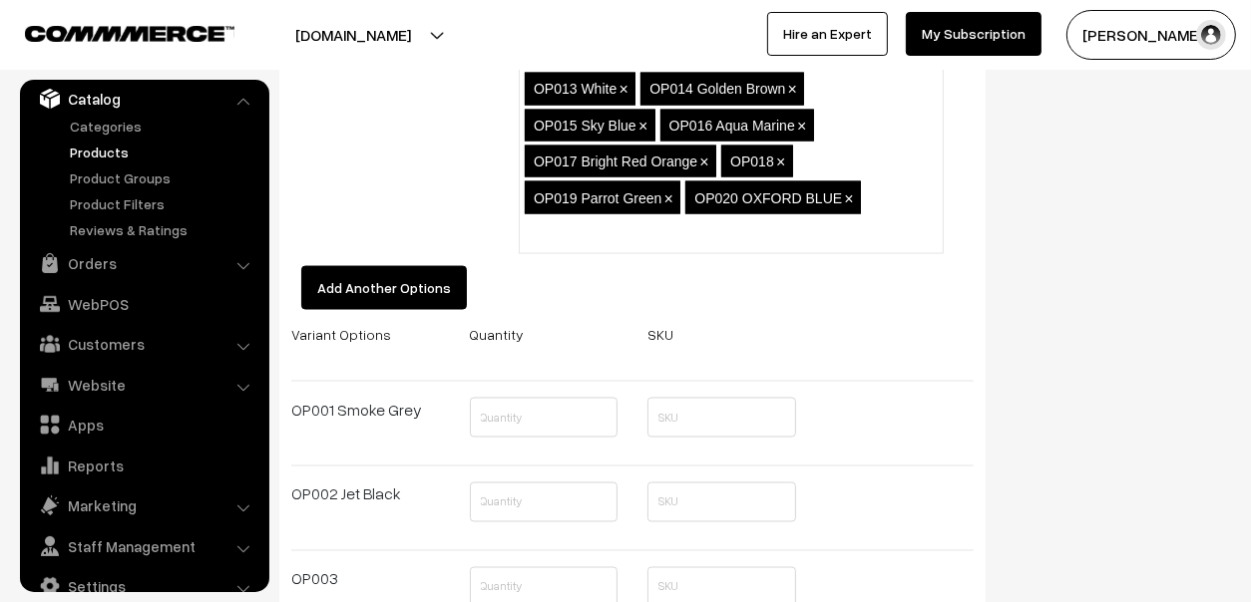
paste input "OP021 Copper Brown"
type input "OP021 Copper Brown"
paste input "OP022 Pink"
type input "OP022 Pink"
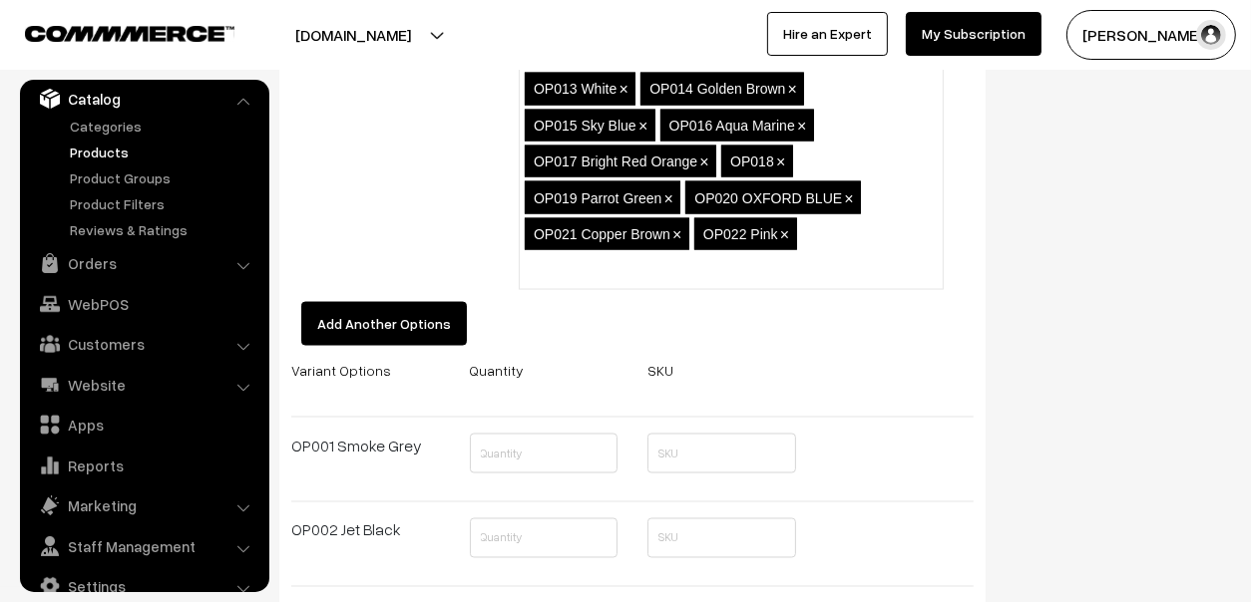
paste input "OP023 Zinc Yellow"
type input "OP023 Zinc Yellow"
paste input "OP024 Pastel Blue"
type input "OP024 Pastel Blue"
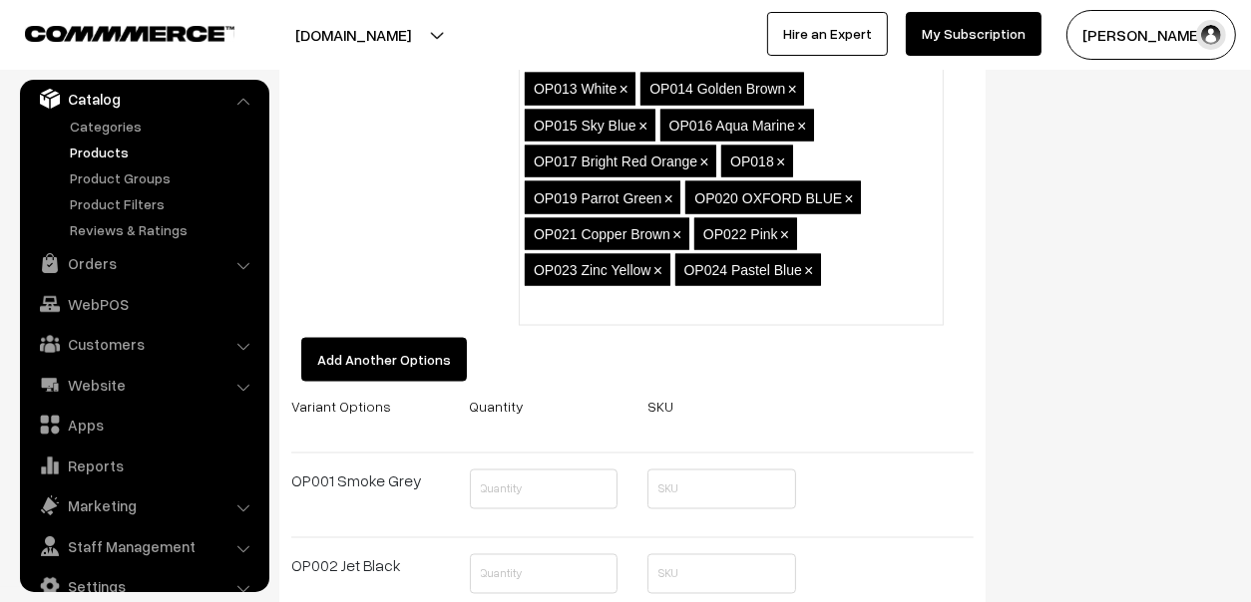
paste input "OP025 Emerald Green"
type input "OP025 Emerald Green"
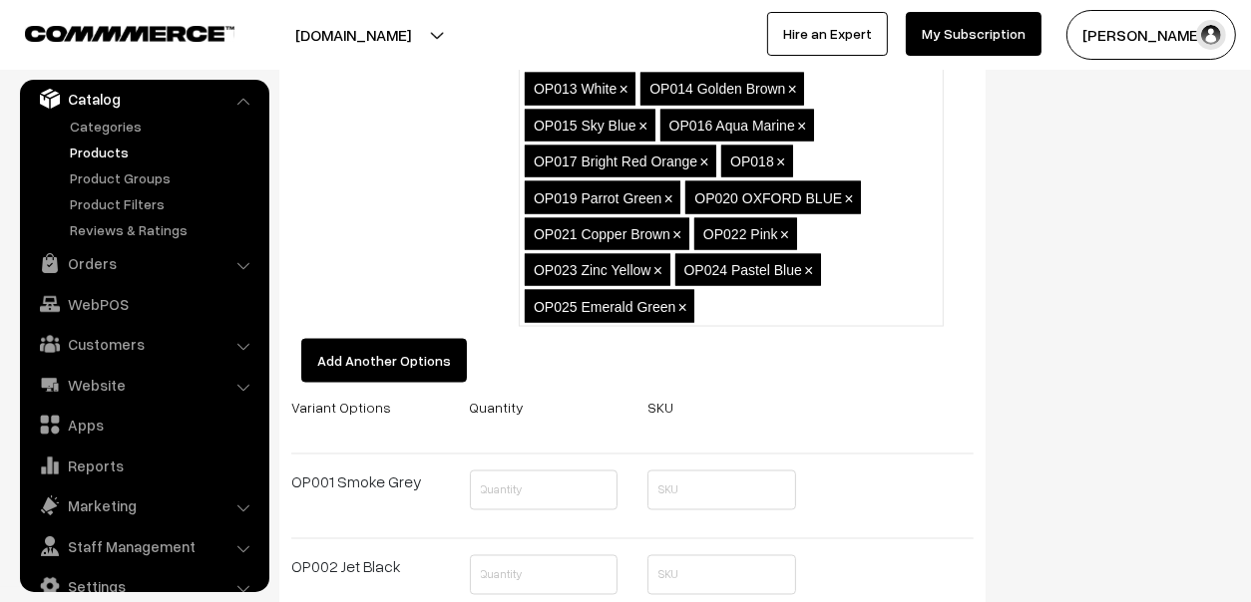
paste input "OP026"
type input "OP026"
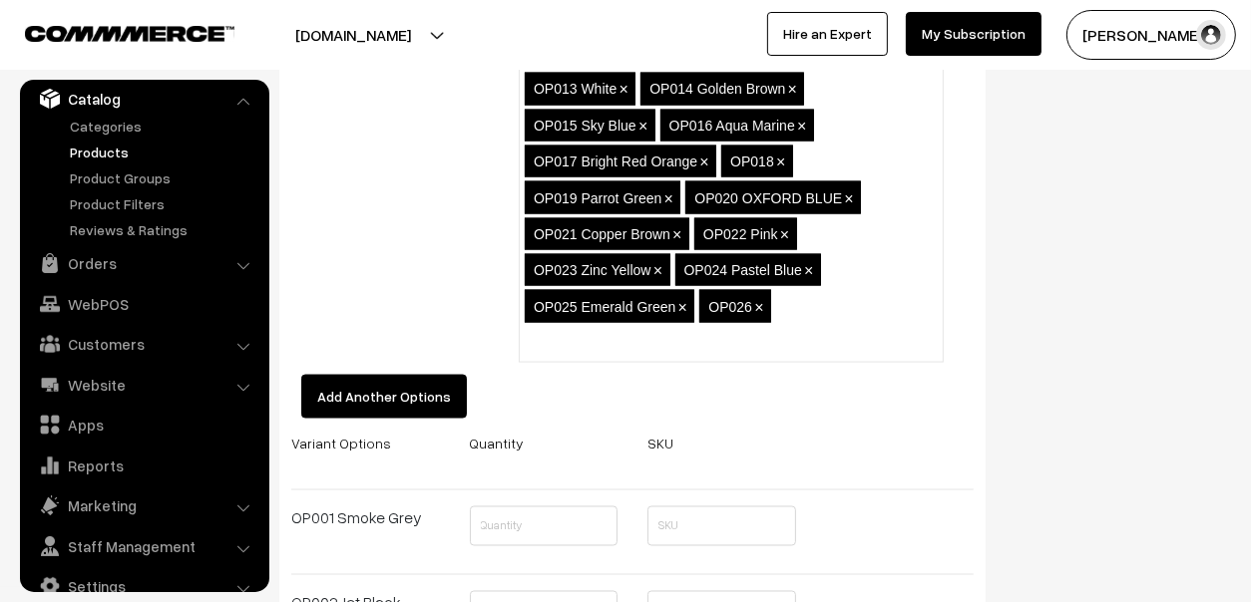
paste input "OP027 Signal Red"
type input "OP027 Signal Red"
paste input "OP028 Pastel Green"
type input "OP028 Pastel Green"
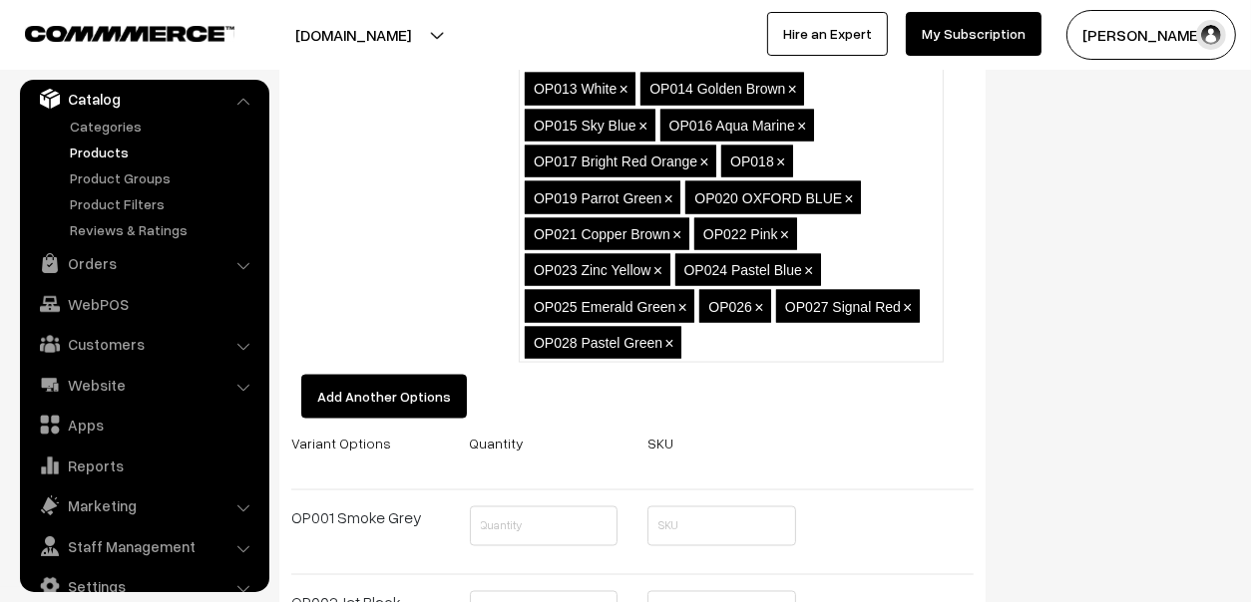
paste input "OP029 Wild Purple"
type input "OP029 Wild Purple"
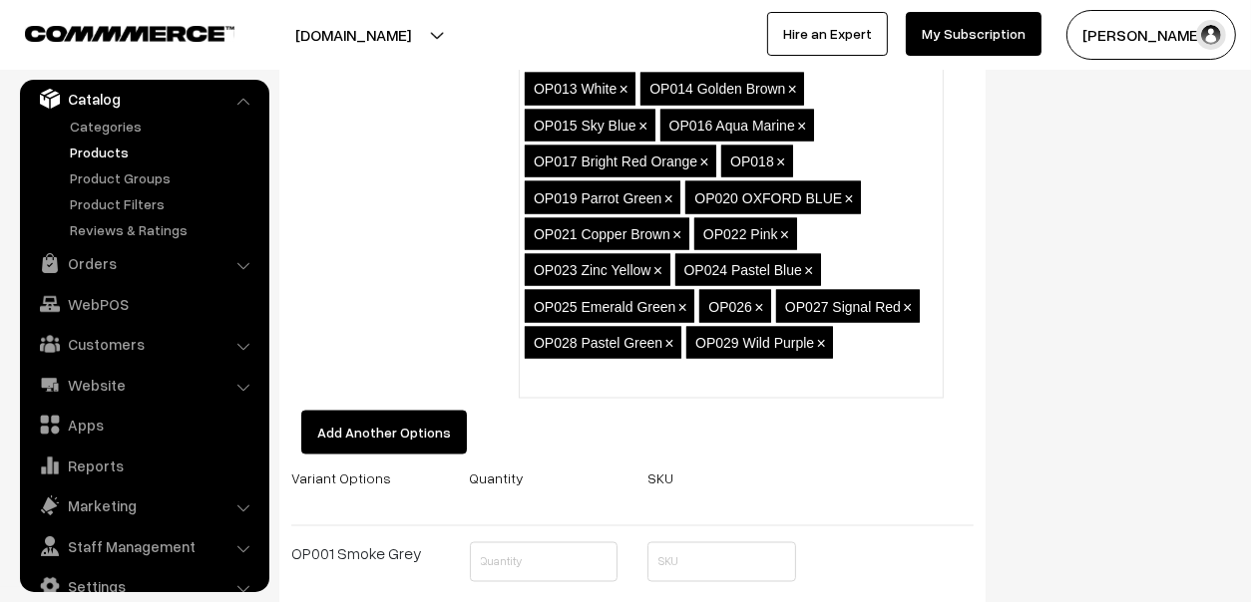
paste input "OP030 Sand Stome"
type input "OP030 Sand Stome"
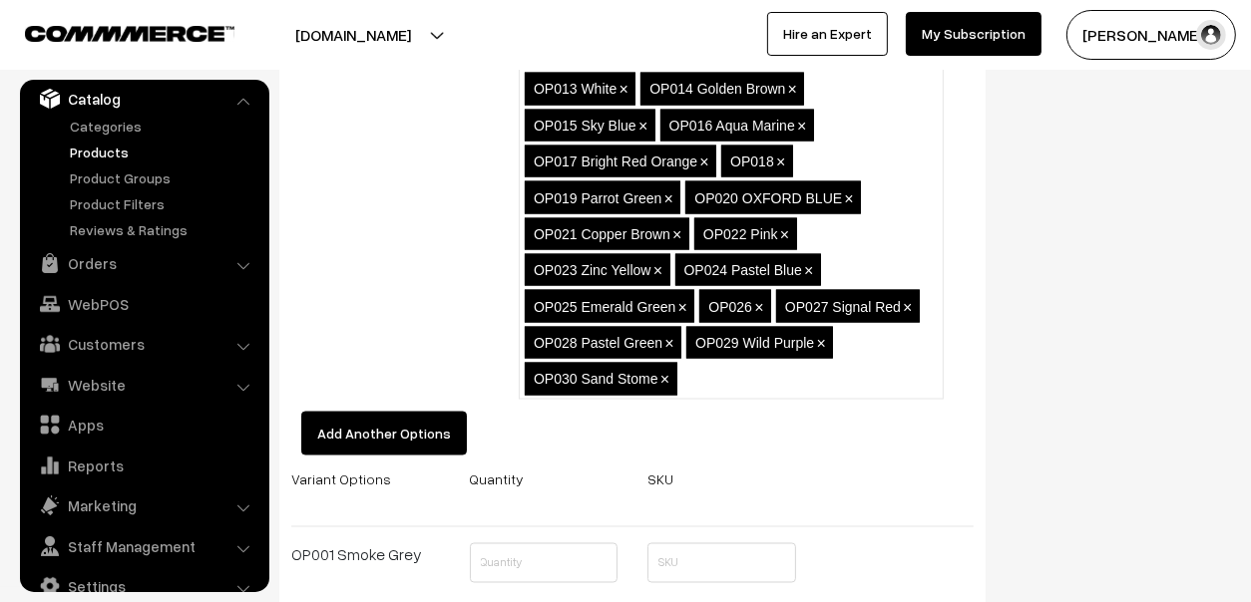
paste input "OP031 Po Red"
type input "OP031 Po Red"
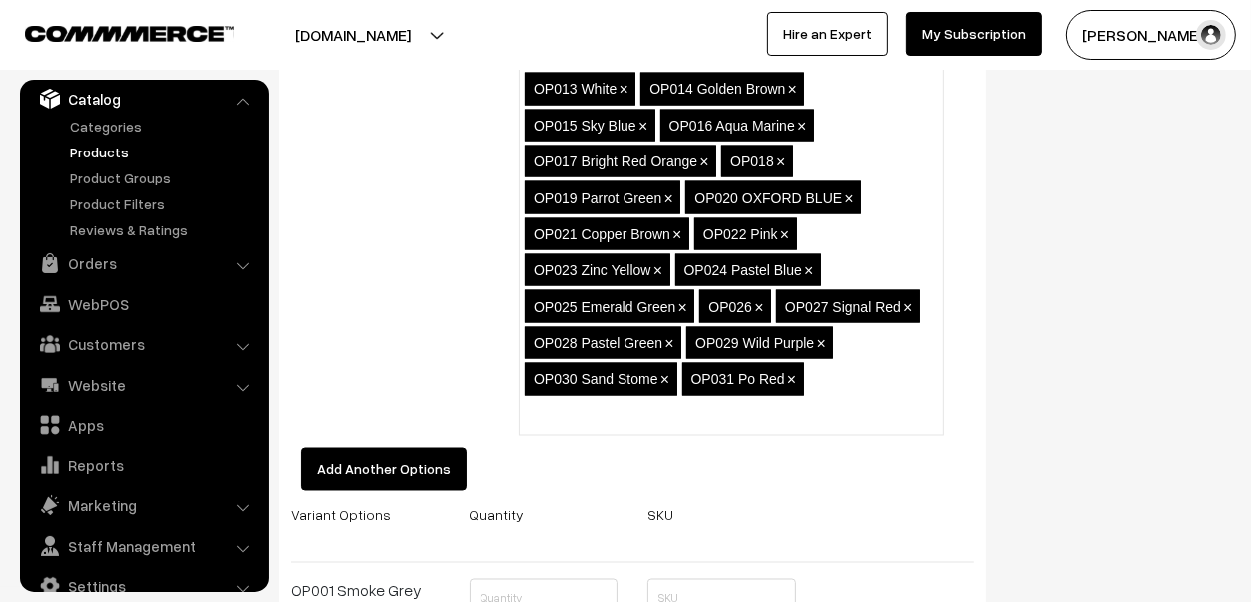
paste input "OP032 Bottle Green"
type input "OP032 Bottle Green"
paste input "OP033 Golden Yellow"
type input "OP033 Golden Yellow"
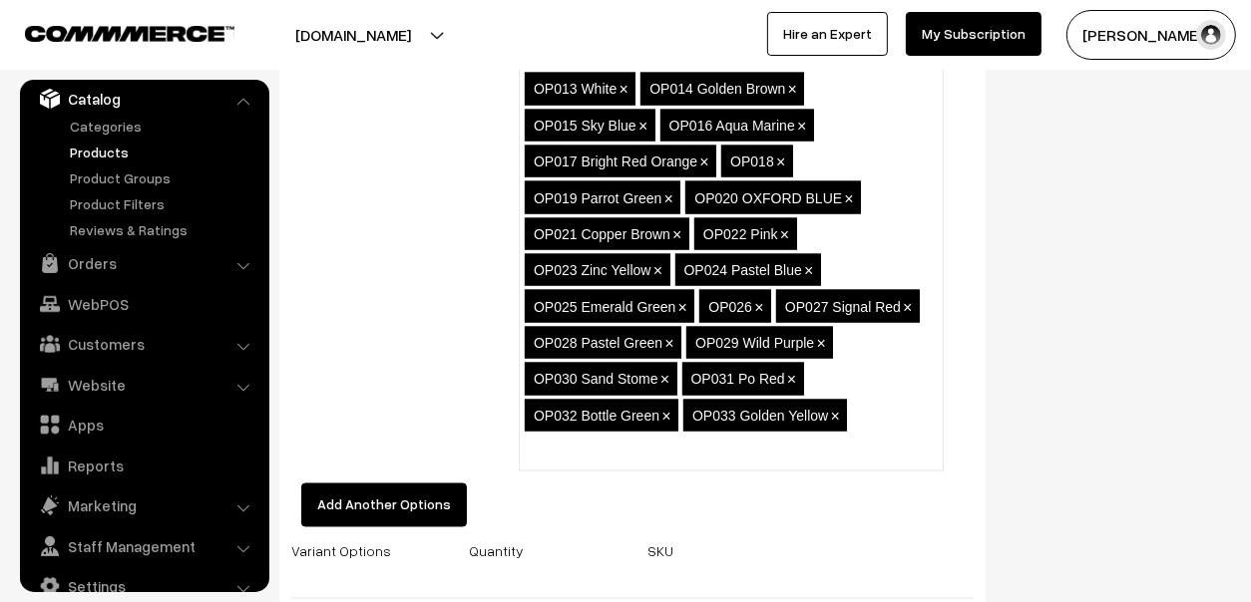
paste input "OP034 Jade Green"
type input "OP034 Jade Green"
paste input "OP035 Olive Green"
type input "OP035 Olive Green"
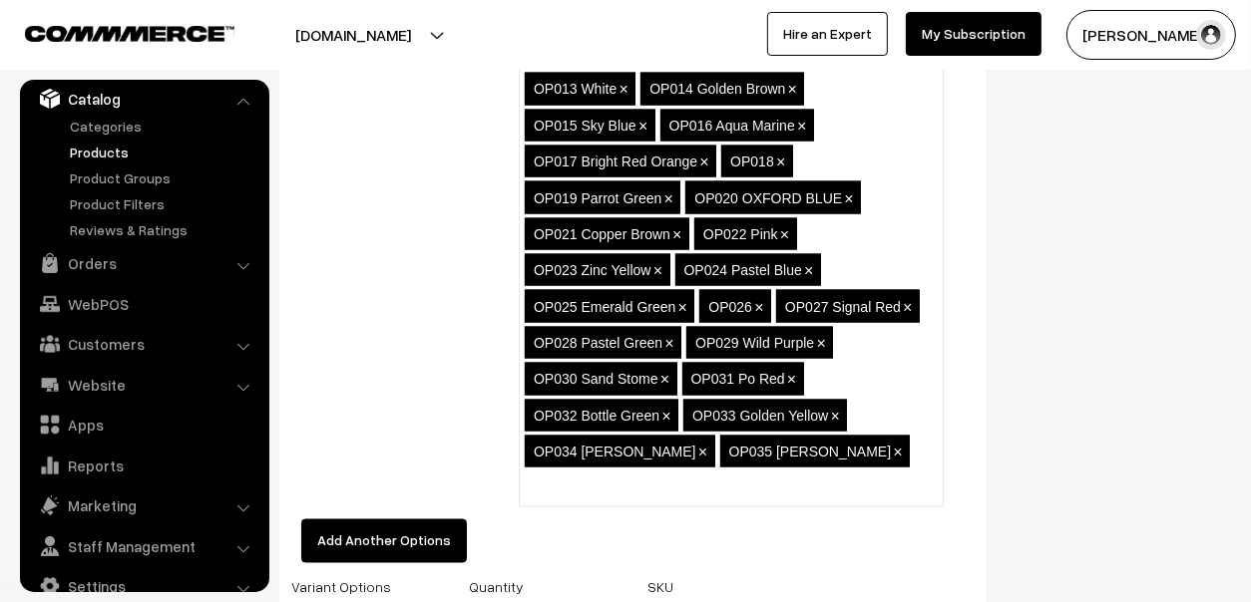
paste input "OP036 Graphite Grey"
type input "OP036 Graphite Grey"
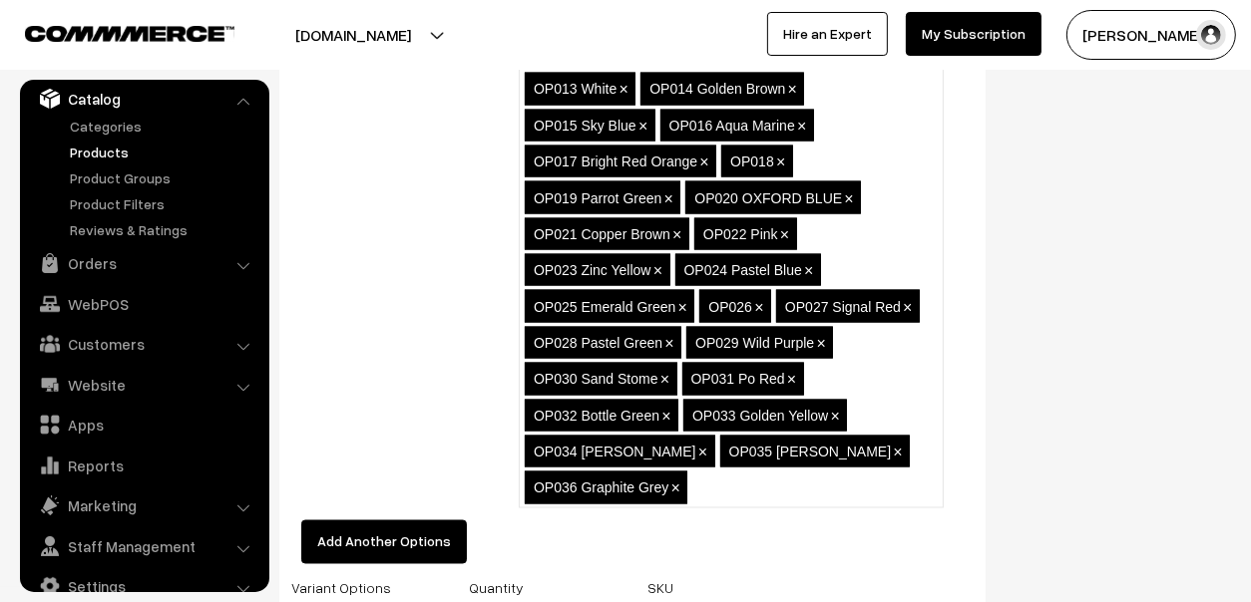
paste input "OP037"
type input "OP037"
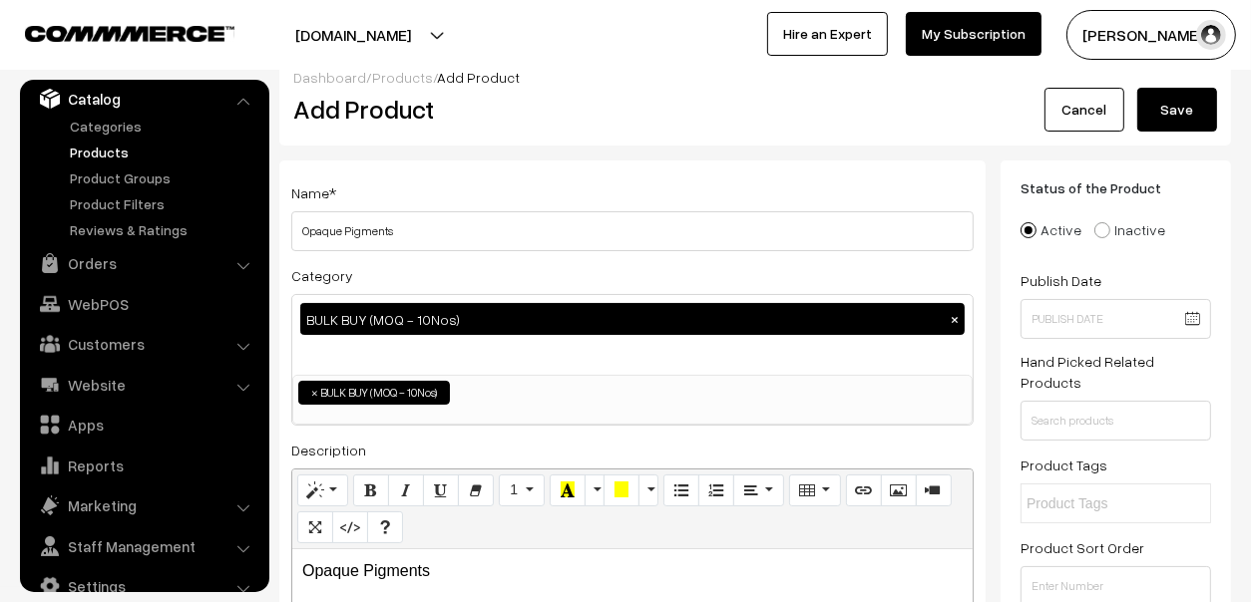
scroll to position [0, 0]
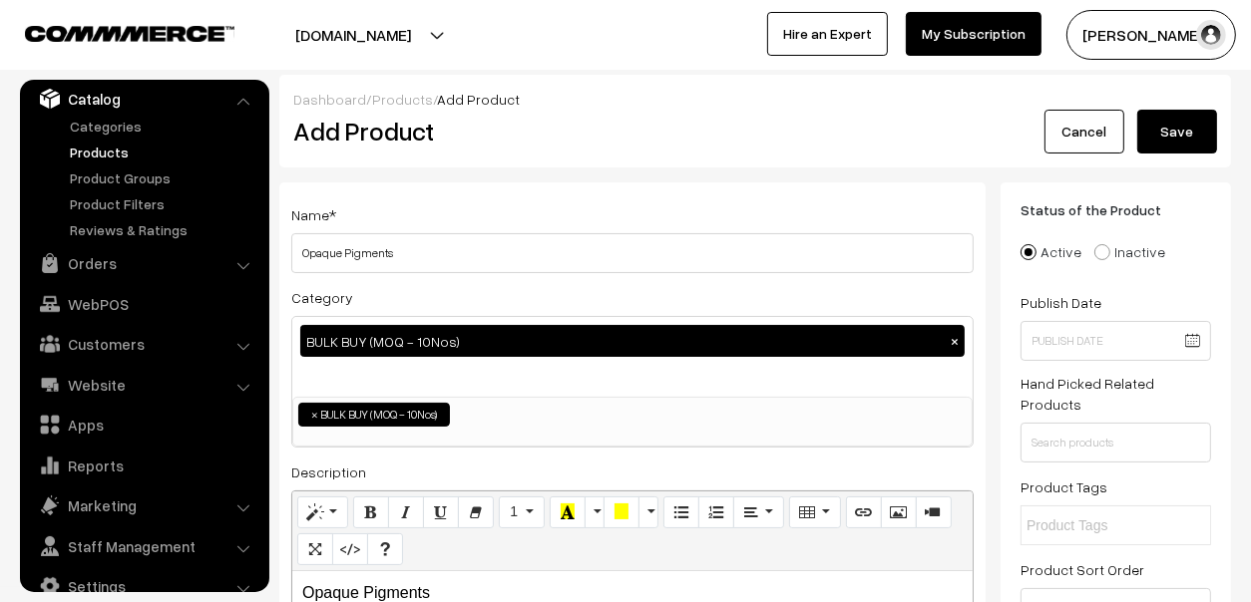
click at [1155, 140] on button "Save" at bounding box center [1177, 132] width 80 height 44
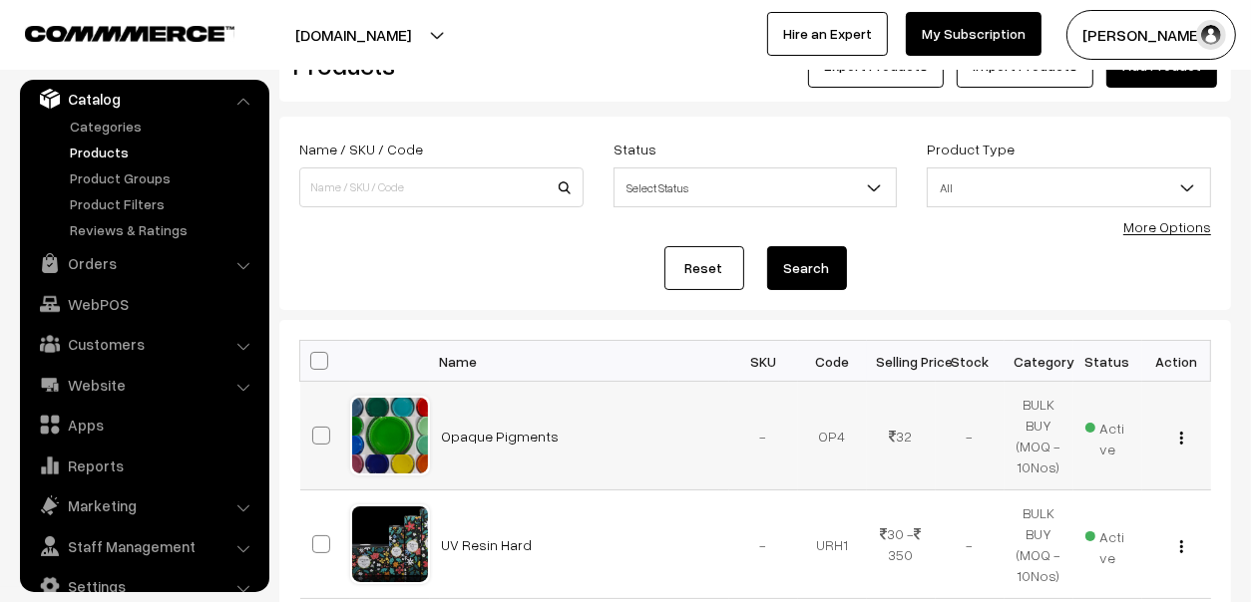
scroll to position [99, 0]
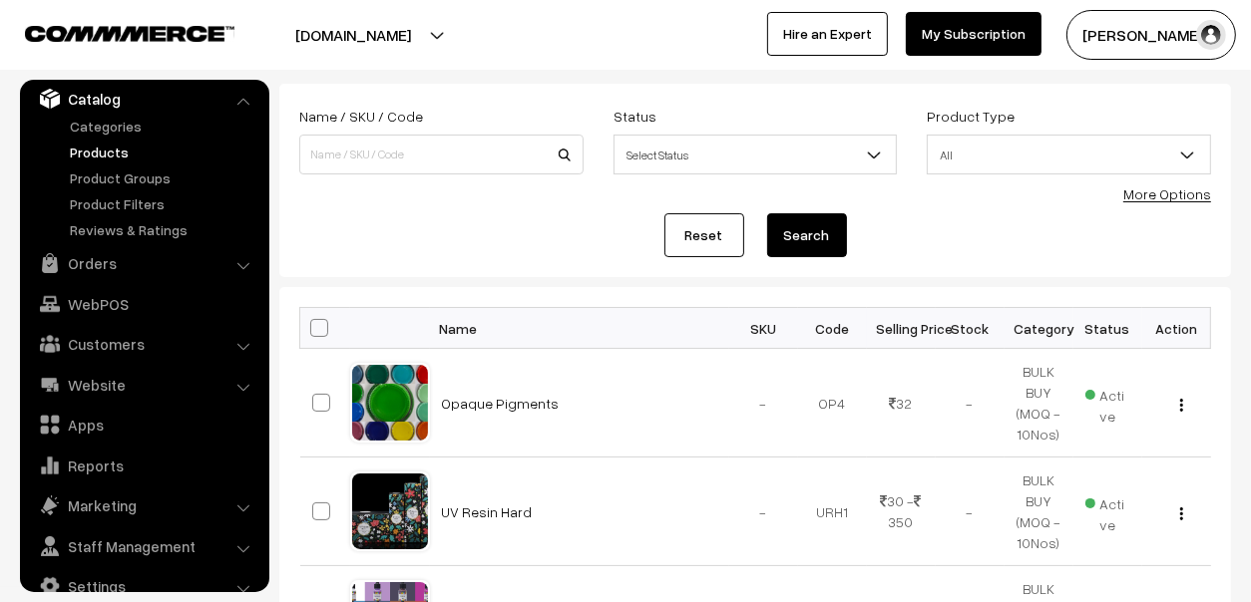
click at [91, 142] on link "Products" at bounding box center [163, 152] width 197 height 21
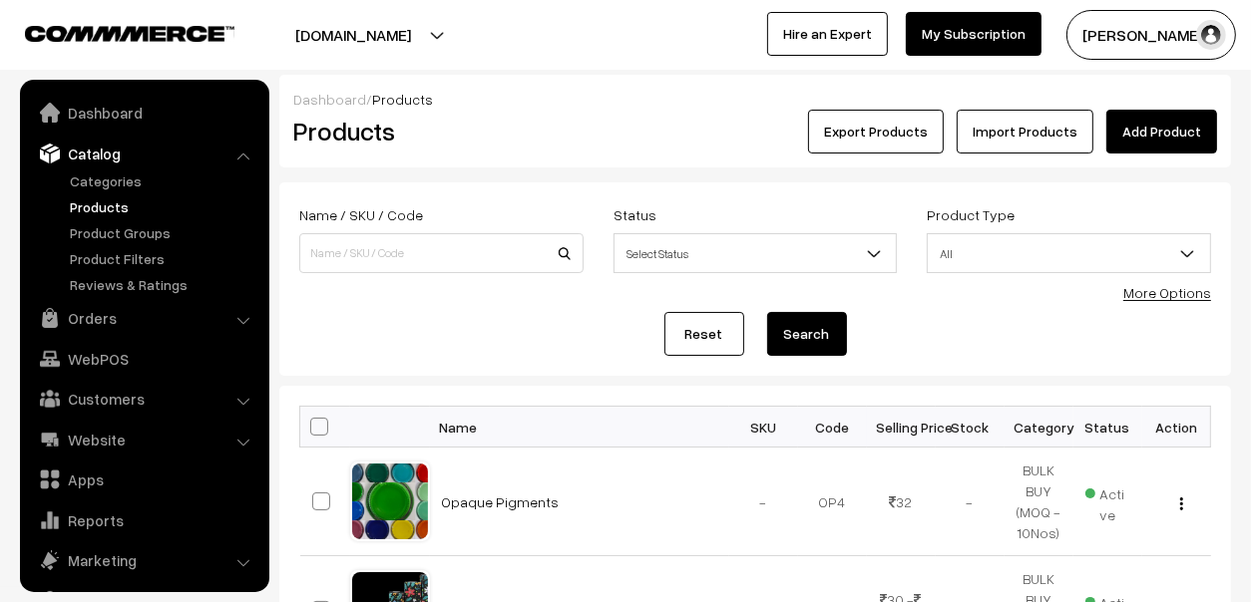
scroll to position [55, 0]
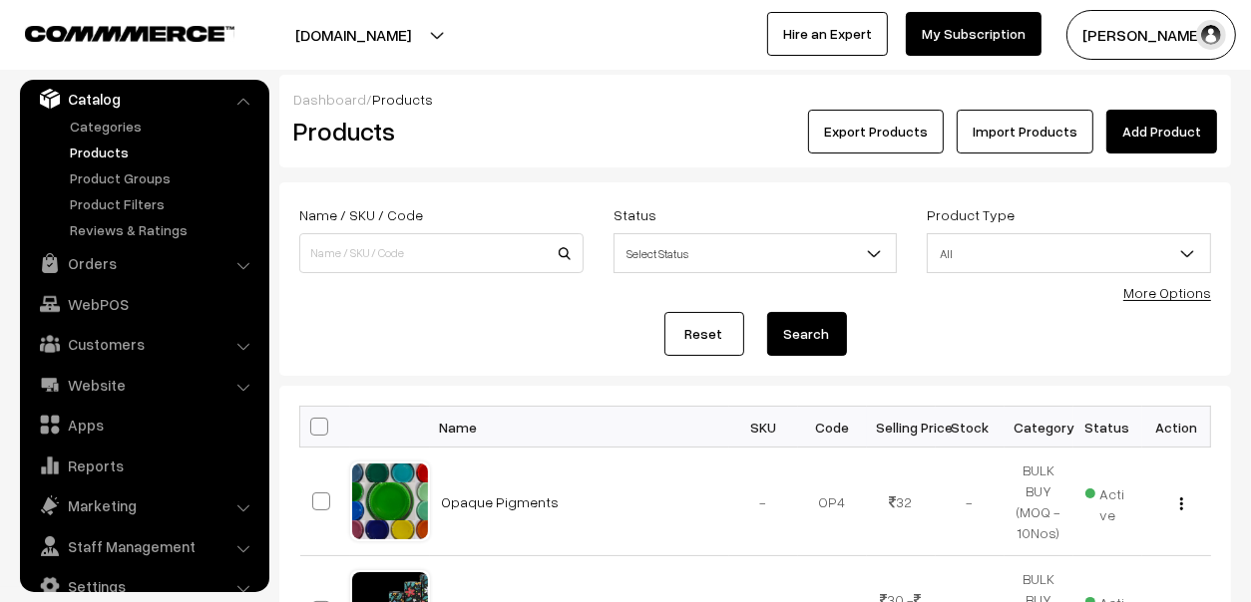
click at [1140, 120] on link "Add Product" at bounding box center [1161, 132] width 111 height 44
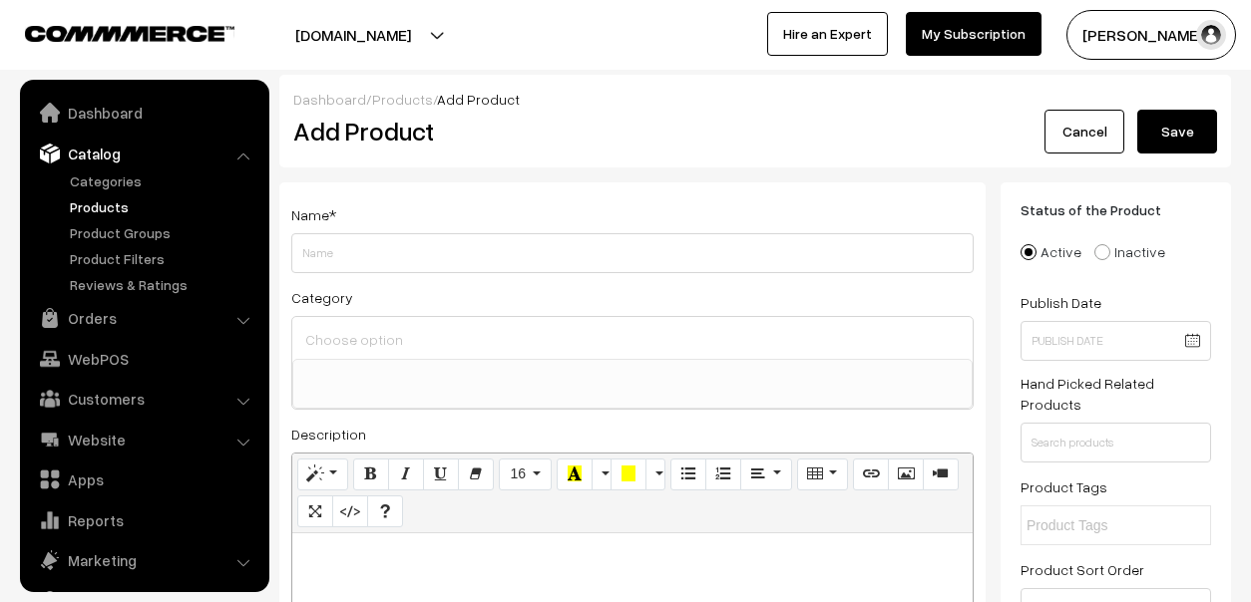
select select
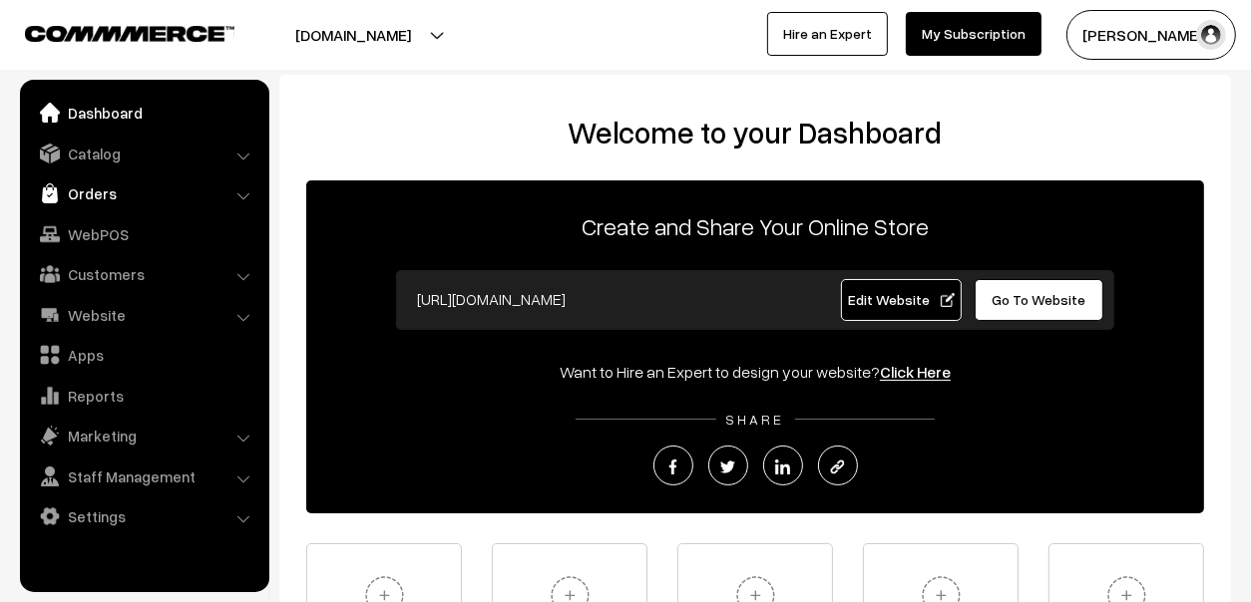
click at [107, 194] on link "Orders" at bounding box center [143, 194] width 237 height 36
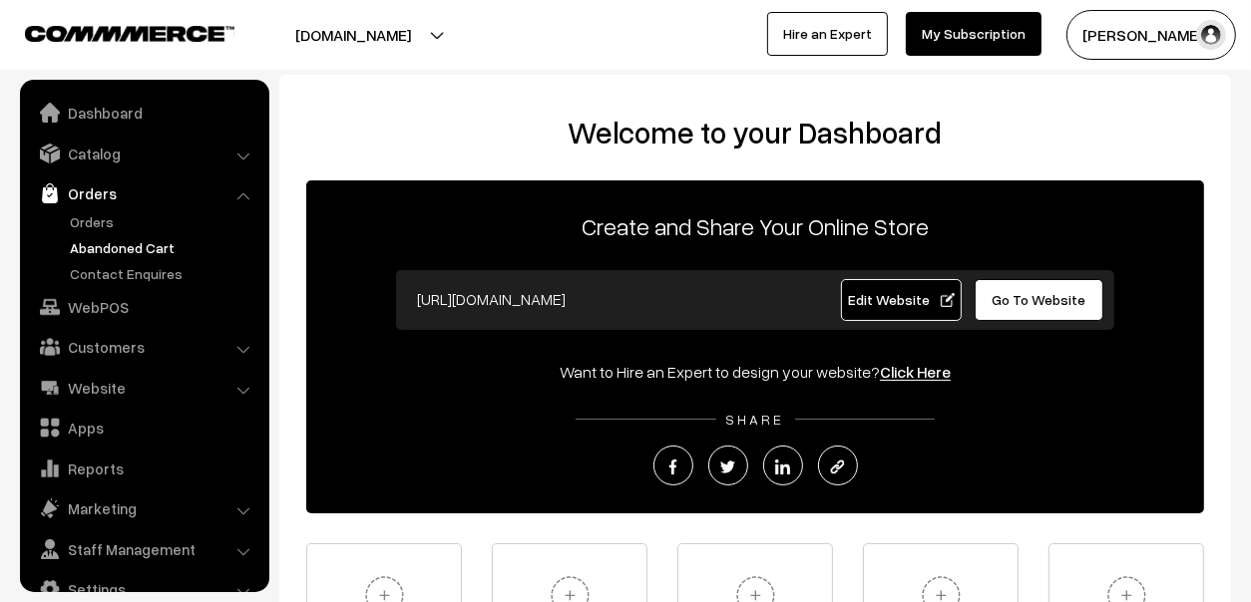
click at [111, 239] on link "Abandoned Cart" at bounding box center [163, 247] width 197 height 21
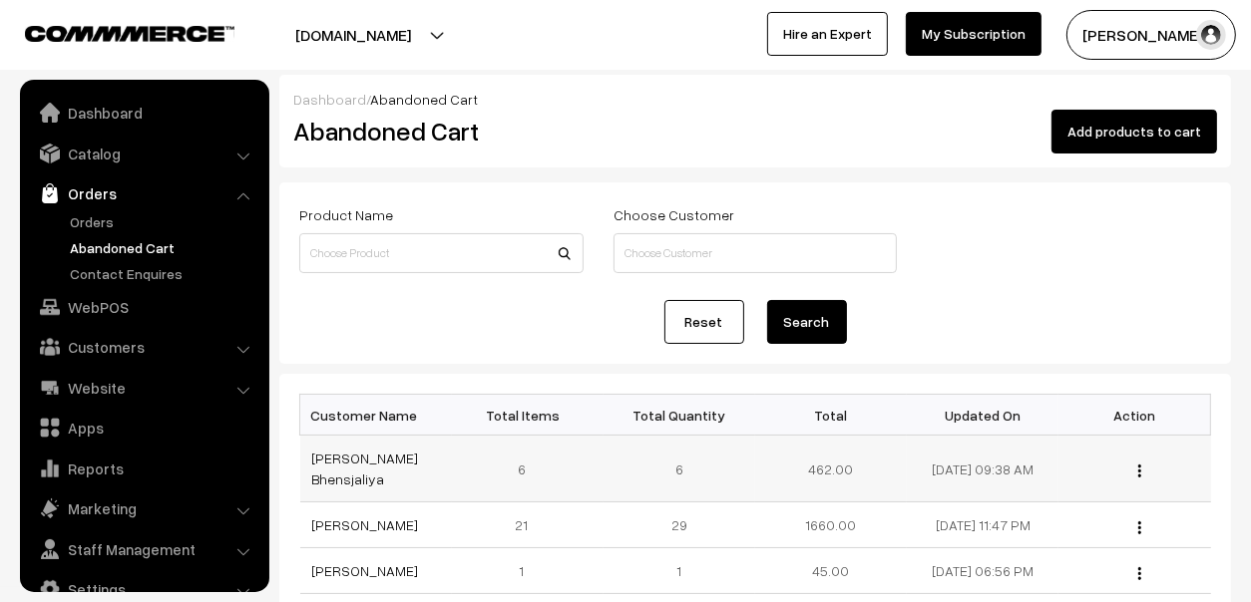
scroll to position [33, 0]
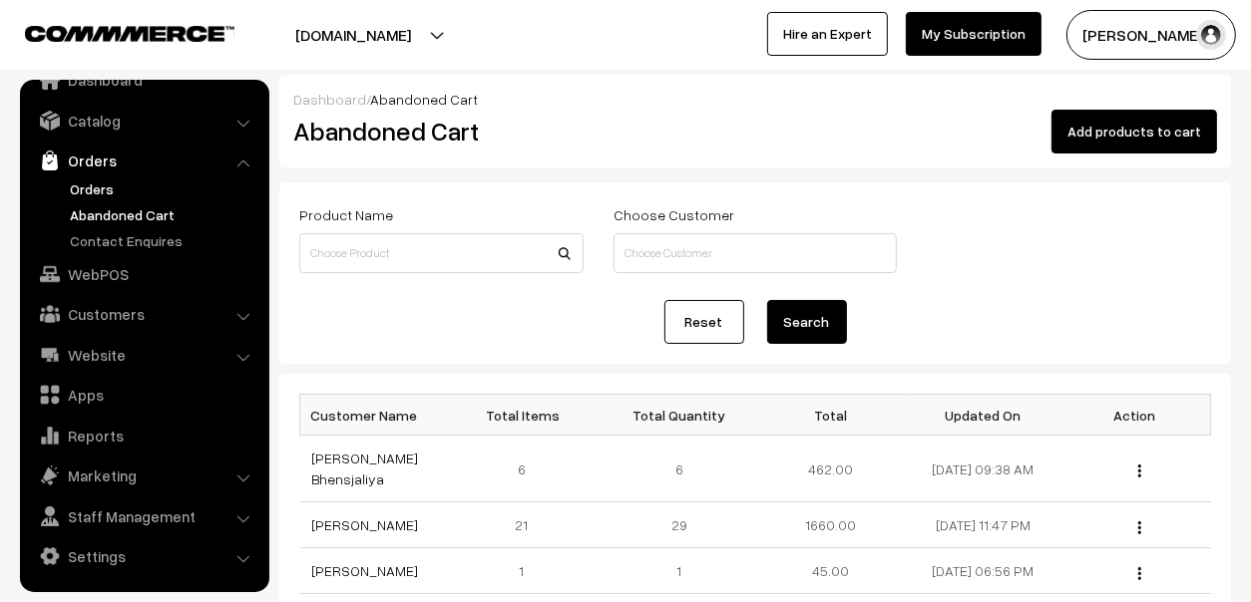
click at [91, 182] on link "Orders" at bounding box center [163, 189] width 197 height 21
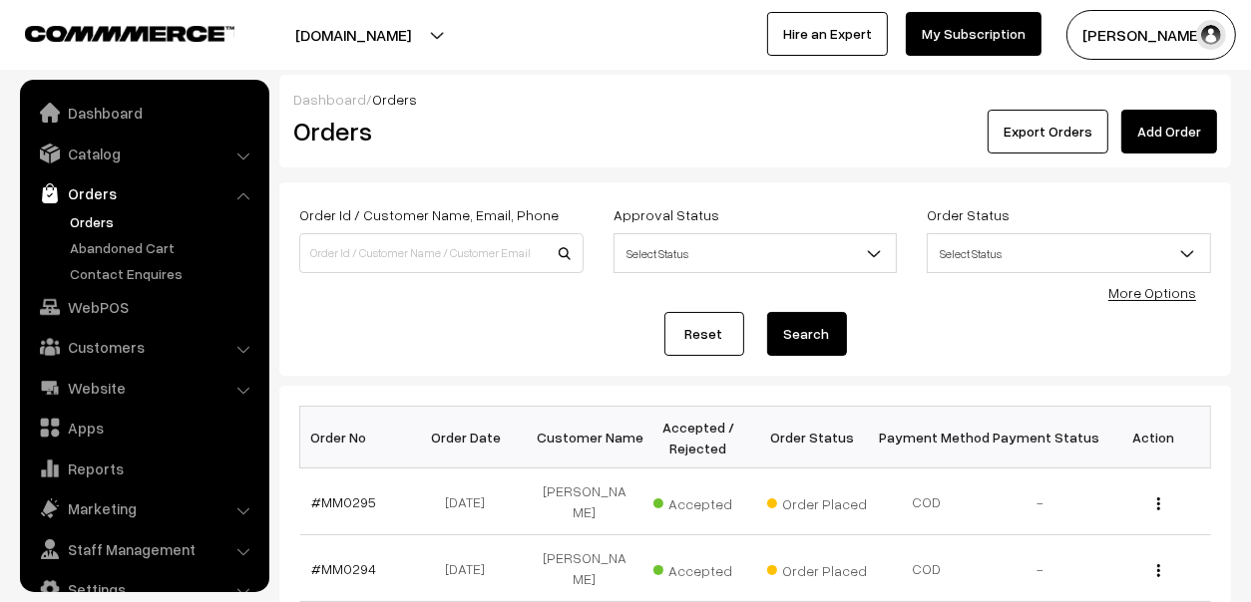
click at [124, 88] on ul "Dashboard Catalog" at bounding box center [144, 336] width 249 height 513
click at [121, 116] on link "Dashboard" at bounding box center [143, 113] width 237 height 36
